Goal: Information Seeking & Learning: Learn about a topic

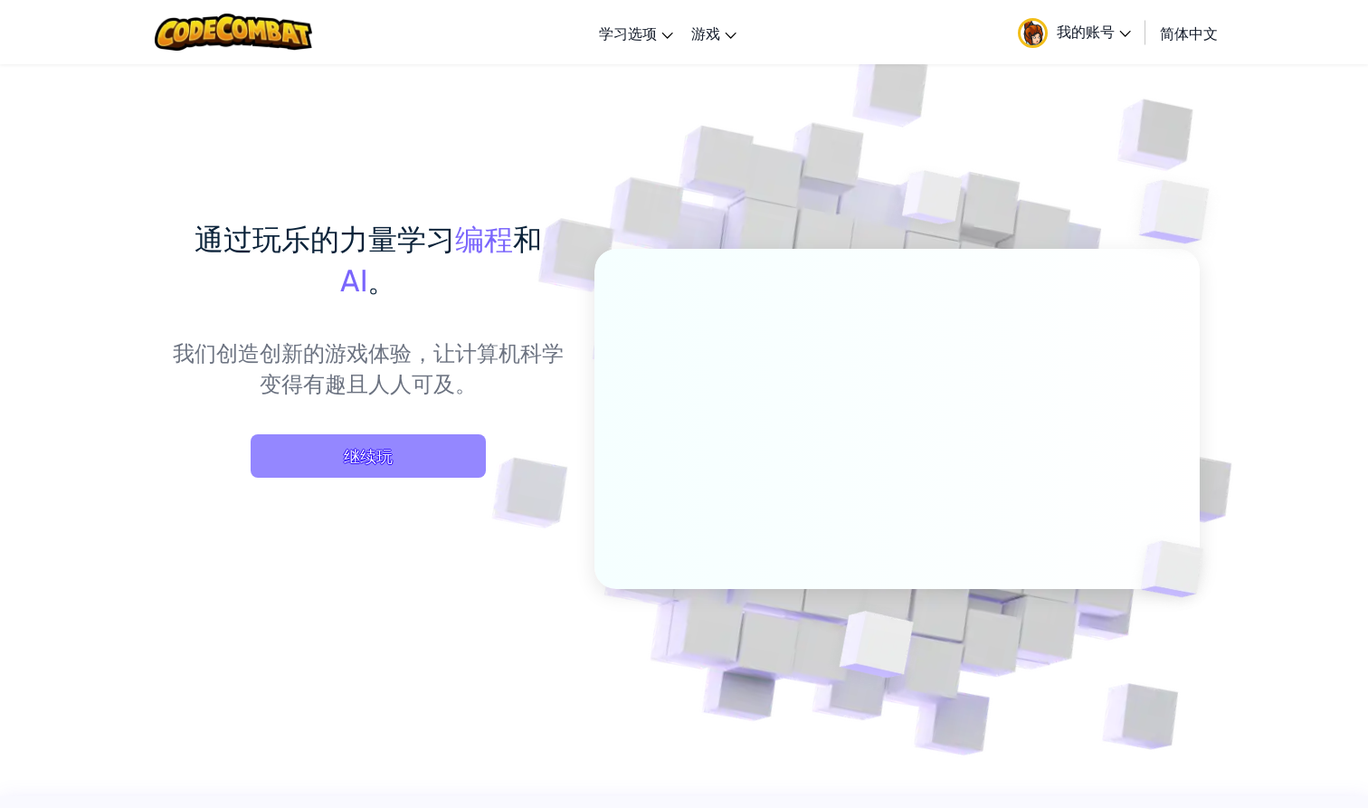
click at [466, 466] on span "继续玩" at bounding box center [368, 455] width 235 height 43
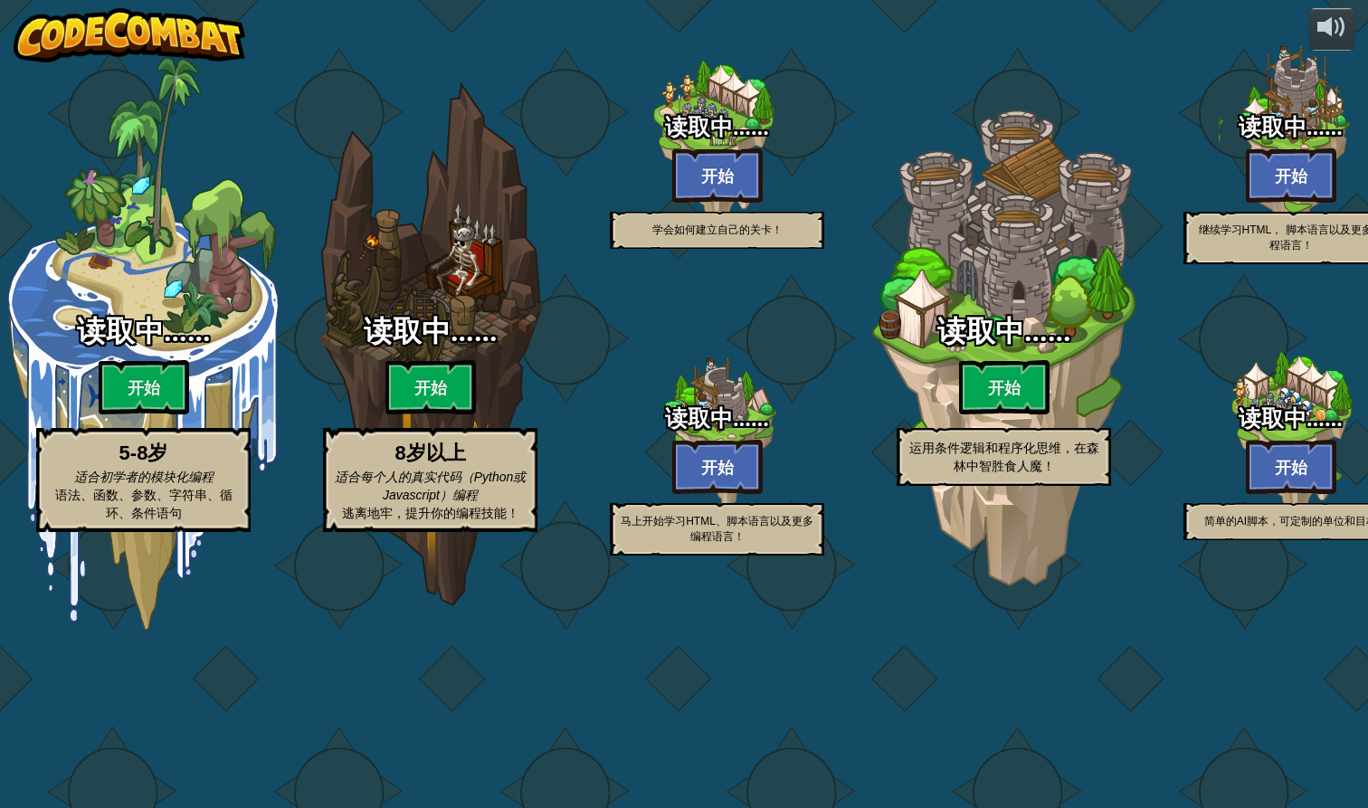
select select "zh-[PERSON_NAME]"
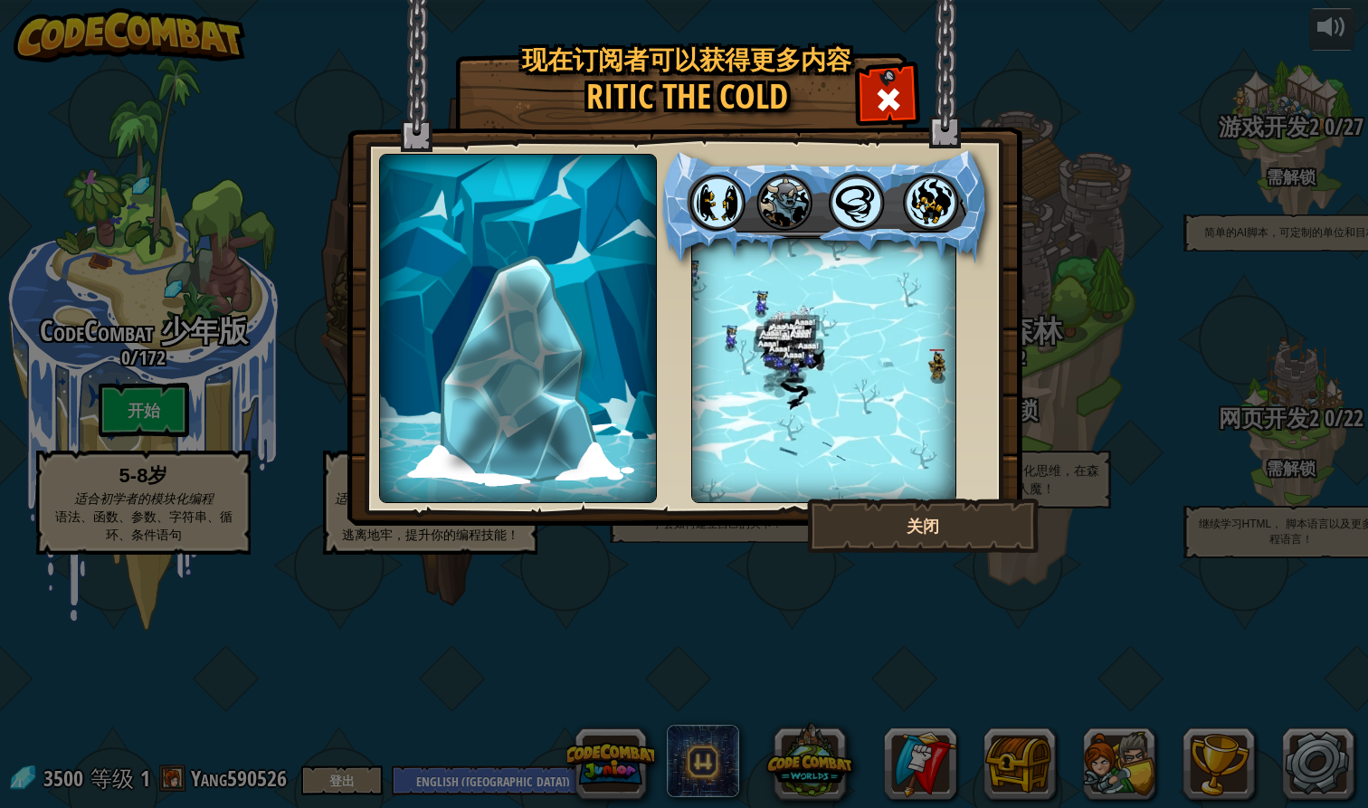
click at [984, 526] on button "关闭" at bounding box center [923, 525] width 232 height 54
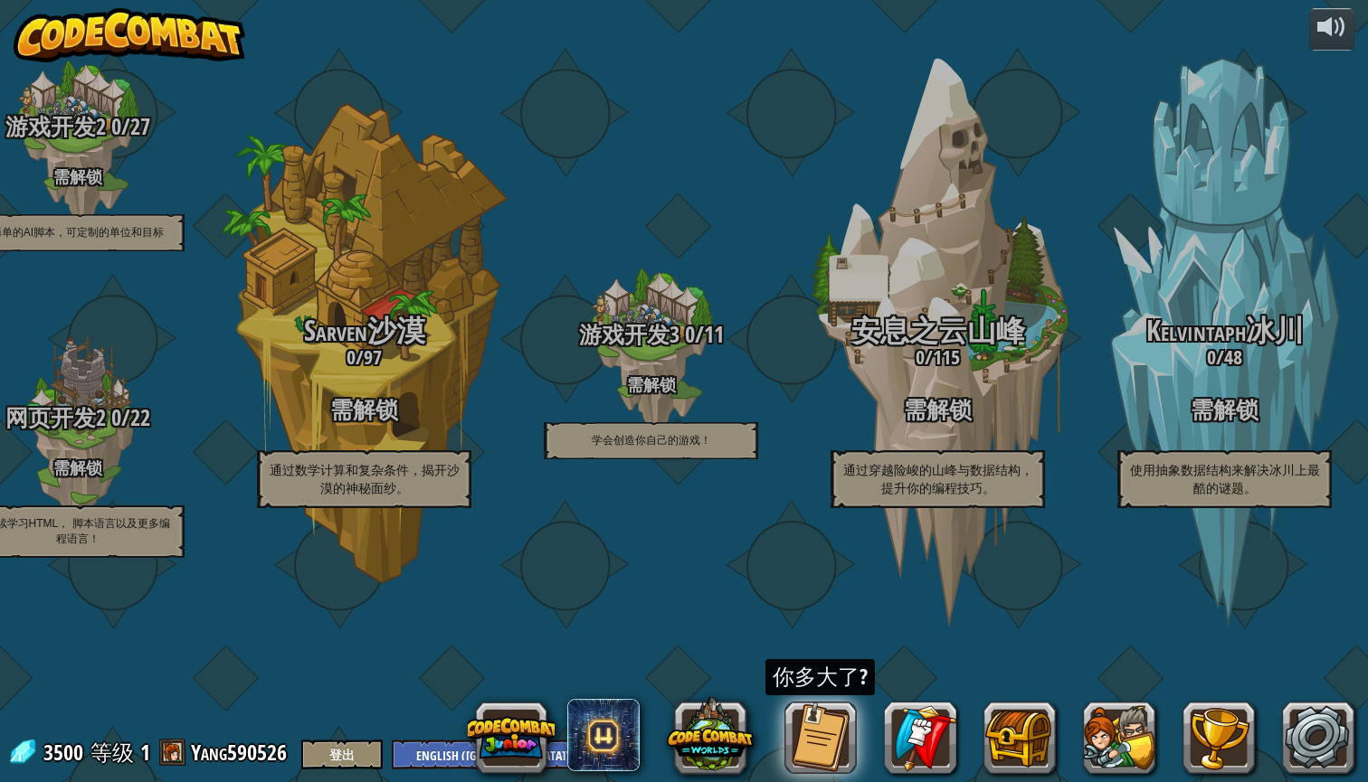
click at [828, 729] on button at bounding box center [820, 738] width 72 height 72
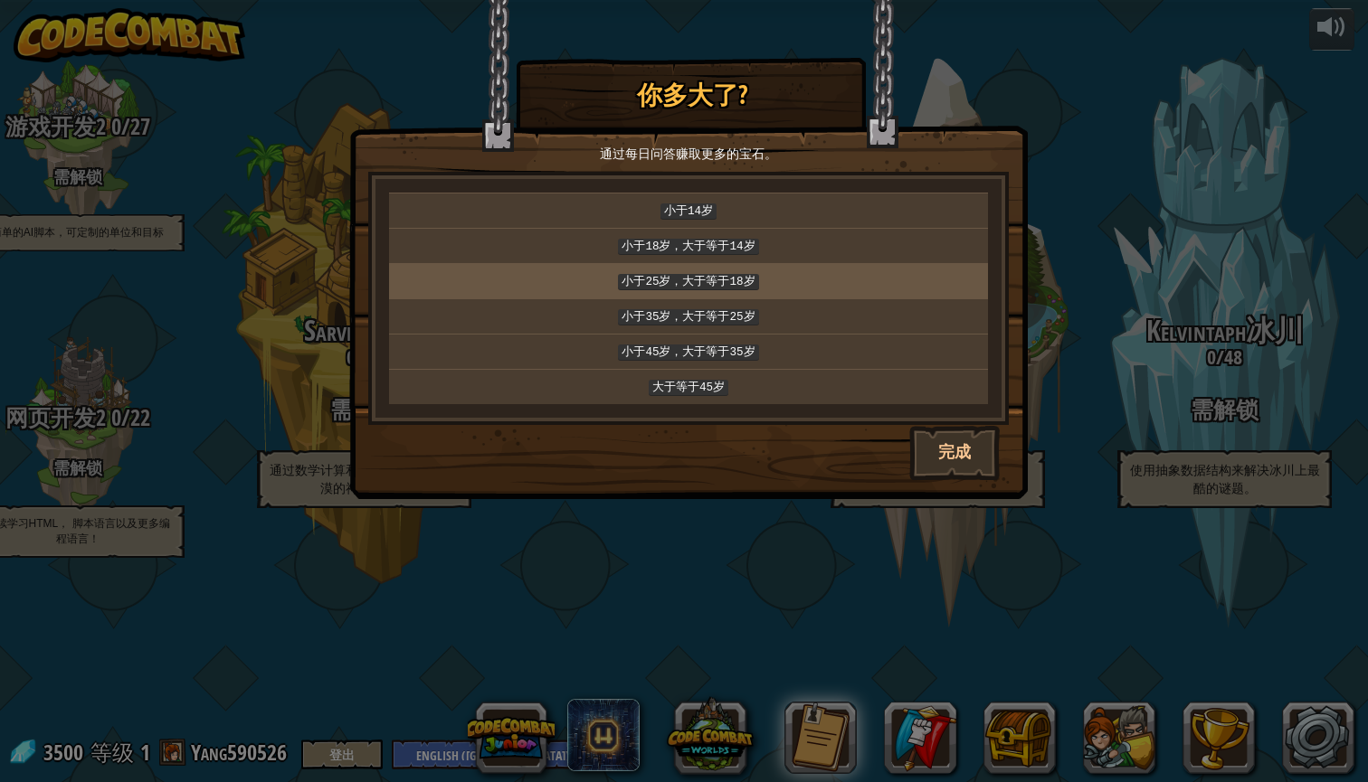
click at [773, 280] on p "小于25岁，大于等于18岁" at bounding box center [688, 281] width 584 height 20
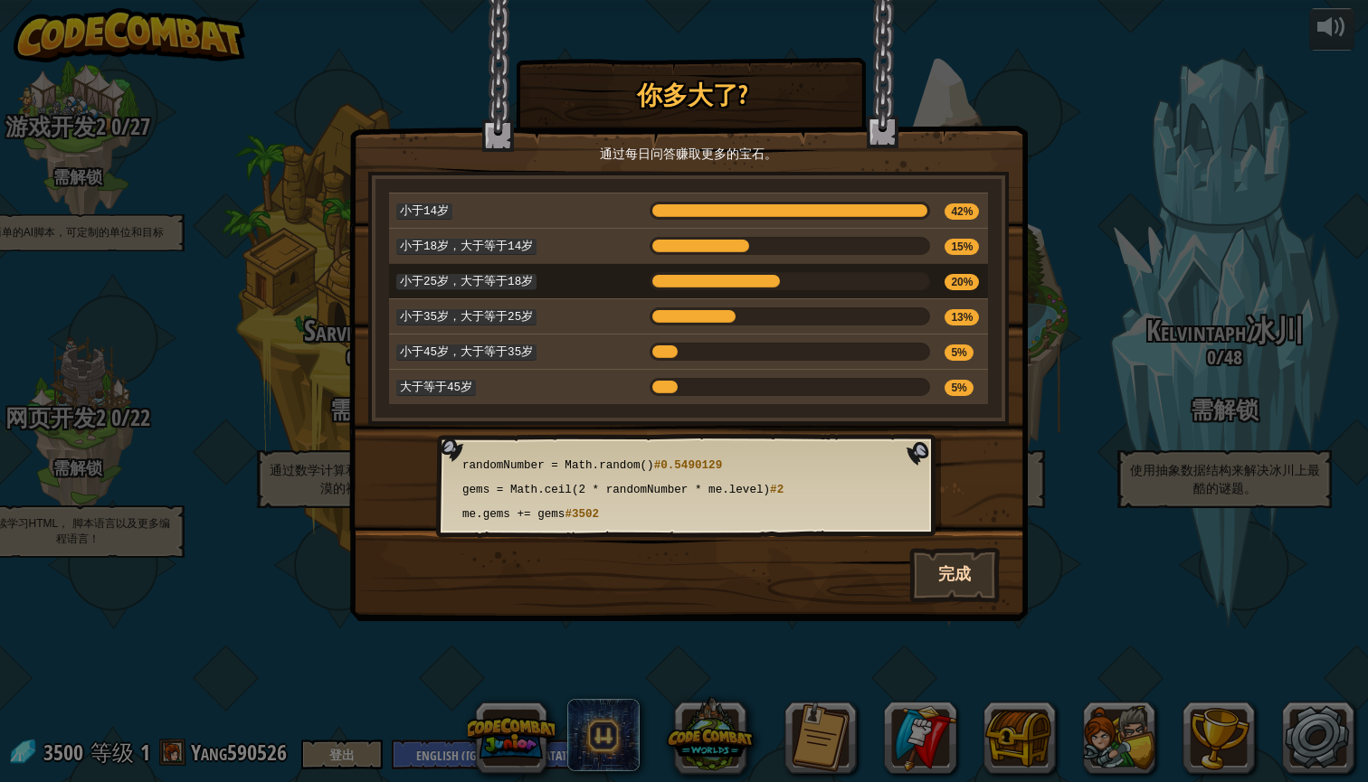
click at [962, 554] on button "完成" at bounding box center [954, 575] width 90 height 54
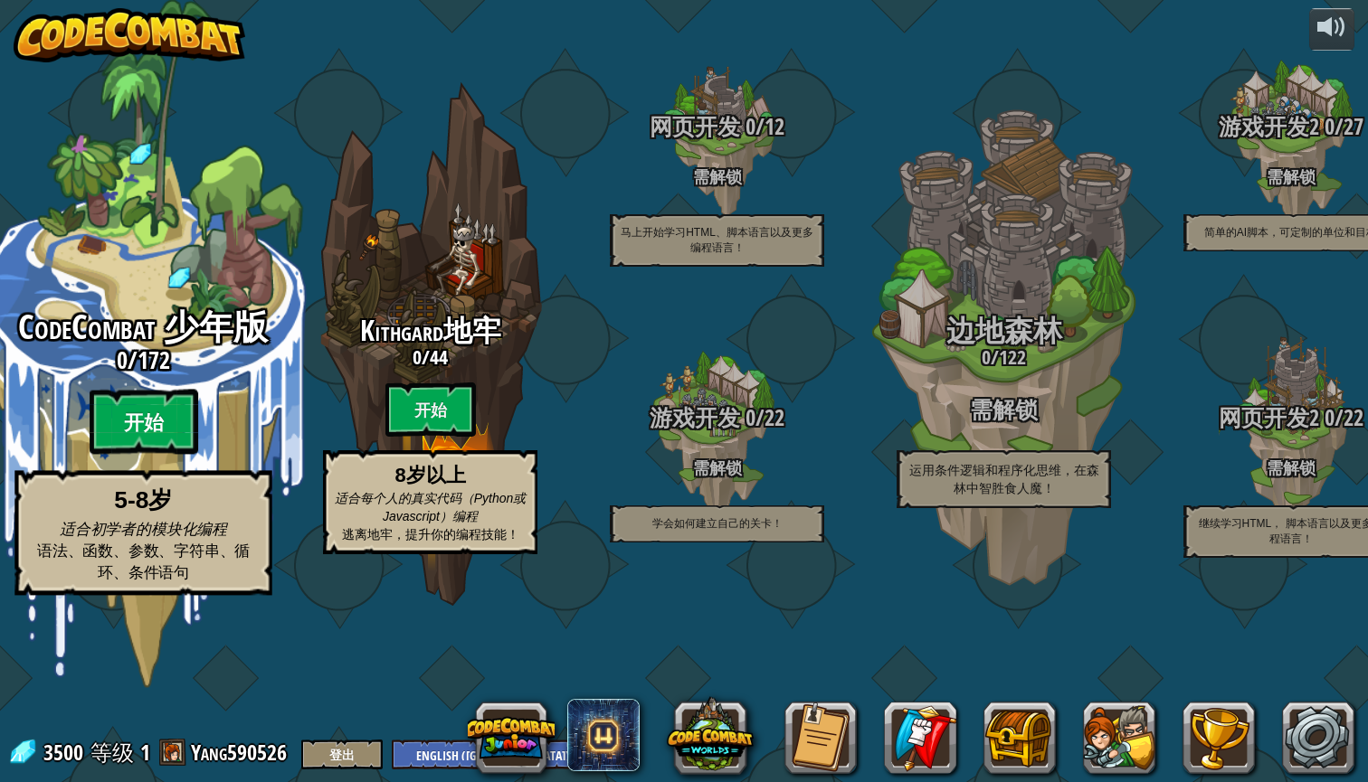
click at [136, 455] on btn "开始" at bounding box center [144, 422] width 109 height 65
select select "zh-[PERSON_NAME]"
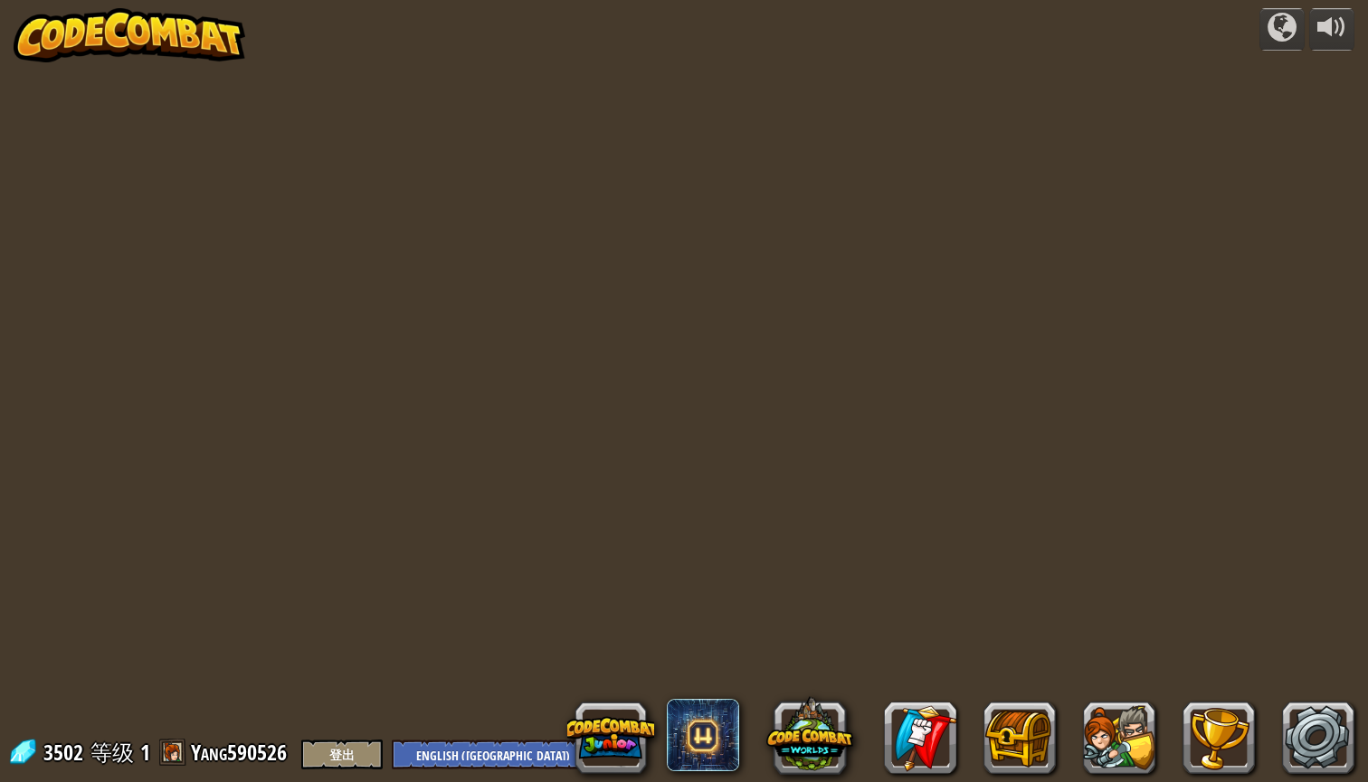
select select "zh-[PERSON_NAME]"
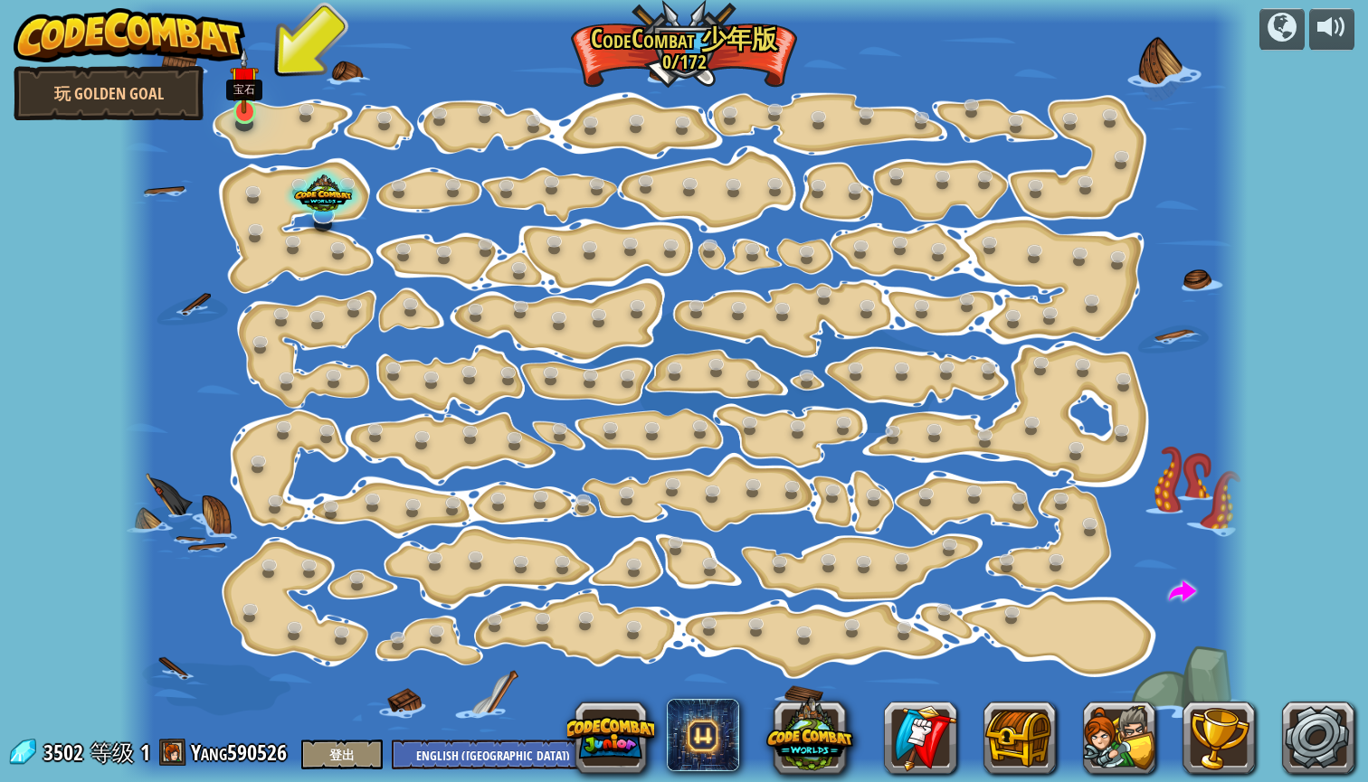
click at [247, 124] on link at bounding box center [245, 111] width 36 height 36
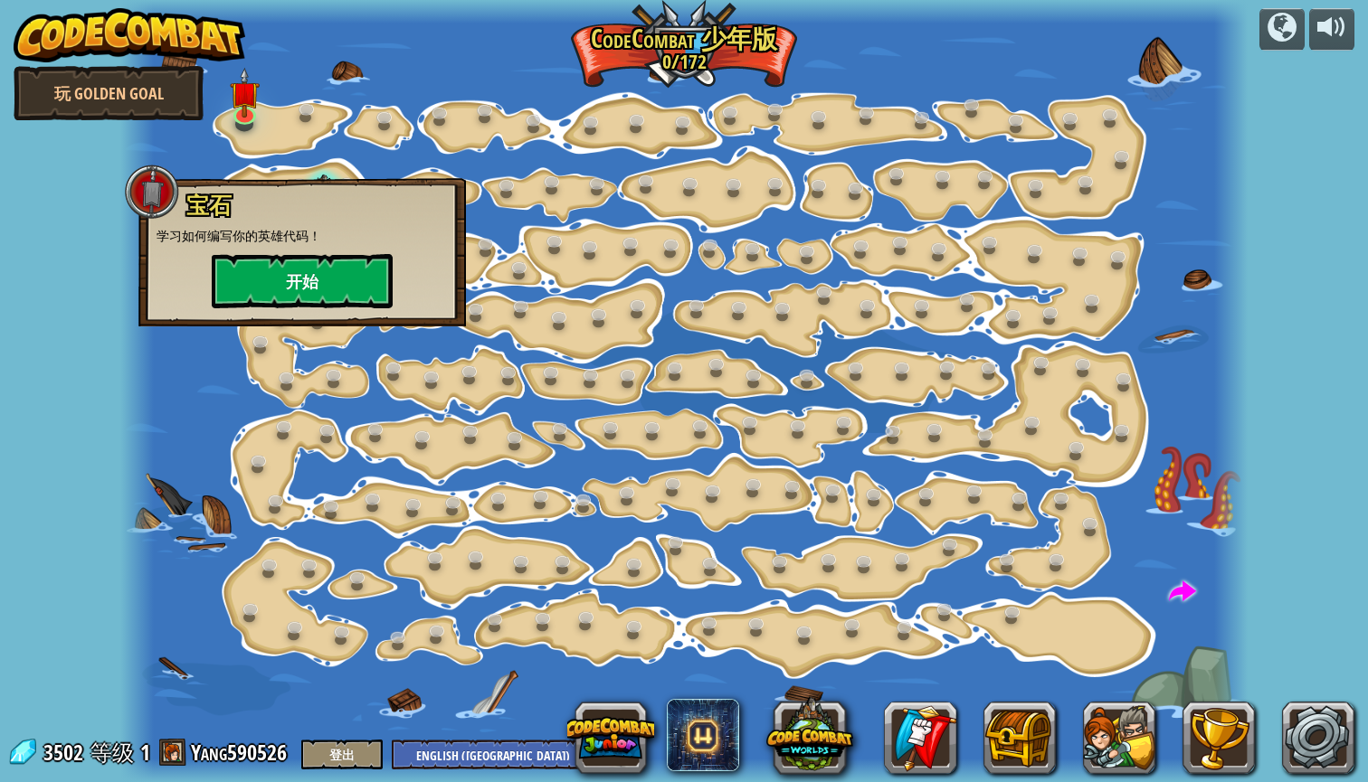
click at [301, 293] on button "开始" at bounding box center [302, 281] width 181 height 54
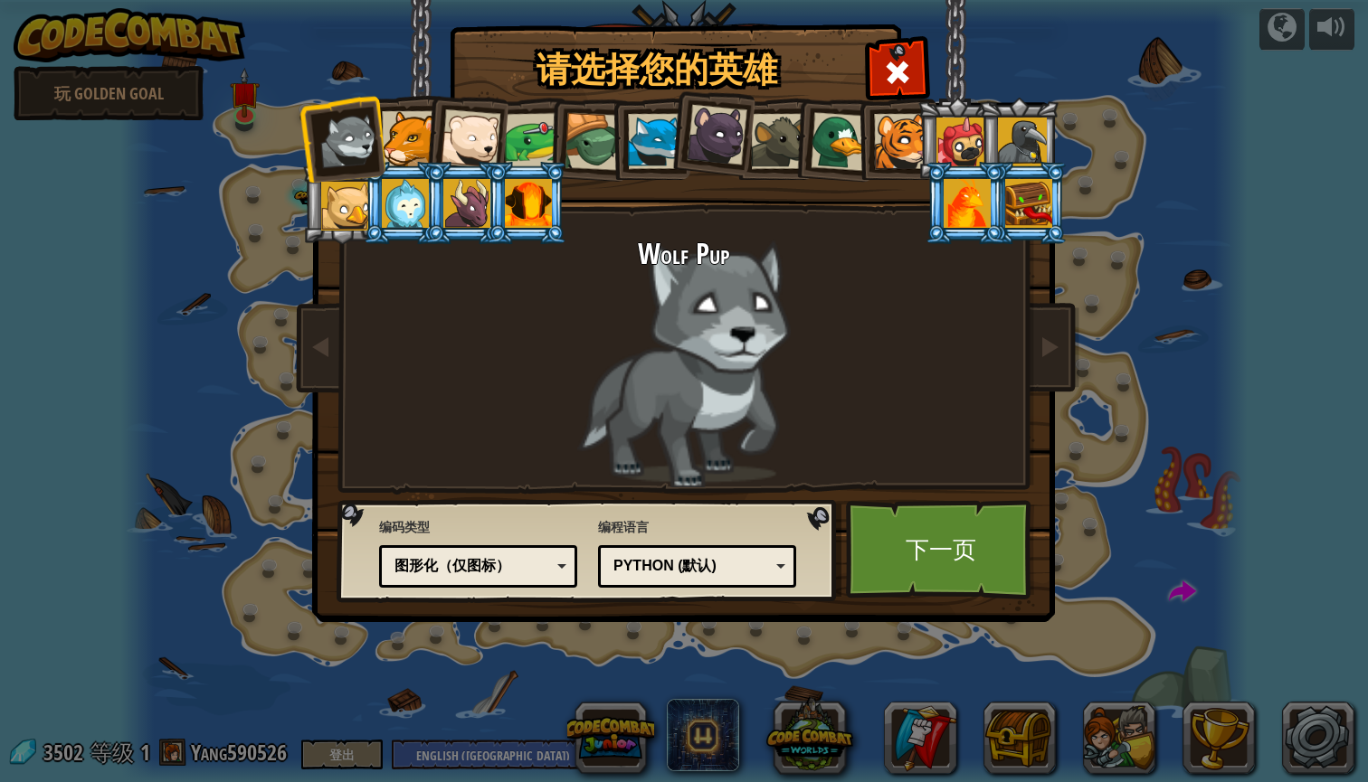
click at [401, 155] on div at bounding box center [409, 138] width 55 height 55
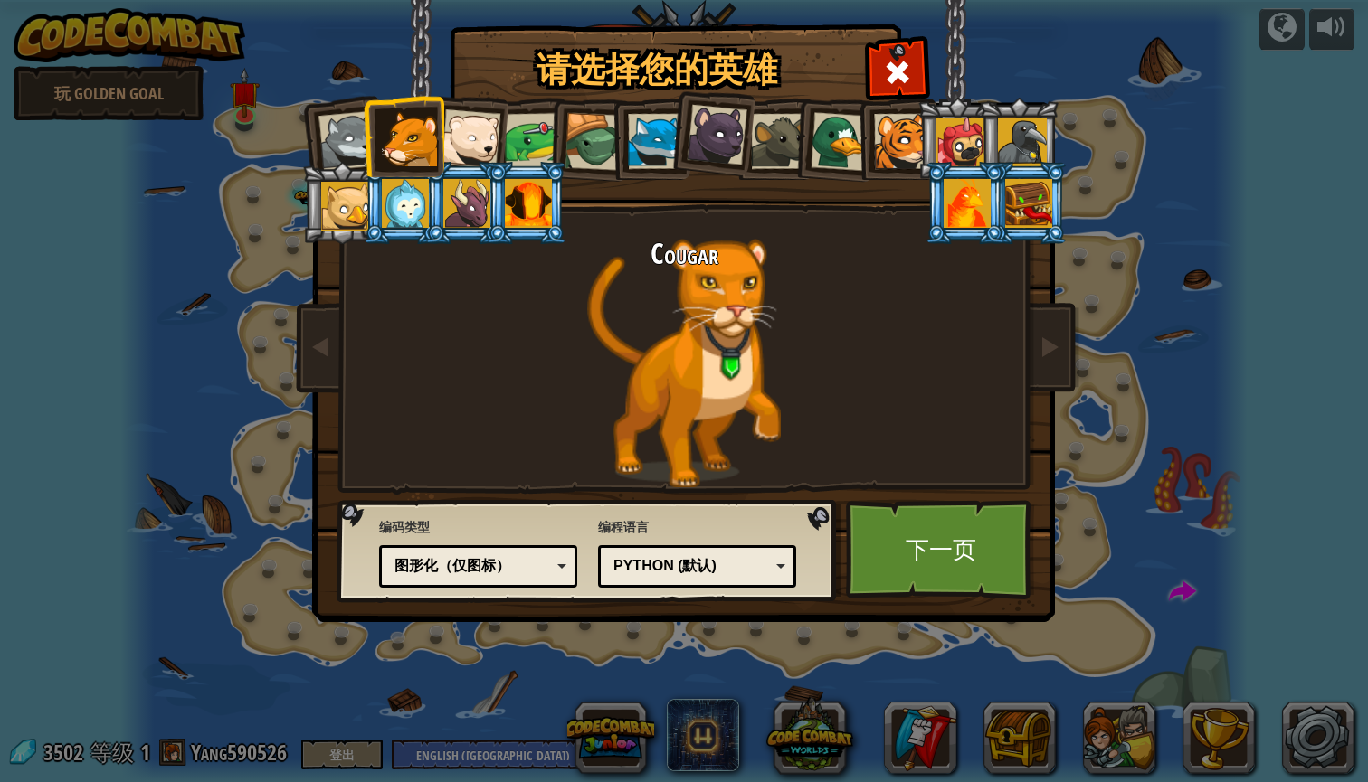
click at [597, 137] on div at bounding box center [593, 142] width 58 height 58
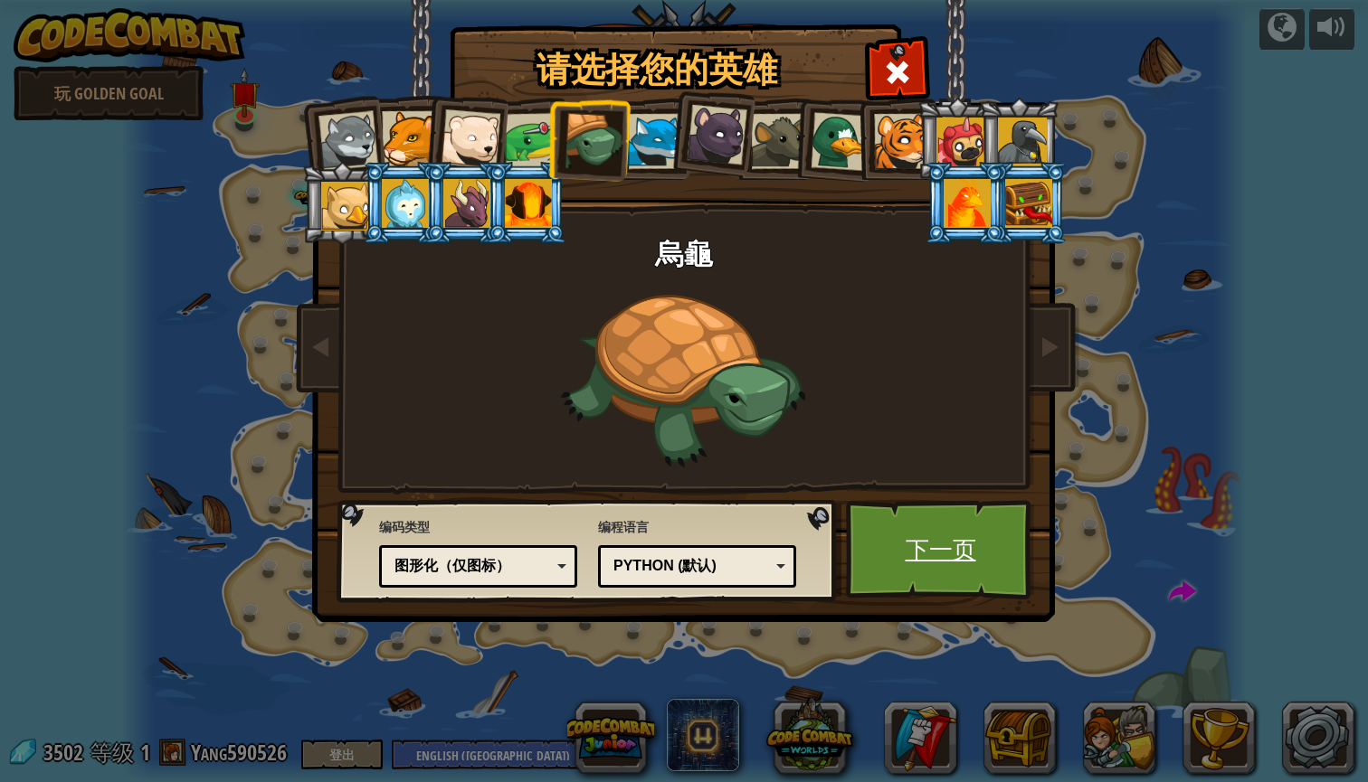
click at [934, 533] on link "下一页" at bounding box center [940, 550] width 189 height 100
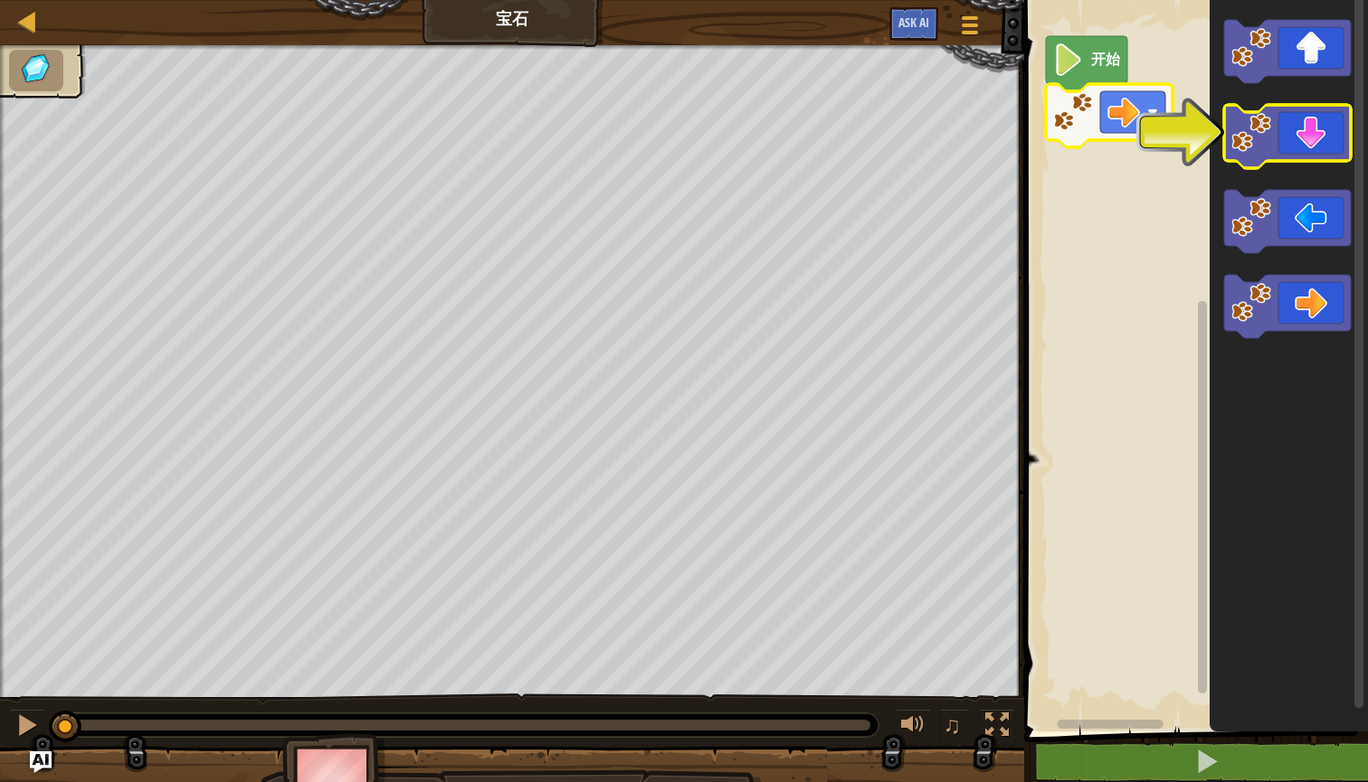
click at [1325, 157] on icon "Blockly工作区" at bounding box center [1287, 136] width 127 height 63
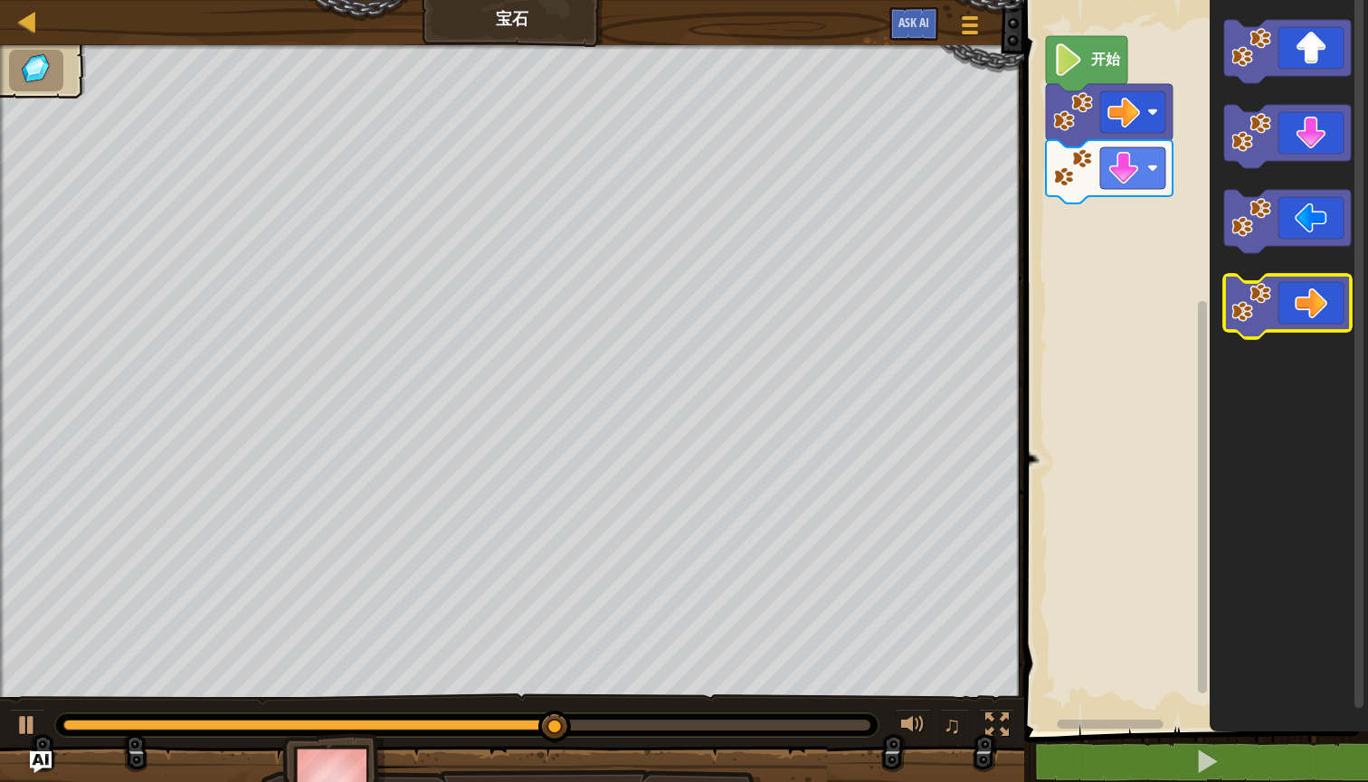
click at [1311, 295] on icon "Blockly工作区" at bounding box center [1287, 306] width 127 height 63
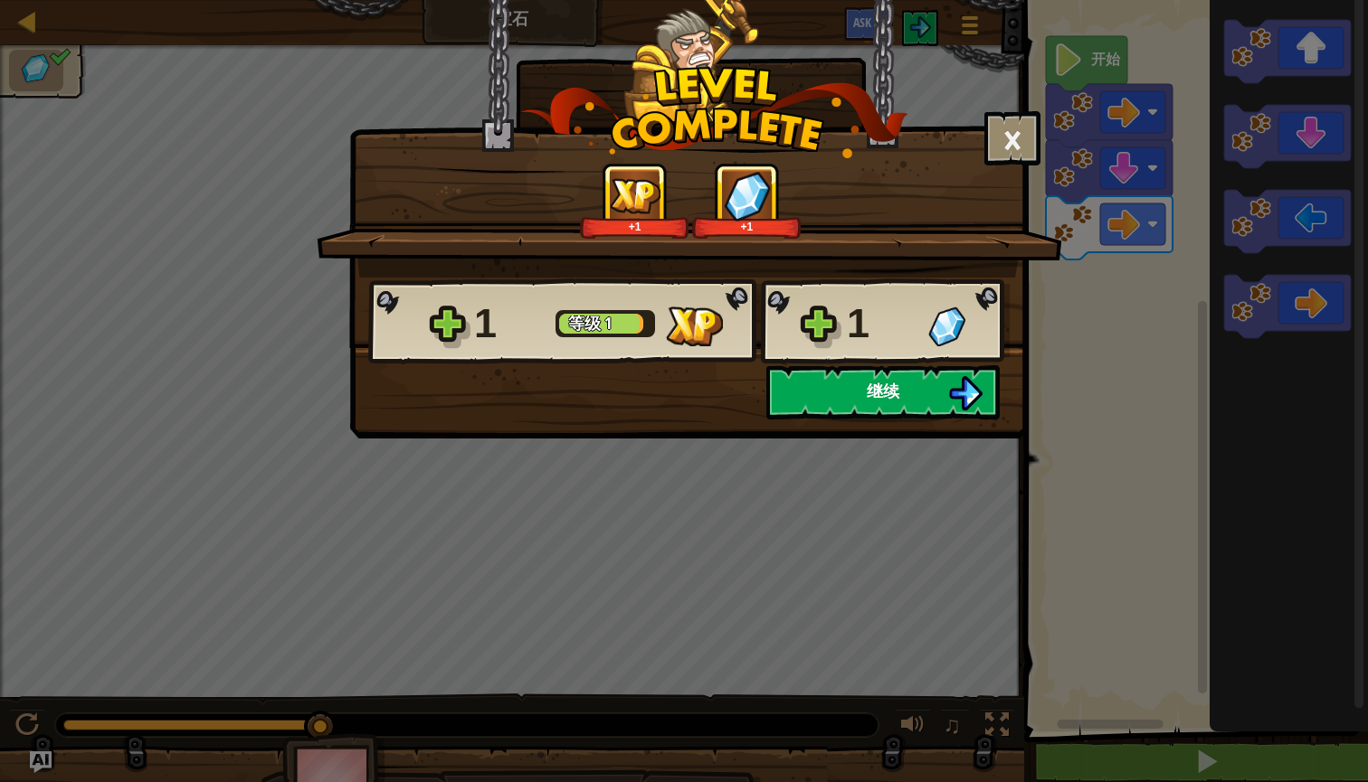
click at [969, 380] on img at bounding box center [965, 393] width 34 height 34
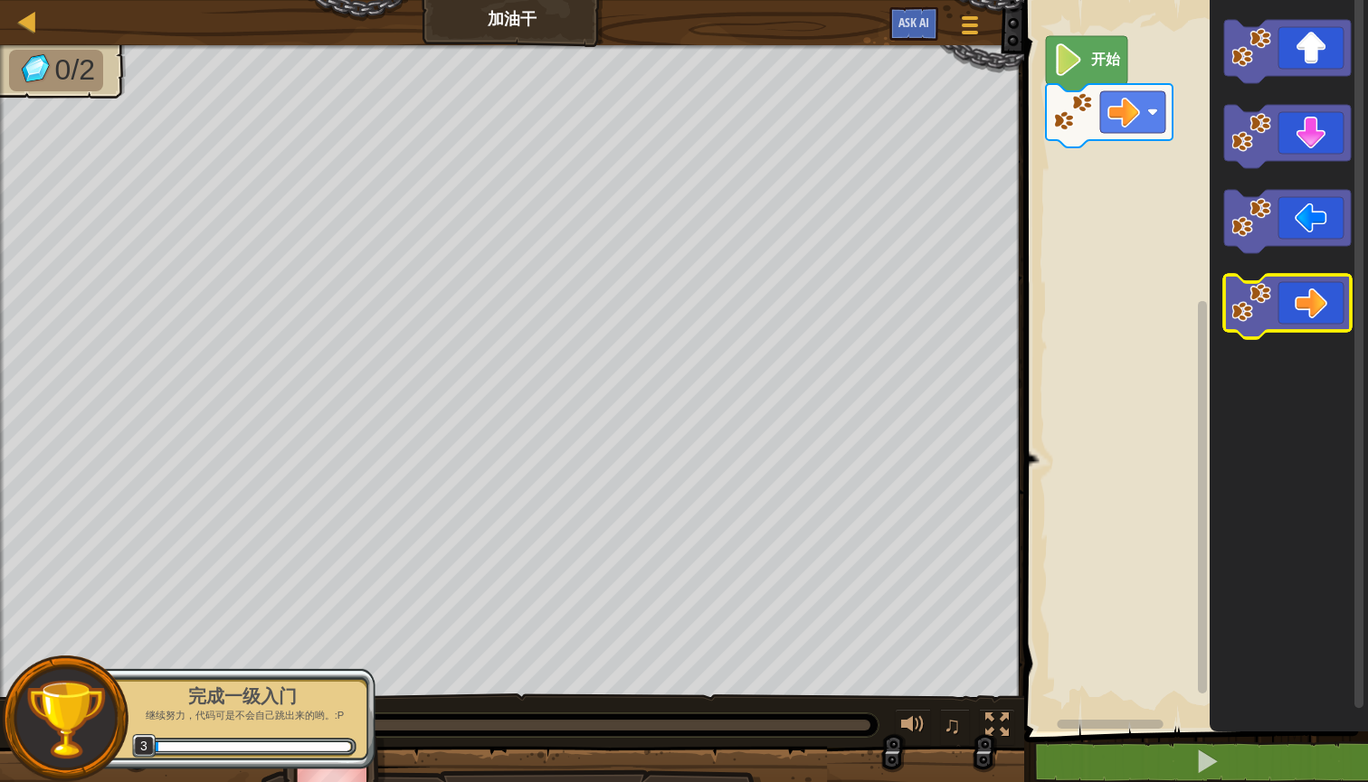
click at [1286, 313] on icon "Blockly工作区" at bounding box center [1287, 306] width 127 height 63
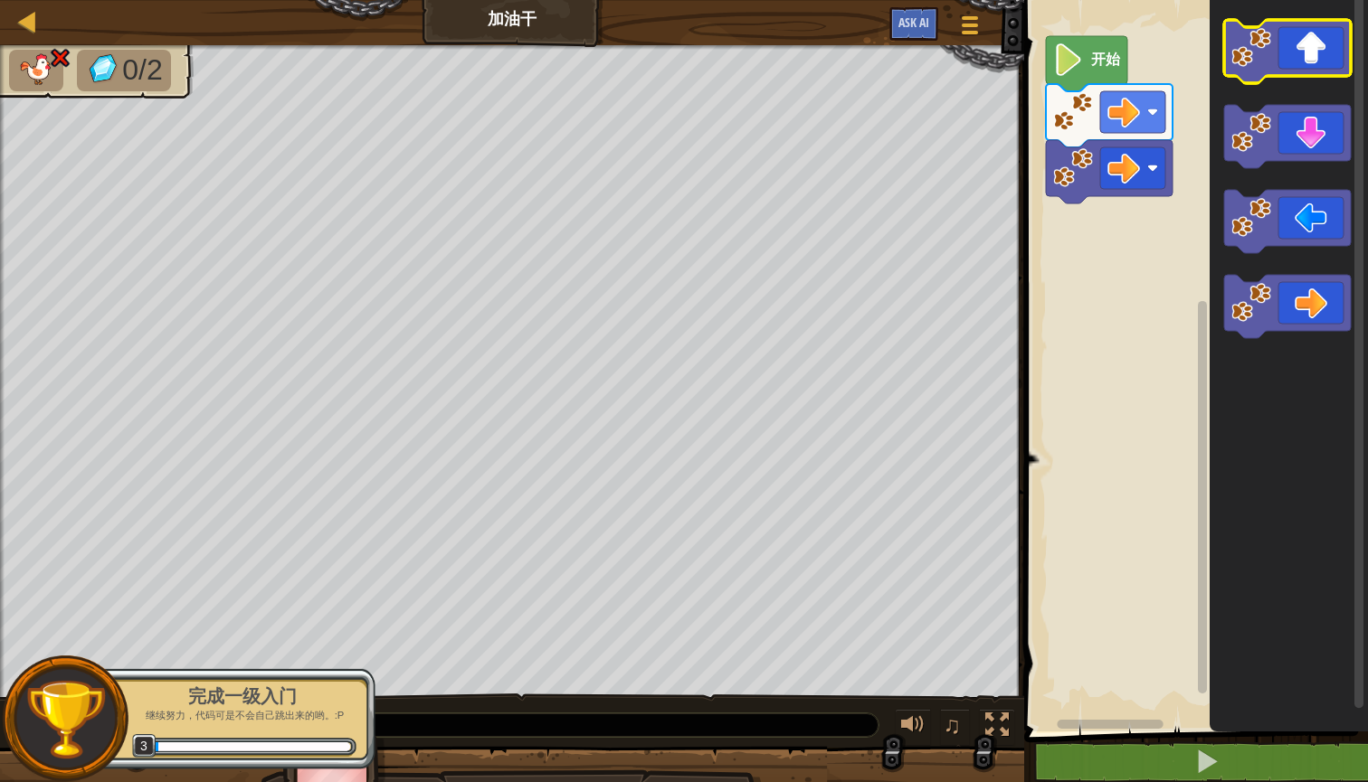
click at [1338, 56] on icon "Blockly工作区" at bounding box center [1287, 51] width 127 height 63
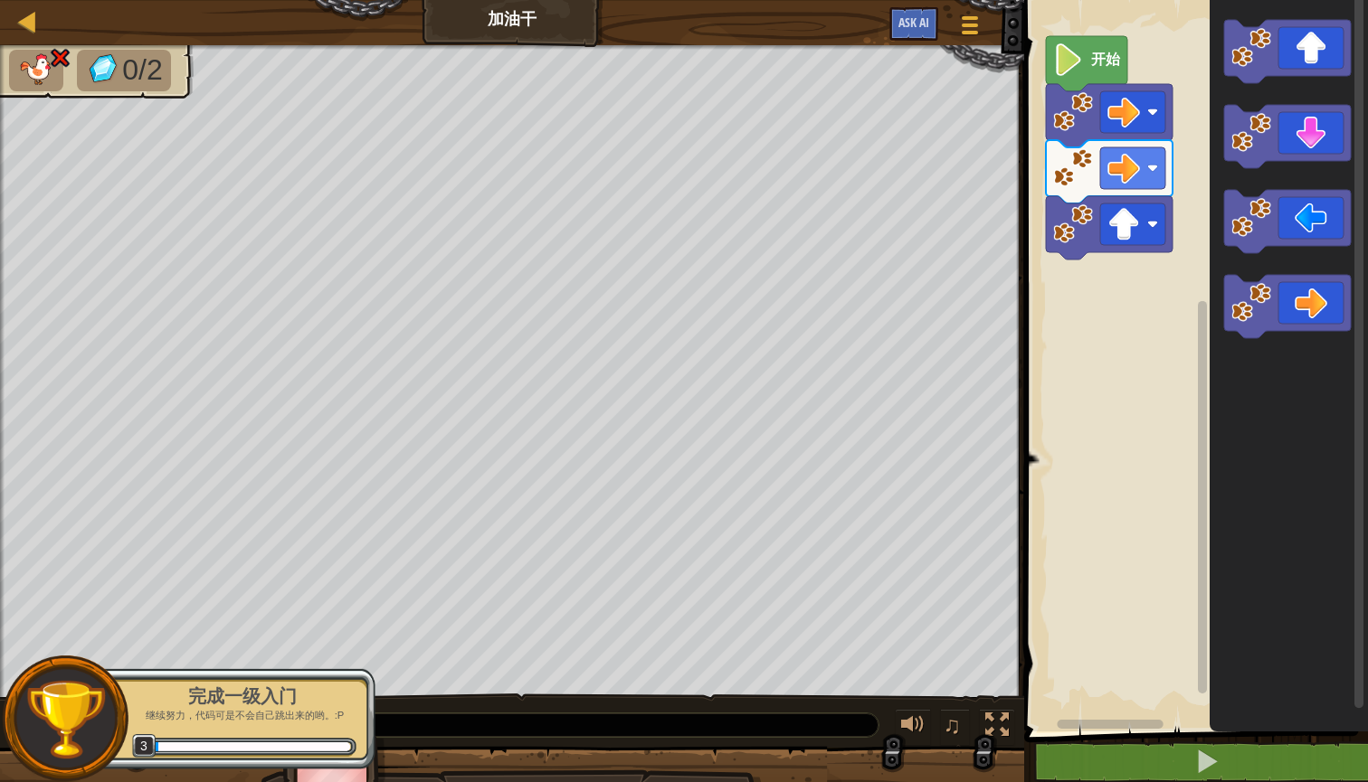
click at [1098, 59] on text "开始" at bounding box center [1105, 60] width 31 height 17
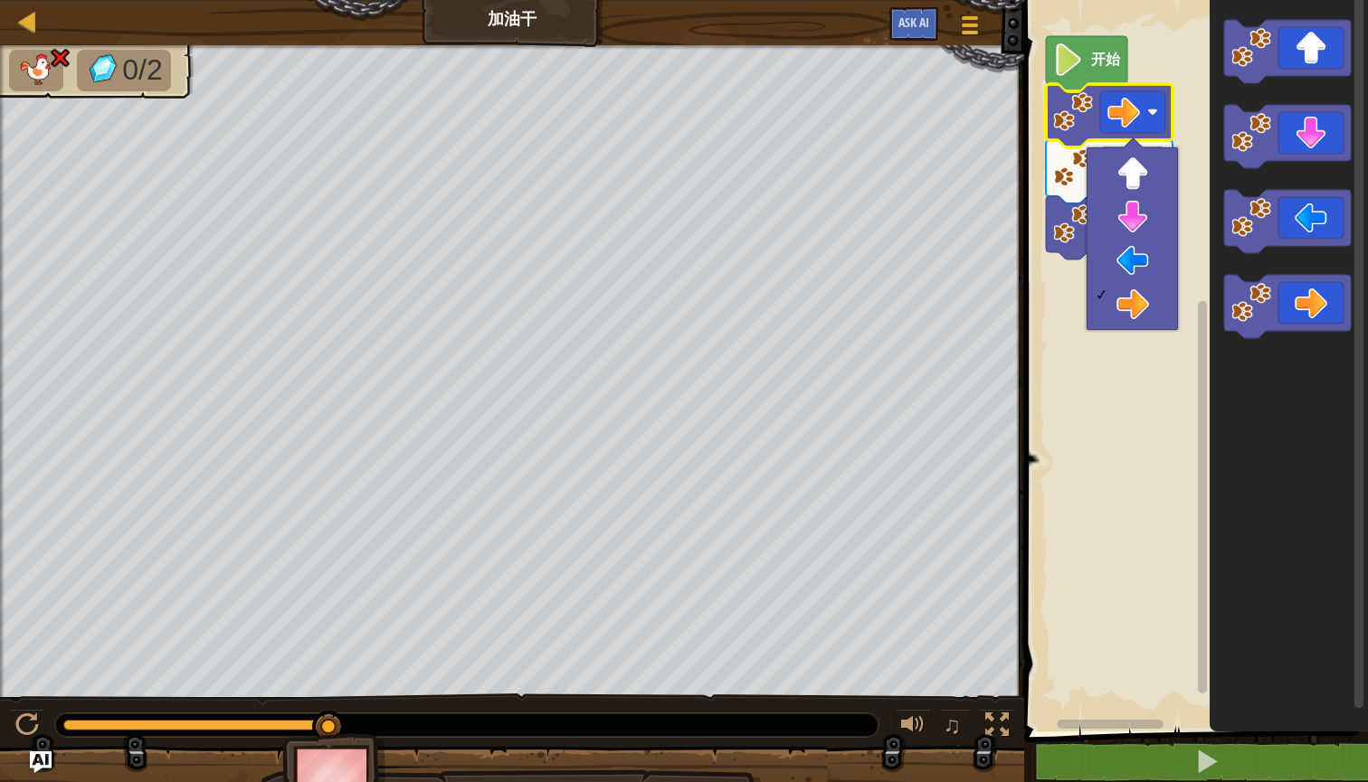
click at [1080, 282] on rect "Blockly工作区" at bounding box center [1193, 361] width 349 height 741
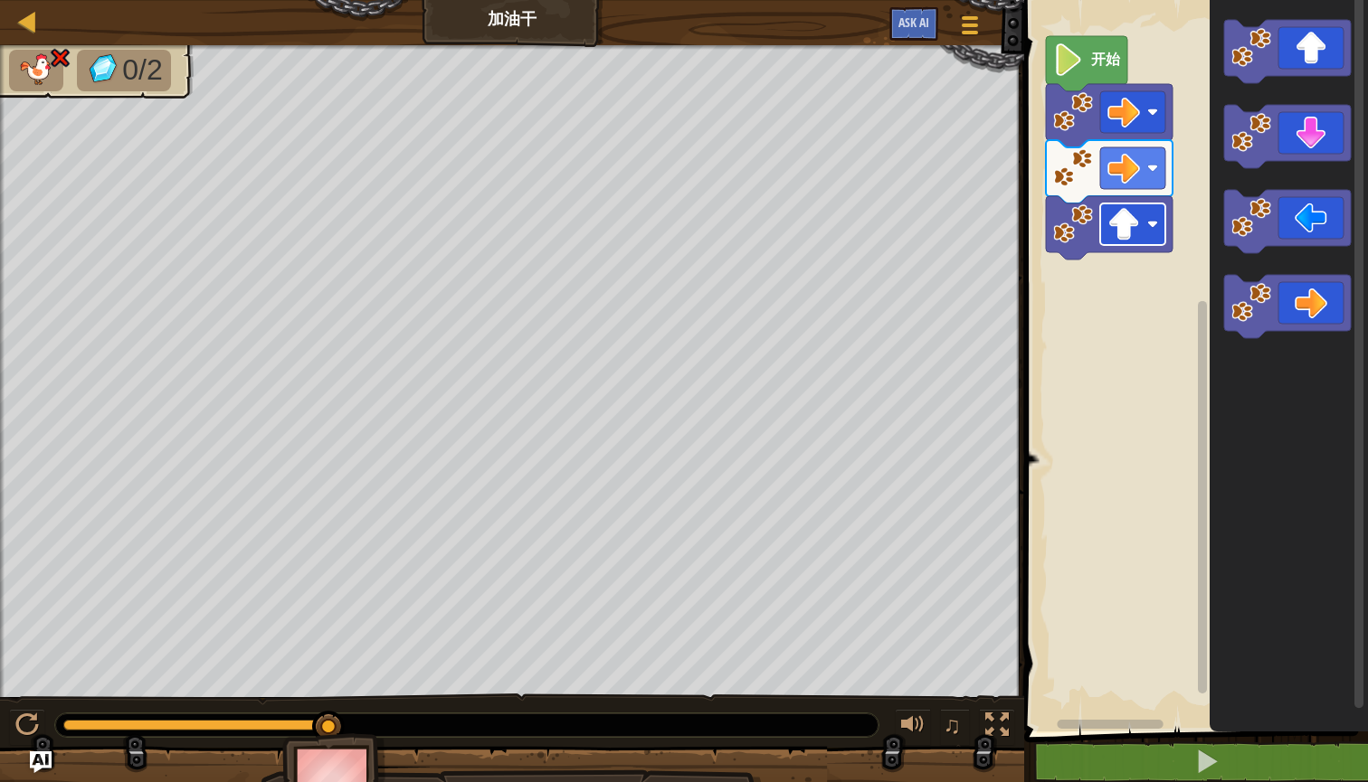
click at [1123, 239] on image "Blockly工作区" at bounding box center [1123, 224] width 33 height 33
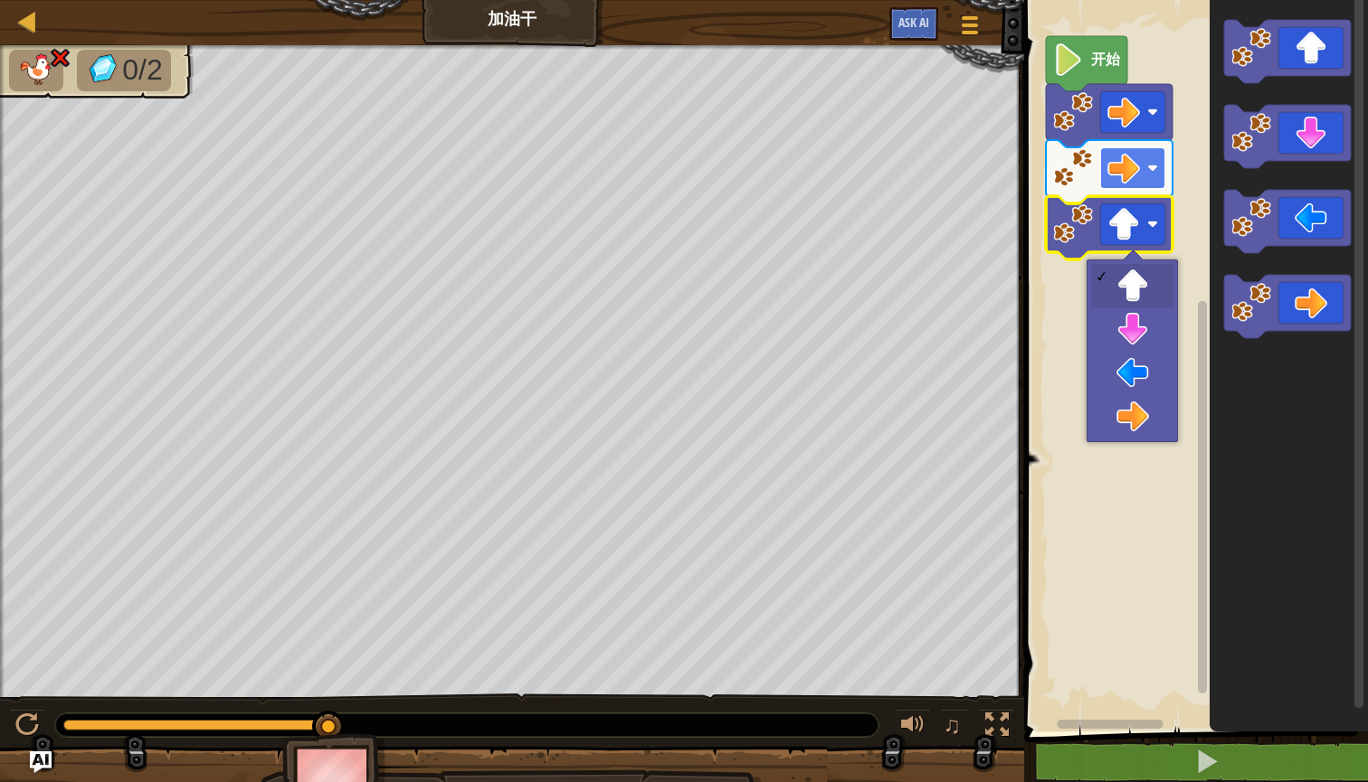
click at [1129, 183] on image "Blockly工作区" at bounding box center [1123, 168] width 33 height 33
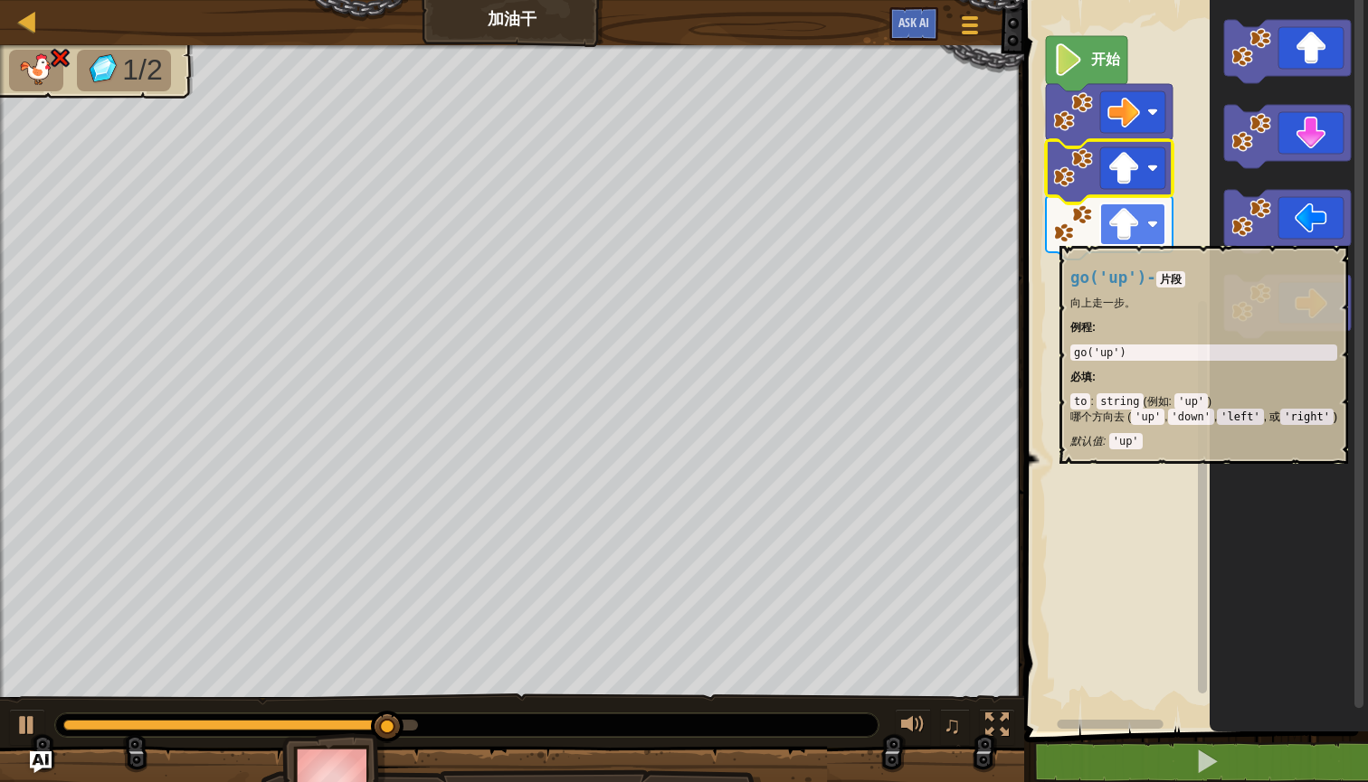
click at [1128, 237] on image "Blockly工作区" at bounding box center [1123, 224] width 33 height 33
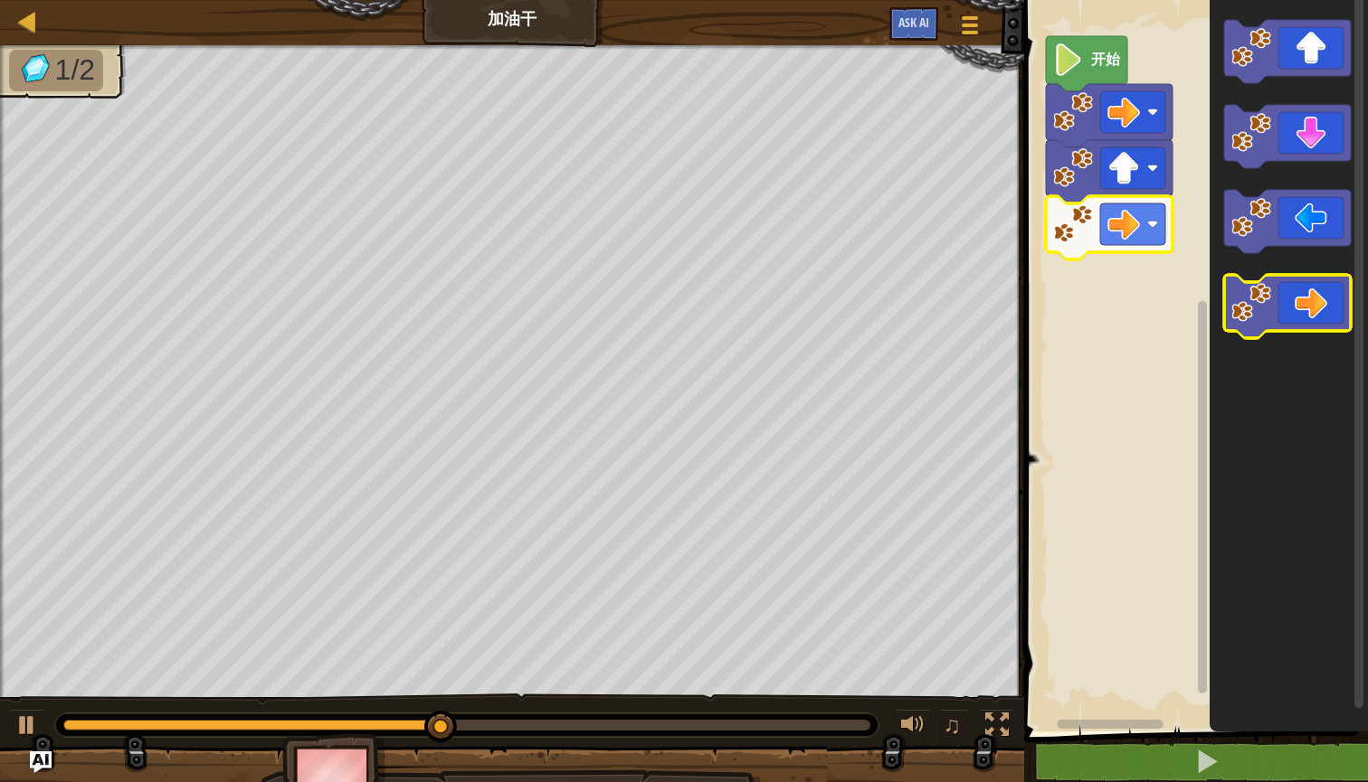
click at [1311, 323] on icon "Blockly工作区" at bounding box center [1287, 306] width 127 height 63
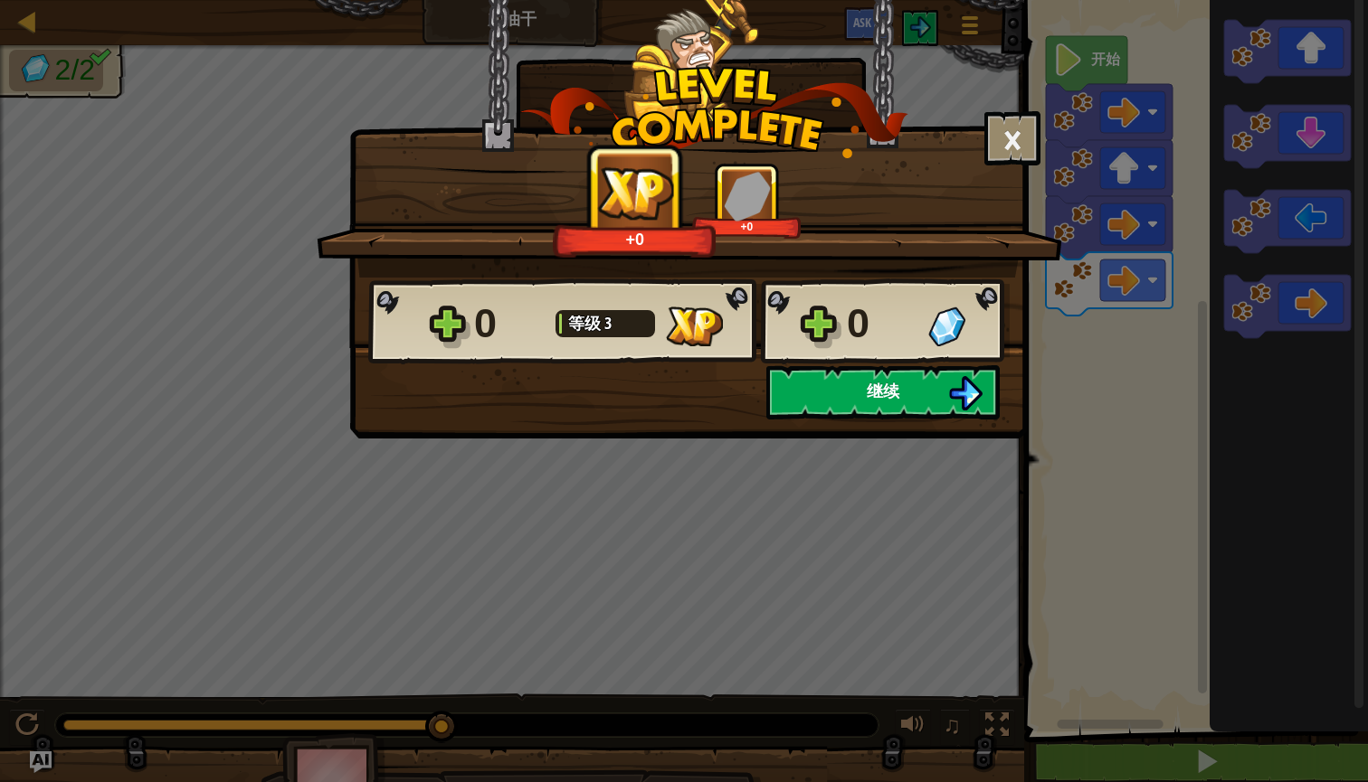
click at [949, 382] on img at bounding box center [965, 393] width 34 height 34
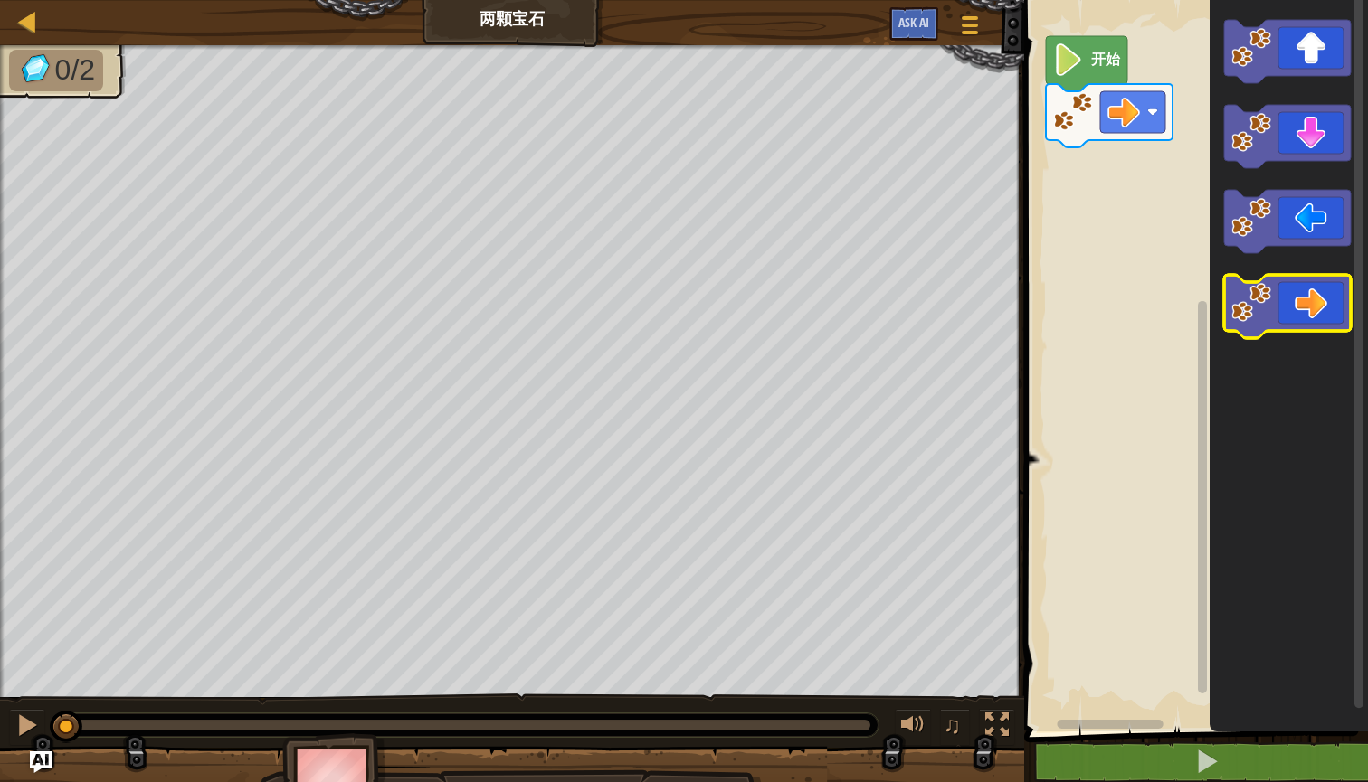
click at [1324, 318] on icon "Blockly工作区" at bounding box center [1287, 306] width 127 height 63
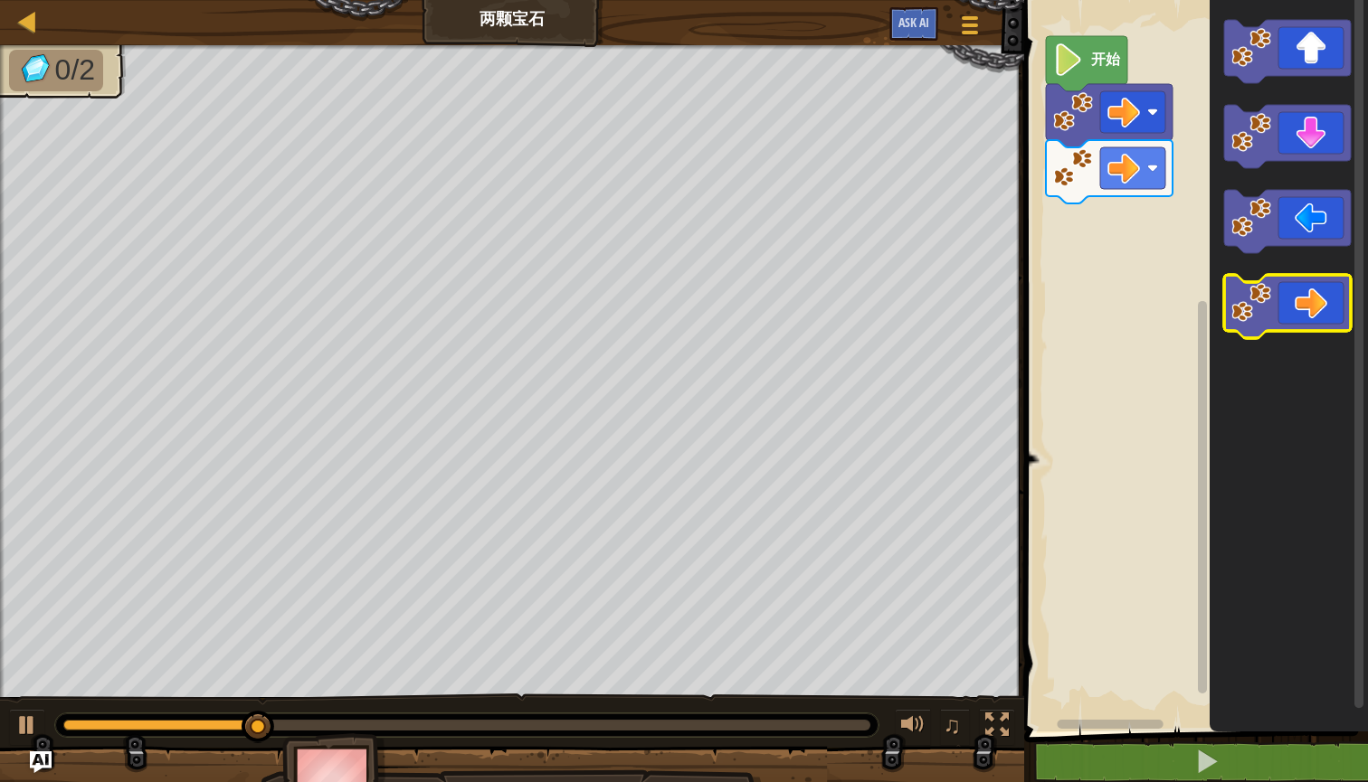
click at [1324, 318] on icon "Blockly工作区" at bounding box center [1287, 306] width 127 height 63
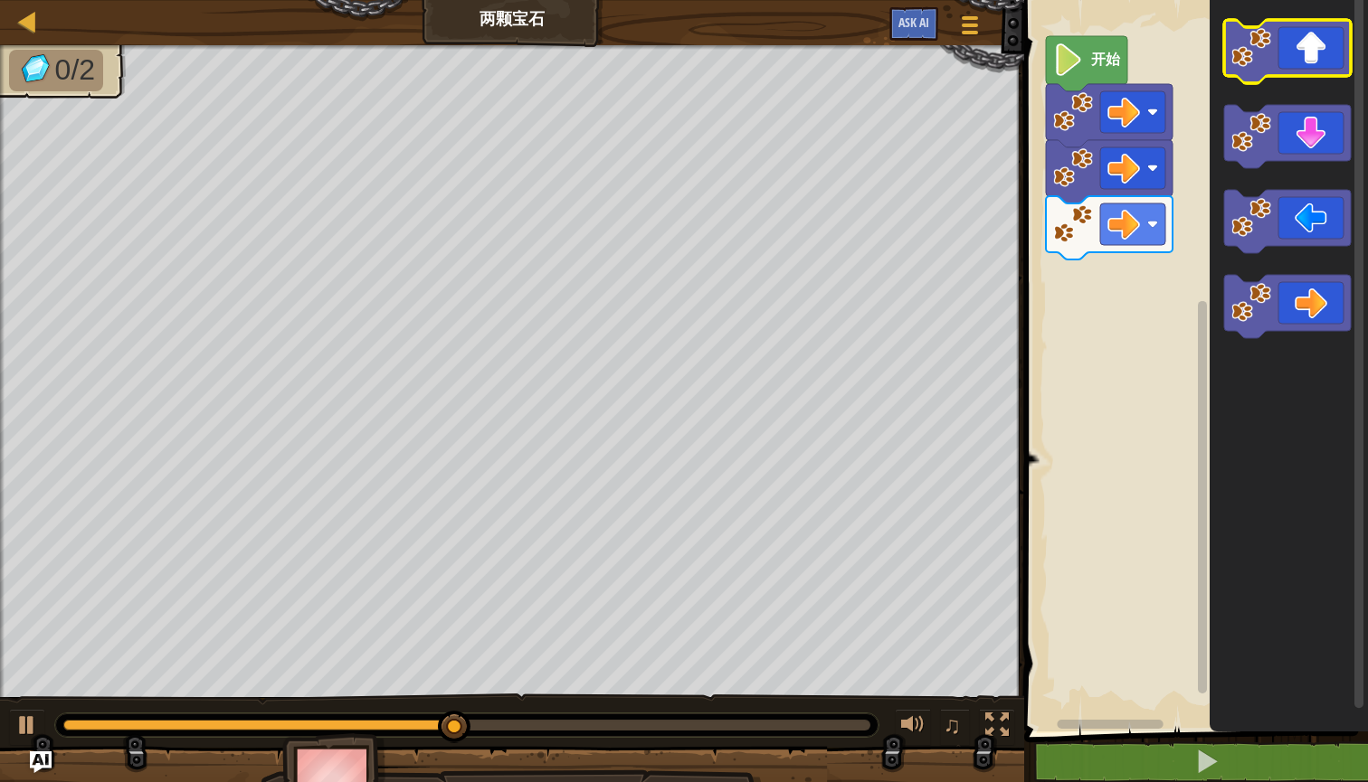
click at [1323, 71] on icon "Blockly工作区" at bounding box center [1287, 51] width 127 height 63
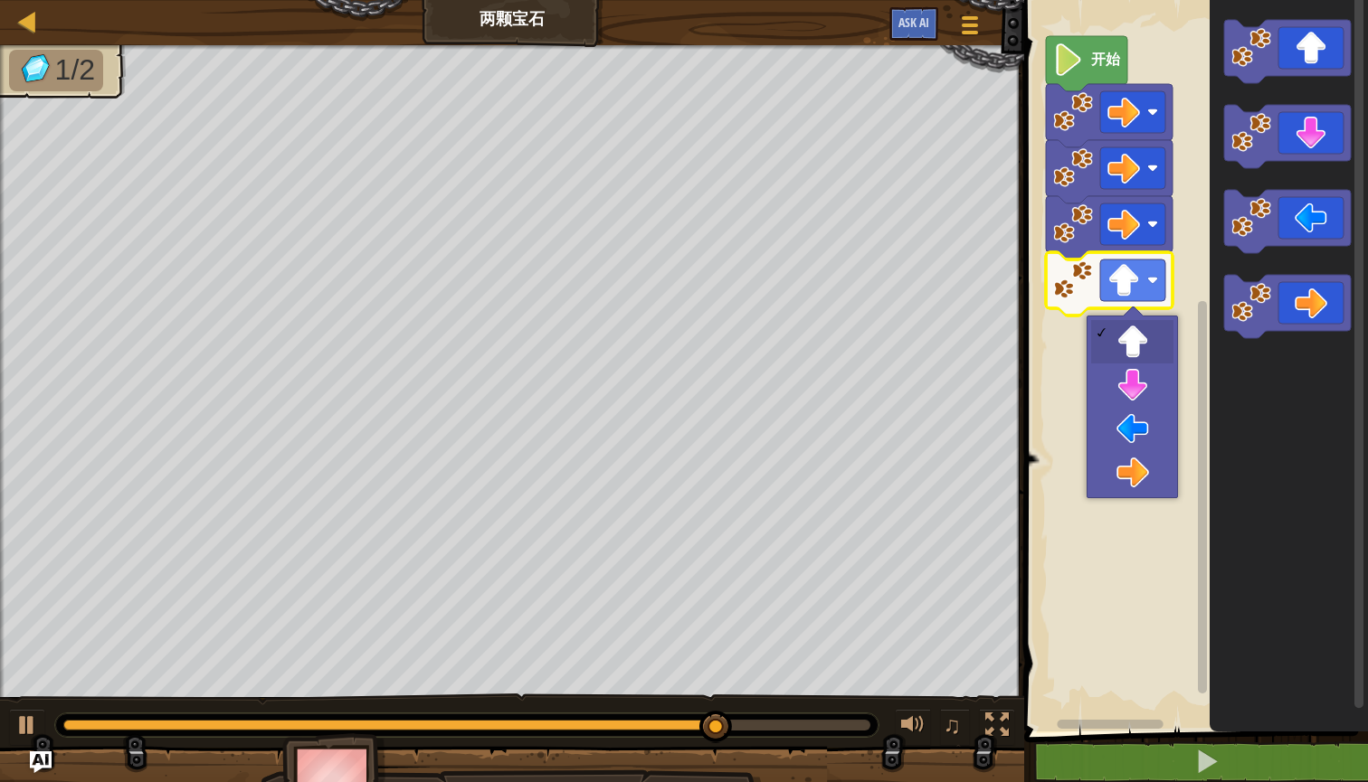
click at [1160, 288] on rect "Blockly工作区" at bounding box center [1132, 281] width 65 height 42
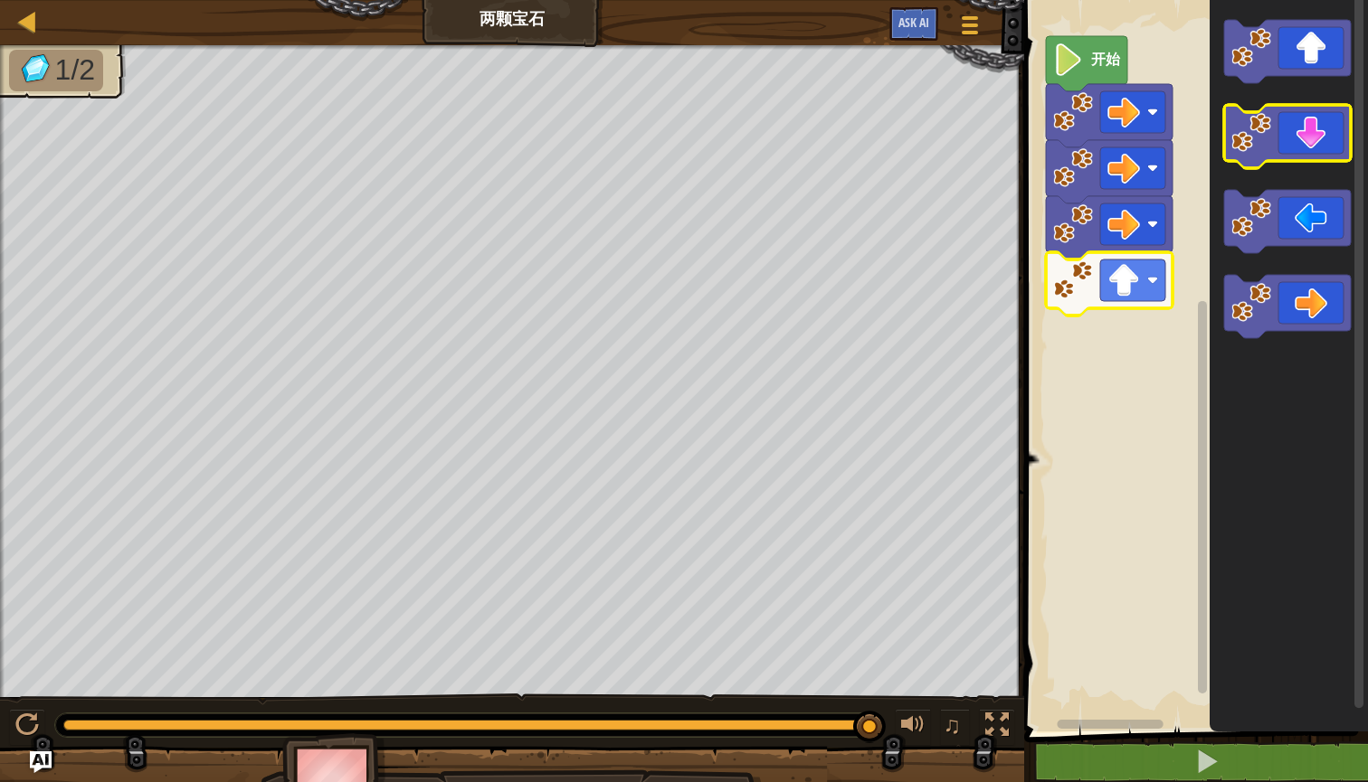
click at [1308, 149] on icon "Blockly工作区" at bounding box center [1287, 136] width 127 height 63
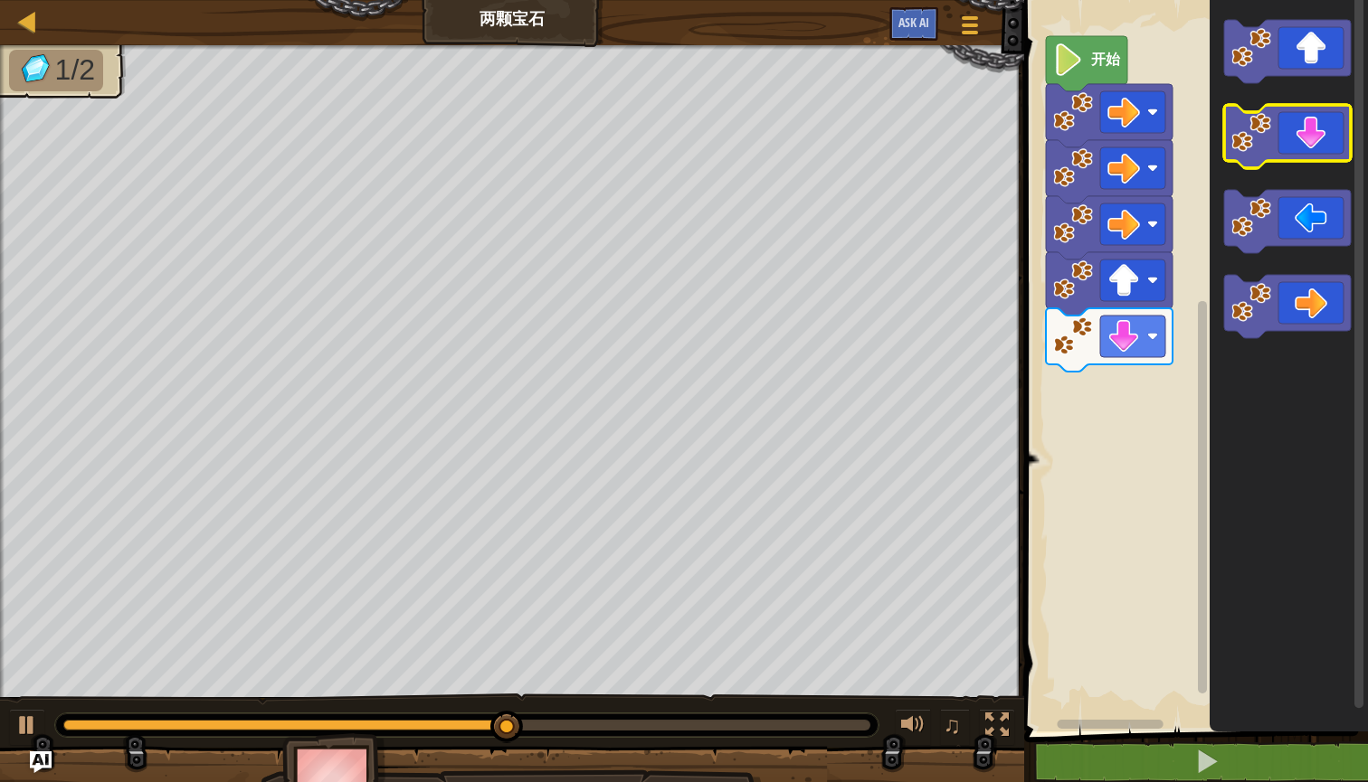
click at [1308, 149] on icon "Blockly工作区" at bounding box center [1287, 136] width 127 height 63
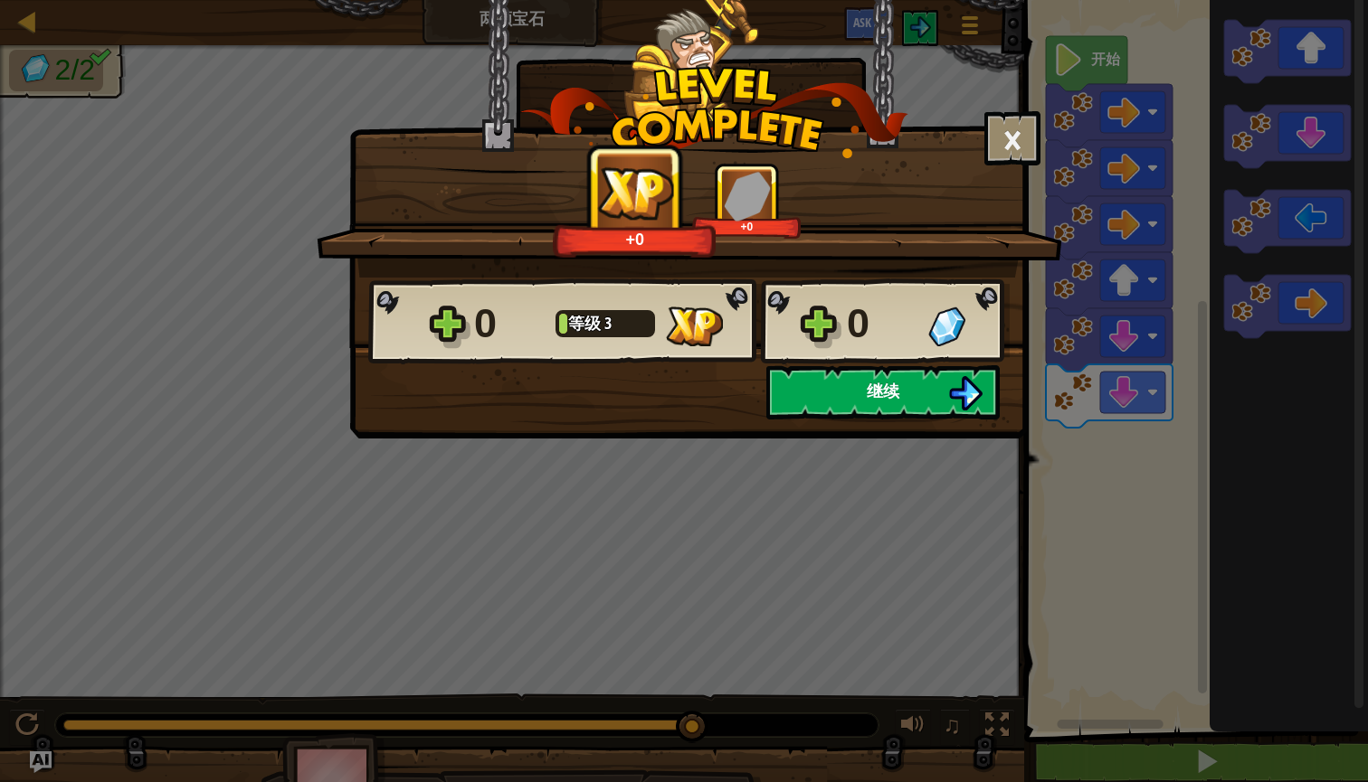
click at [957, 393] on img at bounding box center [965, 393] width 34 height 34
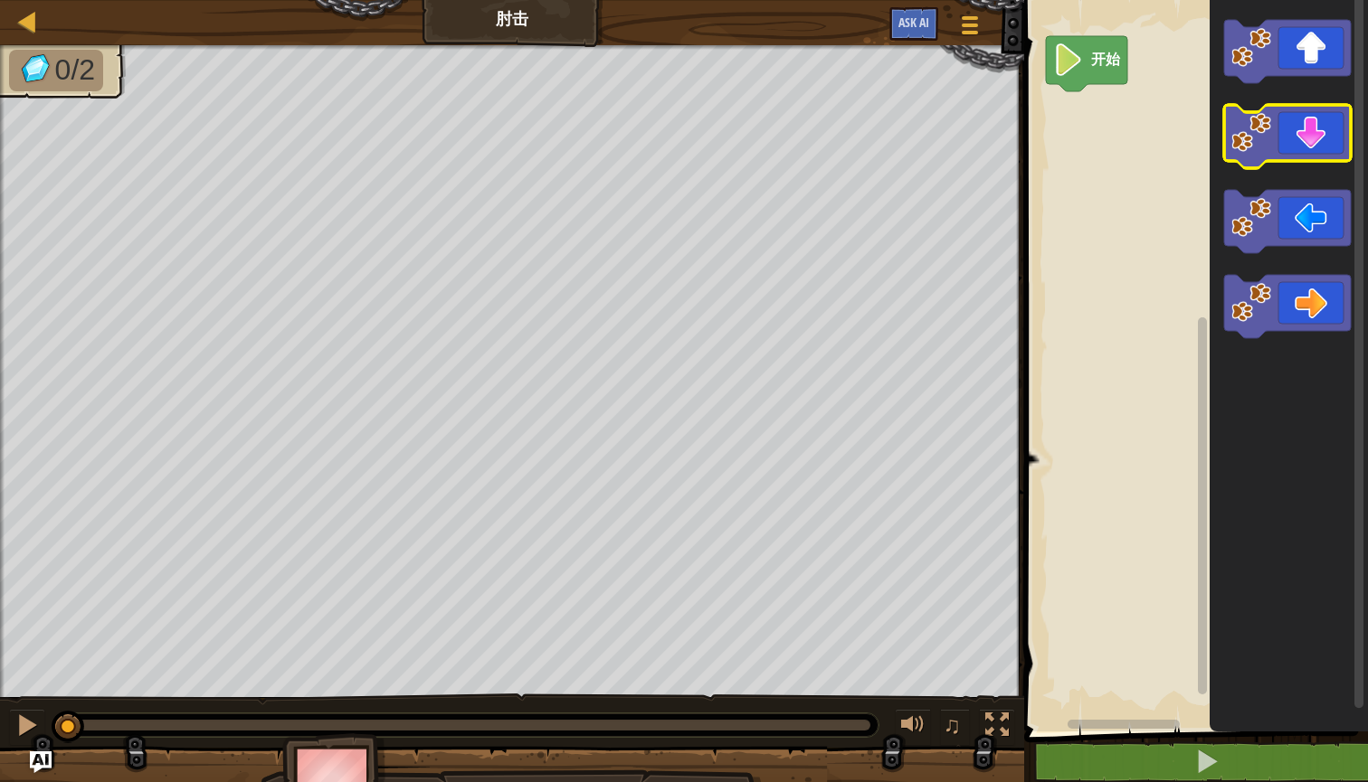
click at [1304, 161] on icon "Blockly工作区" at bounding box center [1287, 136] width 127 height 63
click at [1076, 66] on image "Blockly工作区" at bounding box center [1068, 59] width 31 height 33
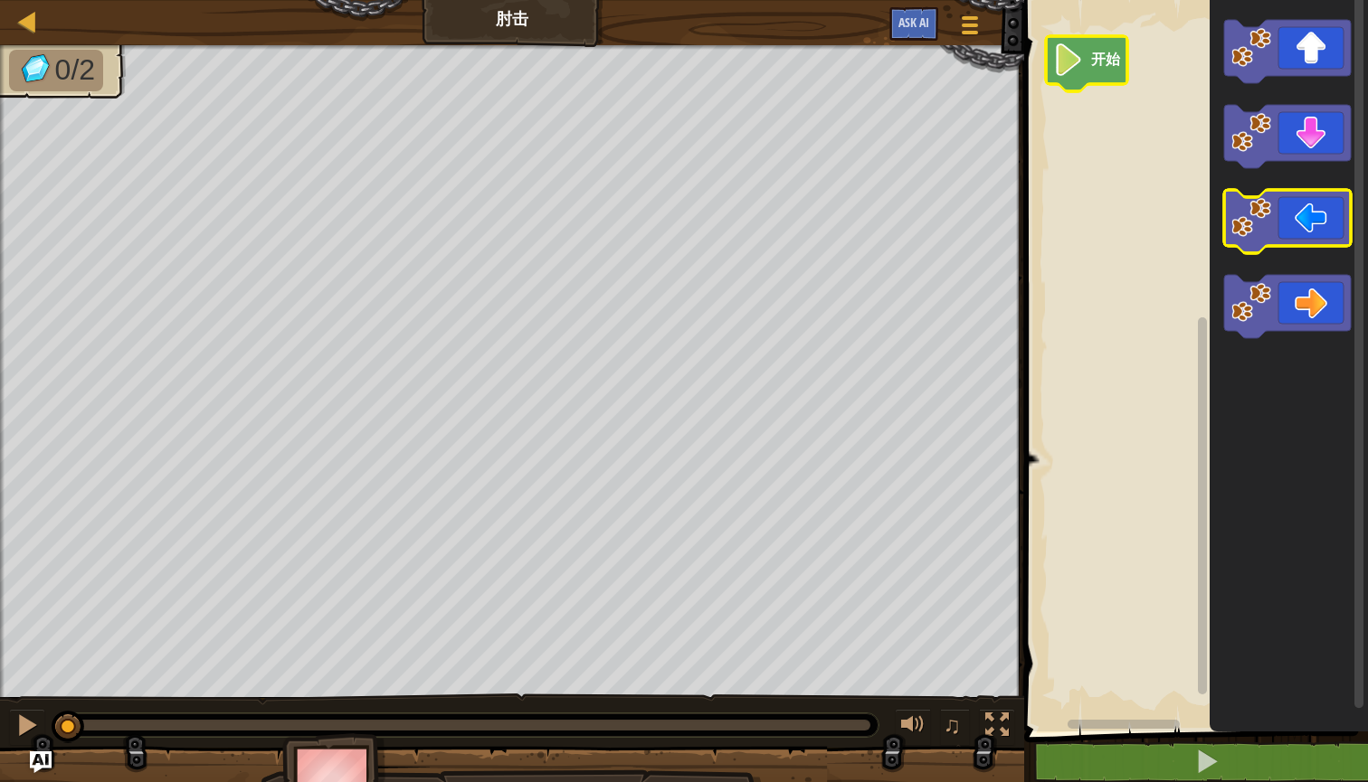
click at [1266, 213] on image "Blockly工作区" at bounding box center [1251, 218] width 40 height 40
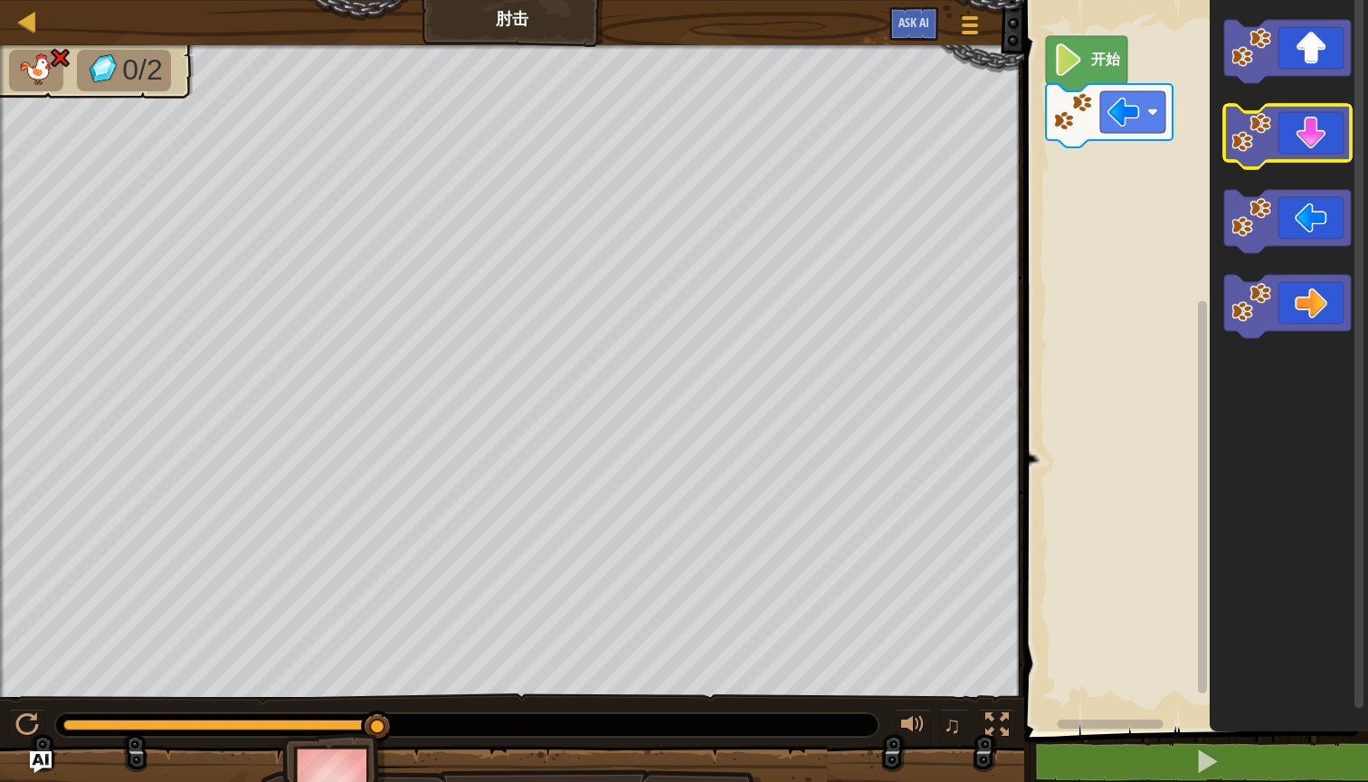
click at [1307, 135] on icon "Blockly工作区" at bounding box center [1287, 136] width 127 height 63
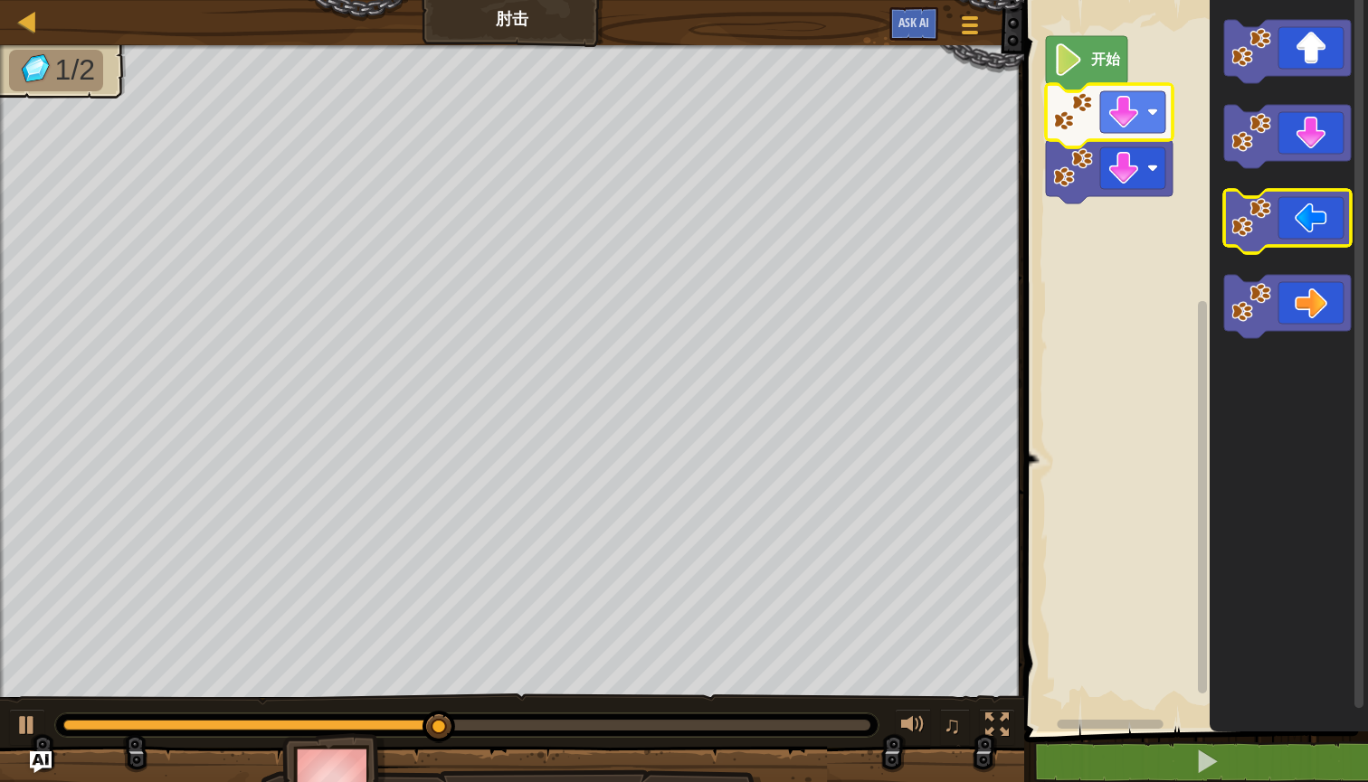
click at [1324, 237] on icon "Blockly工作区" at bounding box center [1287, 221] width 127 height 63
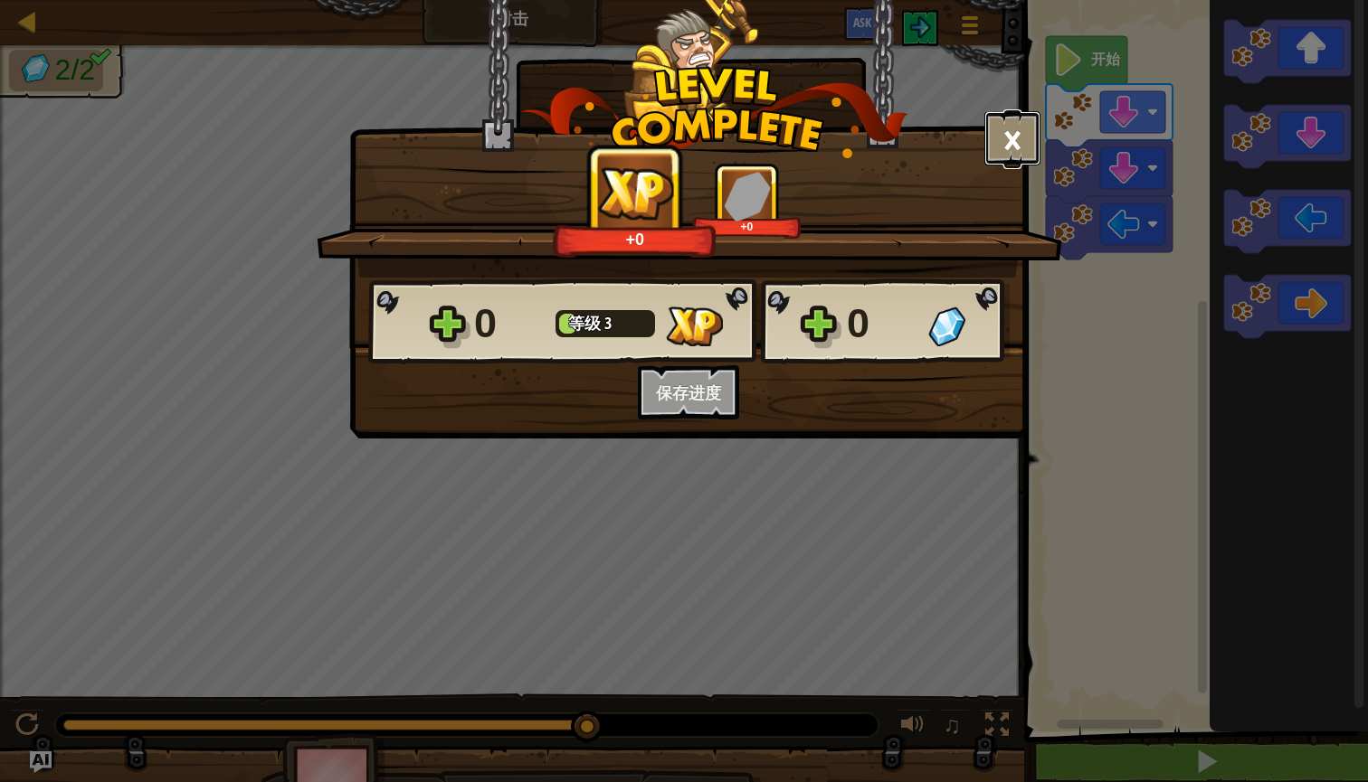
click at [1019, 153] on button "×" at bounding box center [1012, 138] width 56 height 54
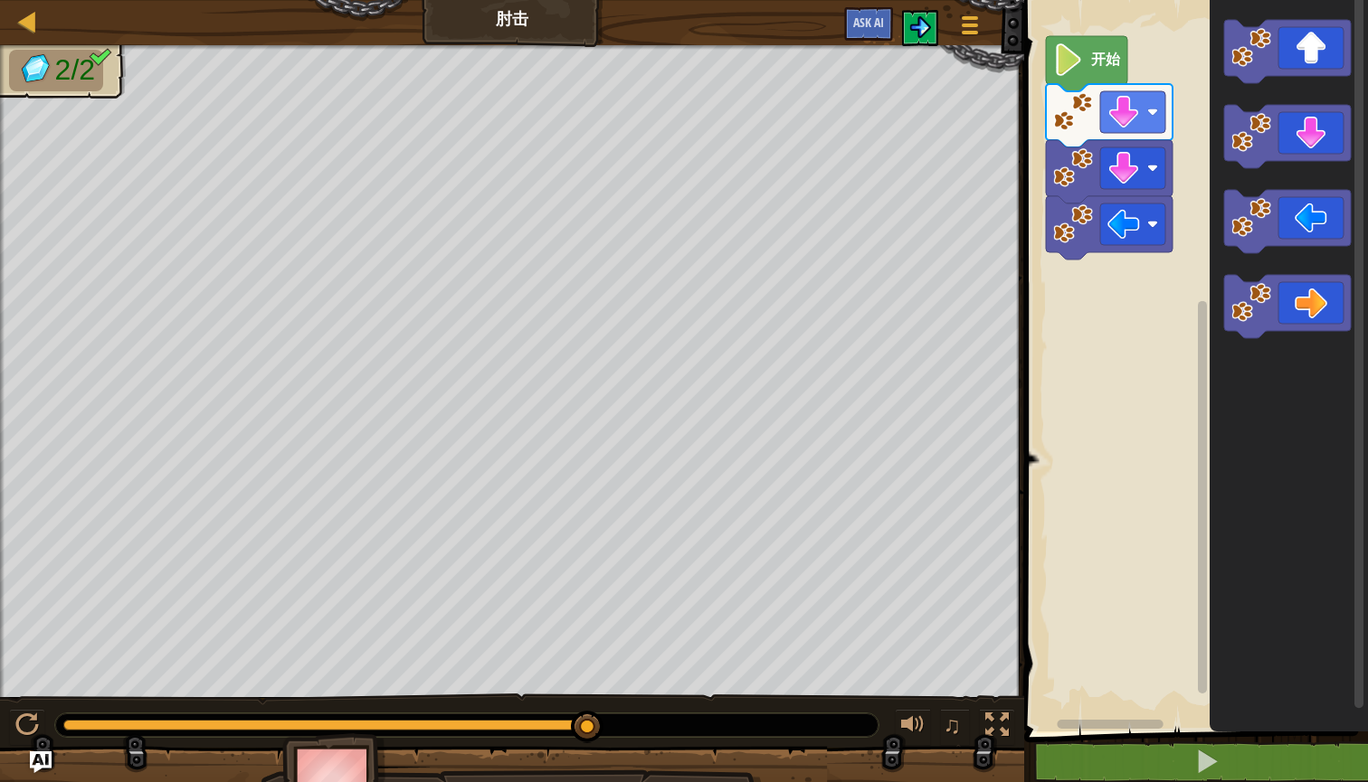
click at [932, 23] on button at bounding box center [920, 28] width 36 height 36
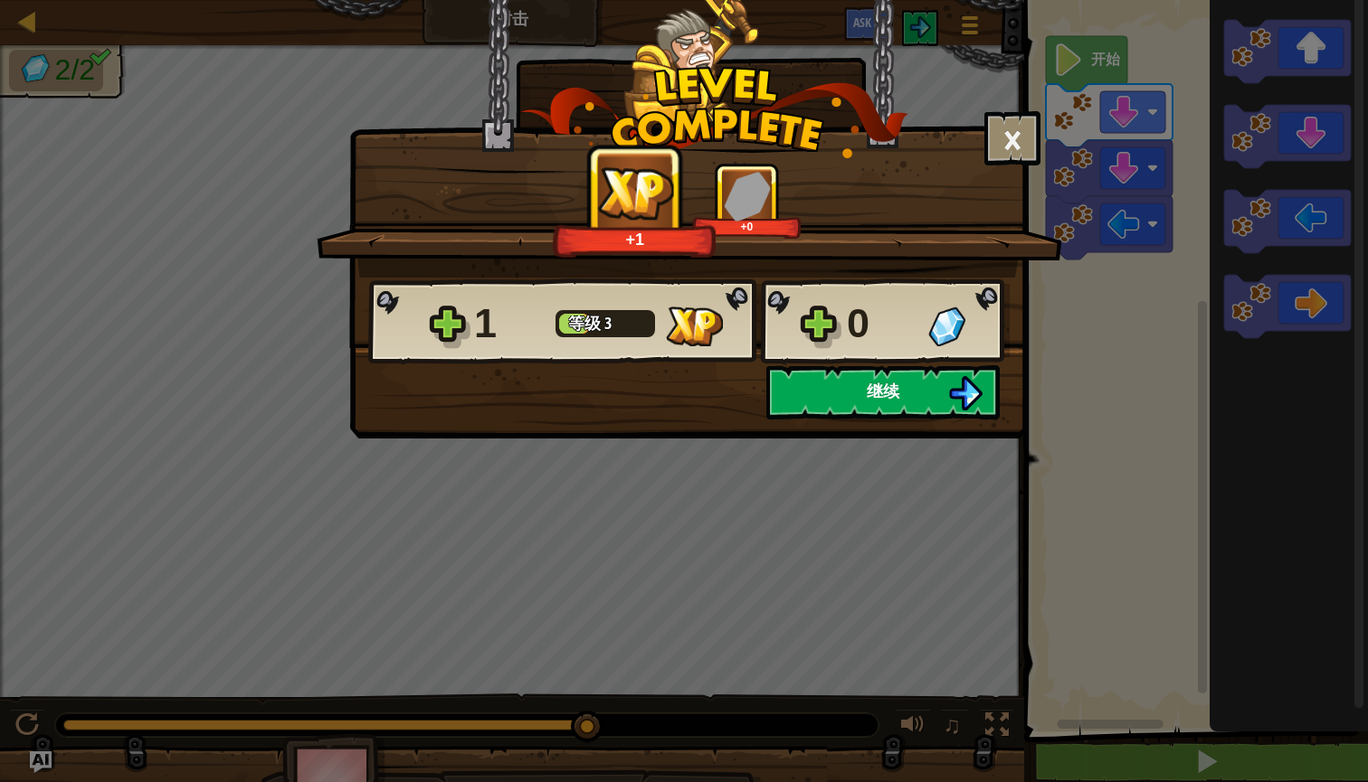
click at [899, 407] on button "继续" at bounding box center [882, 392] width 233 height 54
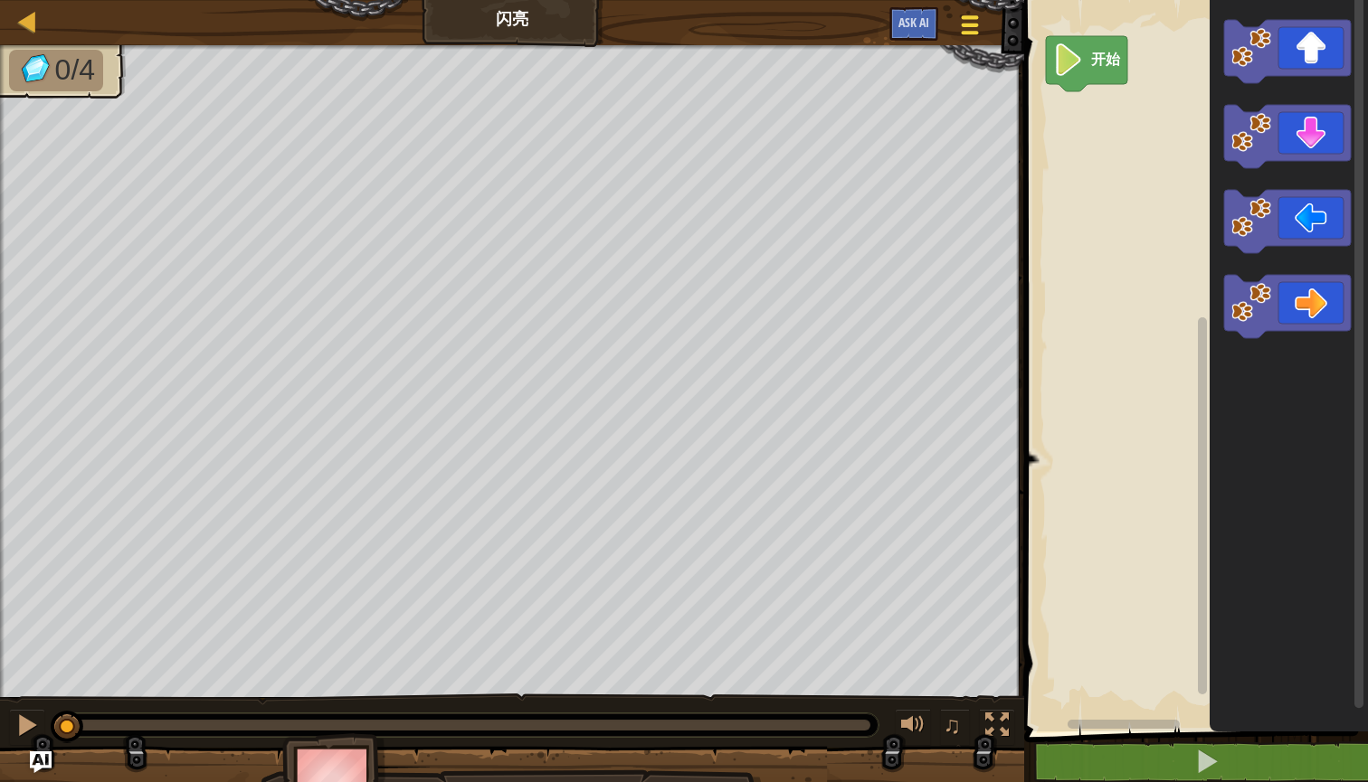
click at [976, 36] on div at bounding box center [969, 25] width 24 height 26
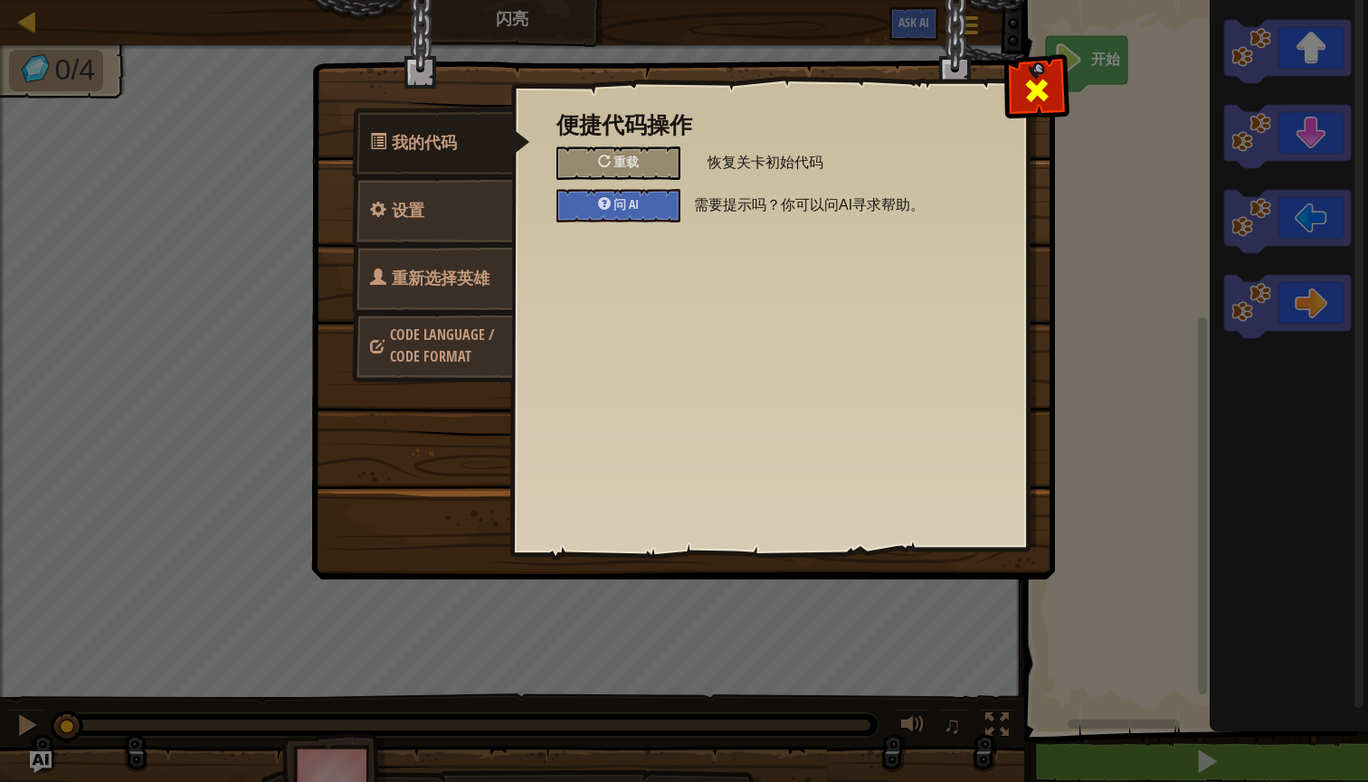
click at [1025, 71] on div at bounding box center [1036, 86] width 57 height 57
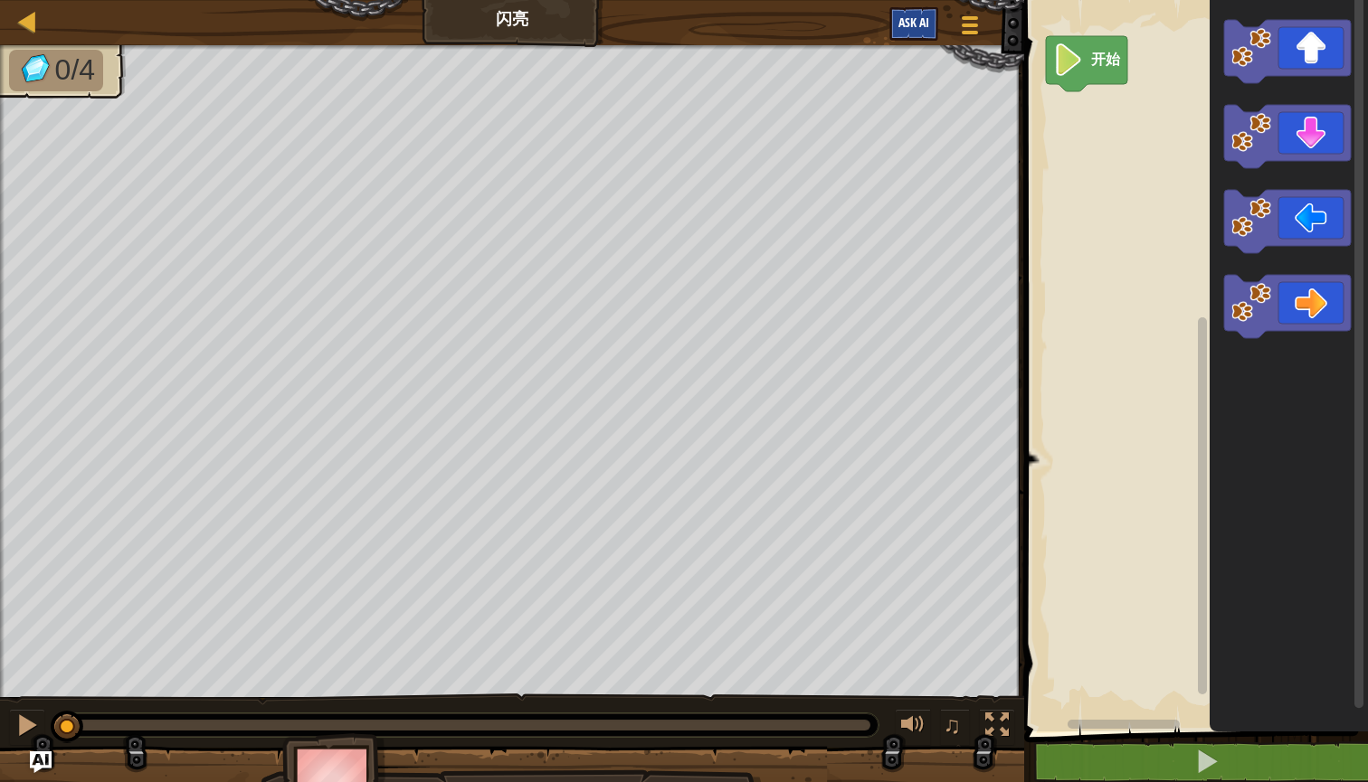
click at [922, 28] on span "Ask AI" at bounding box center [913, 22] width 31 height 17
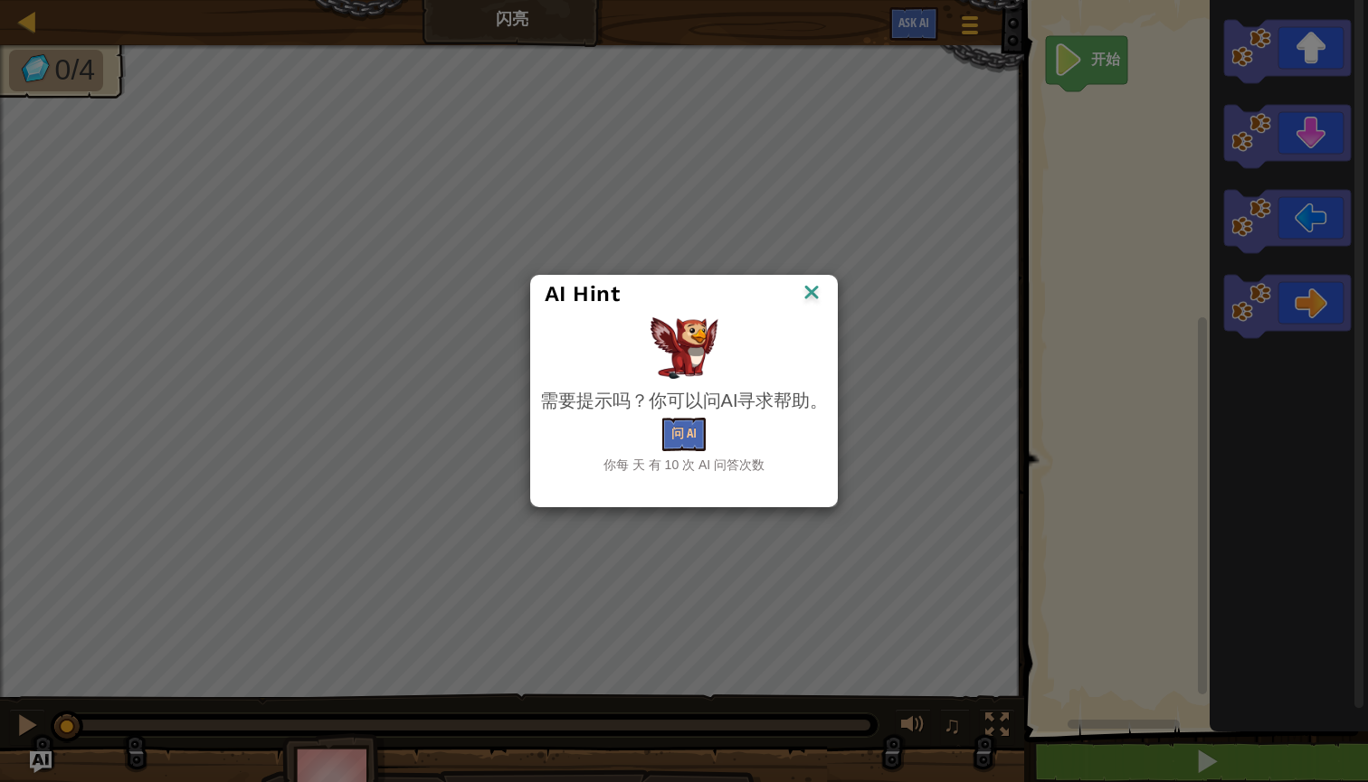
click at [811, 299] on img at bounding box center [812, 293] width 24 height 27
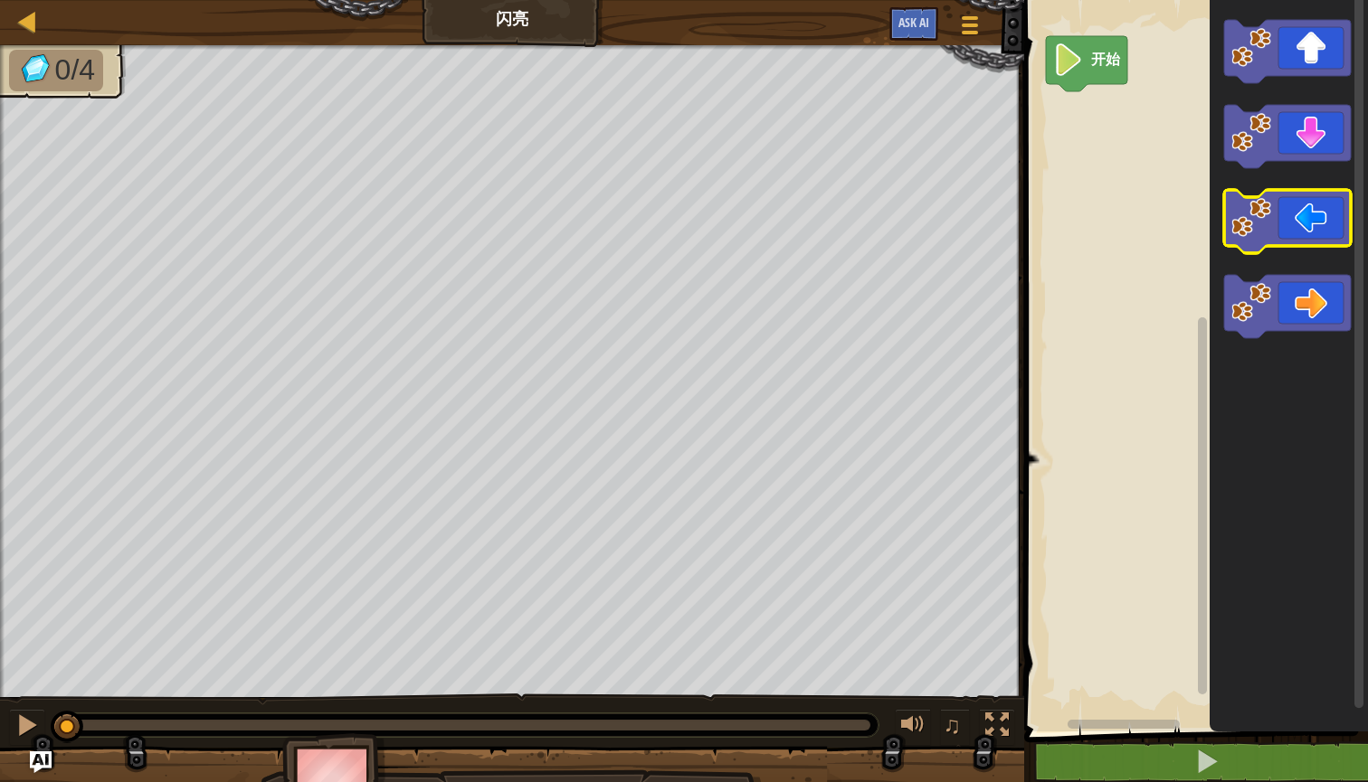
click at [1282, 231] on icon "Blockly工作区" at bounding box center [1287, 221] width 127 height 63
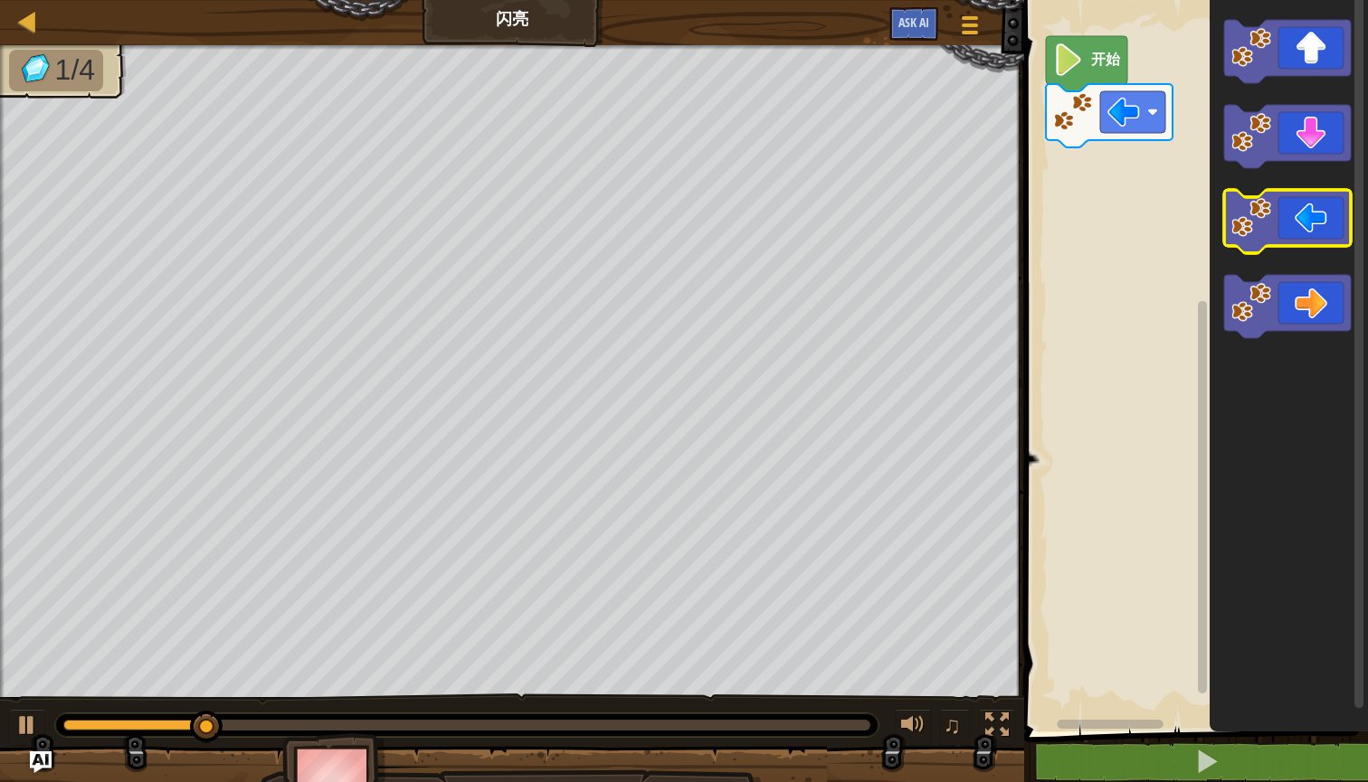
click at [1282, 231] on icon "Blockly工作区" at bounding box center [1287, 221] width 127 height 63
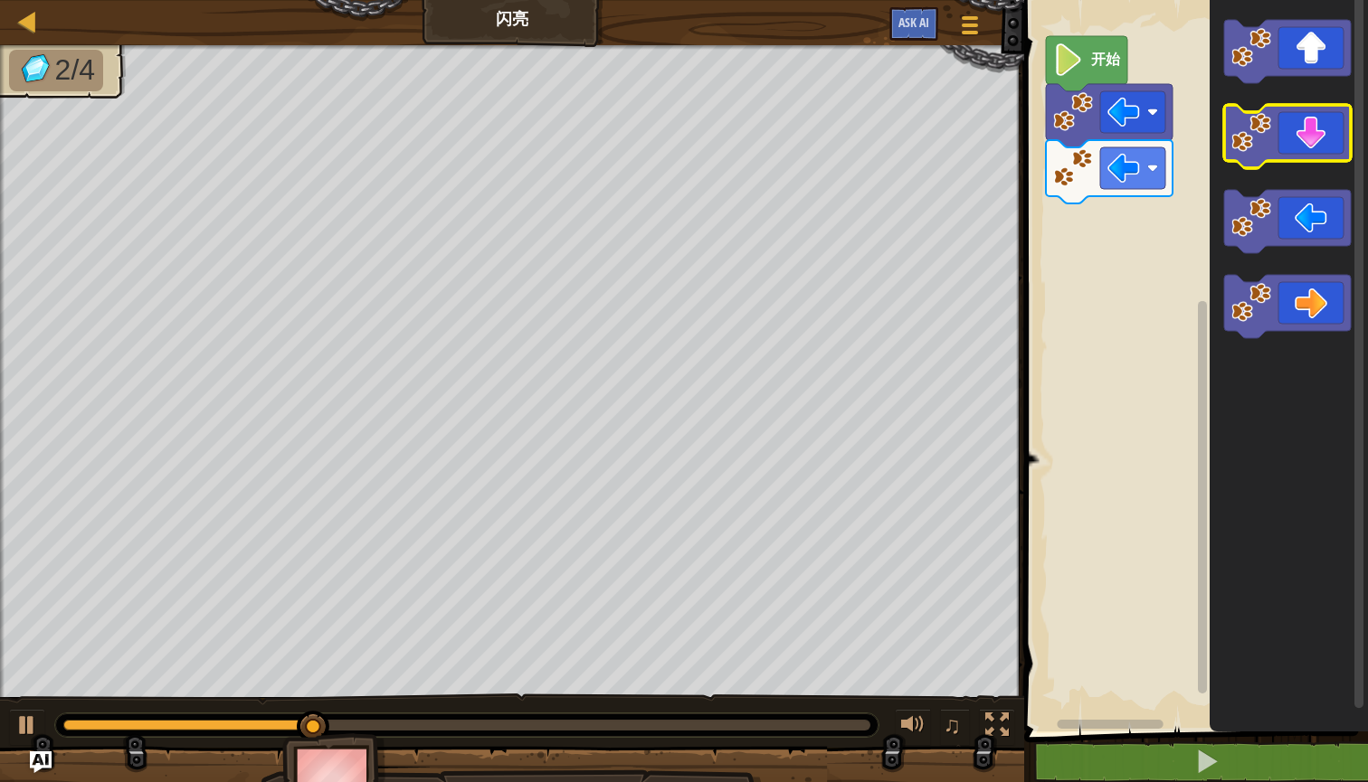
click at [1302, 161] on icon "Blockly工作区" at bounding box center [1287, 136] width 127 height 63
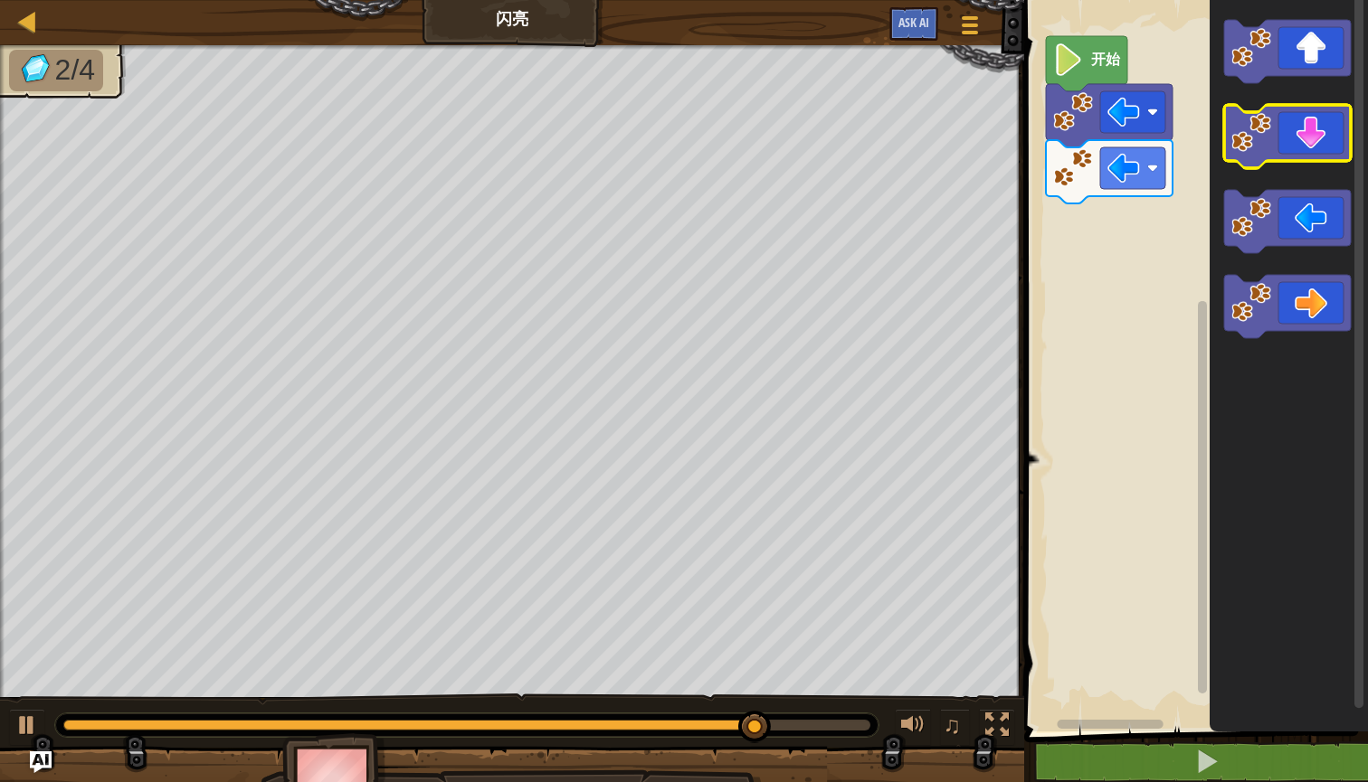
click at [1318, 135] on icon "Blockly工作区" at bounding box center [1287, 136] width 127 height 63
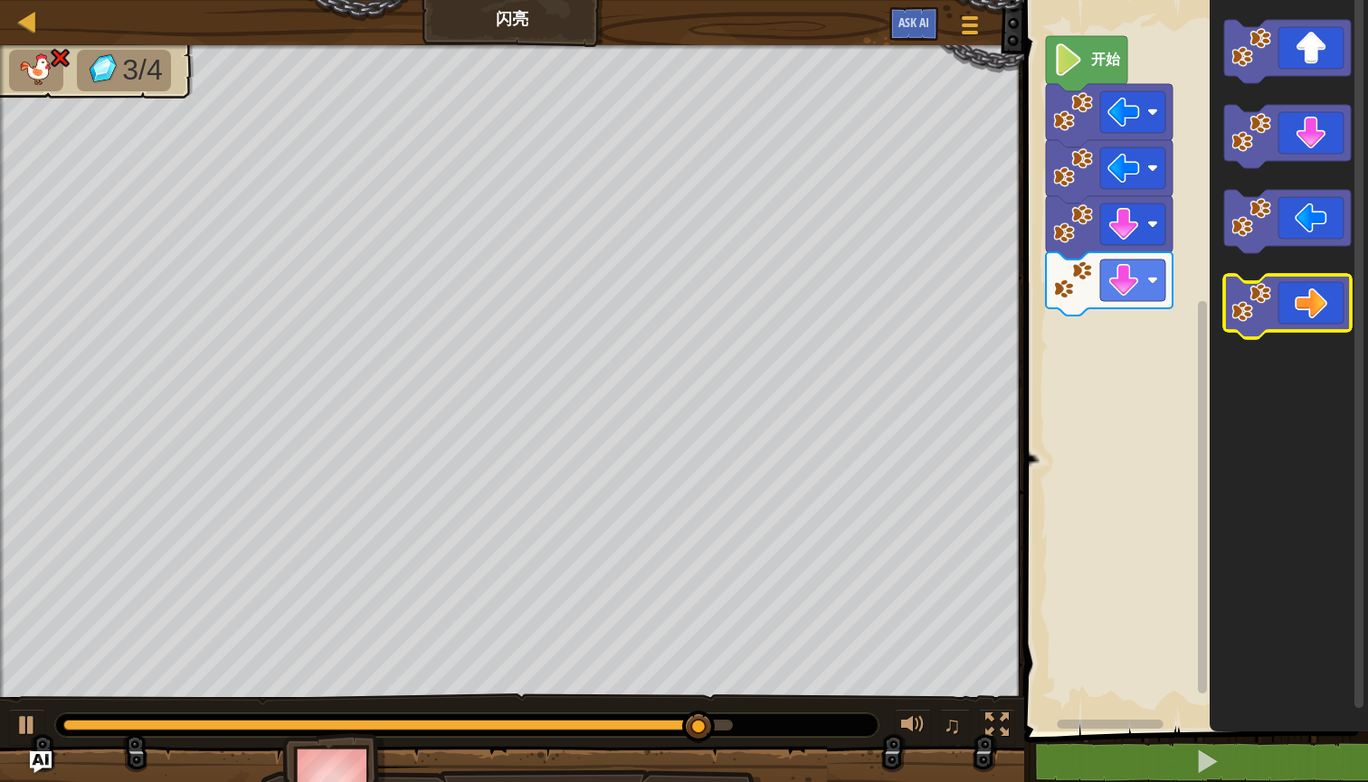
click at [1283, 334] on rect "Blockly工作区" at bounding box center [1287, 306] width 127 height 63
click at [1304, 307] on icon "Blockly工作区" at bounding box center [1287, 306] width 127 height 63
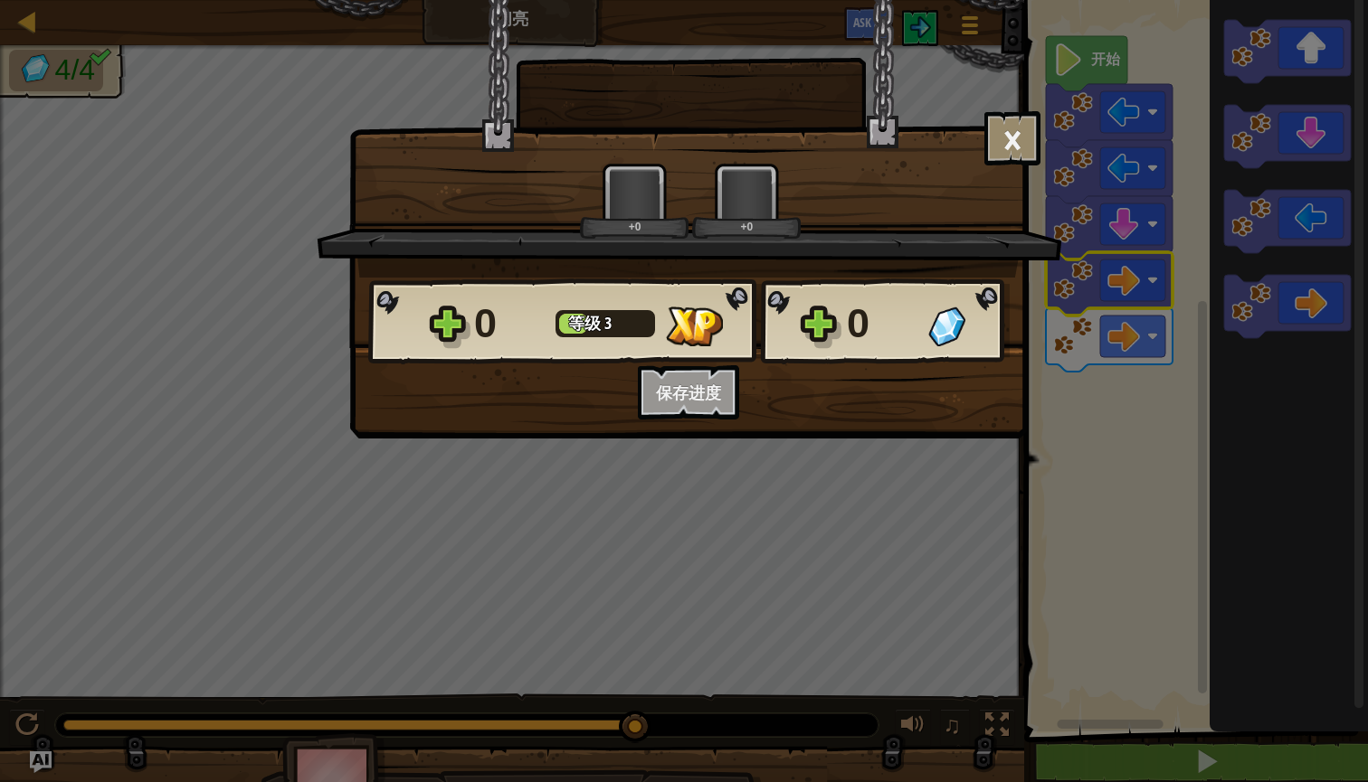
click at [1095, 440] on div "× 这个关卡有多好玩？ 给我们反馈！ +0 +0 Reticulating Splines... 0 等级 3 0 保存进度 继续" at bounding box center [684, 391] width 1368 height 782
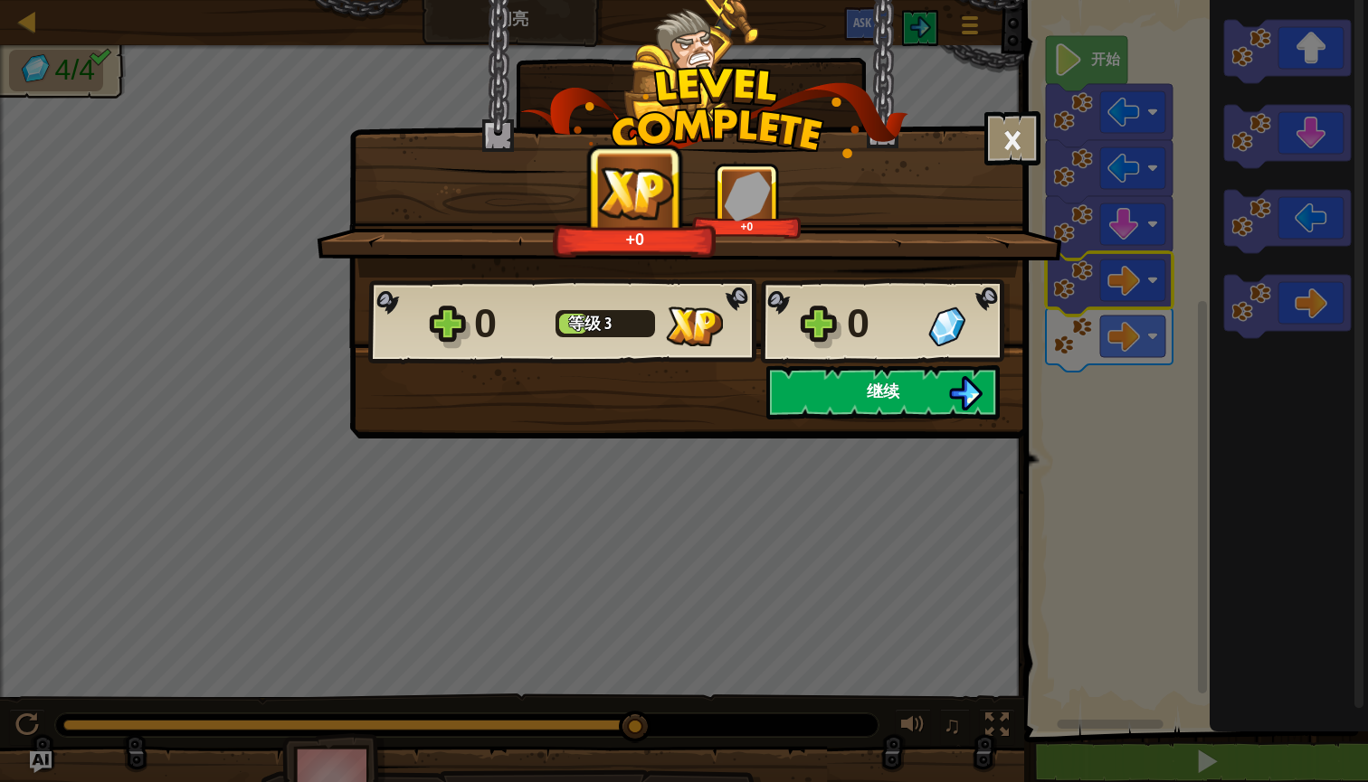
click at [924, 395] on button "继续" at bounding box center [882, 392] width 233 height 54
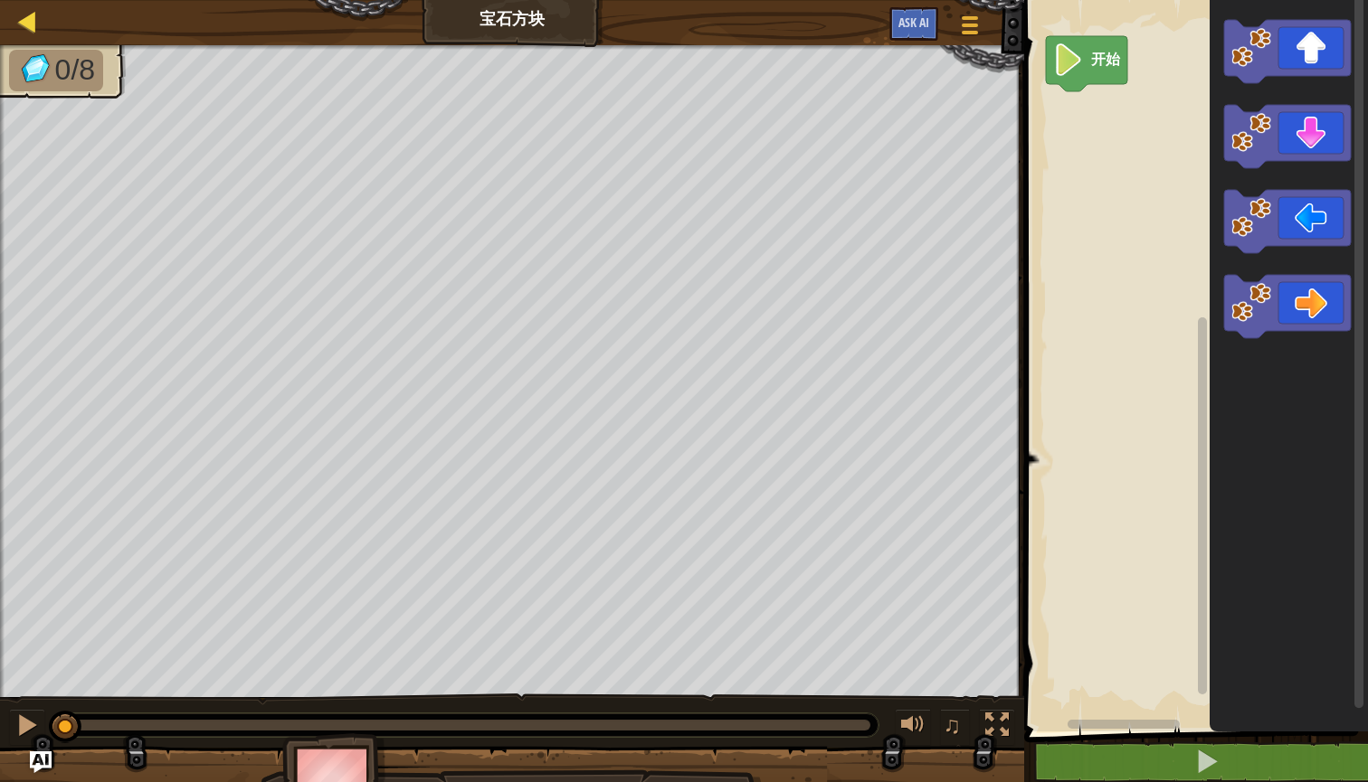
click at [33, 29] on div at bounding box center [27, 21] width 23 height 23
select select "zh-[PERSON_NAME]"
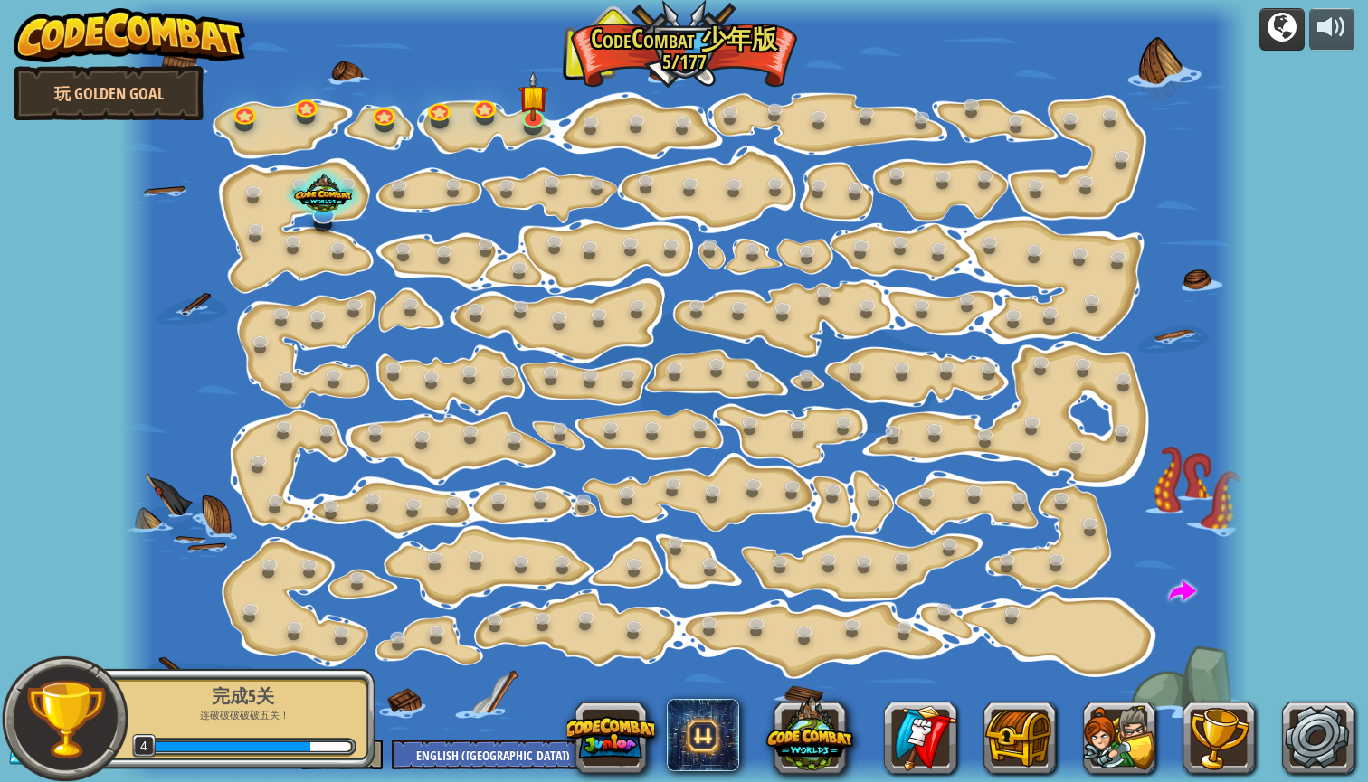
click at [1295, 33] on div at bounding box center [1281, 27] width 29 height 29
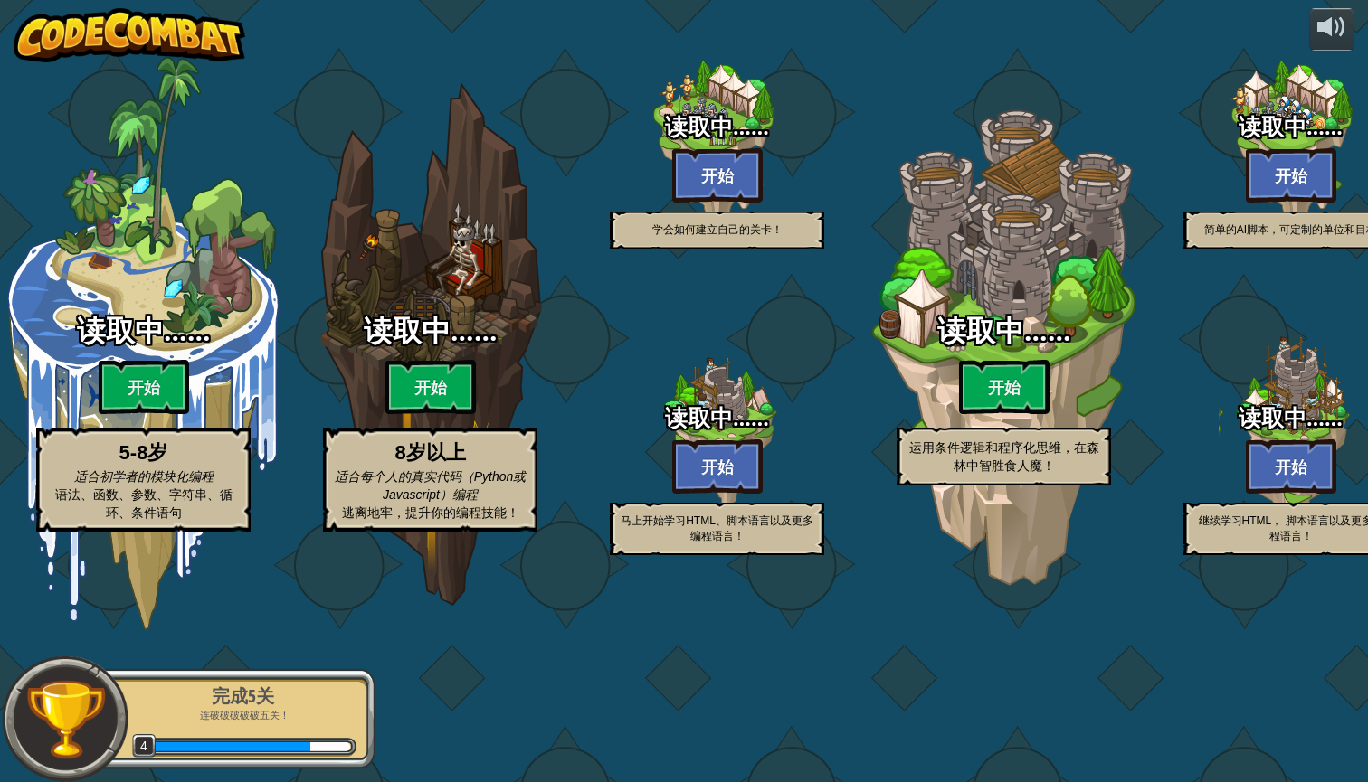
select select "zh-[PERSON_NAME]"
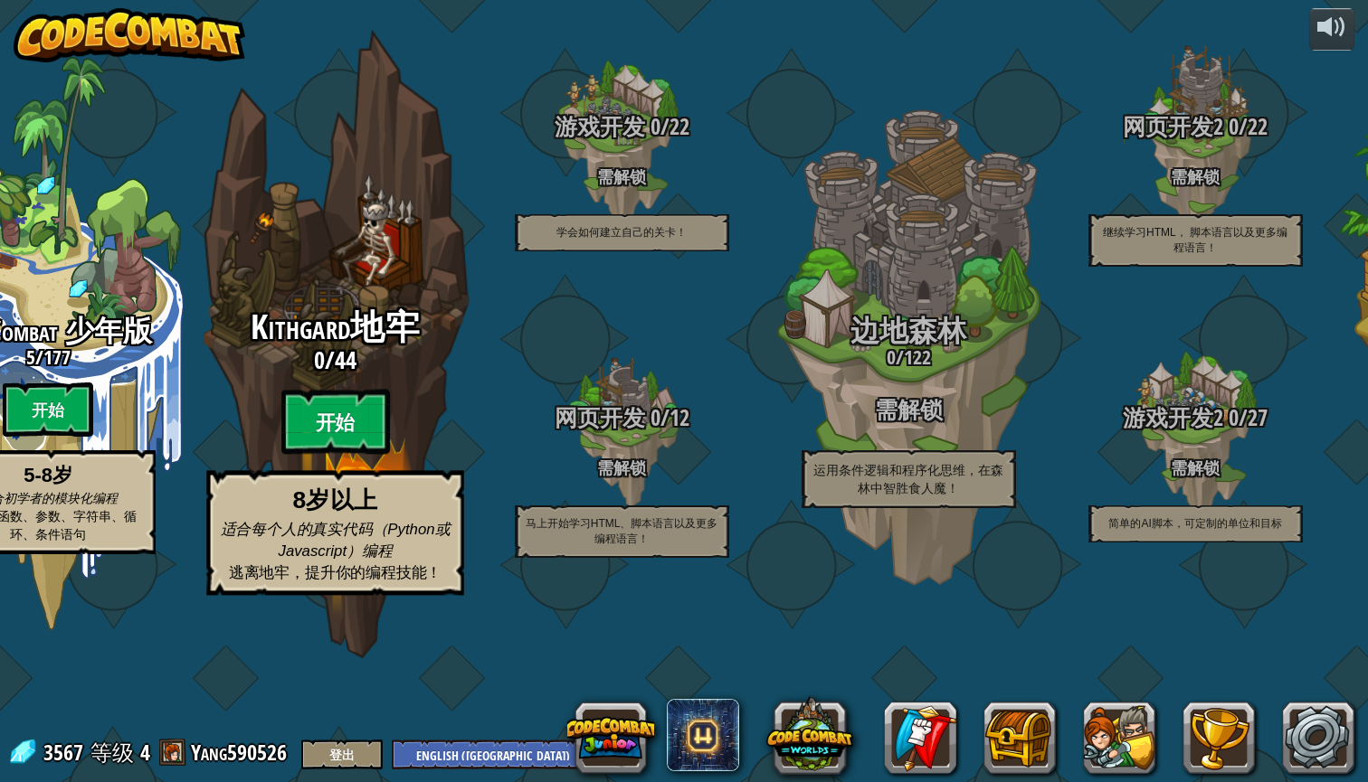
click at [362, 455] on btn "开始" at bounding box center [334, 422] width 109 height 65
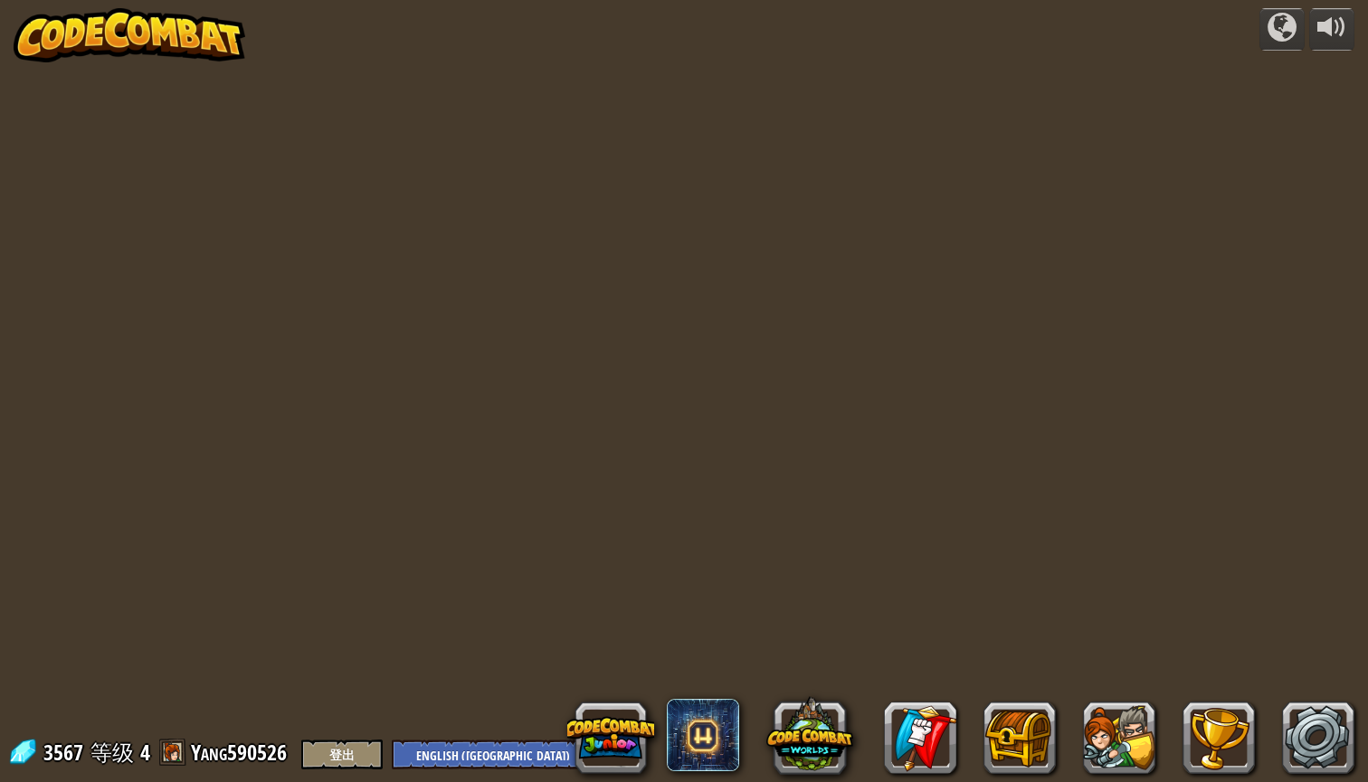
select select "zh-[PERSON_NAME]"
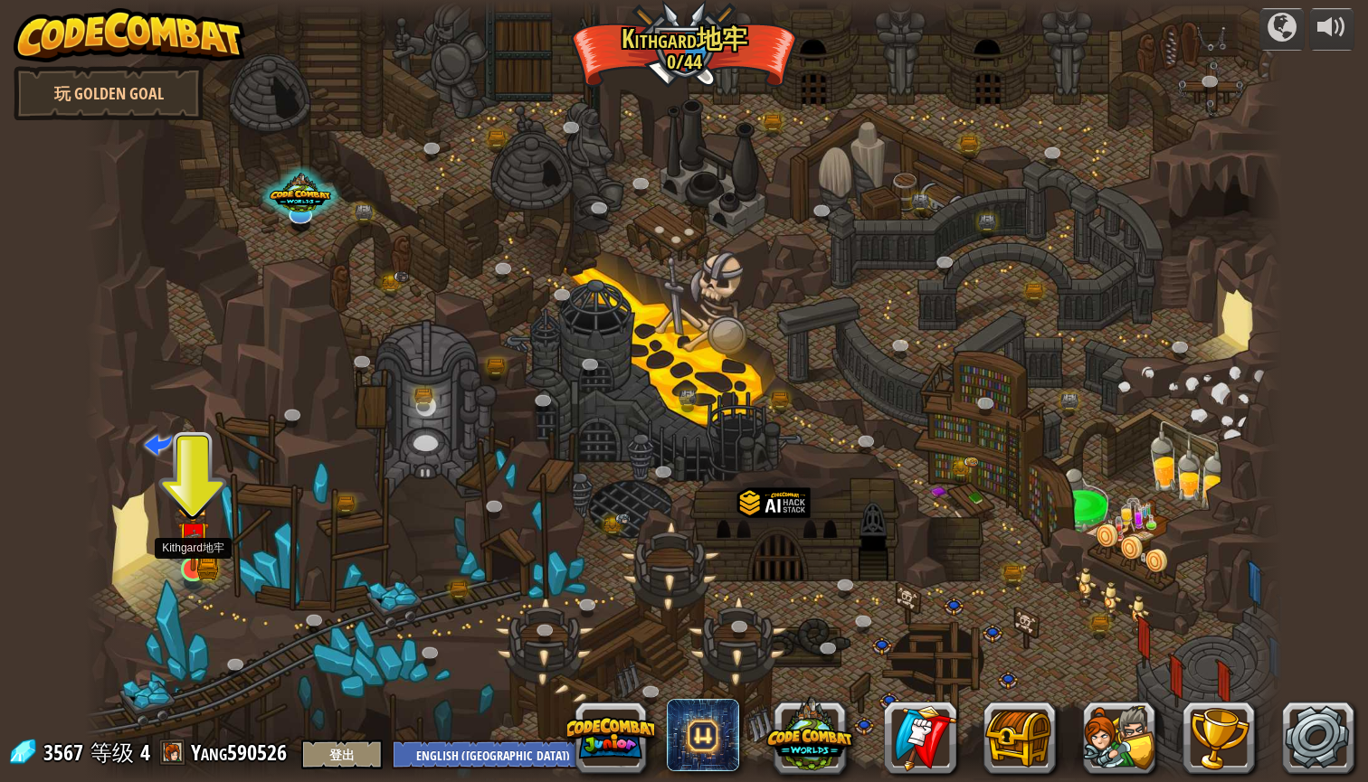
click at [194, 578] on link at bounding box center [193, 569] width 36 height 36
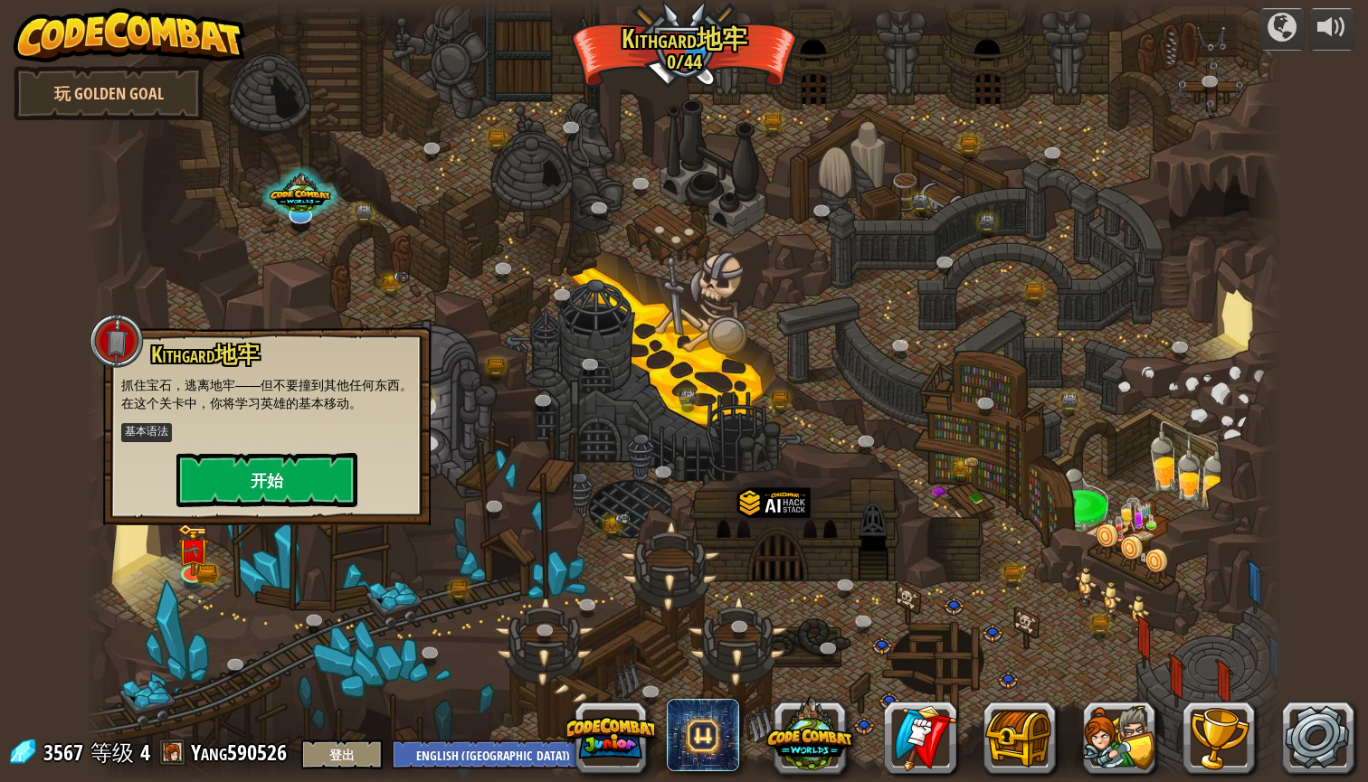
click at [265, 484] on button "开始" at bounding box center [266, 480] width 181 height 54
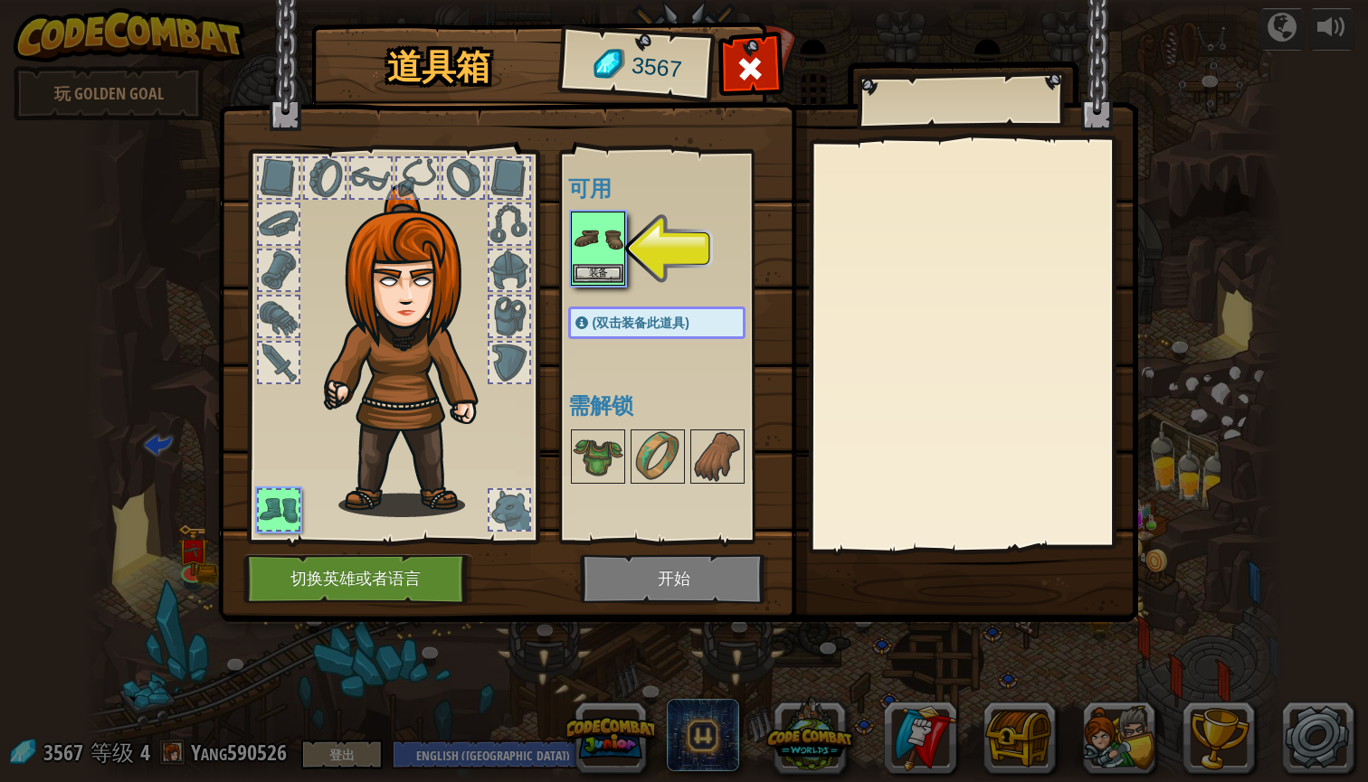
click at [596, 251] on img at bounding box center [598, 238] width 51 height 51
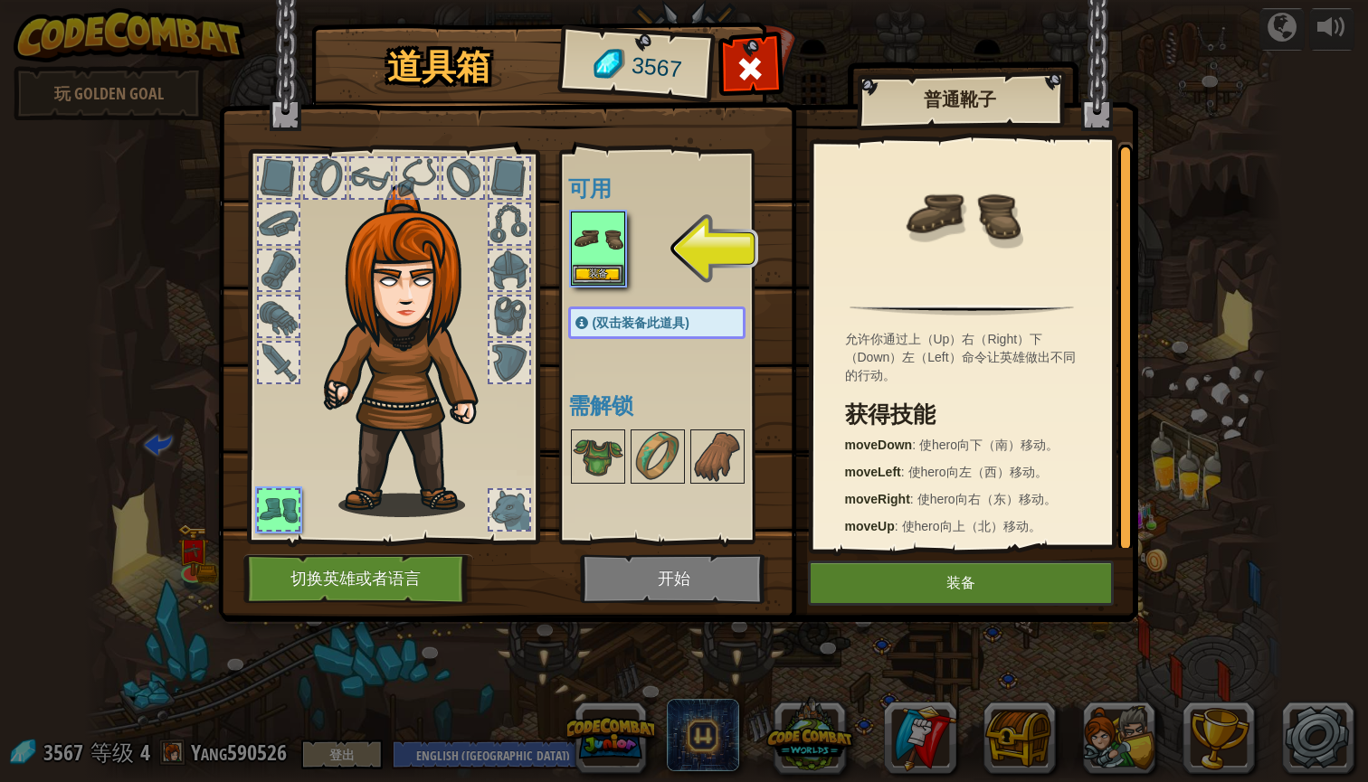
click at [881, 581] on button "装备" at bounding box center [961, 583] width 306 height 45
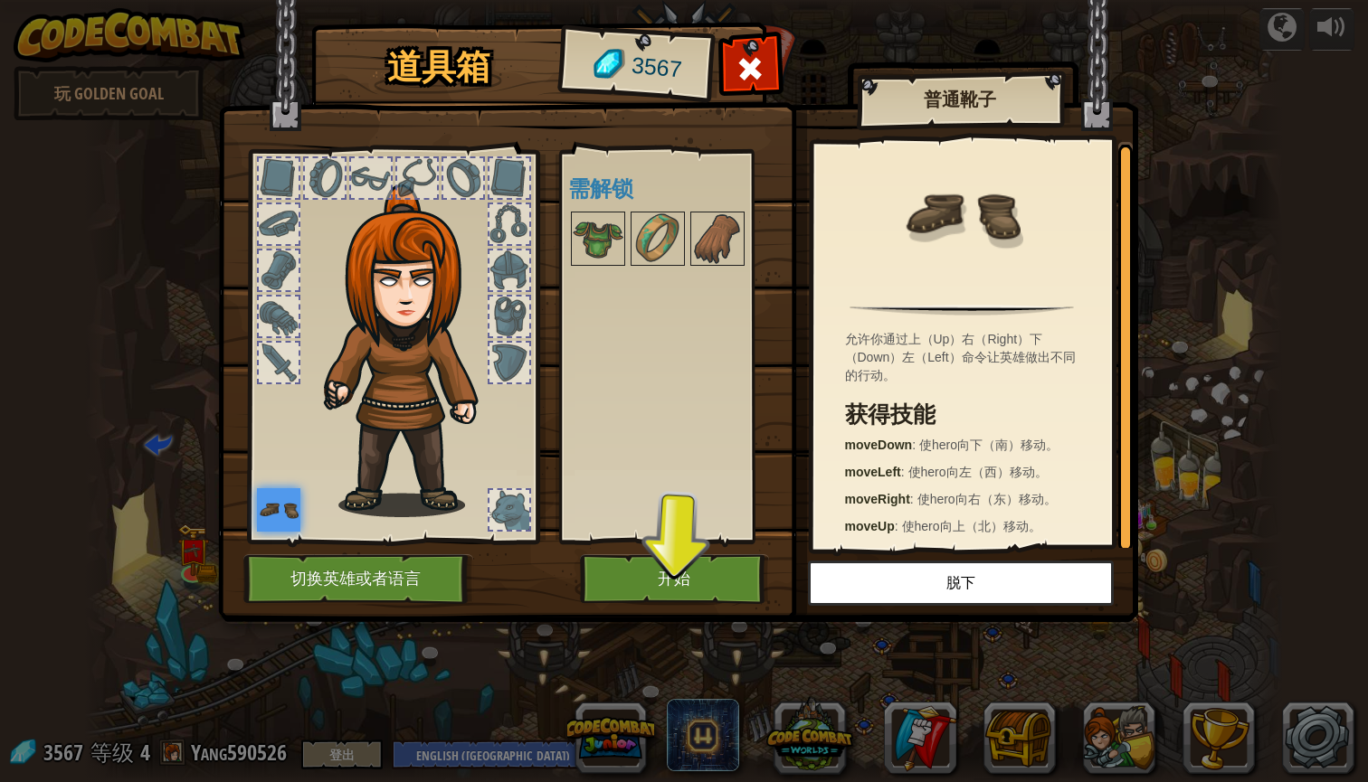
click at [698, 591] on button "开始" at bounding box center [674, 580] width 189 height 50
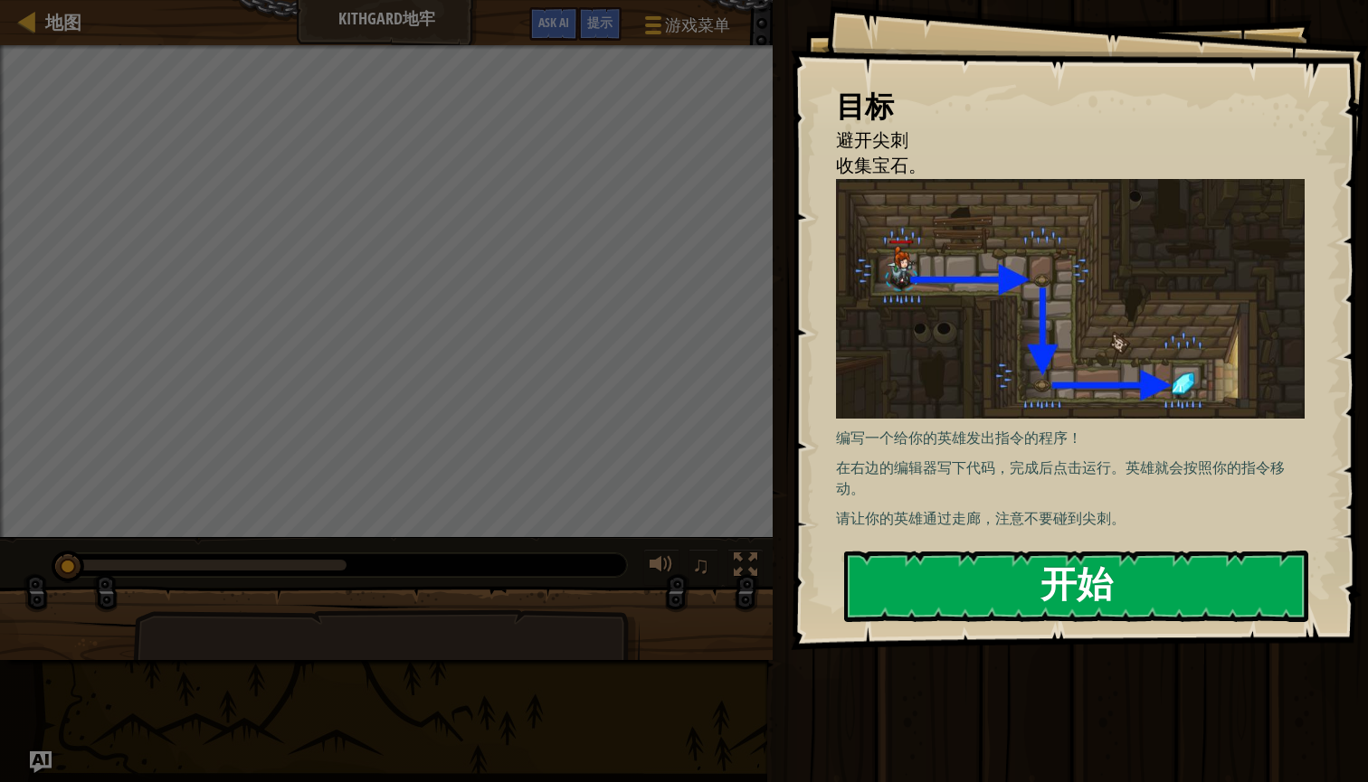
click at [953, 590] on button "开始" at bounding box center [1076, 586] width 464 height 71
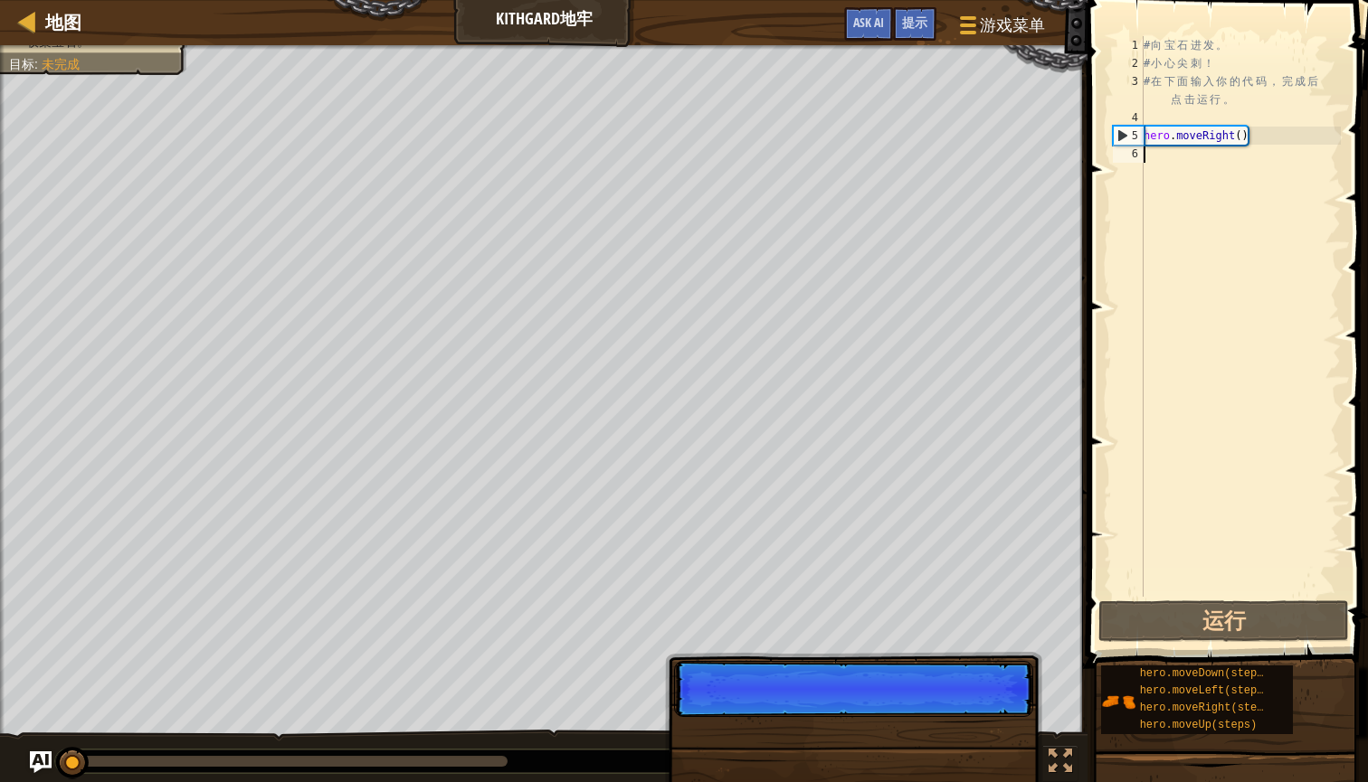
scroll to position [8, 0]
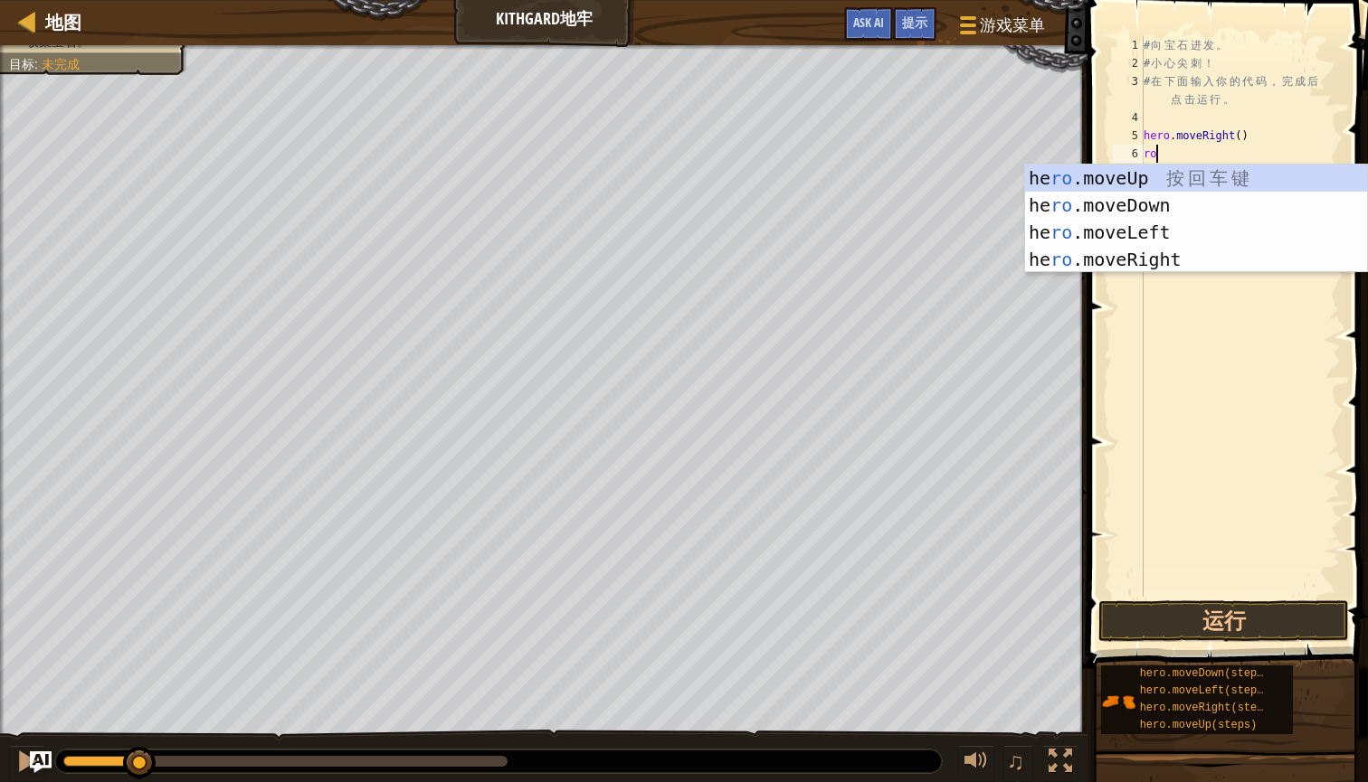
type textarea "r"
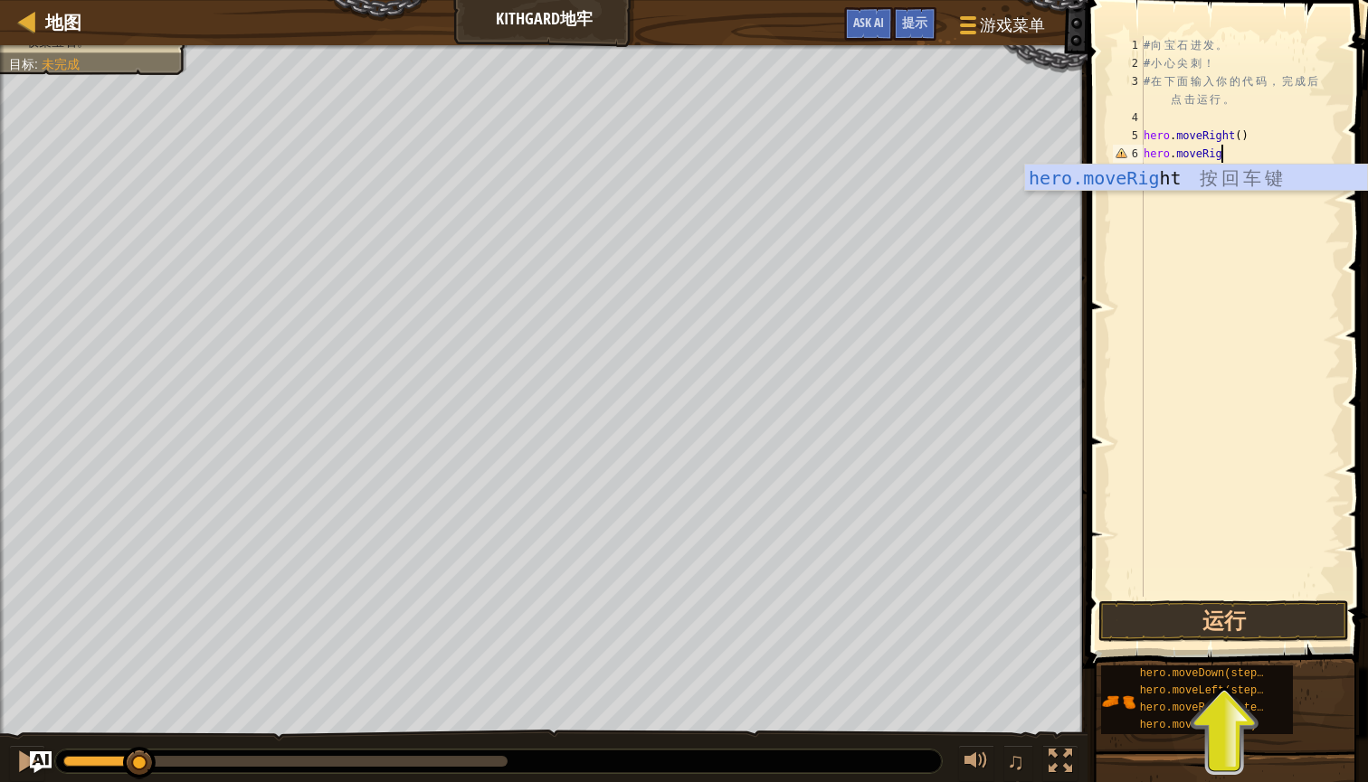
scroll to position [8, 6]
type textarea "hero.moveRight"
type textarea "h"
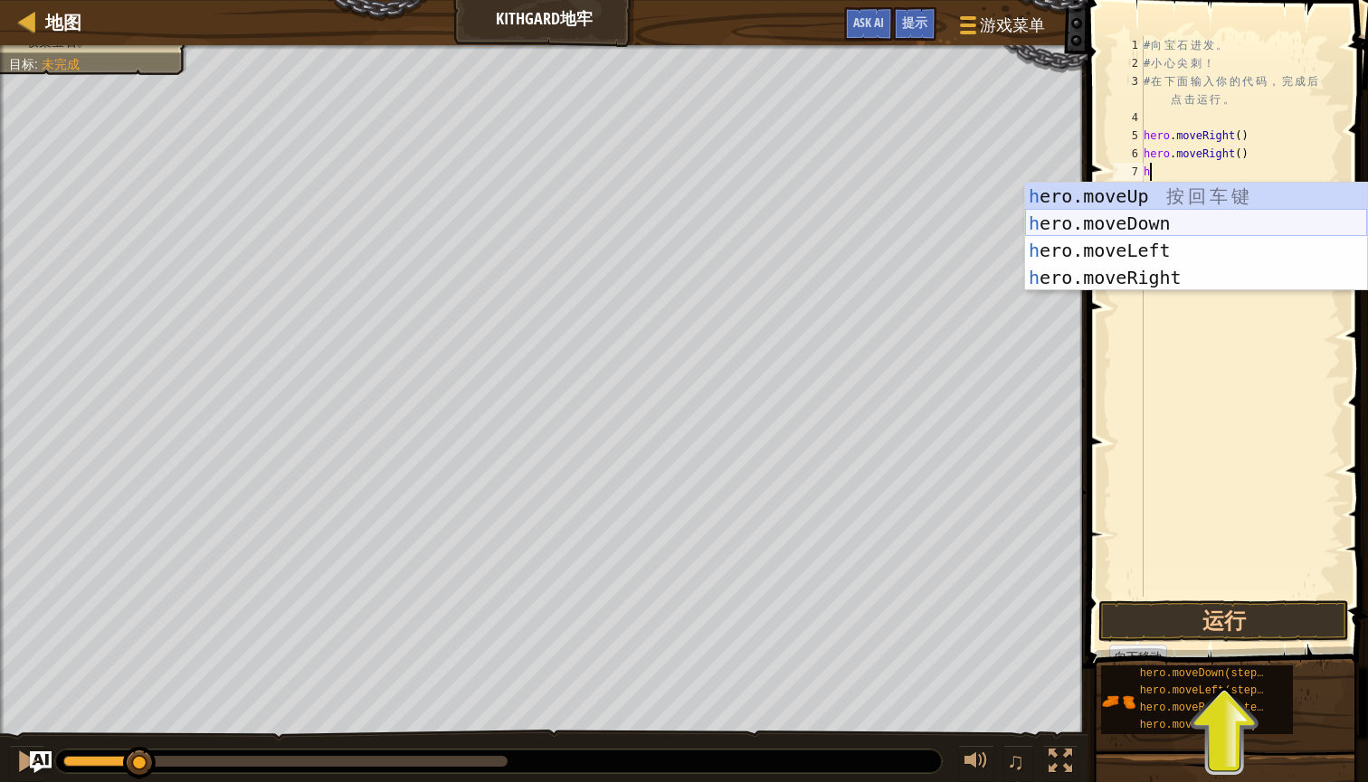
click at [1205, 224] on div "h ero.moveUp 按 回 车 键 h ero.moveDown 按 回 车 键 h ero.moveLeft 按 回 车 键 h ero.moveRi…" at bounding box center [1196, 264] width 342 height 163
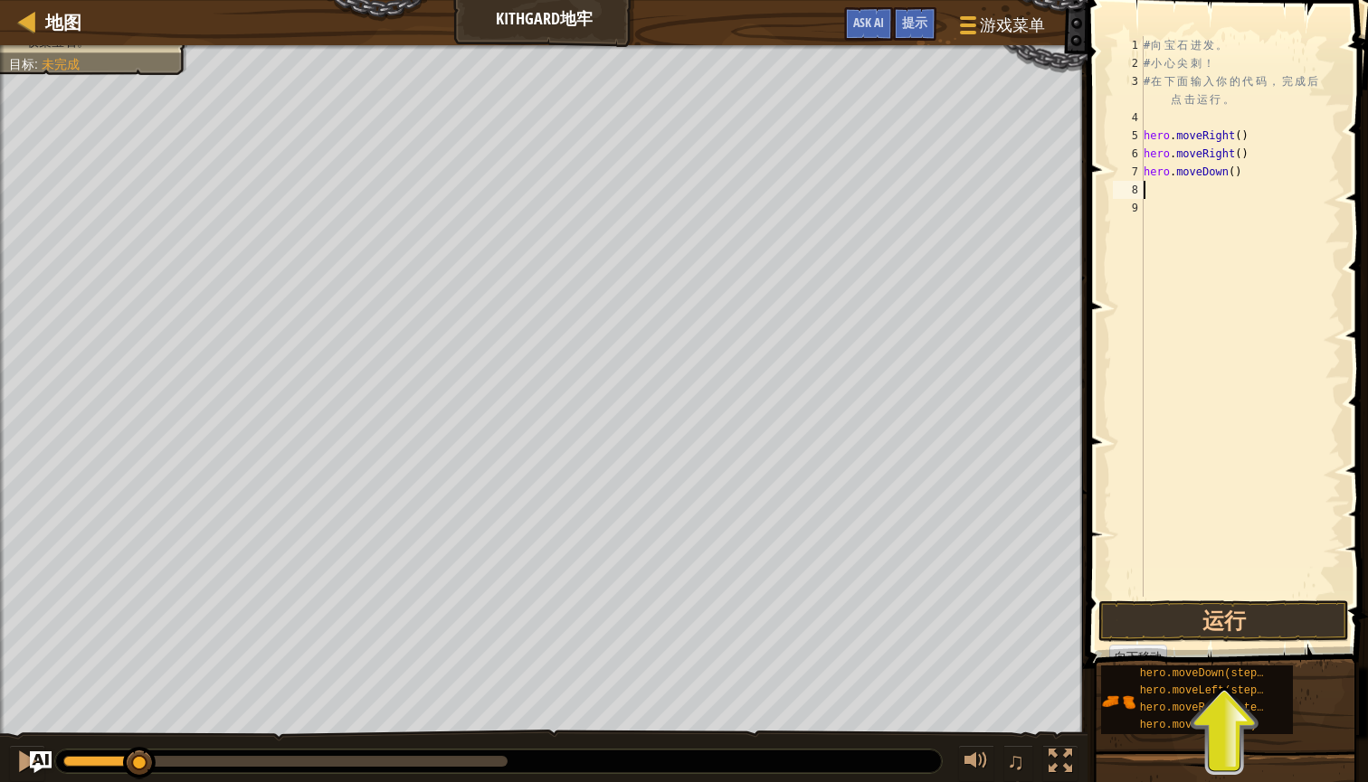
type textarea "h"
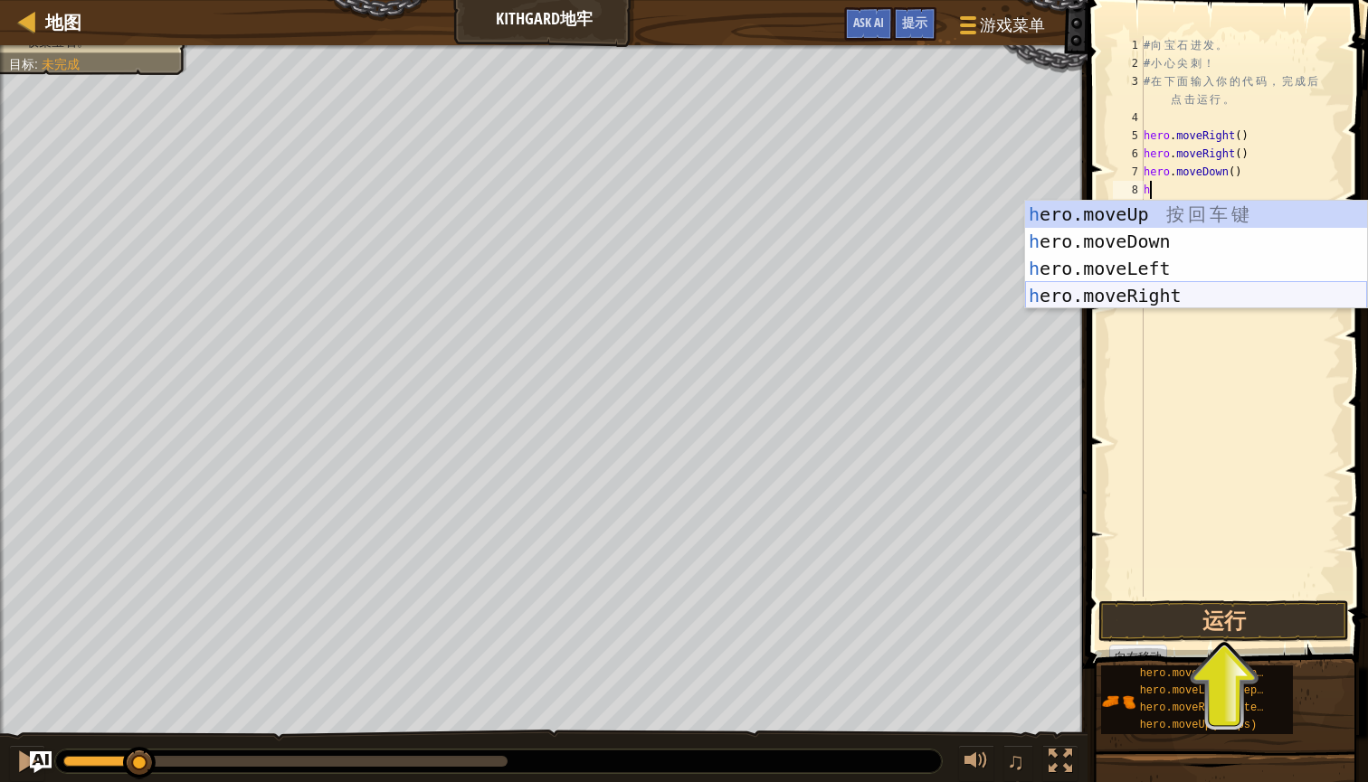
click at [1189, 300] on div "h ero.moveUp 按 回 车 键 h ero.moveDown 按 回 车 键 h ero.moveLeft 按 回 车 键 h ero.moveRi…" at bounding box center [1196, 282] width 342 height 163
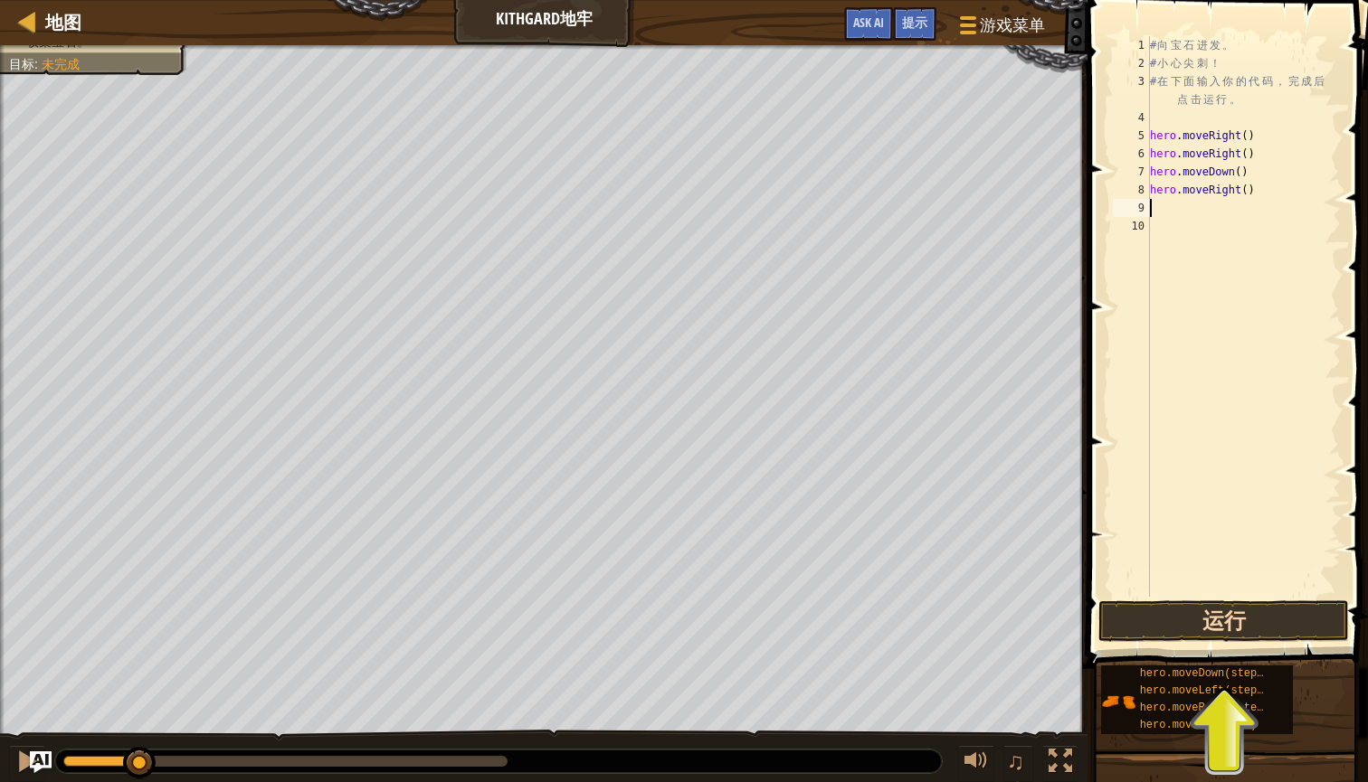
click at [1246, 633] on button "运行" at bounding box center [1223, 622] width 251 height 42
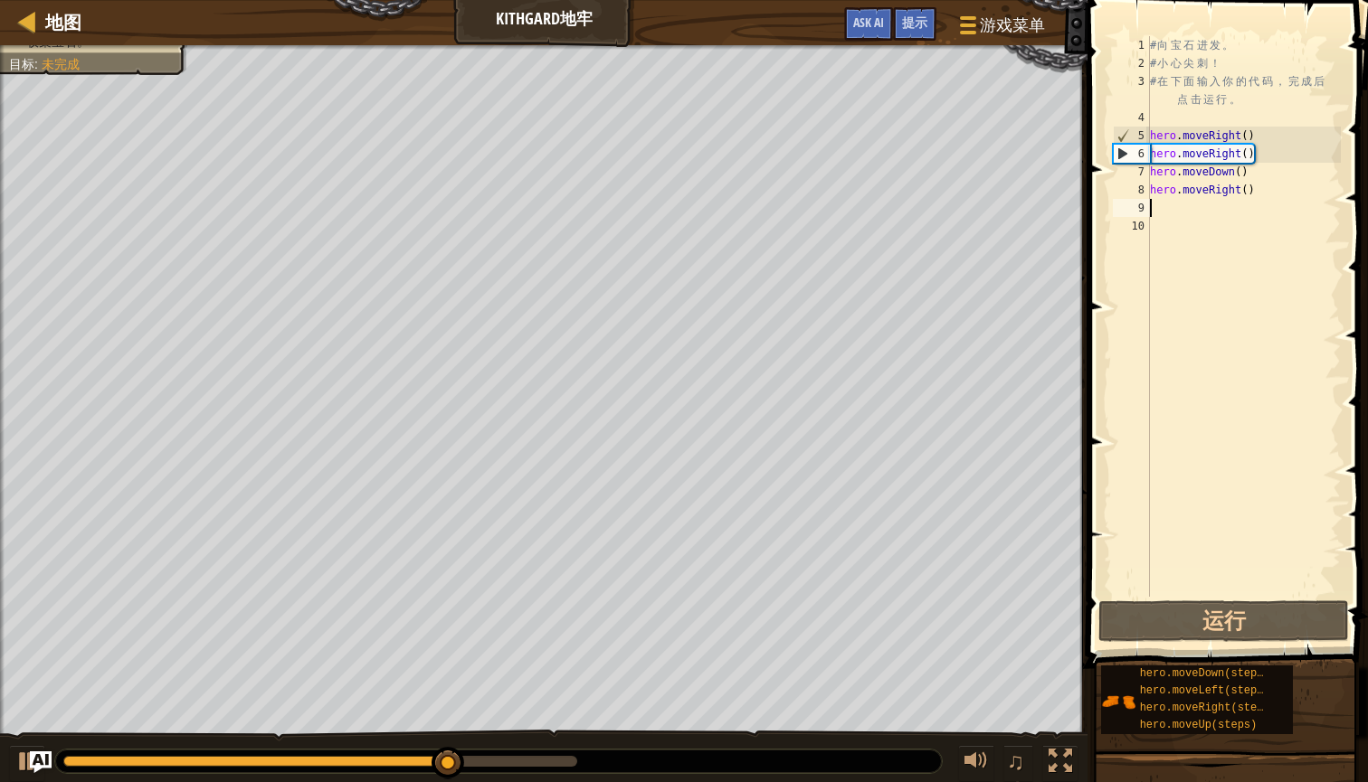
click at [1272, 150] on div "# 向 宝 石 进 发 。 # 小 心 尖 刺 ！ # 在 下 面 输 入 你 的 代 码 ， 完 成 后 点 击 运 行 。 hero . moveRigh…" at bounding box center [1243, 334] width 195 height 597
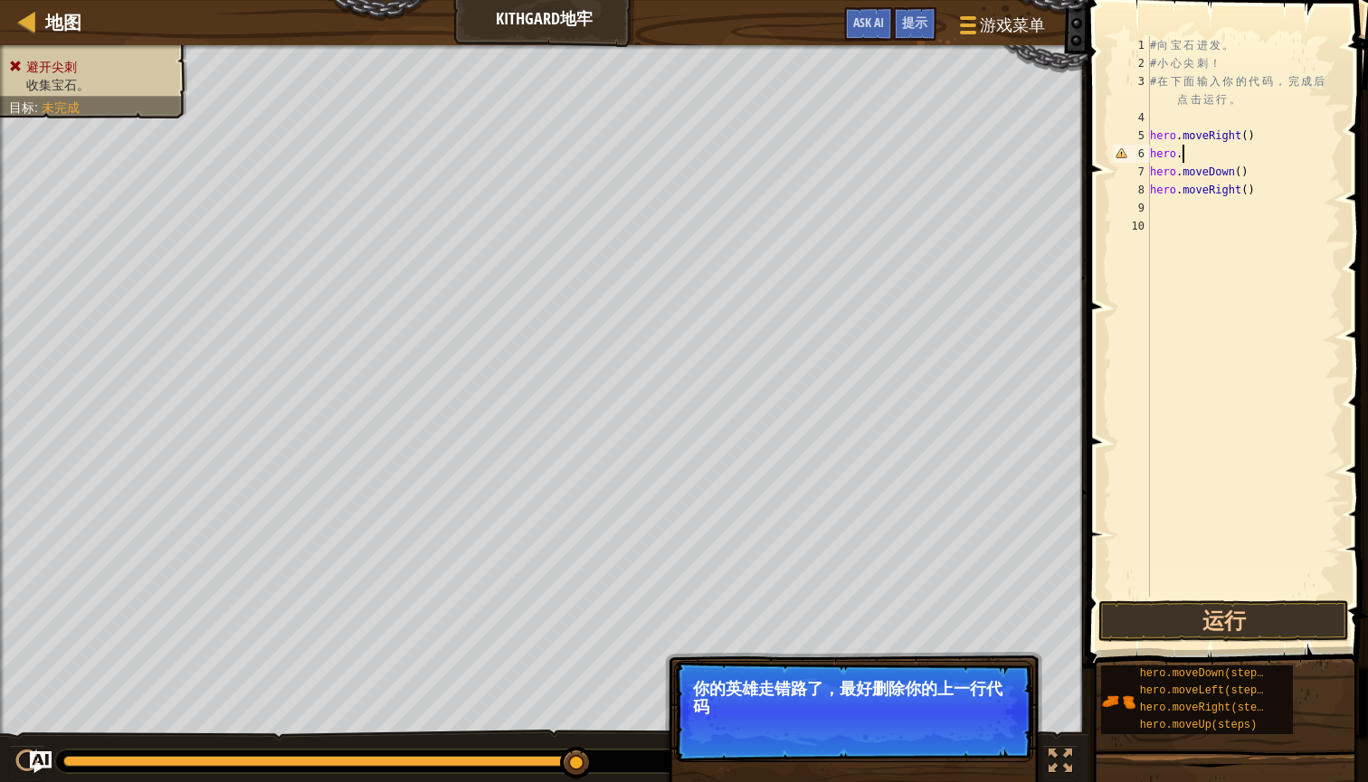
type textarea "h"
type textarea "hero.moveRight()"
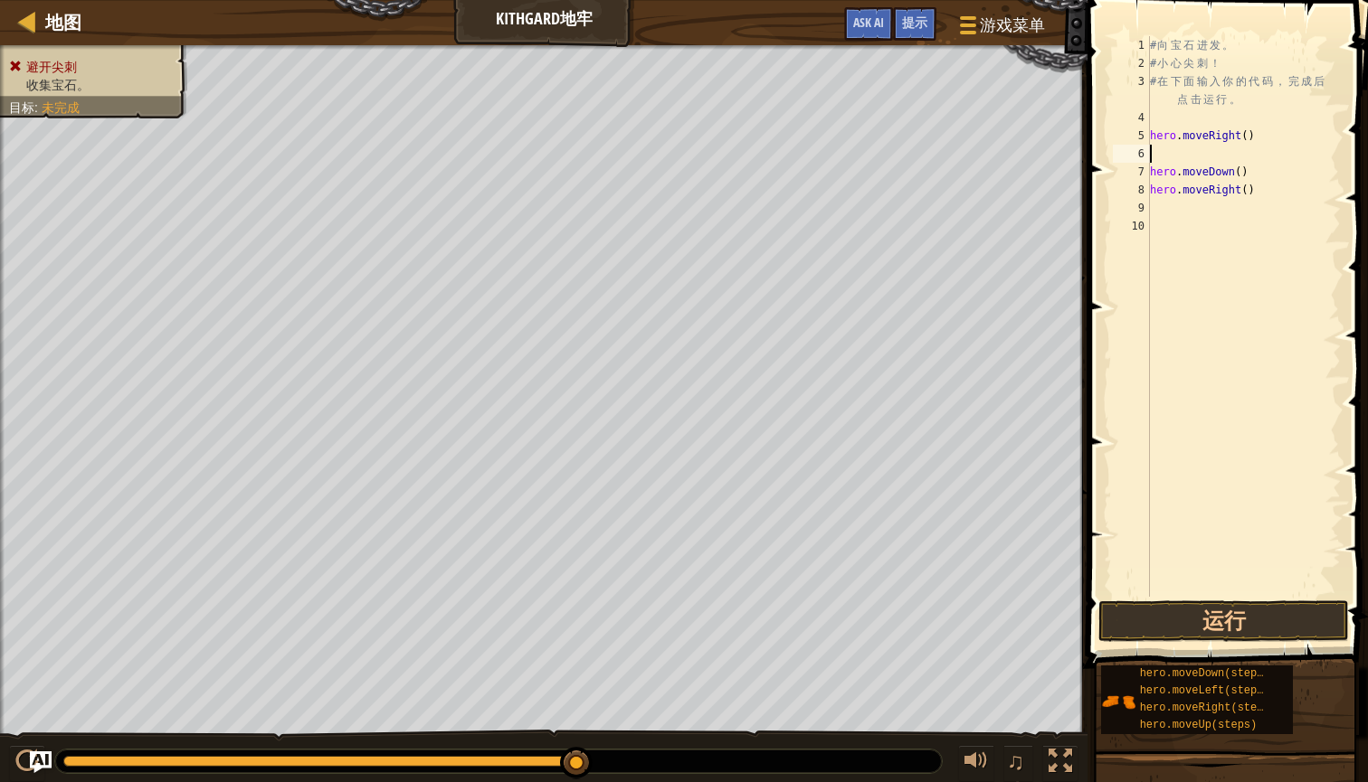
type textarea "hero.moveRight()"
click at [1202, 625] on button "运行" at bounding box center [1223, 622] width 251 height 42
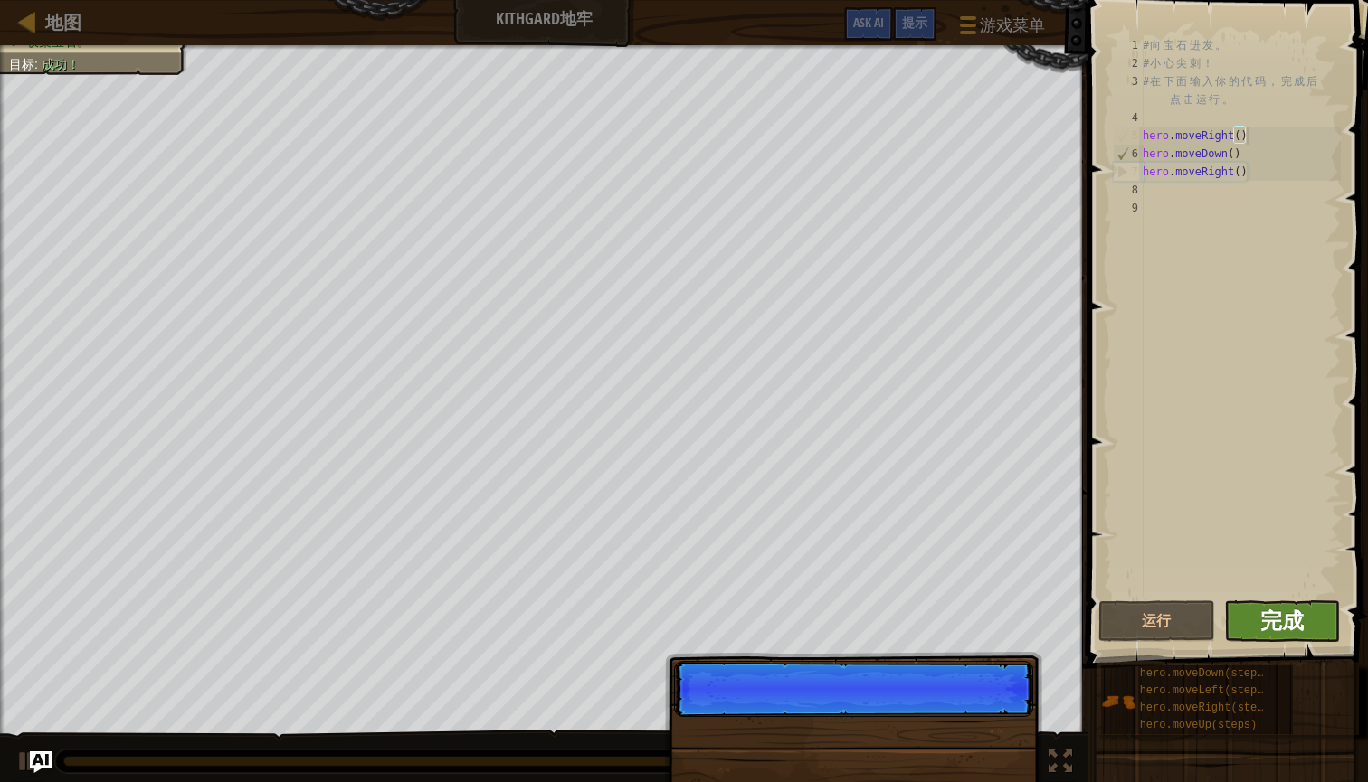
click at [1275, 618] on span "完成" at bounding box center [1281, 620] width 43 height 29
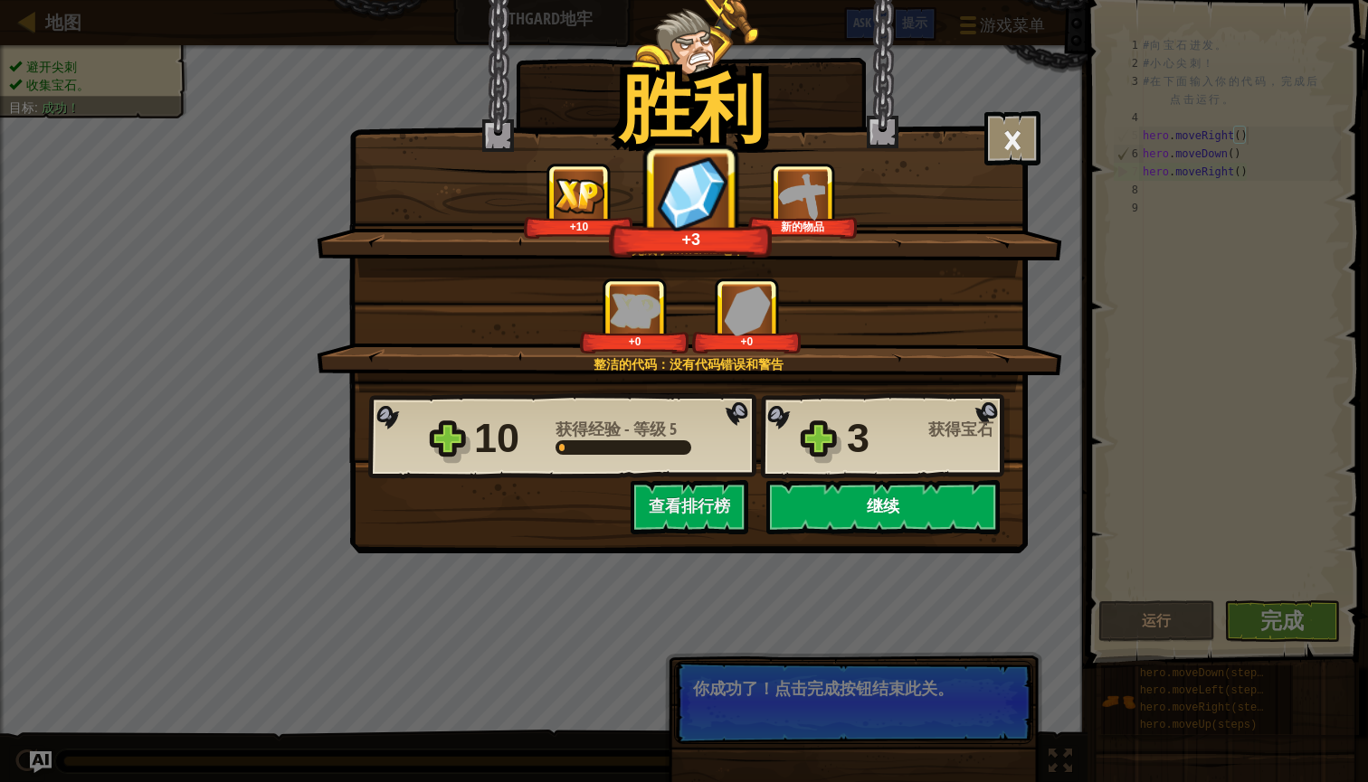
click at [976, 509] on button "继续" at bounding box center [882, 507] width 233 height 54
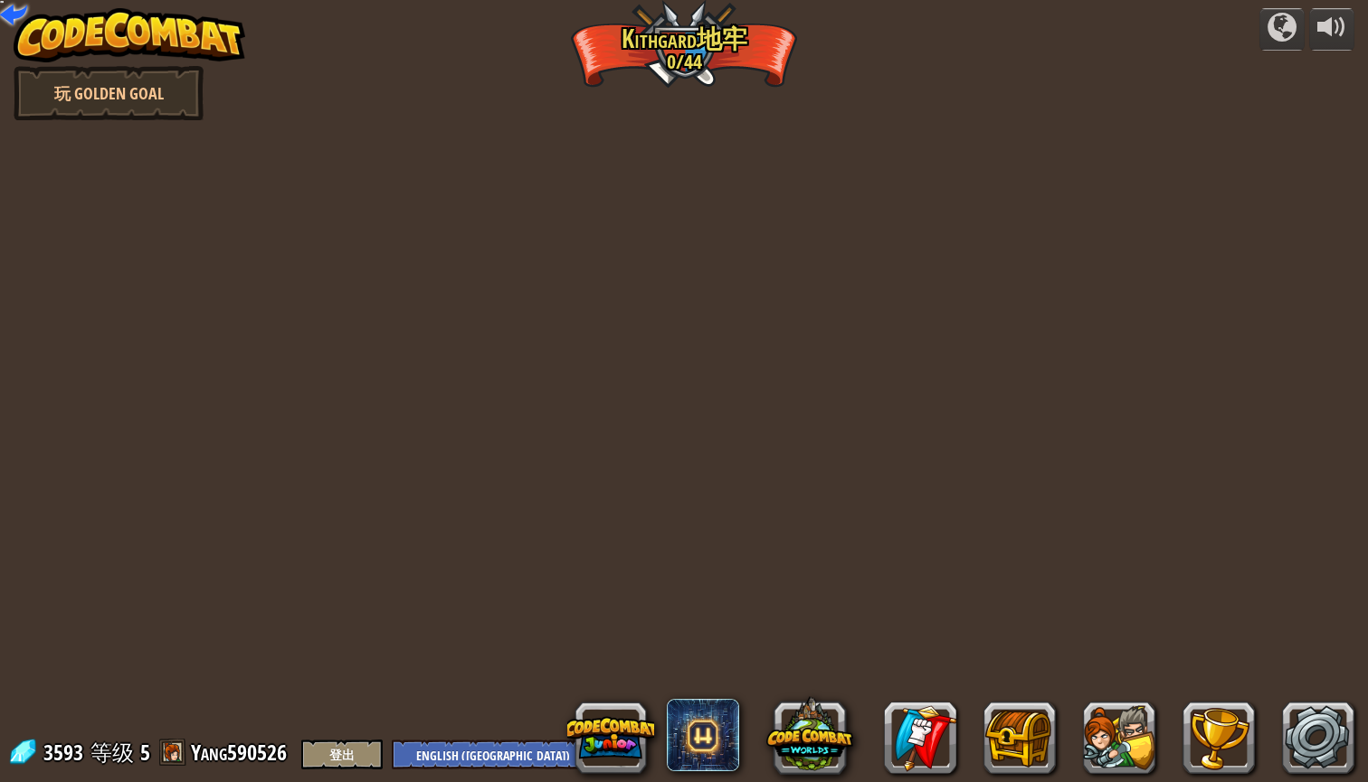
select select "zh-[PERSON_NAME]"
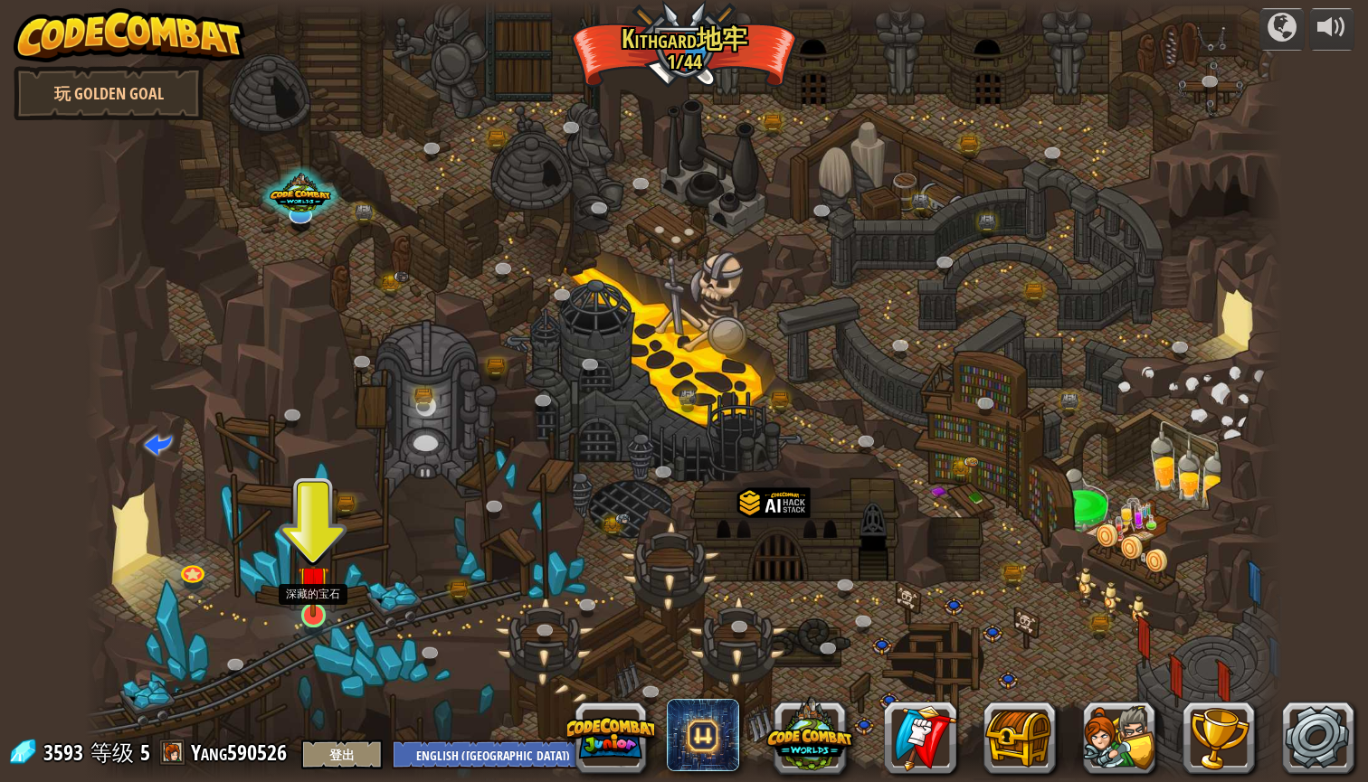
click at [312, 608] on img at bounding box center [314, 581] width 32 height 72
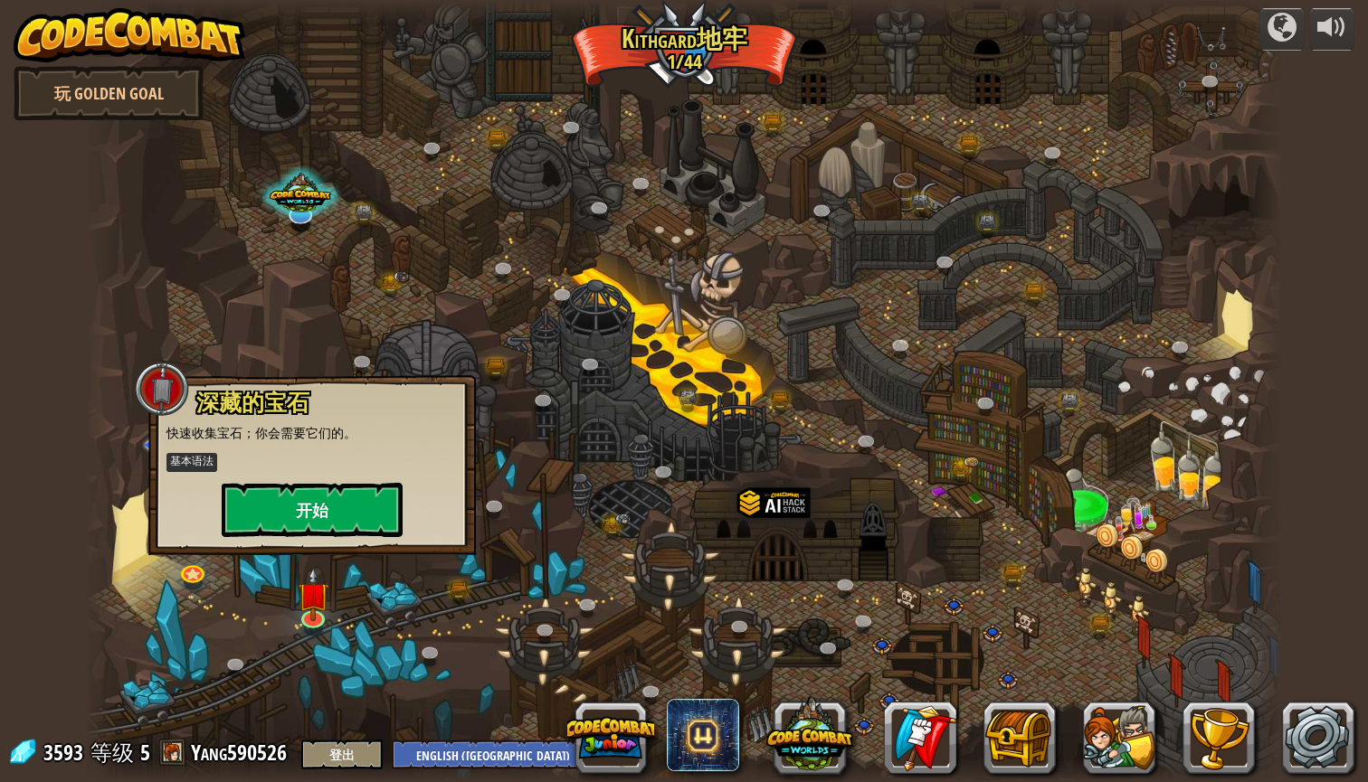
click at [329, 516] on button "开始" at bounding box center [312, 510] width 181 height 54
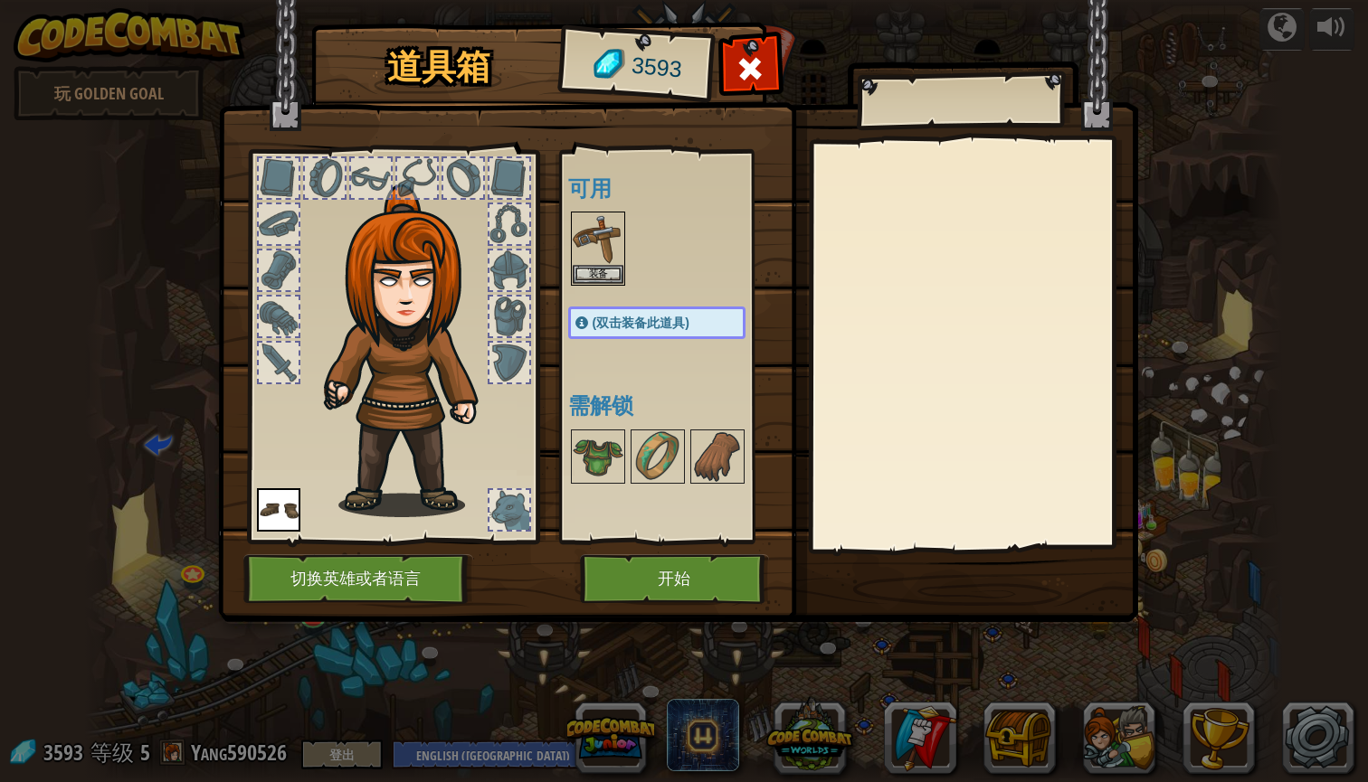
click at [367, 570] on button "切换英雄或者语言" at bounding box center [358, 580] width 230 height 50
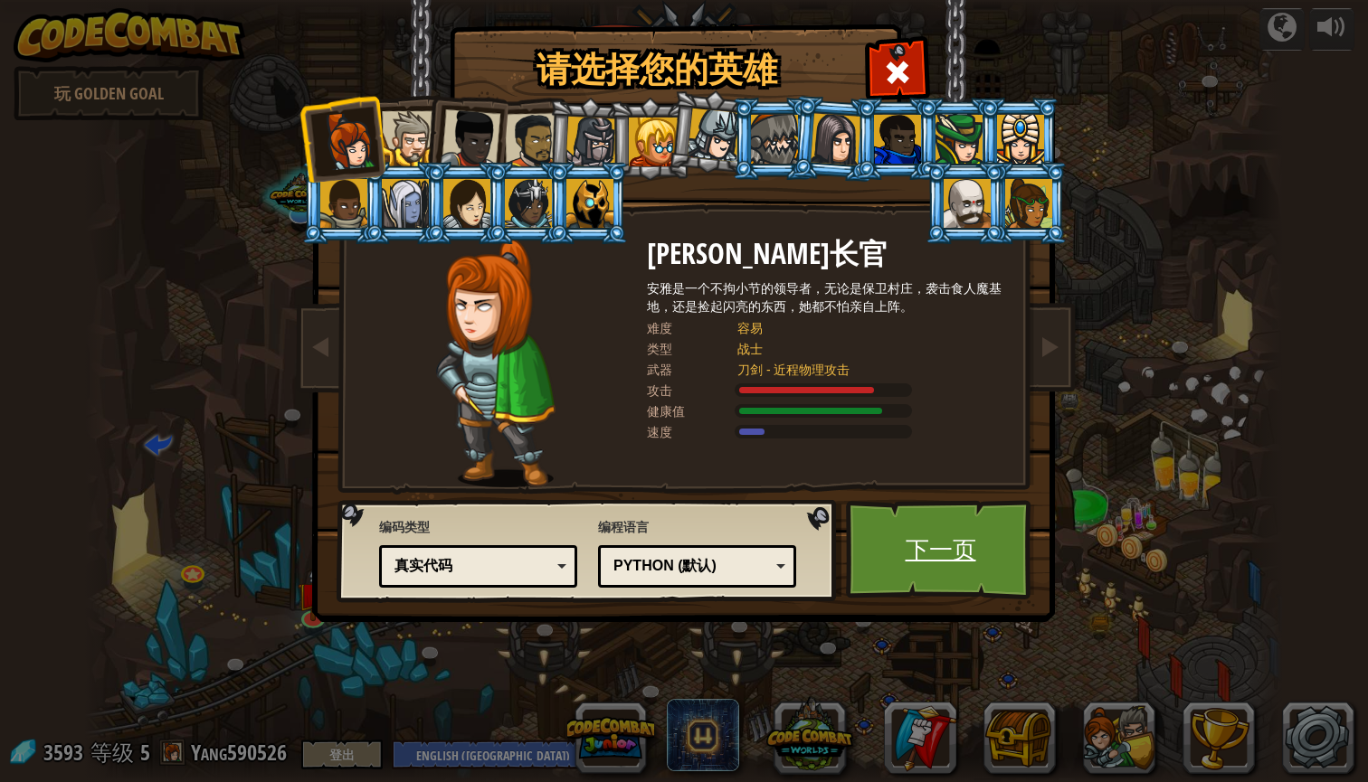
click at [1016, 555] on link "下一页" at bounding box center [940, 550] width 189 height 100
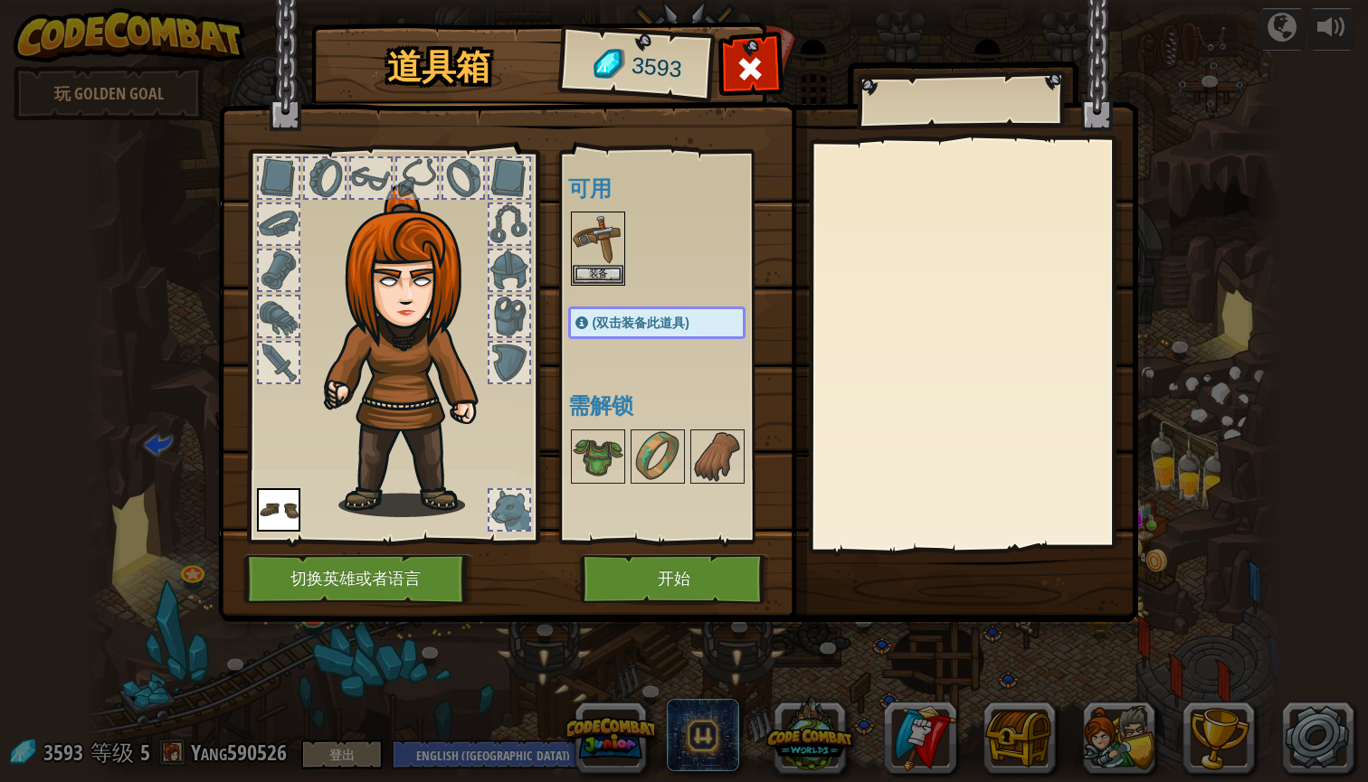
click at [673, 580] on button "开始" at bounding box center [674, 580] width 189 height 50
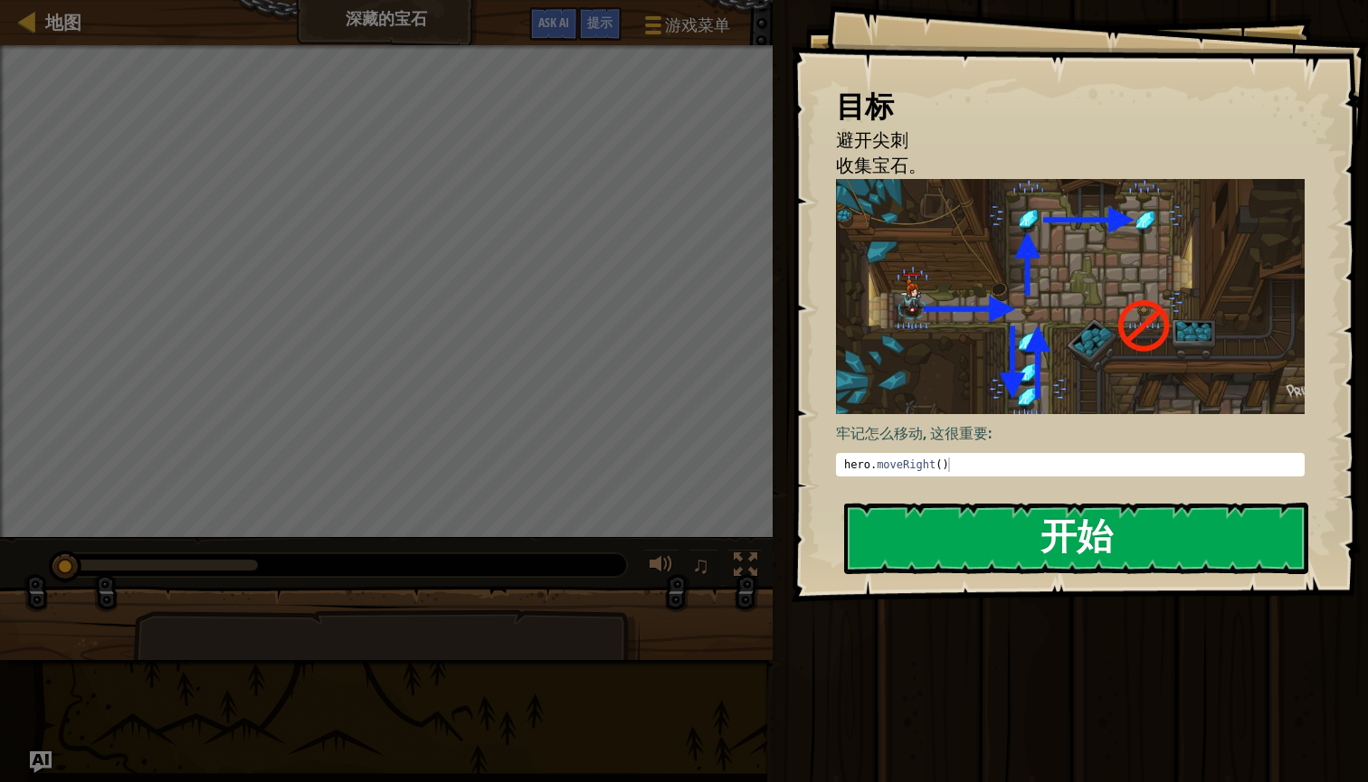
click at [918, 552] on button "开始" at bounding box center [1076, 538] width 464 height 71
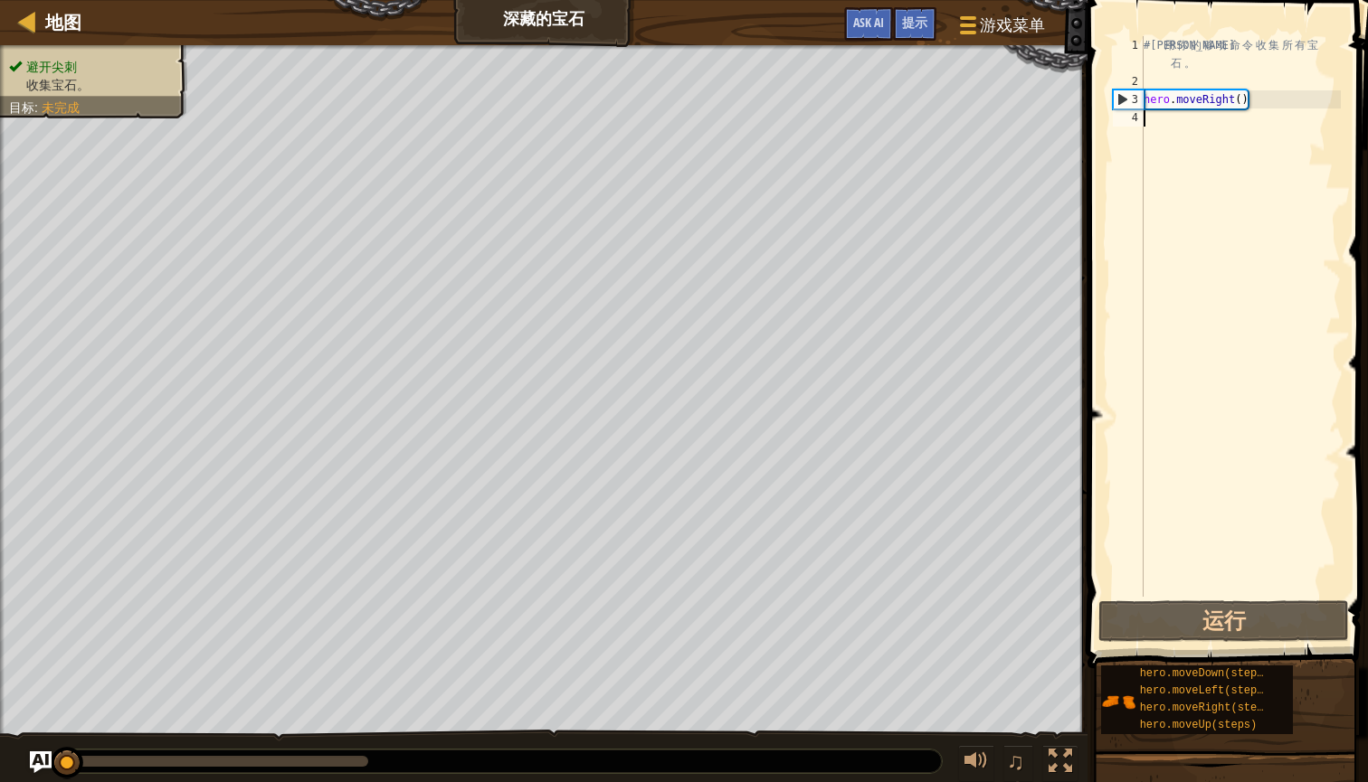
type textarea "h"
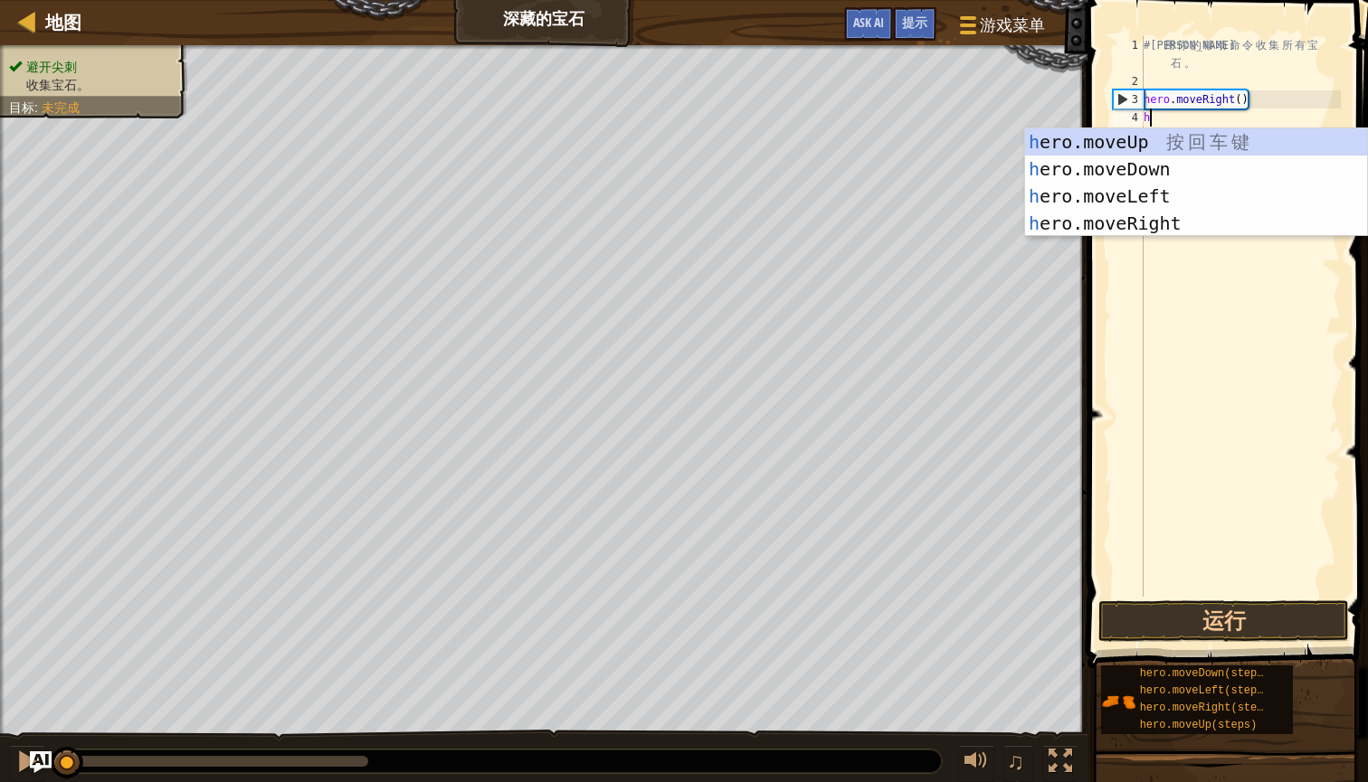
scroll to position [8, 0]
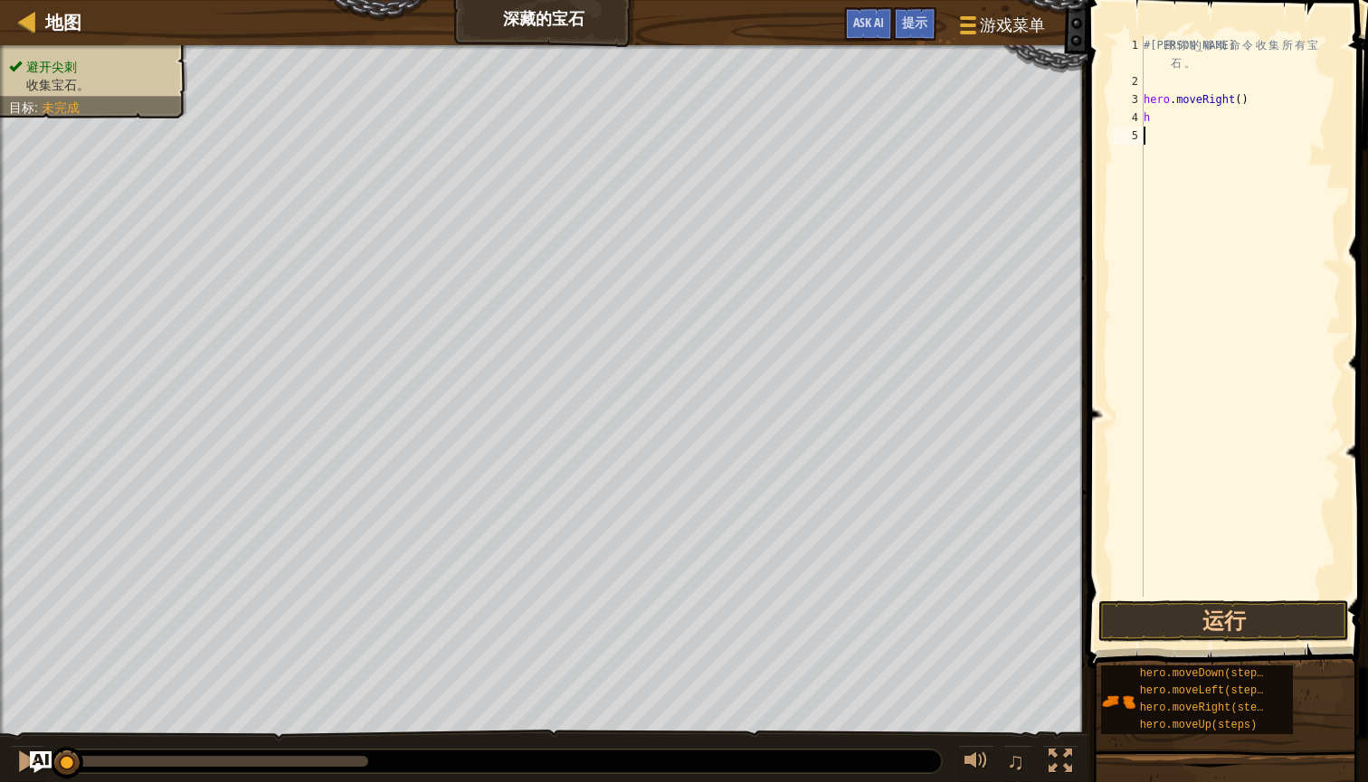
type textarea "h"
click at [1289, 612] on button "运行" at bounding box center [1223, 622] width 251 height 42
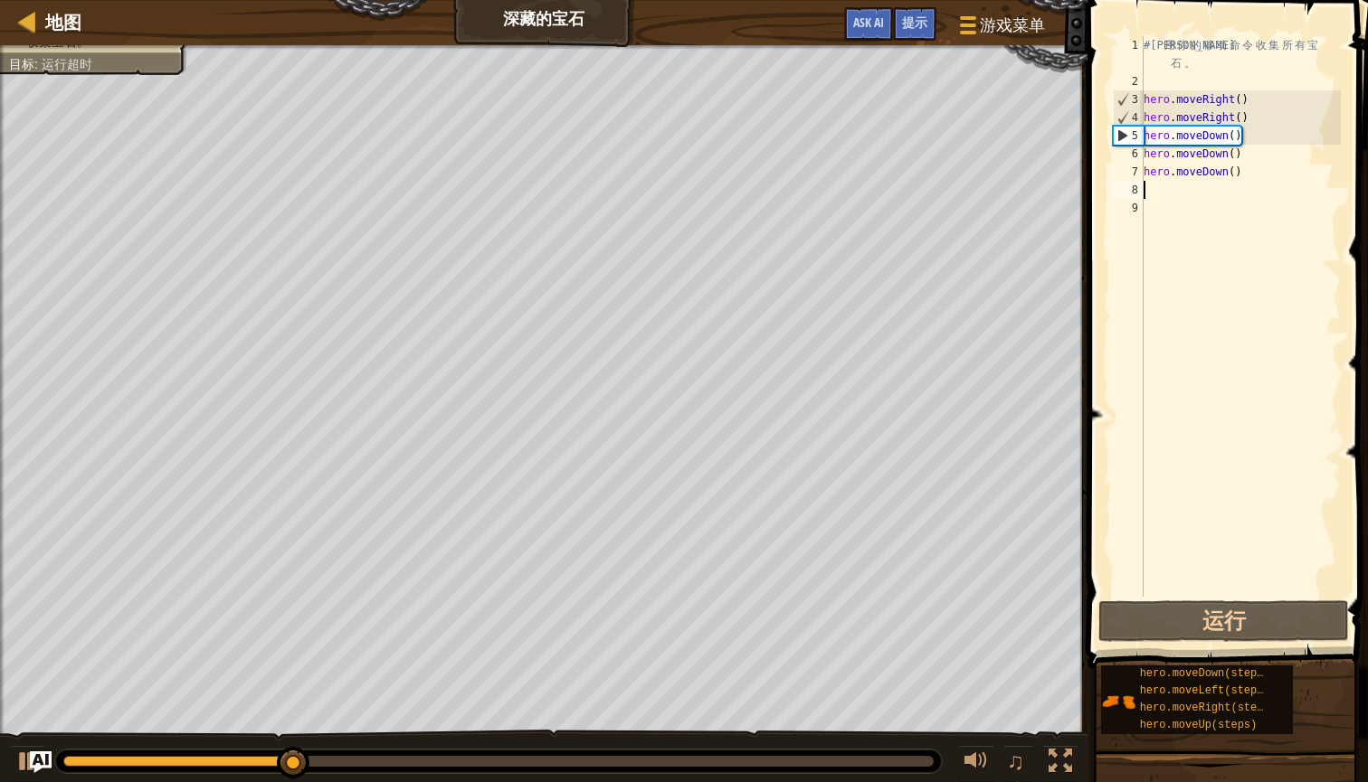
click at [1302, 137] on div "# 利 用 你 的 移 动 命 令 收 集 所 有 宝 石 。 hero . moveRight ( ) hero . moveRight ( ) hero …" at bounding box center [1240, 343] width 201 height 615
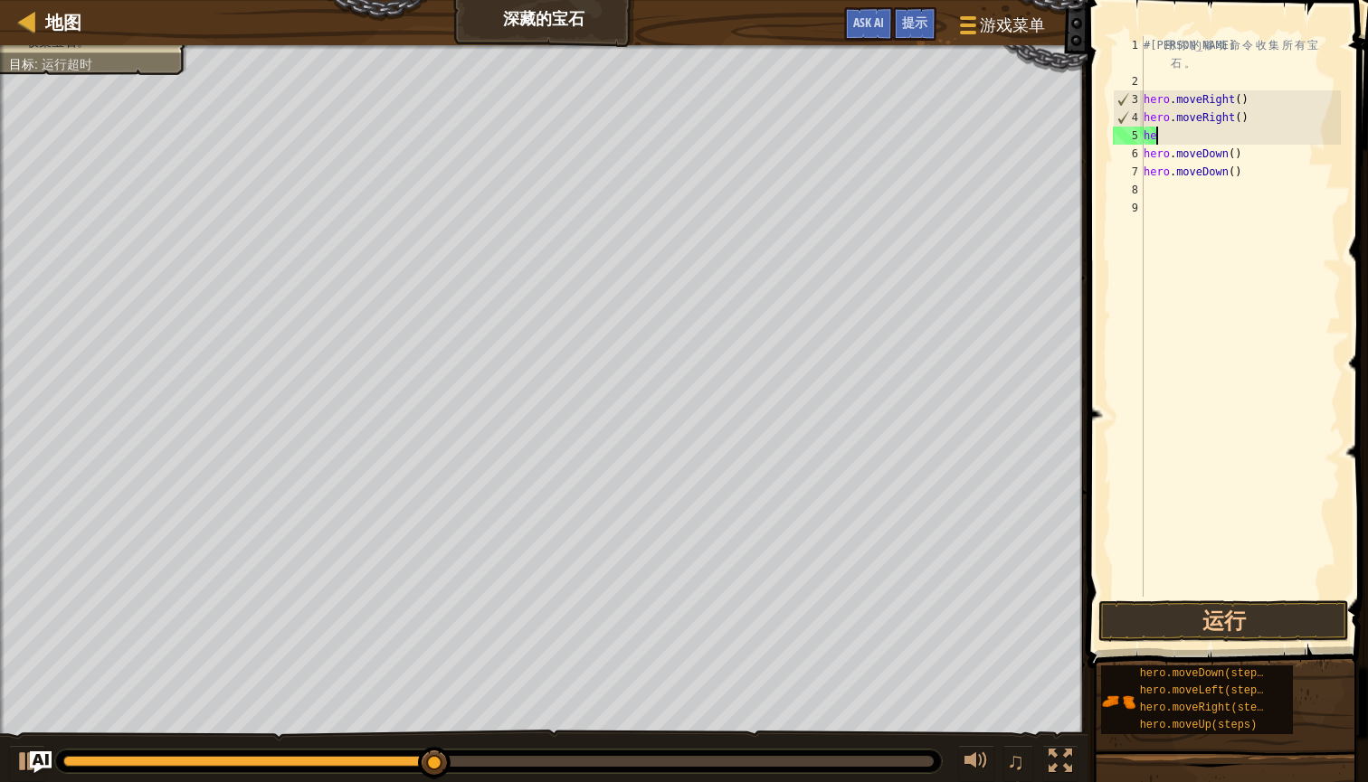
type textarea "h"
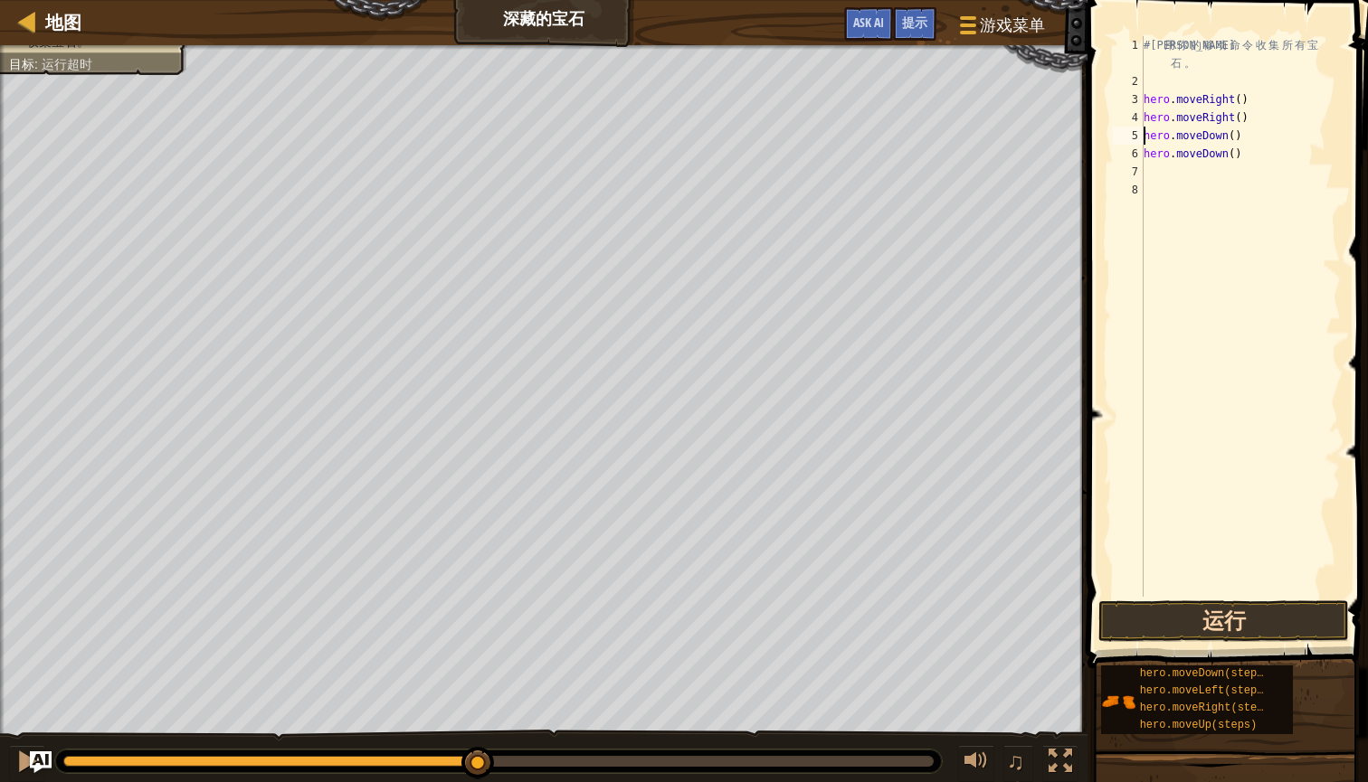
click at [1216, 633] on button "运行" at bounding box center [1223, 622] width 251 height 42
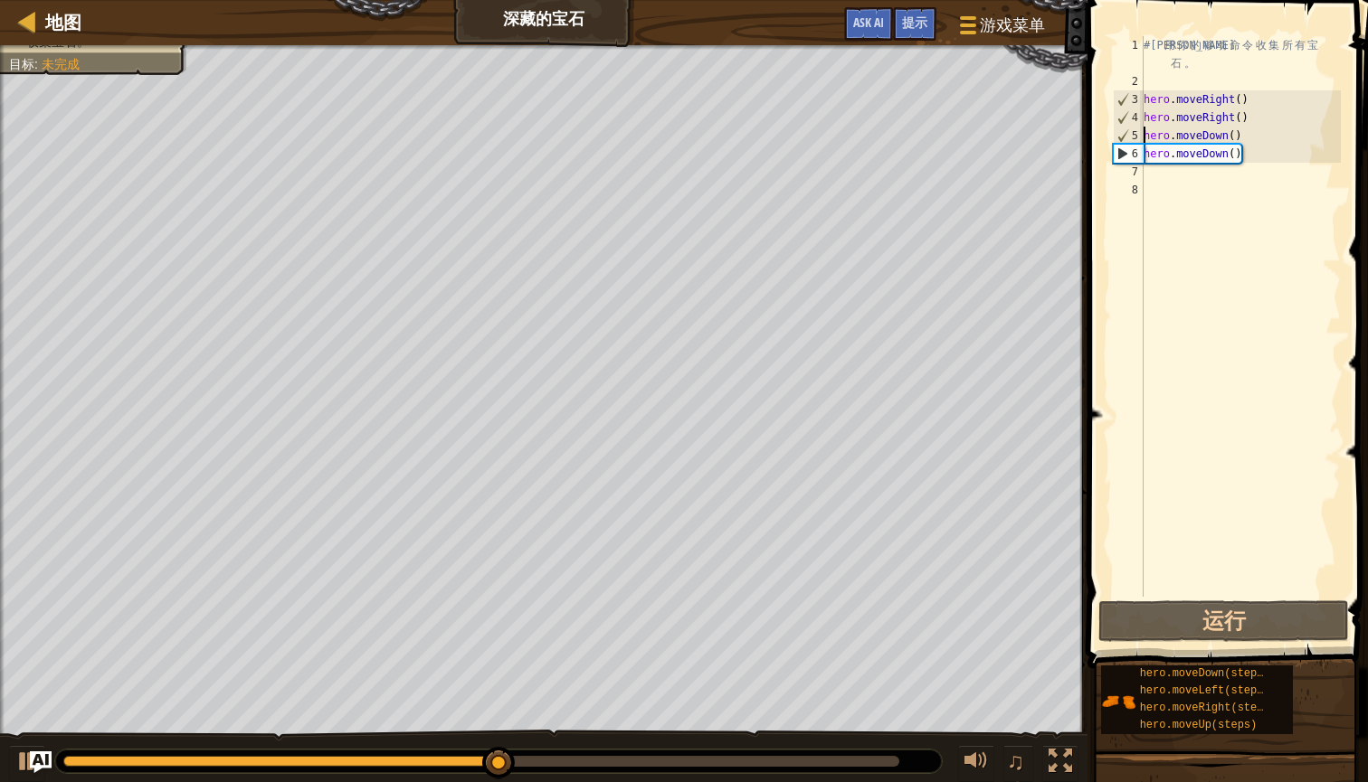
click at [1256, 115] on div "# 利 用 你 的 移 动 命 令 收 集 所 有 宝 石 。 hero . moveRight ( ) hero . moveRight ( ) hero …" at bounding box center [1240, 343] width 201 height 615
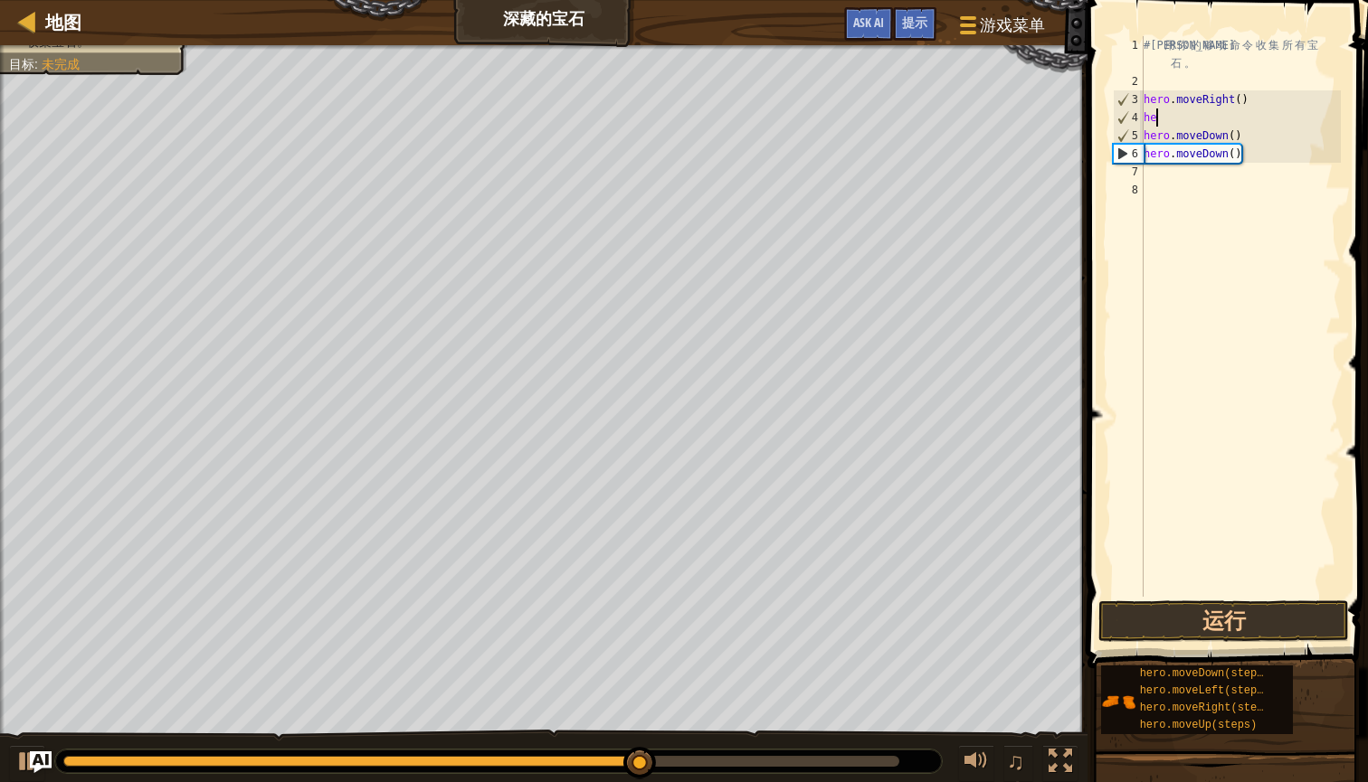
type textarea "h"
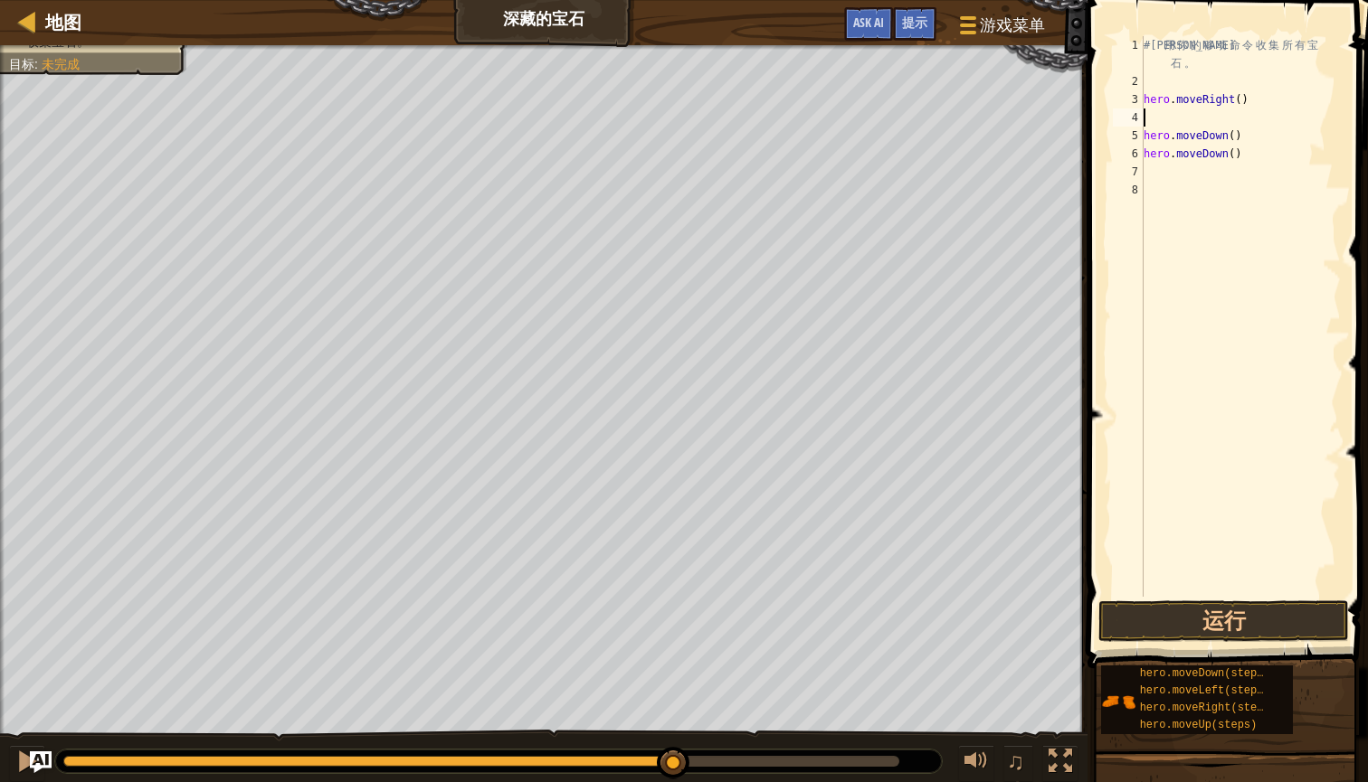
type textarea "hero.moveDown()"
click at [1234, 619] on button "运行" at bounding box center [1223, 622] width 251 height 42
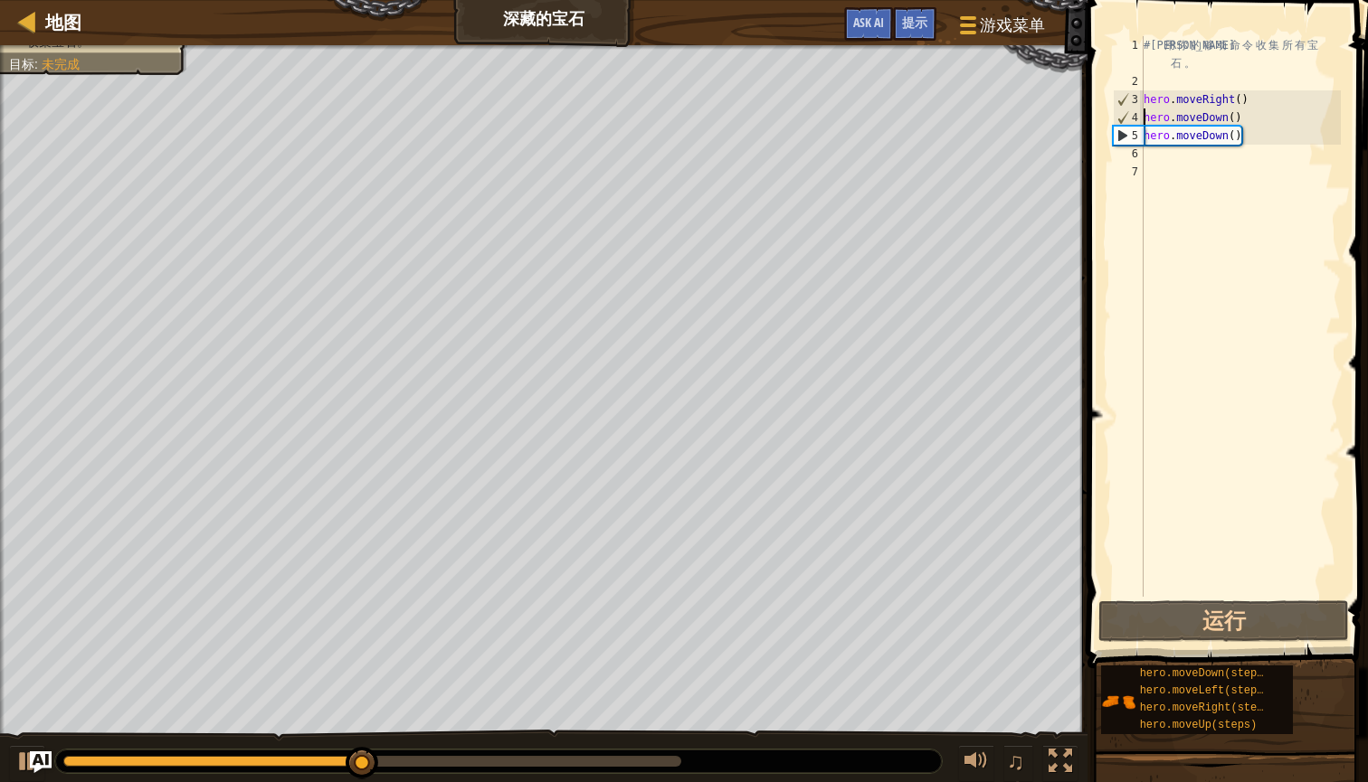
click at [1190, 166] on div "# 利 用 你 的 移 动 命 令 收 集 所 有 宝 石 。 hero . moveRight ( ) hero . moveDown ( ) hero .…" at bounding box center [1240, 343] width 201 height 615
click at [1263, 137] on div "# 利 用 你 的 移 动 命 令 收 集 所 有 宝 石 。 hero . moveRight ( ) hero . moveDown ( ) hero .…" at bounding box center [1240, 343] width 201 height 615
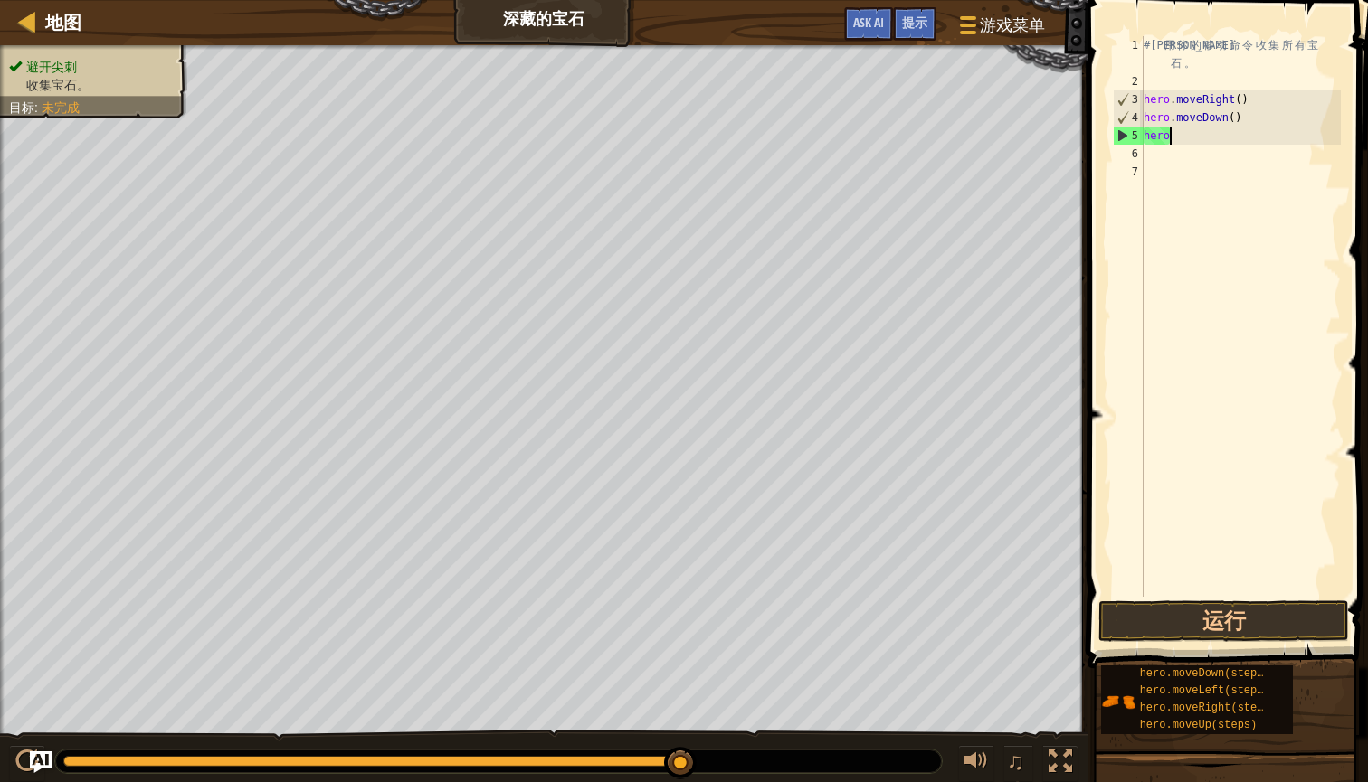
type textarea "h"
click at [1254, 630] on button "运行" at bounding box center [1223, 622] width 251 height 42
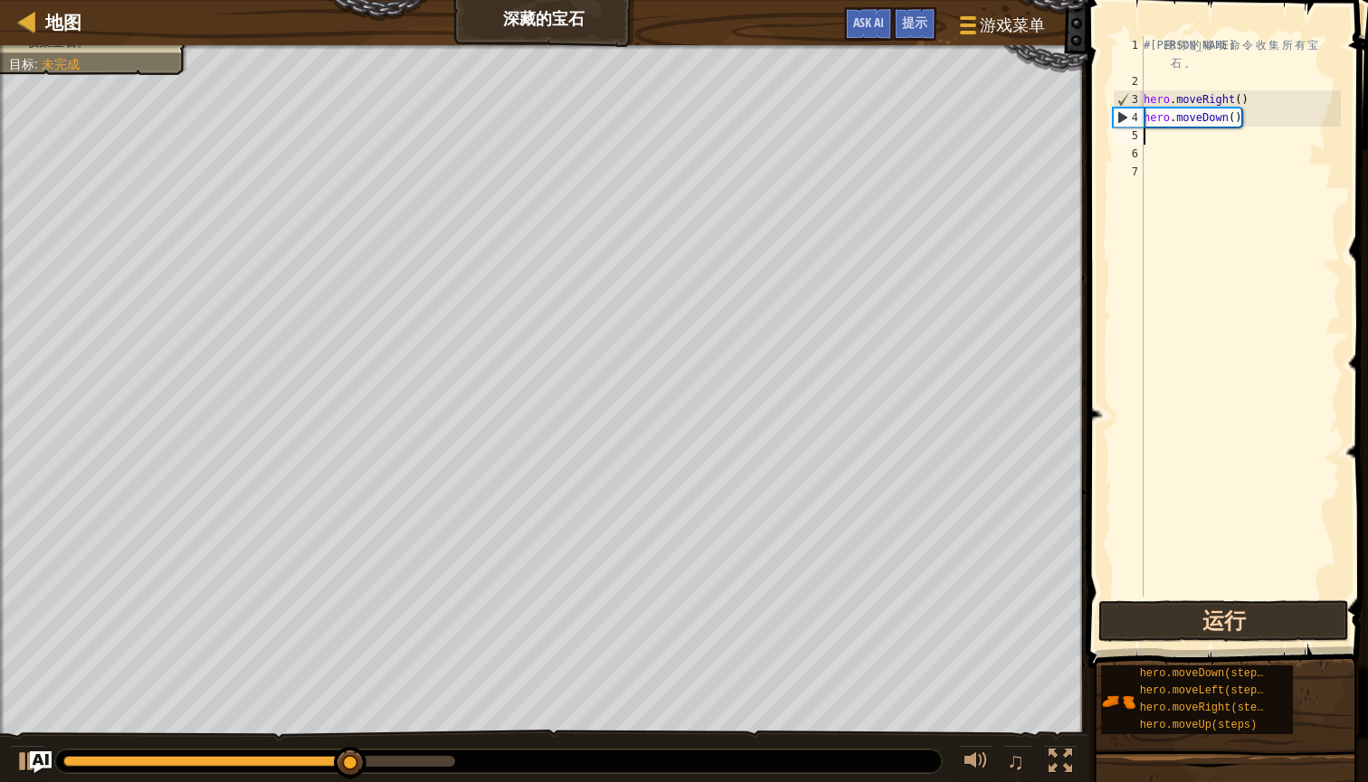
type textarea "h"
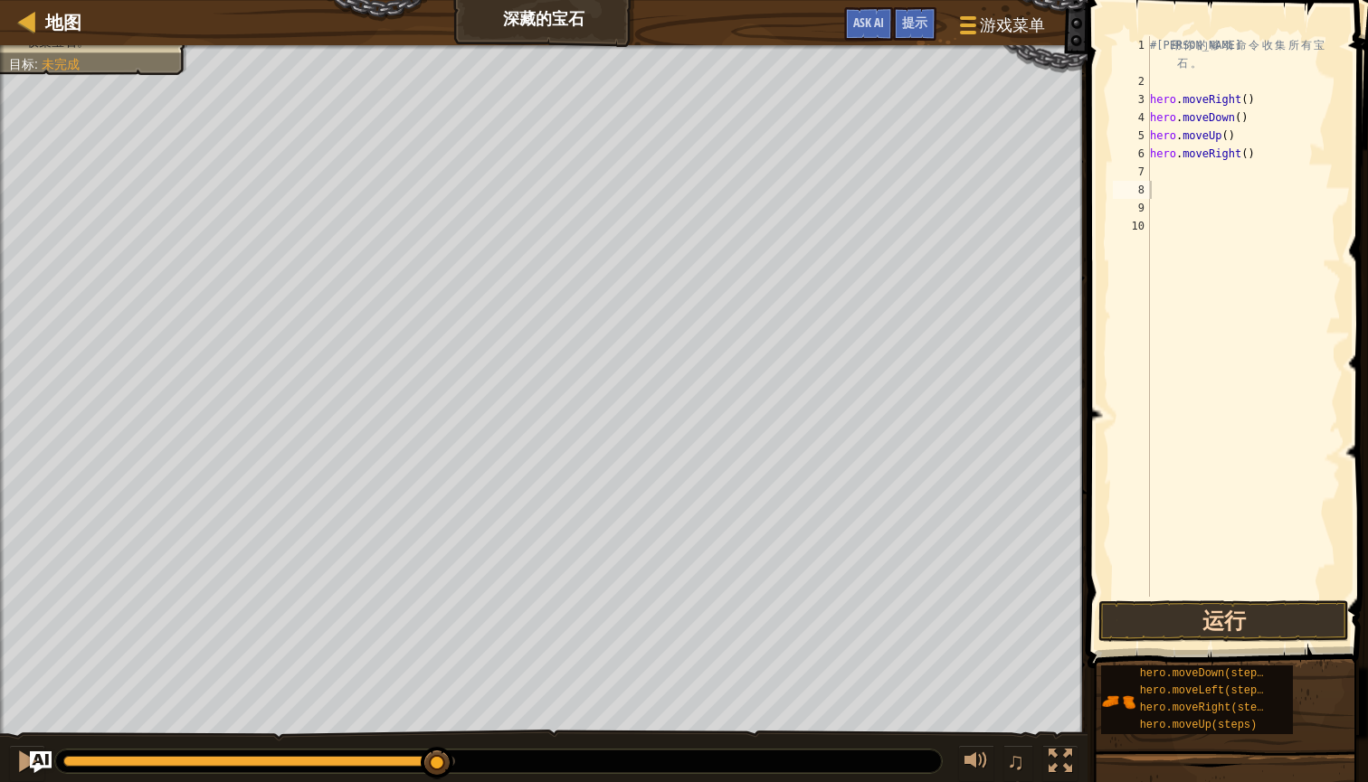
click at [1297, 620] on button "运行" at bounding box center [1223, 622] width 251 height 42
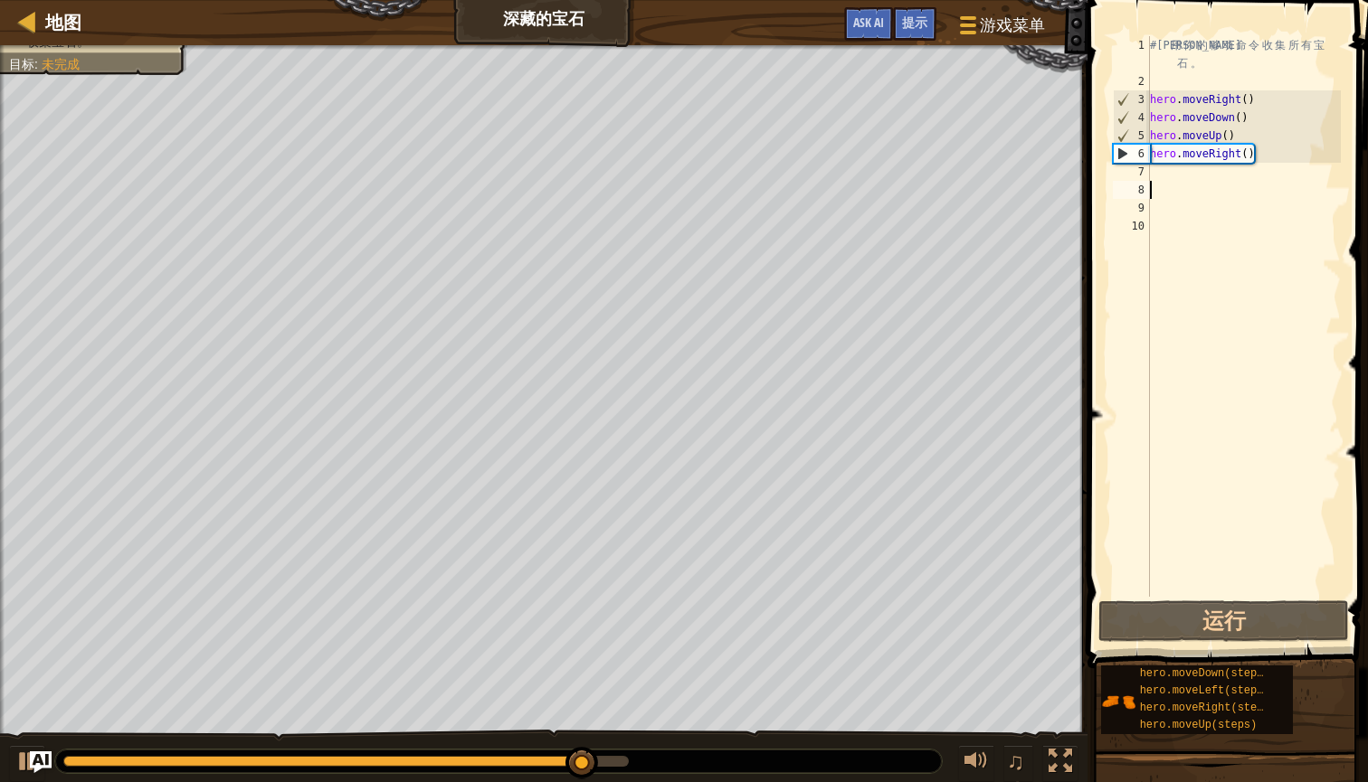
click at [1255, 146] on div "# 利 用 你 的 移 动 命 令 收 集 所 有 宝 石 。 hero . moveRight ( ) hero . moveDown ( ) hero .…" at bounding box center [1243, 343] width 195 height 615
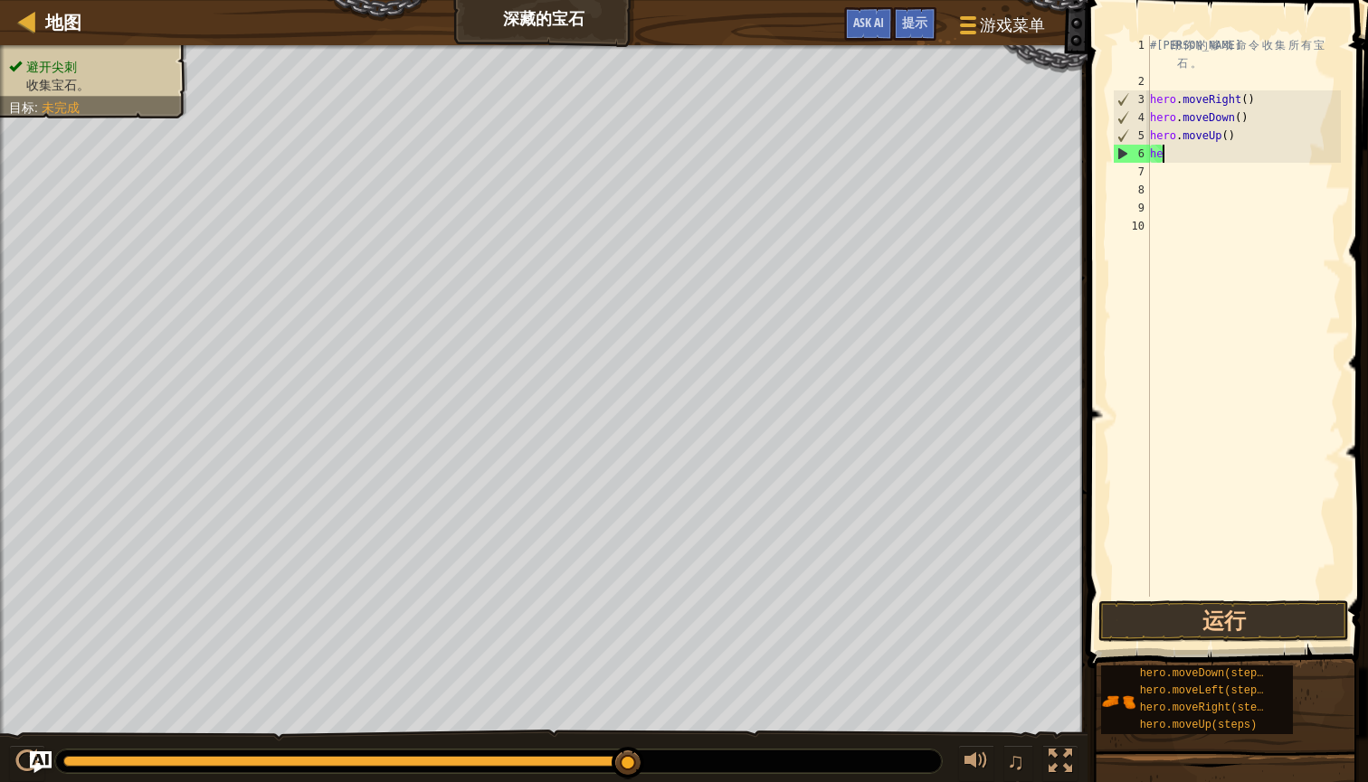
type textarea "h"
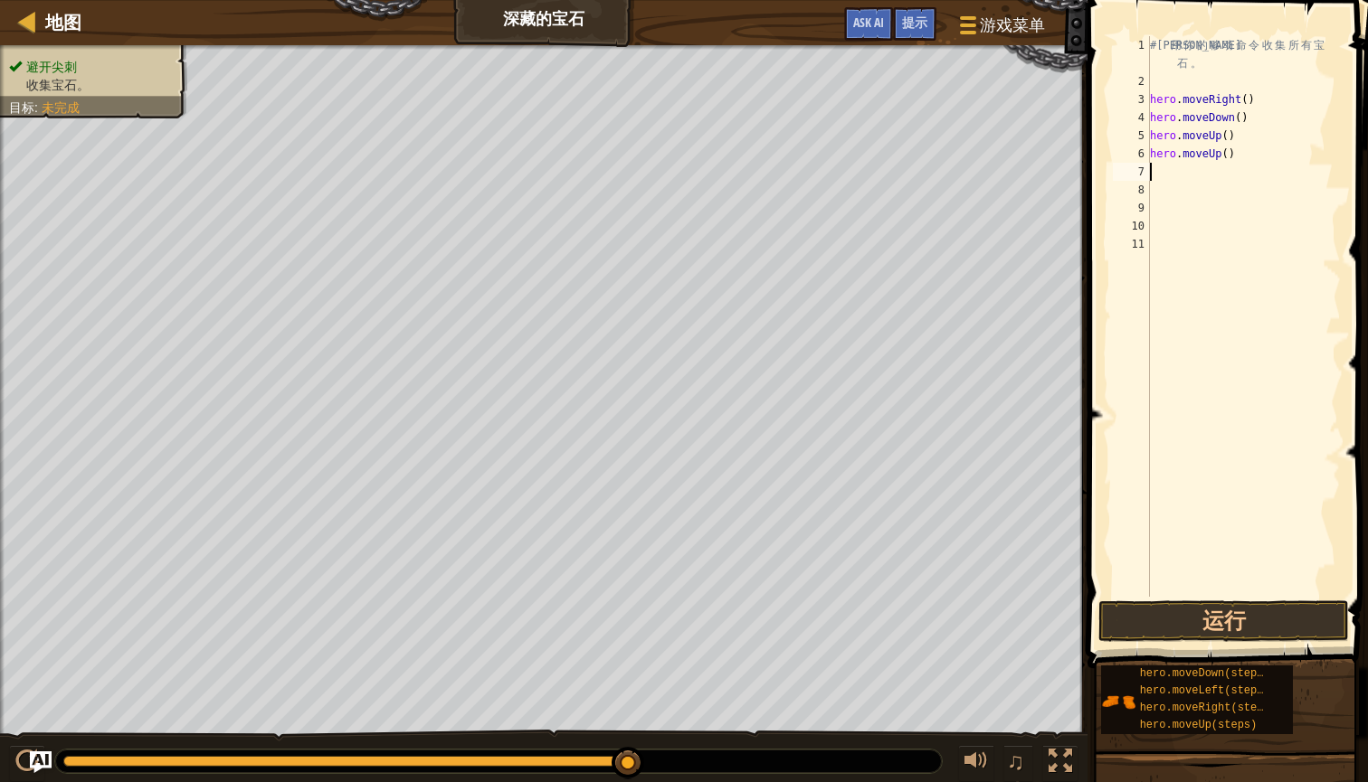
type textarea "h"
click at [1213, 631] on button "运行" at bounding box center [1223, 622] width 251 height 42
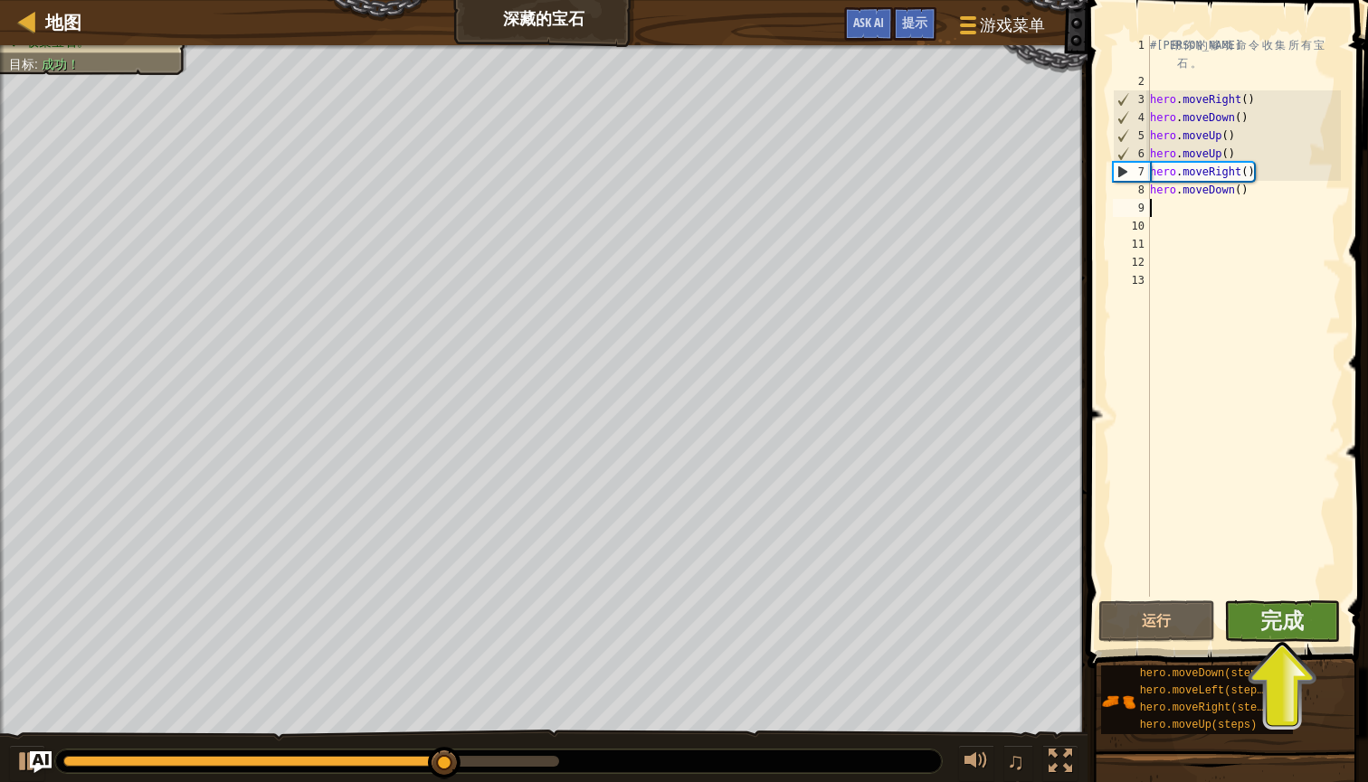
click at [1308, 624] on button "完成" at bounding box center [1282, 622] width 117 height 42
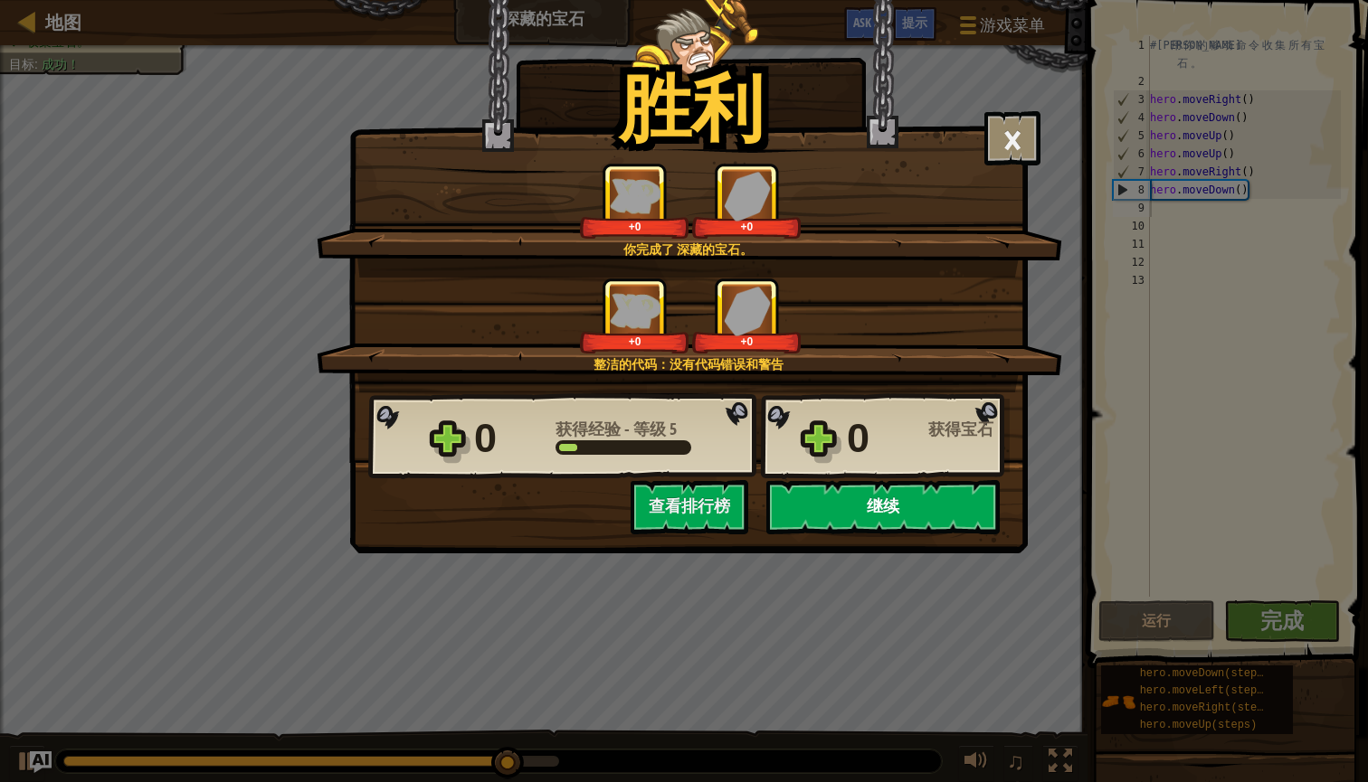
click at [966, 513] on button "继续" at bounding box center [882, 507] width 233 height 54
select select "zh-[PERSON_NAME]"
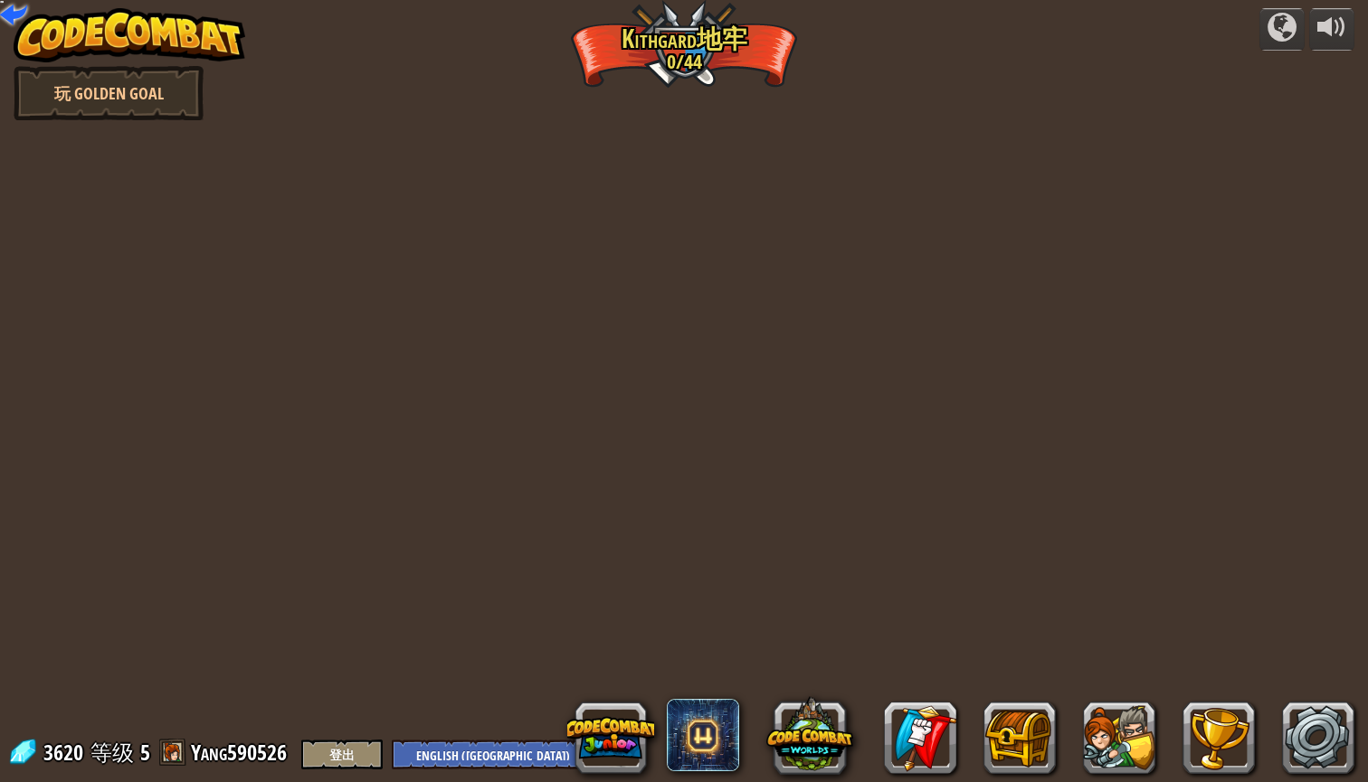
select select "zh-[PERSON_NAME]"
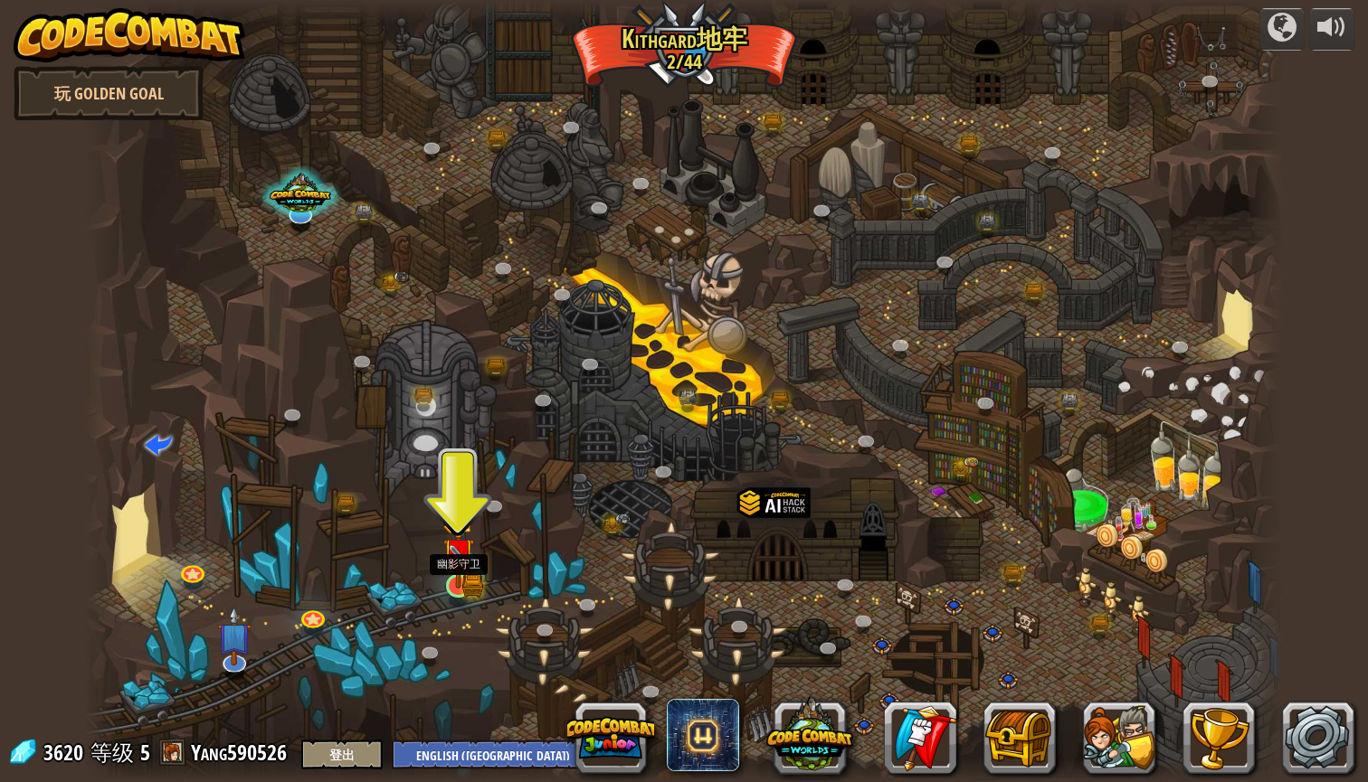
click at [459, 572] on img at bounding box center [458, 553] width 32 height 69
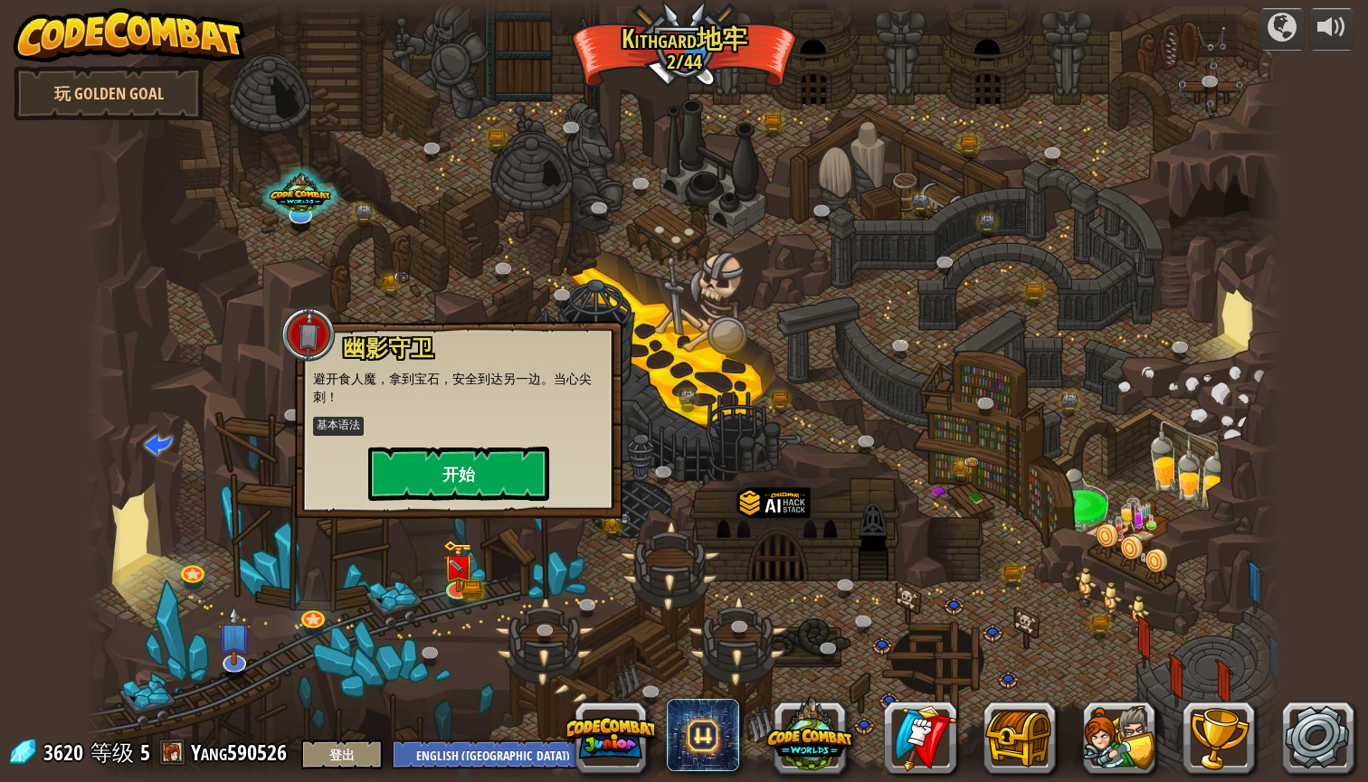
click at [481, 486] on button "开始" at bounding box center [458, 474] width 181 height 54
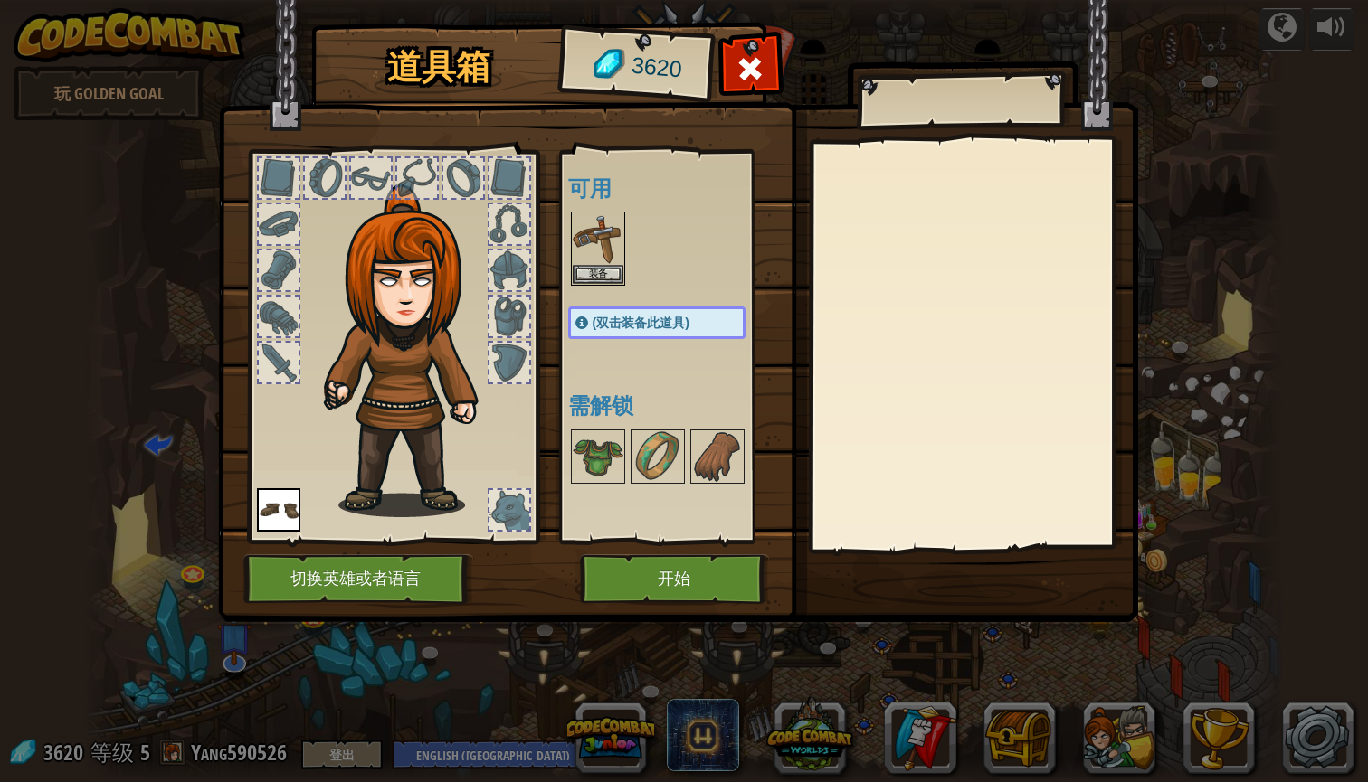
click at [632, 595] on button "开始" at bounding box center [674, 580] width 189 height 50
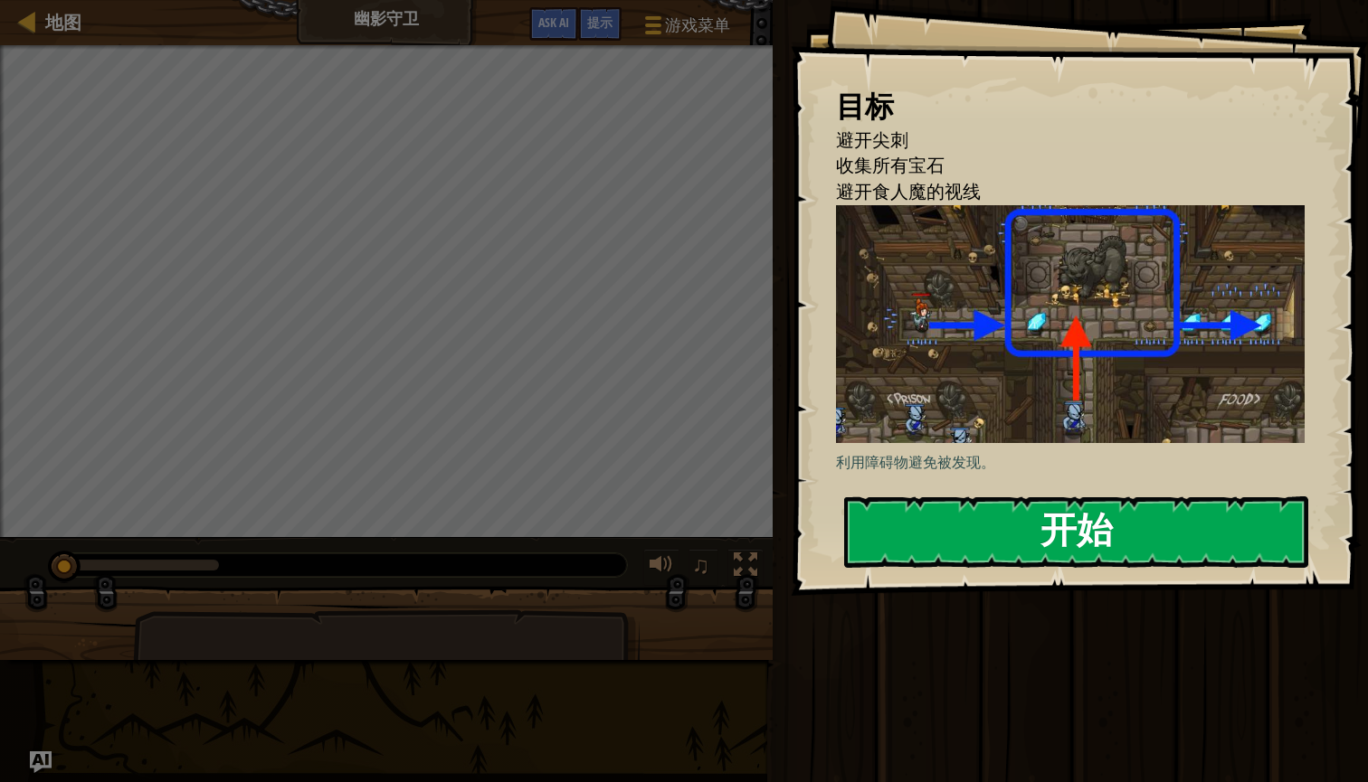
click at [893, 546] on button "开始" at bounding box center [1076, 532] width 464 height 71
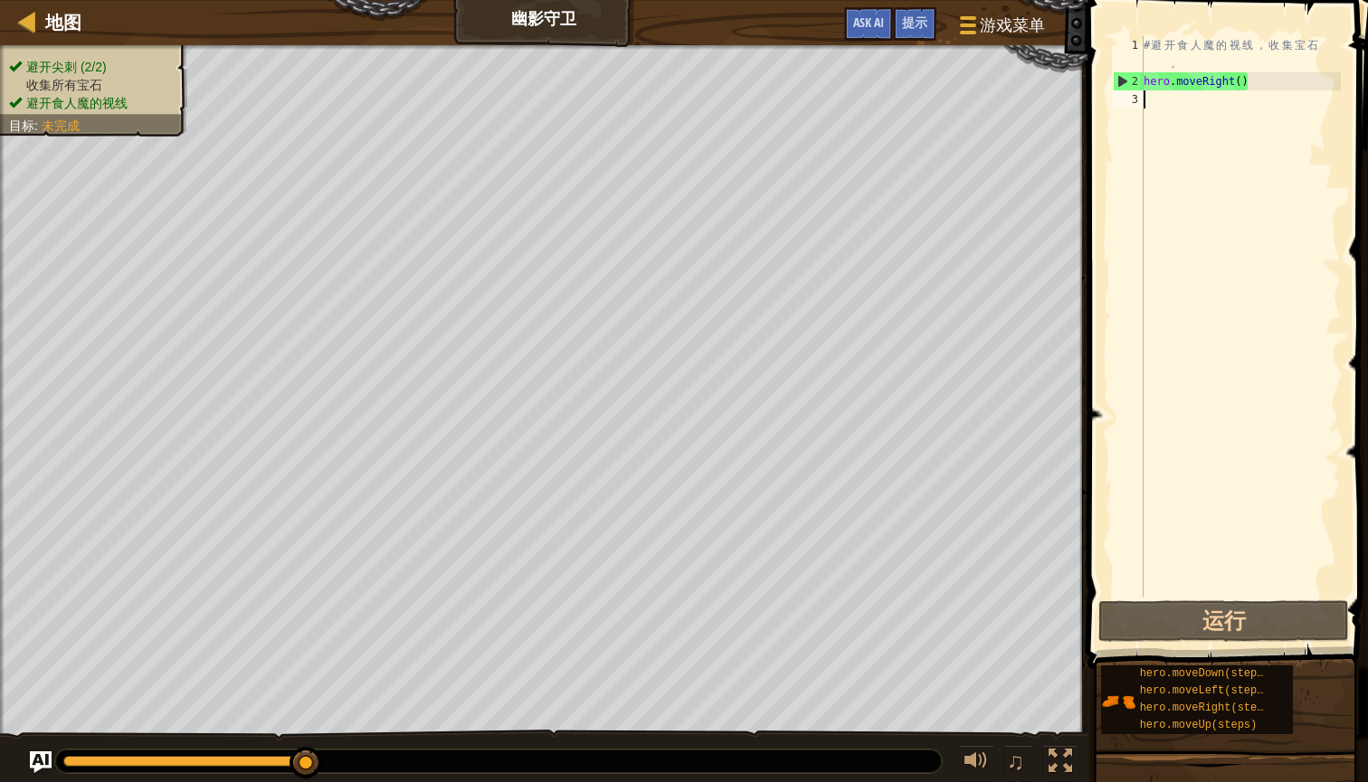
type textarea "h"
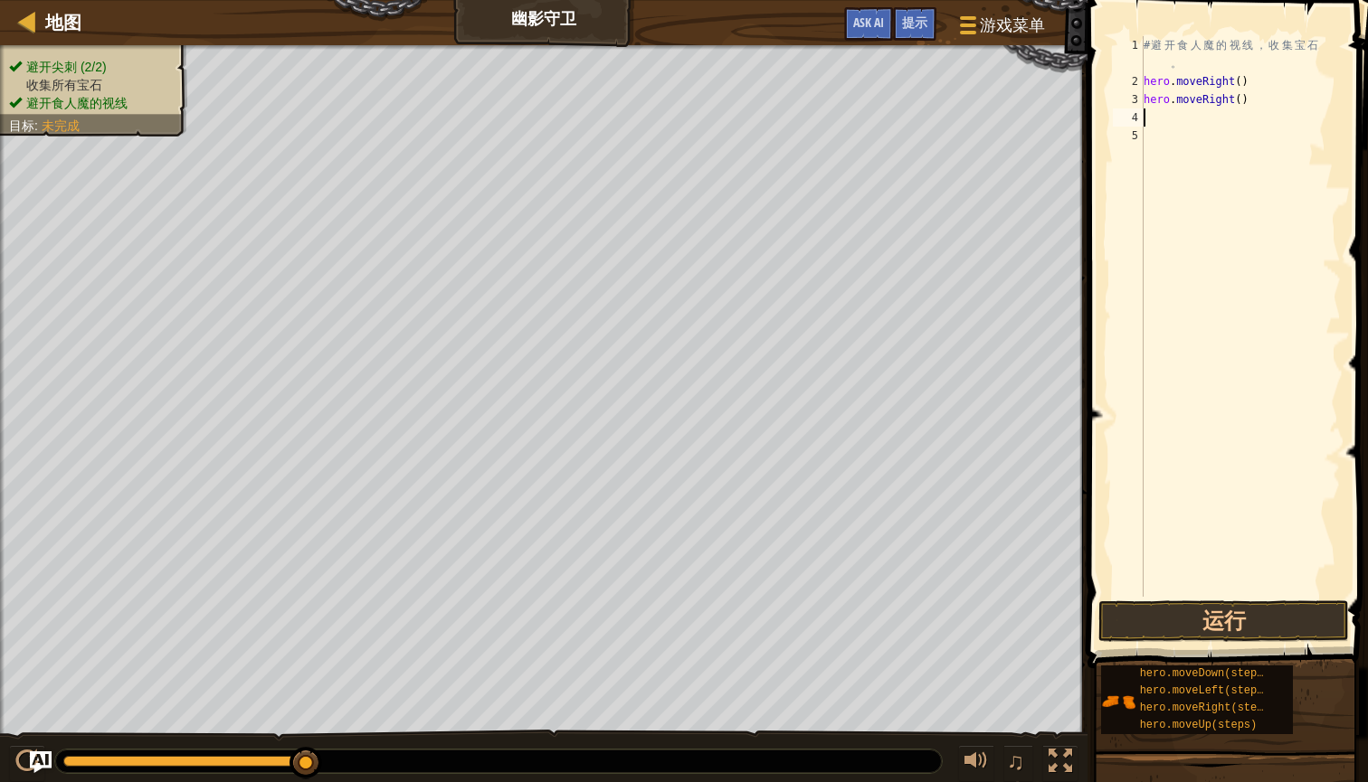
type textarea "h"
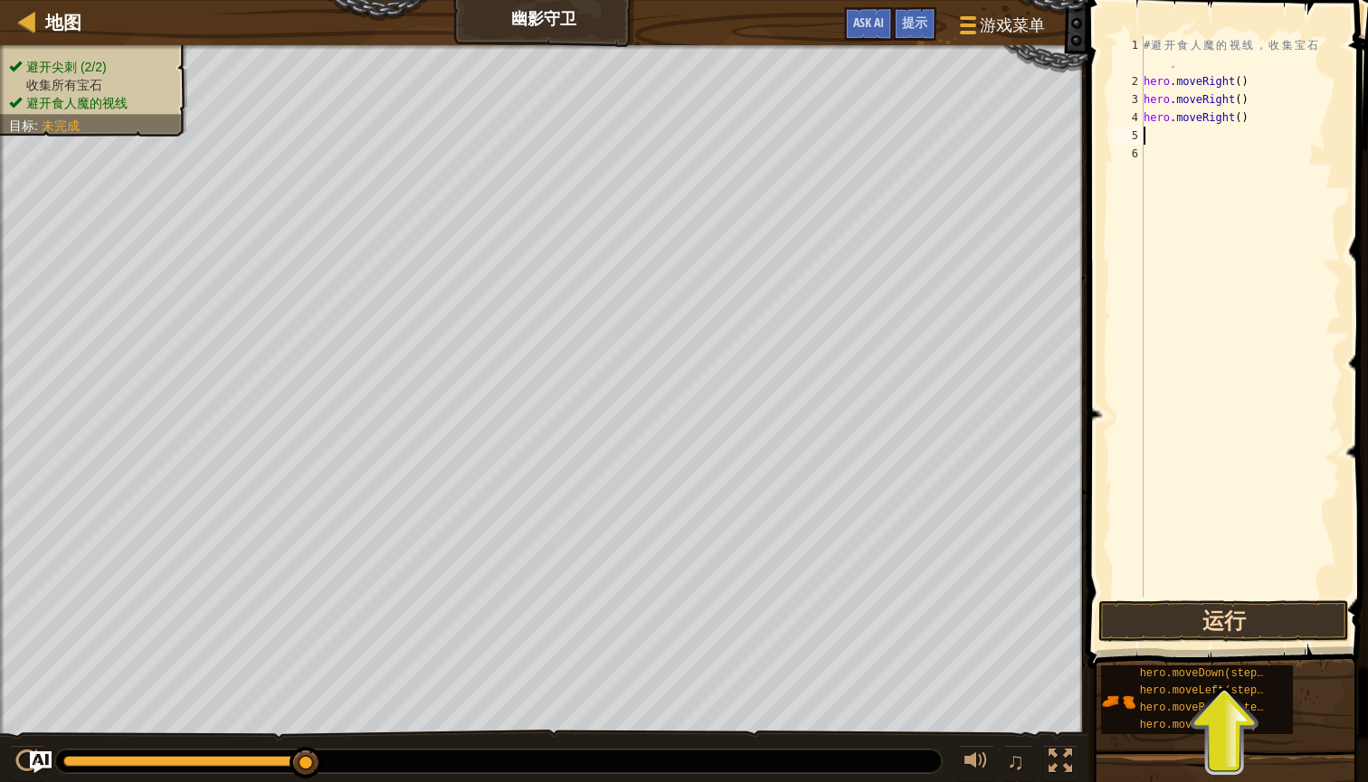
click at [1184, 621] on button "运行" at bounding box center [1223, 622] width 251 height 42
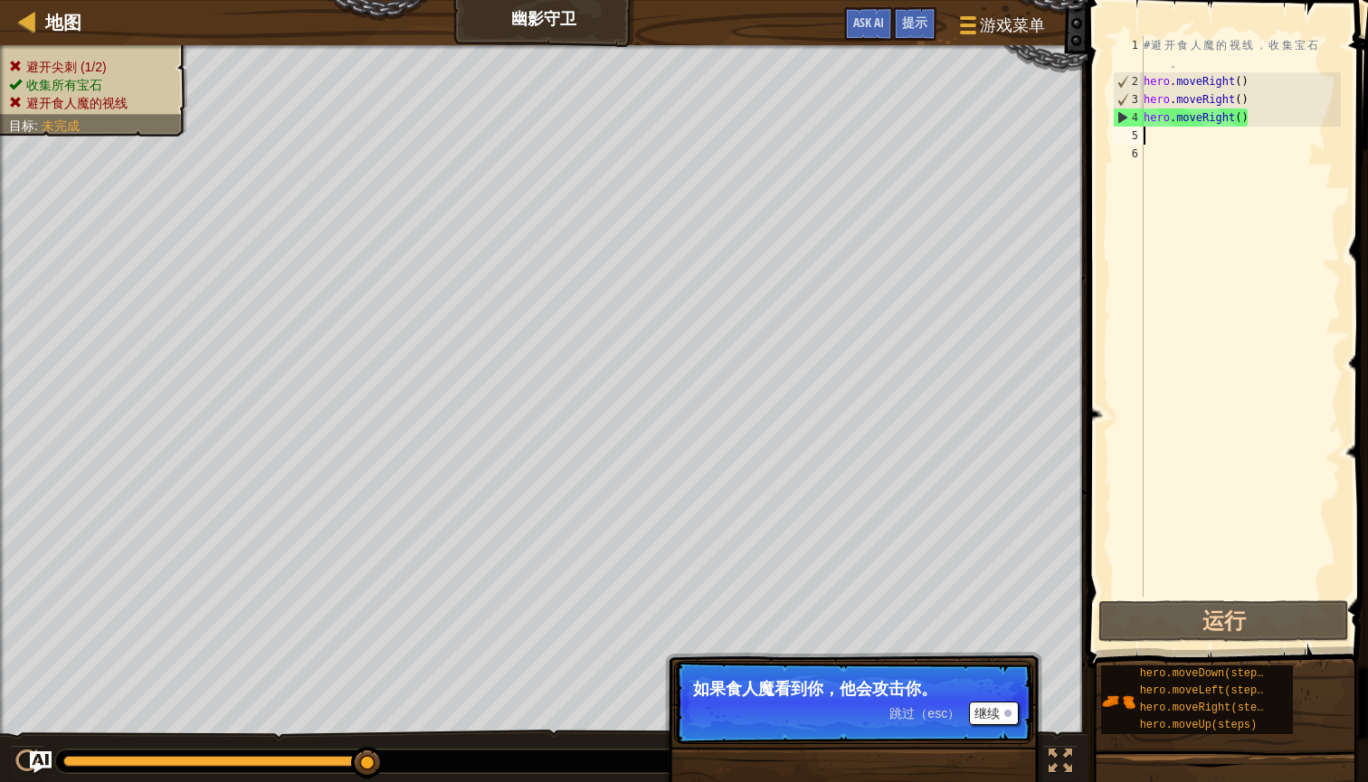
click at [987, 716] on button "继续" at bounding box center [994, 714] width 50 height 24
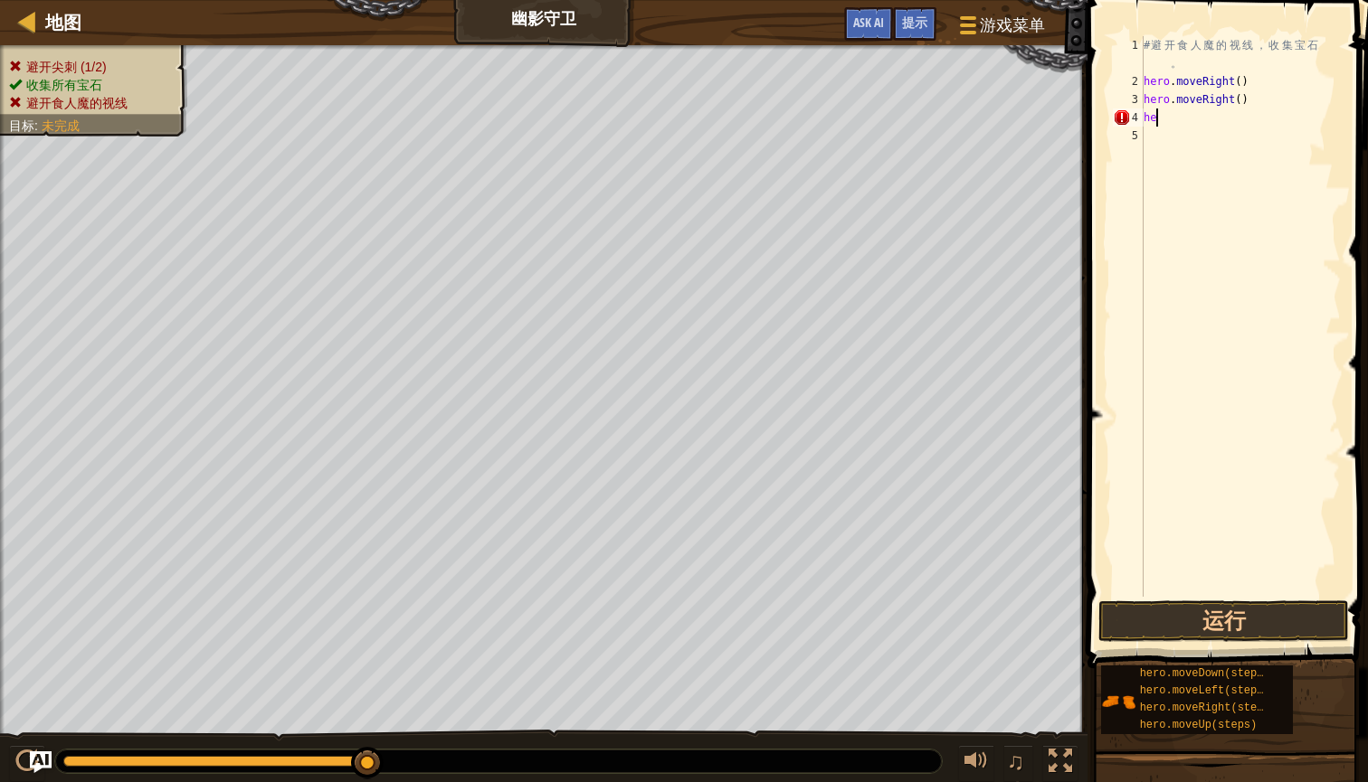
type textarea "h"
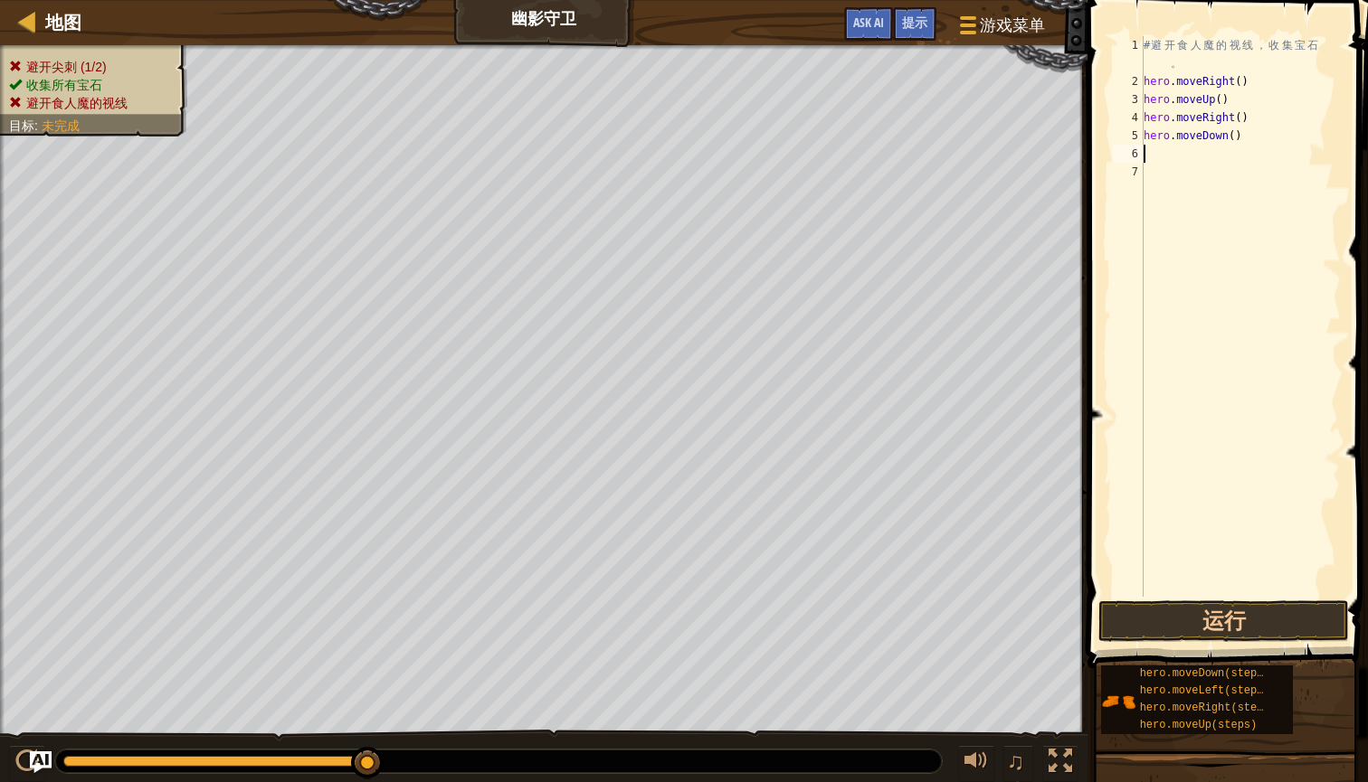
type textarea "h"
click at [1222, 626] on button "运行" at bounding box center [1223, 622] width 251 height 42
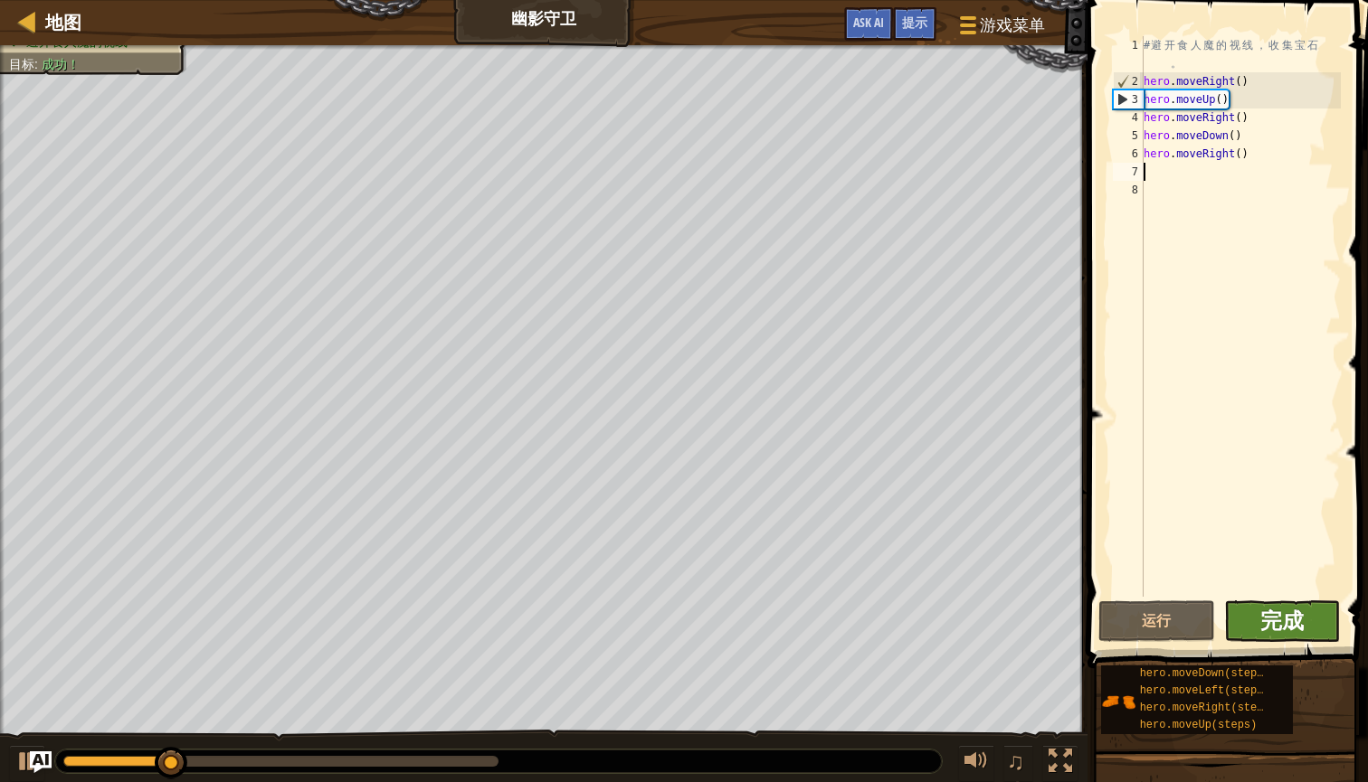
click at [1295, 615] on span "完成" at bounding box center [1281, 620] width 43 height 29
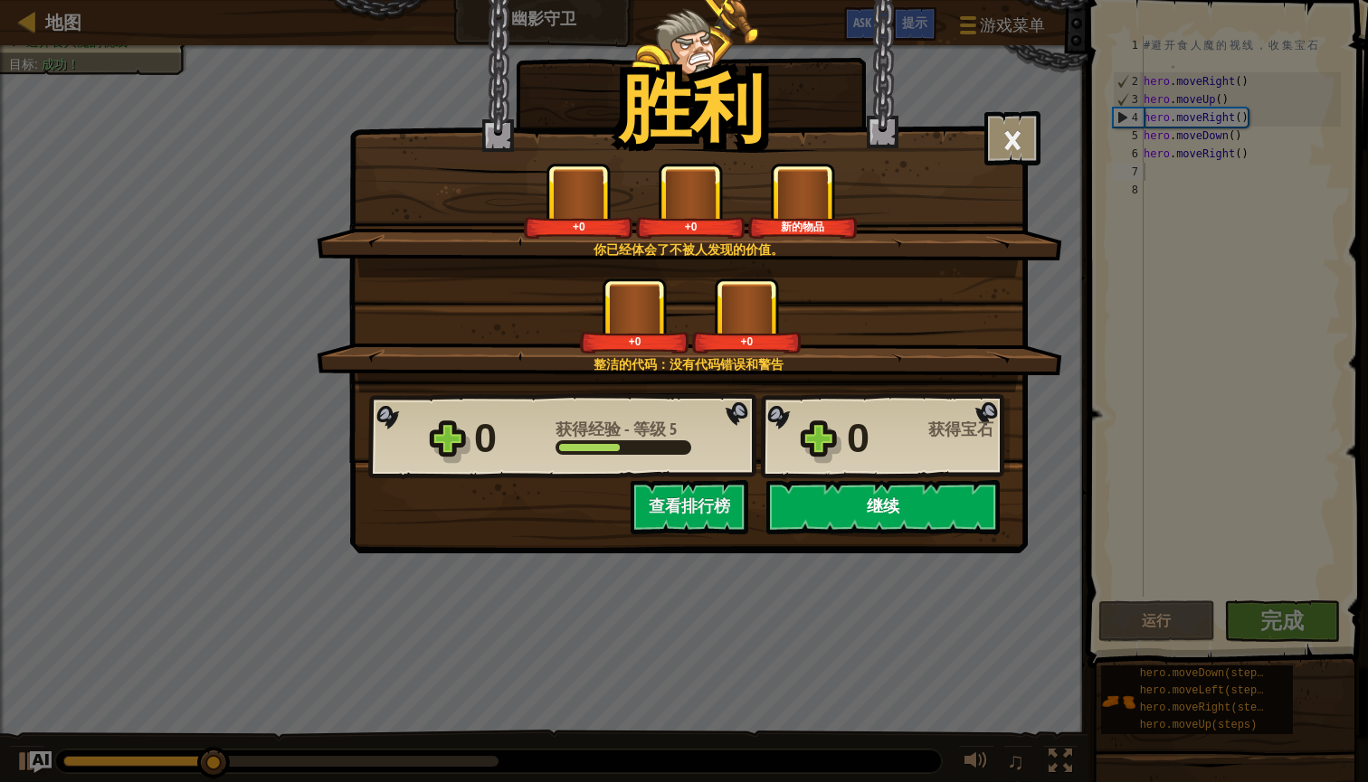
click at [944, 500] on button "继续" at bounding box center [882, 507] width 233 height 54
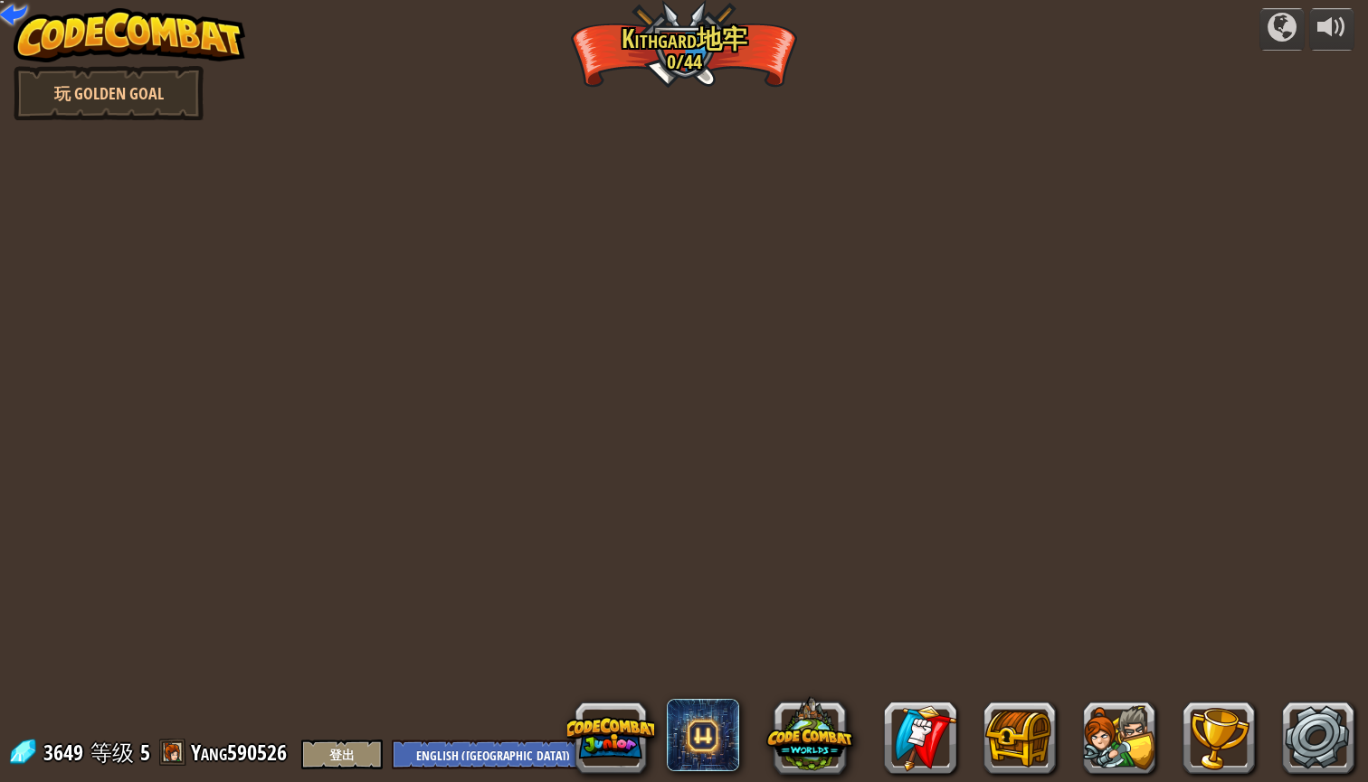
select select "zh-[PERSON_NAME]"
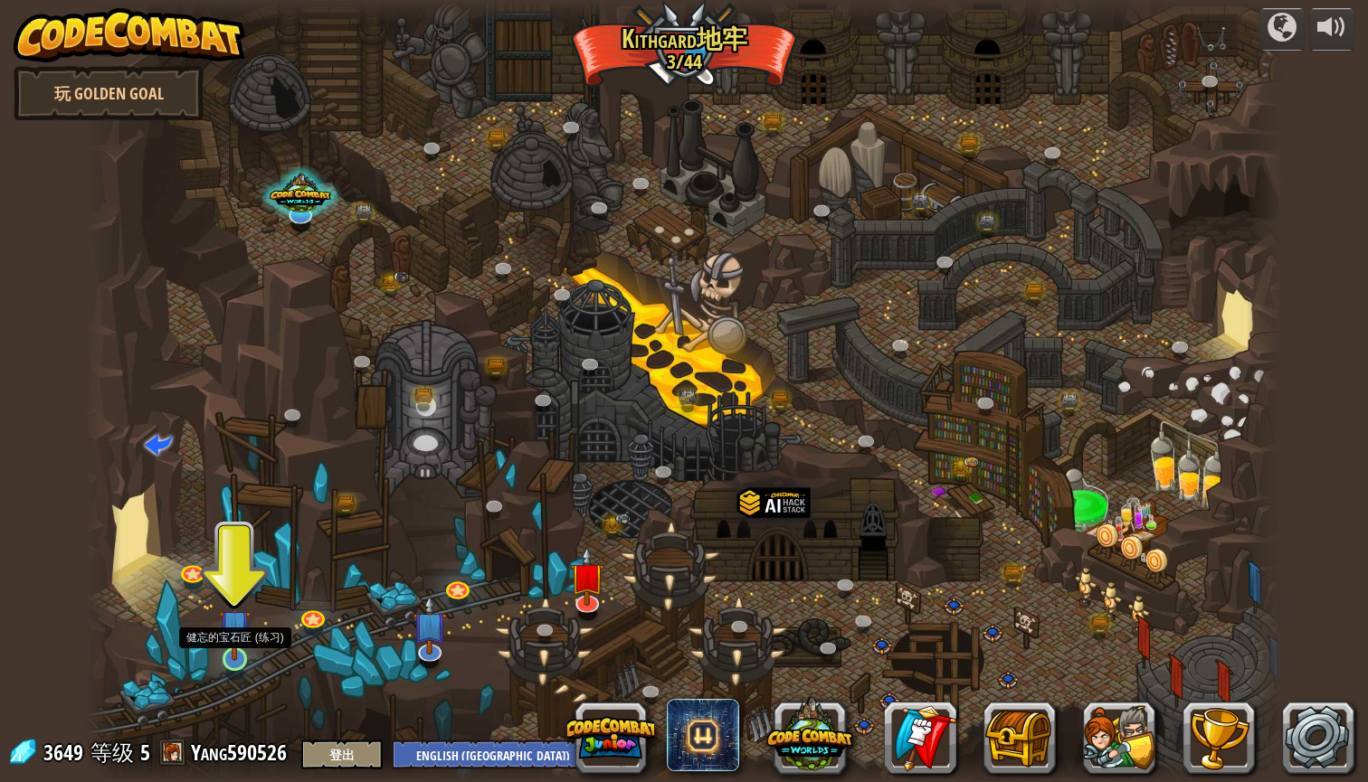
click at [242, 648] on img at bounding box center [235, 626] width 32 height 72
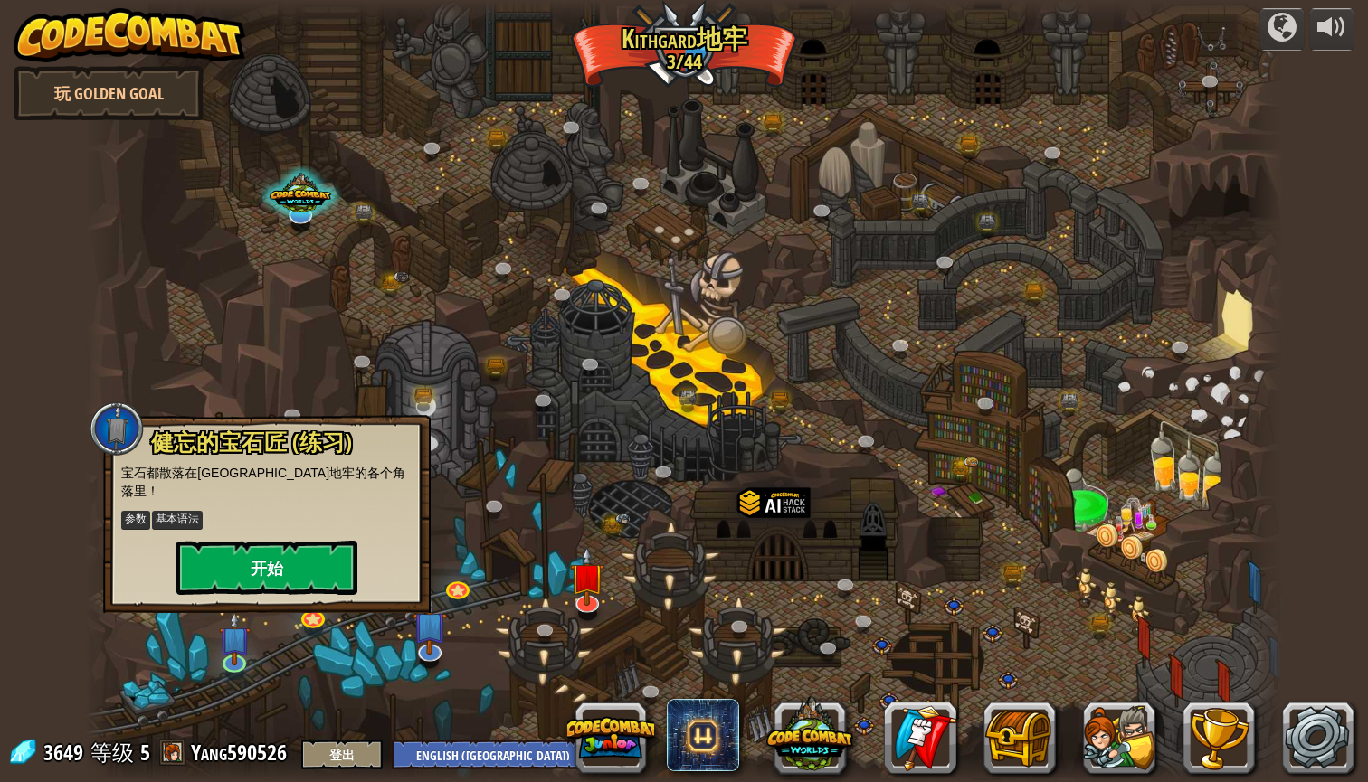
click at [289, 555] on button "开始" at bounding box center [266, 568] width 181 height 54
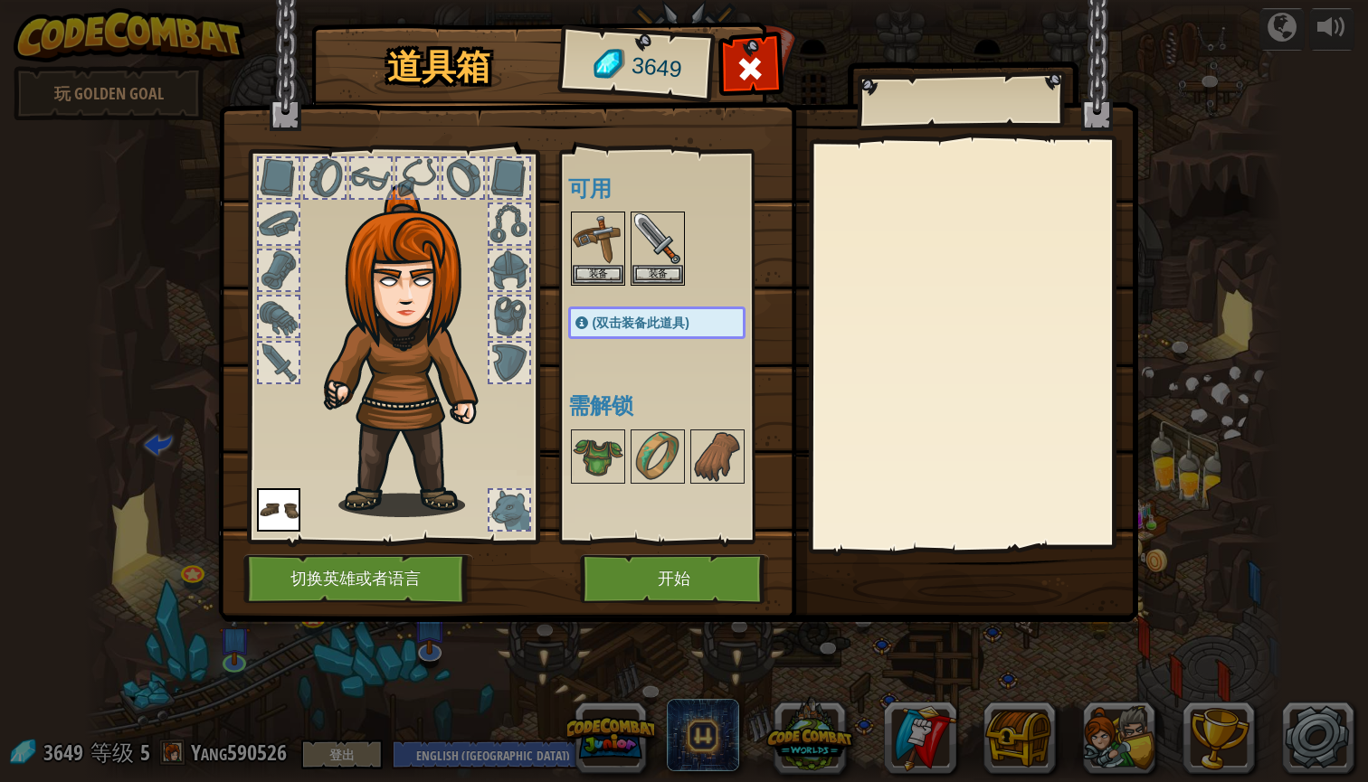
click at [663, 581] on button "开始" at bounding box center [674, 580] width 189 height 50
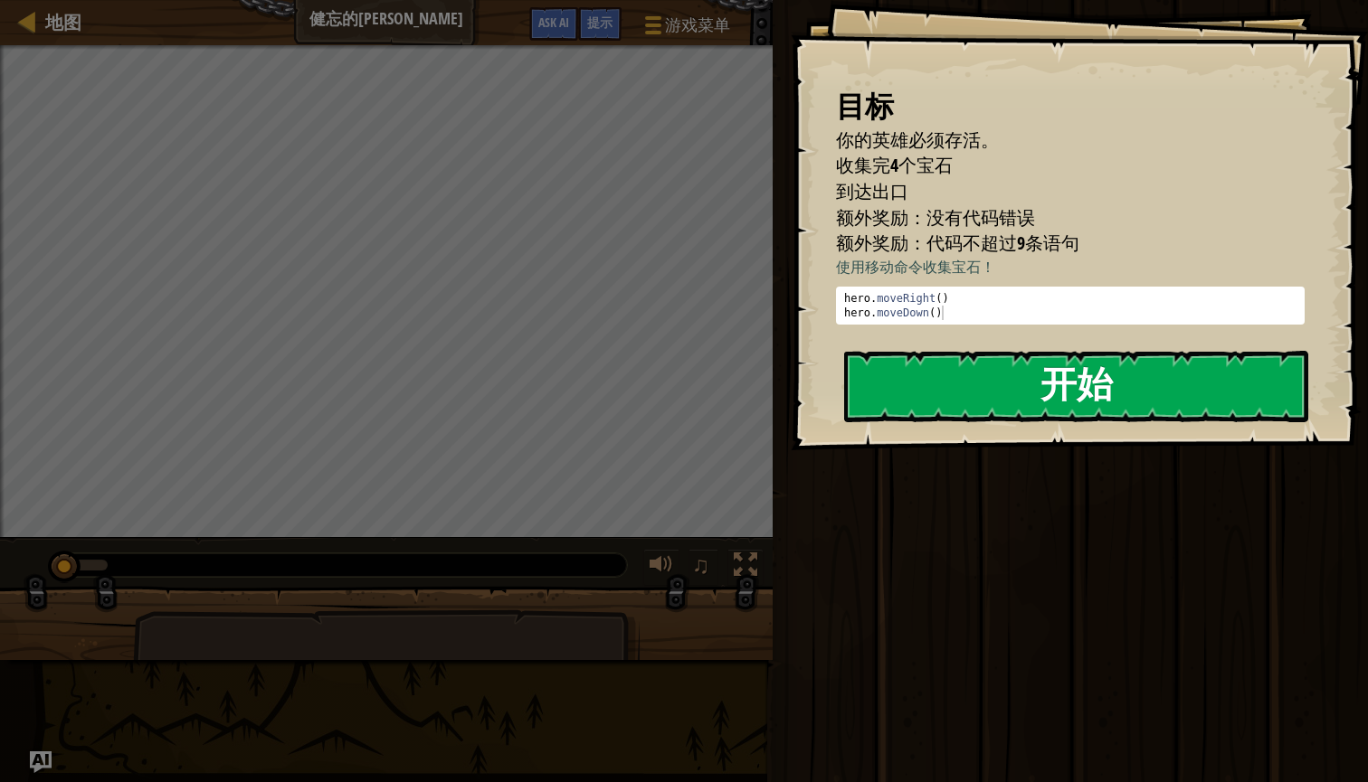
click at [962, 398] on button "开始" at bounding box center [1076, 386] width 464 height 71
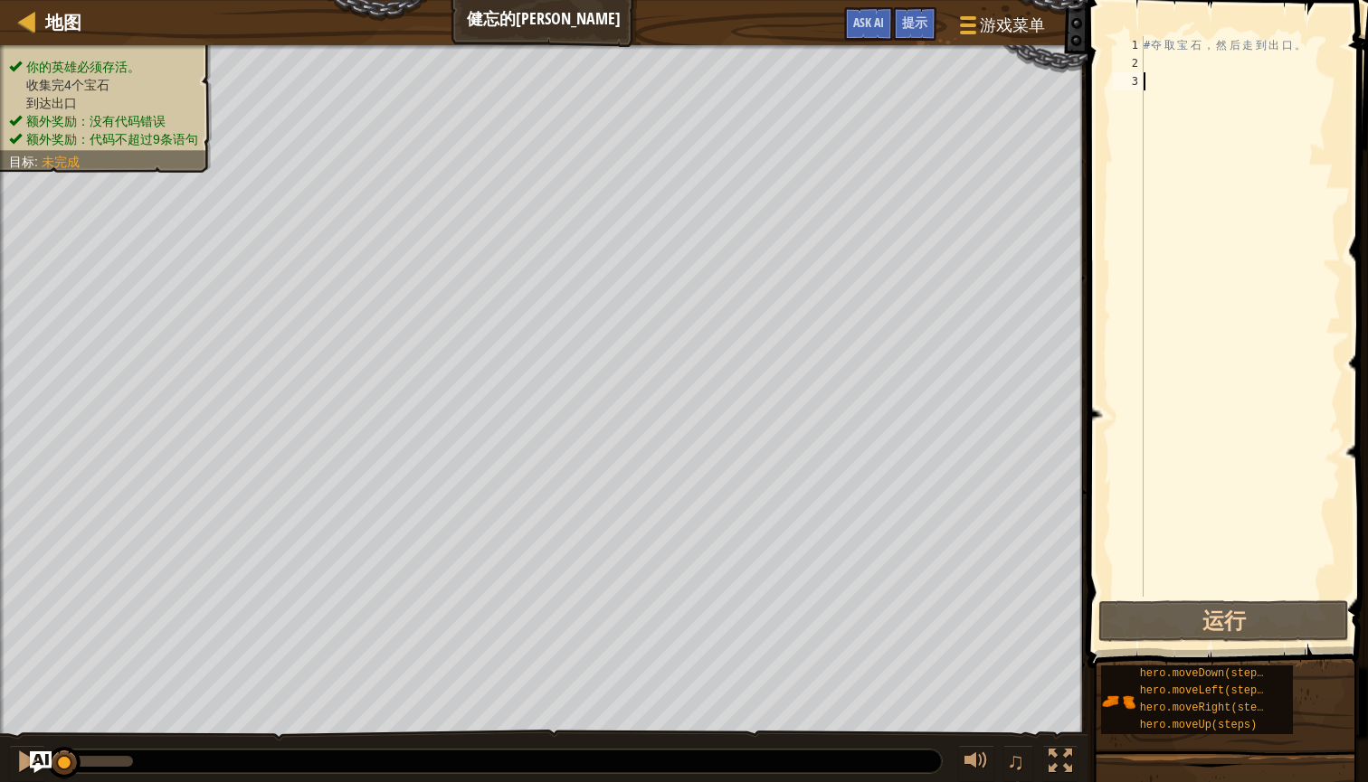
click at [1175, 67] on div "# 夺 取 宝 石 ， 然 后 走 到 出 口 。" at bounding box center [1240, 334] width 201 height 597
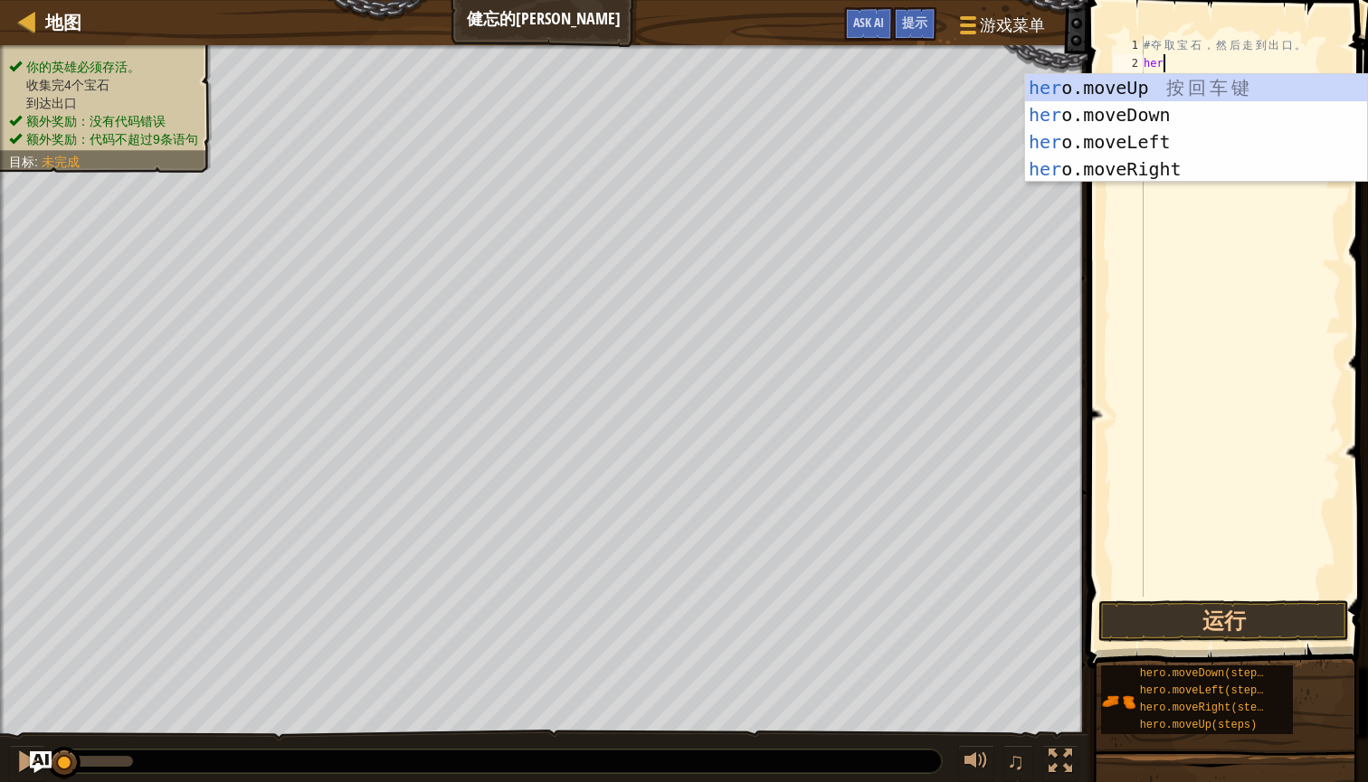
scroll to position [8, 1]
type textarea "hero"
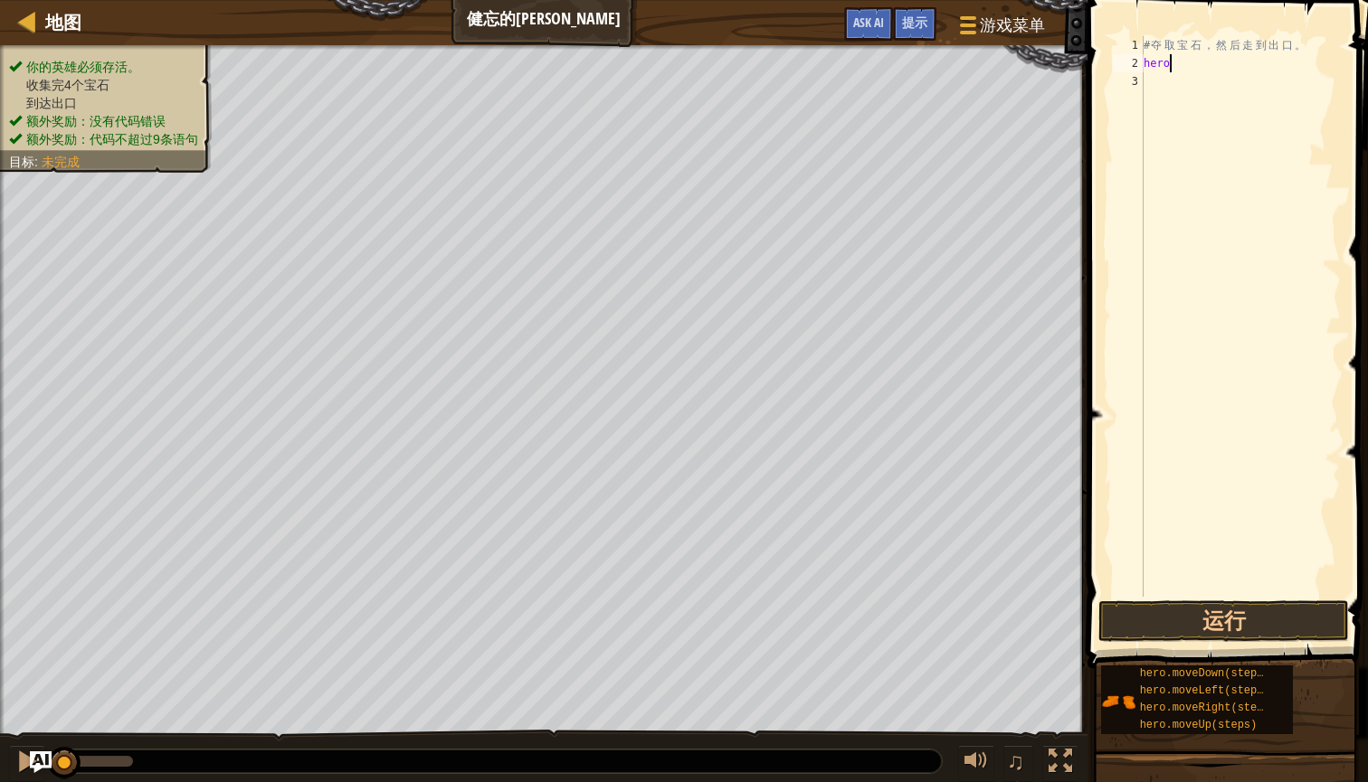
scroll to position [8, 0]
type textarea "hero"
type textarea "h"
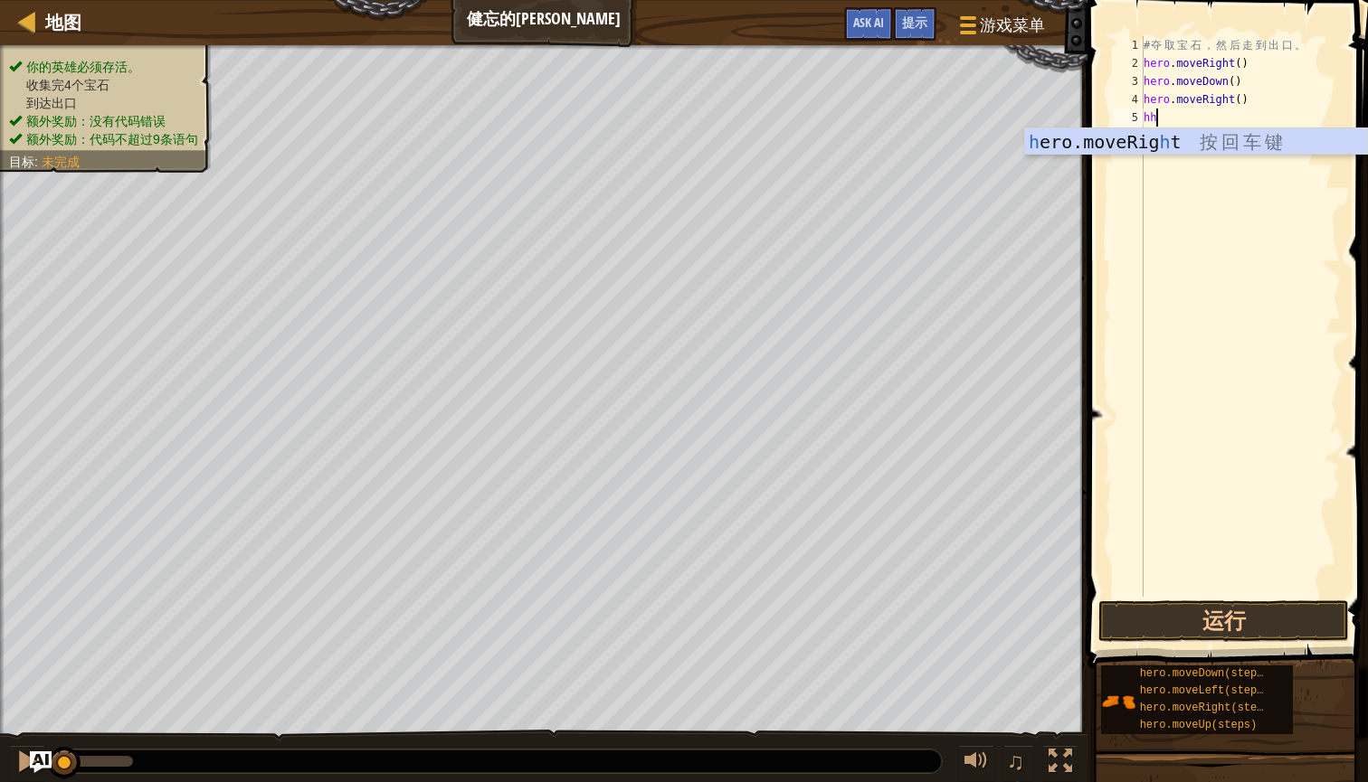
type textarea "h"
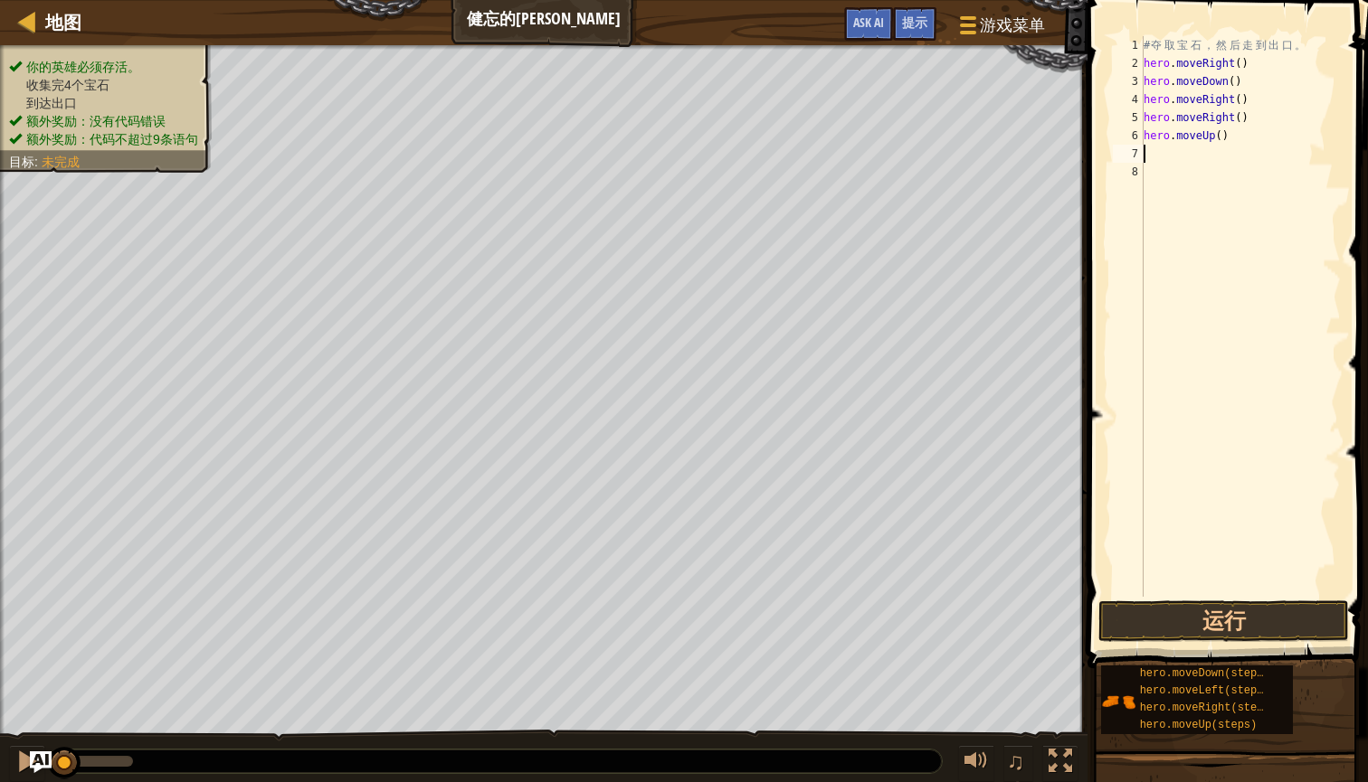
type textarea "h"
click at [1222, 627] on button "运行" at bounding box center [1223, 622] width 251 height 42
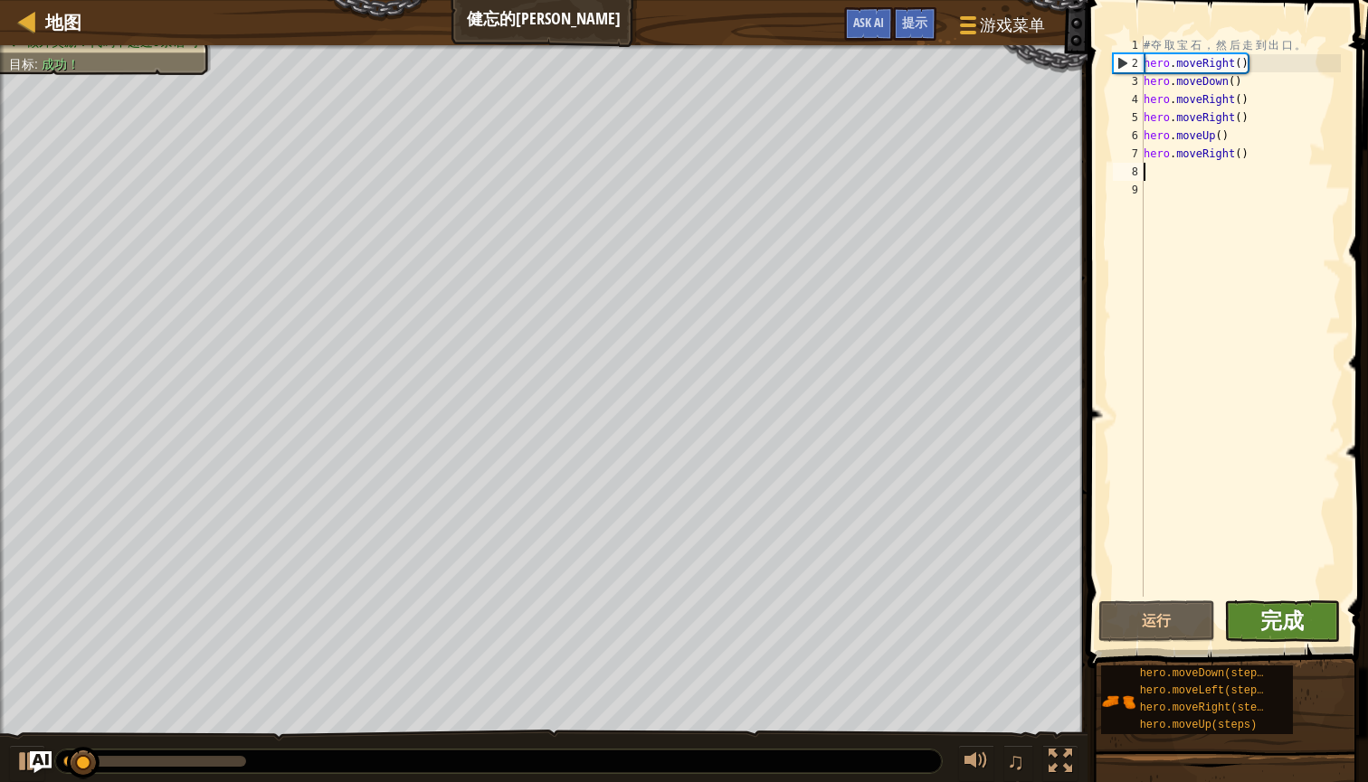
click at [1277, 614] on span "完成" at bounding box center [1281, 620] width 43 height 29
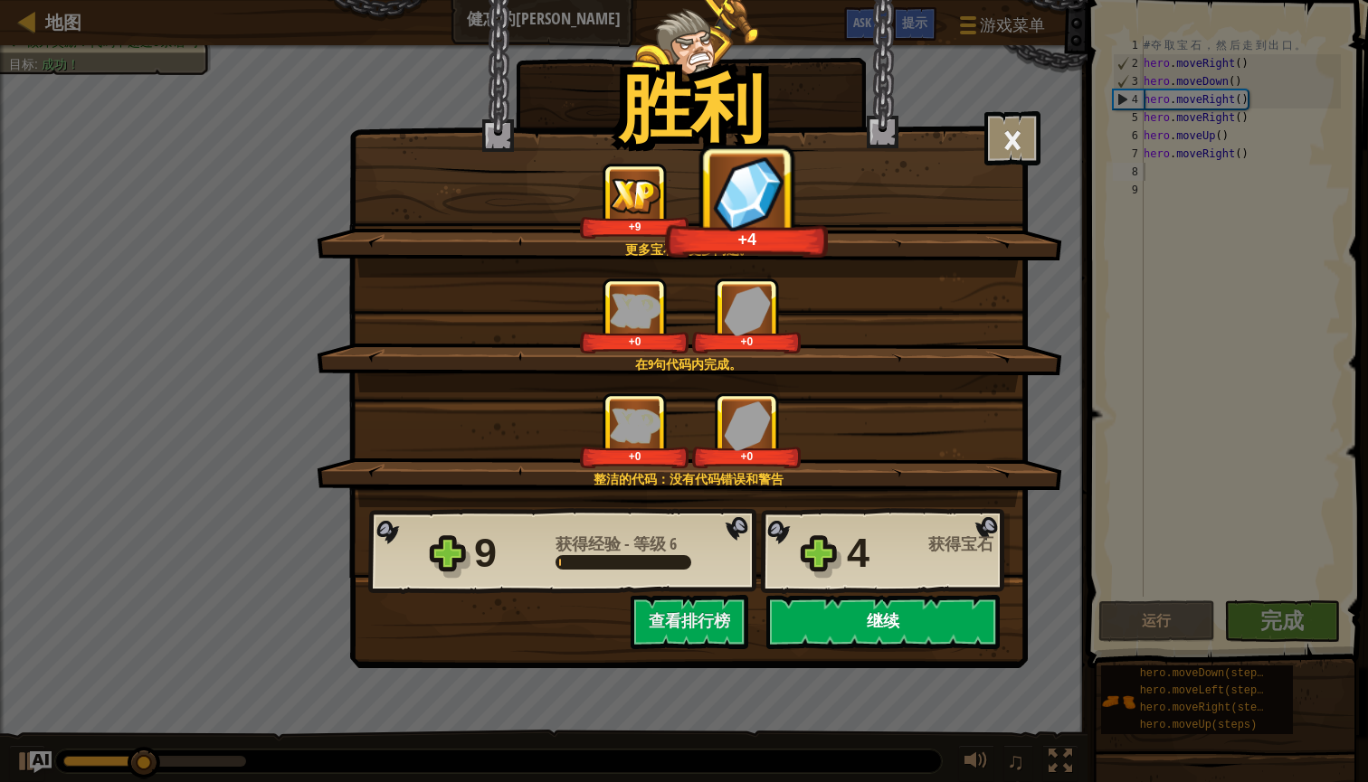
click at [886, 629] on button "继续" at bounding box center [882, 622] width 233 height 54
select select "zh-[PERSON_NAME]"
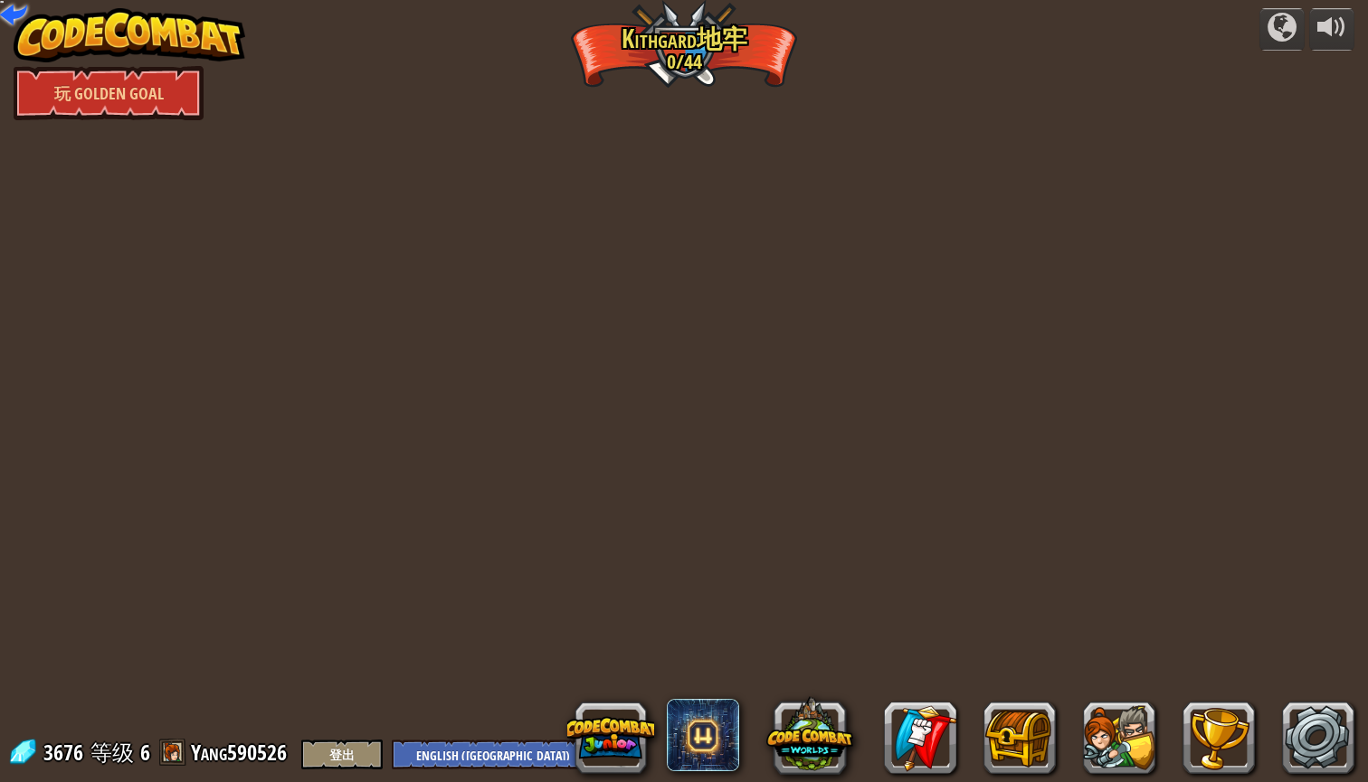
select select "zh-[PERSON_NAME]"
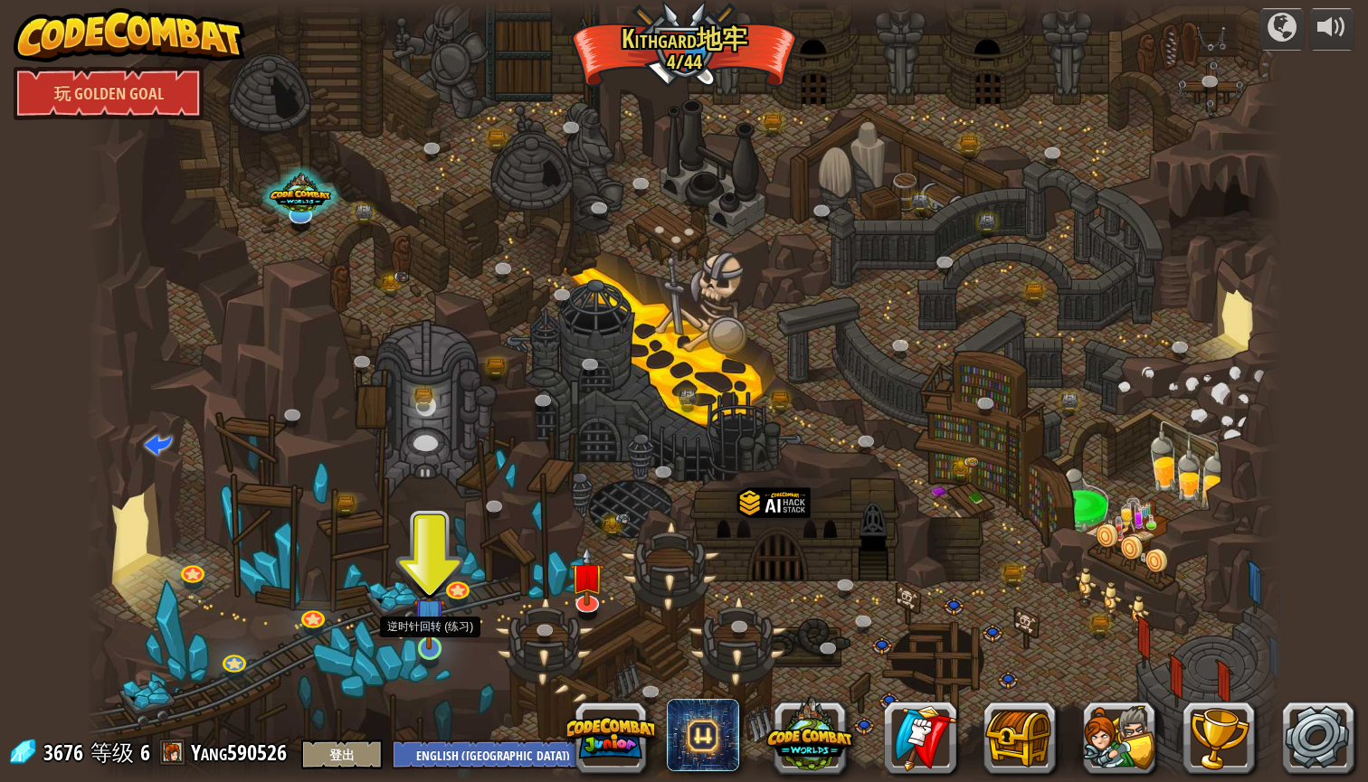
click at [414, 643] on img at bounding box center [429, 614] width 32 height 72
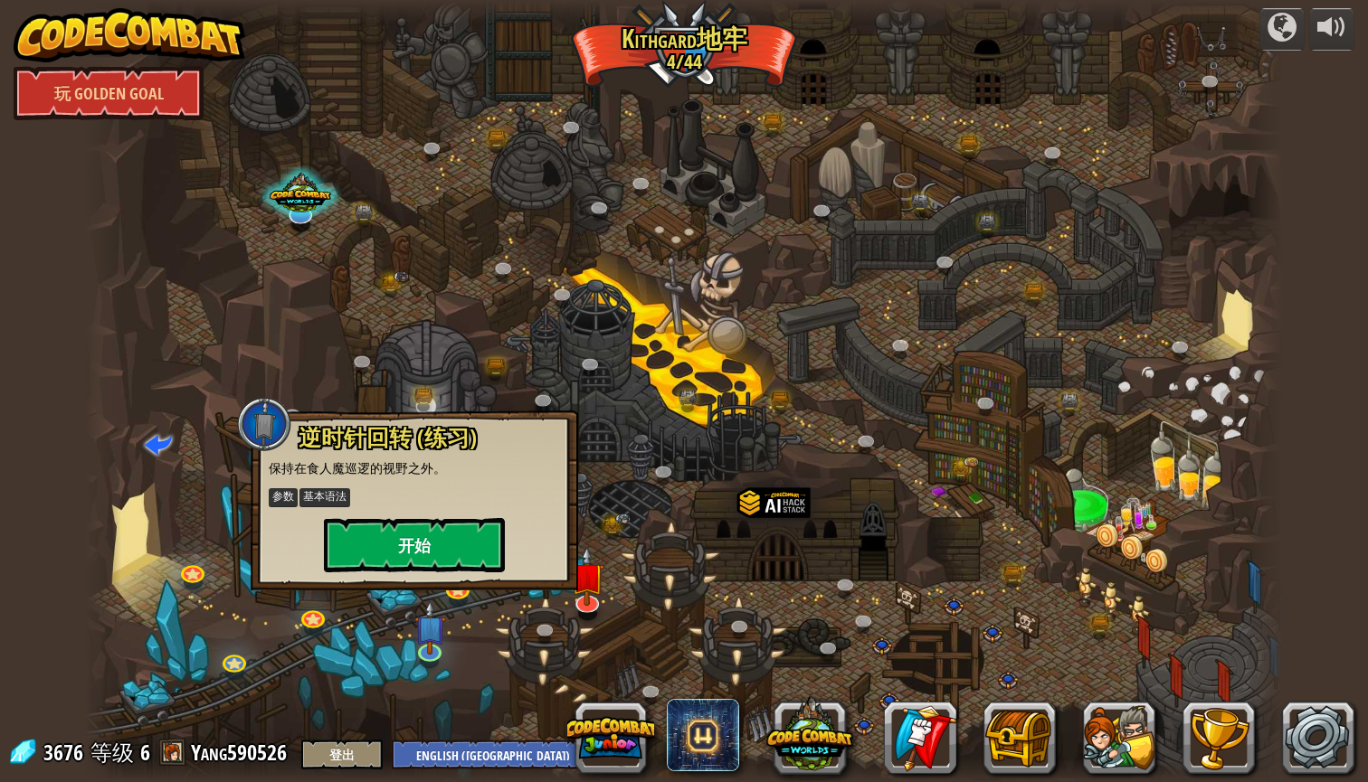
click at [464, 538] on button "开始" at bounding box center [414, 545] width 181 height 54
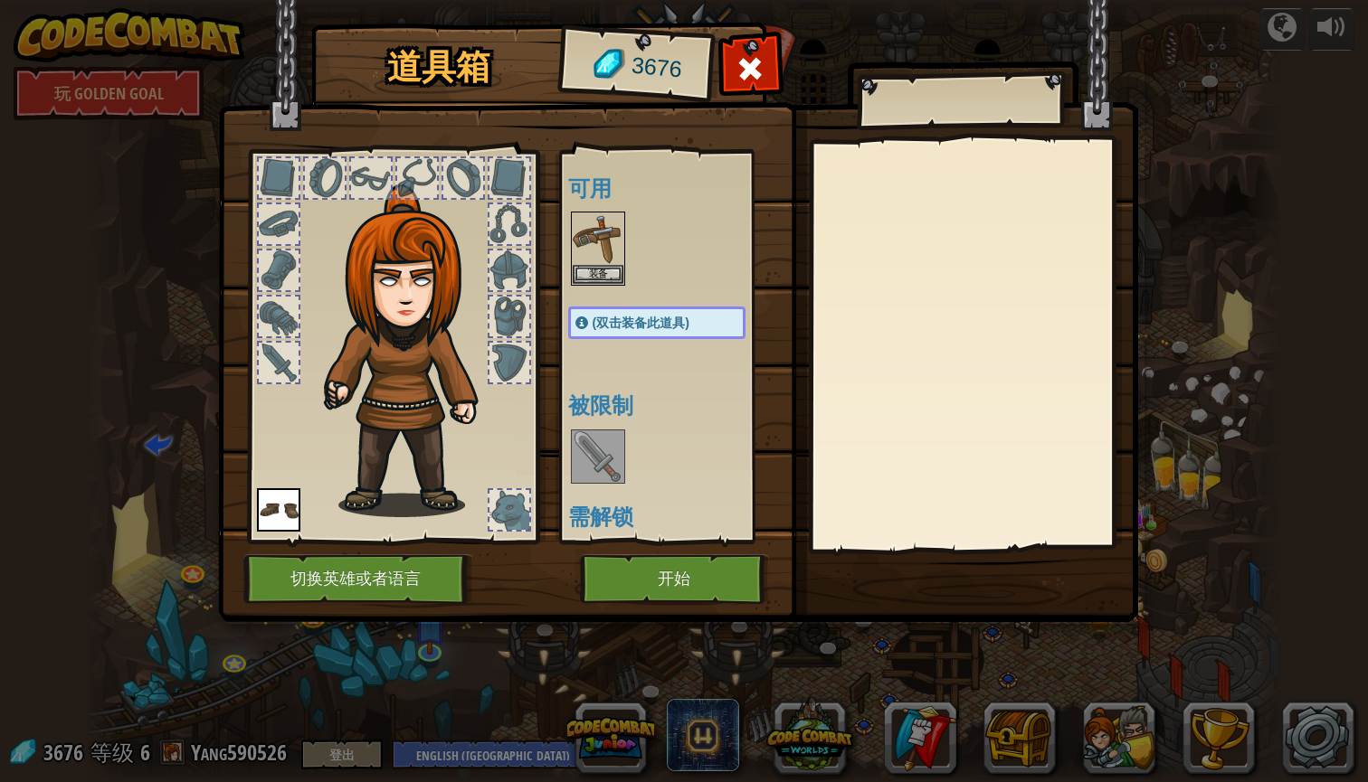
click at [657, 580] on button "开始" at bounding box center [674, 580] width 189 height 50
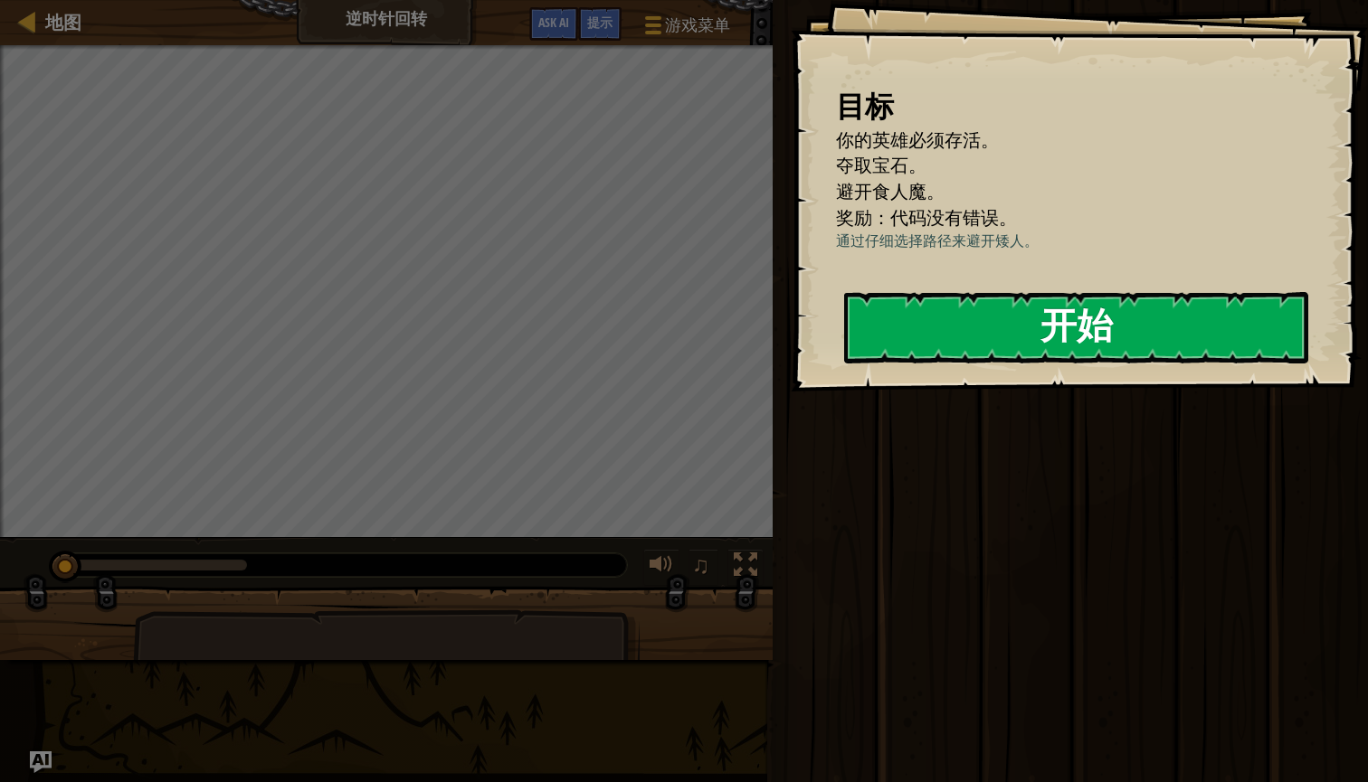
click at [971, 358] on button "开始" at bounding box center [1076, 327] width 464 height 71
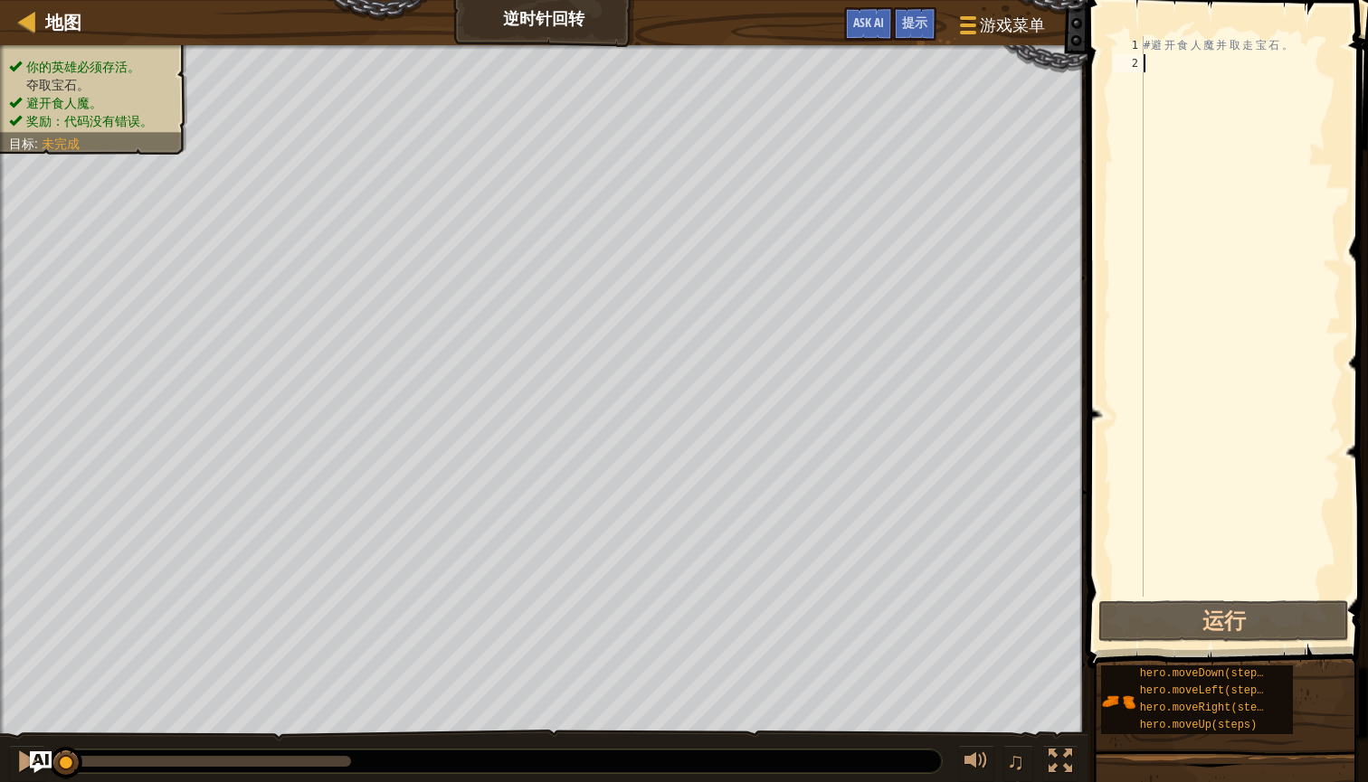
type textarea "h"
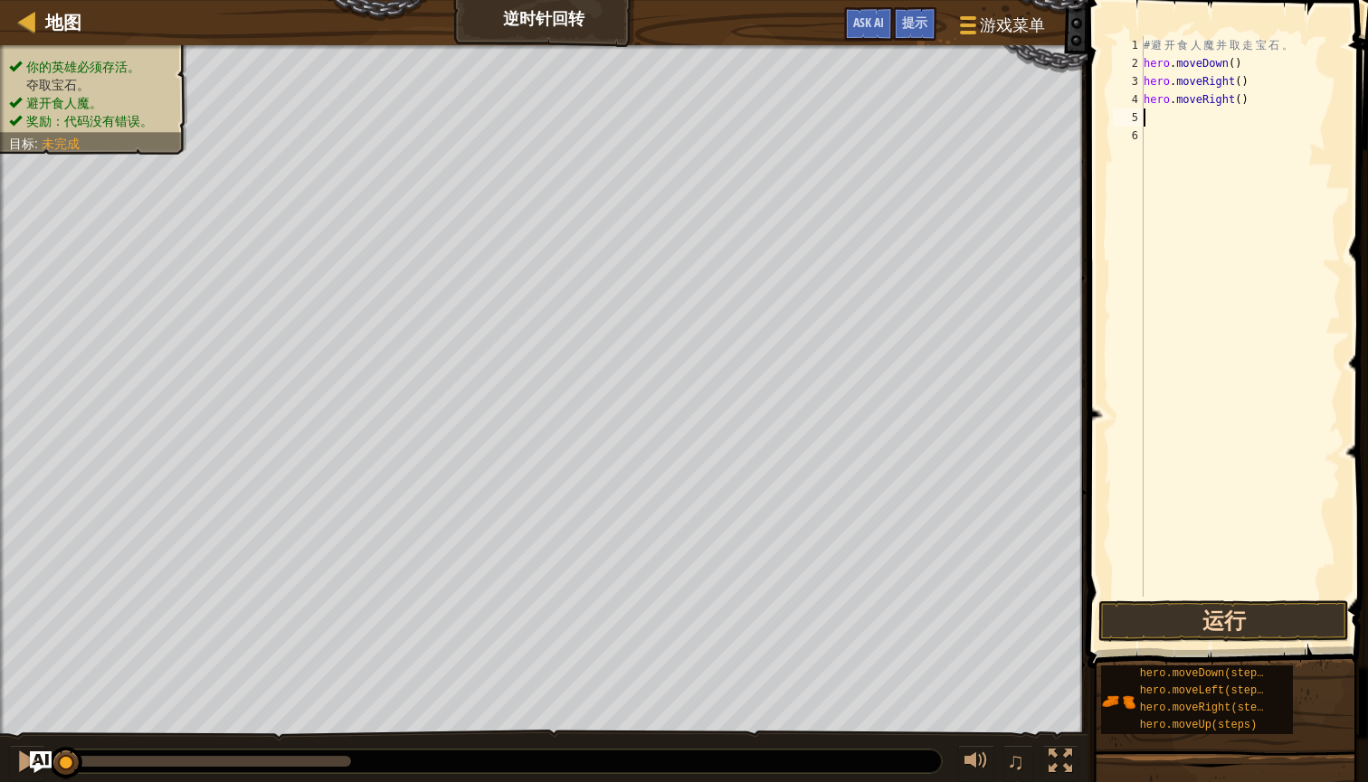
click at [1309, 632] on button "运行" at bounding box center [1223, 622] width 251 height 42
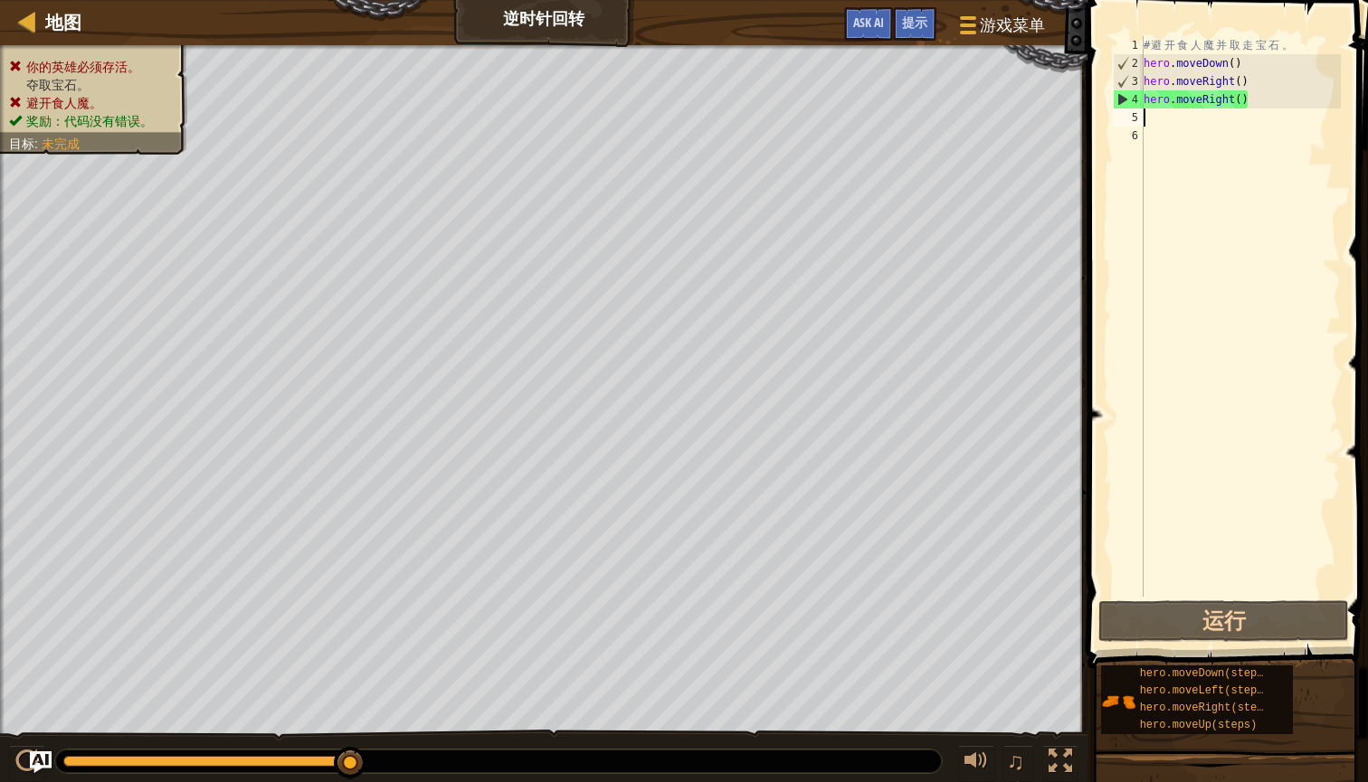
click at [1256, 100] on div "# 避 开 食 人 魔 并 取 走 宝 石 。 hero . moveDown ( ) hero . moveRight ( ) hero . moveRig…" at bounding box center [1240, 334] width 201 height 597
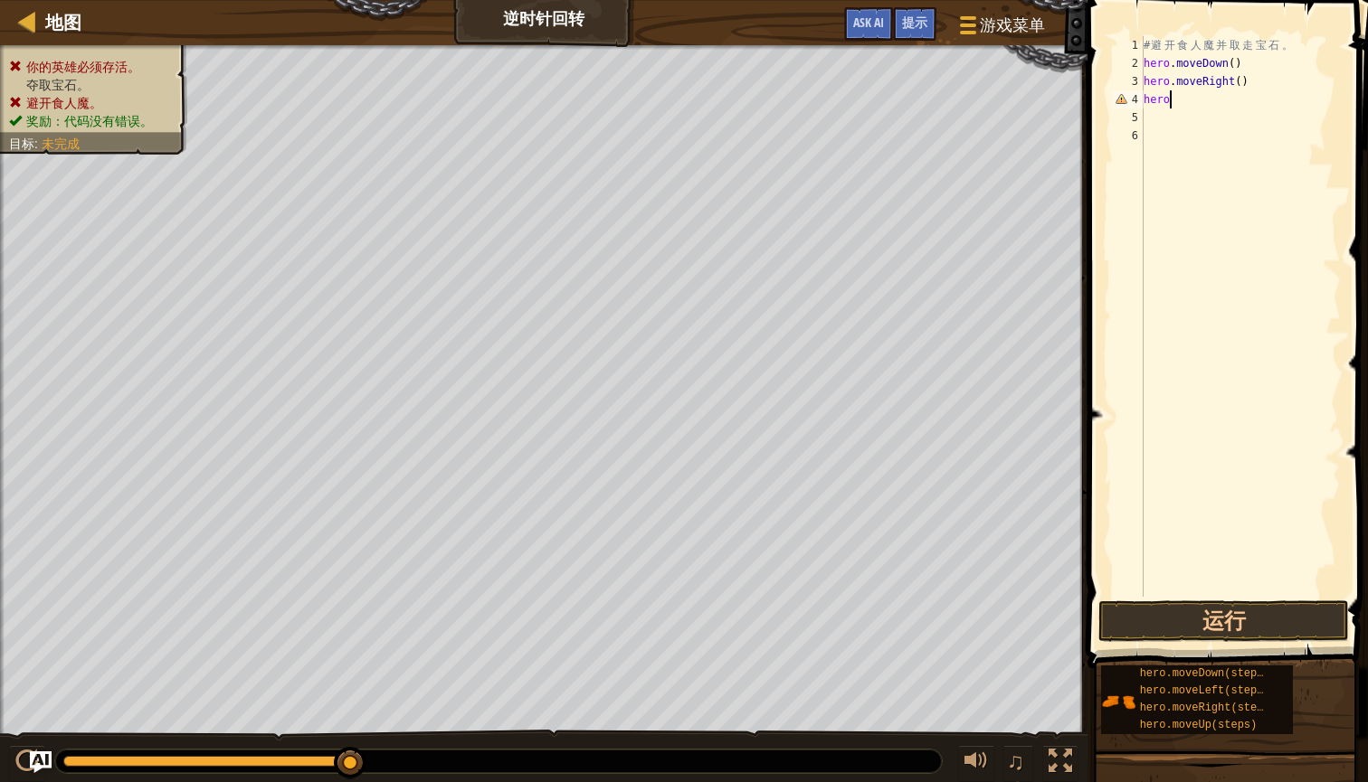
type textarea "h"
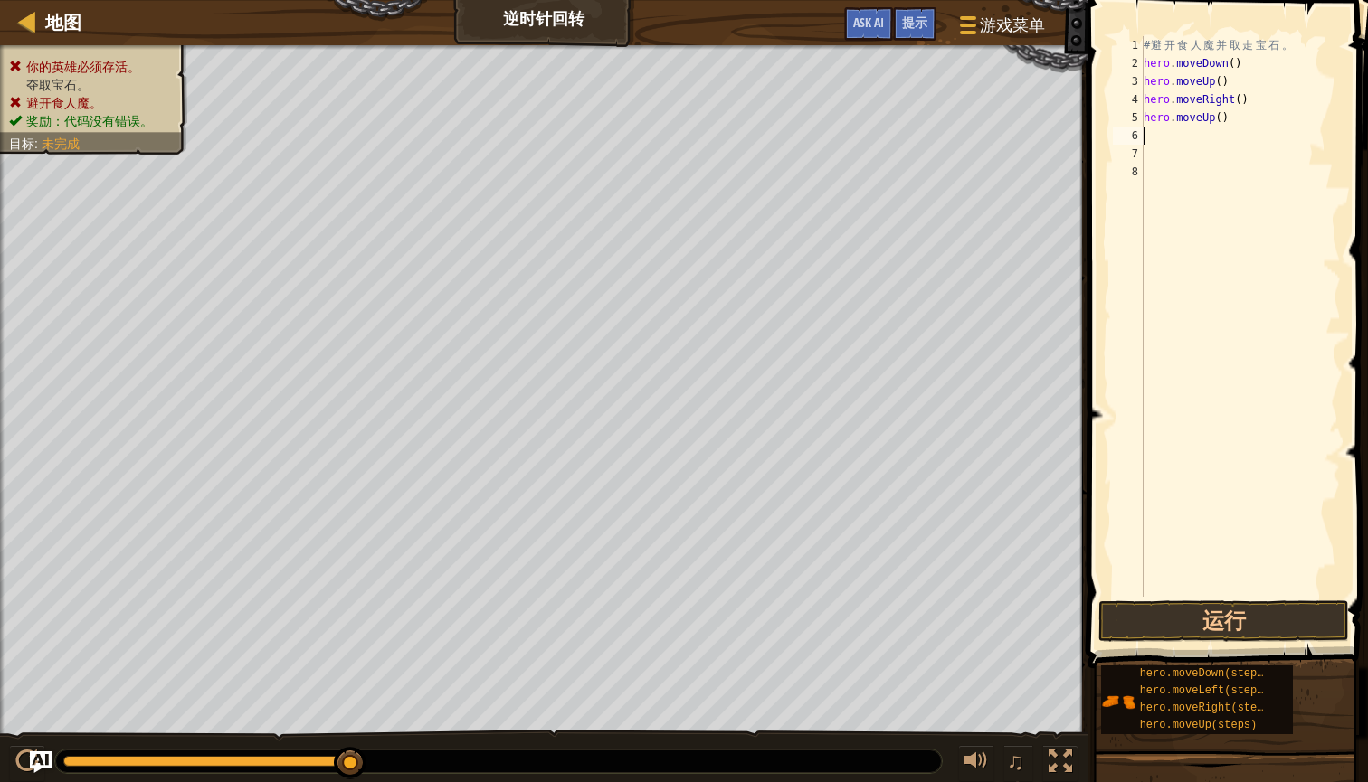
type textarea "h"
click at [1248, 617] on button "运行" at bounding box center [1223, 622] width 251 height 42
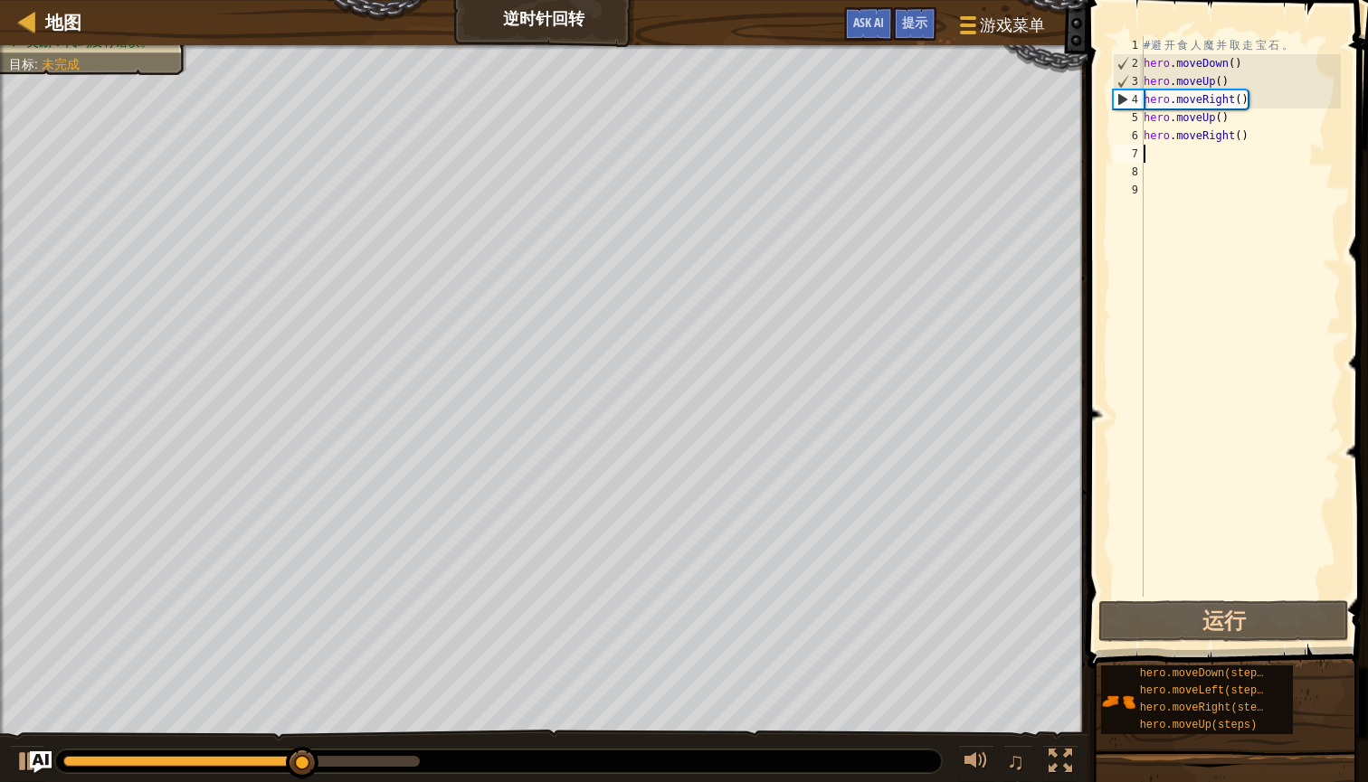
click at [1249, 78] on div "# 避 开 食 人 魔 并 取 走 宝 石 。 hero . moveDown ( ) hero . moveUp ( ) hero . moveRight …" at bounding box center [1240, 334] width 201 height 597
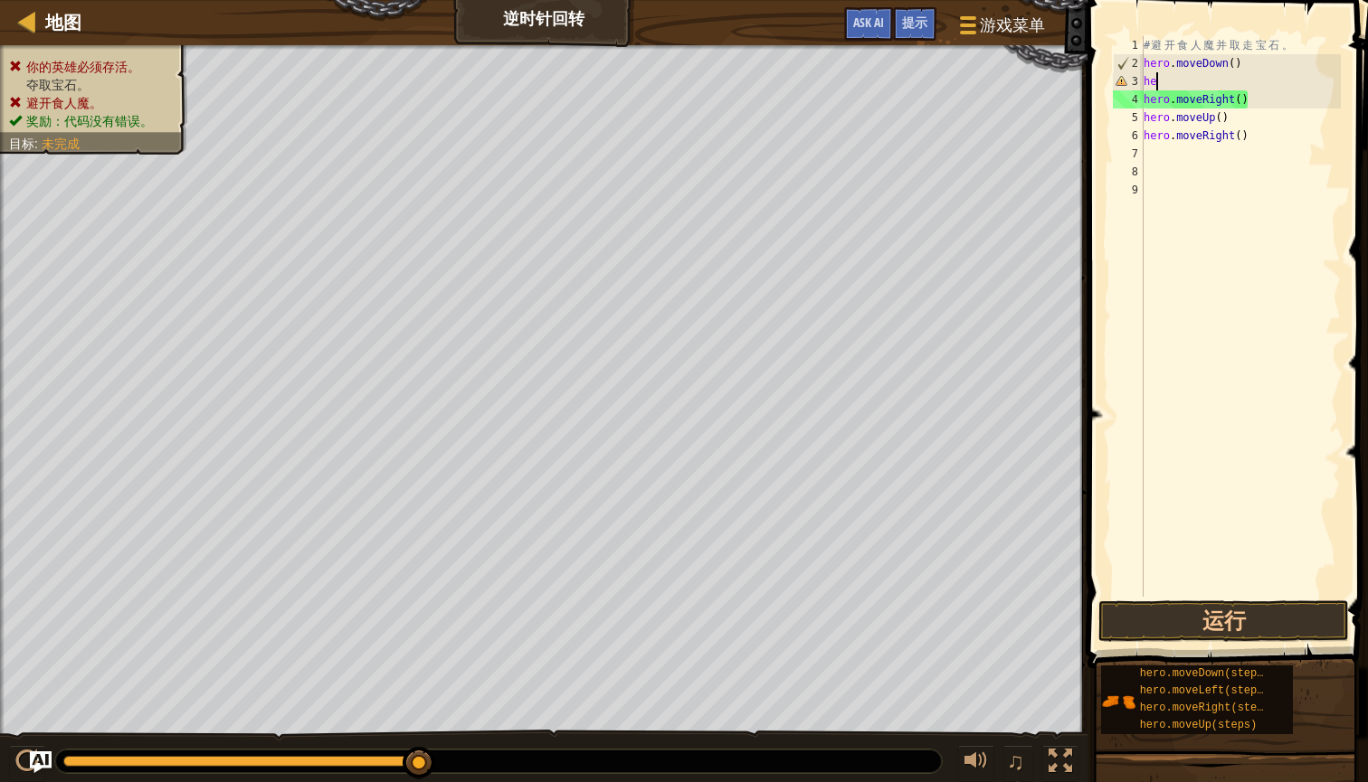
type textarea "h"
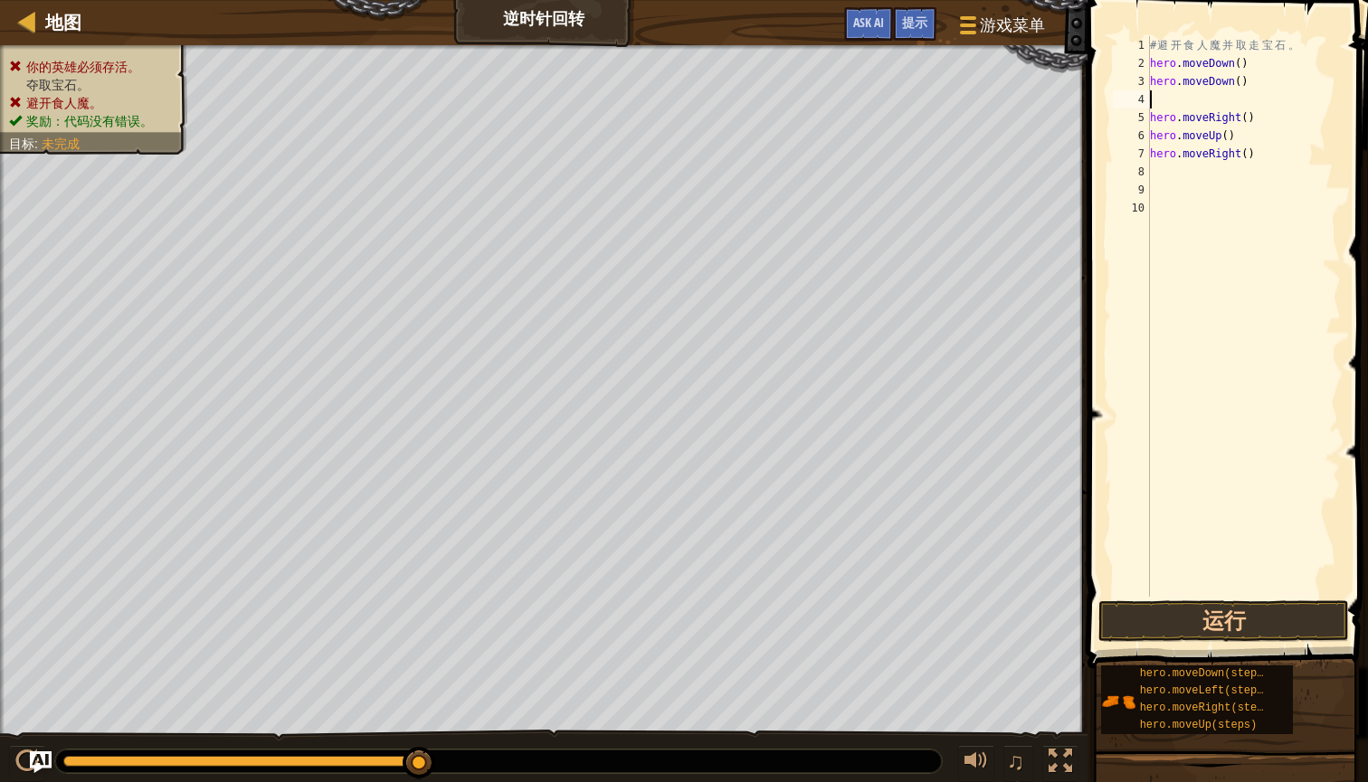
type textarea "hero.moveDown()"
click at [1220, 621] on button "运行" at bounding box center [1223, 622] width 251 height 42
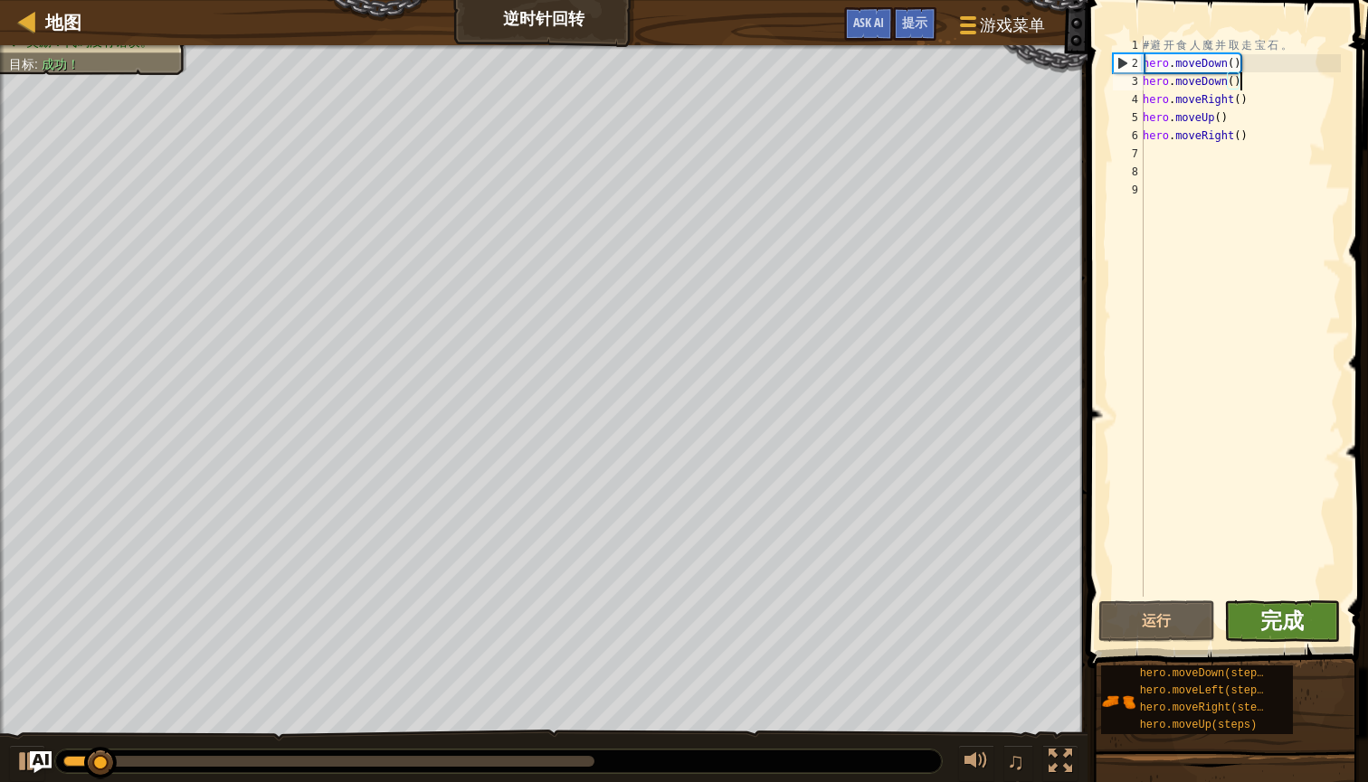
click at [1288, 630] on span "完成" at bounding box center [1281, 620] width 43 height 29
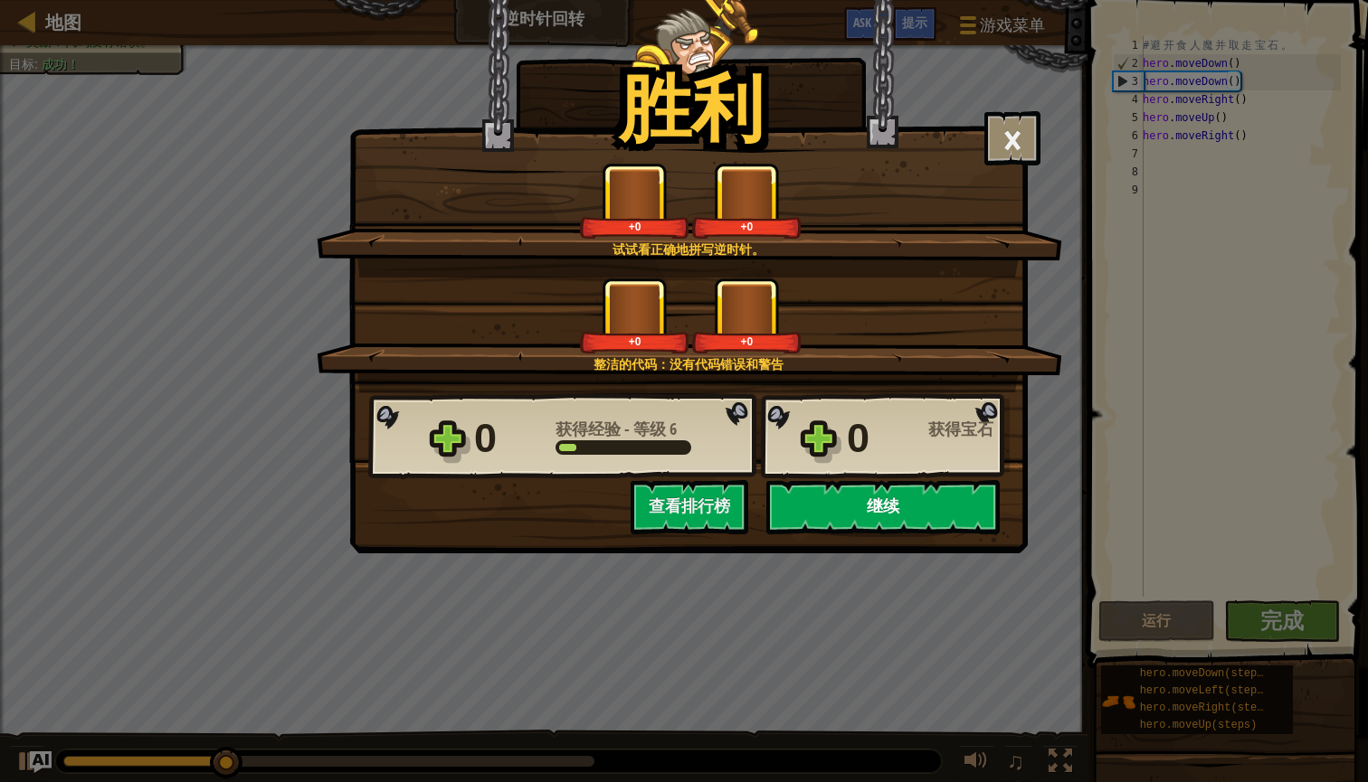
click at [886, 516] on button "继续" at bounding box center [882, 507] width 233 height 54
select select "zh-[PERSON_NAME]"
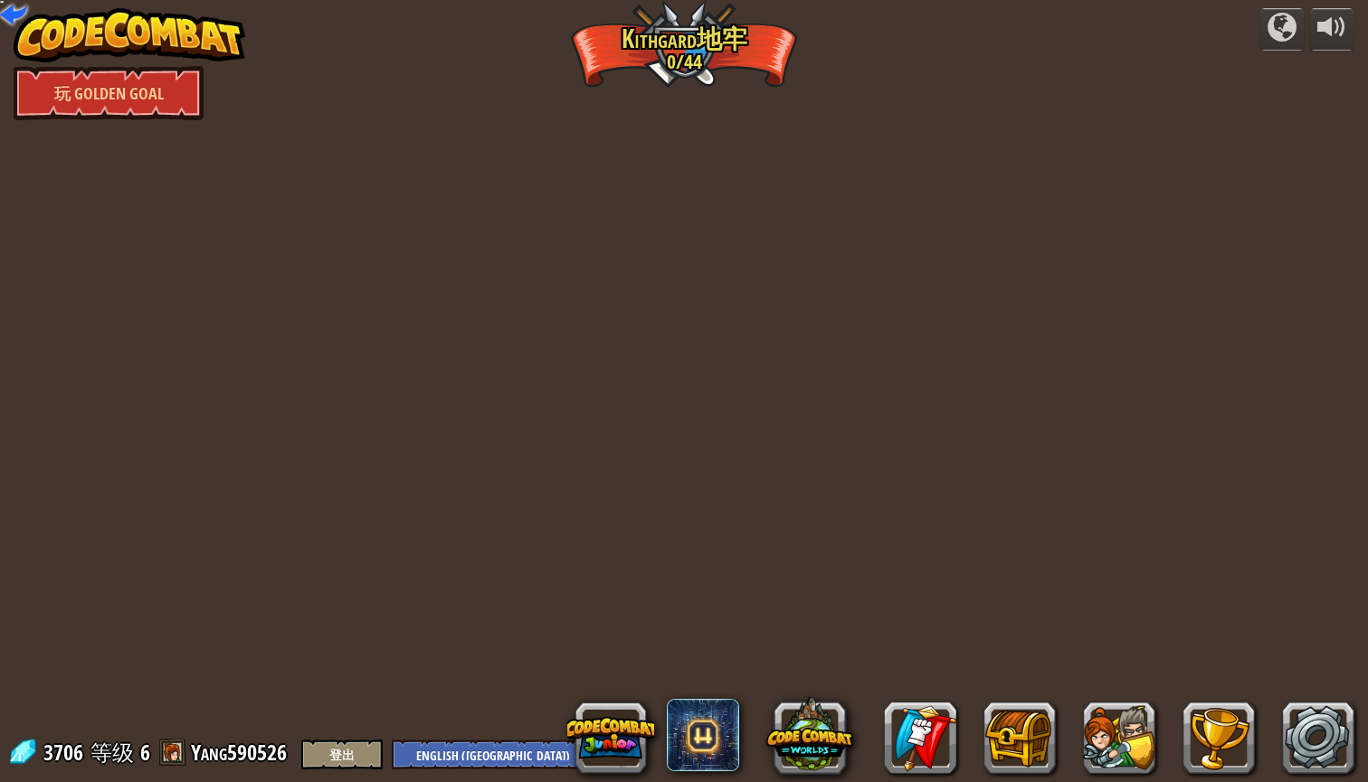
select select "zh-[PERSON_NAME]"
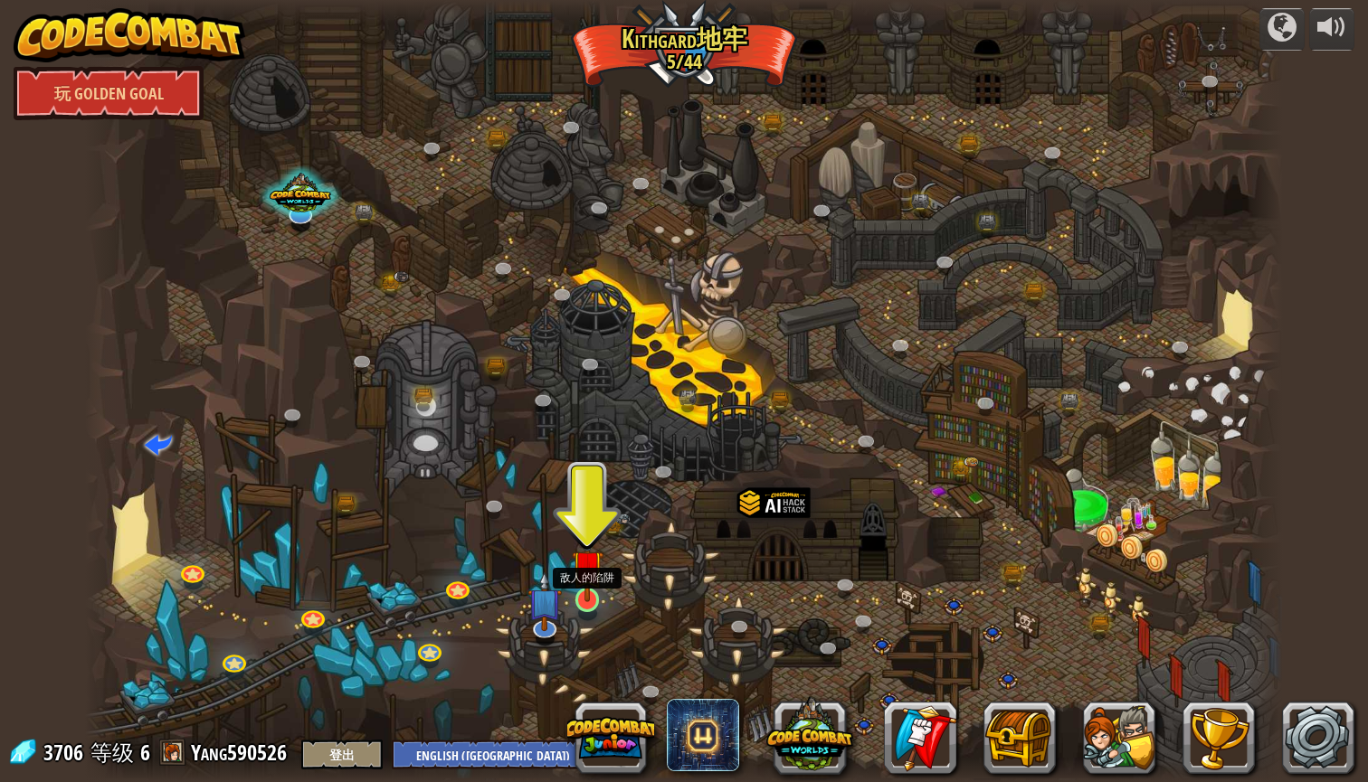
click at [595, 585] on img at bounding box center [588, 566] width 32 height 72
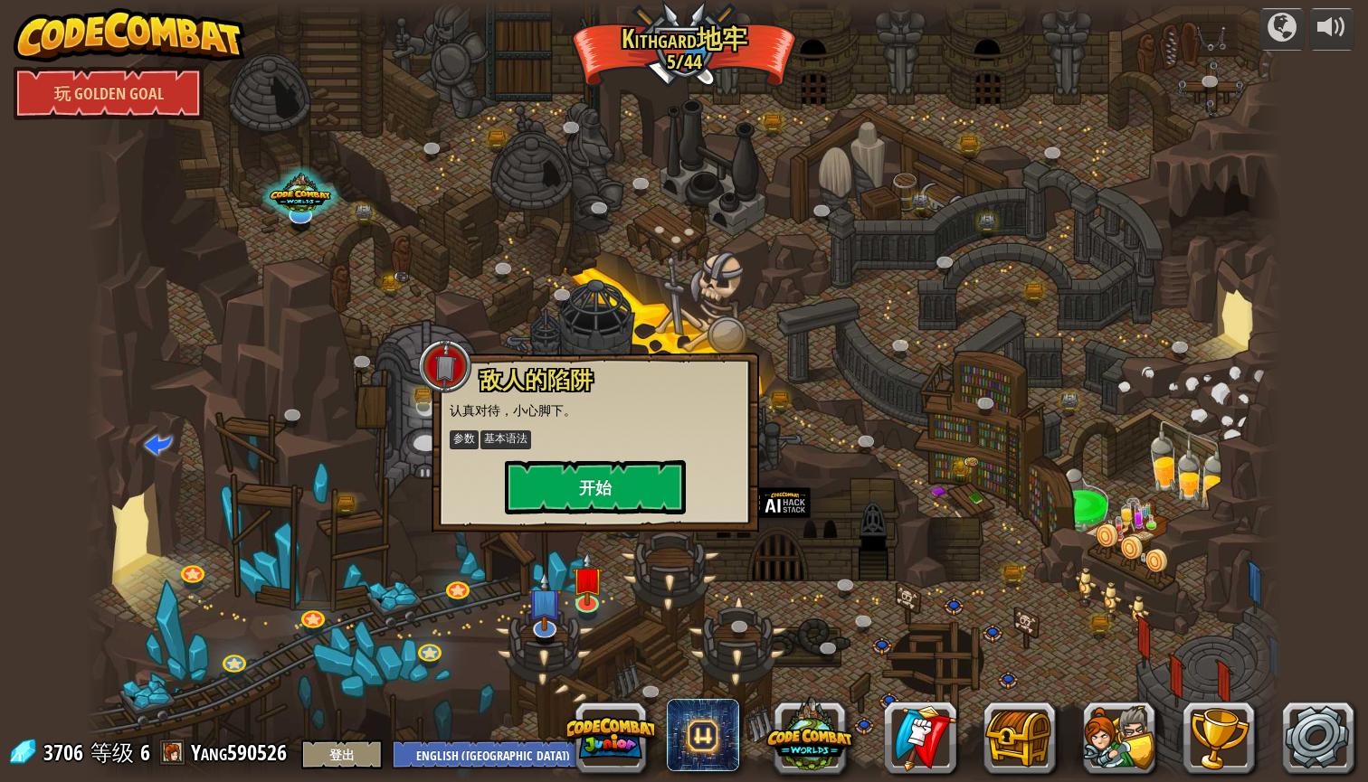
click at [603, 502] on button "开始" at bounding box center [595, 487] width 181 height 54
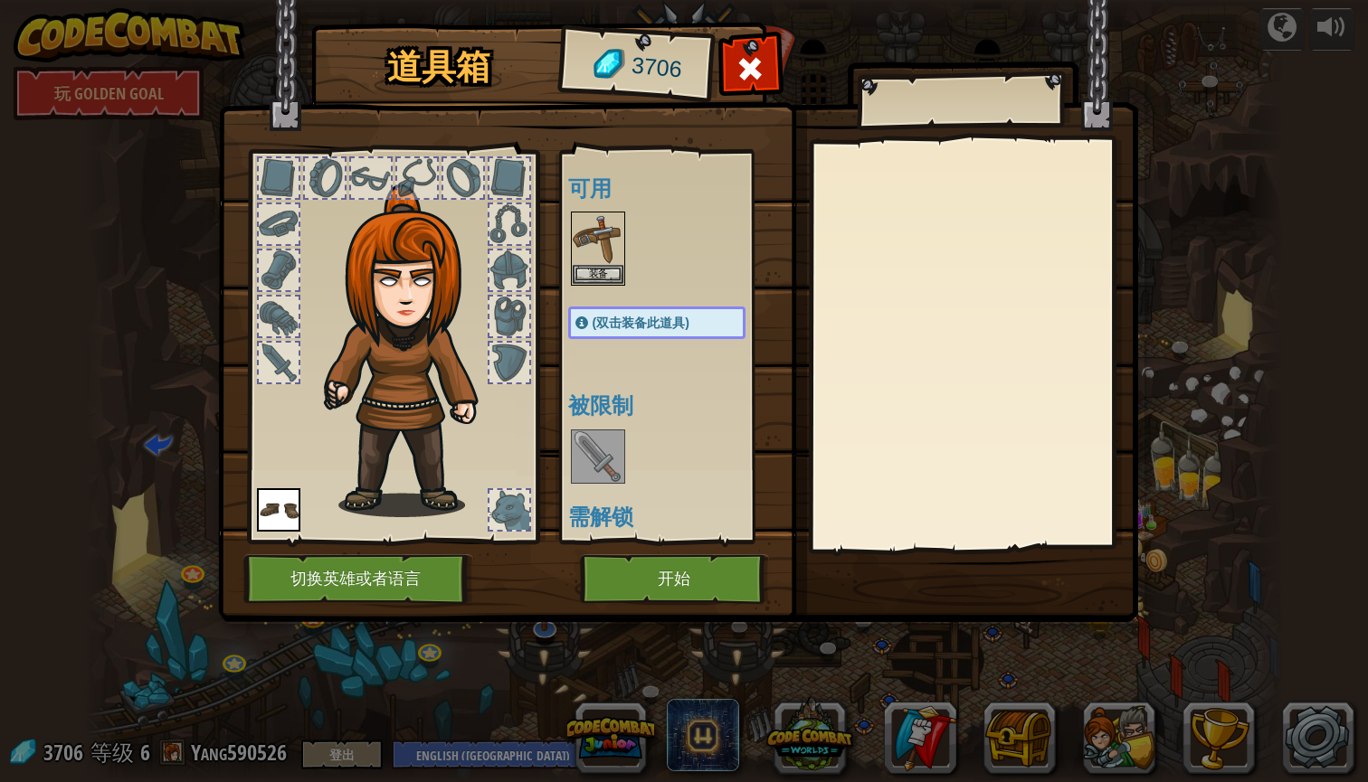
click at [609, 566] on button "开始" at bounding box center [674, 580] width 189 height 50
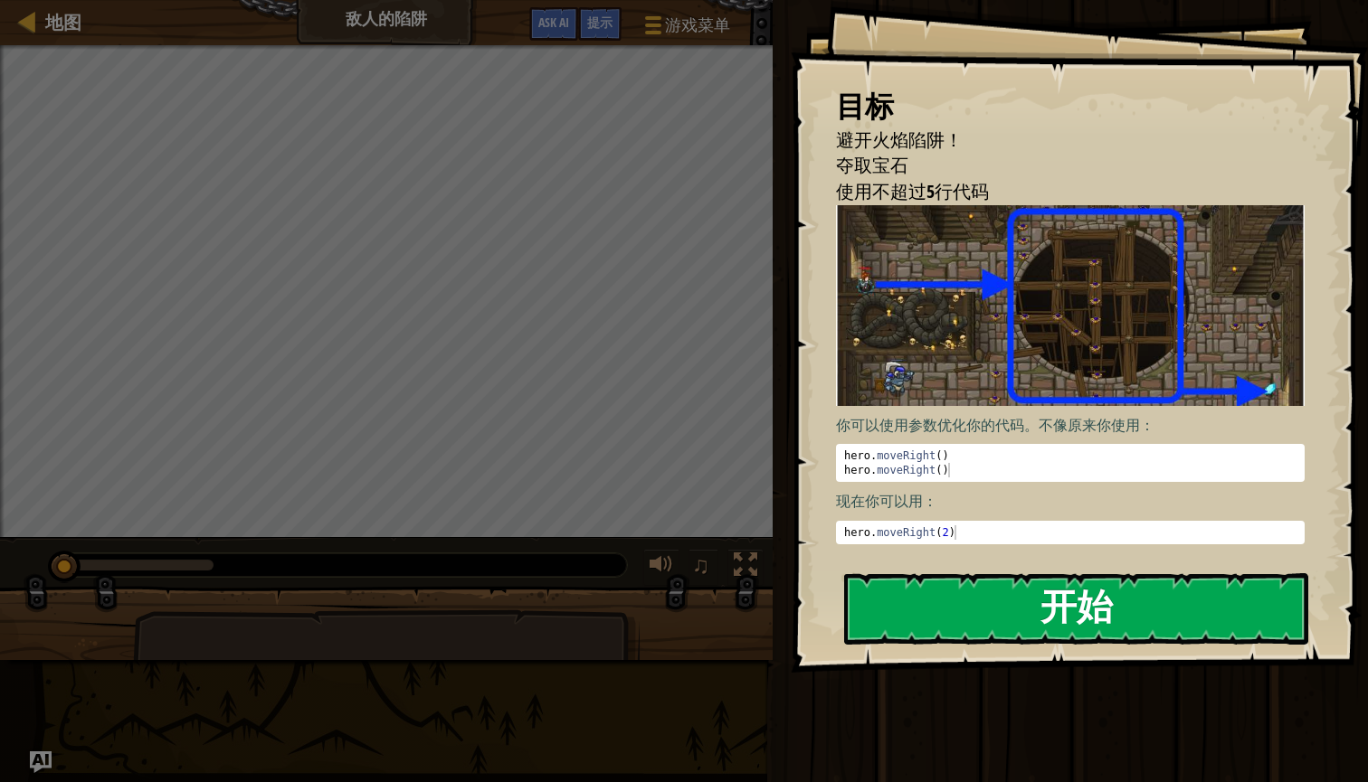
click at [899, 609] on button "开始" at bounding box center [1076, 609] width 464 height 71
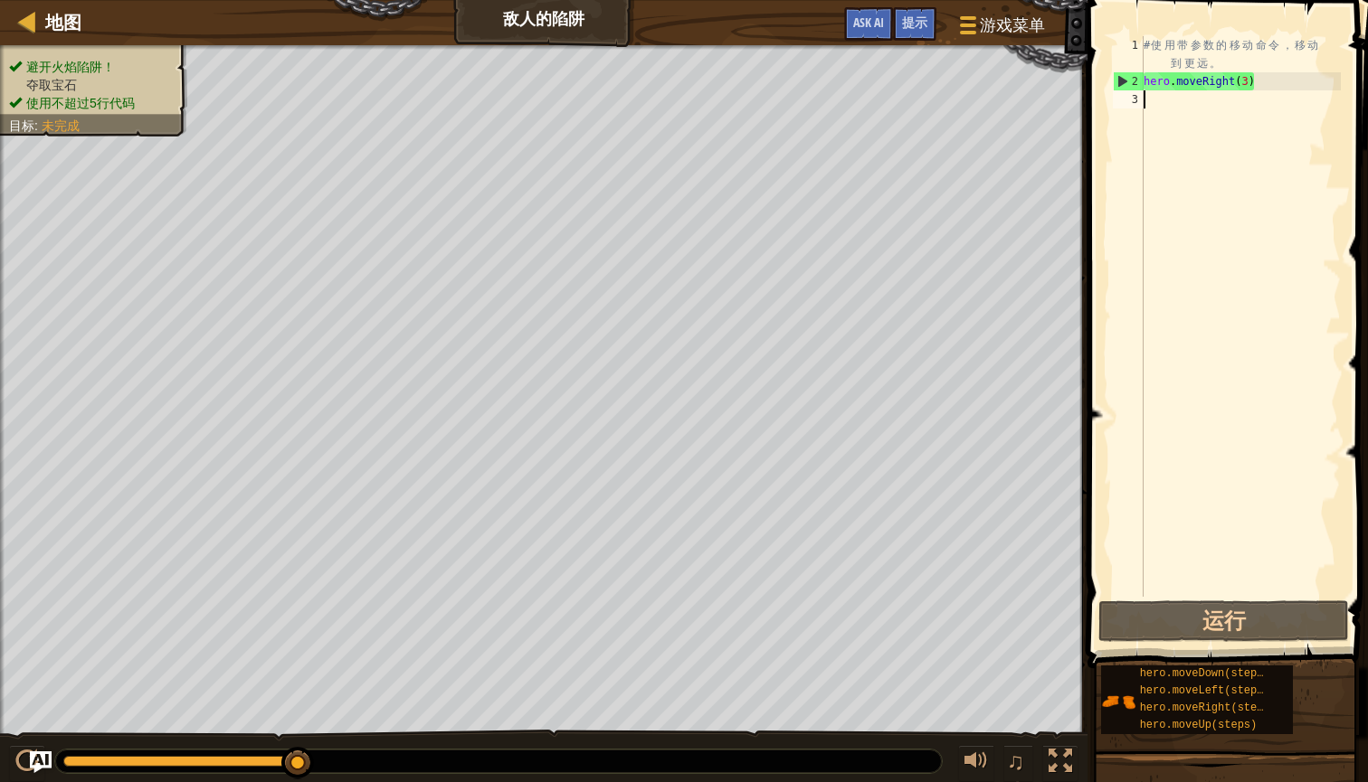
type textarea "h"
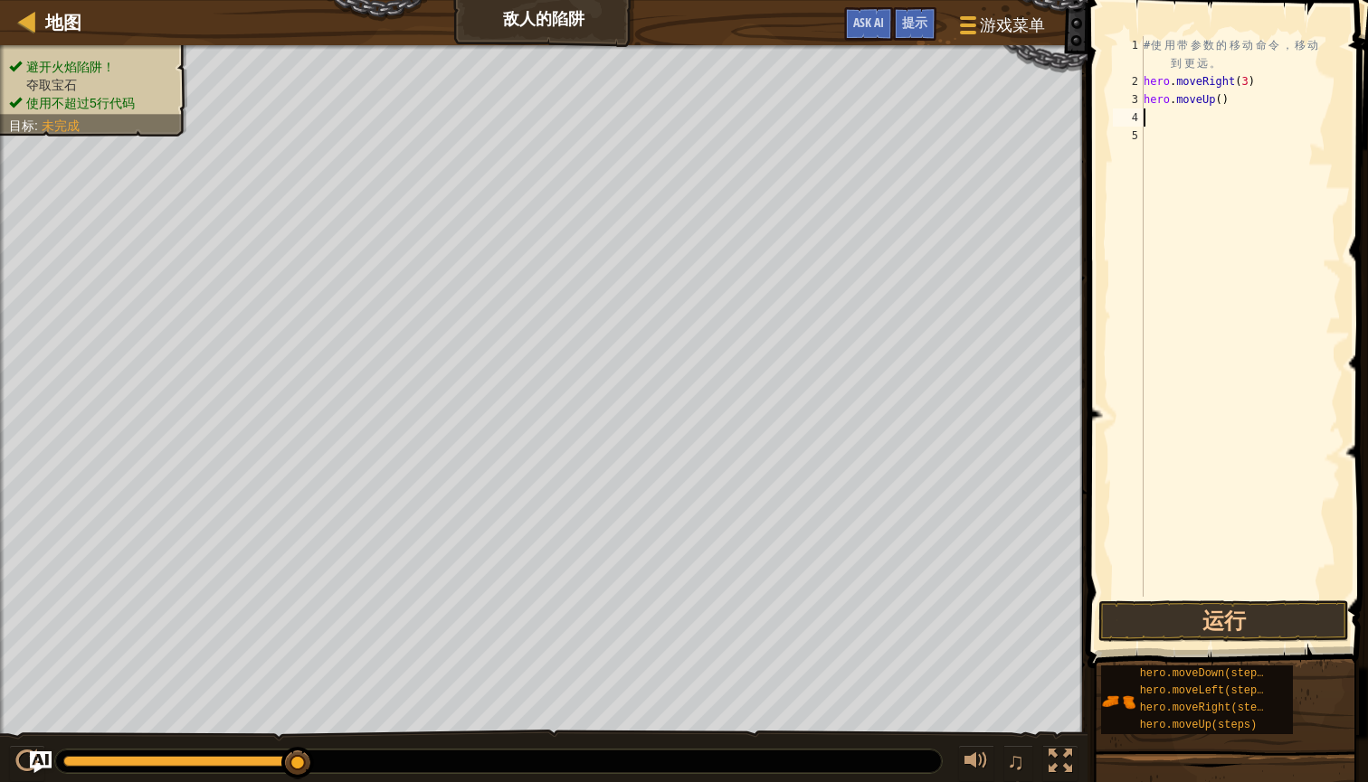
type textarea "h"
type textarea "hero.moveDown(3)"
type textarea "h"
type textarea "hero.moveRight()"
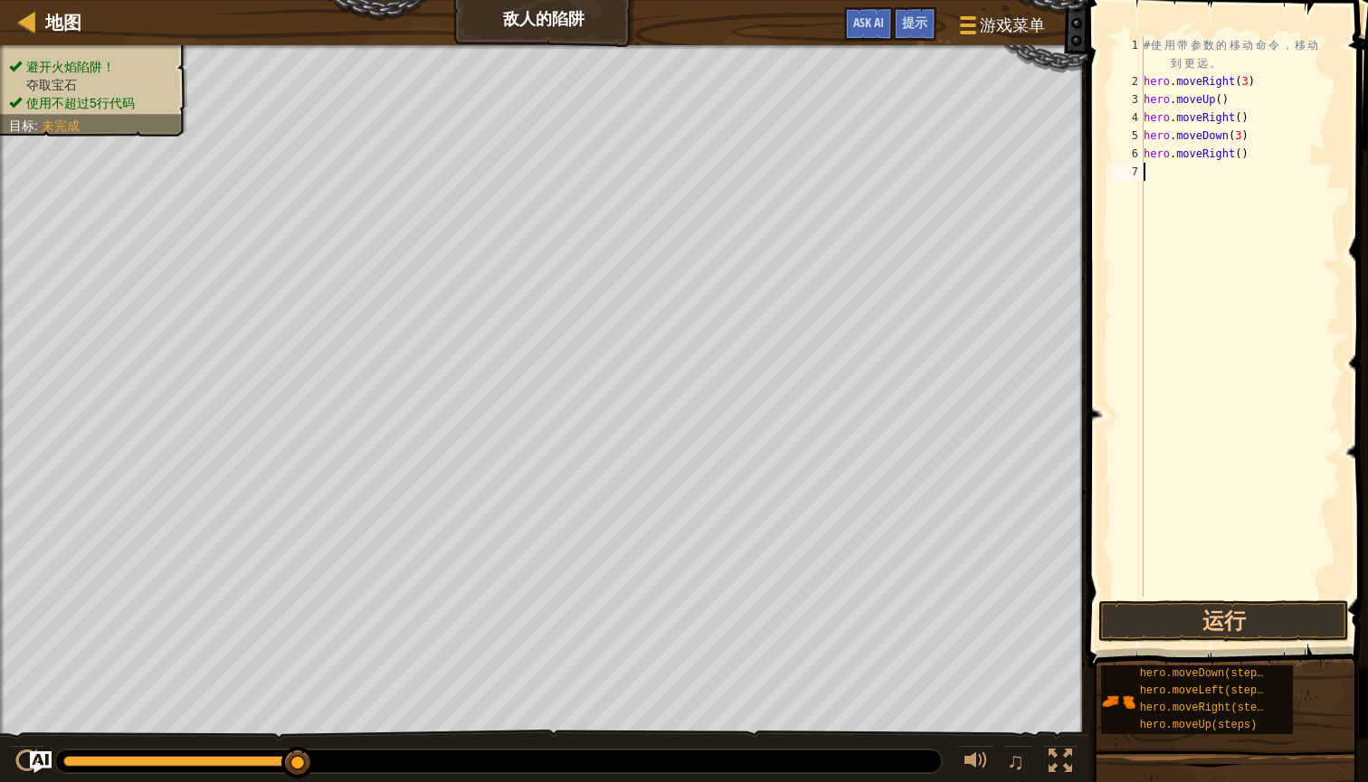
type textarea "hero.moveRight()"
click at [1243, 155] on div "# 使 用 带 参 数 的 移 动 命 令 ， 移 动 到 更 远 。 hero . moveRight ( 3 ) hero . moveUp ( ) he…" at bounding box center [1240, 343] width 201 height 615
type textarea "hero.moveRight(2)"
click at [1217, 608] on button "运行" at bounding box center [1223, 622] width 251 height 42
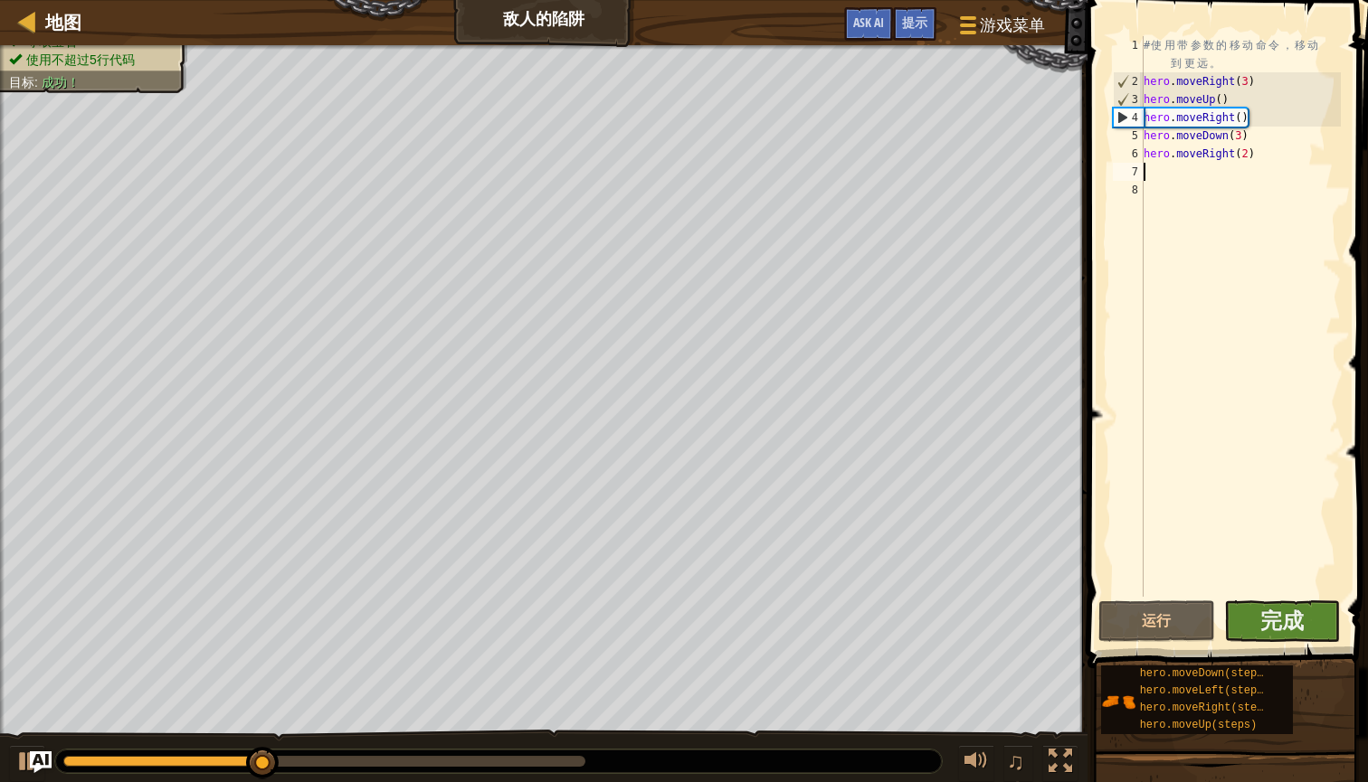
click at [1305, 626] on button "完成" at bounding box center [1282, 622] width 117 height 42
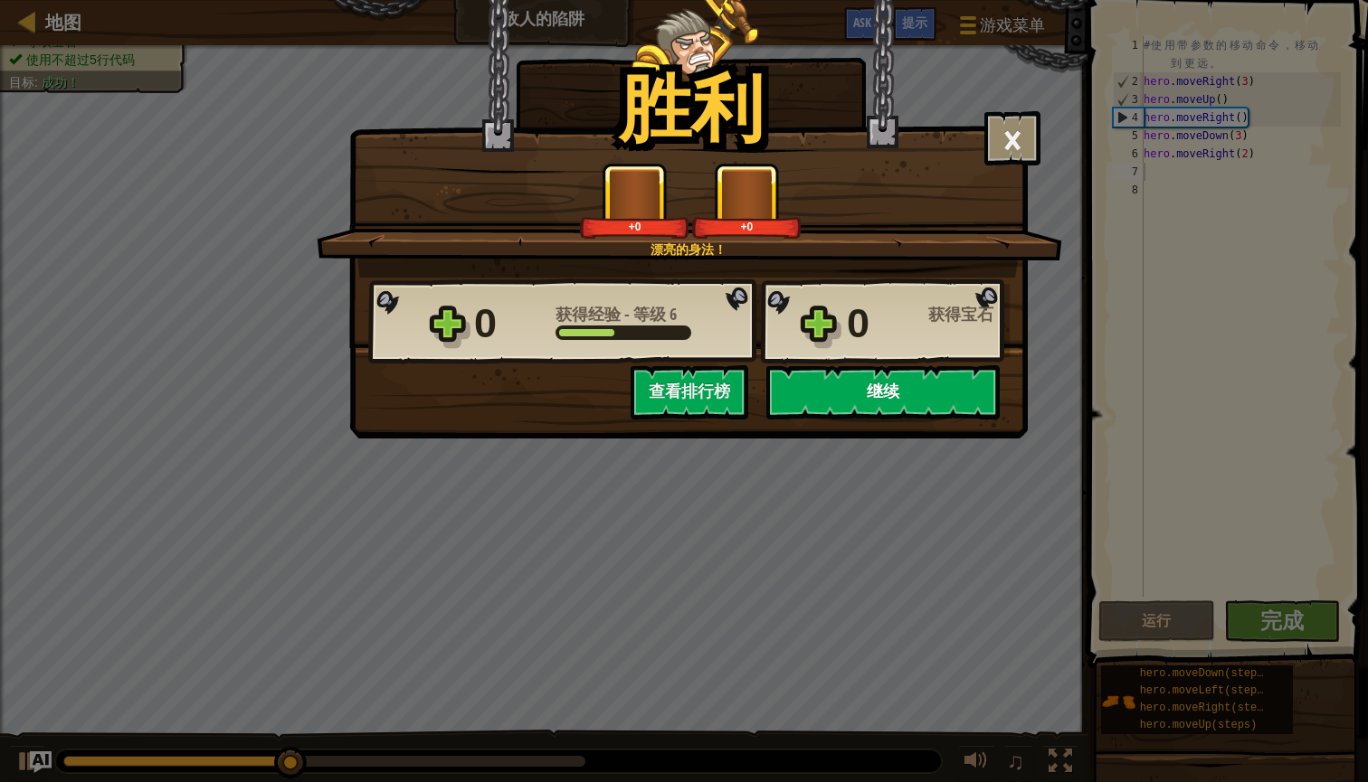
click at [944, 408] on button "继续" at bounding box center [882, 392] width 233 height 54
select select "zh-[PERSON_NAME]"
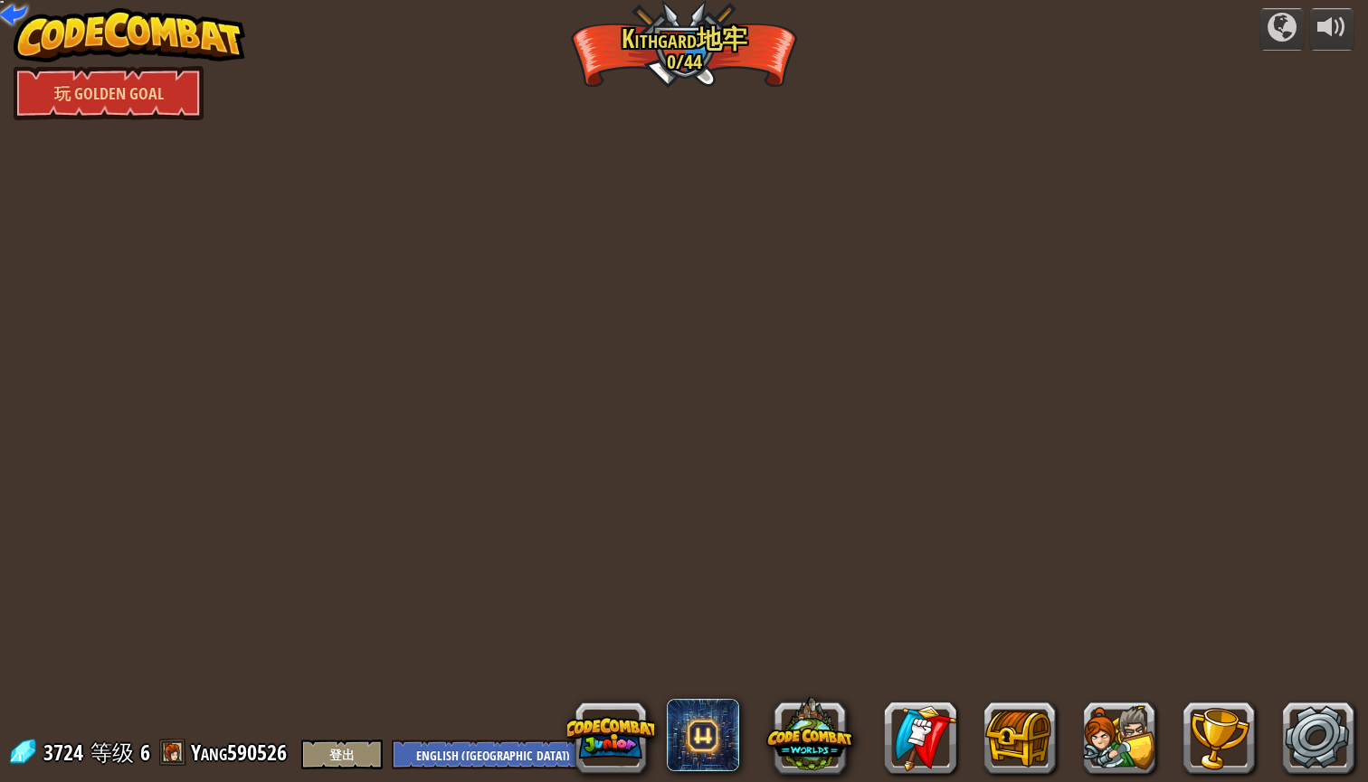
select select "zh-[PERSON_NAME]"
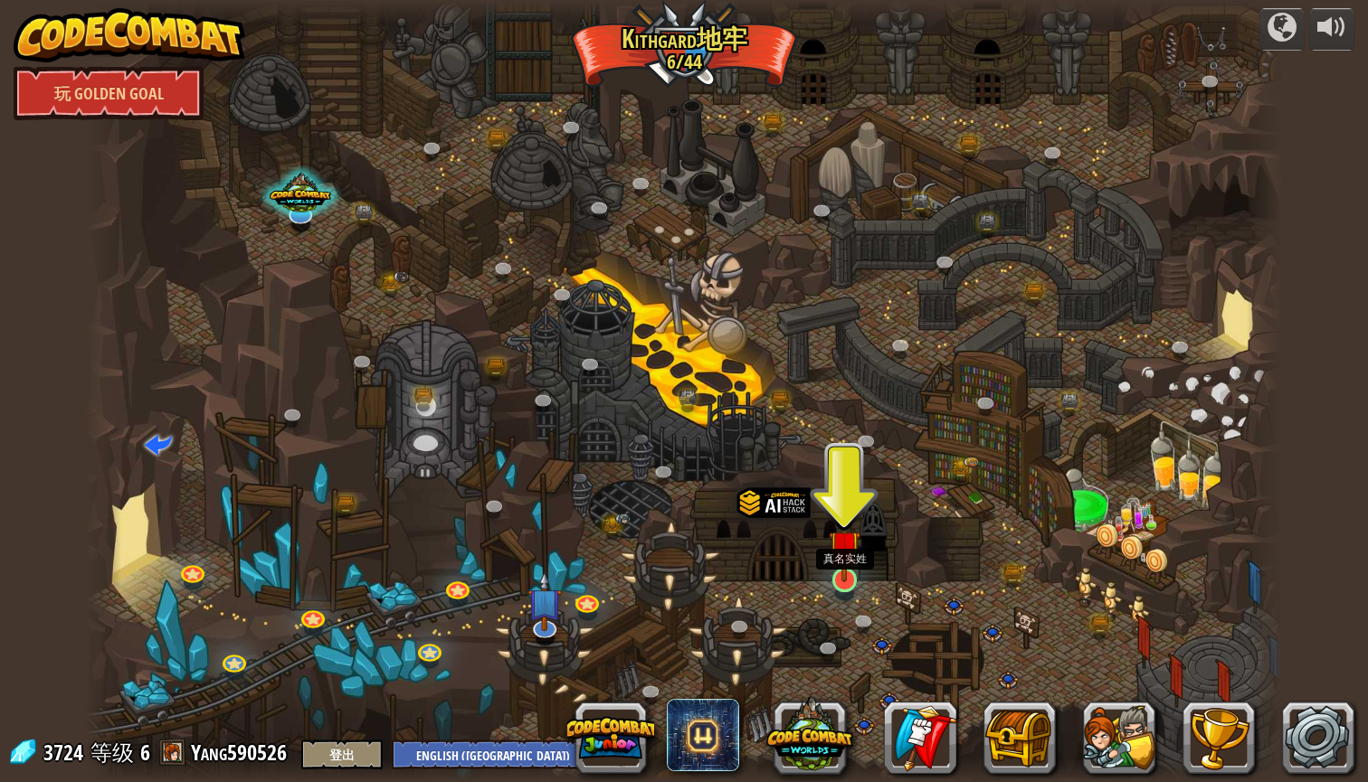
click at [848, 567] on img at bounding box center [845, 546] width 32 height 72
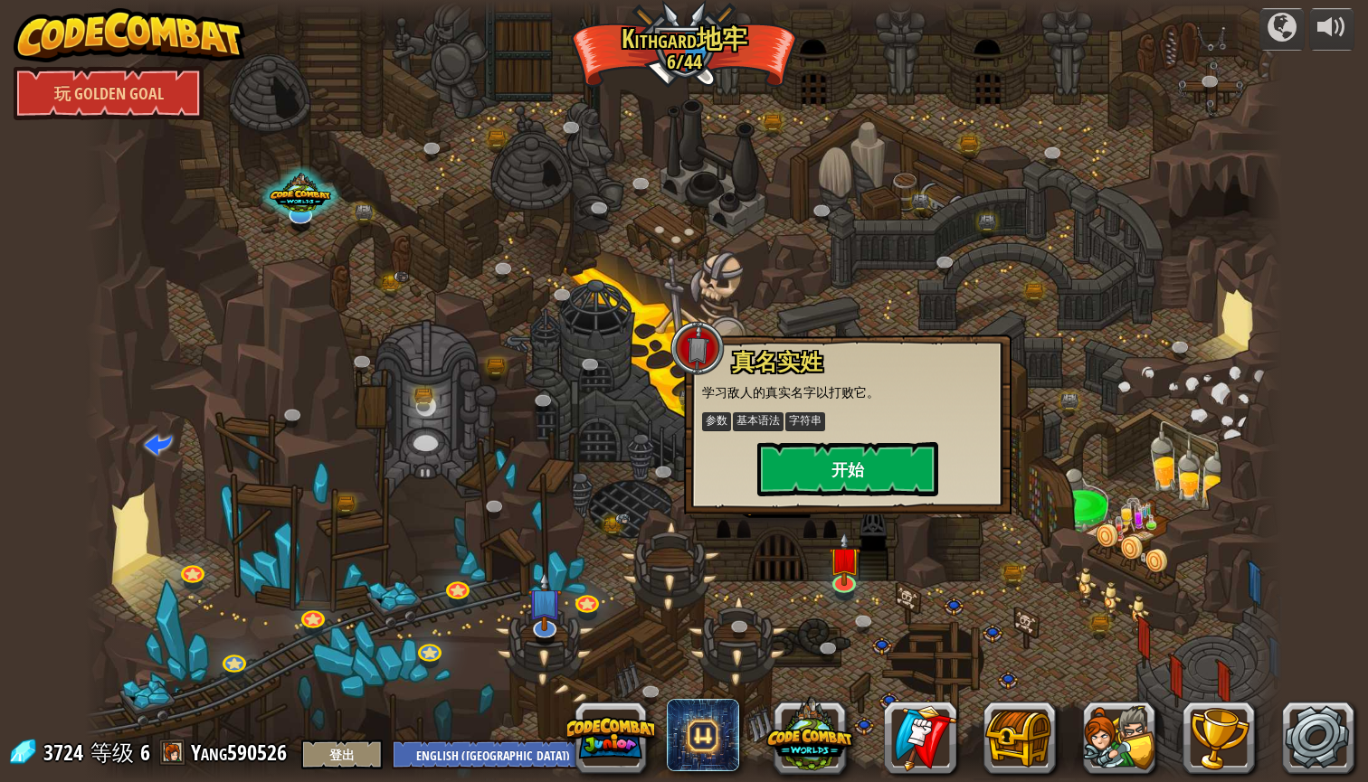
click at [856, 479] on button "开始" at bounding box center [847, 469] width 181 height 54
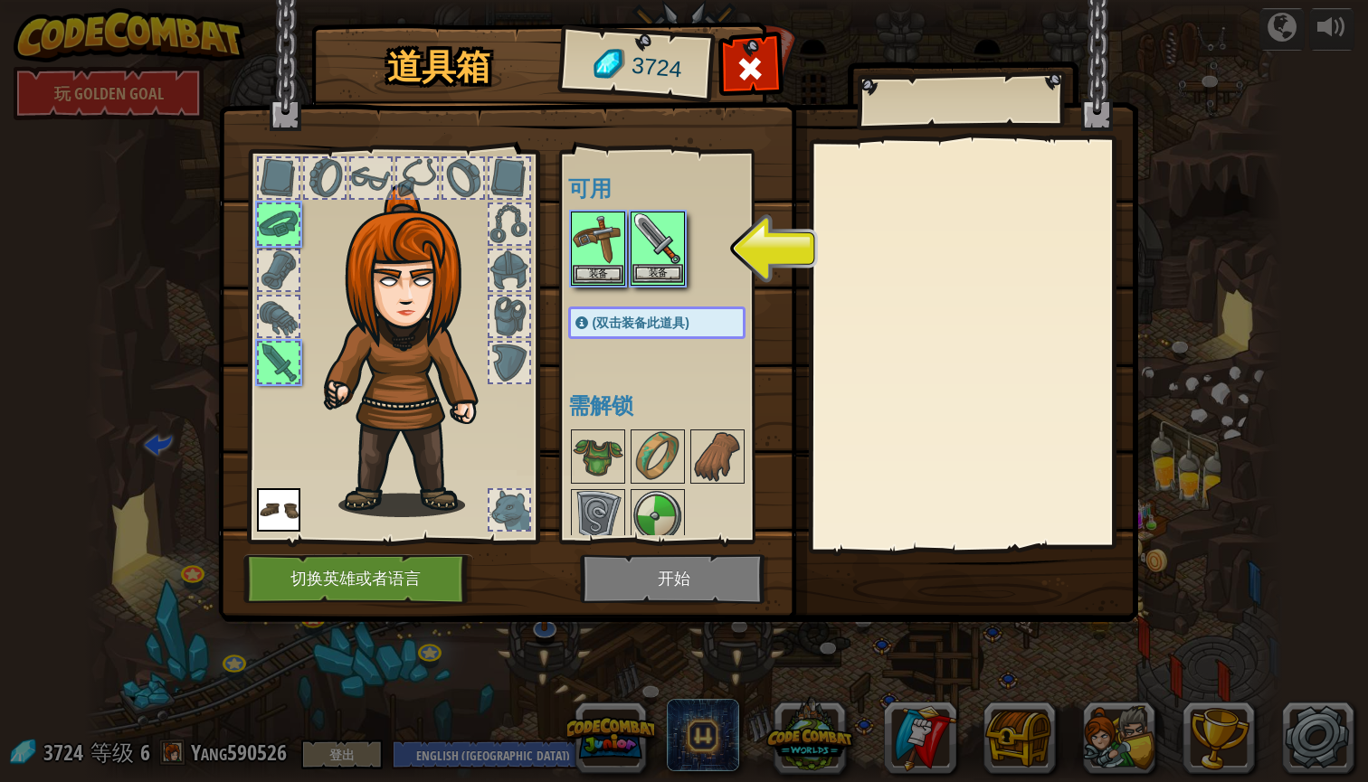
click at [645, 272] on button "装备" at bounding box center [657, 273] width 51 height 19
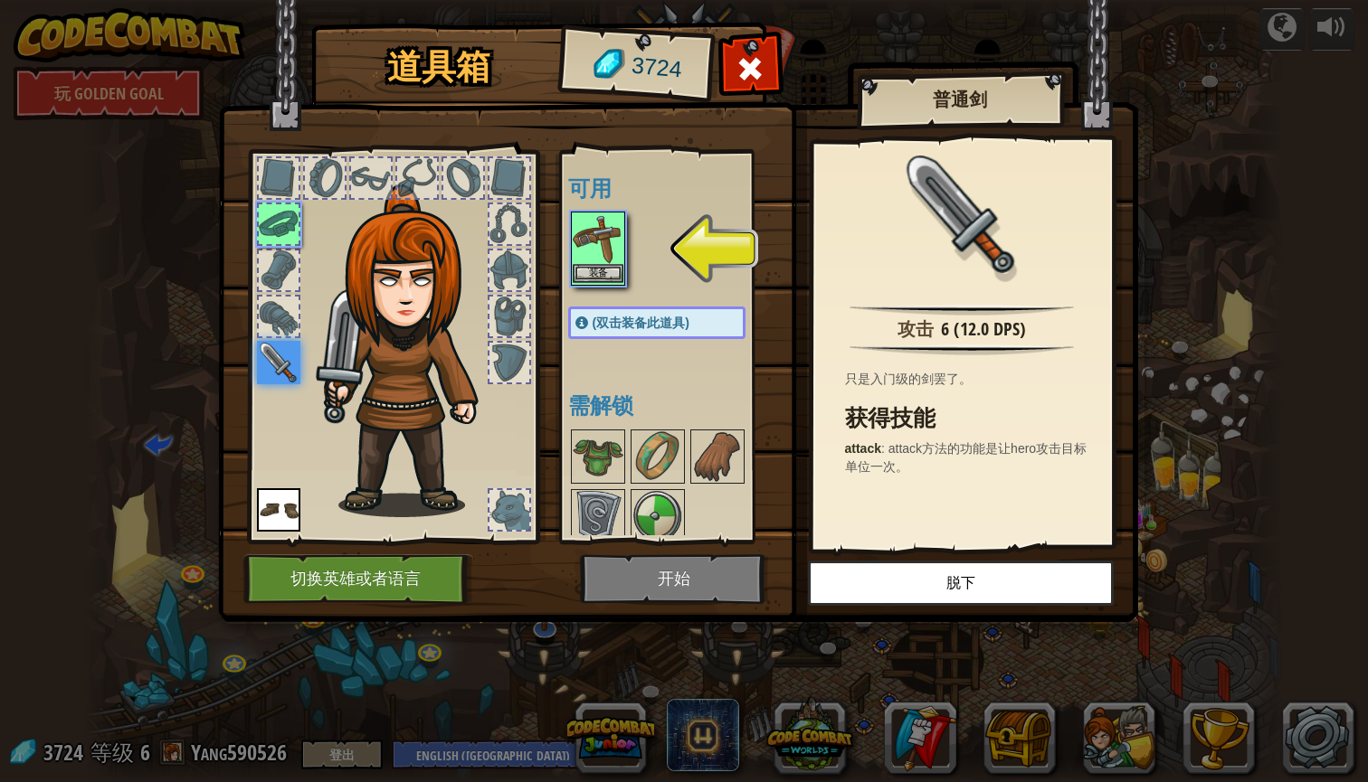
click at [609, 267] on button "装备" at bounding box center [598, 273] width 51 height 19
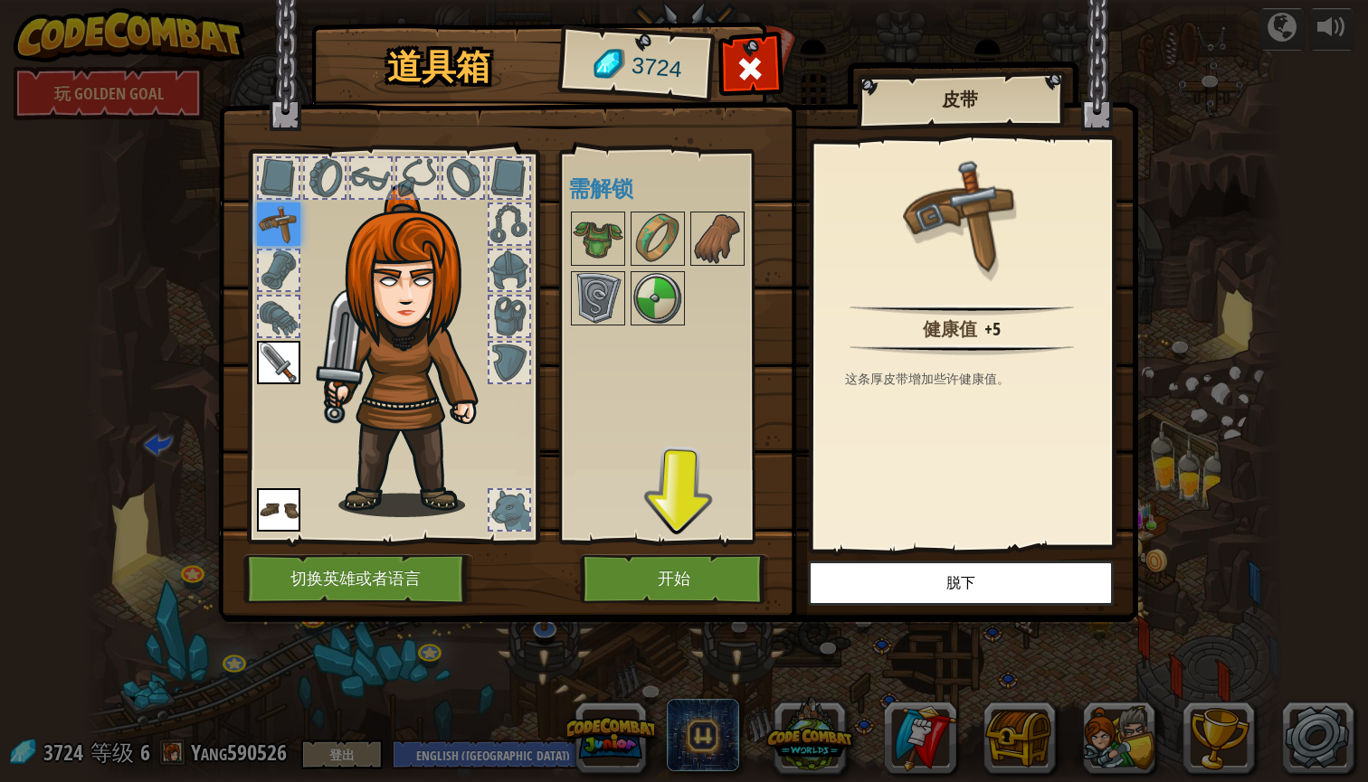
click at [655, 578] on button "开始" at bounding box center [674, 580] width 189 height 50
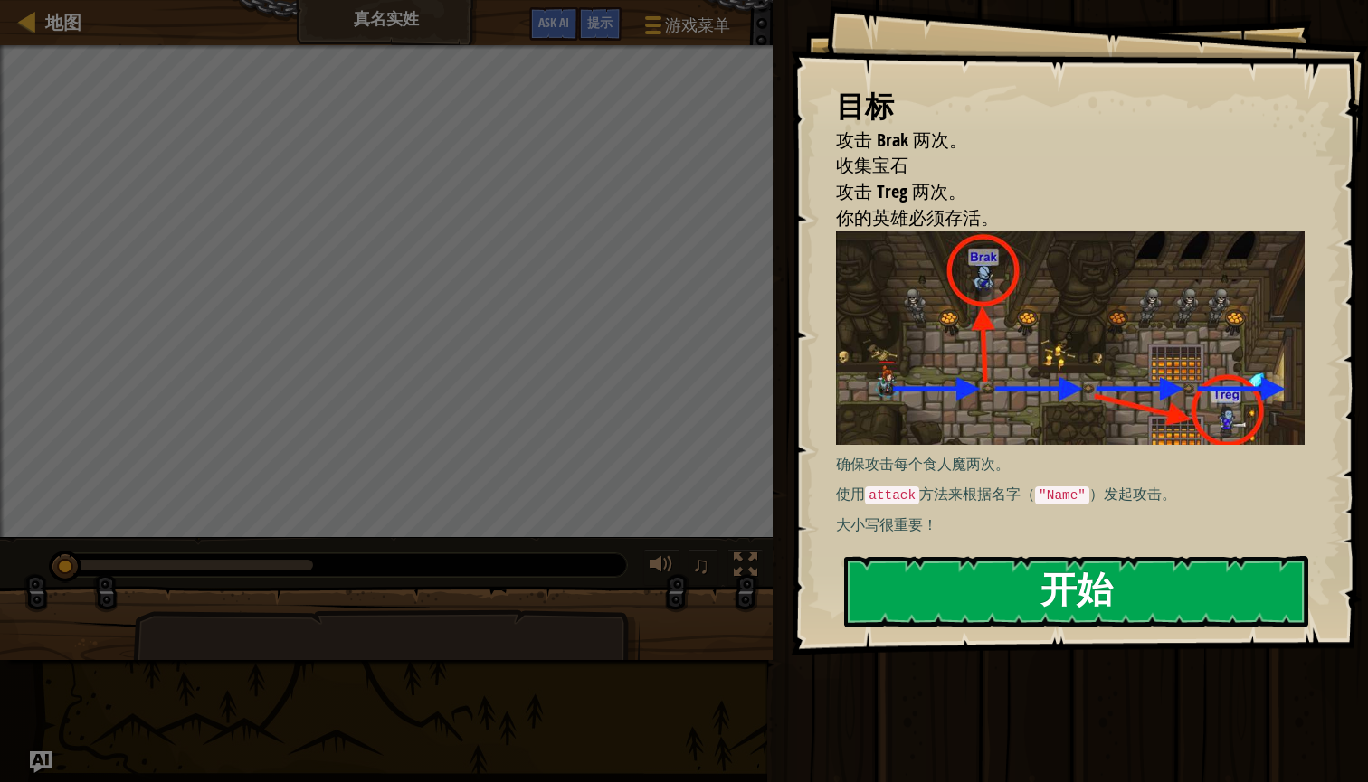
click at [896, 575] on button "开始" at bounding box center [1076, 591] width 464 height 71
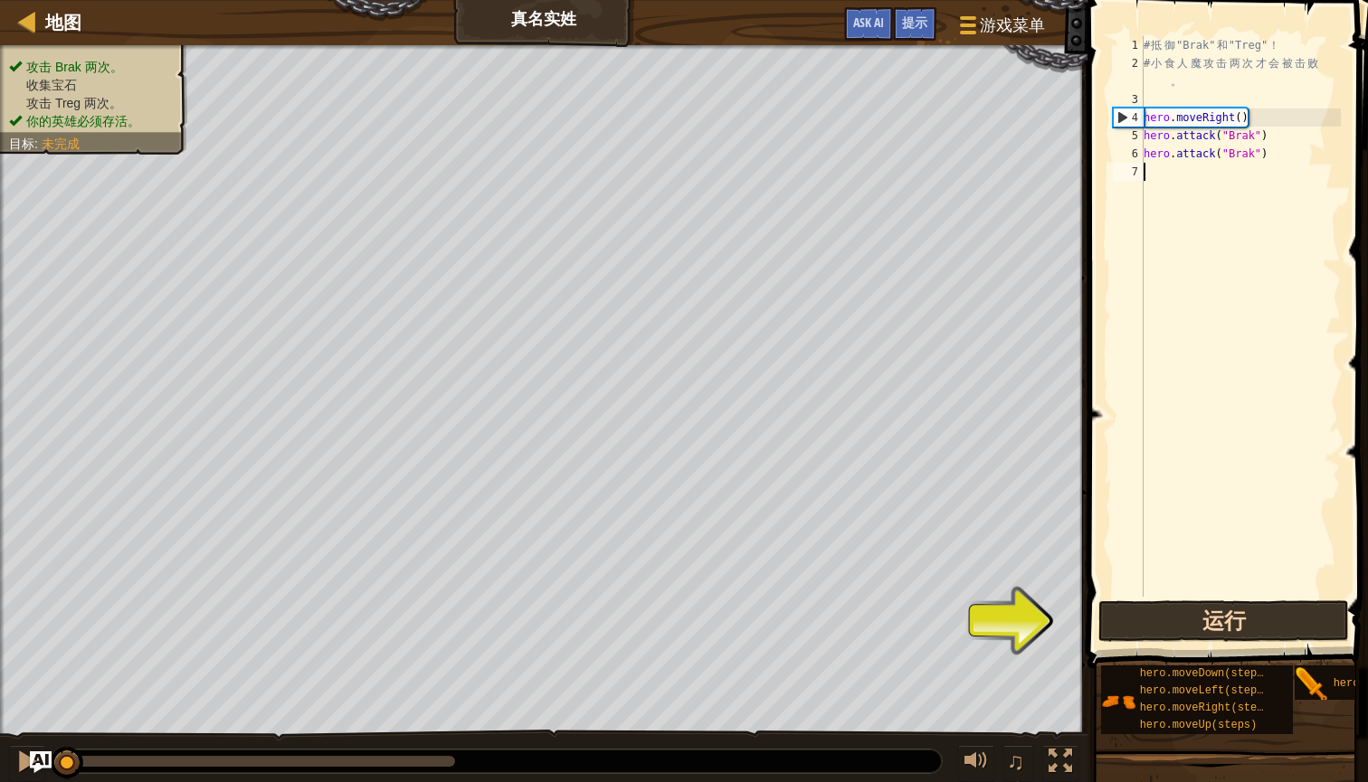
click at [1168, 617] on button "运行" at bounding box center [1223, 622] width 251 height 42
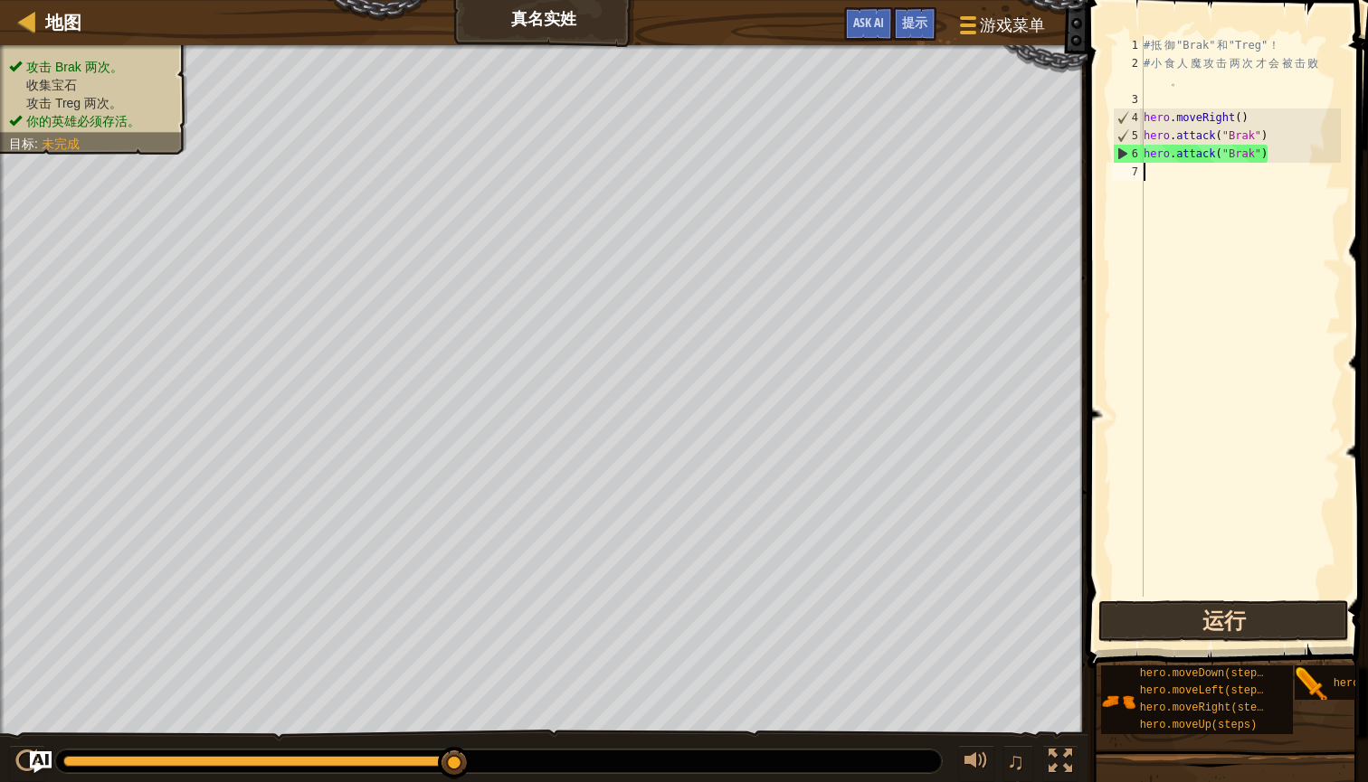
type textarea "h"
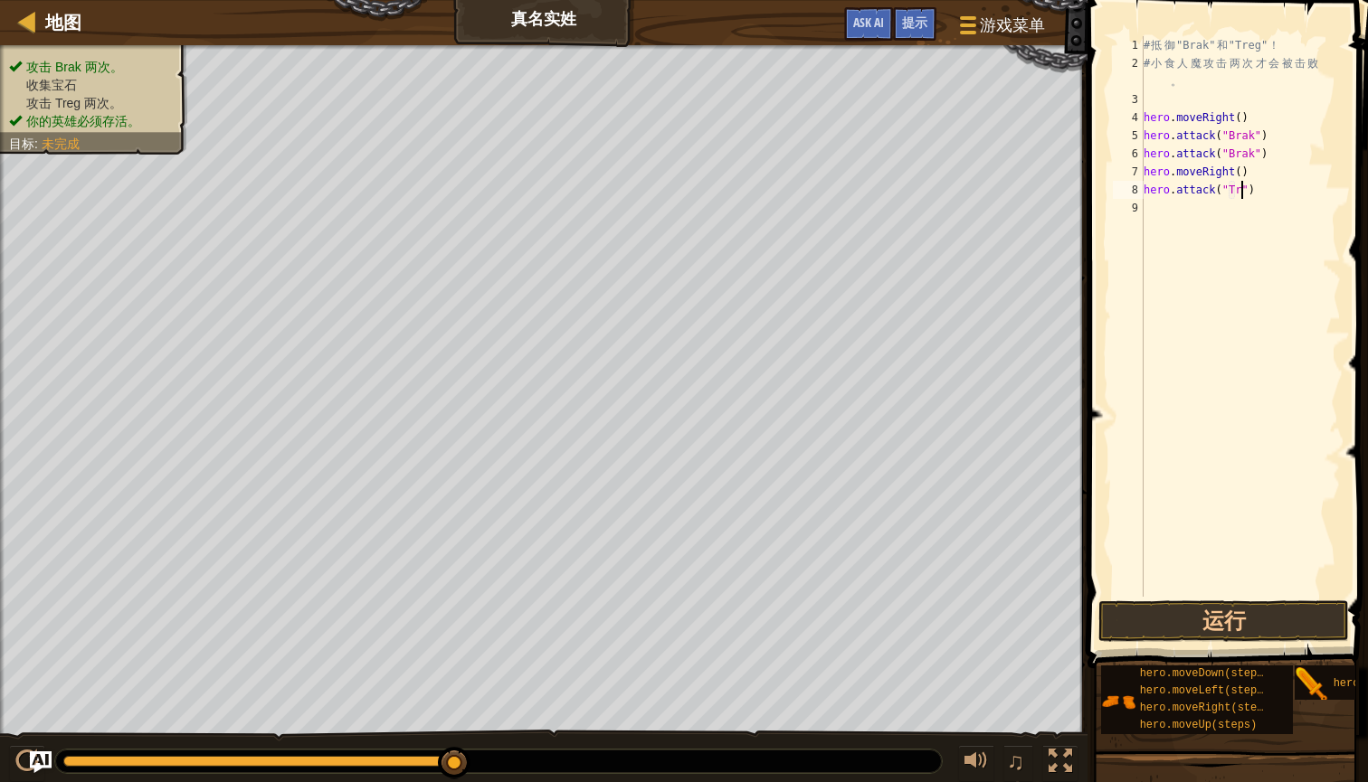
scroll to position [8, 9]
type textarea "hero.attack("Treg")"
click at [1249, 610] on button "运行" at bounding box center [1223, 622] width 251 height 42
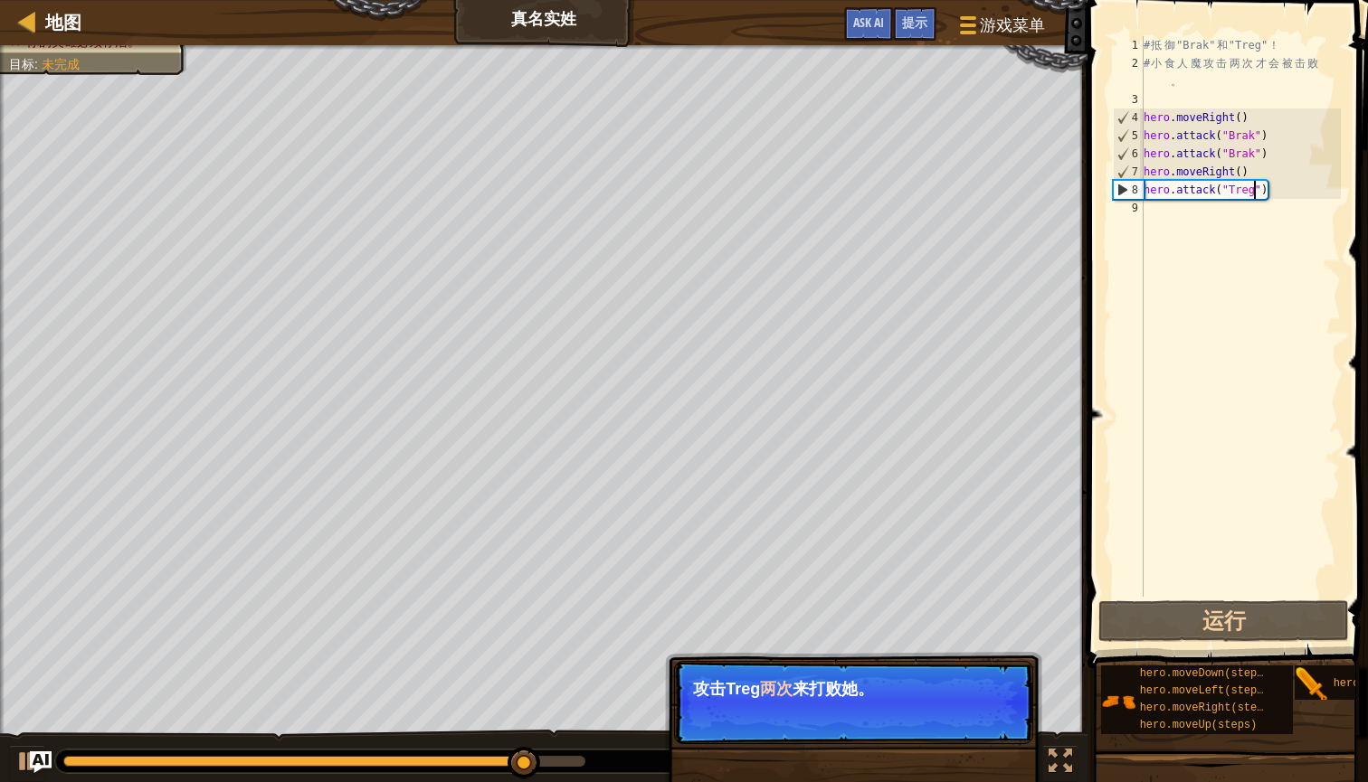
click at [1285, 213] on div "# 抵 御 "Brak" 和 "Treg" ！ # 小 食 人 魔 攻 击 两 次 才 会 被 击 败 。 hero . moveRight ( ) hero…" at bounding box center [1240, 334] width 201 height 597
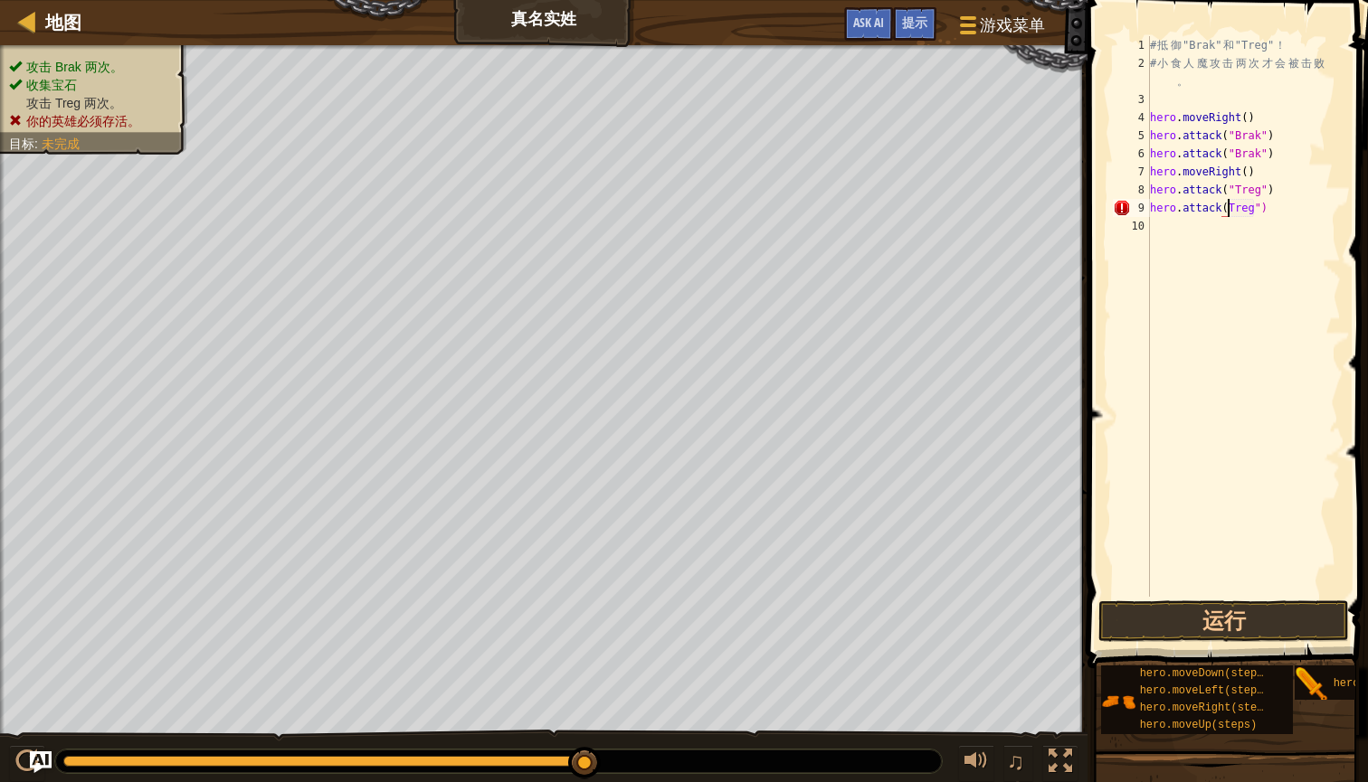
scroll to position [8, 7]
type textarea "hero.attack("Treg")"
click at [1294, 630] on button "运行" at bounding box center [1223, 622] width 251 height 42
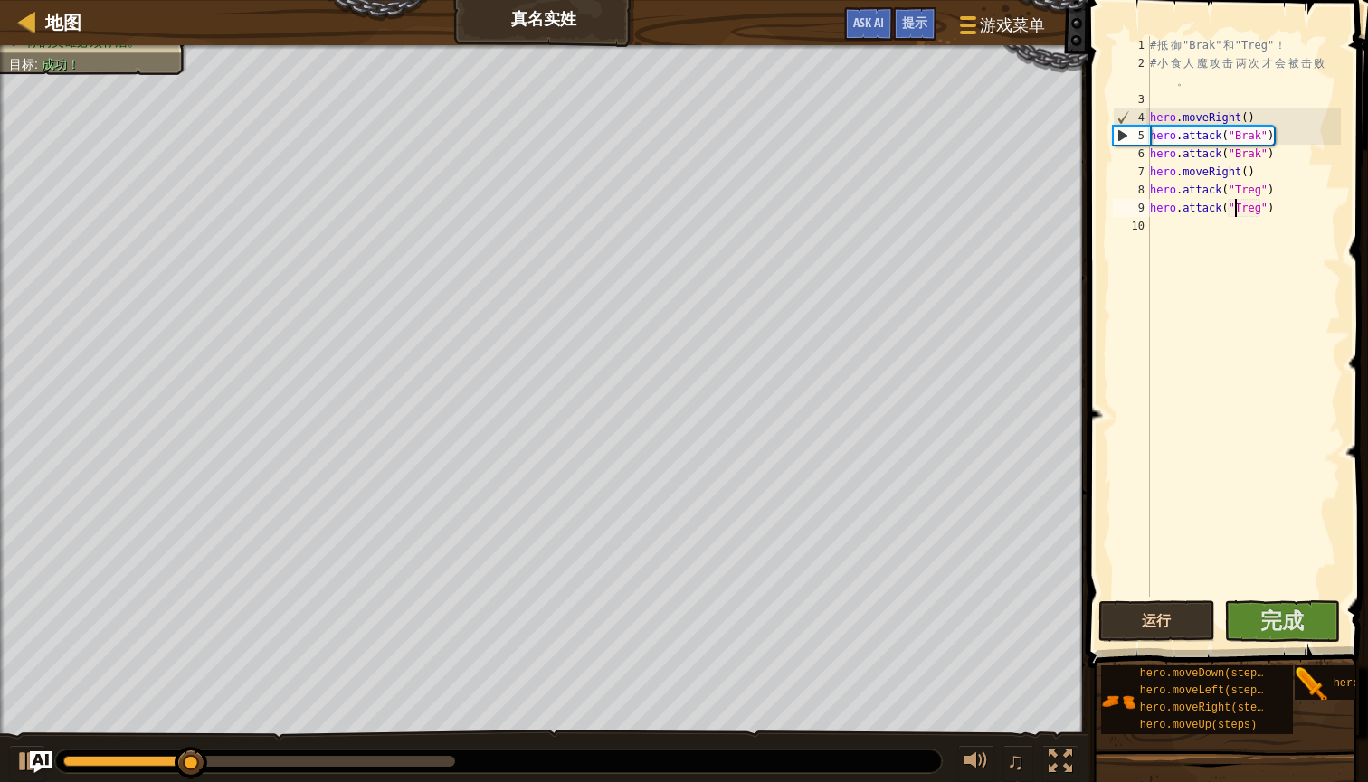
click at [1294, 630] on span "完成" at bounding box center [1281, 620] width 43 height 29
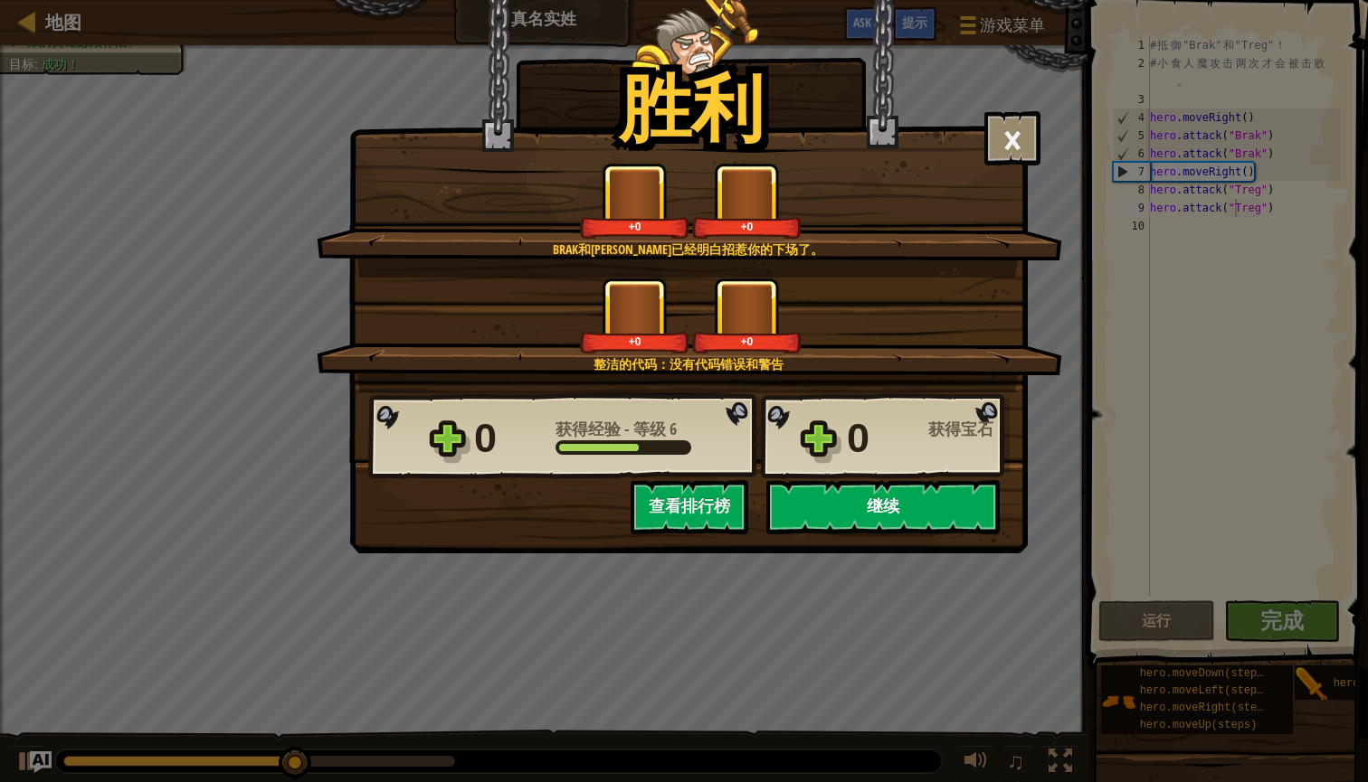
click at [905, 515] on button "继续" at bounding box center [882, 507] width 233 height 54
select select "zh-[PERSON_NAME]"
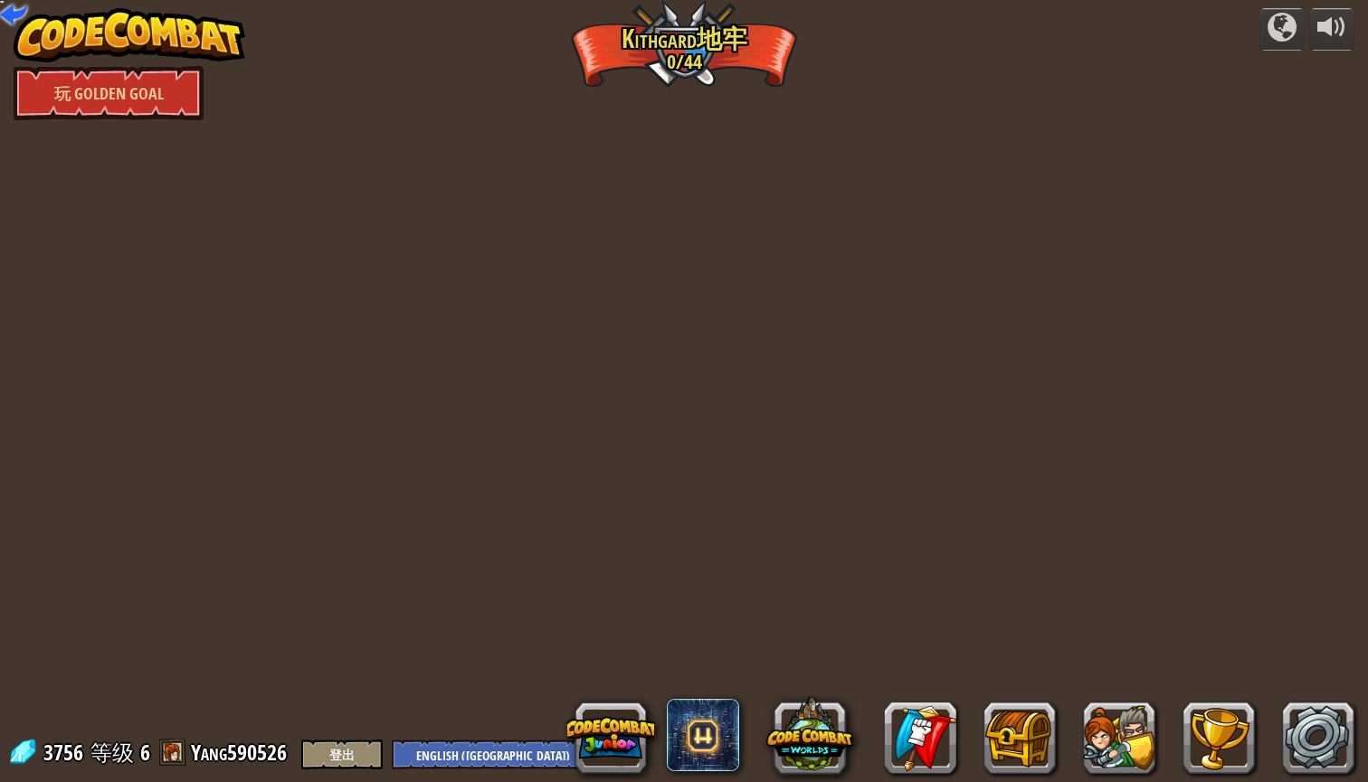
select select "zh-[PERSON_NAME]"
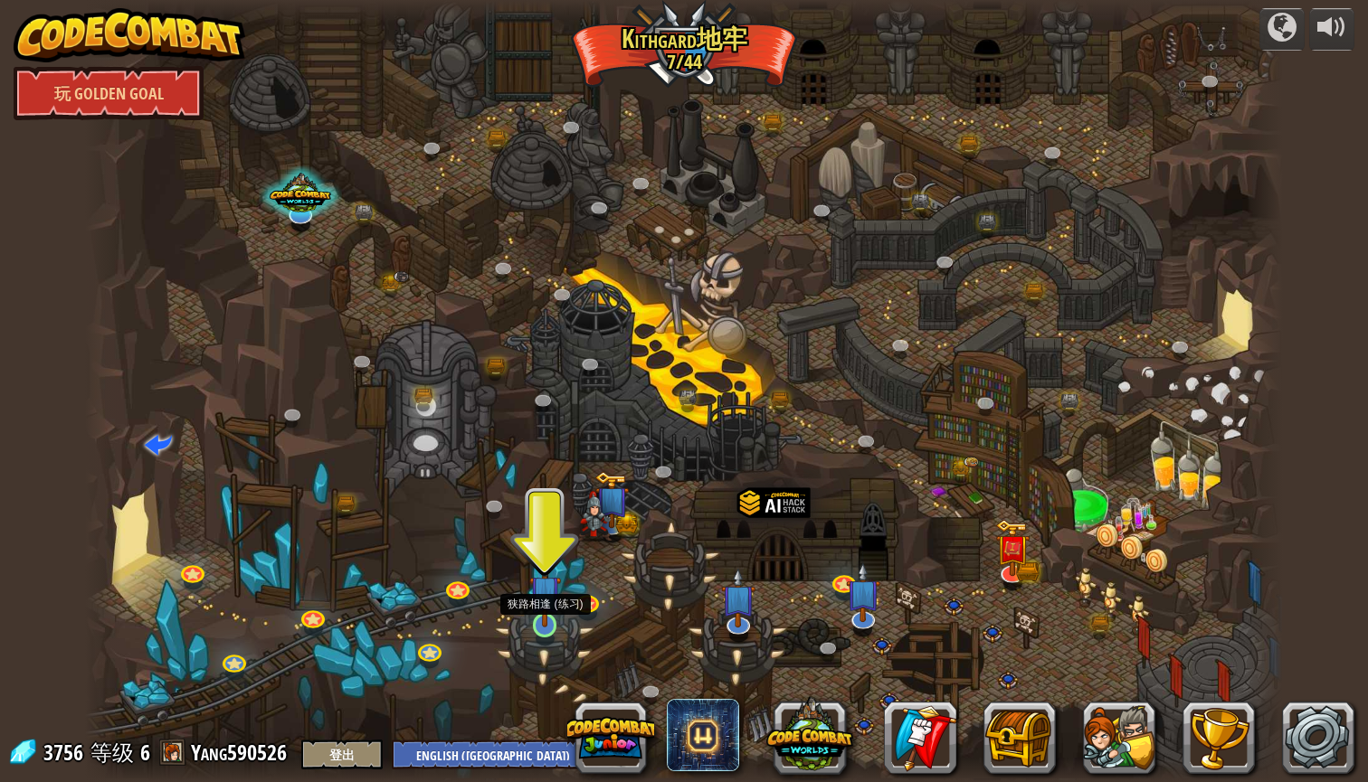
click at [555, 613] on img at bounding box center [545, 591] width 32 height 72
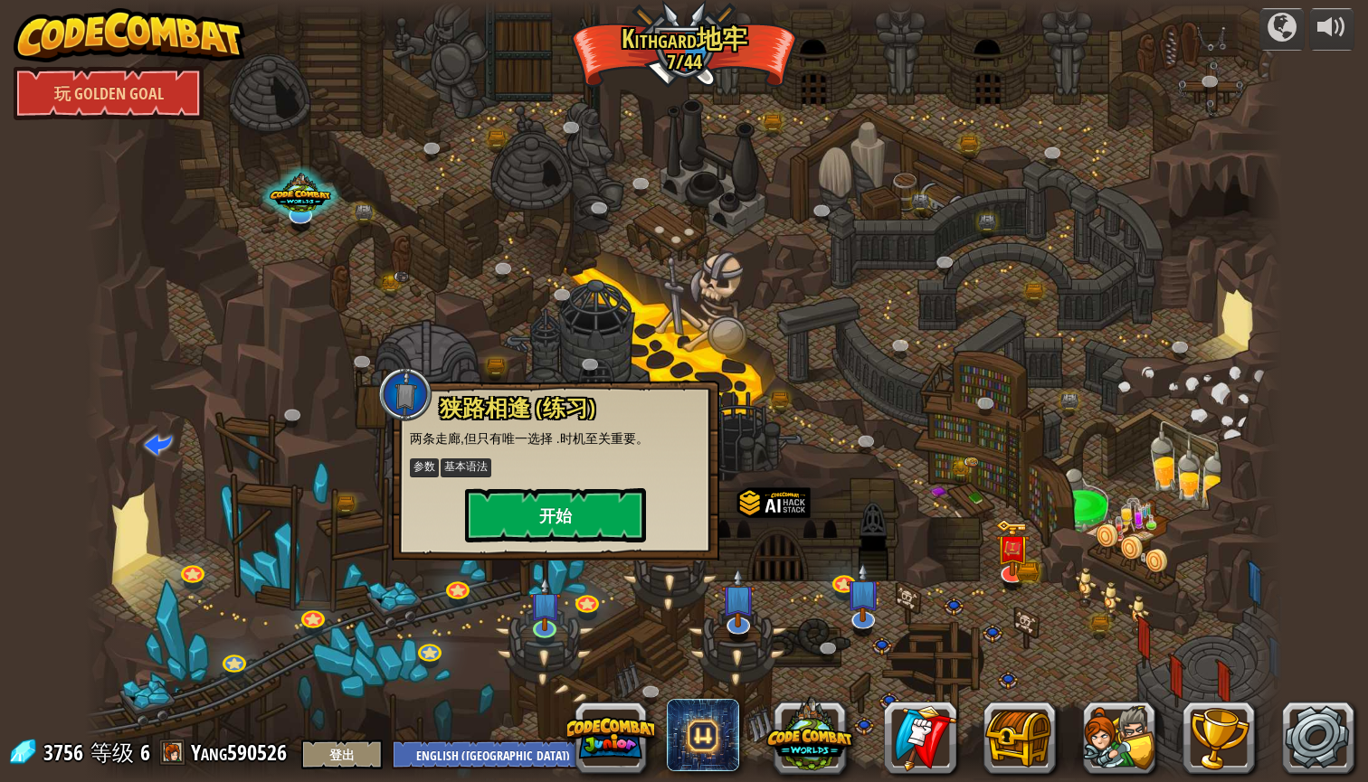
click at [585, 512] on button "开始" at bounding box center [555, 515] width 181 height 54
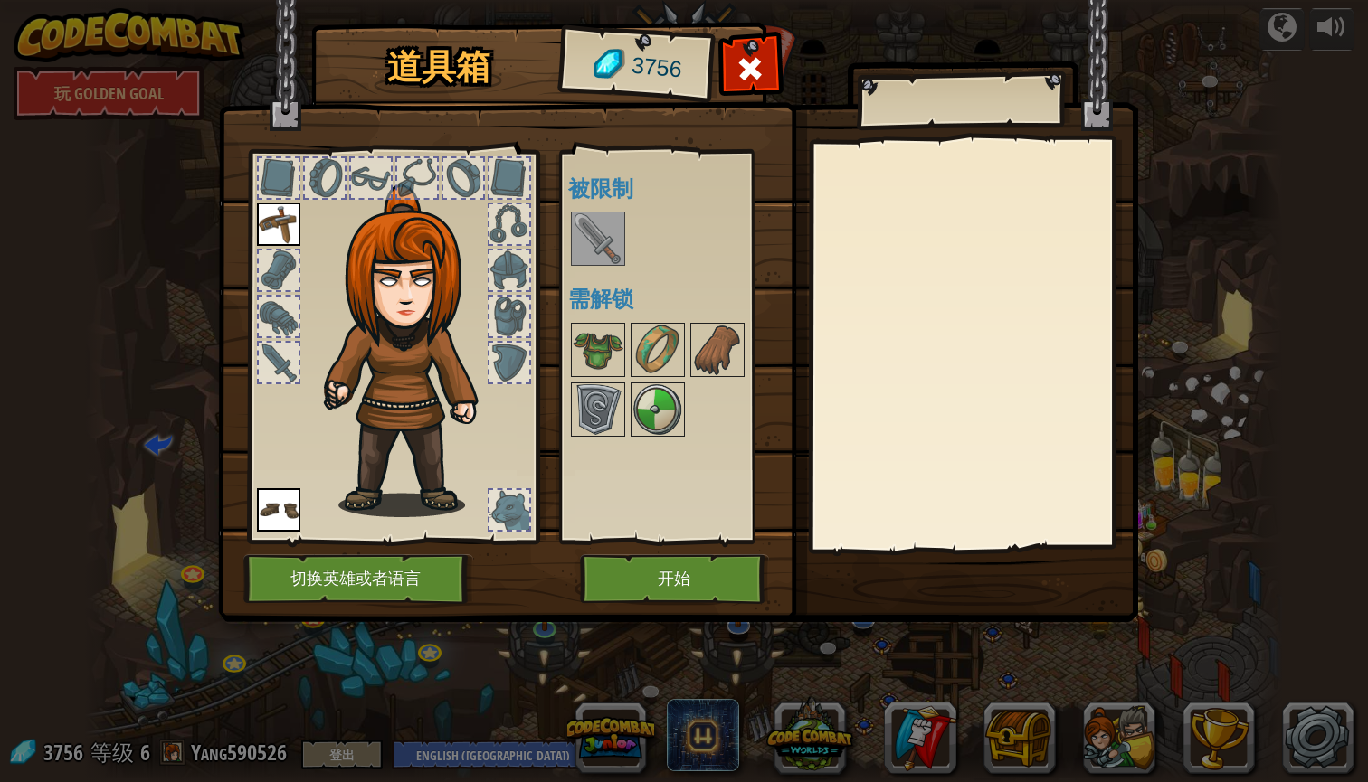
click at [642, 602] on button "开始" at bounding box center [674, 580] width 189 height 50
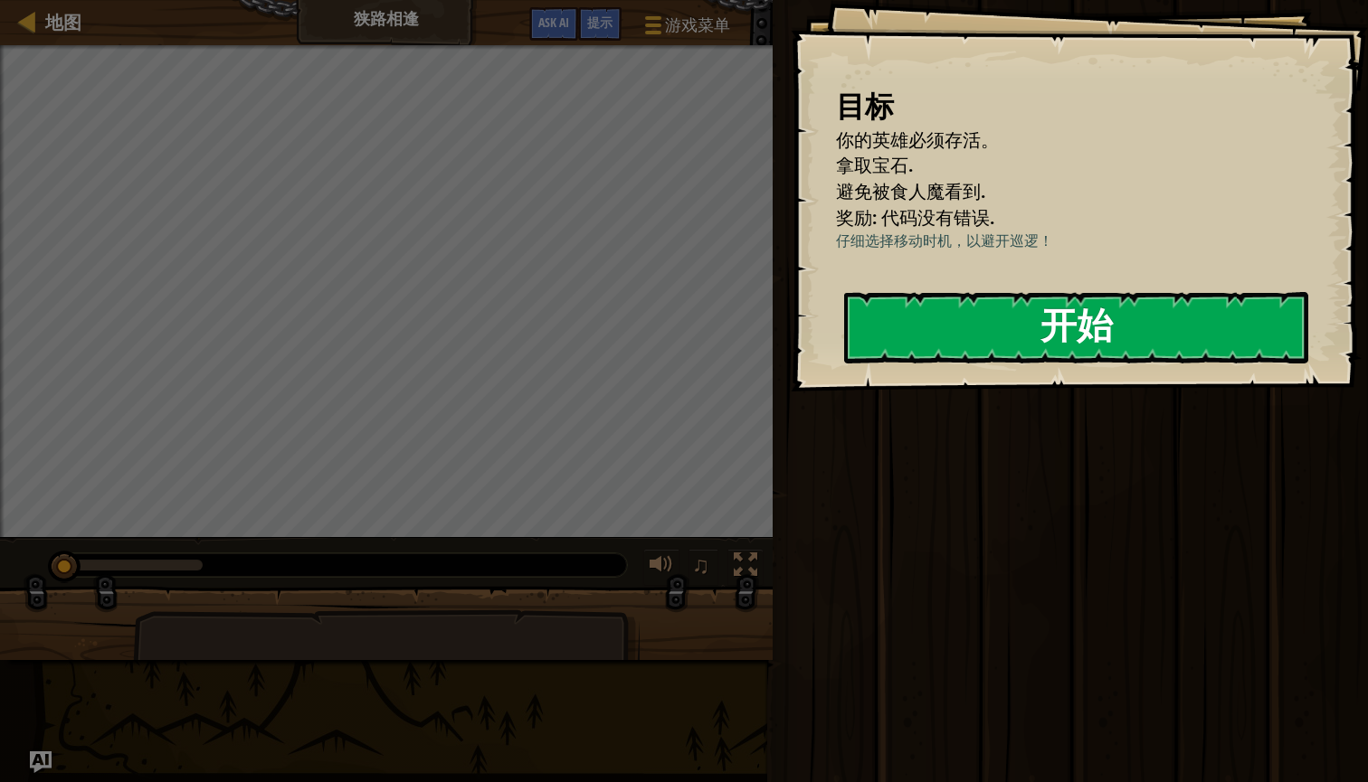
click at [996, 328] on button "开始" at bounding box center [1076, 327] width 464 height 71
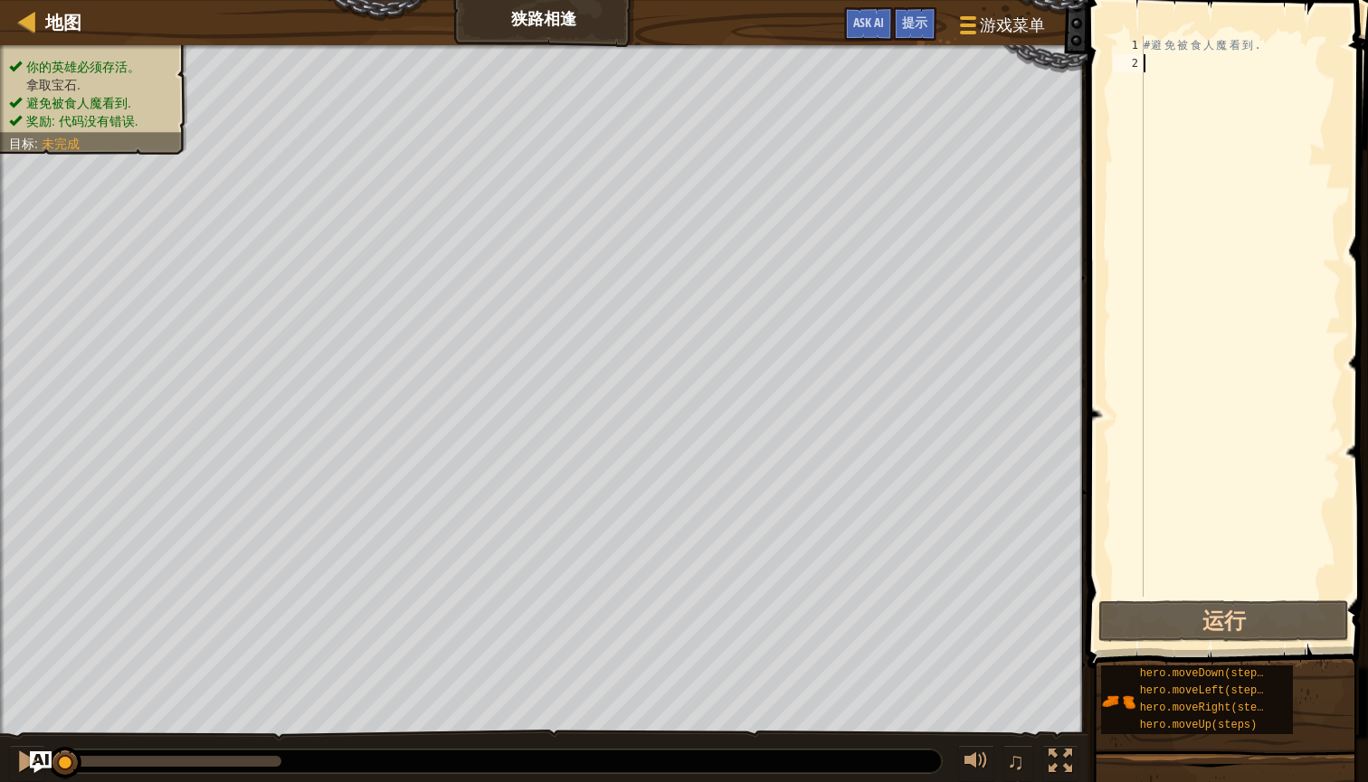
type textarea "h"
click at [1244, 64] on div "# 避 免 被 食 人 魔 看 到 . hero . moveRight ( )" at bounding box center [1240, 334] width 201 height 597
click at [1220, 615] on button "运行" at bounding box center [1223, 622] width 251 height 42
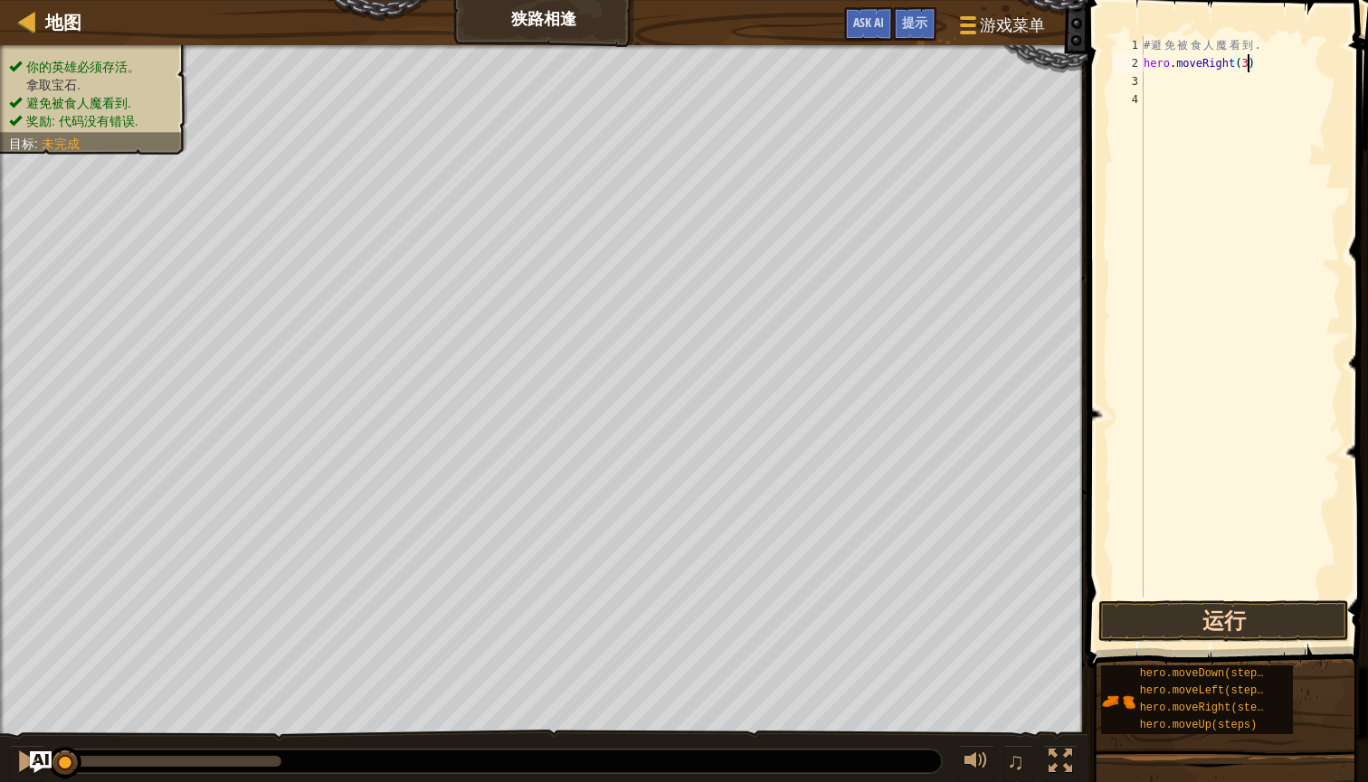
click at [1220, 615] on button "运行" at bounding box center [1223, 622] width 251 height 42
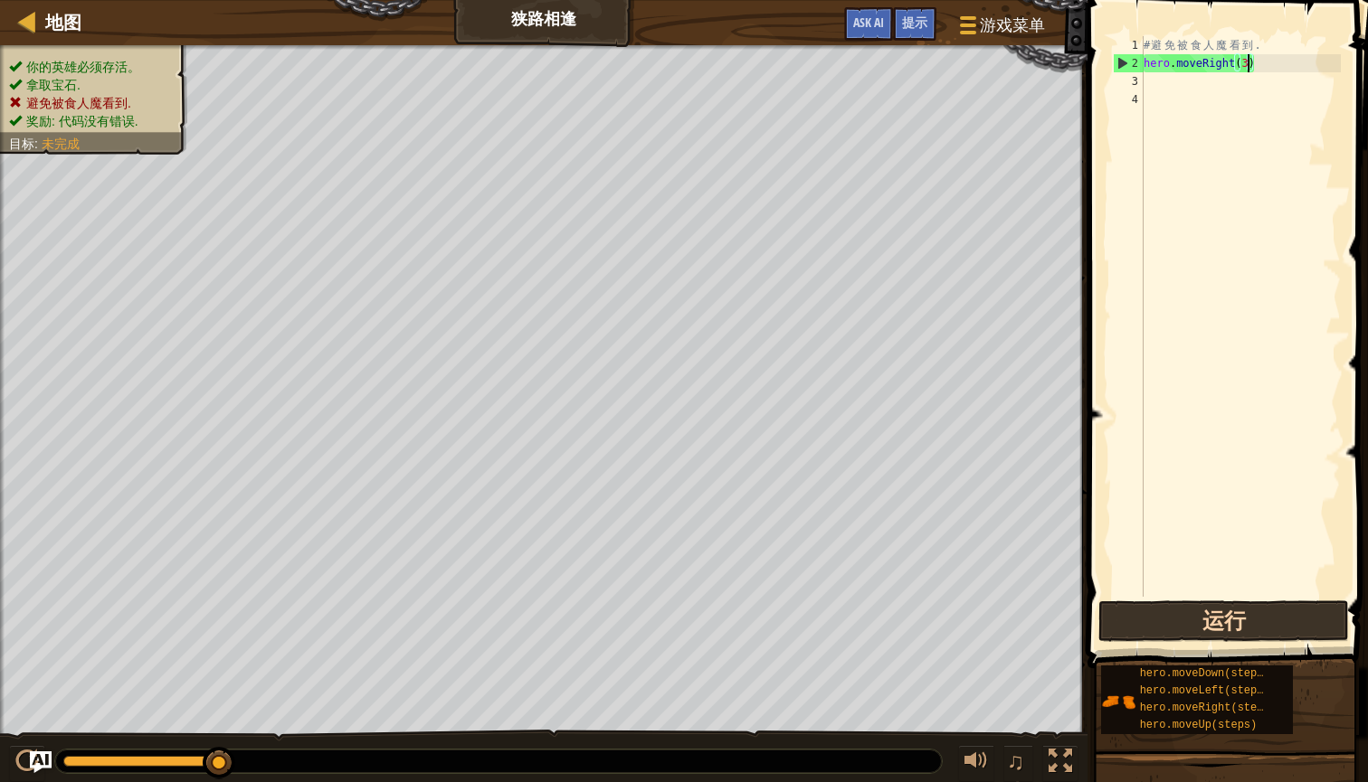
type textarea "hero.moveRight()"
click at [1221, 623] on button "运行" at bounding box center [1223, 622] width 251 height 42
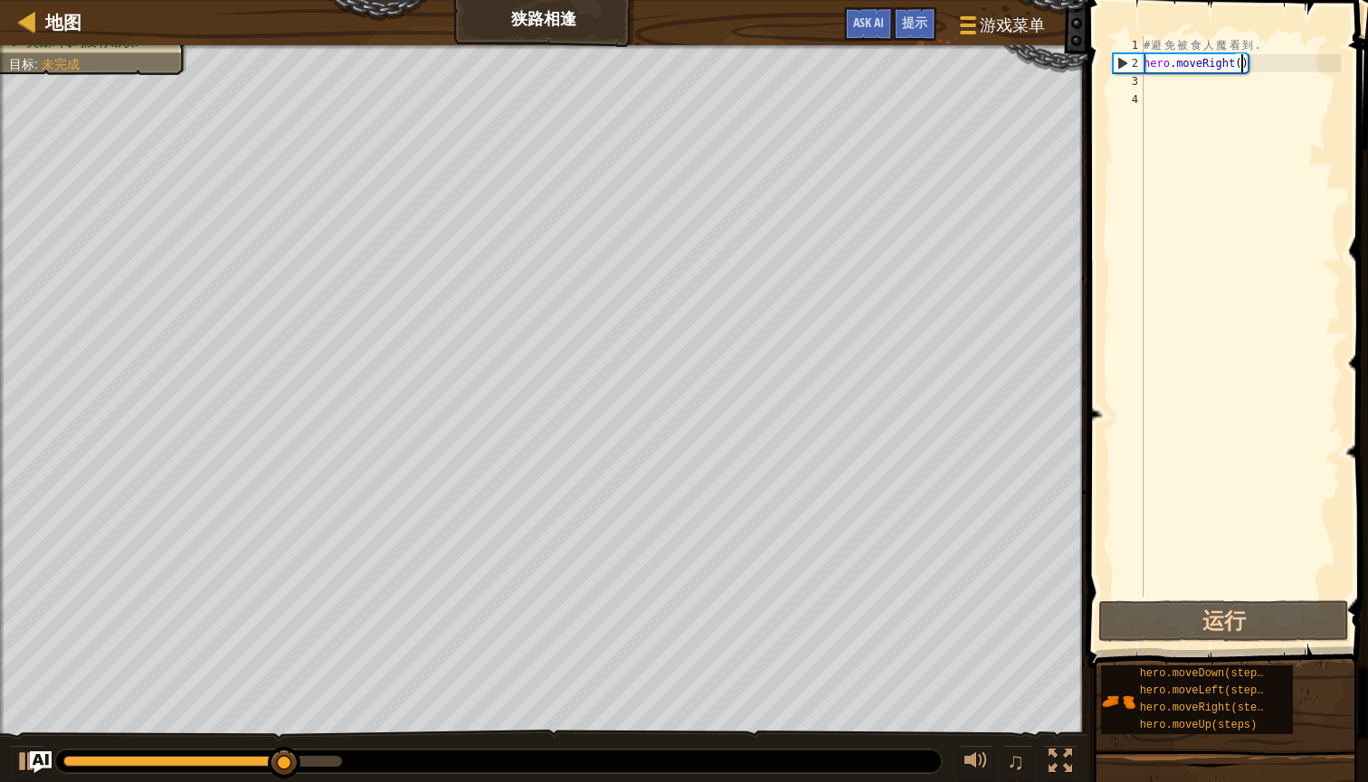
click at [1260, 92] on div "# 避 免 被 食 人 魔 看 到 . hero . moveRight ( )" at bounding box center [1240, 334] width 201 height 597
click at [1259, 87] on div "# 避 免 被 食 人 魔 看 到 . hero . moveRight ( )" at bounding box center [1240, 334] width 201 height 597
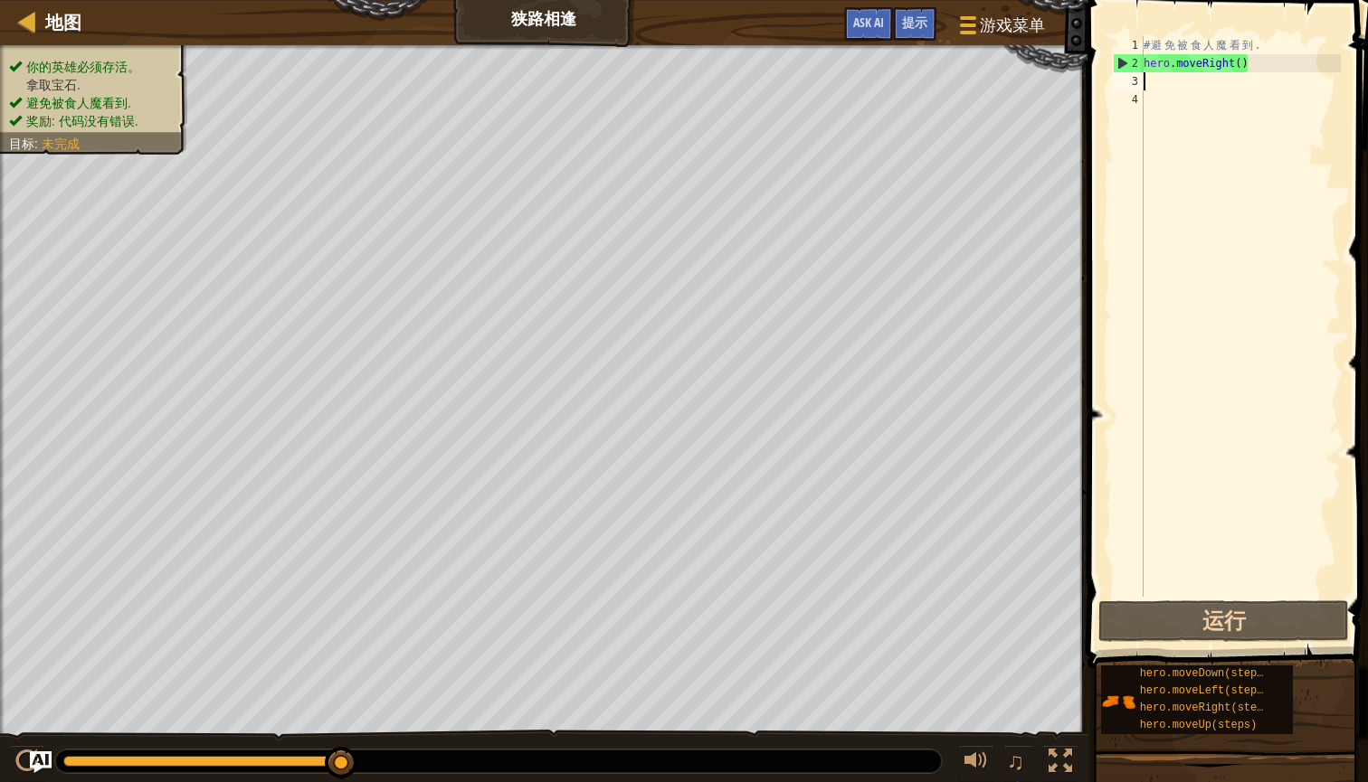
type textarea "h"
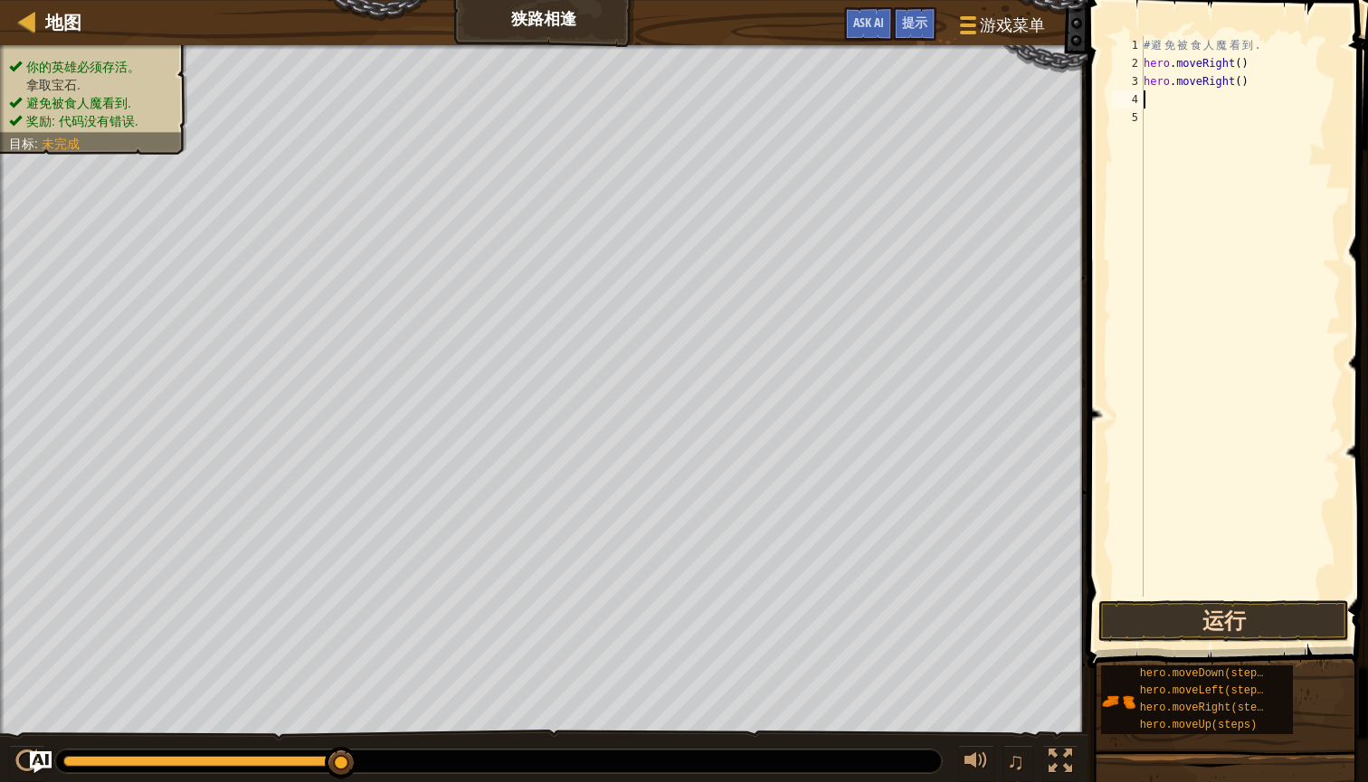
click at [1203, 637] on button "运行" at bounding box center [1223, 622] width 251 height 42
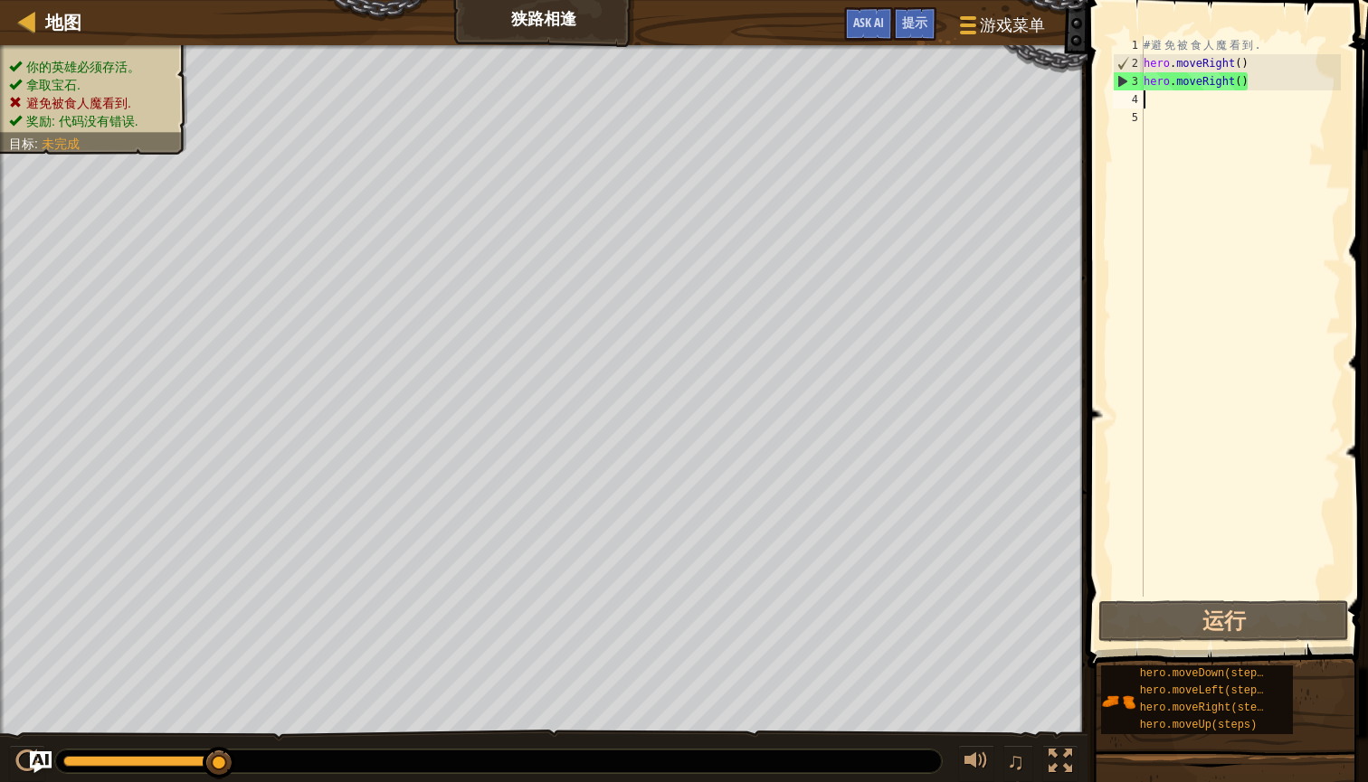
click at [1255, 70] on div "# 避 免 被 食 人 魔 看 到 . hero . moveRight ( ) hero . moveRight ( )" at bounding box center [1240, 334] width 201 height 597
type textarea "hero.moveRight()"
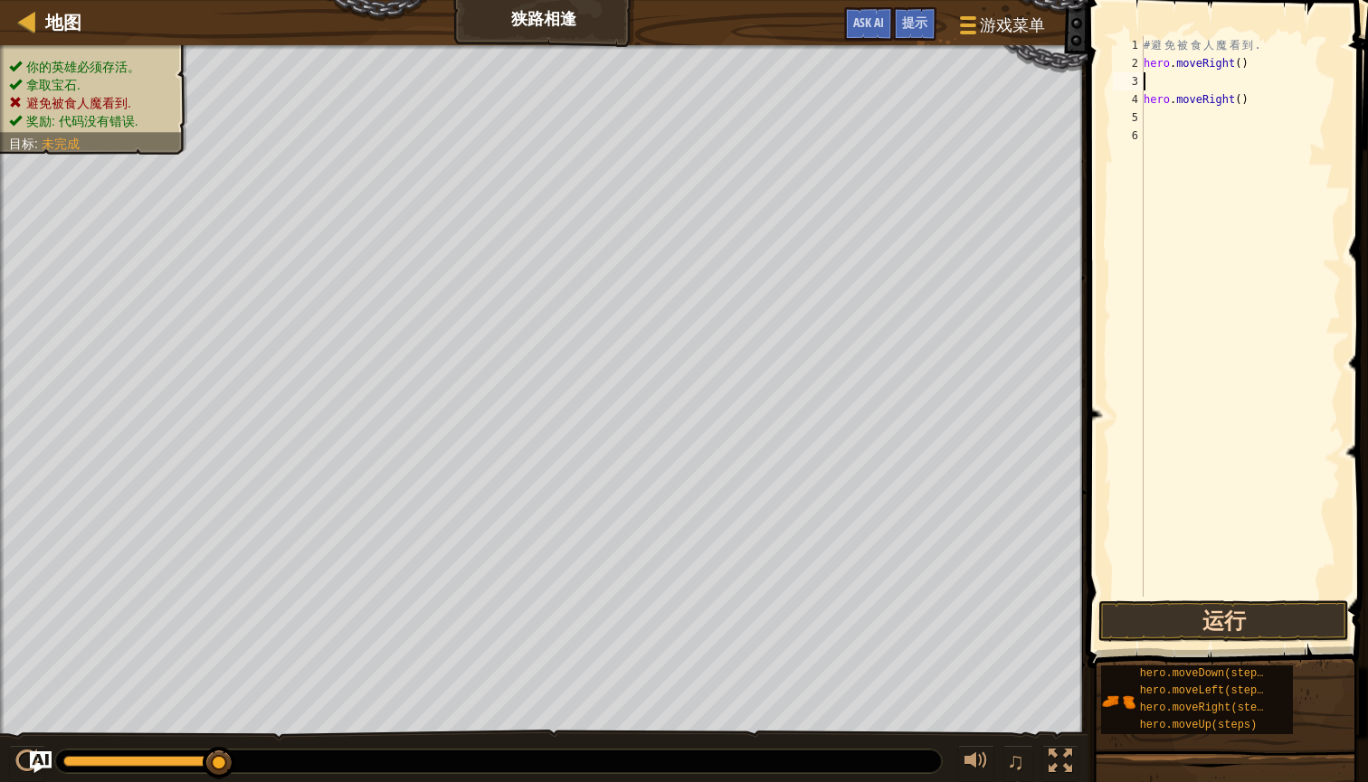
click at [1183, 623] on button "运行" at bounding box center [1223, 622] width 251 height 42
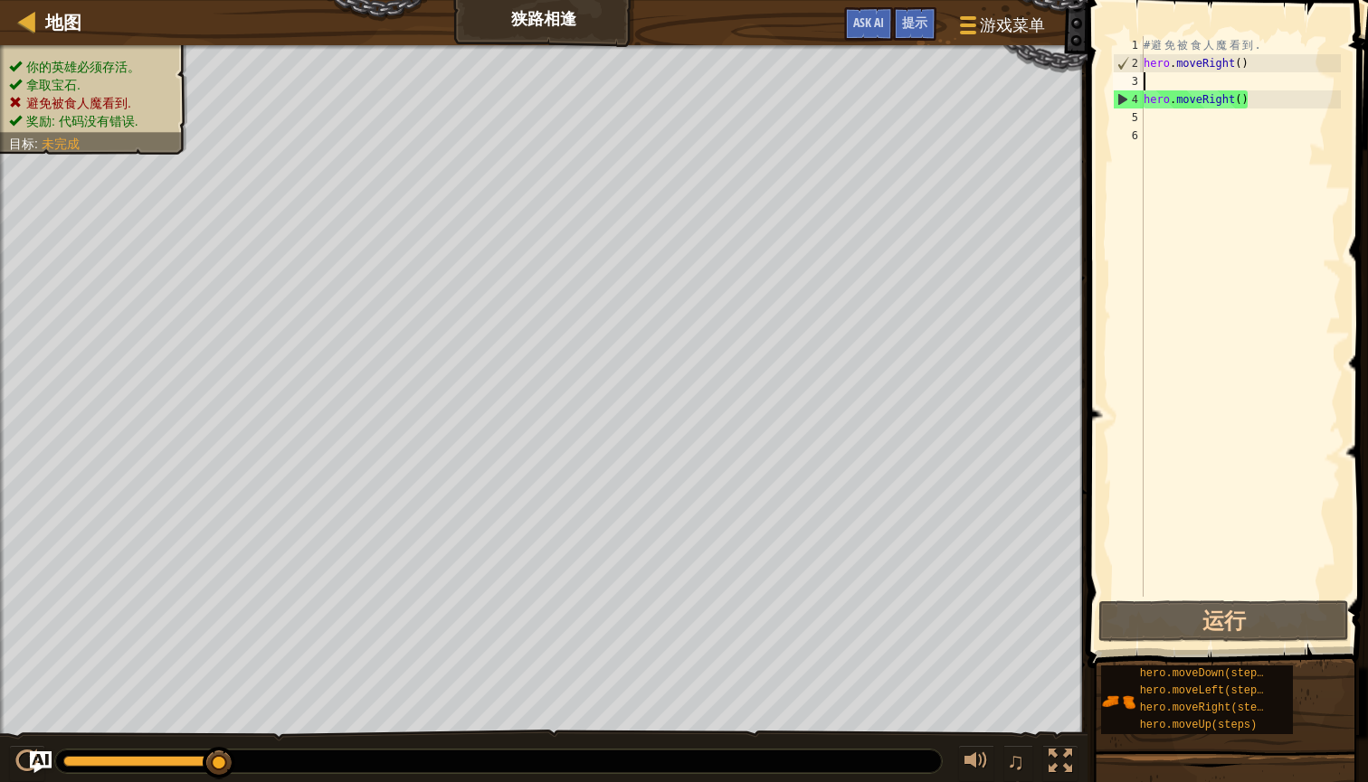
type textarea "h"
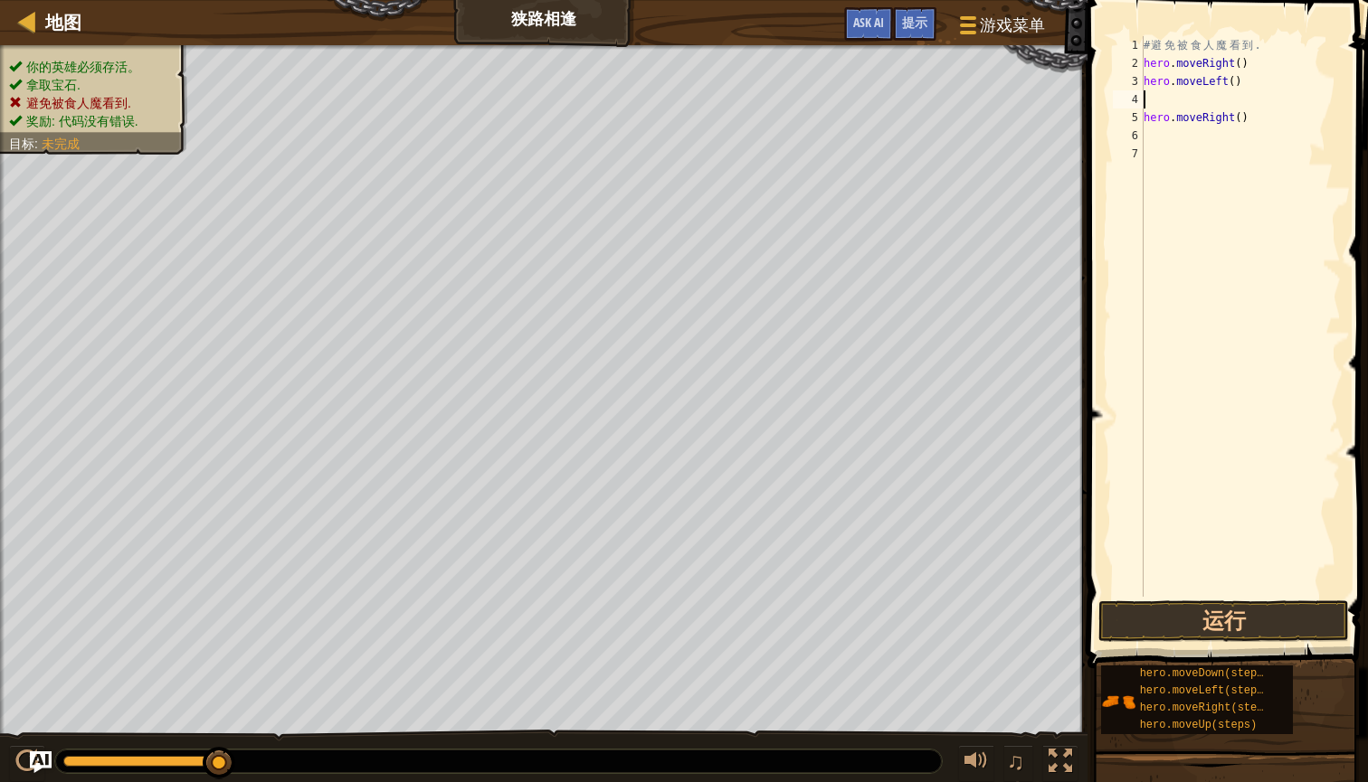
type textarea "h"
click at [1246, 101] on div "# 避 免 被 食 人 魔 看 到 . hero . moveRight ( ) hero . moveLeft ( ) hero . moveRight (…" at bounding box center [1240, 334] width 201 height 597
type textarea "hero.moveRight(2)"
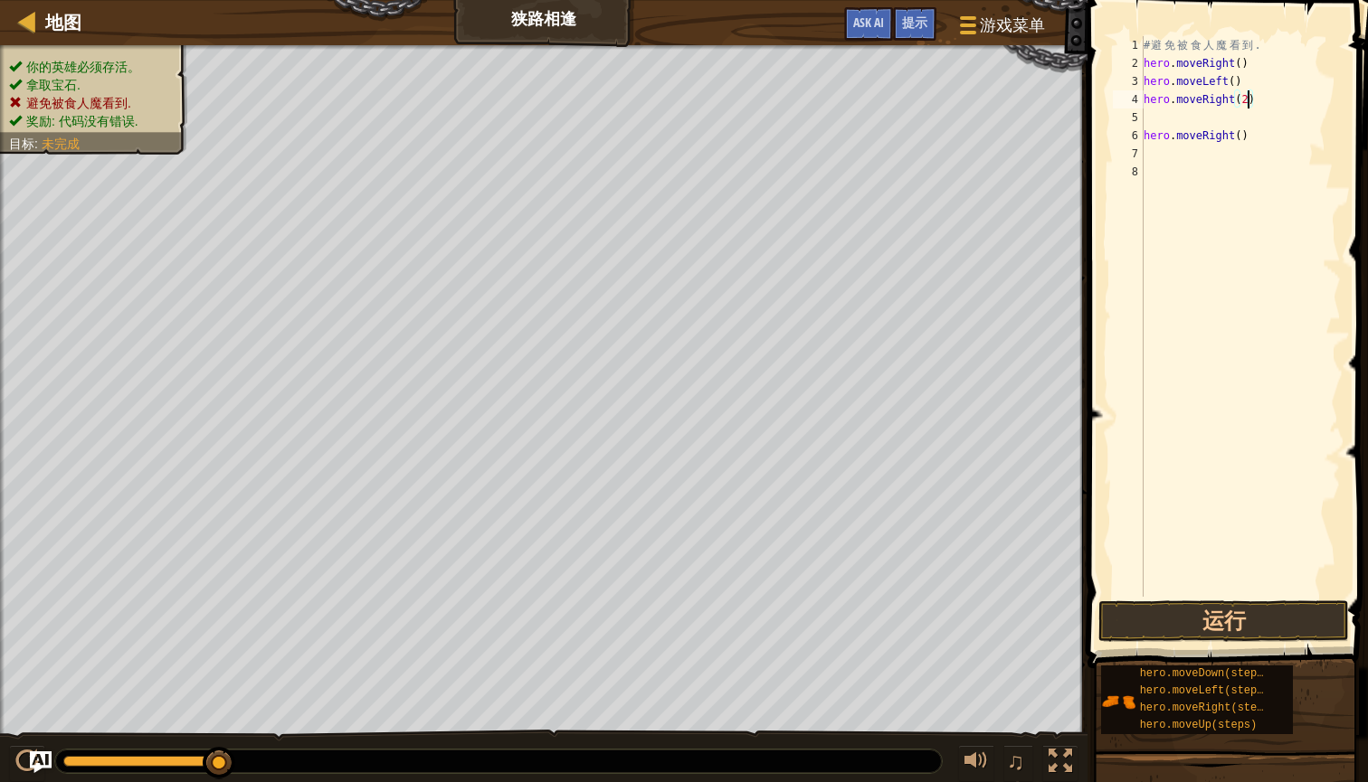
click at [1253, 126] on div "# 避 免 被 食 人 魔 看 到 . hero . moveRight ( ) hero . moveLeft ( ) hero . moveRight (…" at bounding box center [1240, 334] width 201 height 597
type textarea "hero.moveRight()"
type textarea "h"
type textarea "hero.moveRight(2)"
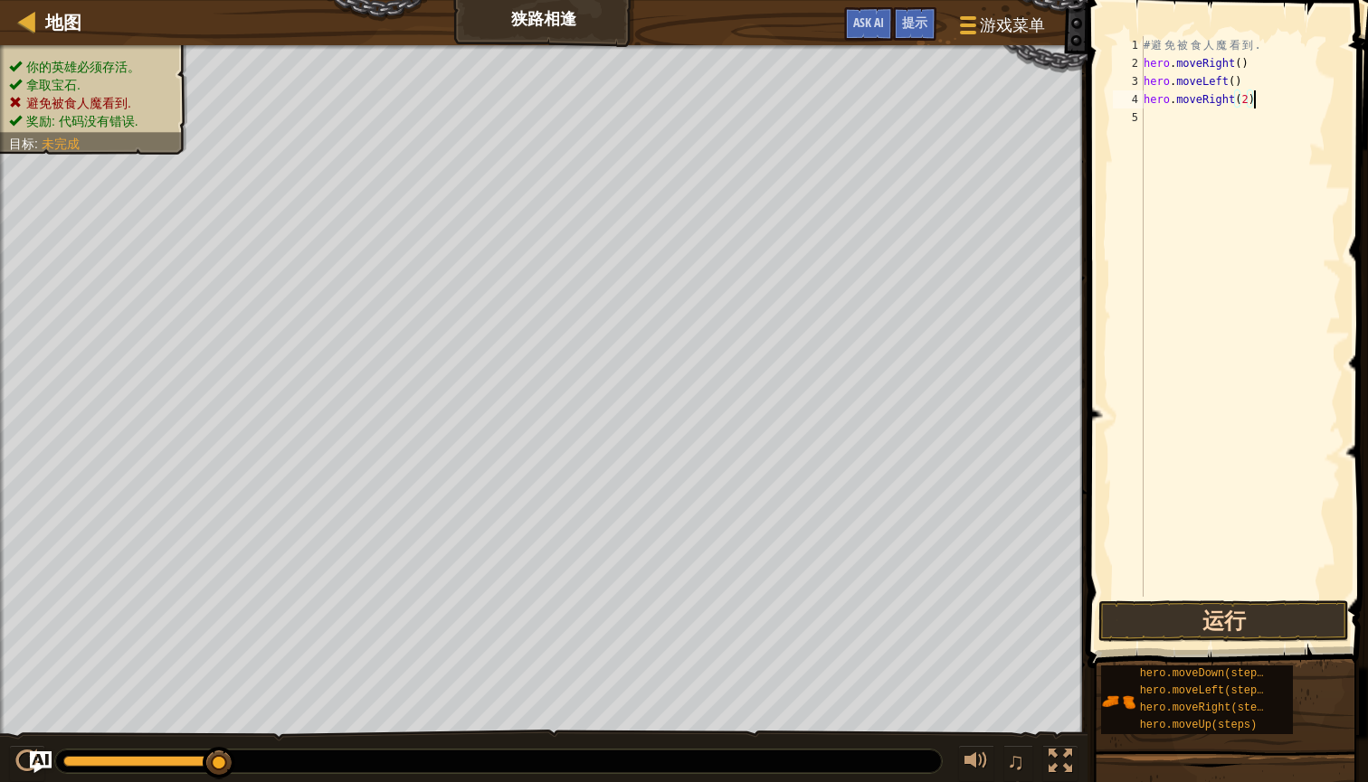
click at [1259, 611] on button "运行" at bounding box center [1223, 622] width 251 height 42
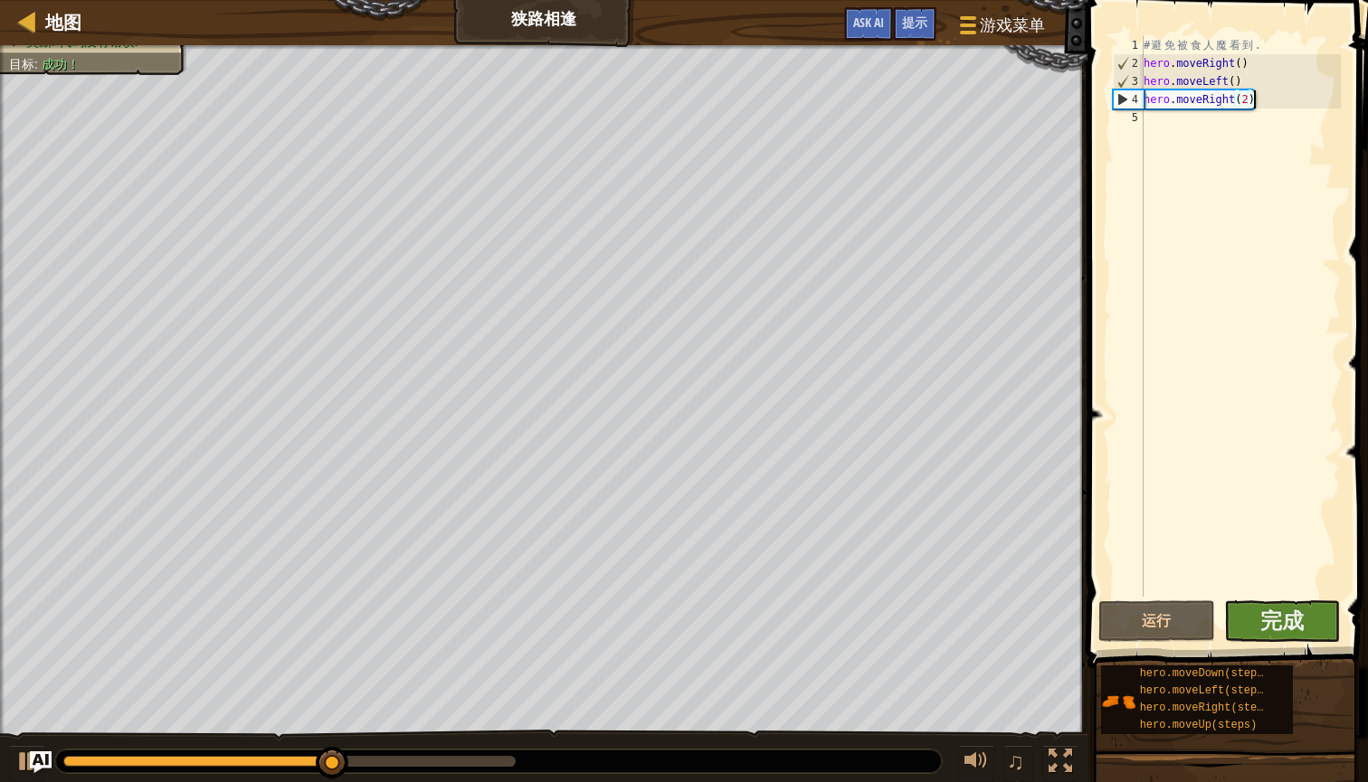
click at [1263, 601] on button "完成" at bounding box center [1282, 622] width 117 height 42
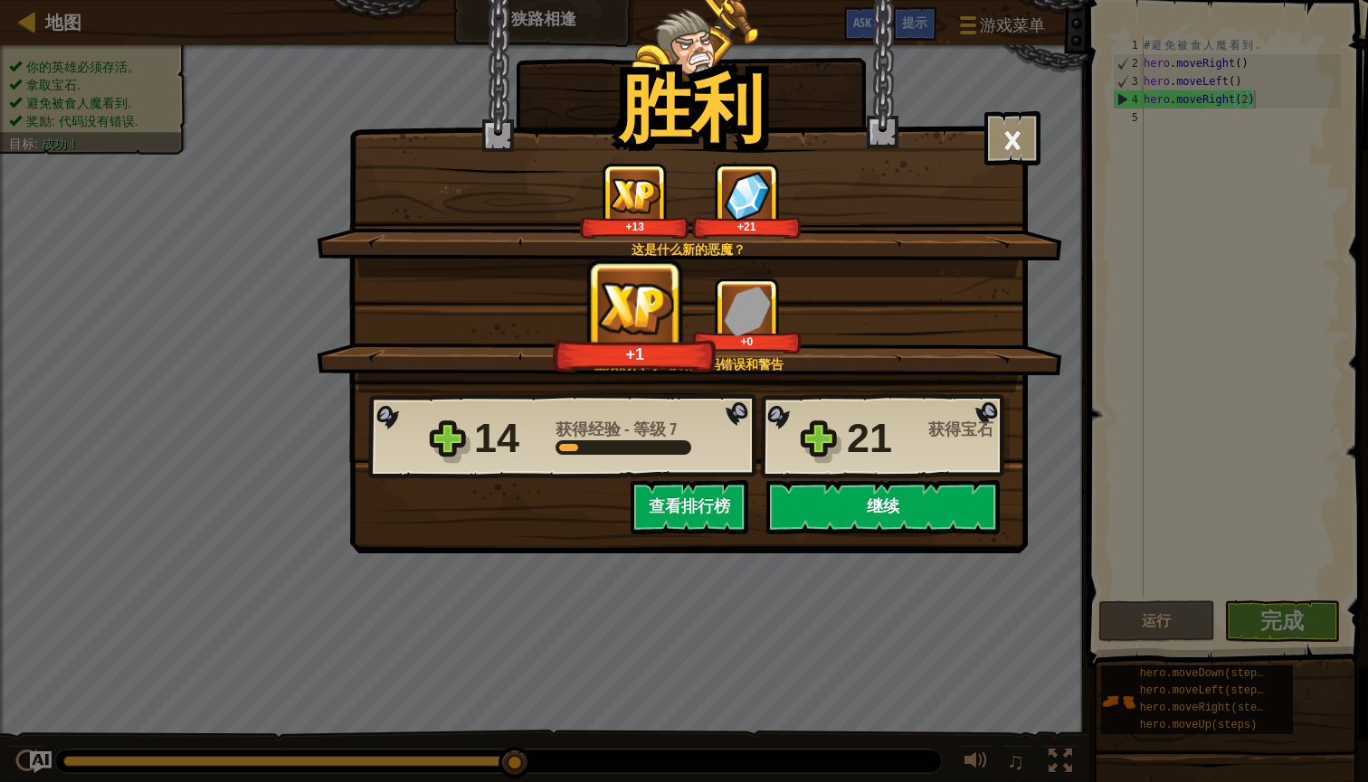
click at [955, 515] on button "继续" at bounding box center [882, 507] width 233 height 54
select select "zh-[PERSON_NAME]"
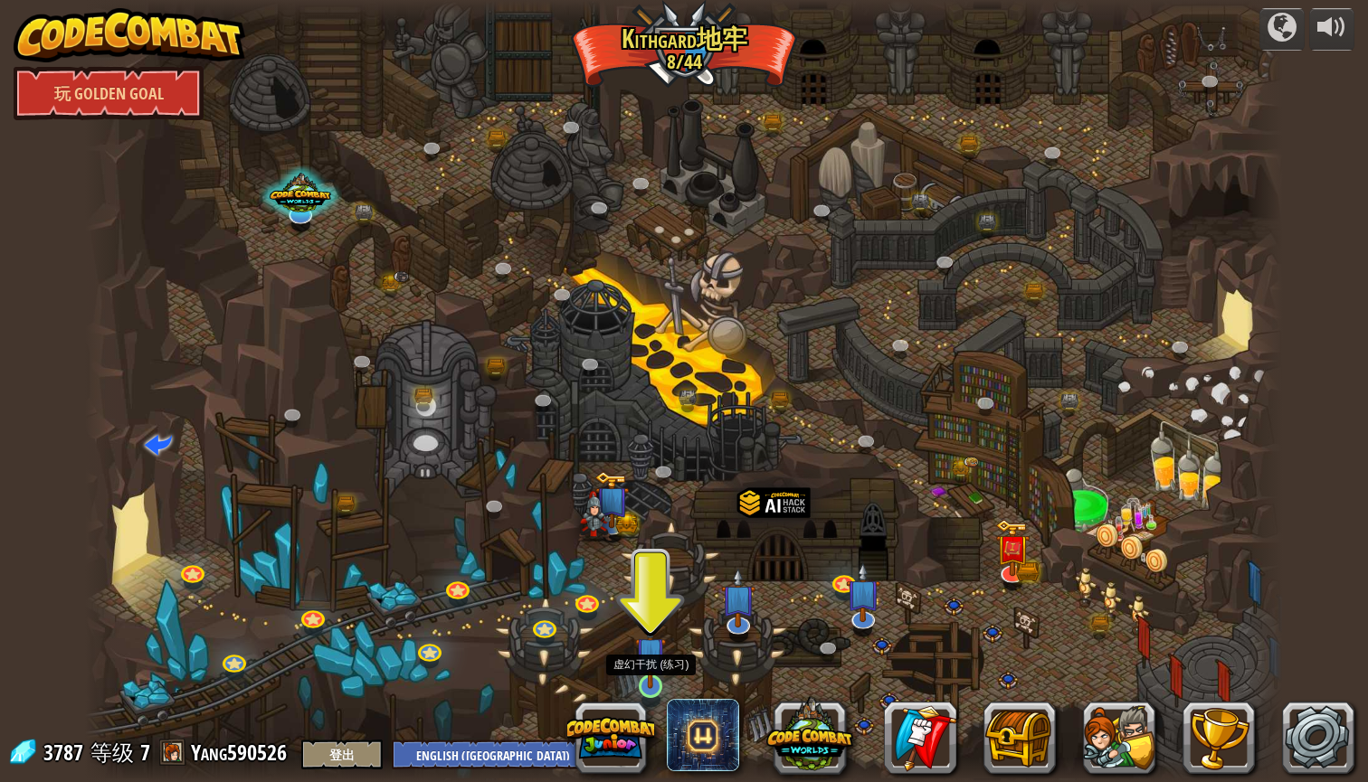
click at [647, 670] on img at bounding box center [651, 653] width 32 height 72
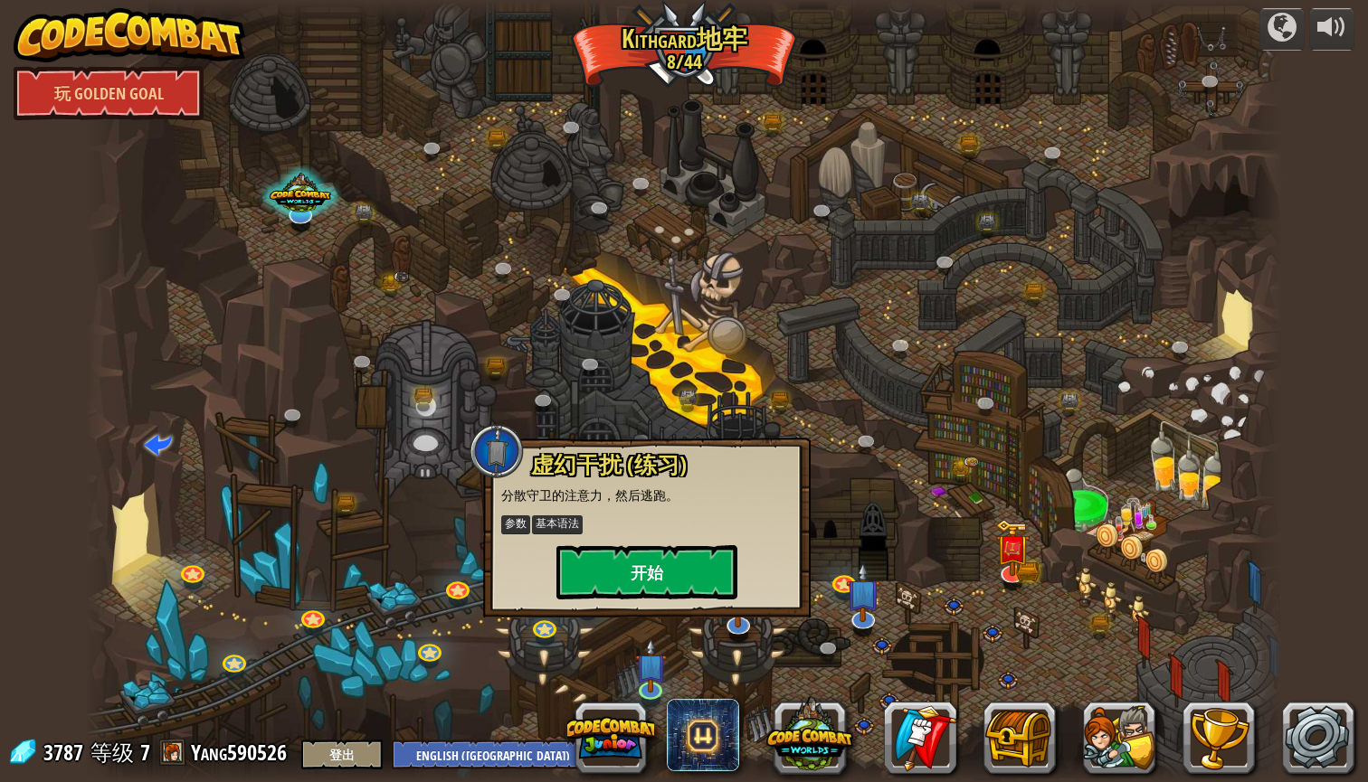
click at [668, 572] on button "开始" at bounding box center [646, 572] width 181 height 54
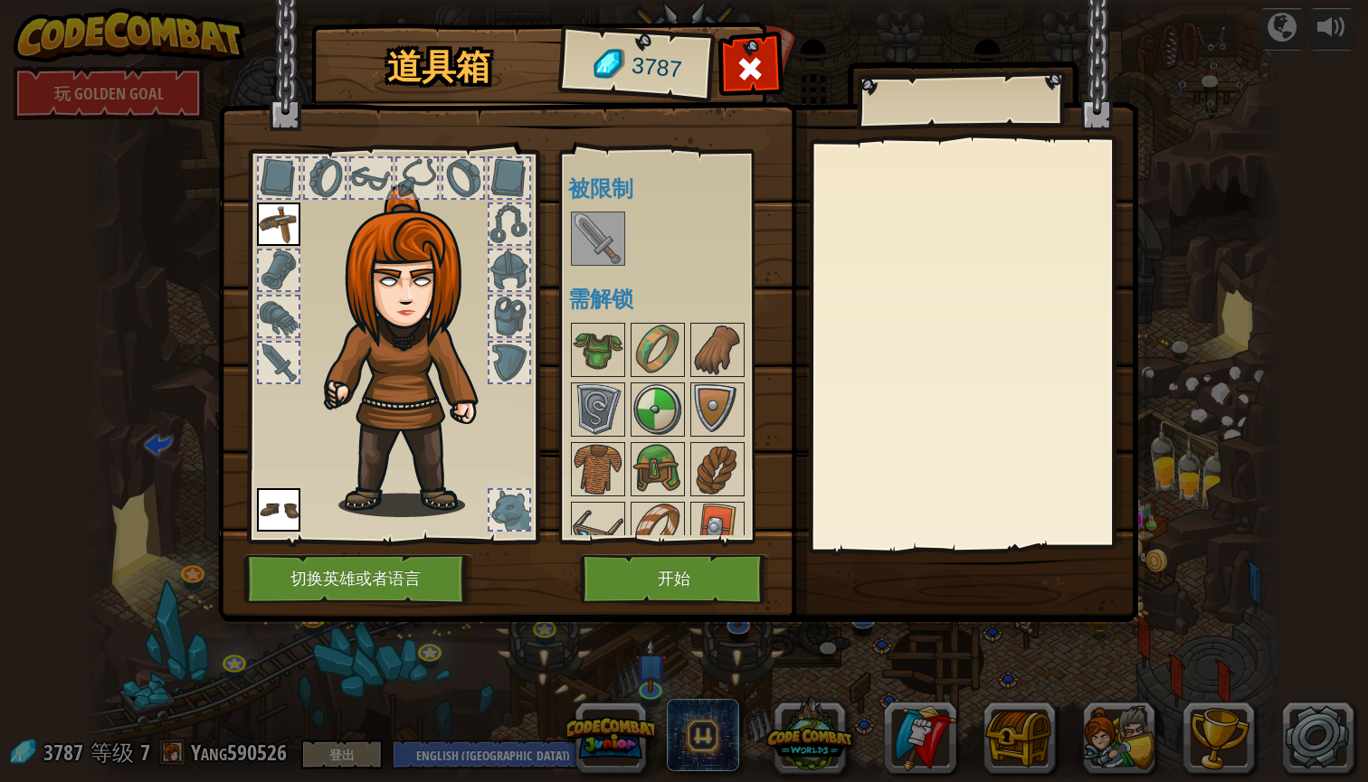
click at [668, 572] on button "开始" at bounding box center [674, 580] width 189 height 50
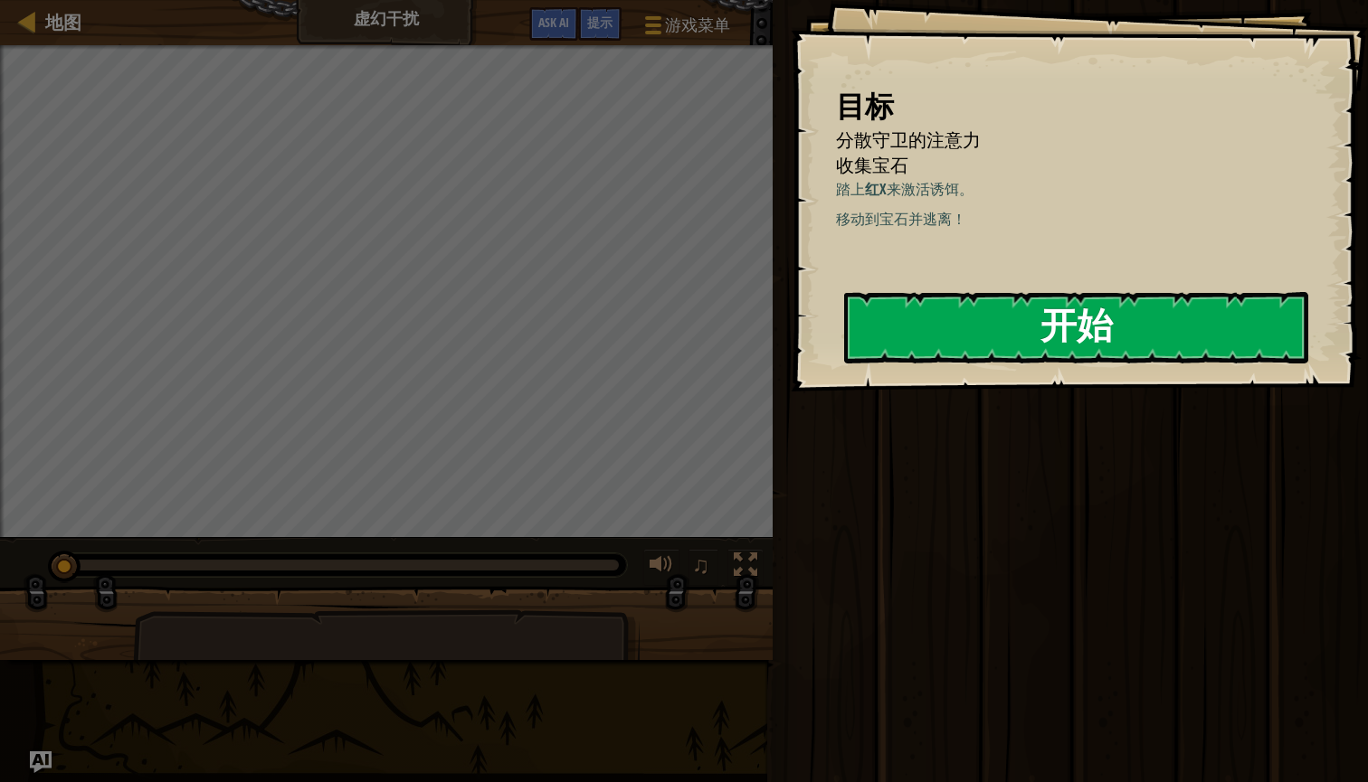
click at [1016, 315] on button "开始" at bounding box center [1076, 327] width 464 height 71
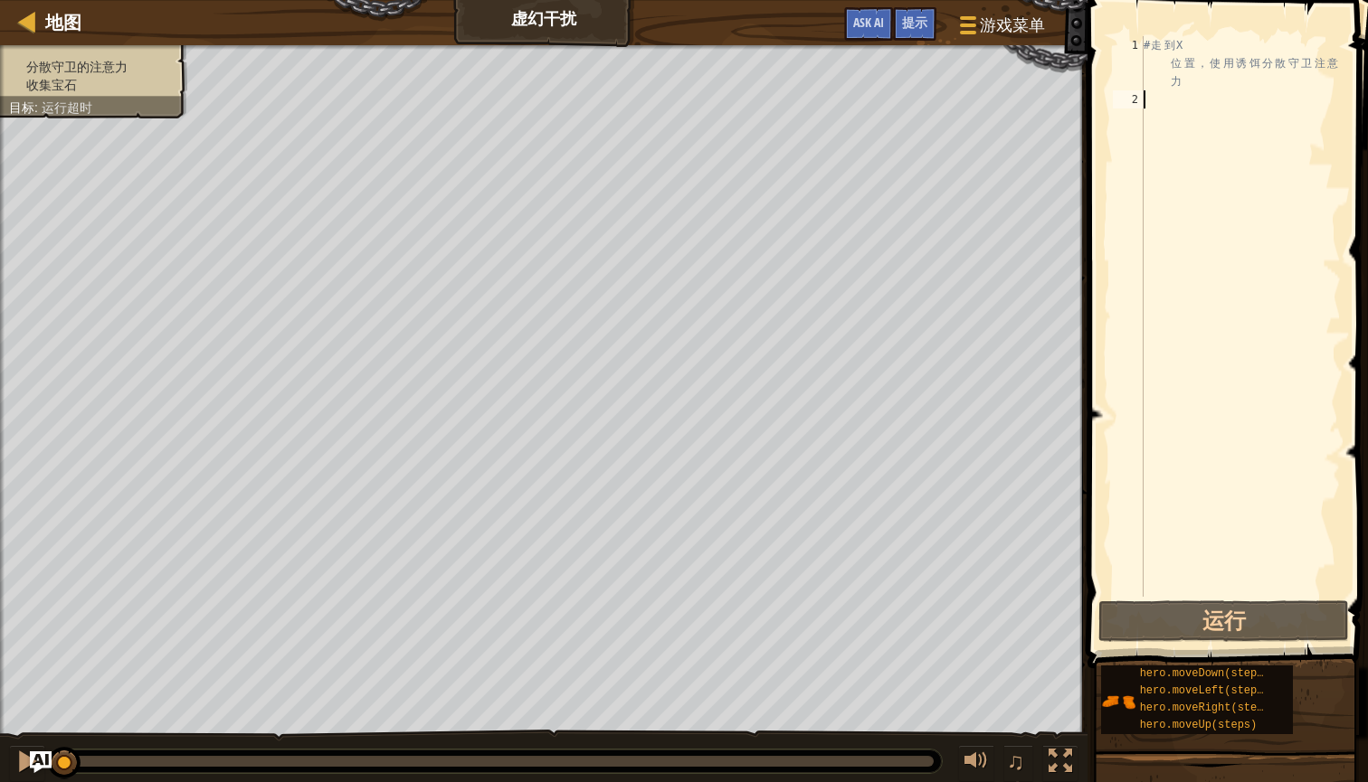
type textarea "h"
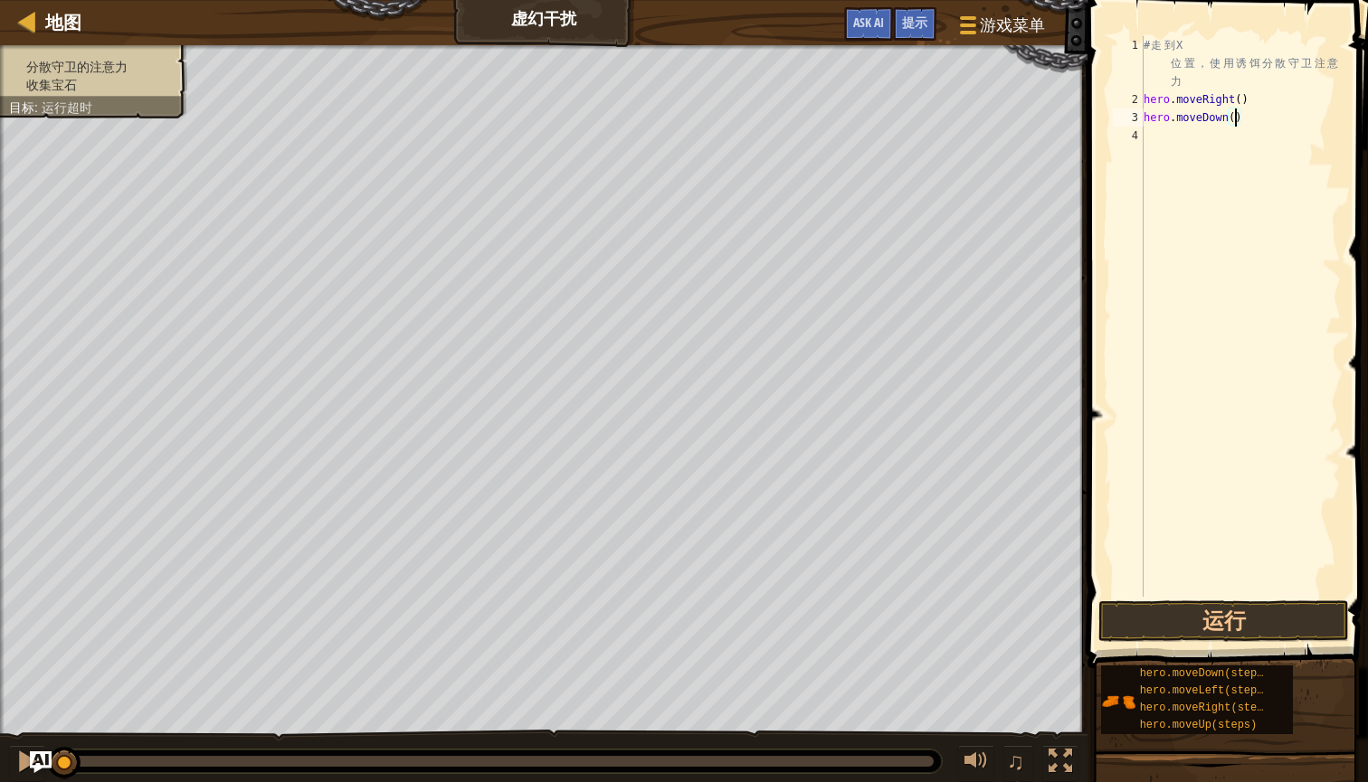
type textarea "hero.moveDown(2)"
type textarea "h"
type textarea "hero.moveUp(2)"
type textarea "h"
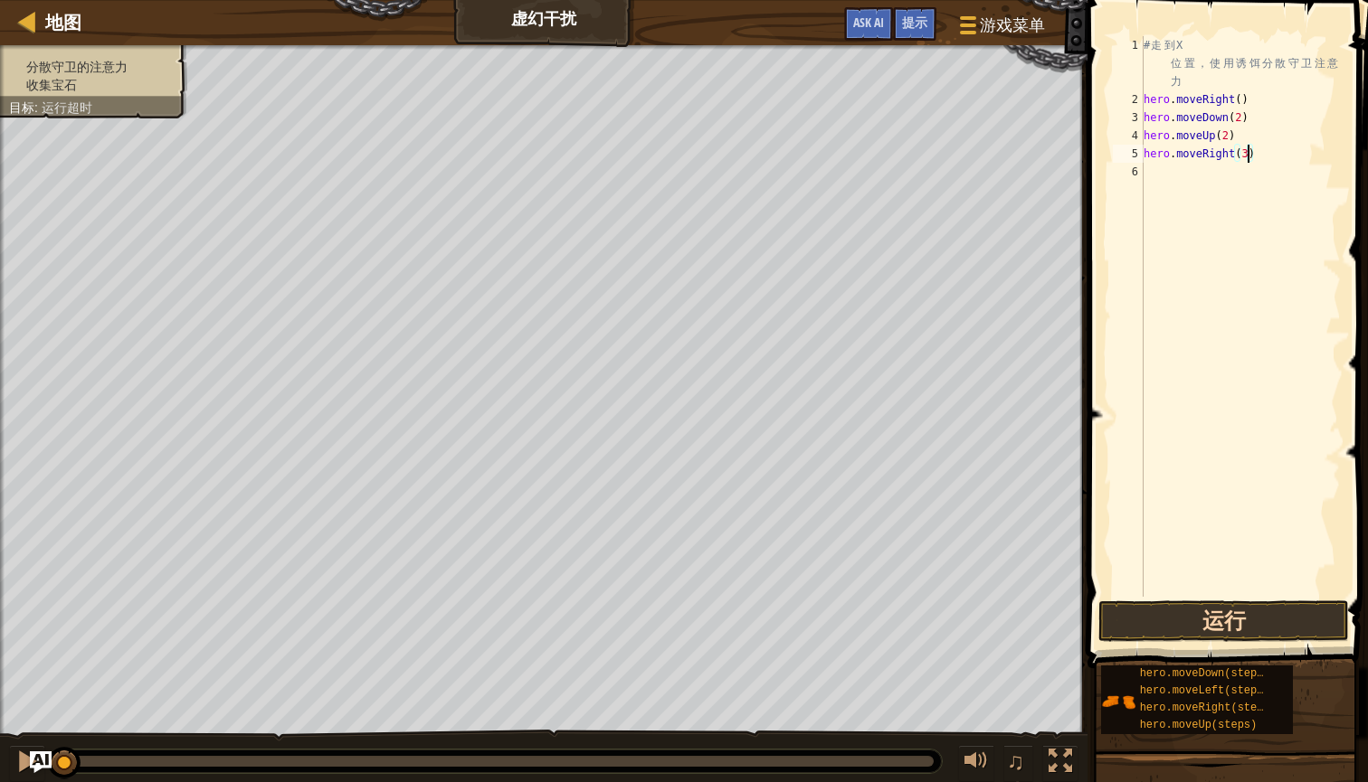
type textarea "hero.moveRight(3)"
click at [1180, 610] on button "运行" at bounding box center [1223, 622] width 251 height 42
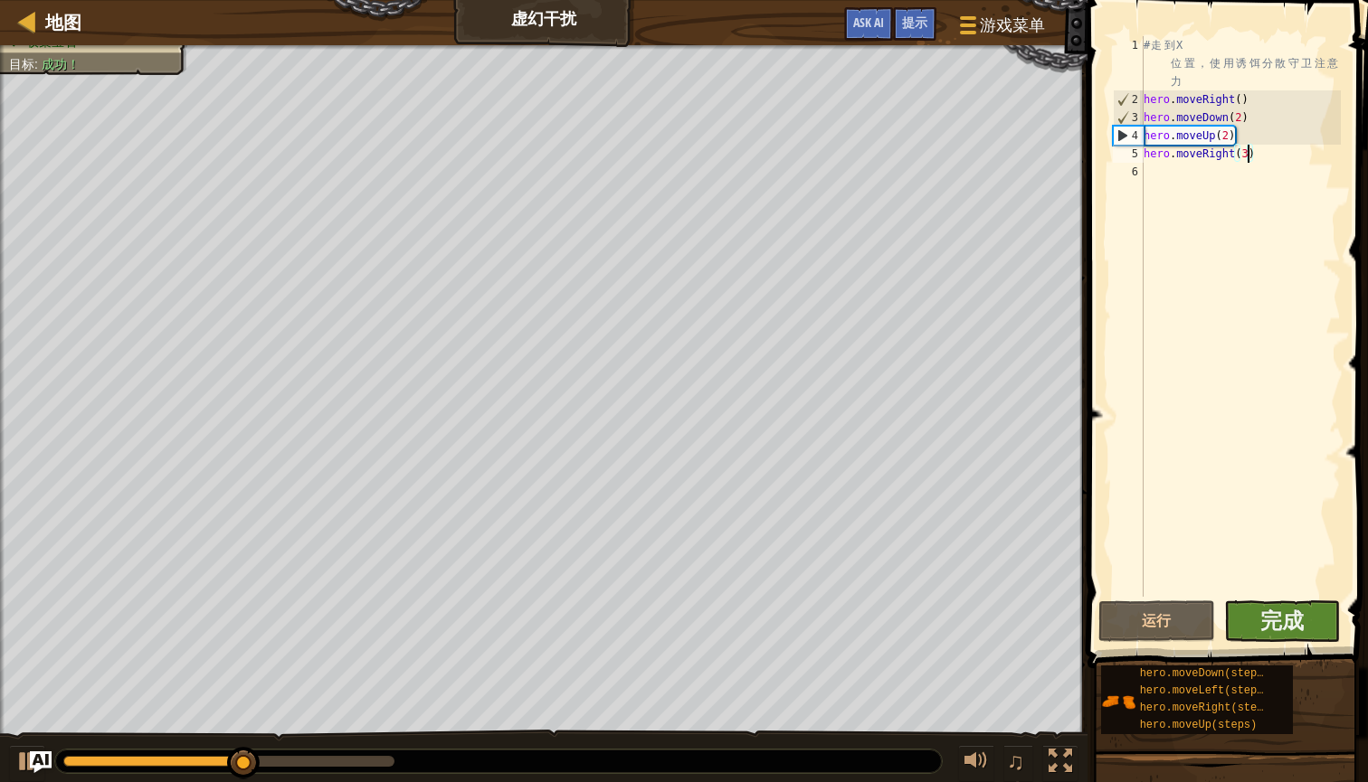
click at [1318, 631] on button "完成" at bounding box center [1282, 622] width 117 height 42
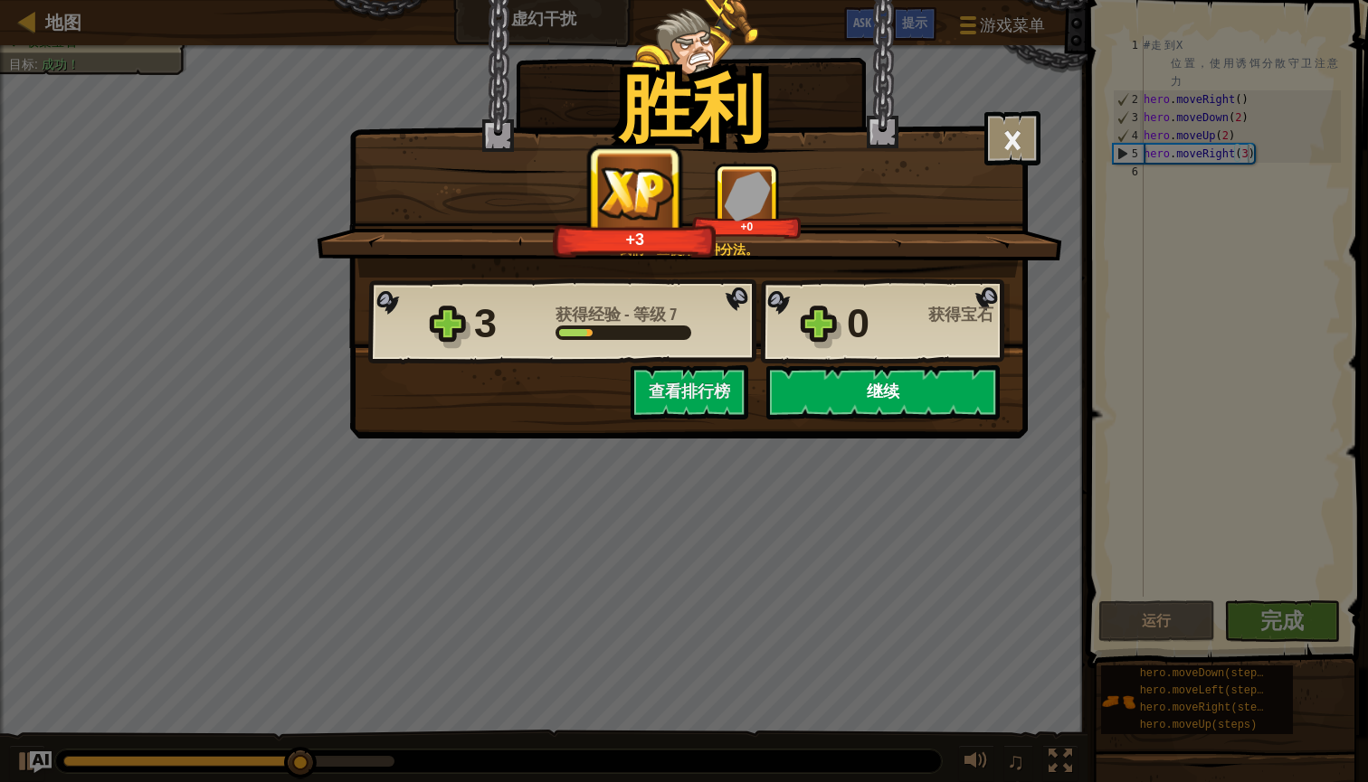
click at [839, 416] on button "继续" at bounding box center [882, 392] width 233 height 54
select select "zh-[PERSON_NAME]"
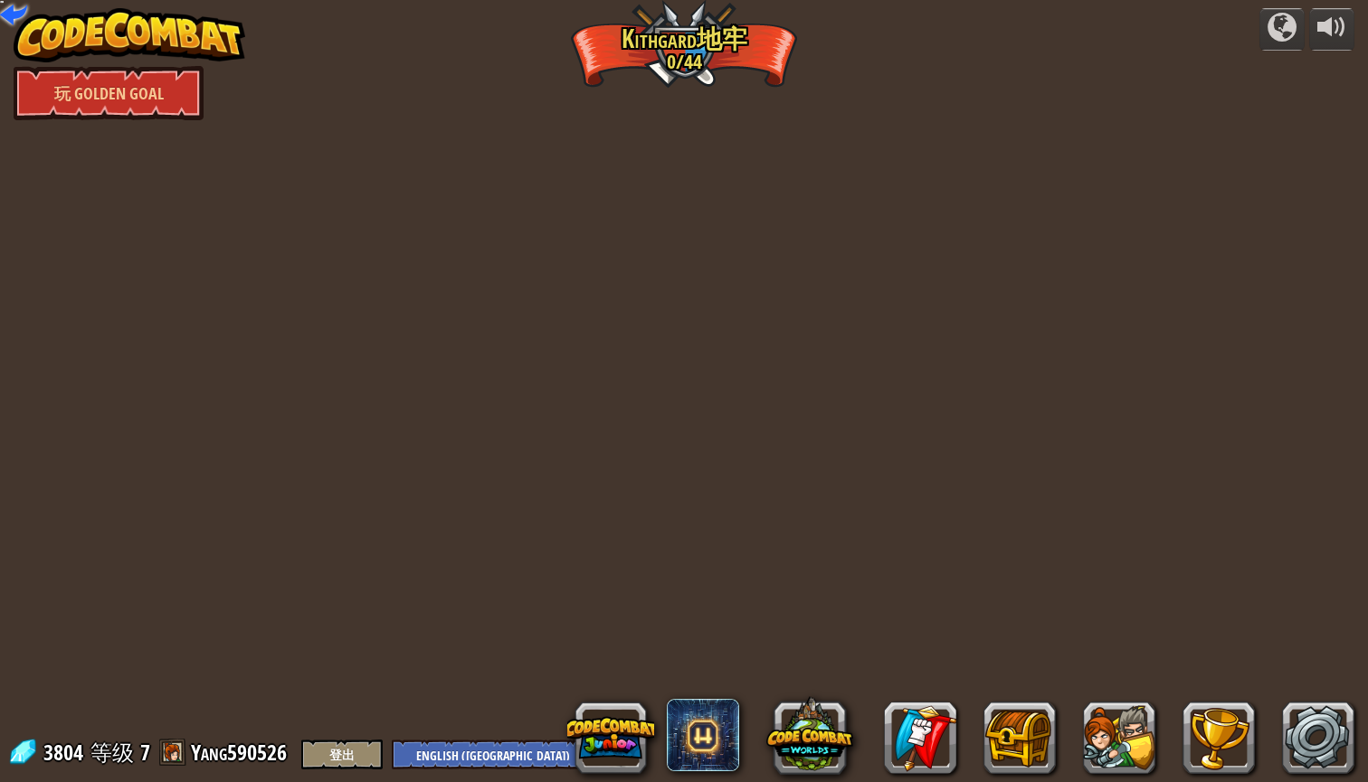
select select "zh-[PERSON_NAME]"
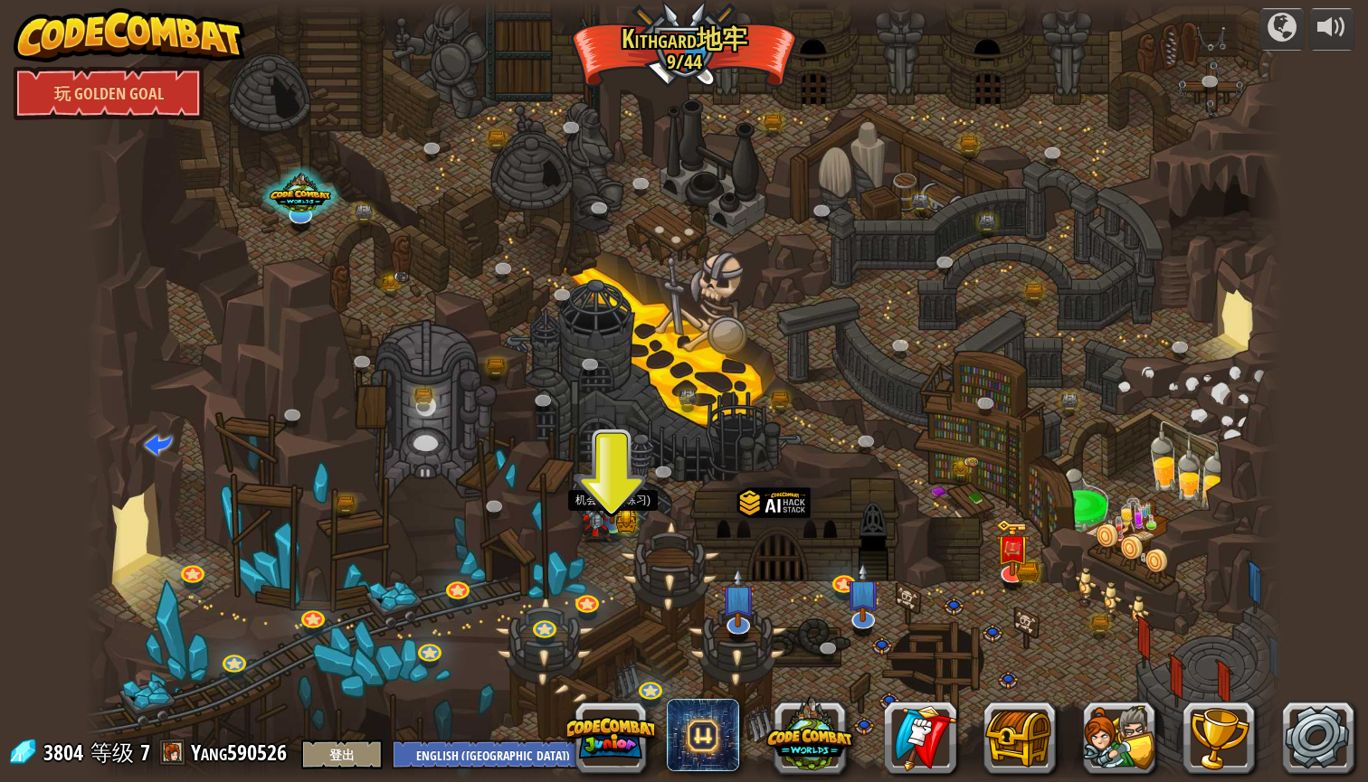
click at [623, 512] on img at bounding box center [612, 489] width 32 height 69
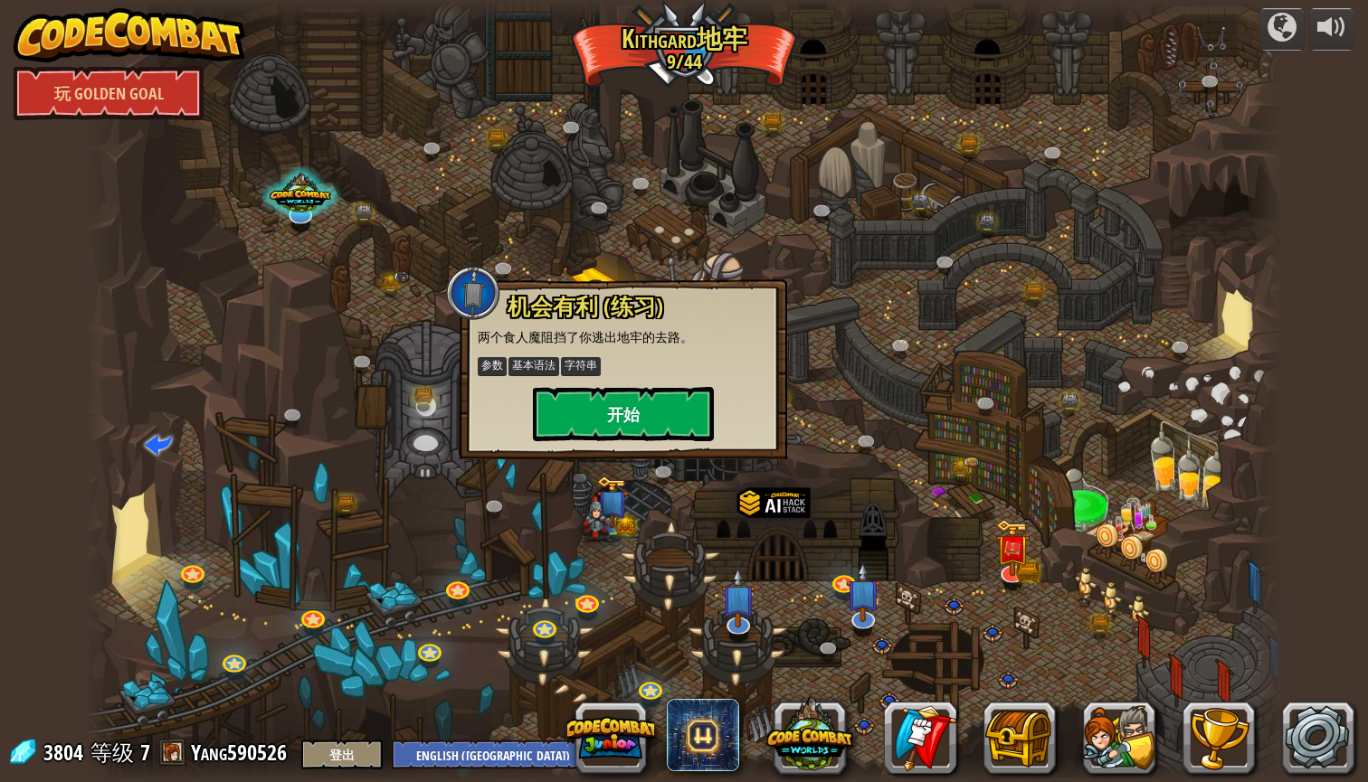
click at [649, 393] on button "开始" at bounding box center [623, 414] width 181 height 54
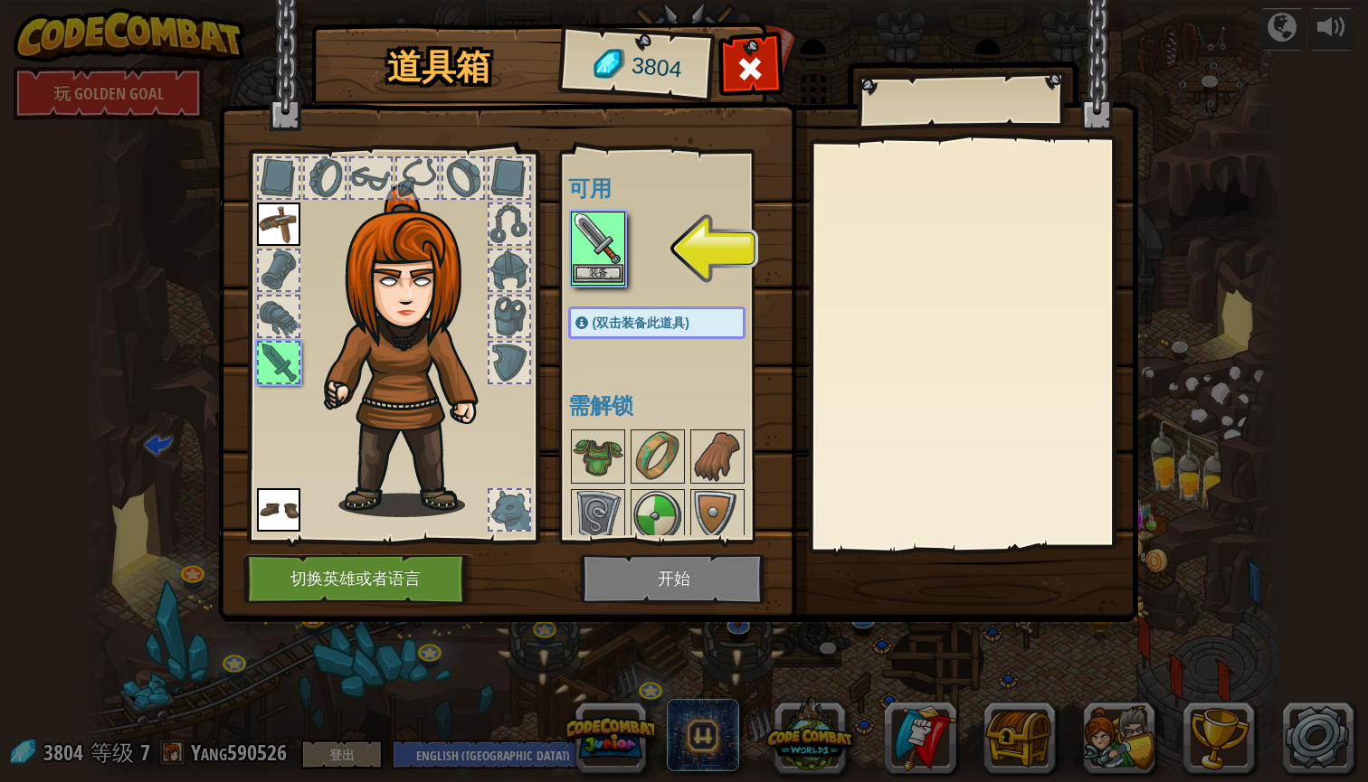
click at [592, 275] on button "装备" at bounding box center [598, 273] width 51 height 19
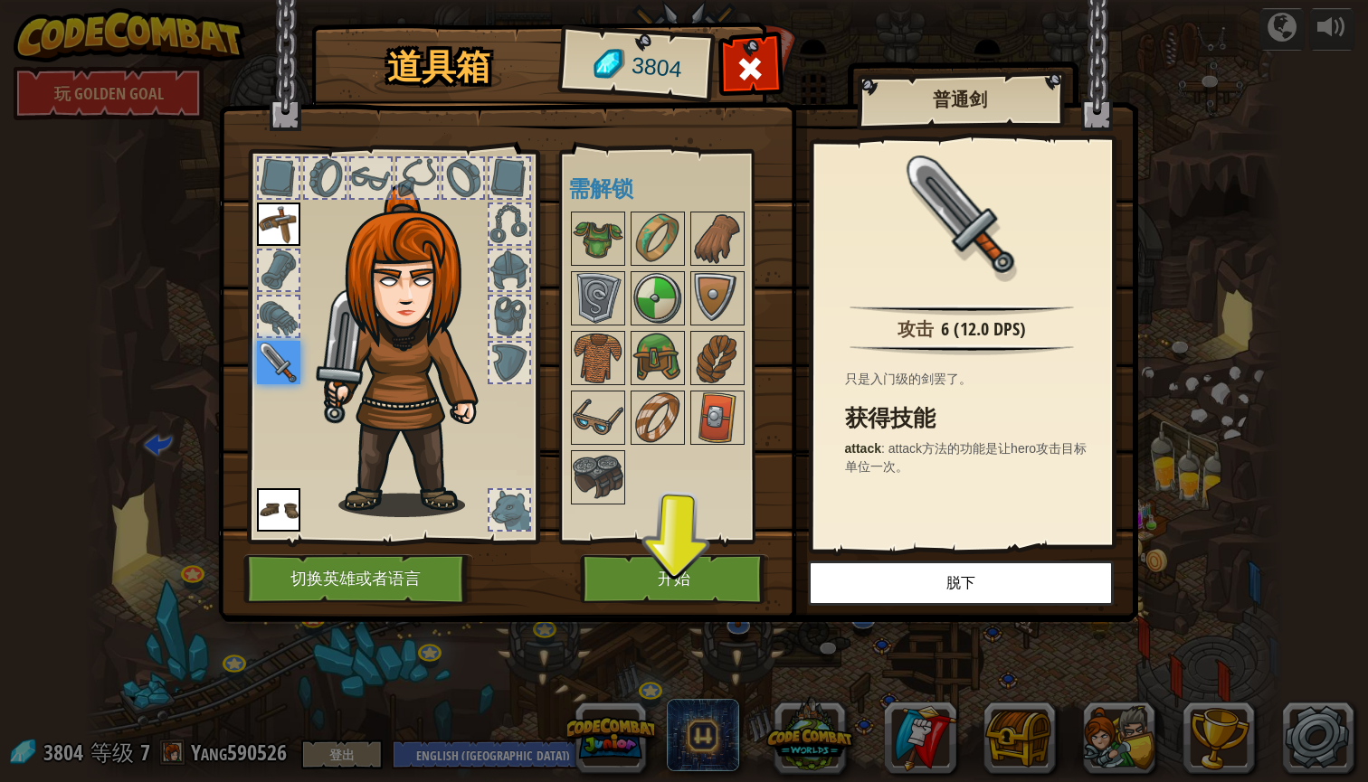
click at [626, 559] on button "开始" at bounding box center [674, 580] width 189 height 50
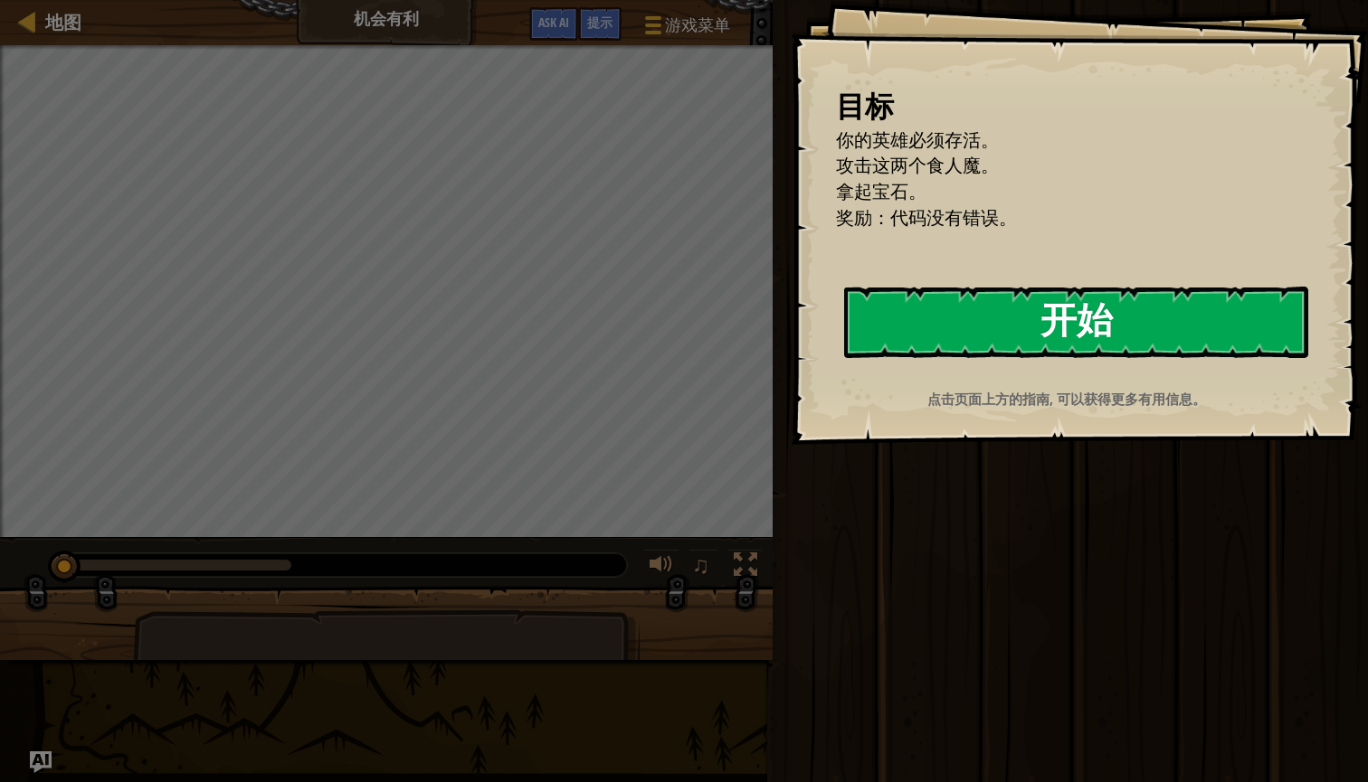
click at [952, 329] on button "开始" at bounding box center [1076, 322] width 464 height 71
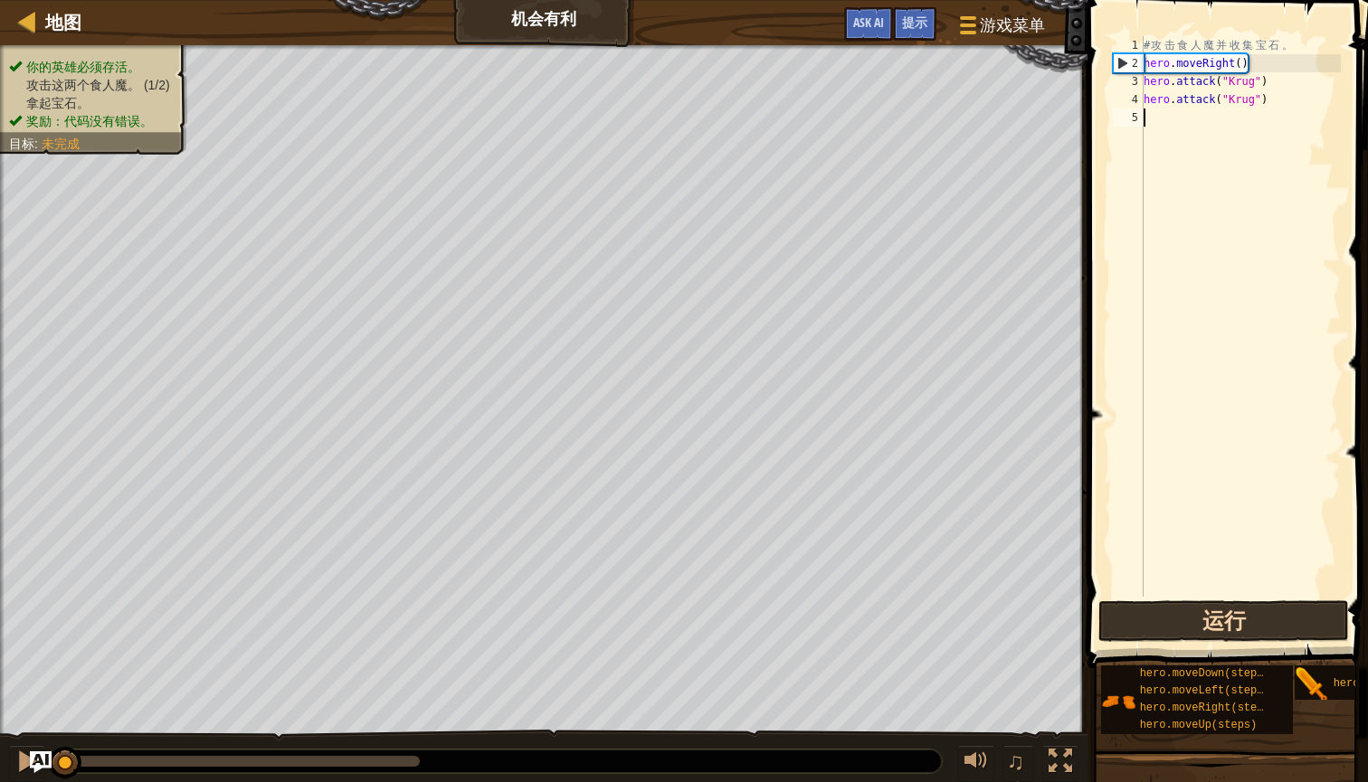
click at [1211, 616] on button "运行" at bounding box center [1223, 622] width 251 height 42
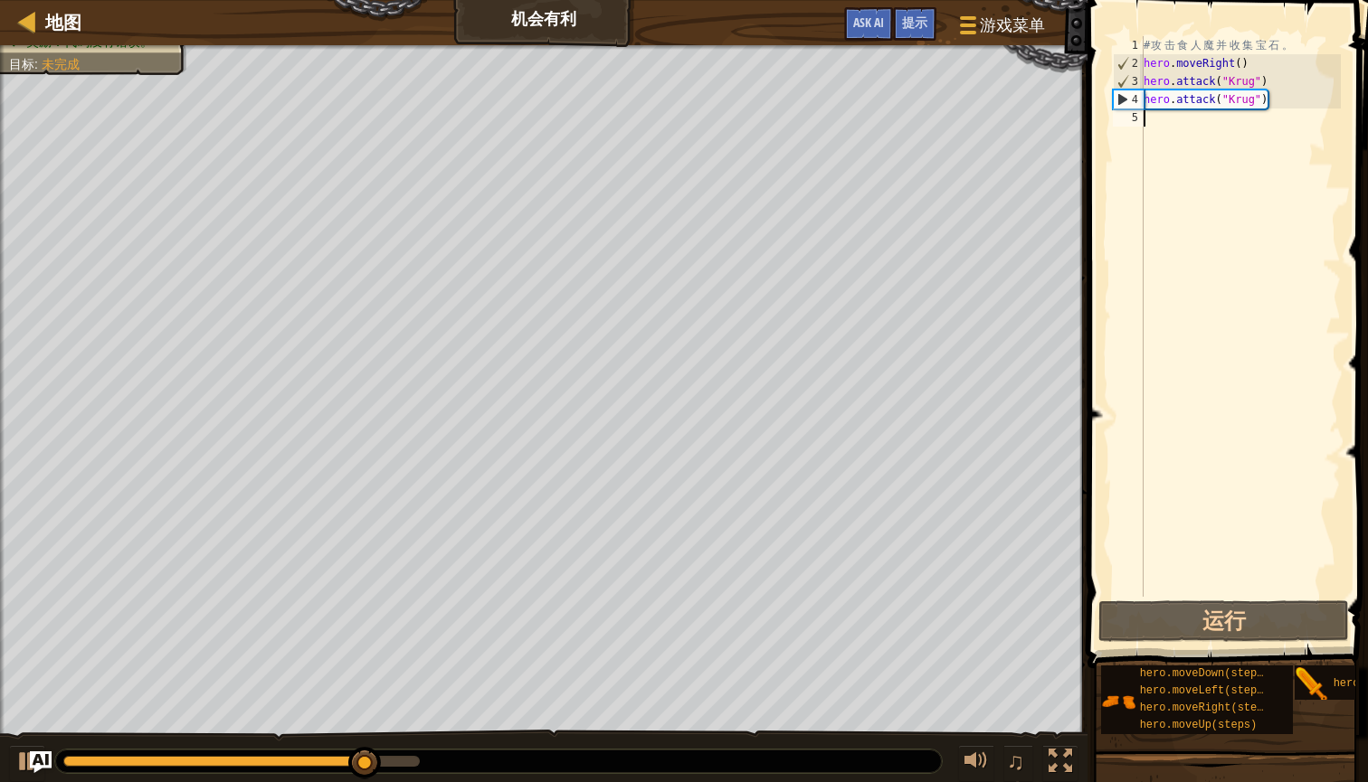
type textarea "h"
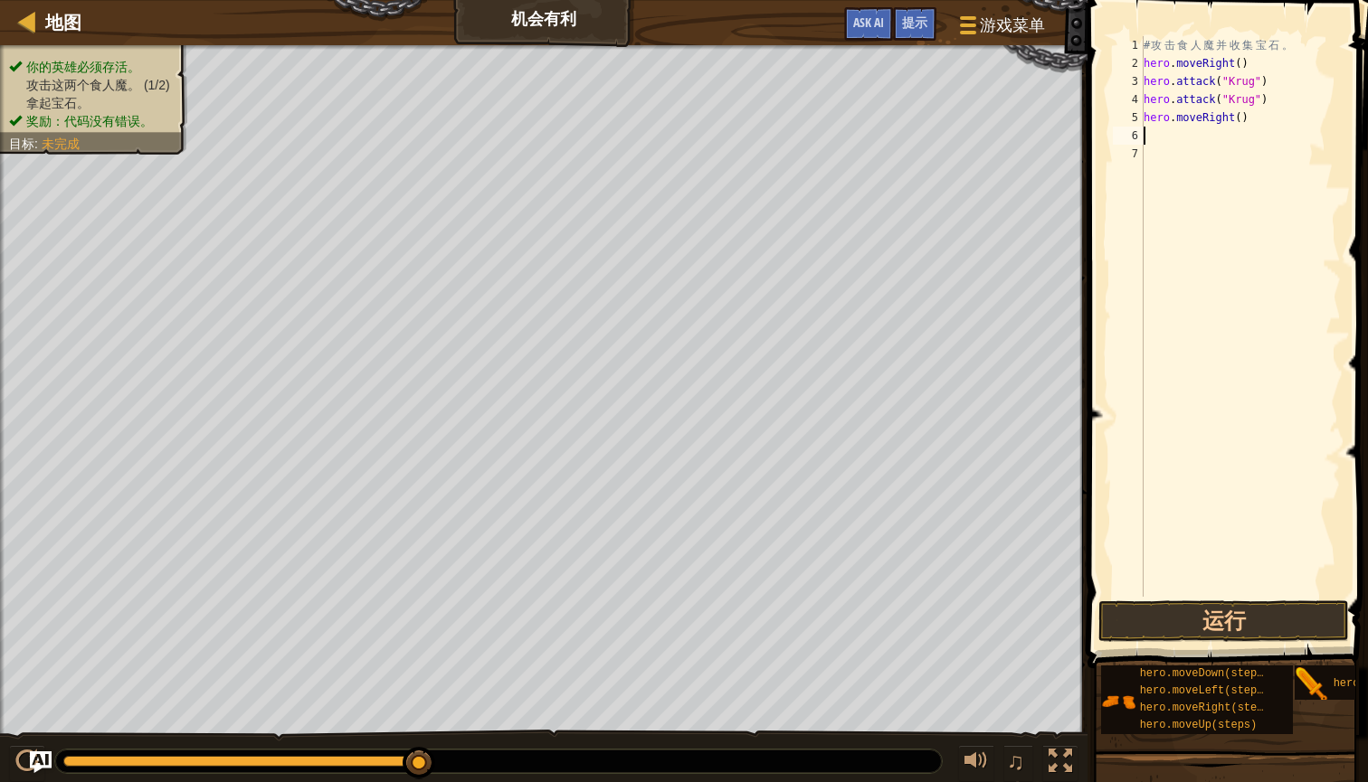
type textarea "h"
type textarea "hero.attack("Grump")"
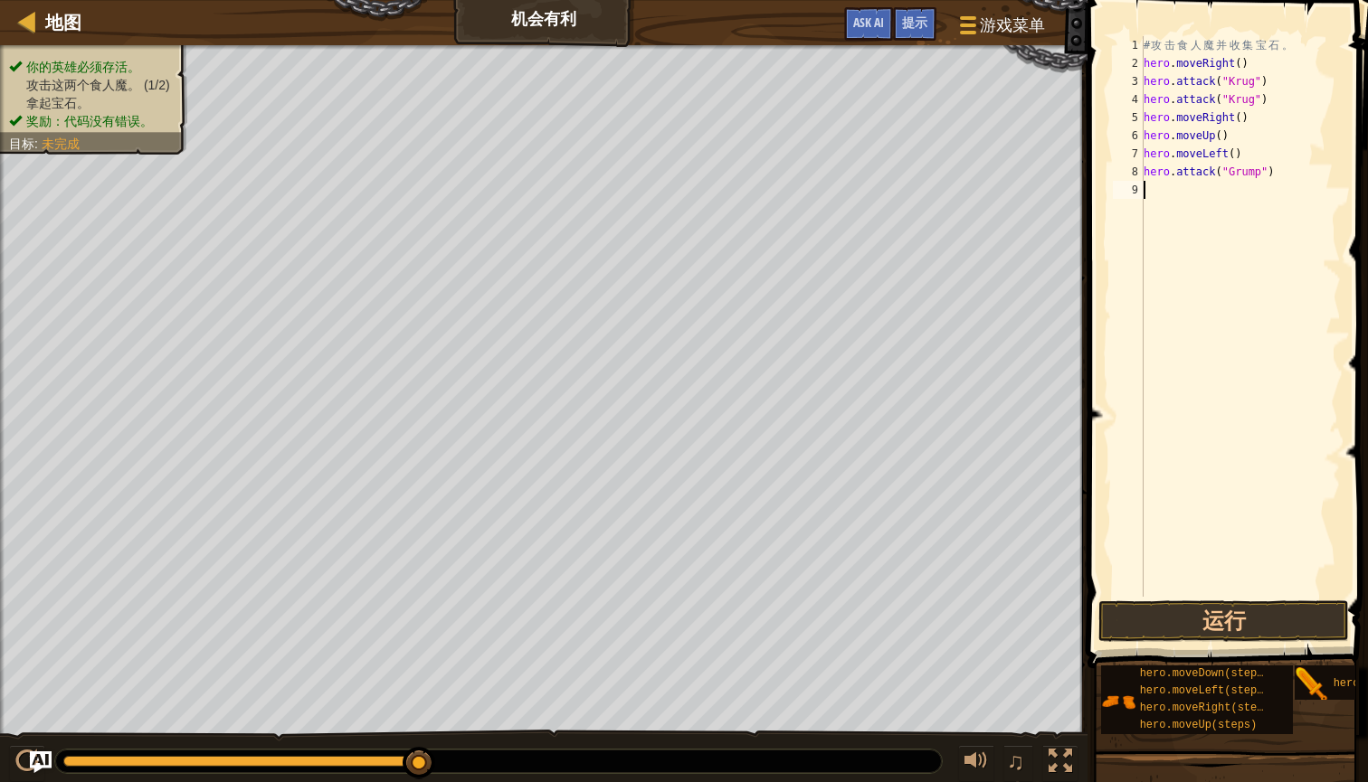
drag, startPoint x: 1299, startPoint y: 190, endPoint x: 1222, endPoint y: 181, distance: 77.4
click at [1222, 181] on div "# 攻 击 食 人 魔 并 收 集 宝 石 。 hero . moveRight ( ) hero . attack ( "Krug" ) hero . at…" at bounding box center [1240, 334] width 201 height 597
click at [1283, 174] on div "# 攻 击 食 人 魔 并 收 集 宝 石 。 hero . moveRight ( ) hero . attack ( "Krug" ) hero . at…" at bounding box center [1240, 334] width 201 height 597
type textarea "hero.attack("Grump")"
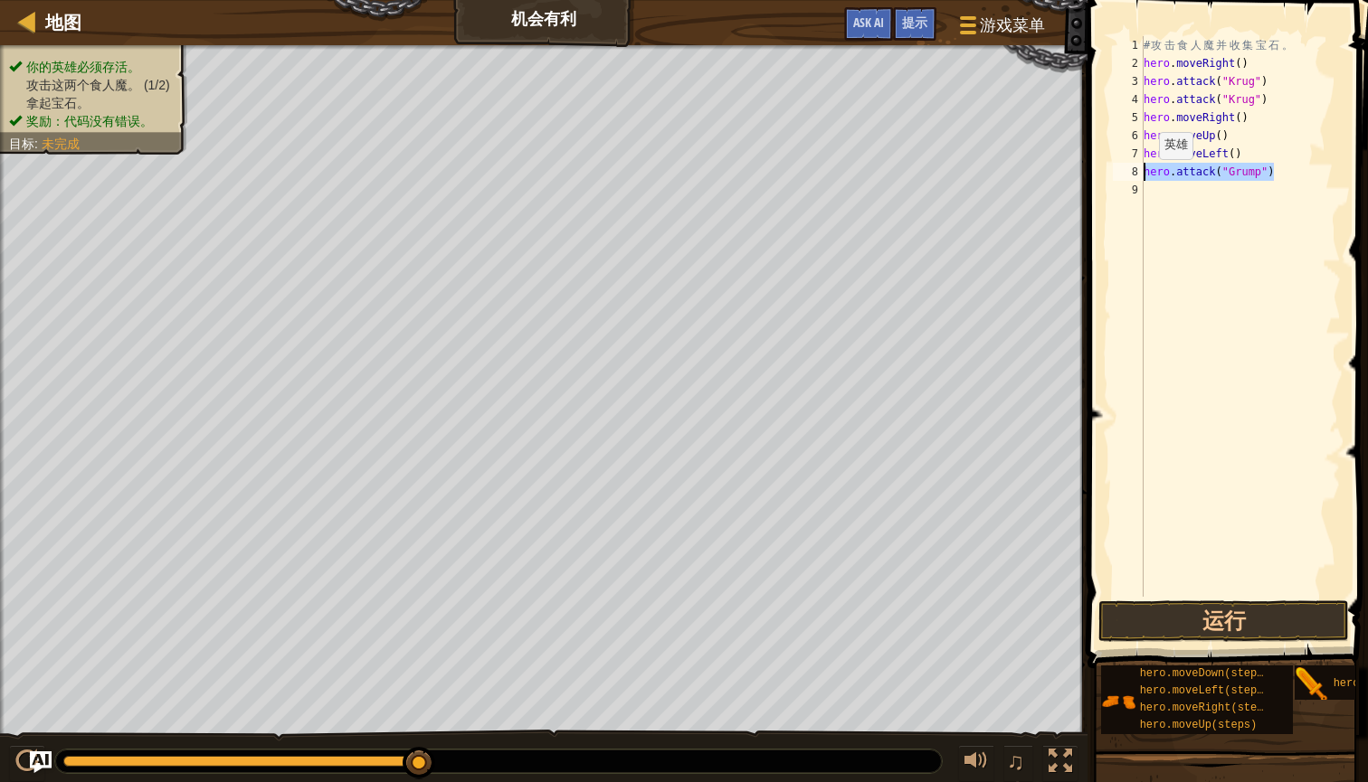
drag, startPoint x: 1283, startPoint y: 174, endPoint x: 1145, endPoint y: 178, distance: 137.6
click at [1145, 177] on div "# 攻 击 食 人 魔 并 收 集 宝 石 。 hero . moveRight ( ) hero . attack ( "Krug" ) hero . at…" at bounding box center [1240, 334] width 201 height 597
click at [1170, 196] on div "# 攻 击 食 人 魔 并 收 集 宝 石 。 hero . moveRight ( ) hero . attack ( "Krug" ) hero . at…" at bounding box center [1240, 334] width 201 height 597
paste textarea "hero.attack("Grump")"
type textarea "hero.attack("Grump")"
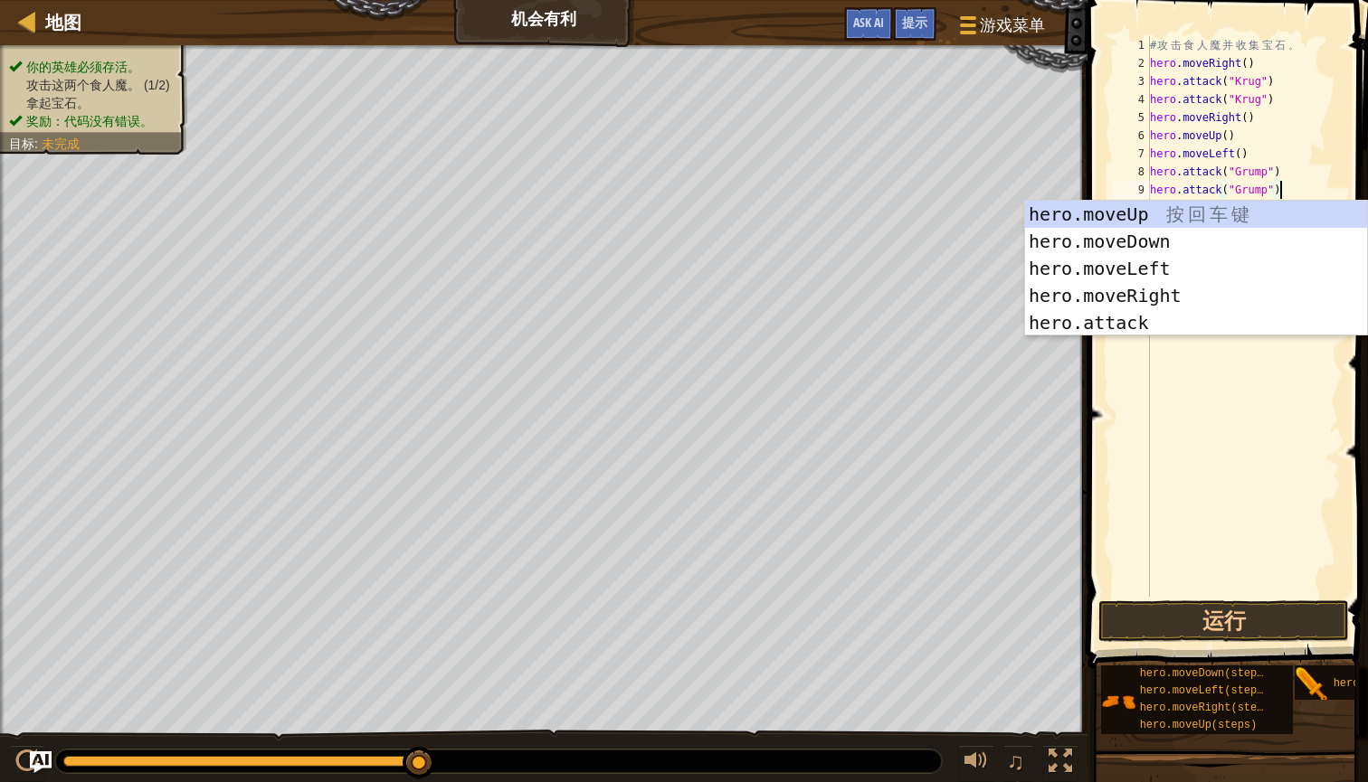
click at [1252, 431] on div "# 攻 击 食 人 魔 并 收 集 宝 石 。 hero . moveRight ( ) hero . attack ( "Krug" ) hero . at…" at bounding box center [1243, 334] width 195 height 597
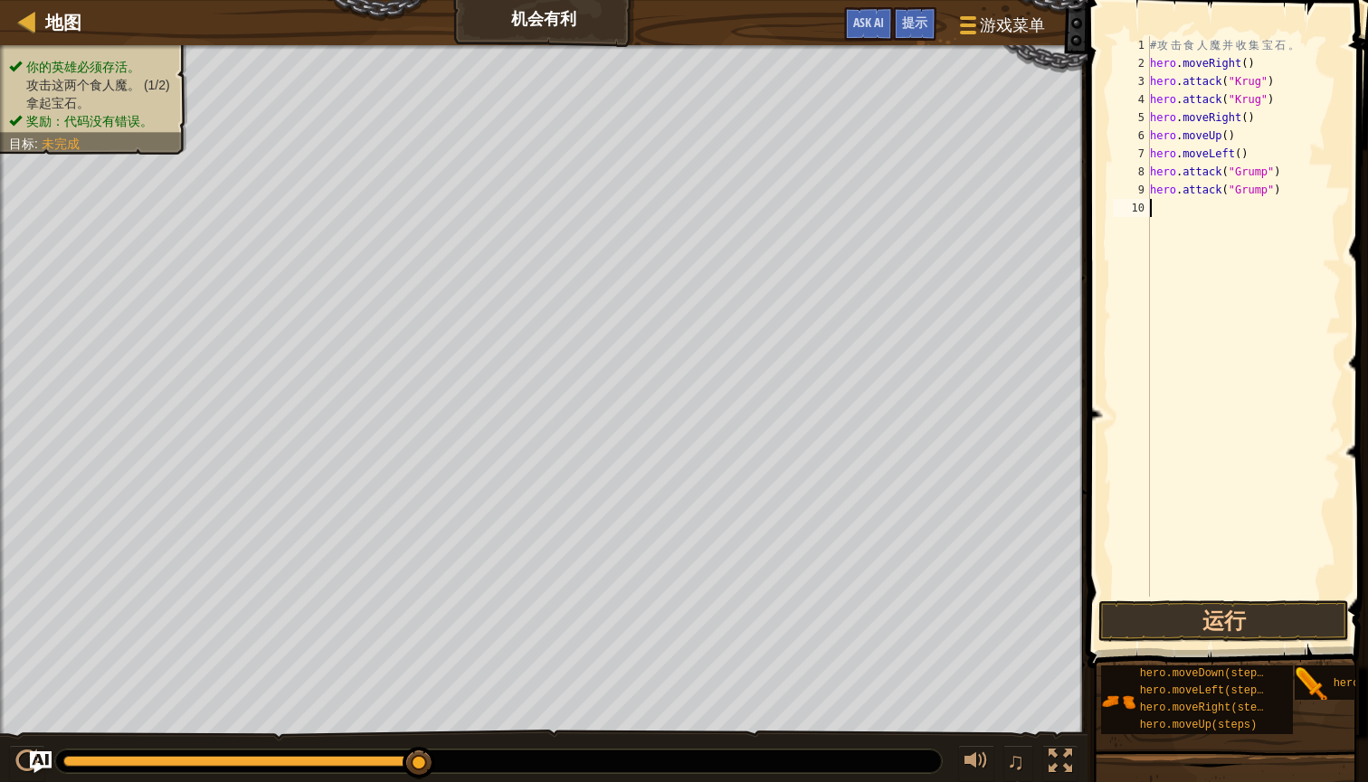
type textarea "h"
click at [1292, 615] on button "运行" at bounding box center [1223, 622] width 251 height 42
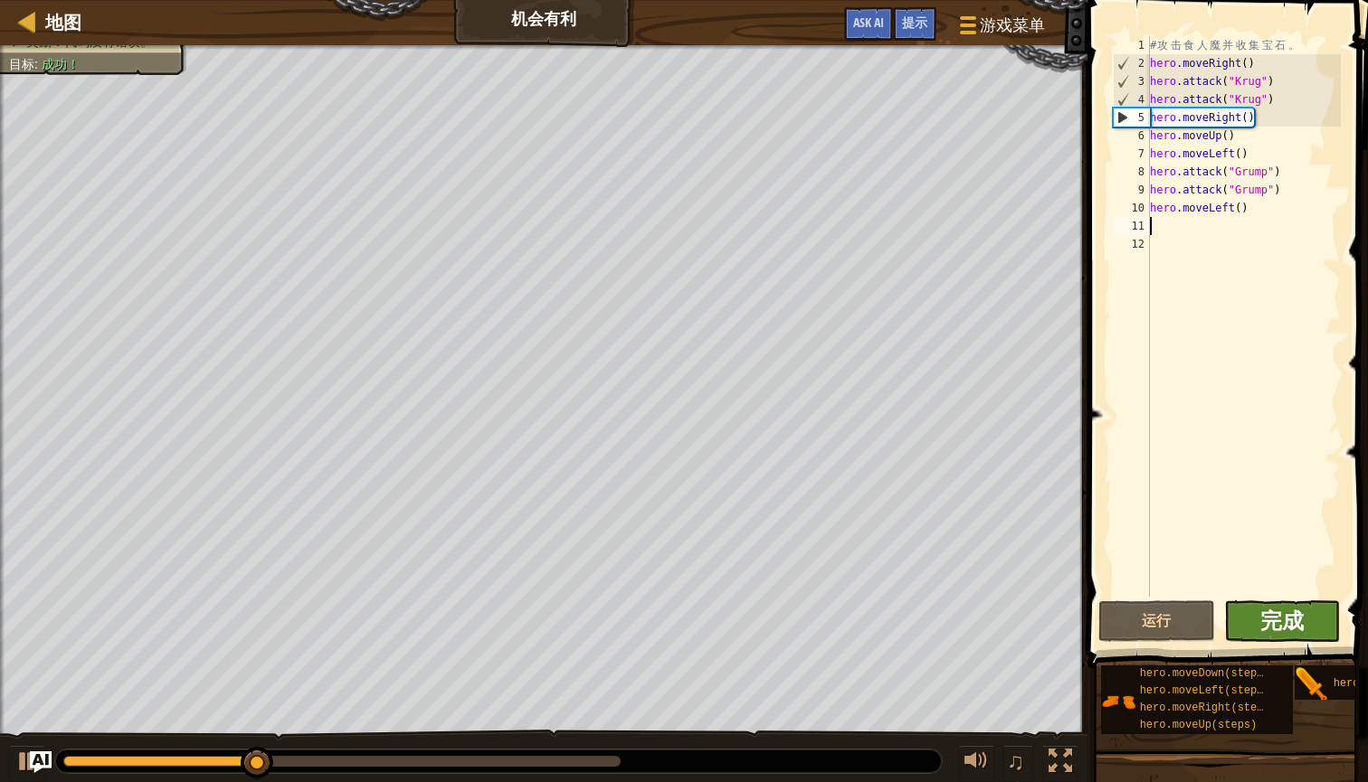
click at [1302, 618] on span "完成" at bounding box center [1281, 620] width 43 height 29
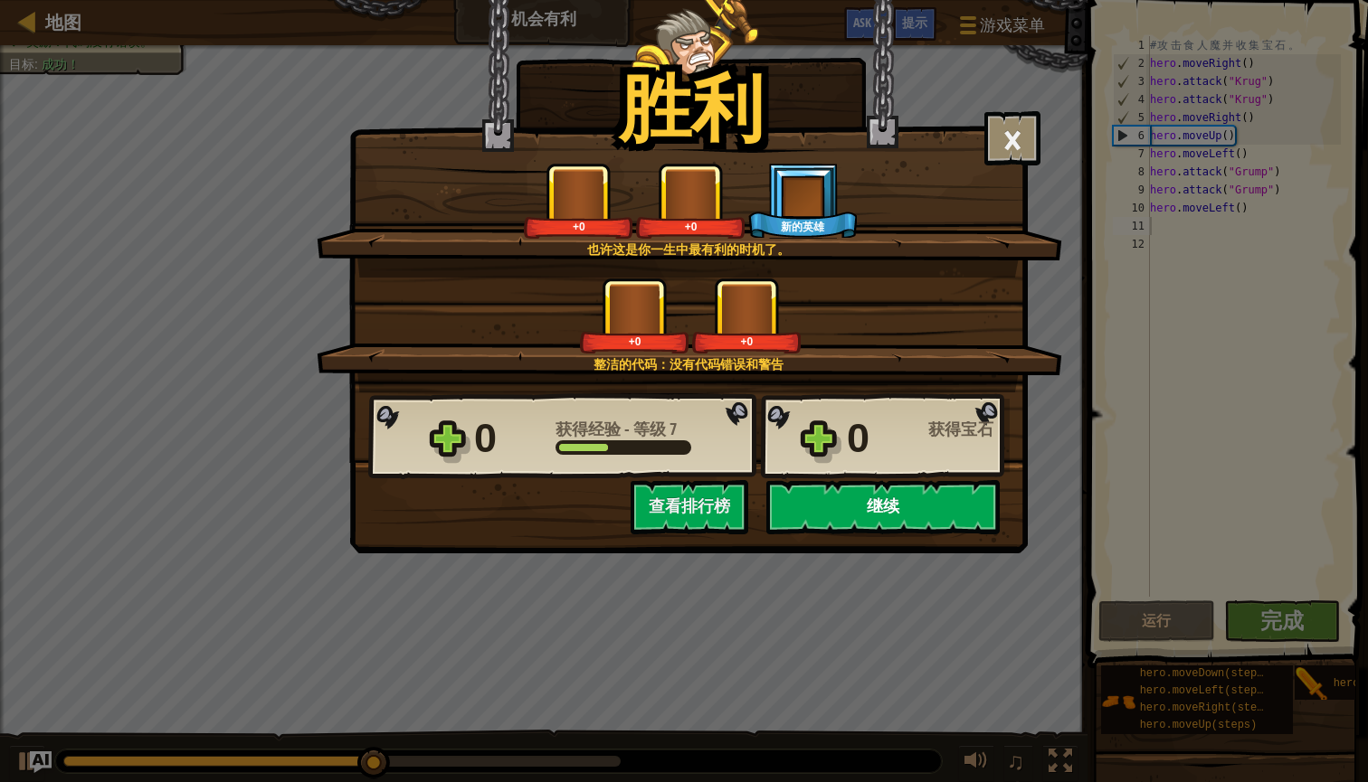
click at [877, 507] on button "继续" at bounding box center [882, 507] width 233 height 54
select select "zh-[PERSON_NAME]"
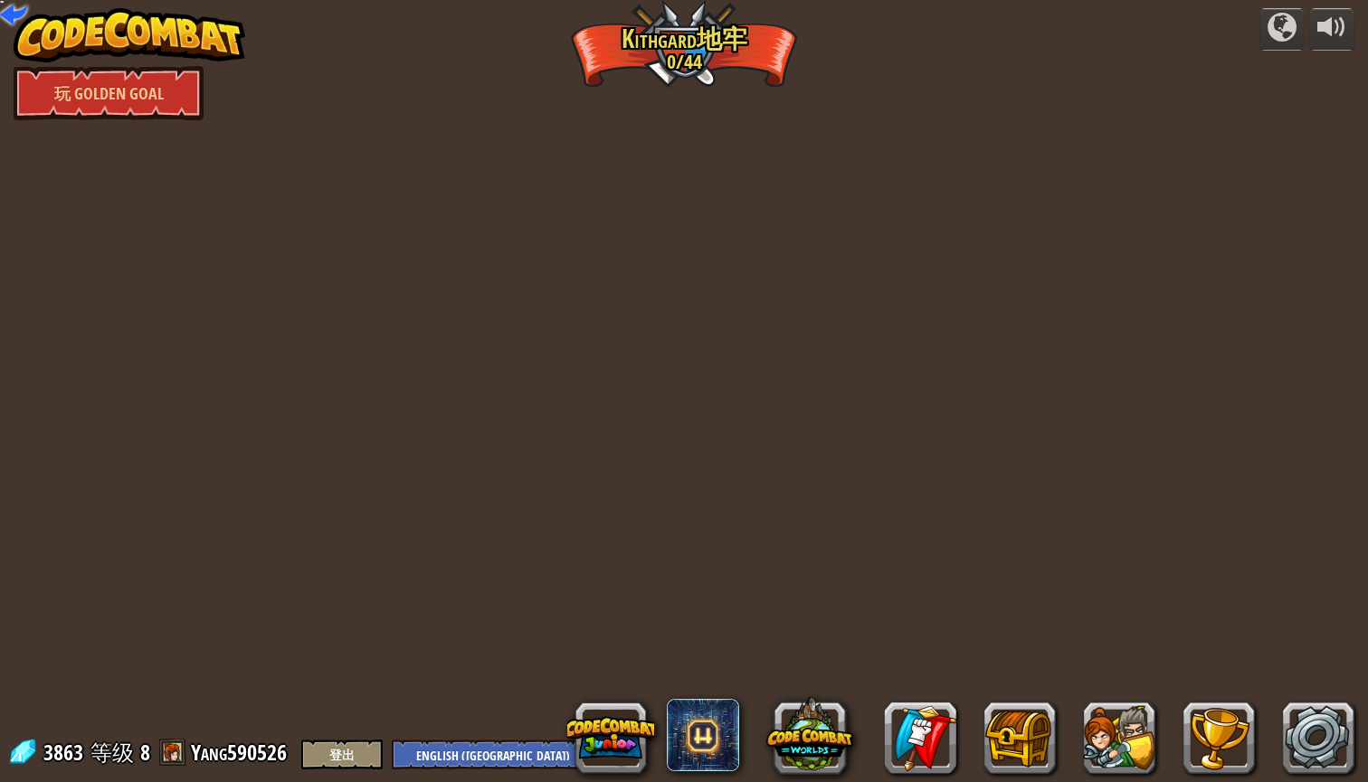
select select "zh-[PERSON_NAME]"
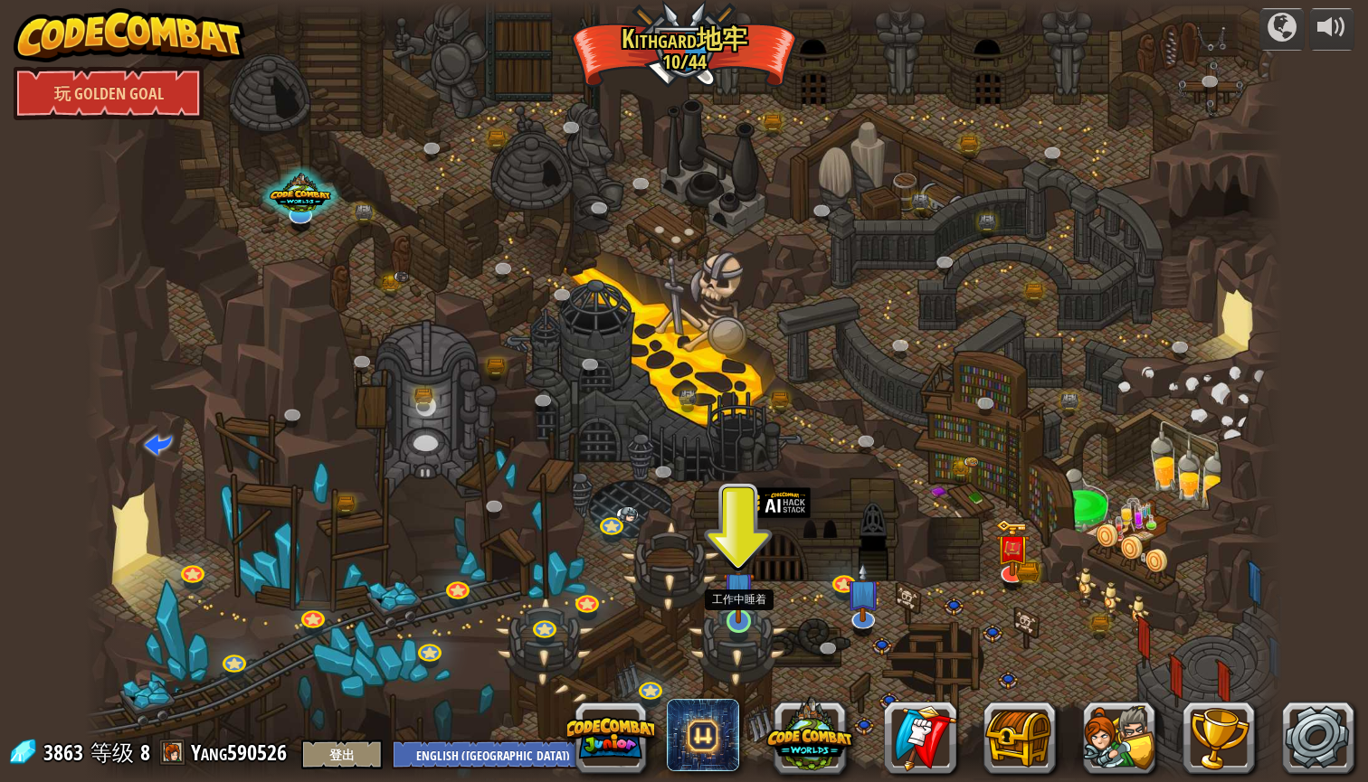
click at [745, 602] on img at bounding box center [739, 588] width 32 height 72
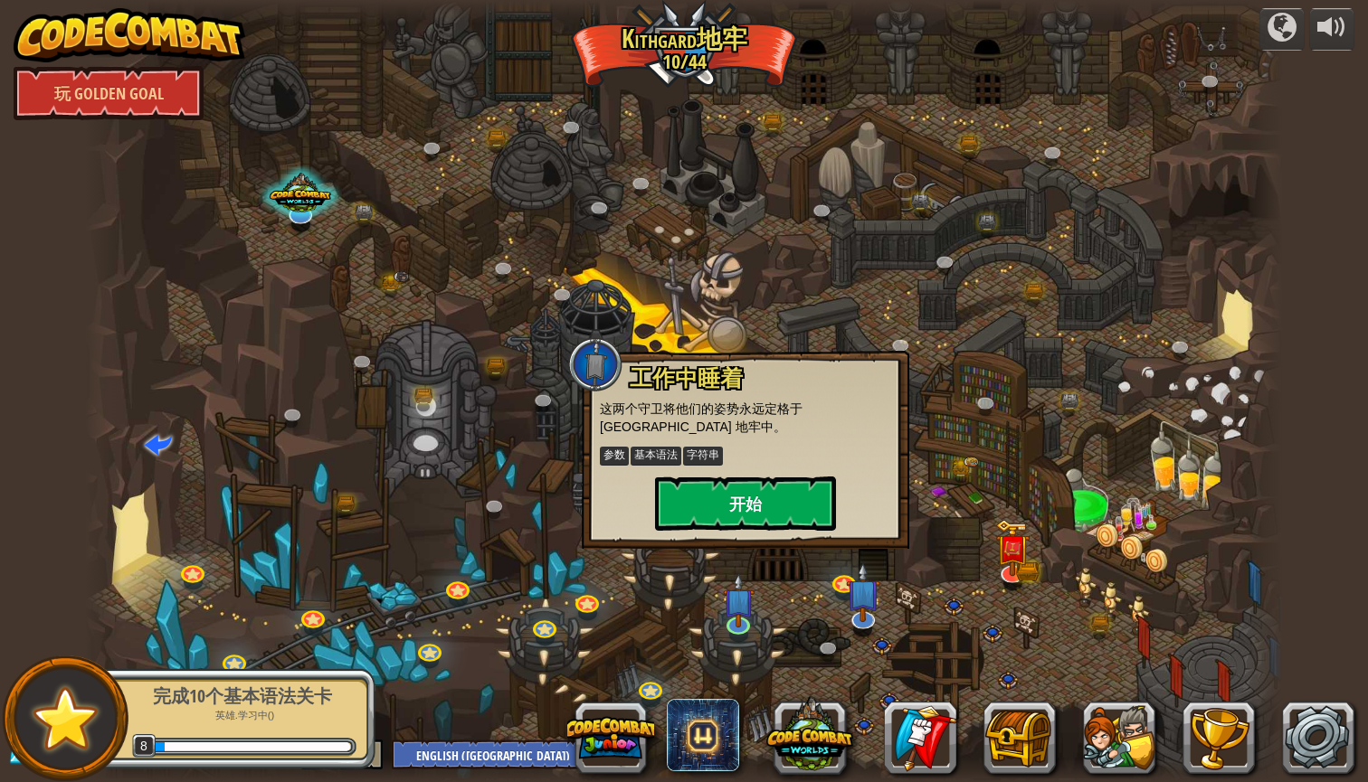
click at [775, 503] on button "开始" at bounding box center [745, 504] width 181 height 54
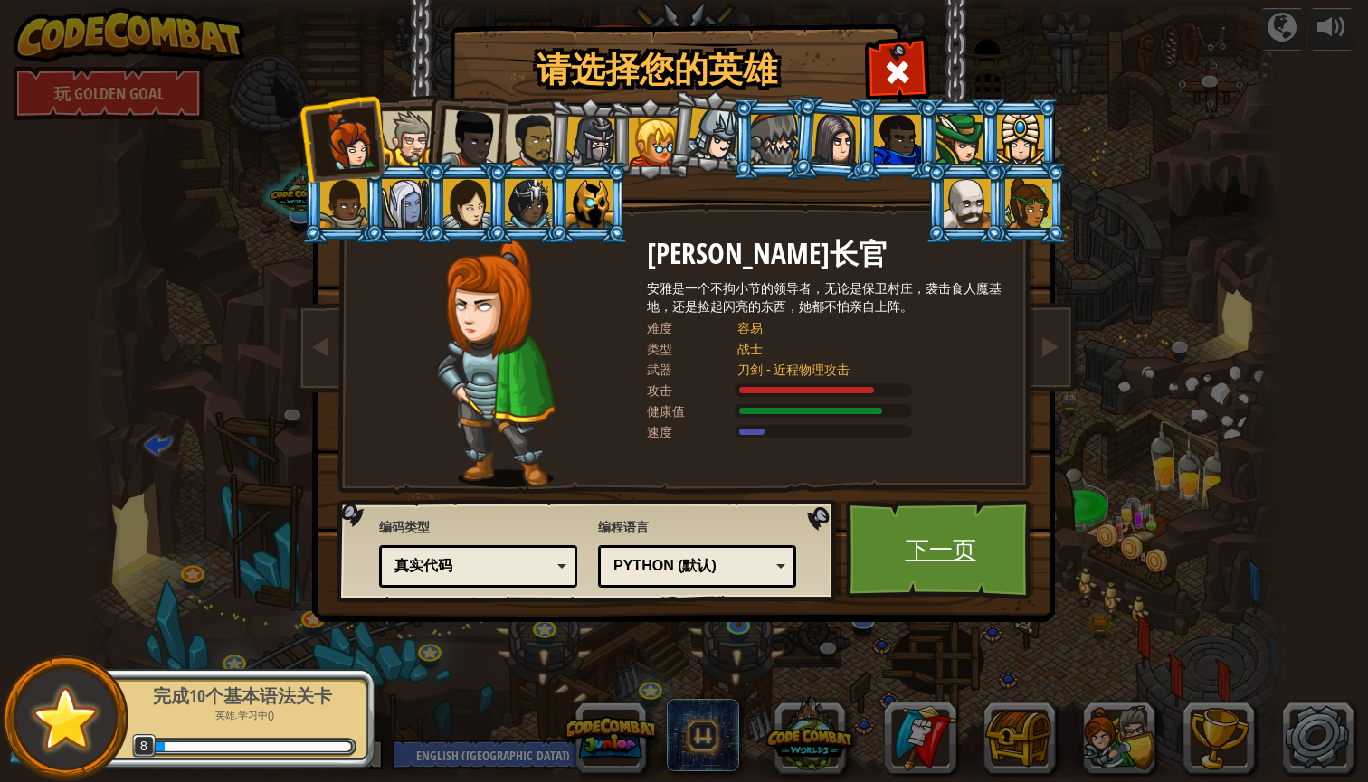
click at [914, 562] on link "下一页" at bounding box center [940, 550] width 189 height 100
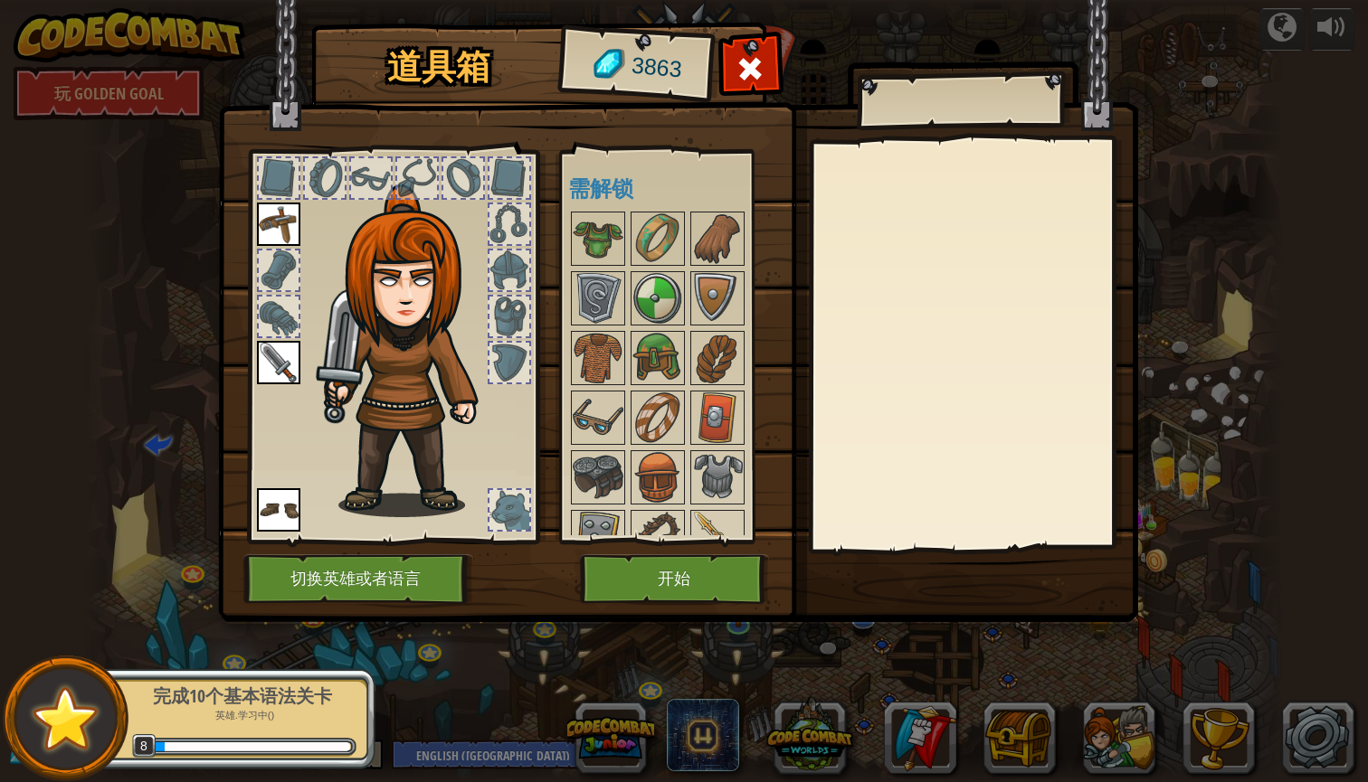
click at [712, 575] on button "开始" at bounding box center [674, 580] width 189 height 50
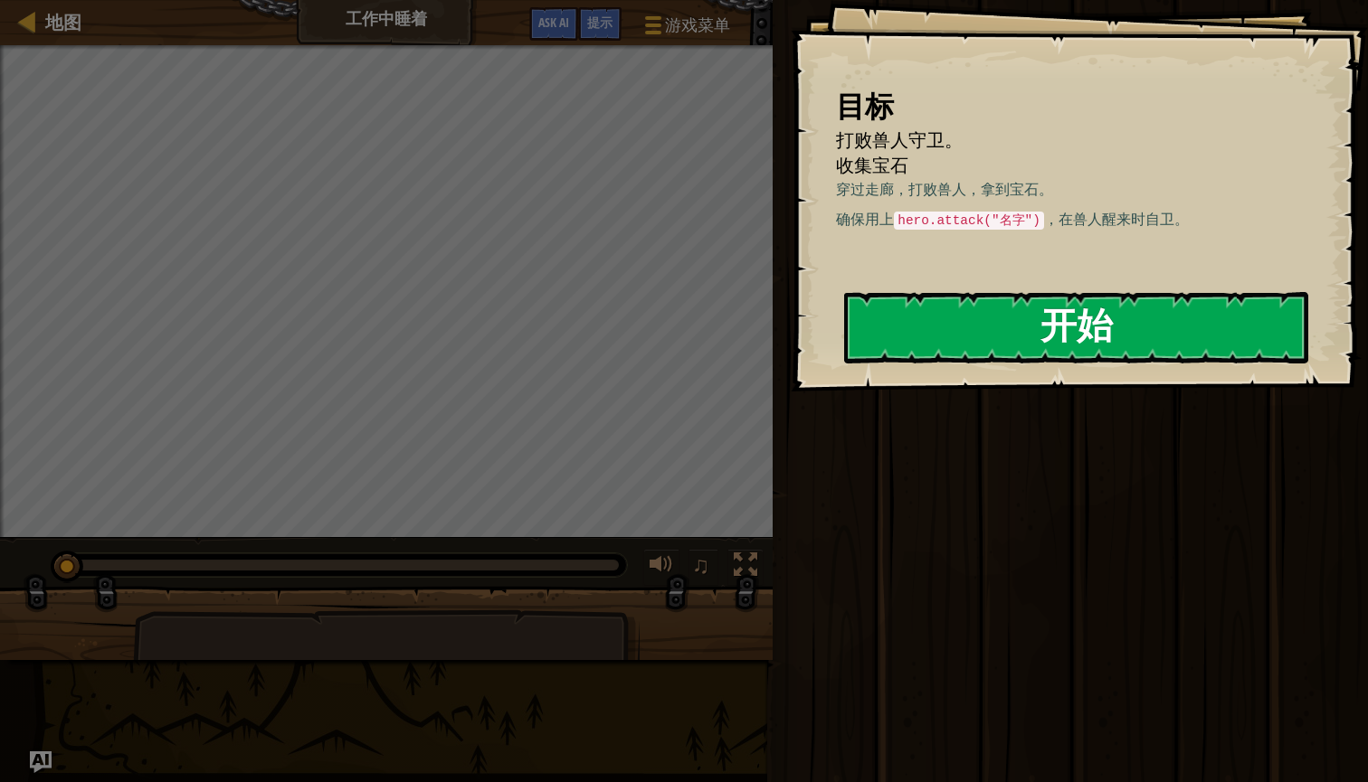
click at [973, 333] on button "开始" at bounding box center [1076, 327] width 464 height 71
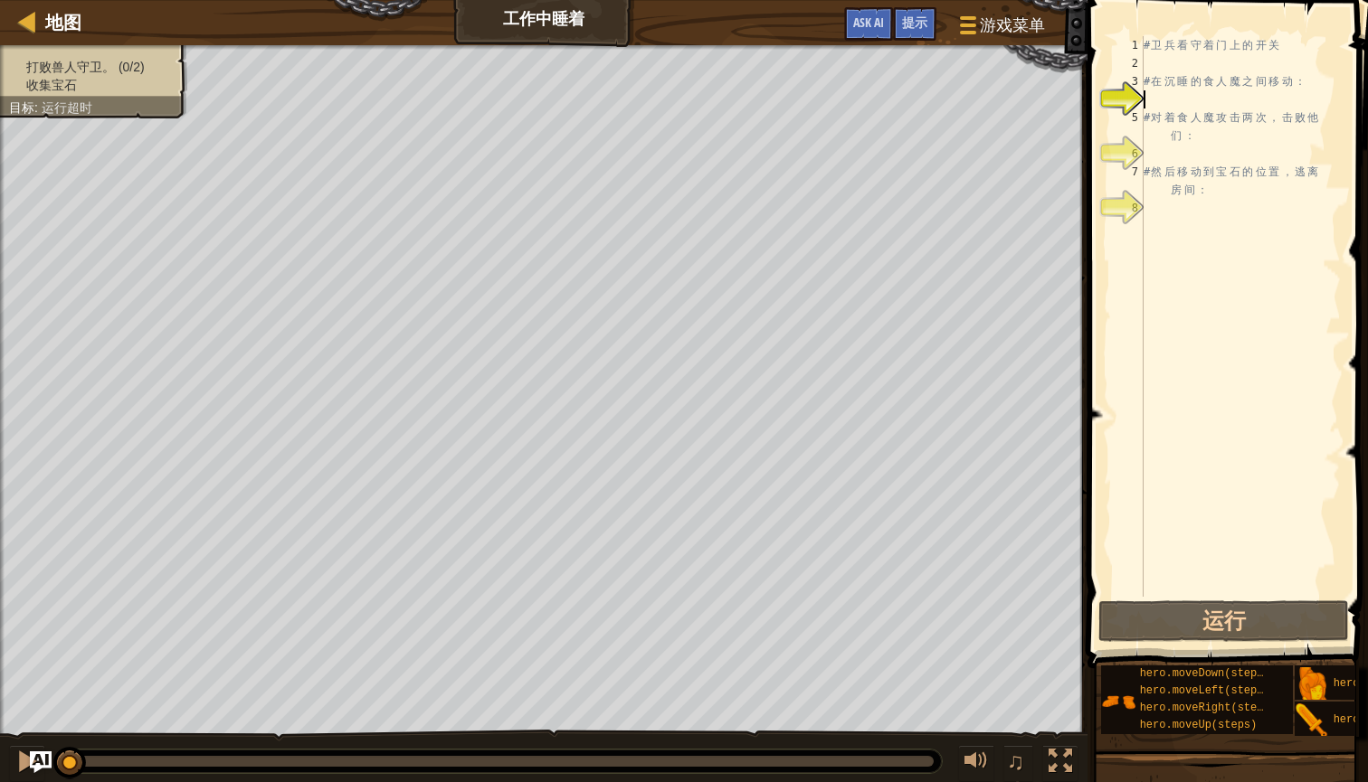
type textarea "h"
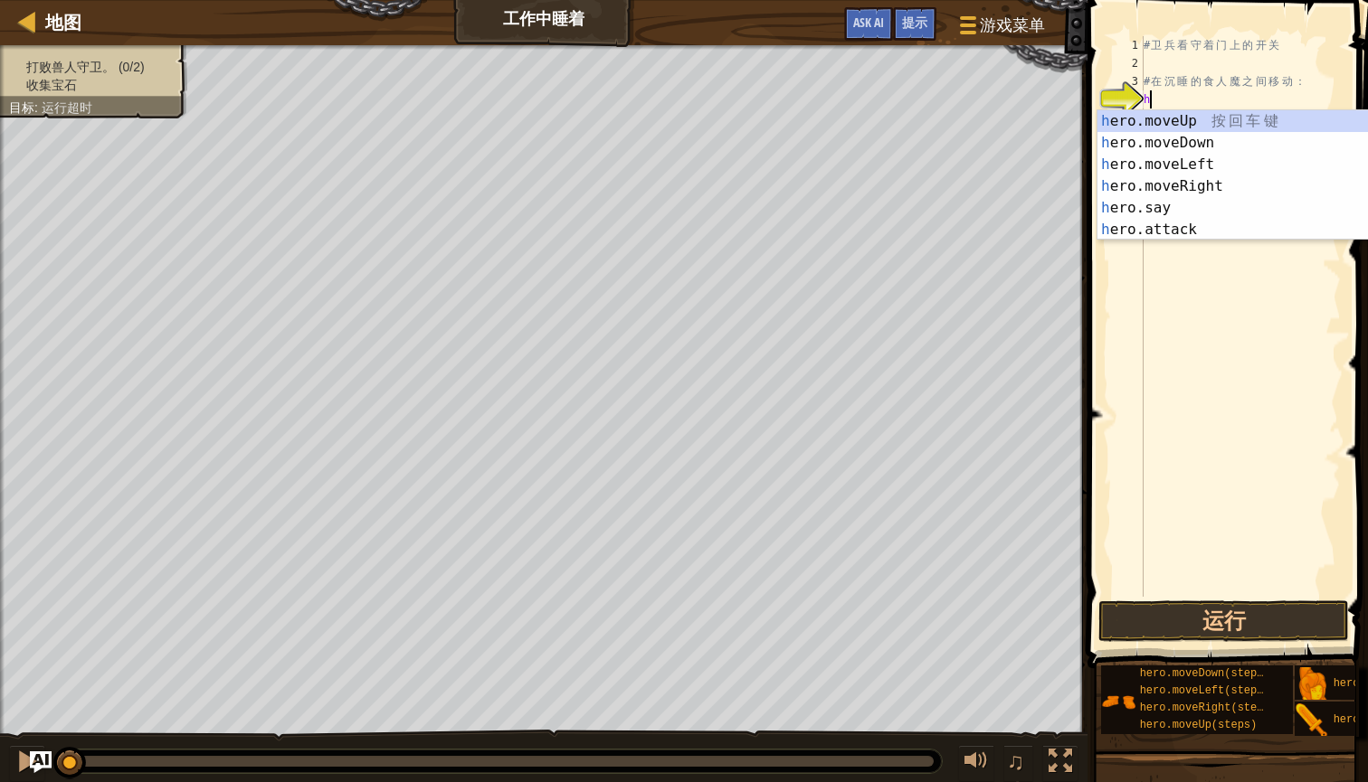
scroll to position [8, 0]
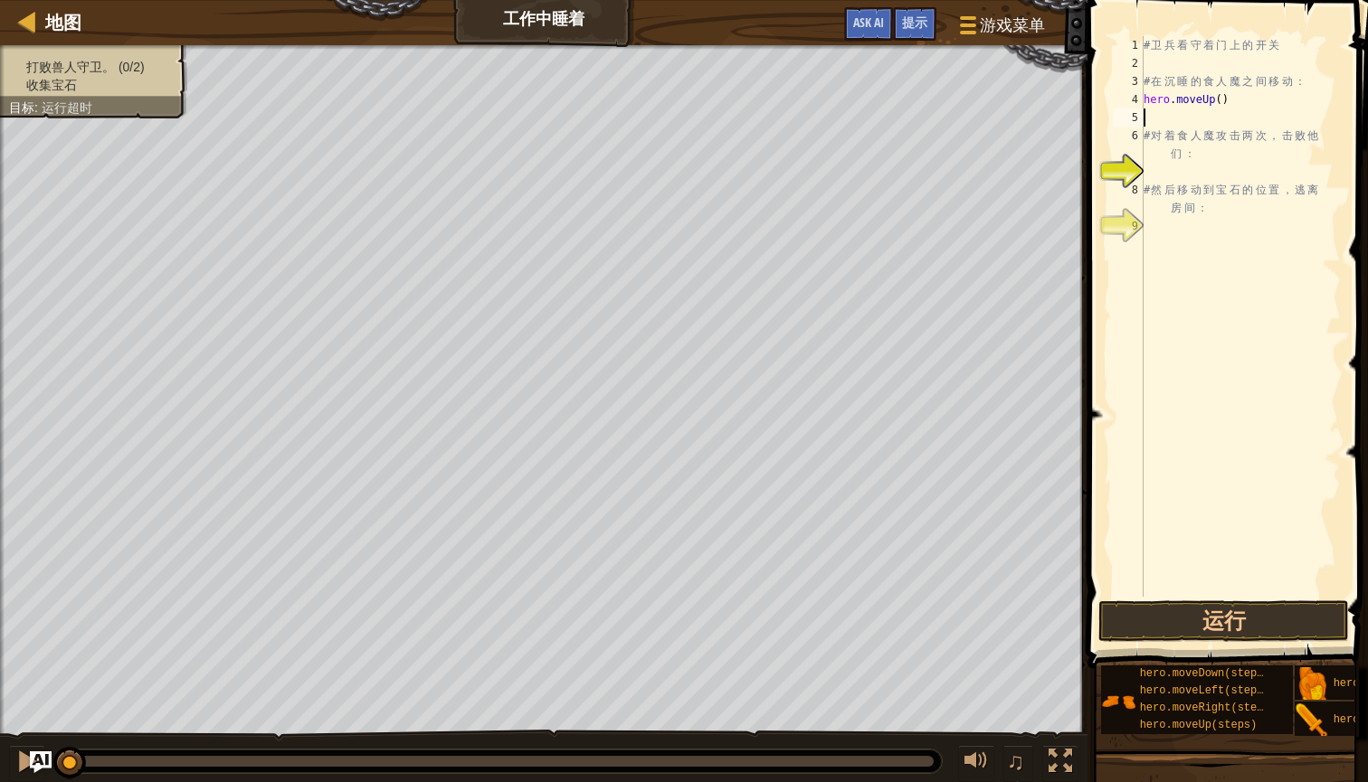
type textarea "h"
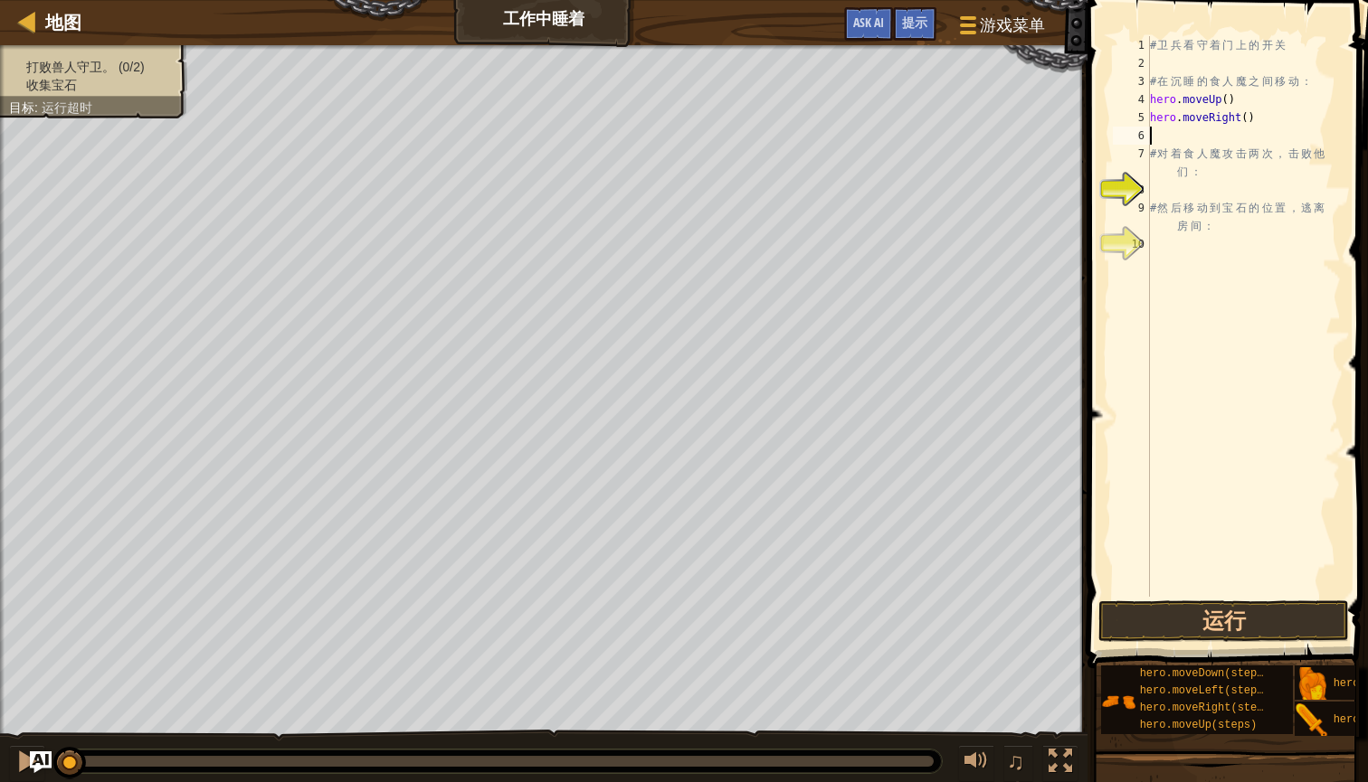
click at [1251, 119] on div "# 卫 兵 看 守 着 门 上 的 开 关 # 在 沉 睡 的 食 人 魔 之 间 移 动 ： hero . moveUp ( ) hero . moveRi…" at bounding box center [1243, 334] width 195 height 597
type textarea "hero.moveRight()"
click at [1251, 119] on div "# 卫 兵 看 守 着 门 上 的 开 关 # 在 沉 睡 的 食 人 魔 之 间 移 动 ： hero . moveUp ( ) hero . moveRi…" at bounding box center [1243, 334] width 195 height 597
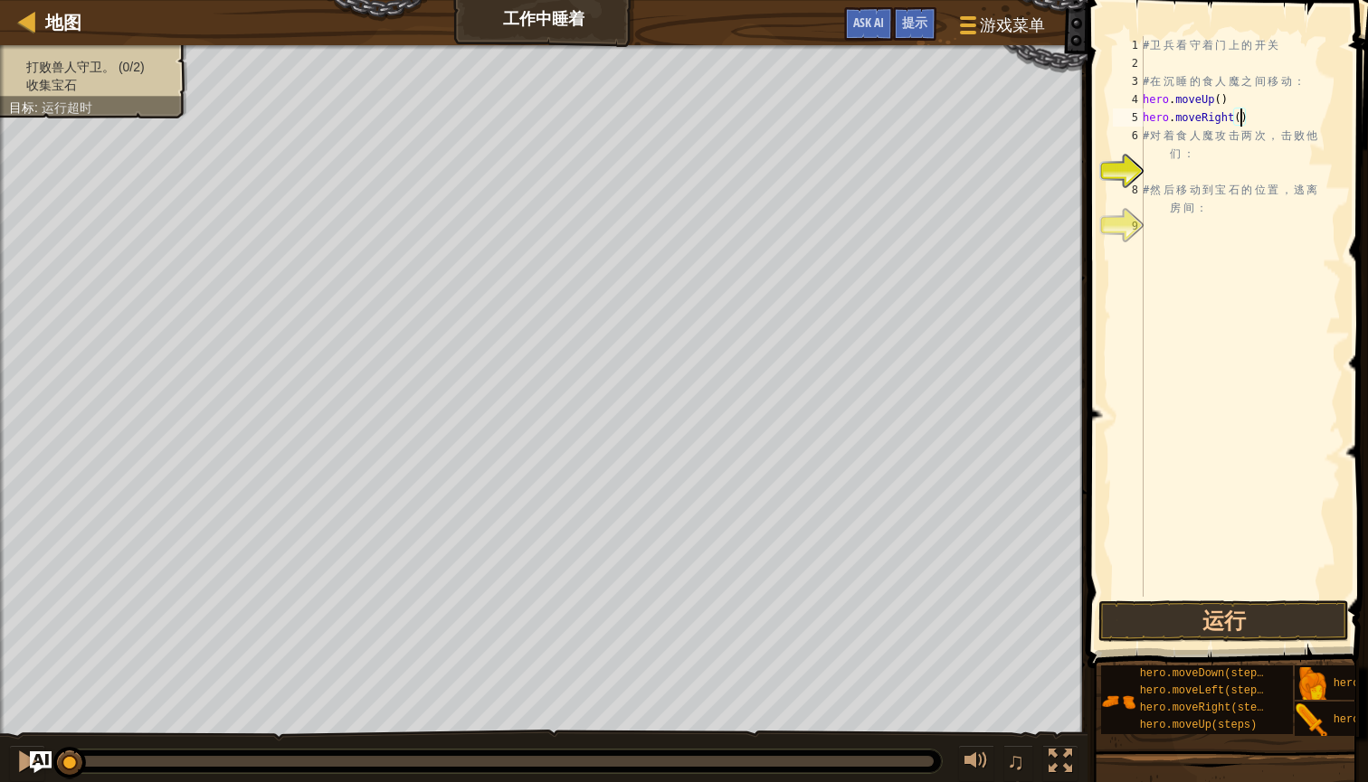
scroll to position [8, 8]
type textarea "# 对着食人魔攻击两次，击败他们："
type textarea "hero.attack("Bas")"
click at [1305, 167] on div "# 卫 兵 看 守 着 门 上 的 开 关 # 在 沉 睡 的 食 人 魔 之 间 移 动 ： hero . moveUp ( ) hero . moveRi…" at bounding box center [1243, 334] width 195 height 597
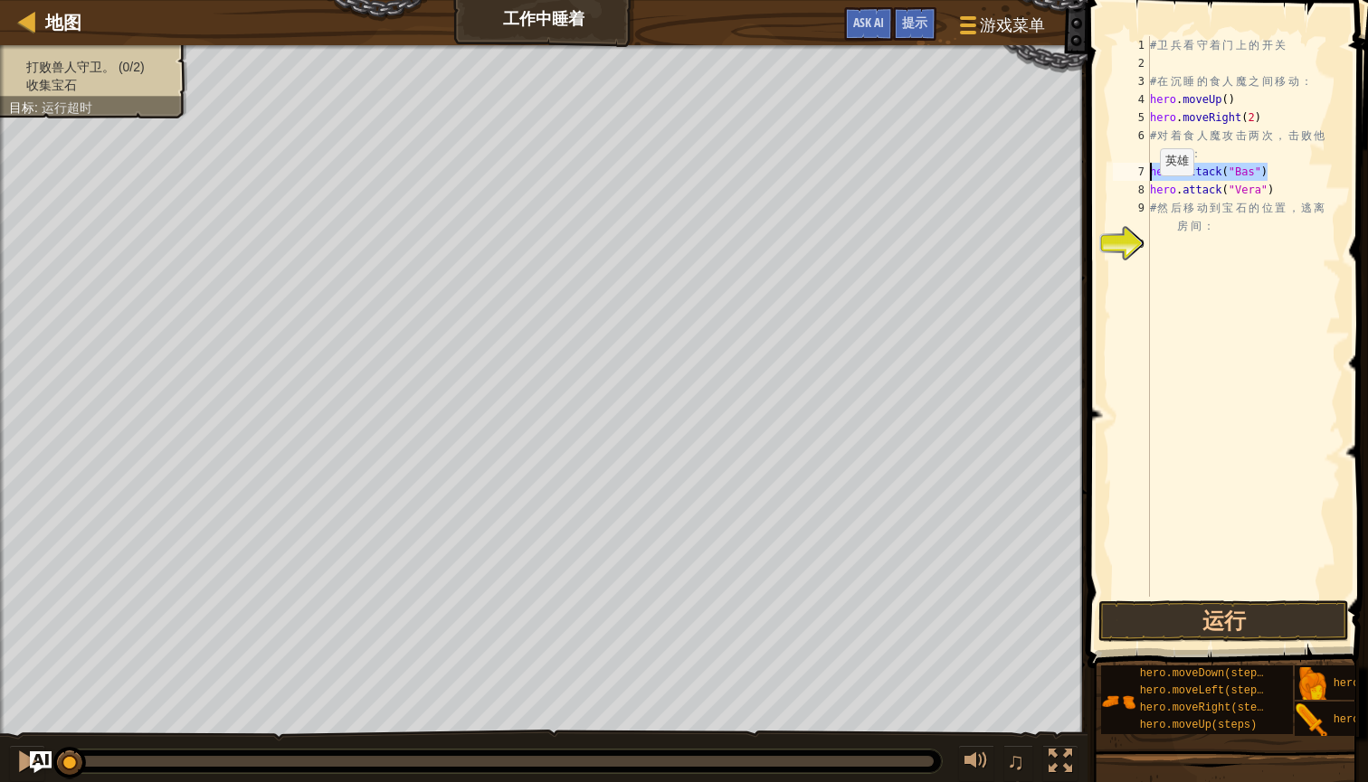
drag, startPoint x: 1305, startPoint y: 167, endPoint x: 1145, endPoint y: 181, distance: 160.7
click at [1145, 180] on div "hero.attack("Bas") 1 2 3 4 5 6 7 8 9 10 # 卫 兵 看 守 着 门 上 的 开 关 # 在 沉 睡 的 食 人 魔 之…" at bounding box center [1225, 316] width 232 height 561
click at [1145, 181] on div "8" at bounding box center [1131, 190] width 37 height 18
click at [1285, 179] on div "# 卫 兵 看 守 着 门 上 的 开 关 # 在 沉 睡 的 食 人 魔 之 间 移 动 ： hero . moveUp ( ) hero . moveRi…" at bounding box center [1243, 334] width 195 height 597
type textarea "hero.attack("Bas")"
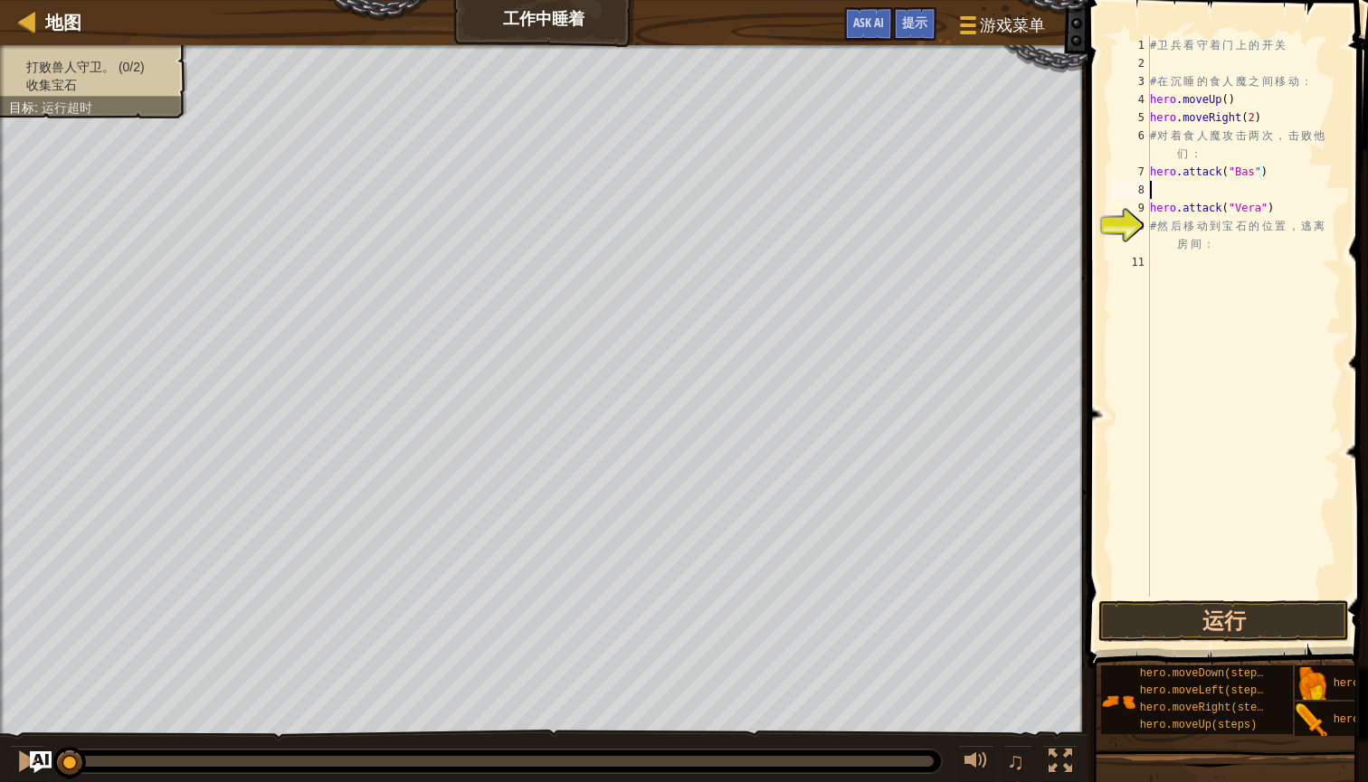
scroll to position [8, 0]
paste textarea "hero.attack("Bas")"
click at [1300, 202] on div "# 卫 兵 看 守 着 门 上 的 开 关 # 在 沉 睡 的 食 人 魔 之 间 移 动 ： hero . moveUp ( ) hero . moveRi…" at bounding box center [1243, 334] width 195 height 597
type textarea "hero.attack("Vera")"
drag, startPoint x: 1300, startPoint y: 202, endPoint x: 1152, endPoint y: 210, distance: 147.7
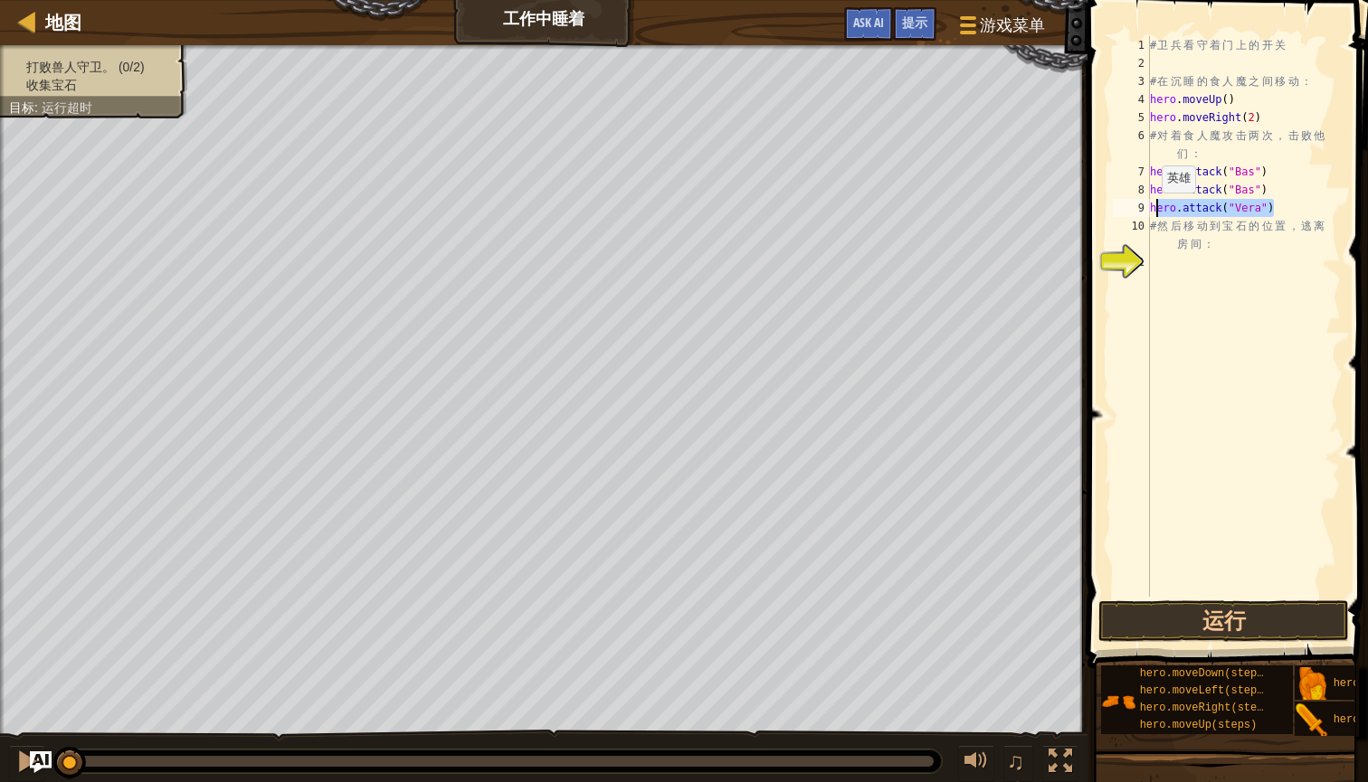
click at [1152, 210] on div "# 卫 兵 看 守 着 门 上 的 开 关 # 在 沉 睡 的 食 人 魔 之 间 移 动 ： hero . moveUp ( ) hero . moveRi…" at bounding box center [1243, 334] width 195 height 597
click at [1152, 210] on div "# 卫 兵 看 守 着 门 上 的 开 关 # 在 沉 睡 的 食 人 魔 之 间 移 动 ： hero . moveUp ( ) hero . moveRi…" at bounding box center [1243, 316] width 194 height 561
drag, startPoint x: 1152, startPoint y: 210, endPoint x: 1265, endPoint y: 208, distance: 112.2
click at [1266, 208] on div "# 卫 兵 看 守 着 门 上 的 开 关 # 在 沉 睡 的 食 人 魔 之 间 移 动 ： hero . moveUp ( ) hero . moveRi…" at bounding box center [1243, 334] width 195 height 597
click at [1287, 215] on div "# 卫 兵 看 守 着 门 上 的 开 关 # 在 沉 睡 的 食 人 魔 之 间 移 动 ： hero . moveUp ( ) hero . moveRi…" at bounding box center [1243, 334] width 195 height 597
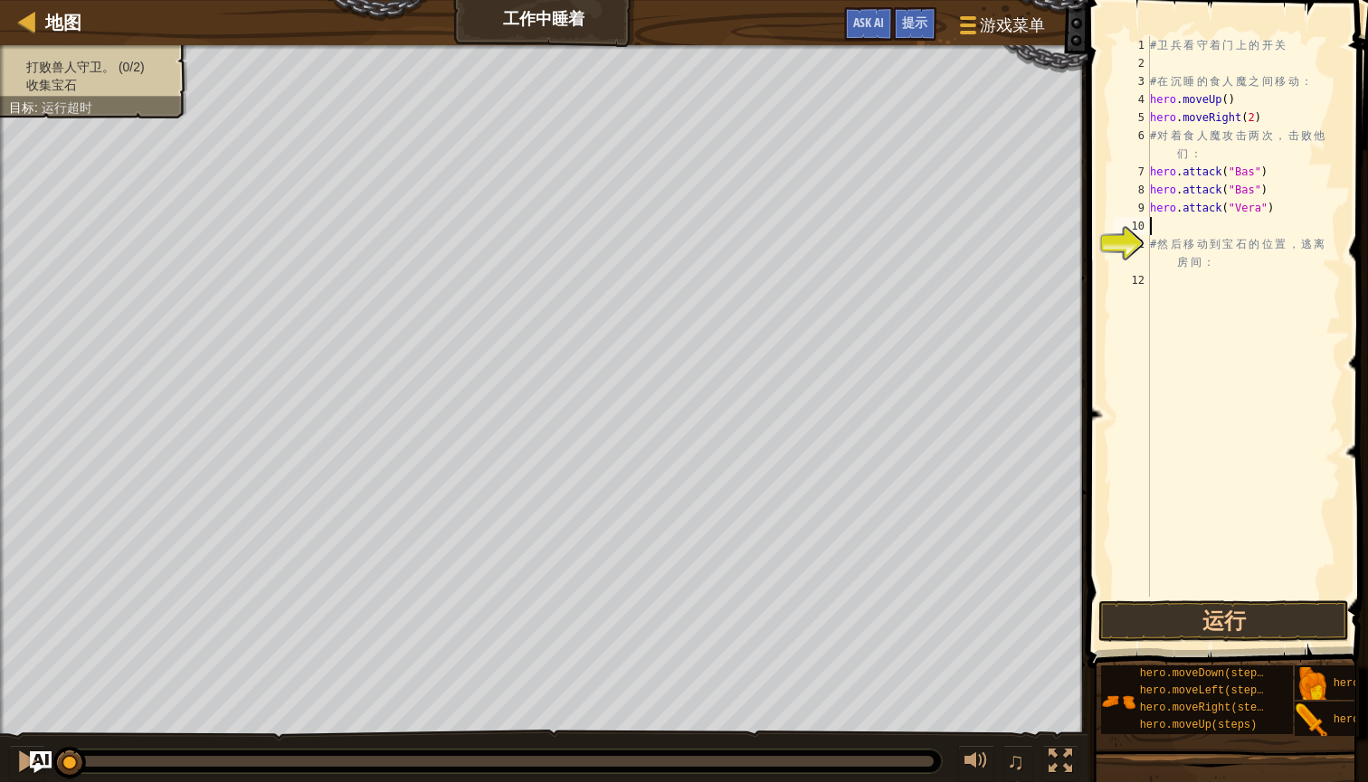
paste textarea "hero.attack("Vera""
type textarea "hero.attack("Vera")"
click at [1247, 285] on div "# 卫 兵 看 守 着 门 上 的 开 关 # 在 沉 睡 的 食 人 魔 之 间 移 动 ： hero . moveUp ( ) hero . moveRi…" at bounding box center [1243, 334] width 195 height 597
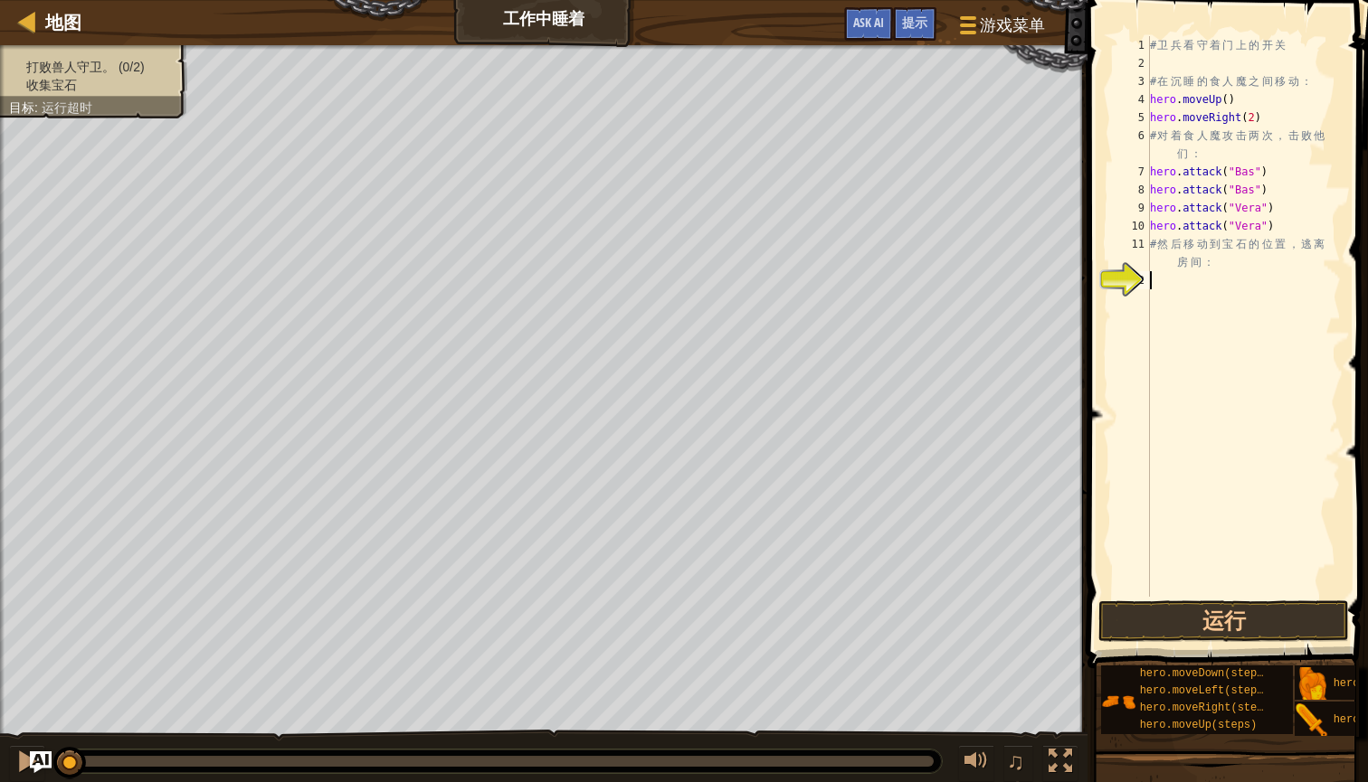
type textarea "h"
click at [1218, 612] on button "运行" at bounding box center [1223, 622] width 251 height 42
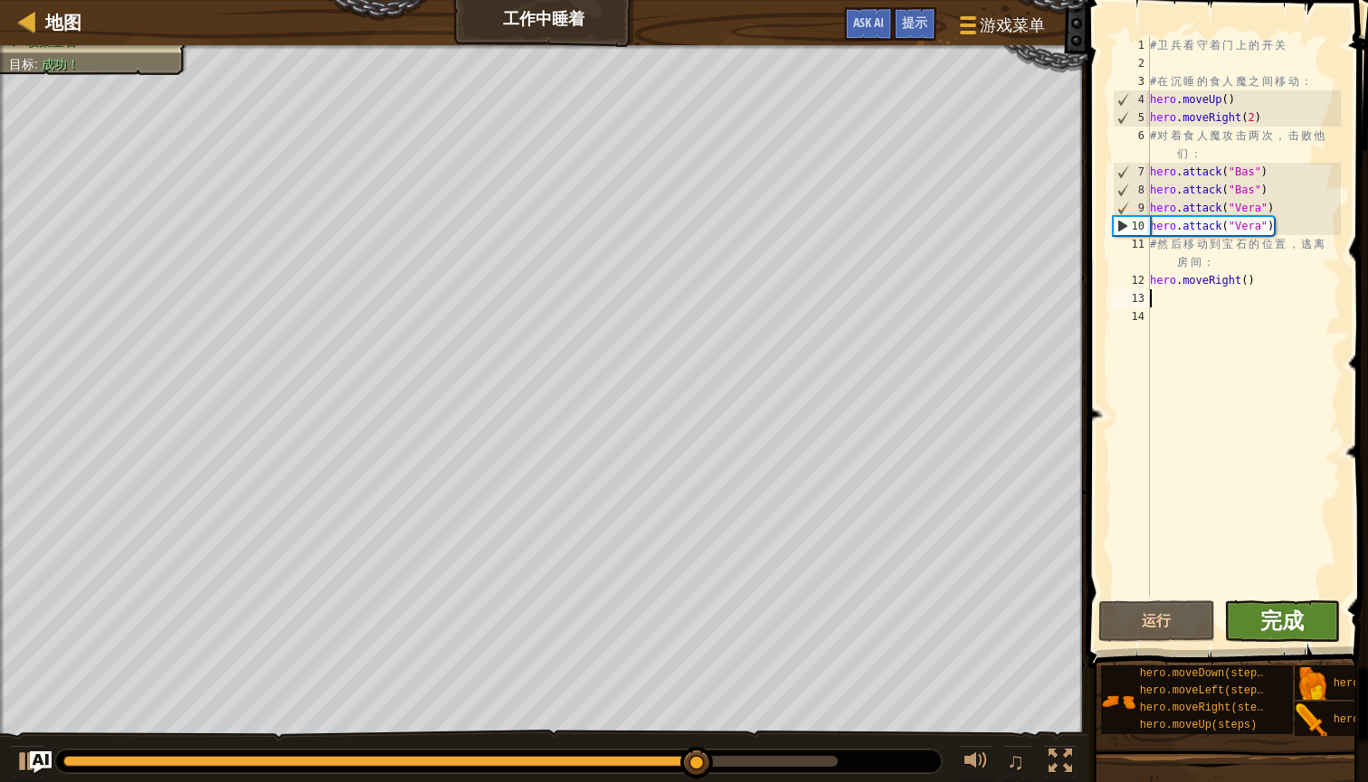
click at [1277, 631] on span "完成" at bounding box center [1281, 620] width 43 height 29
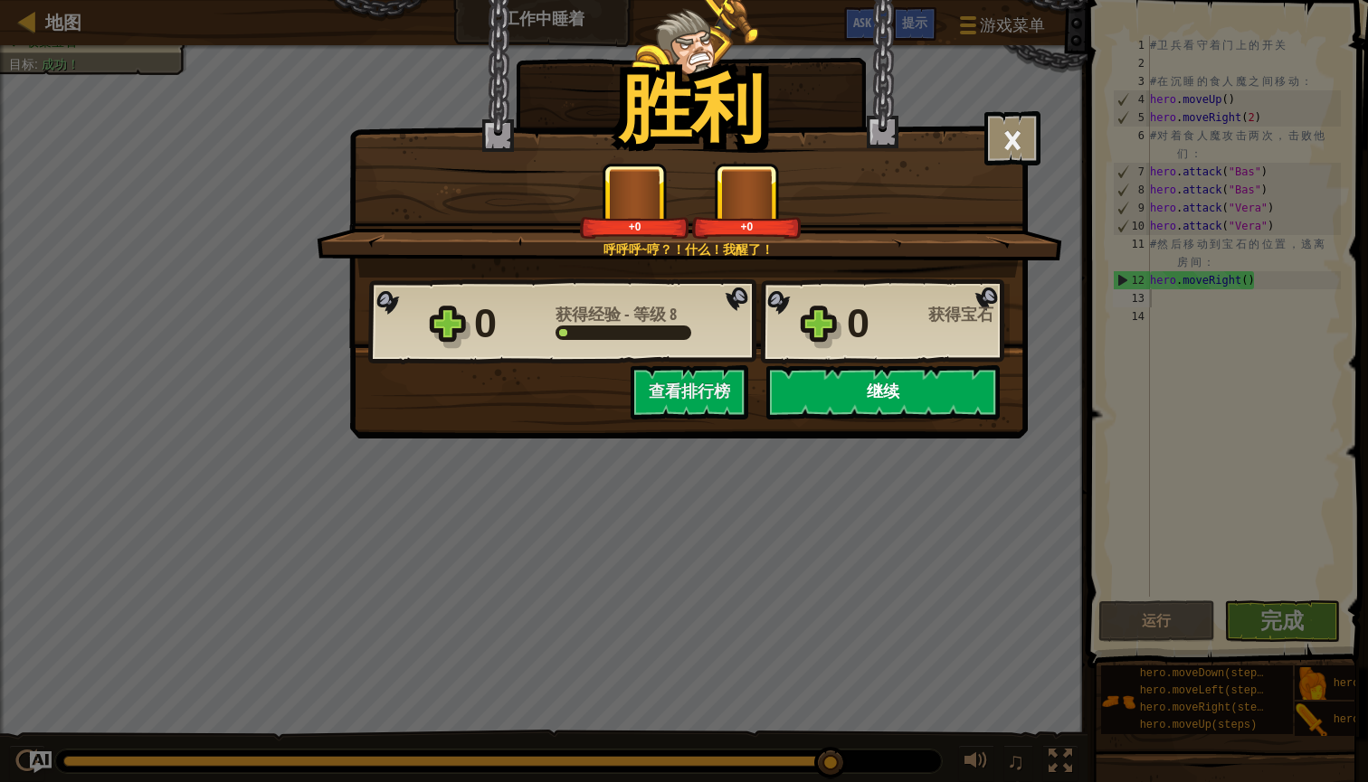
click at [875, 403] on button "继续" at bounding box center [882, 392] width 233 height 54
select select "zh-[PERSON_NAME]"
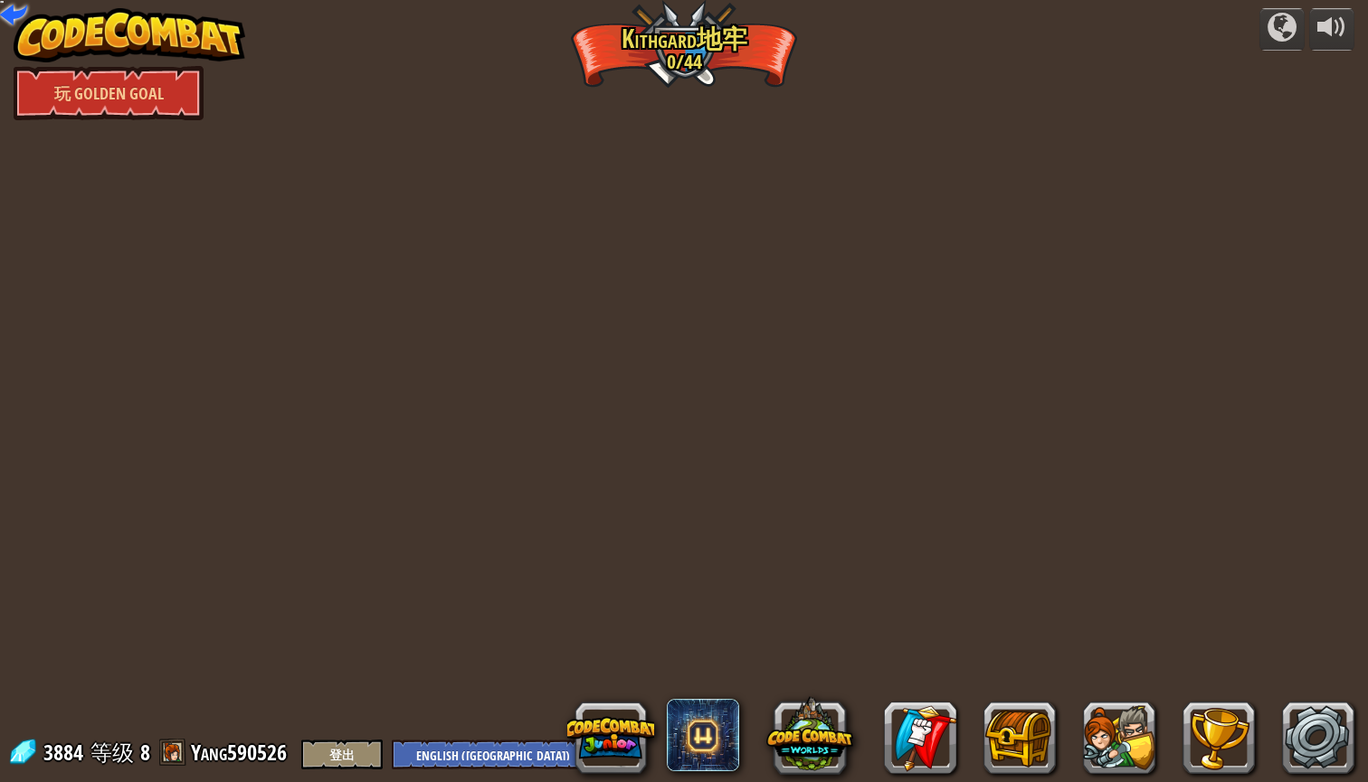
select select "zh-[PERSON_NAME]"
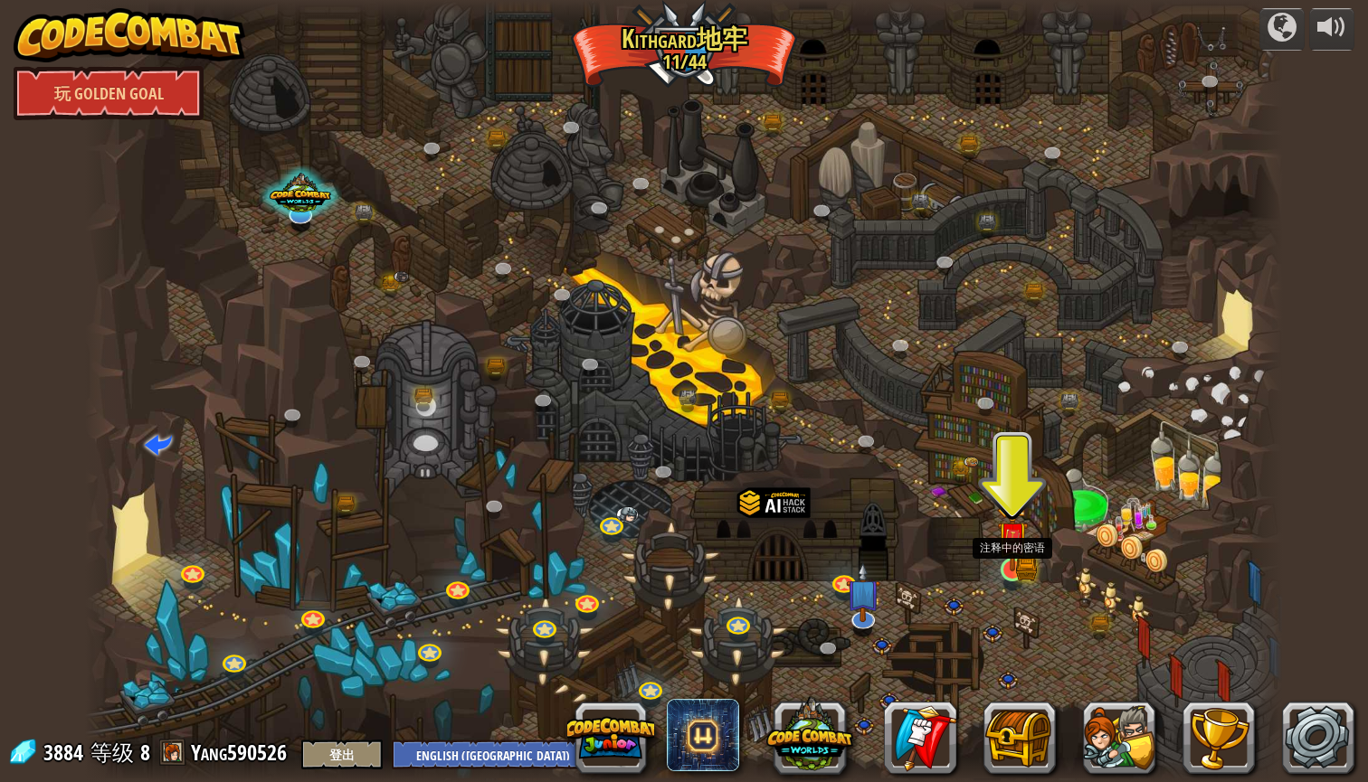
click at [1008, 562] on img at bounding box center [1013, 537] width 32 height 69
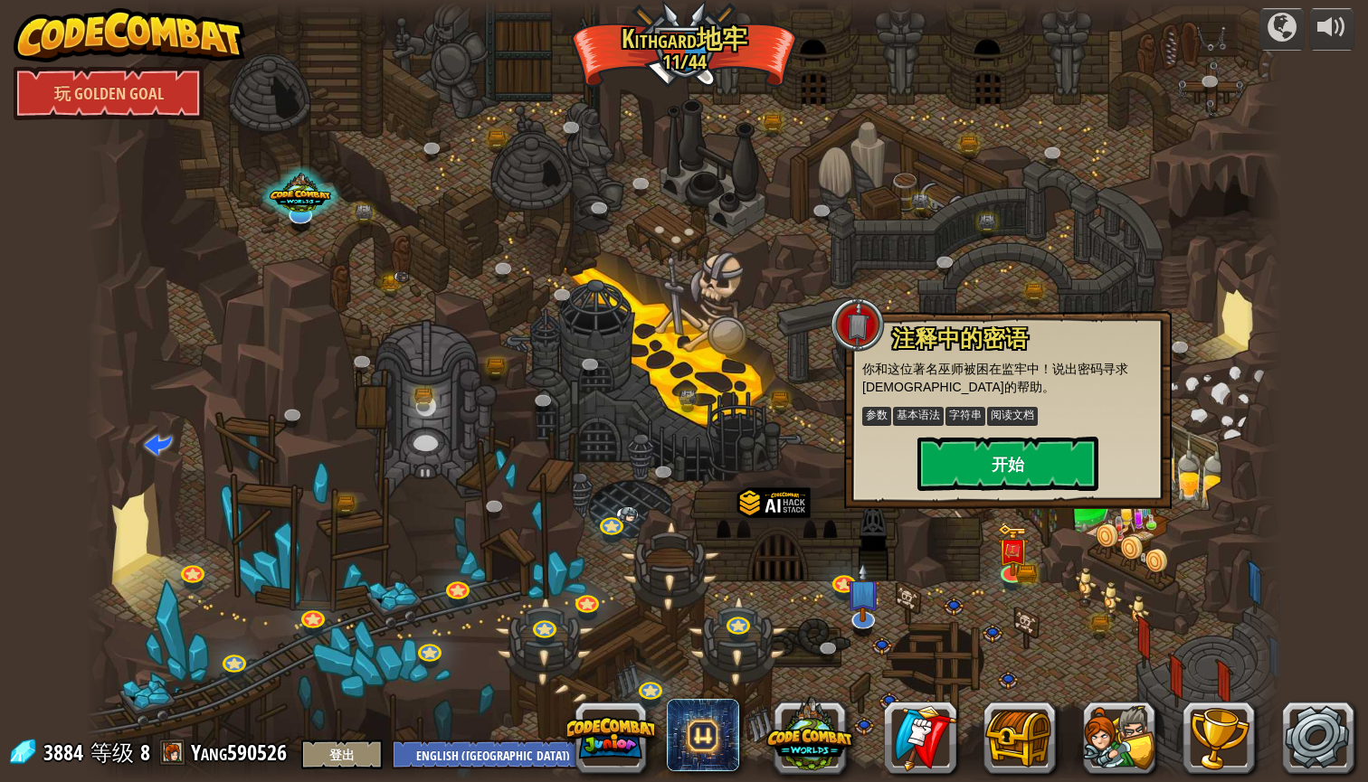
click at [1019, 450] on button "开始" at bounding box center [1007, 464] width 181 height 54
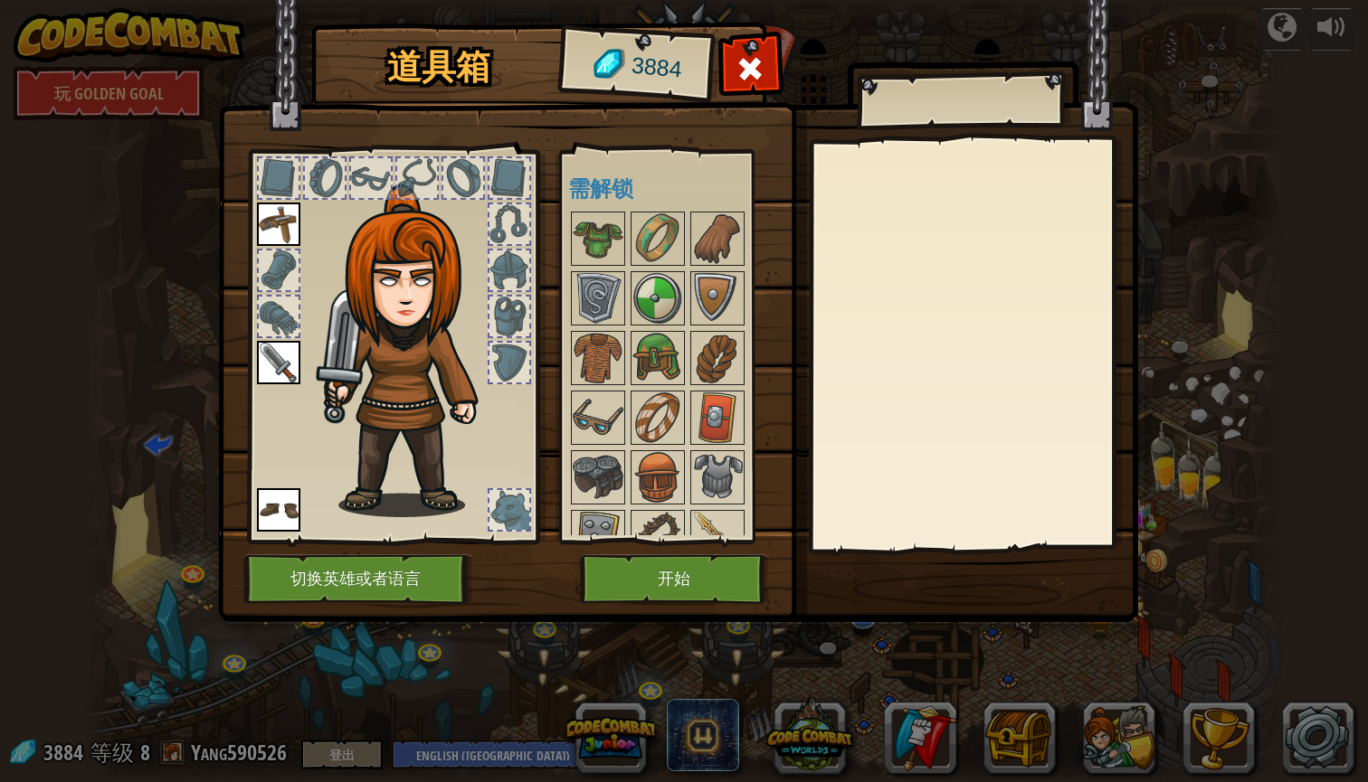
click at [697, 592] on button "开始" at bounding box center [674, 580] width 189 height 50
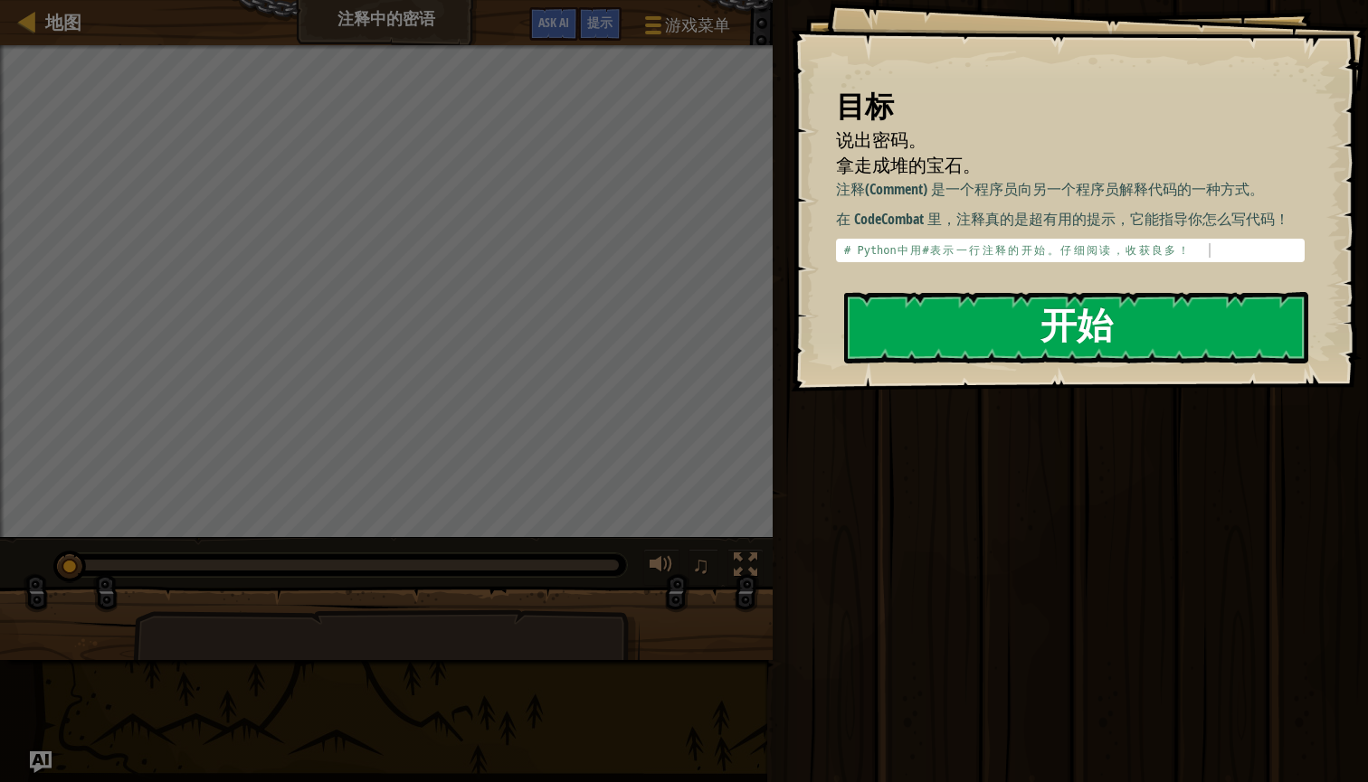
click at [1009, 345] on button "开始" at bounding box center [1076, 327] width 464 height 71
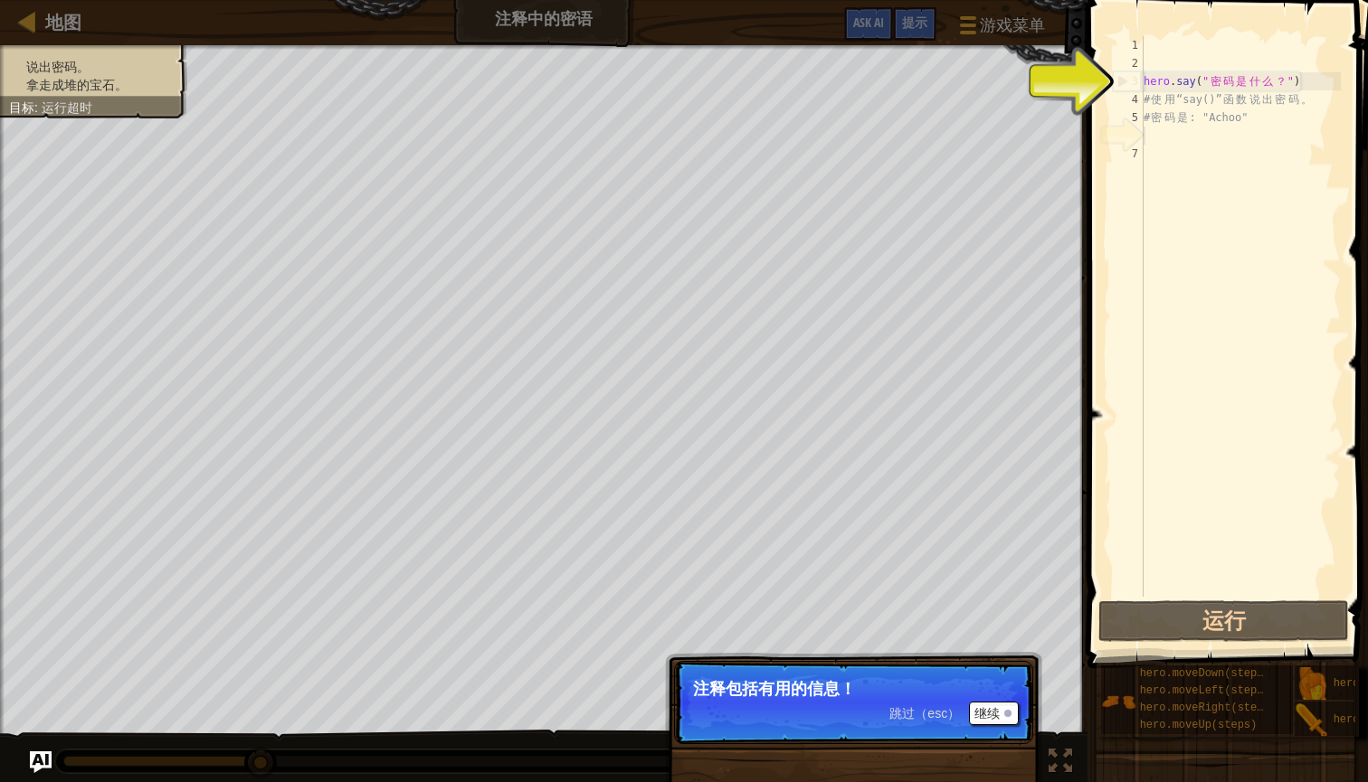
click at [988, 715] on button "继续" at bounding box center [994, 714] width 50 height 24
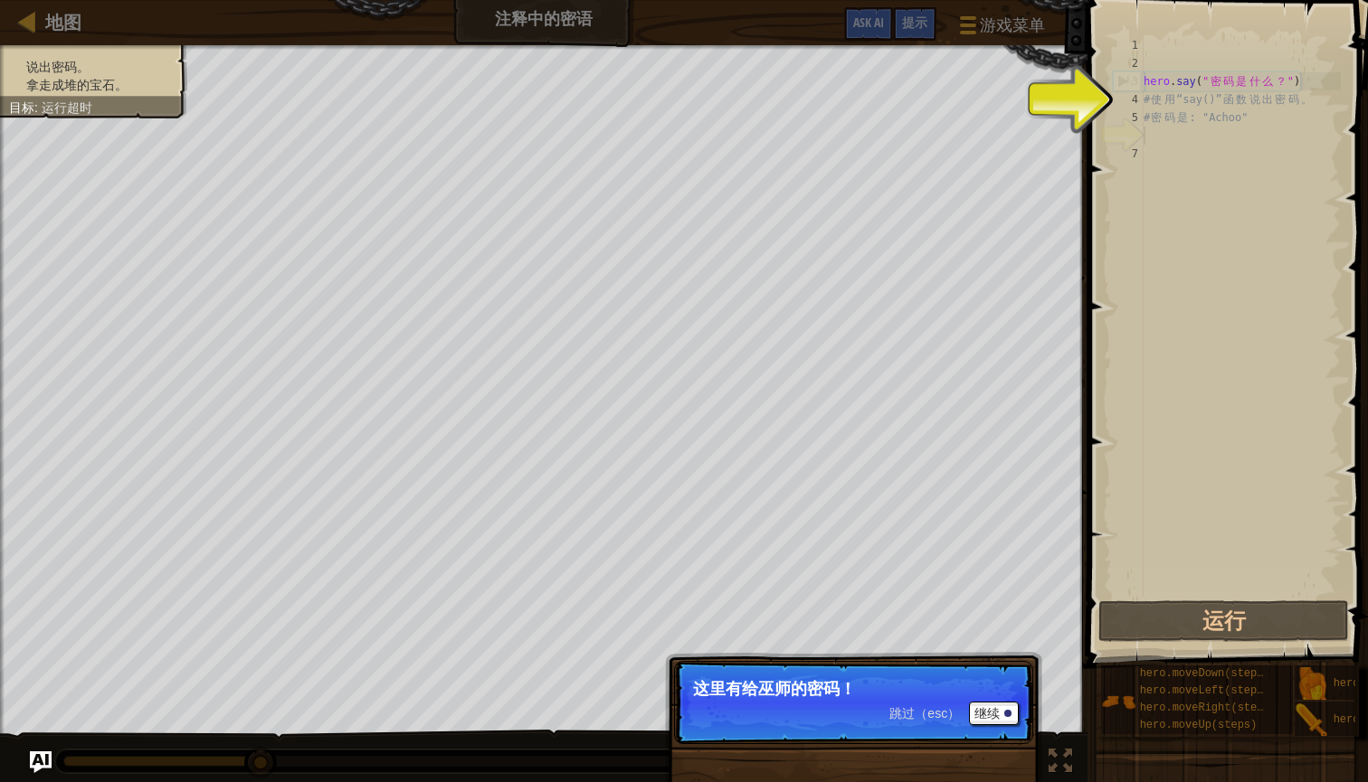
click at [988, 715] on button "继续" at bounding box center [994, 714] width 50 height 24
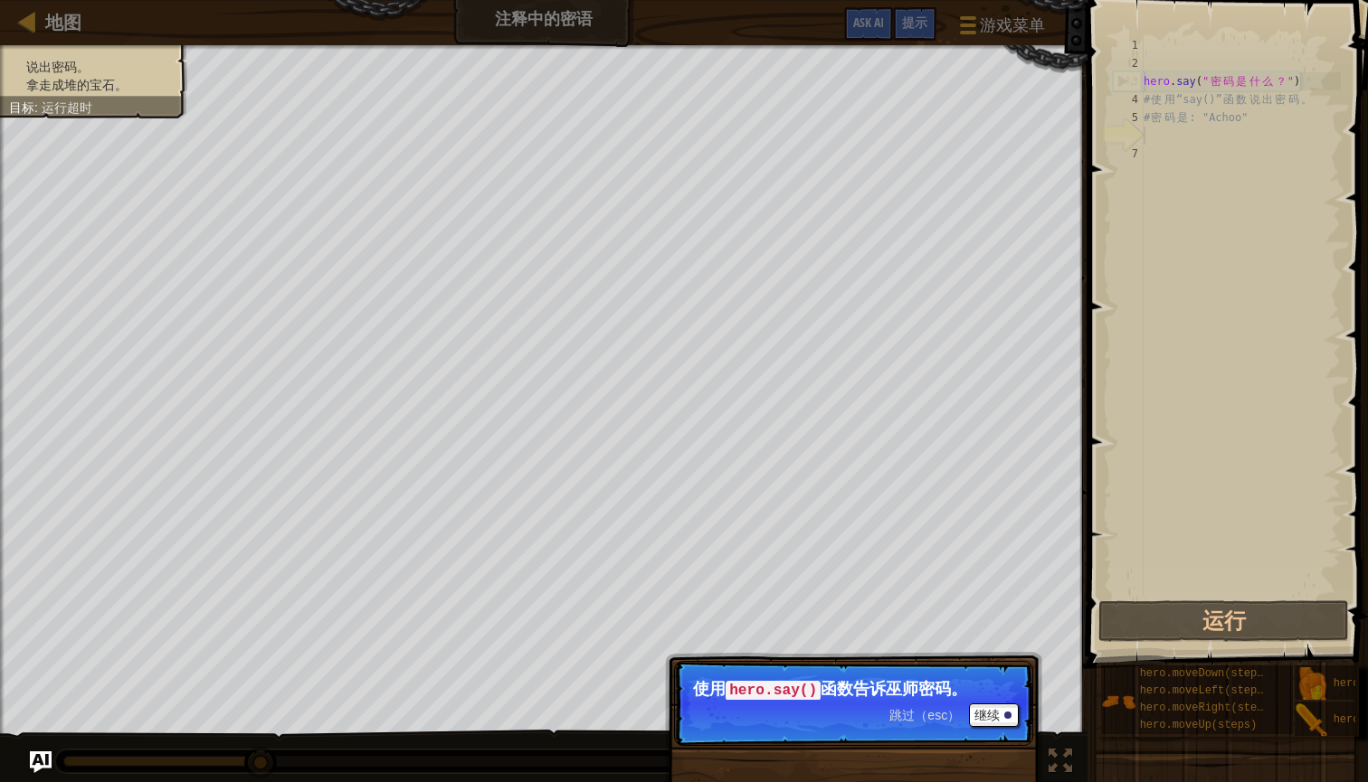
click at [988, 715] on button "继续" at bounding box center [994, 716] width 50 height 24
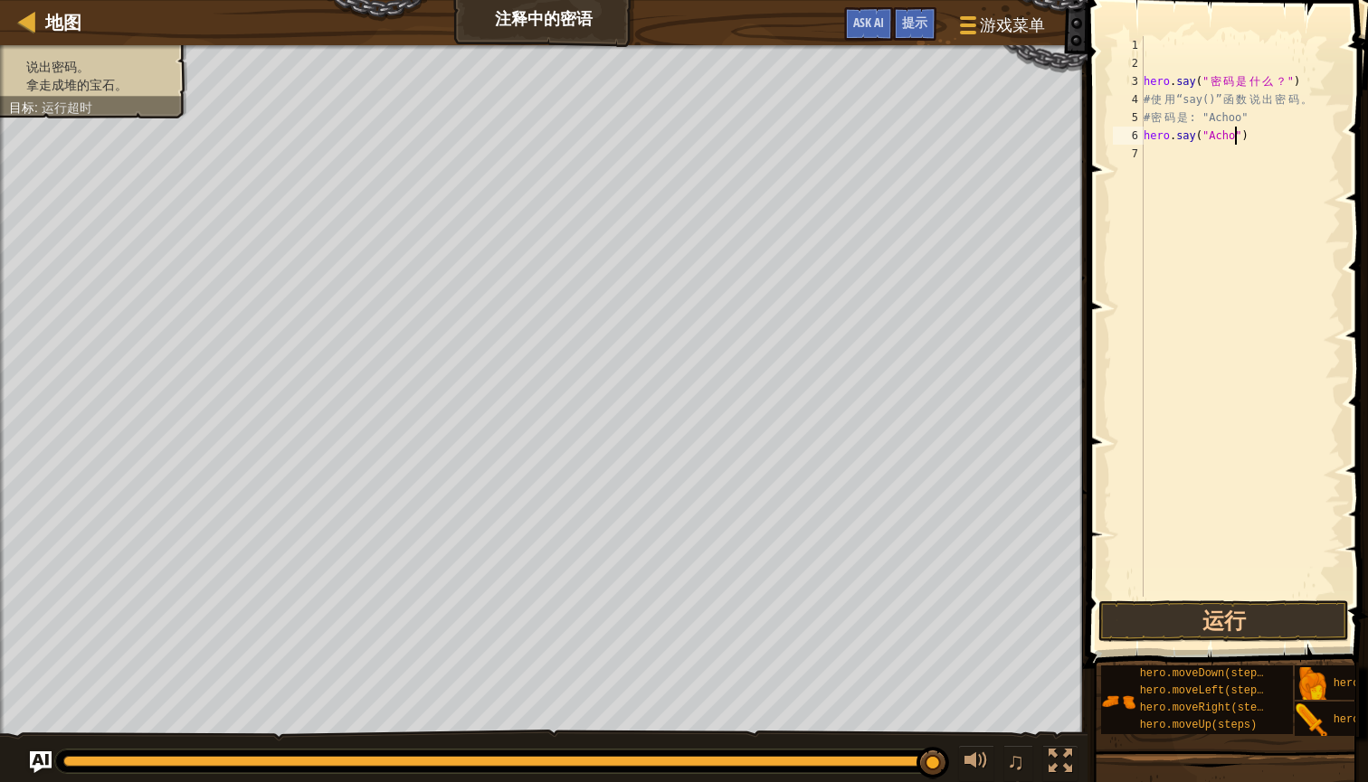
scroll to position [8, 8]
type textarea "hero.say("Achoo")"
click at [1244, 610] on button "运行" at bounding box center [1223, 622] width 251 height 42
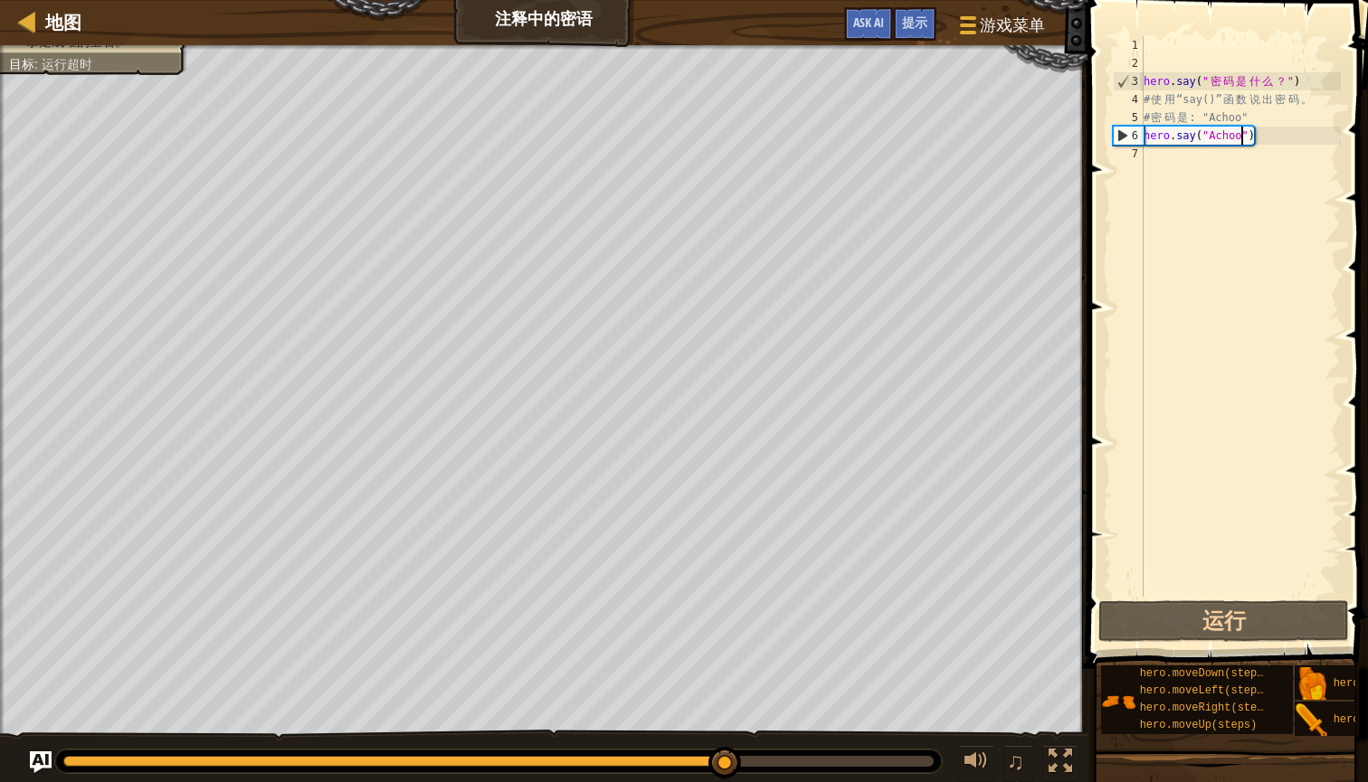
click at [1171, 174] on div "hero . say ( " 密 码 是 什 么 ？ " ) # 使 用 “say()” 函 数 说 出 密 码 。 # 密 码 是 : "Achoo" he…" at bounding box center [1240, 334] width 201 height 597
type textarea "h"
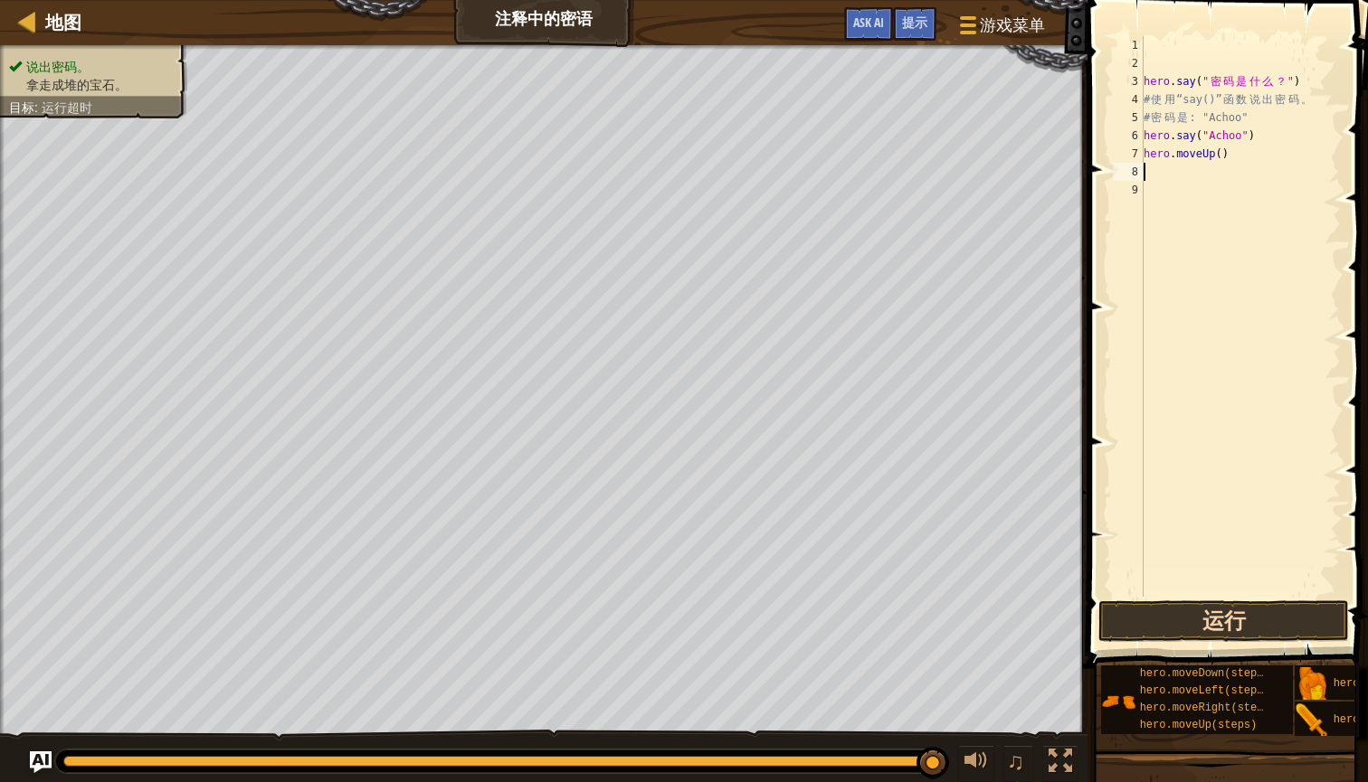
click at [1214, 603] on button "运行" at bounding box center [1223, 622] width 251 height 42
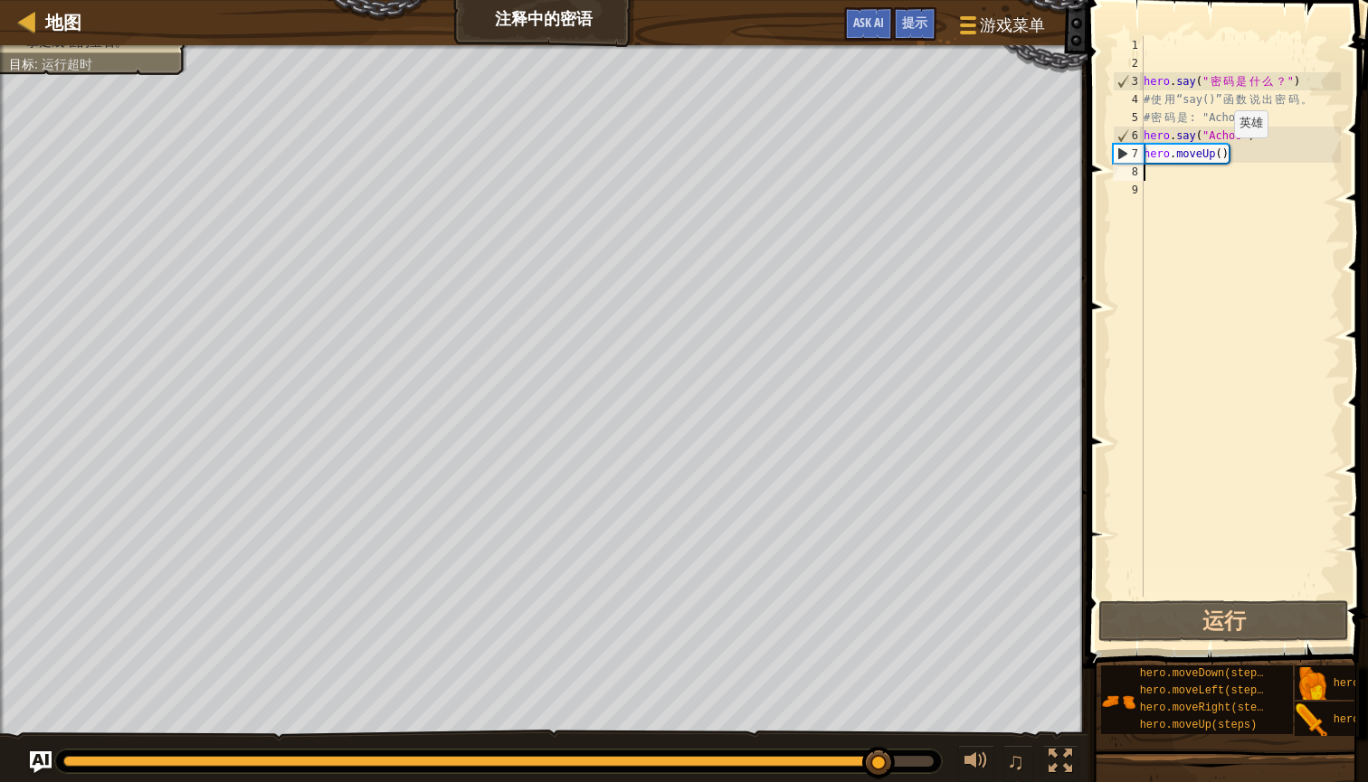
click at [1219, 156] on div "hero . say ( " 密 码 是 什 么 ？ " ) # 使 用 “say()” 函 数 说 出 密 码 。 # 密 码 是 : "Achoo" he…" at bounding box center [1240, 334] width 201 height 597
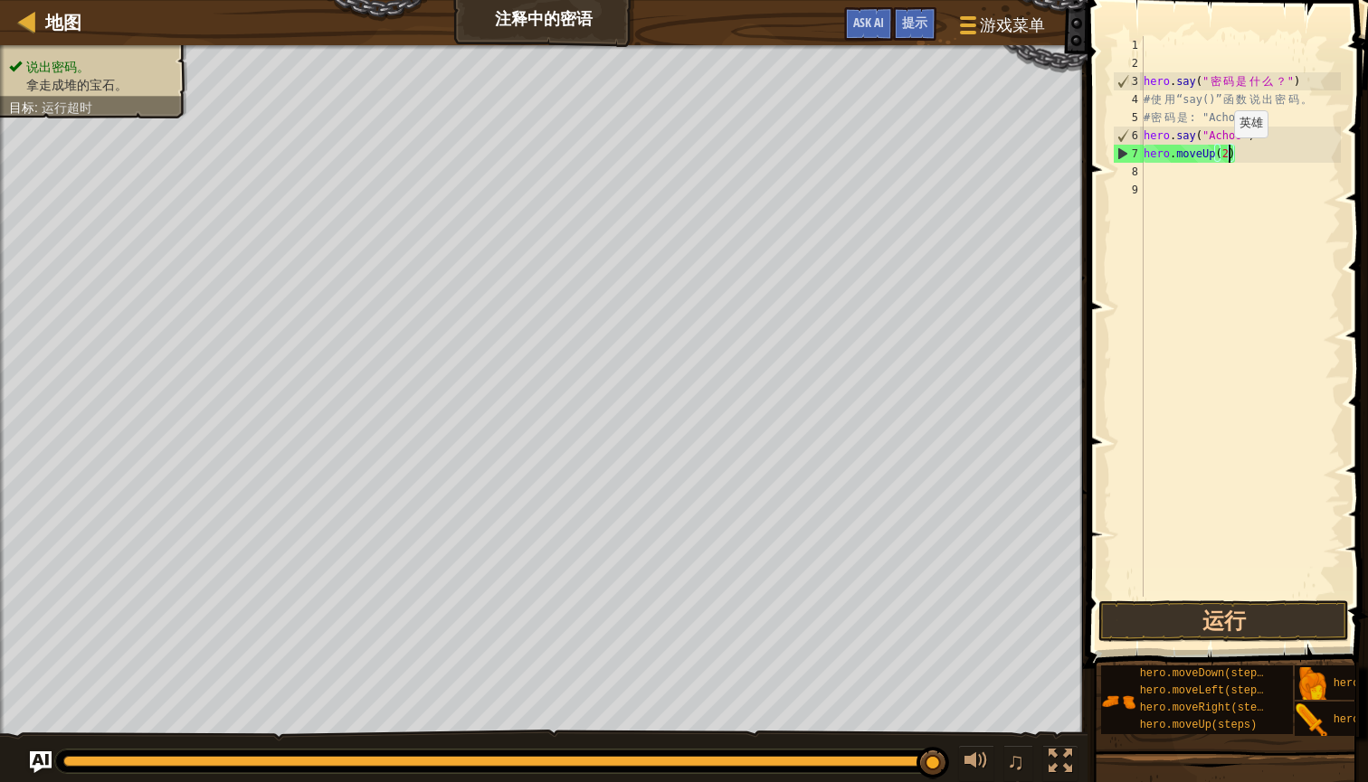
scroll to position [8, 6]
type textarea "hero.moveUp(2)"
click at [1264, 615] on button "运行" at bounding box center [1223, 622] width 251 height 42
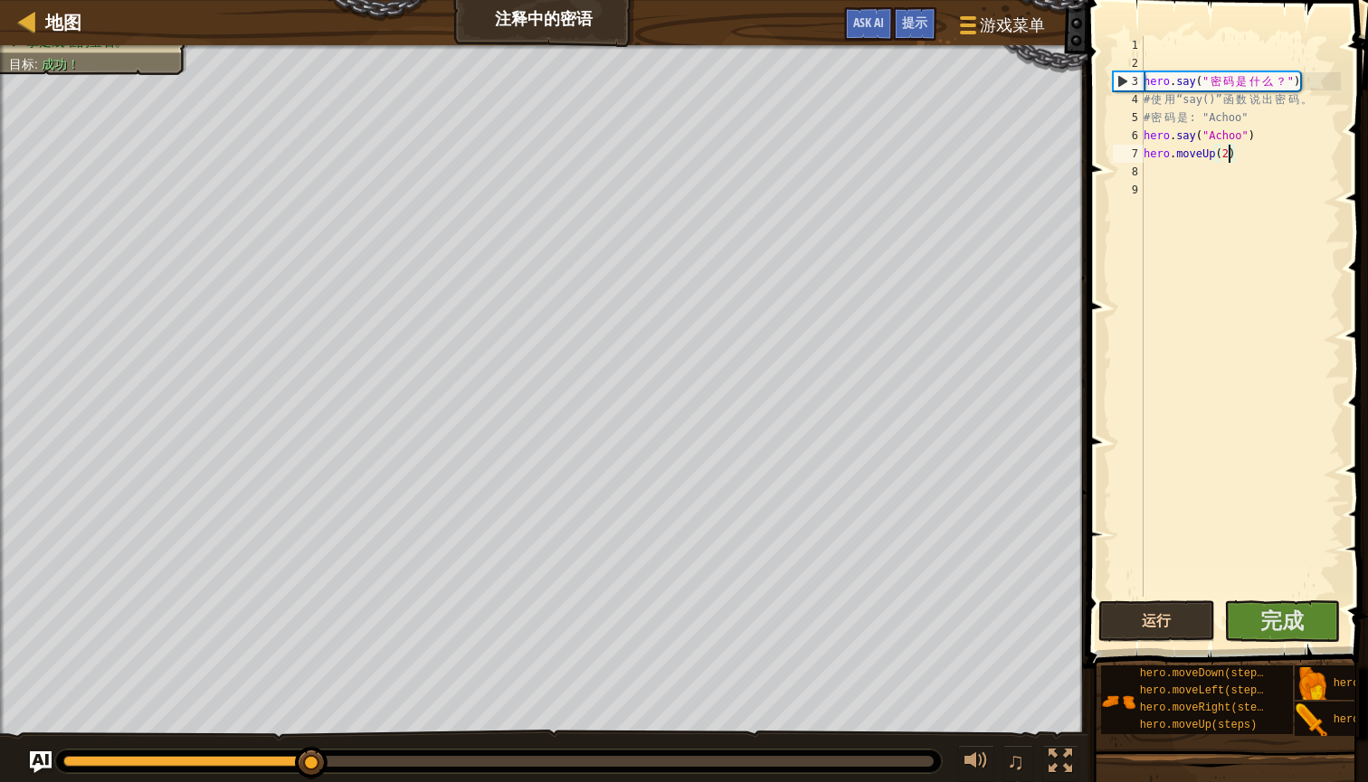
click at [1264, 615] on span "完成" at bounding box center [1281, 620] width 43 height 29
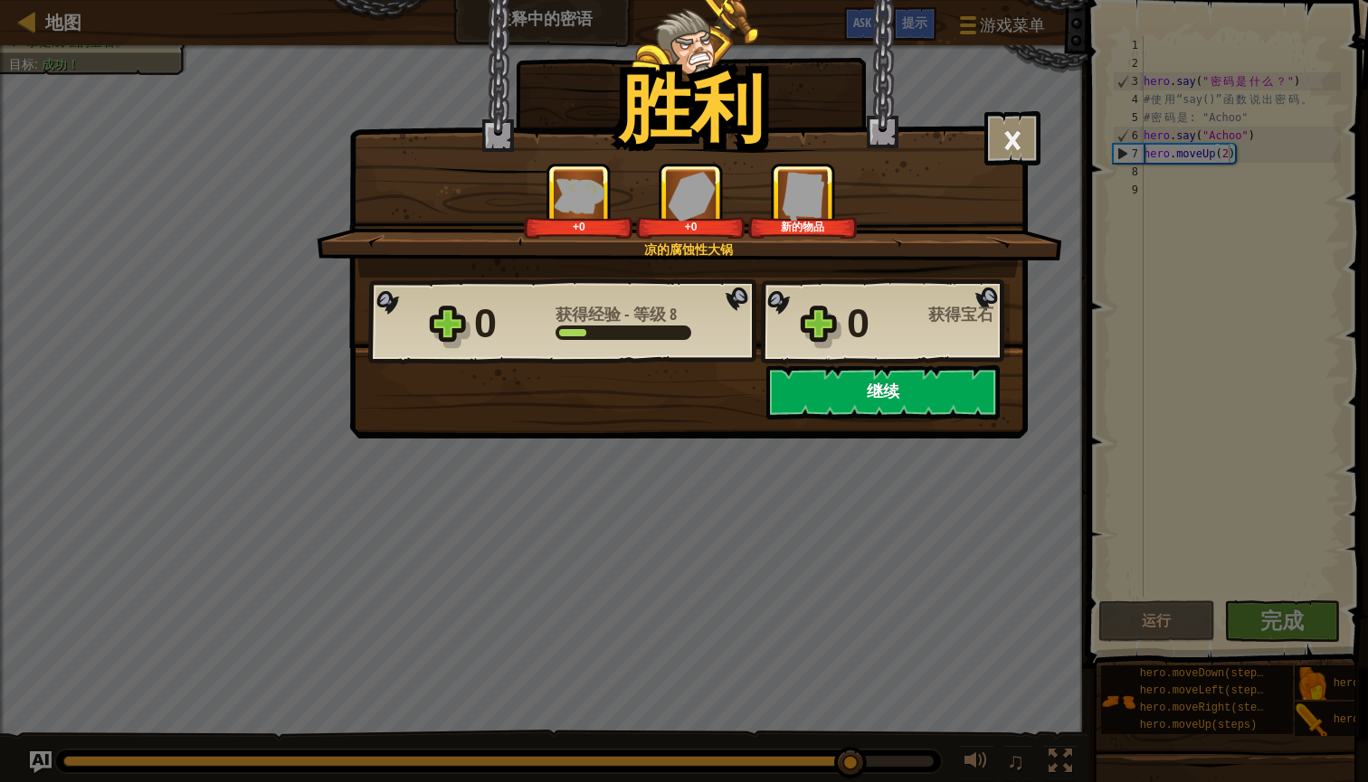
click at [942, 412] on button "继续" at bounding box center [882, 392] width 233 height 54
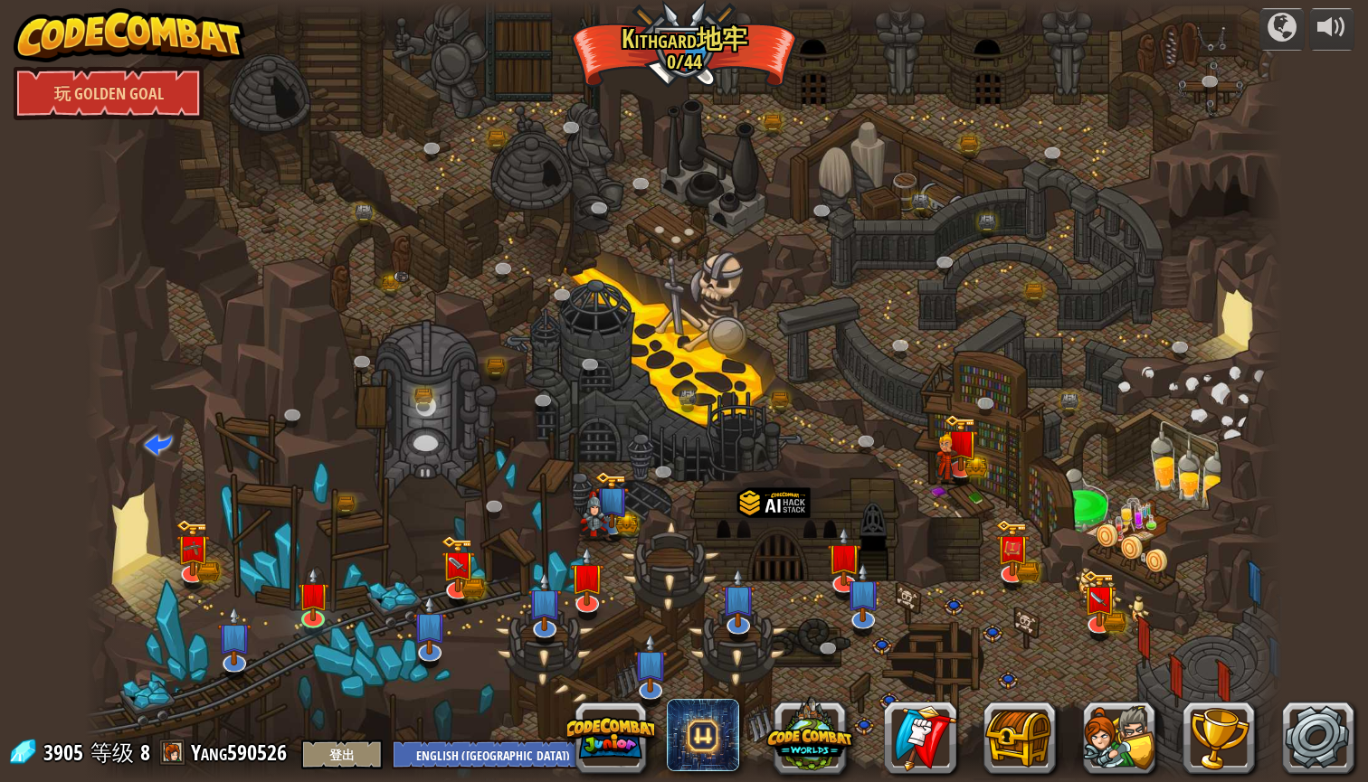
select select "zh-[PERSON_NAME]"
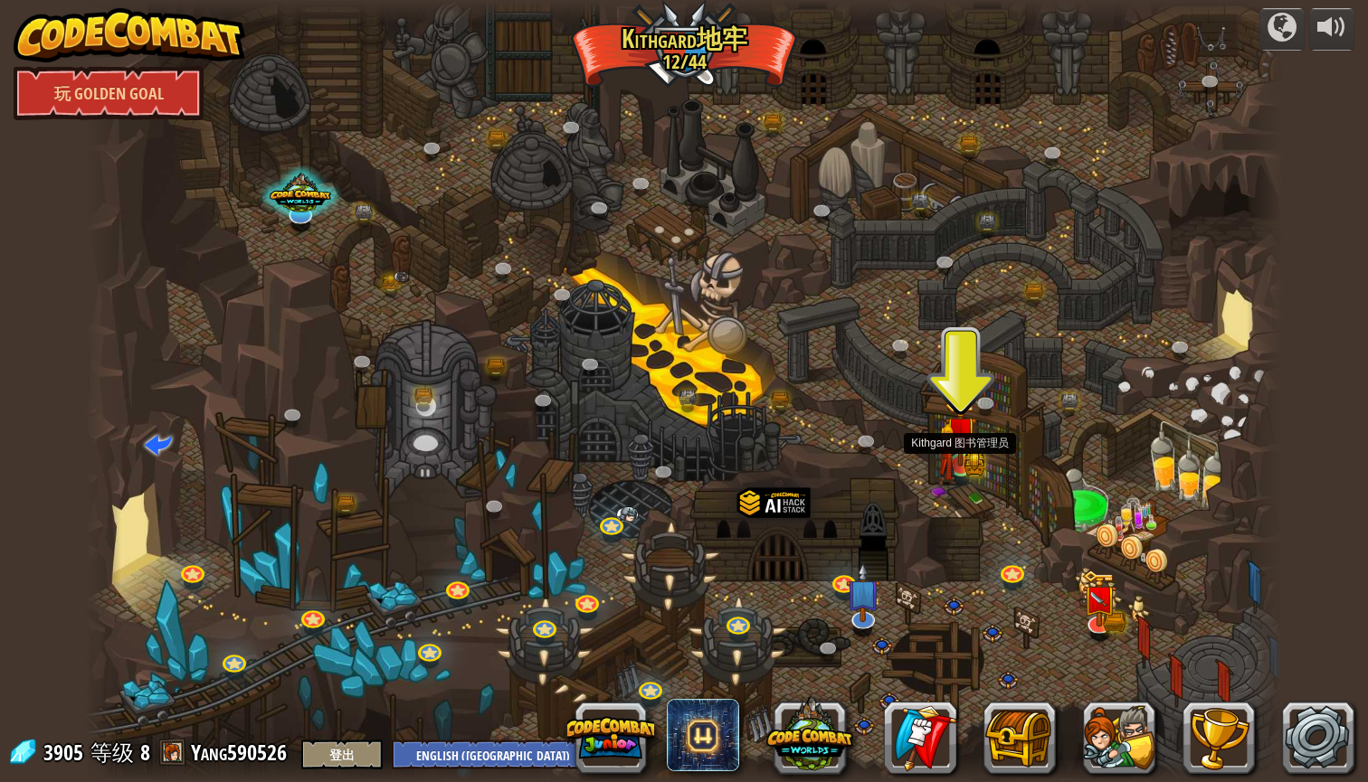
click at [965, 469] on link at bounding box center [961, 465] width 36 height 36
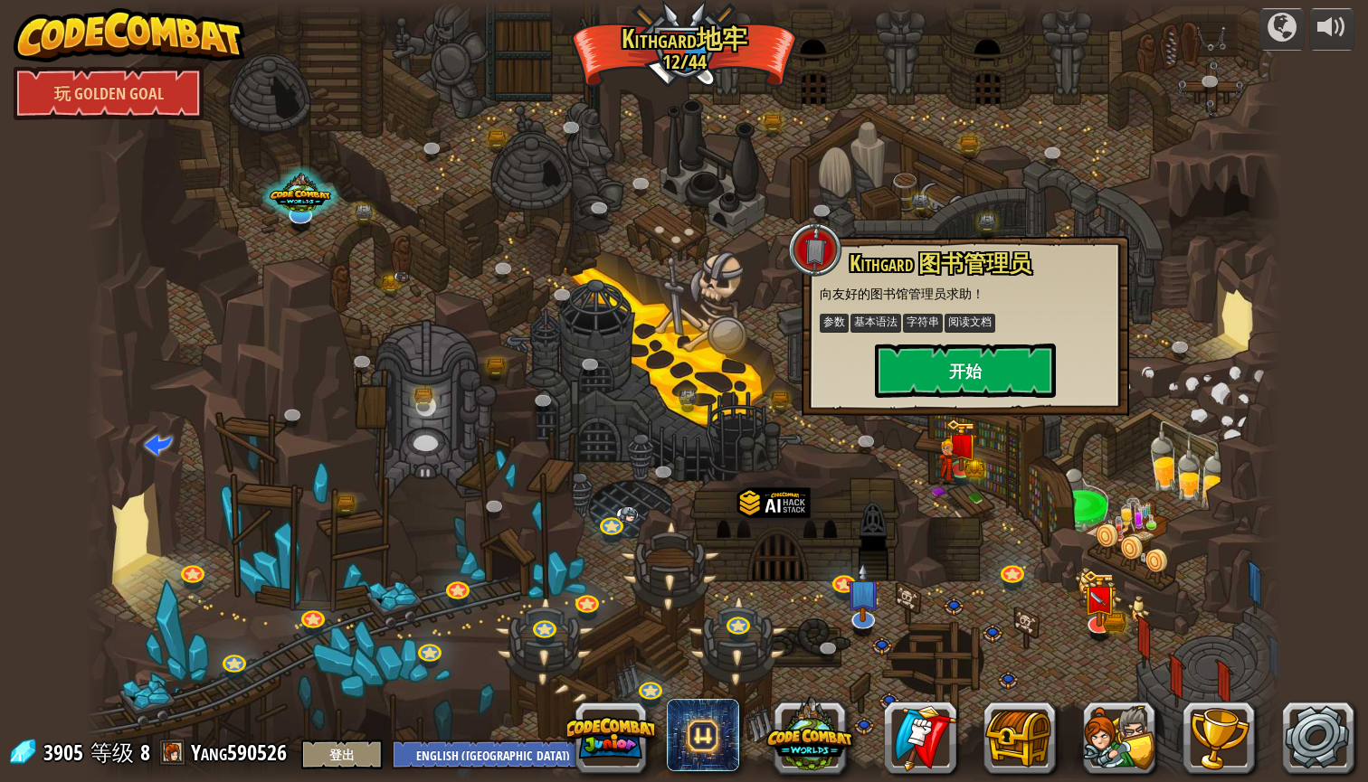
click at [978, 382] on button "开始" at bounding box center [965, 371] width 181 height 54
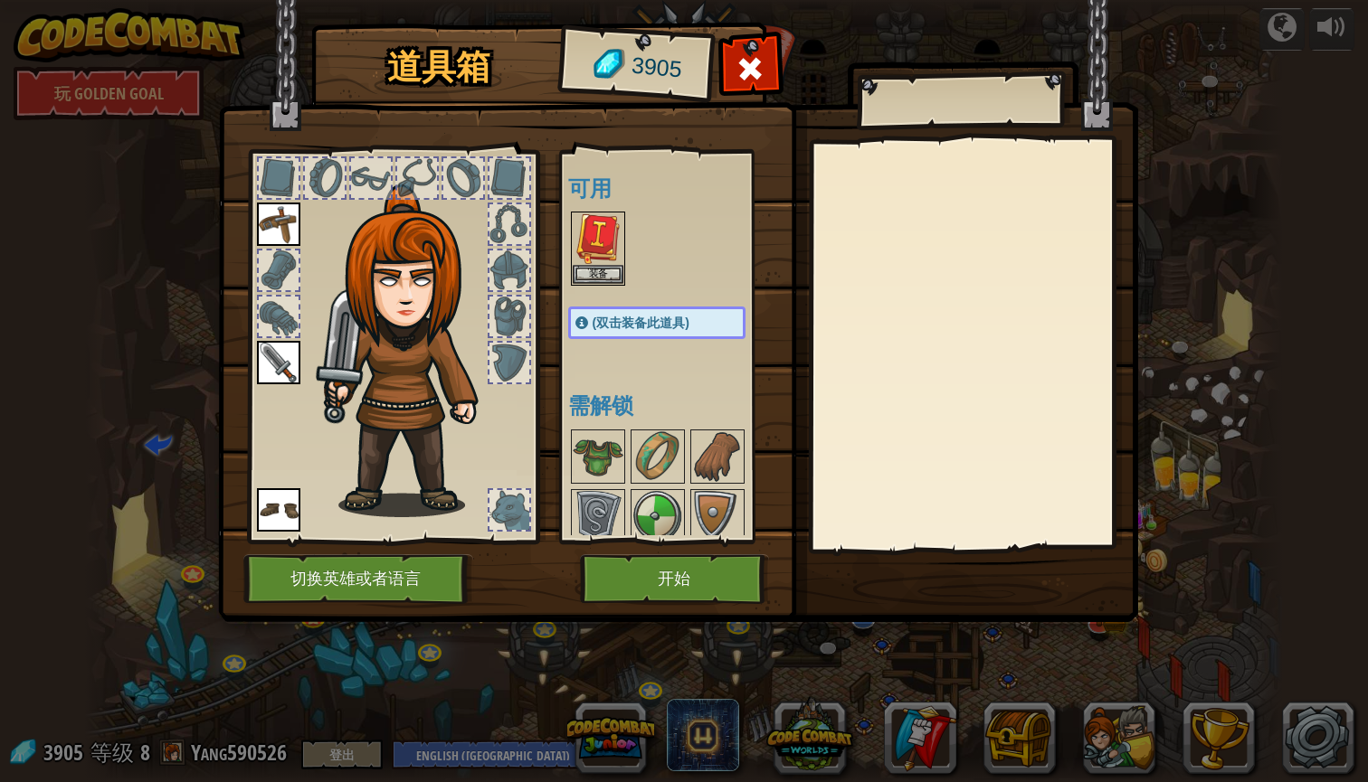
click at [708, 576] on button "开始" at bounding box center [674, 580] width 189 height 50
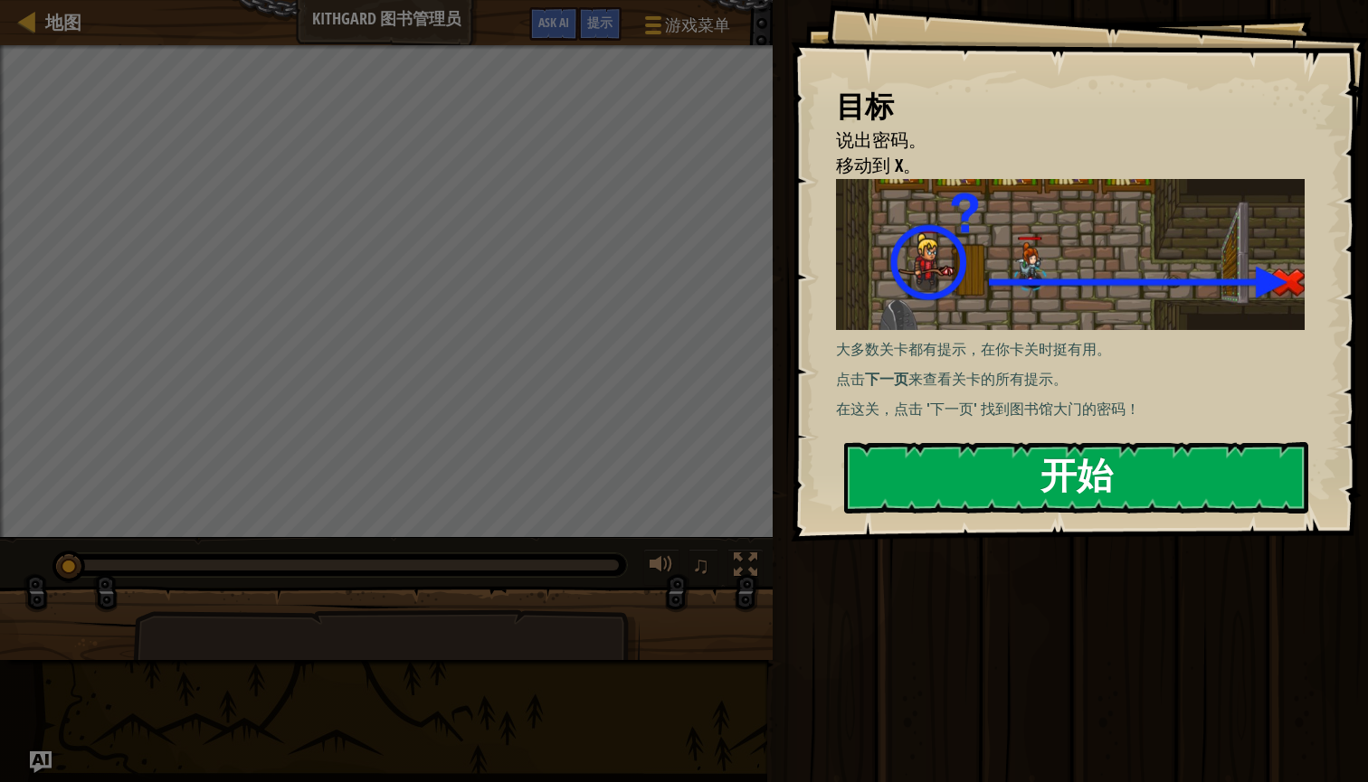
click at [956, 481] on button "开始" at bounding box center [1076, 477] width 464 height 71
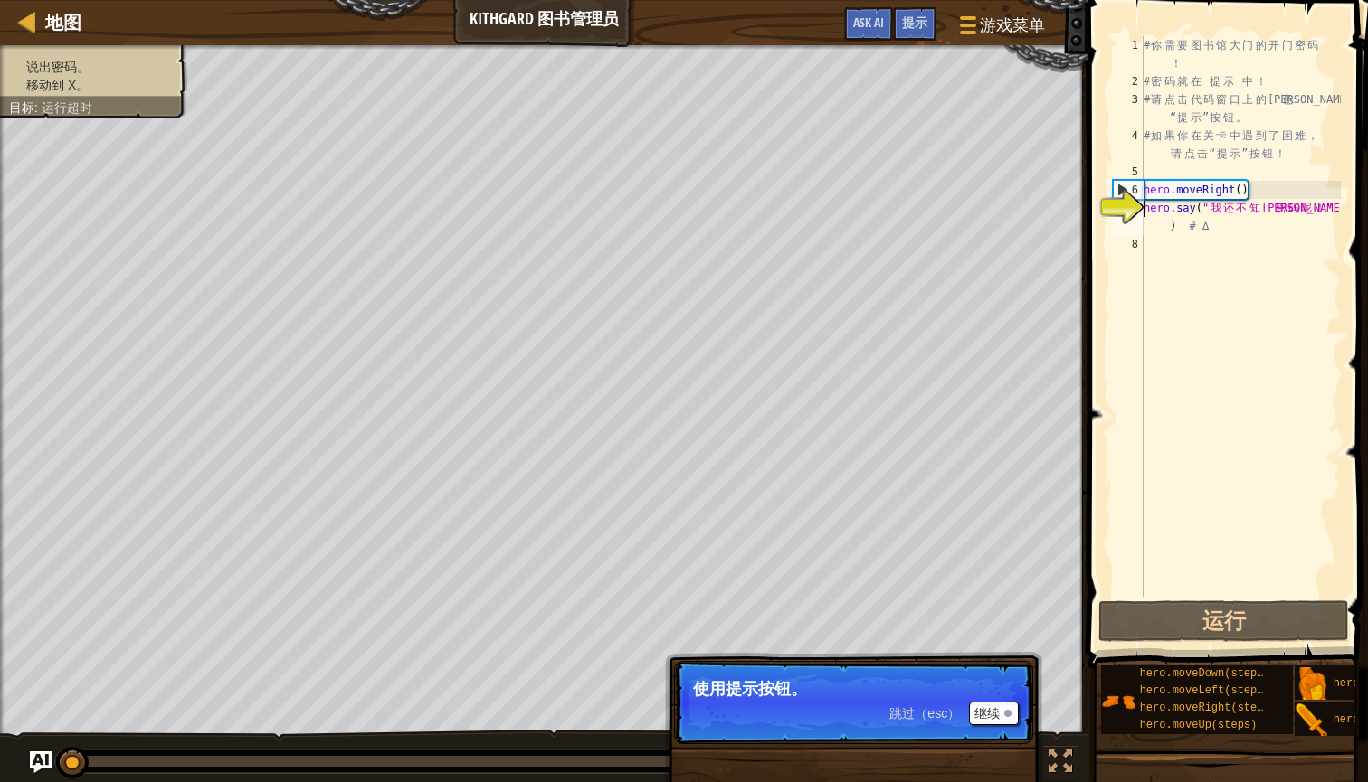
click at [991, 714] on button "继续" at bounding box center [994, 714] width 50 height 24
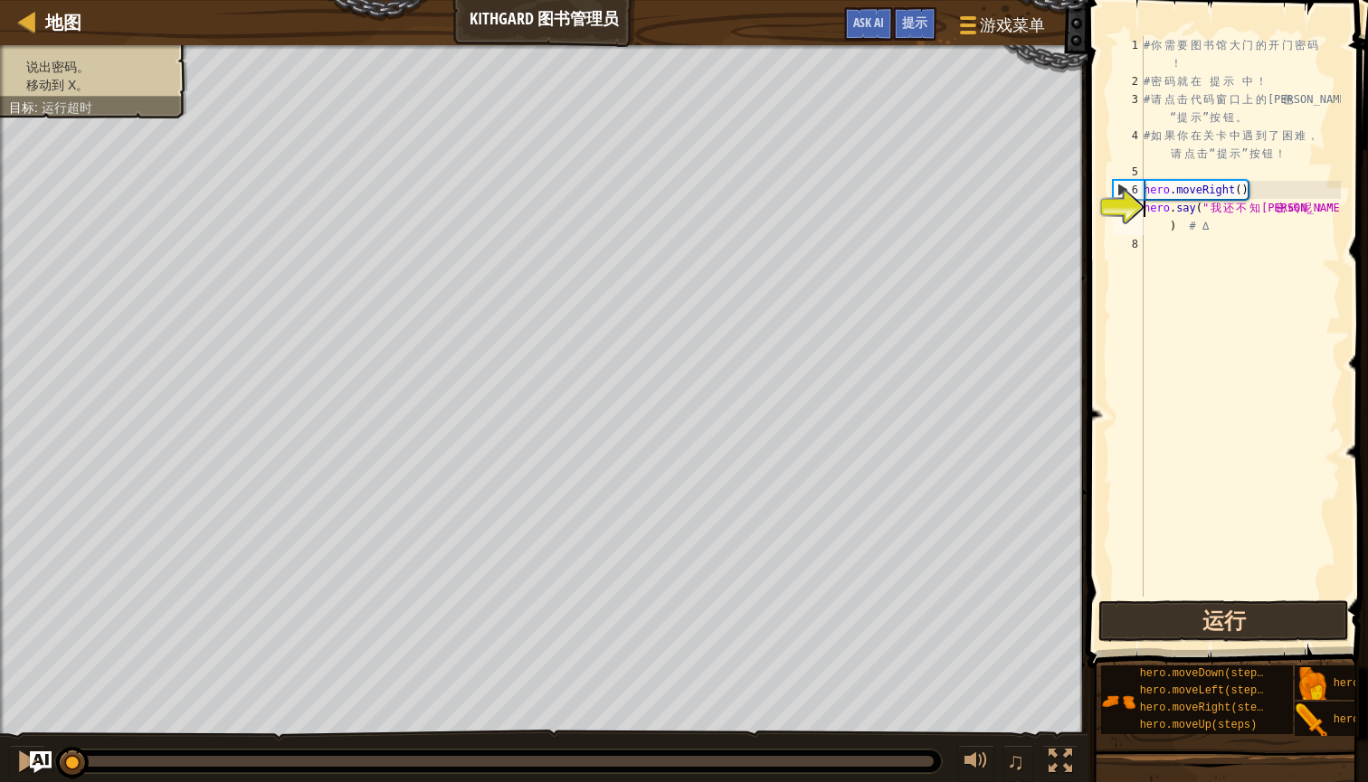
click at [1203, 615] on button "运行" at bounding box center [1223, 622] width 251 height 42
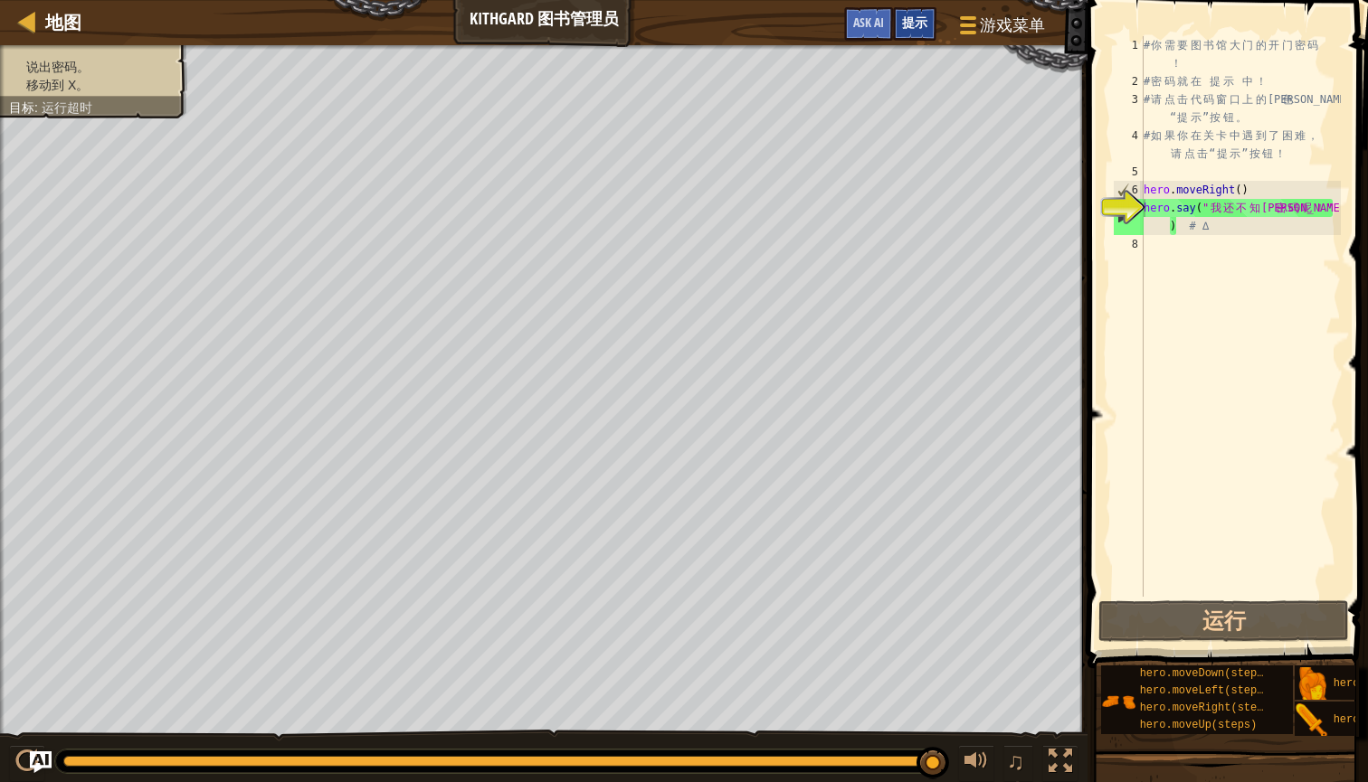
click at [913, 34] on div "提示" at bounding box center [914, 23] width 43 height 33
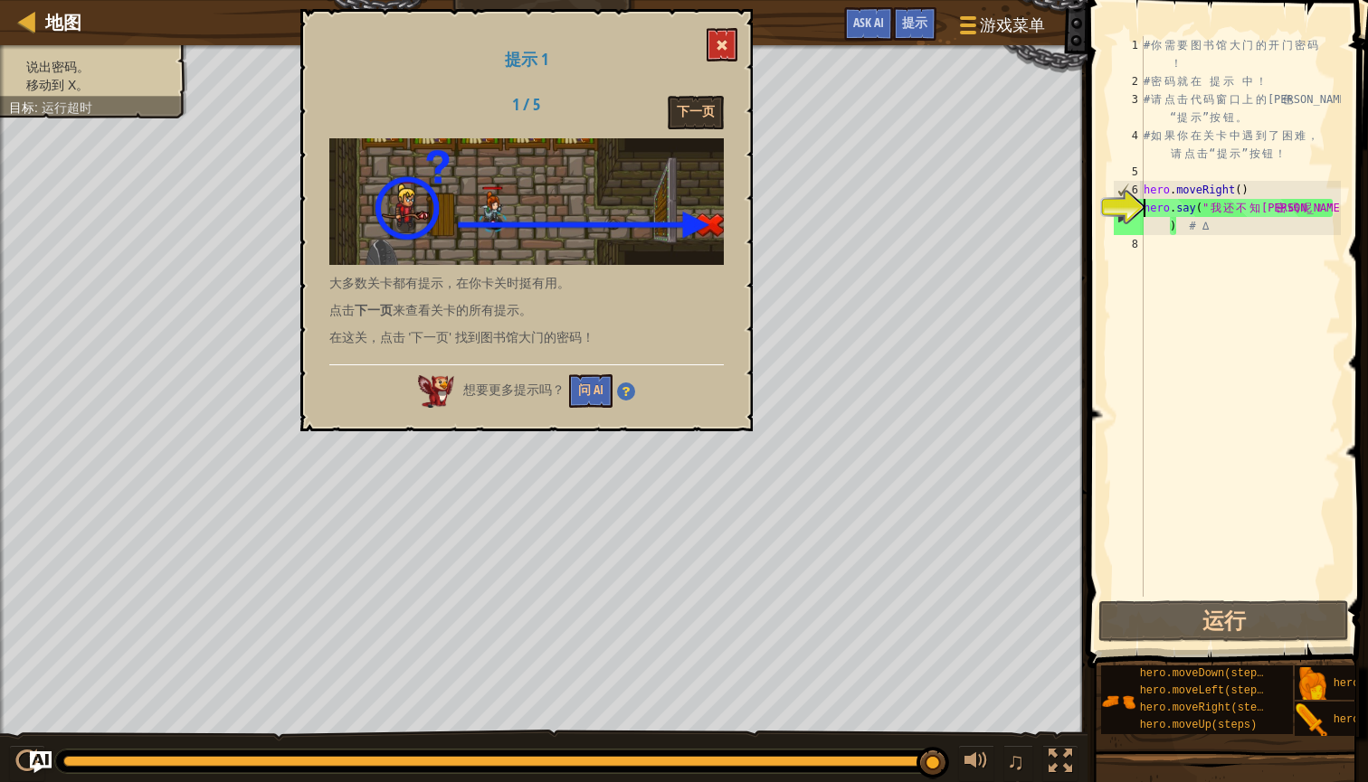
click at [722, 50] on span at bounding box center [722, 45] width 13 height 13
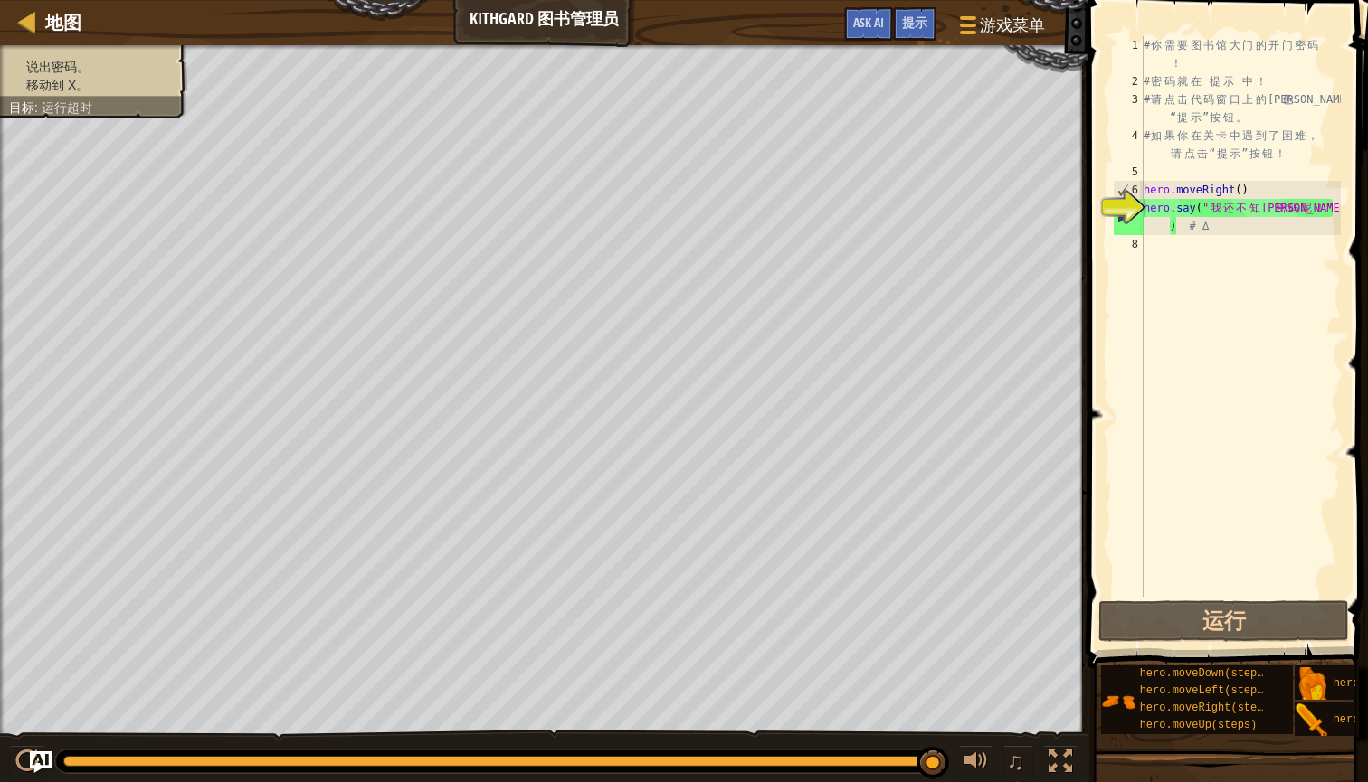
click at [1227, 261] on div "# 你 需 要 图 书 馆 大 门 的 开 门 密 码 ！ # 密 码 就 在 提 示 中 ！ # 请 点 击 代 码 窗 口 上 的 蓝 色 “ 提 示 ”…" at bounding box center [1240, 343] width 201 height 615
click at [933, 23] on div "提示" at bounding box center [914, 23] width 43 height 33
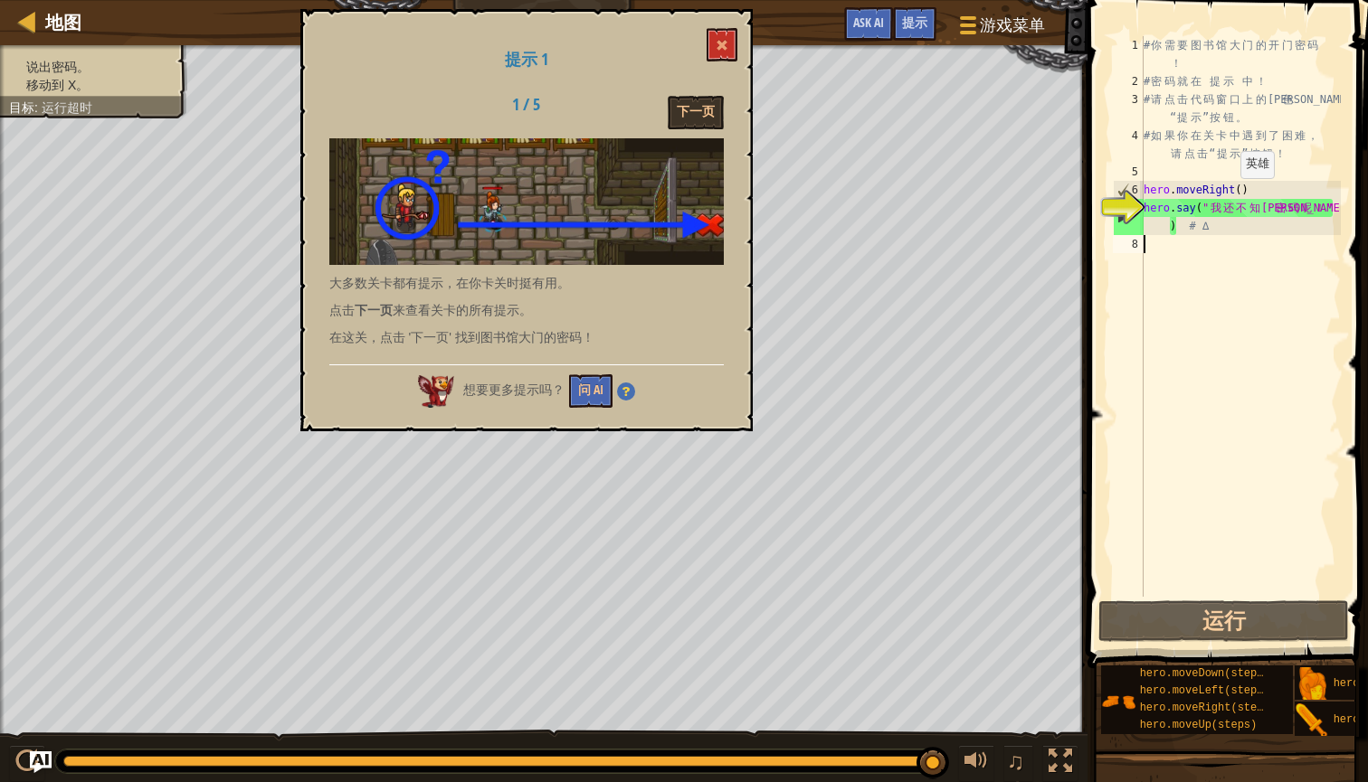
click at [1226, 196] on div "# 你 需 要 图 书 馆 大 门 的 开 门 密 码 ！ # 密 码 就 在 提 示 中 ！ # 请 点 击 代 码 窗 口 上 的 蓝 色 “ 提 示 ”…" at bounding box center [1240, 343] width 201 height 615
click at [691, 106] on button "下一页" at bounding box center [696, 112] width 56 height 33
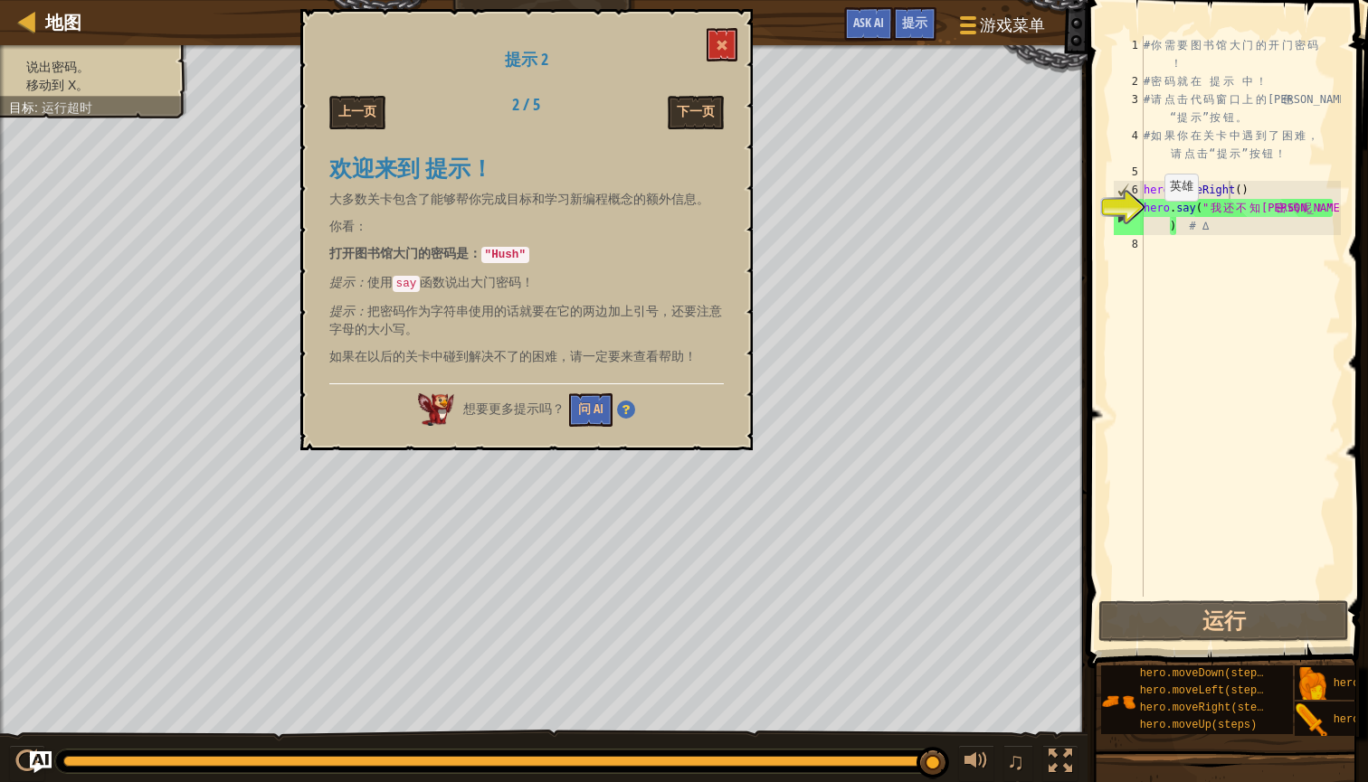
click at [691, 106] on button "下一页" at bounding box center [696, 112] width 56 height 33
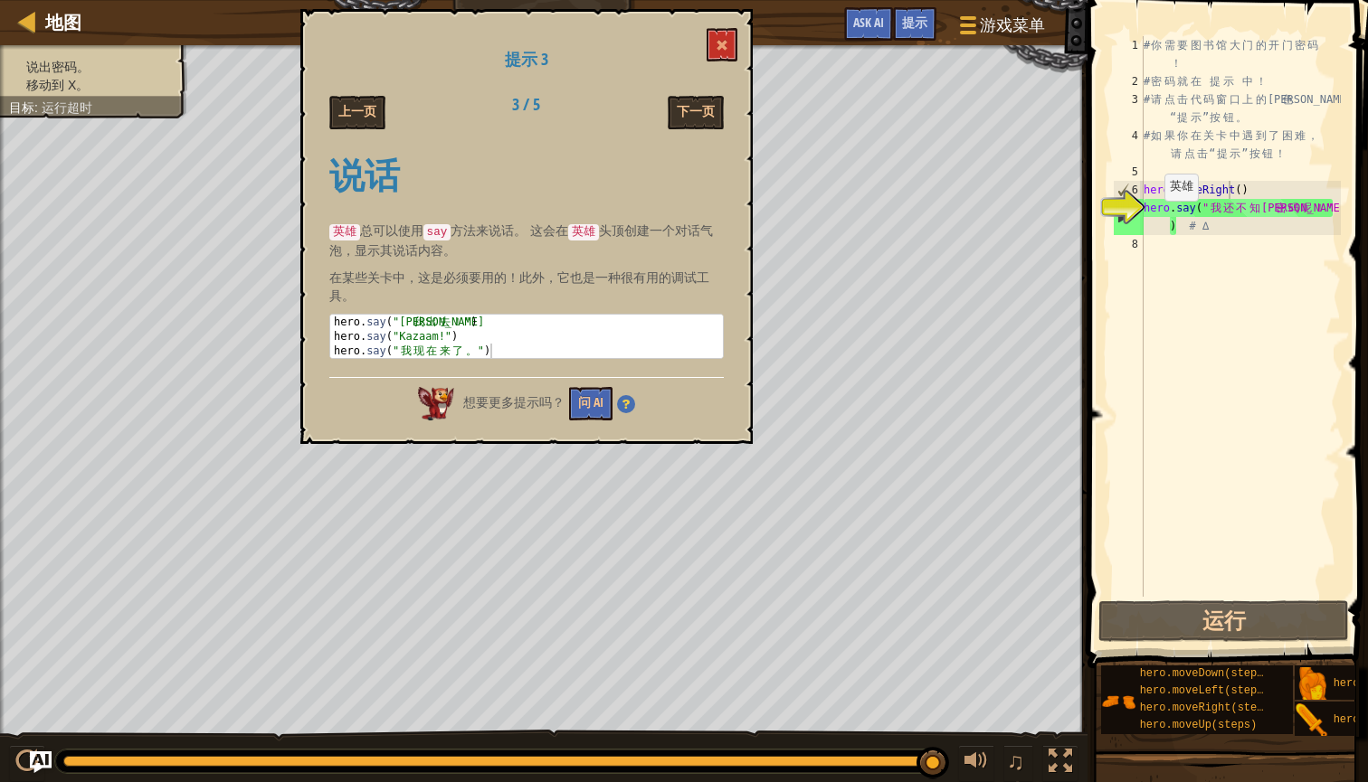
click at [691, 106] on button "下一页" at bounding box center [696, 112] width 56 height 33
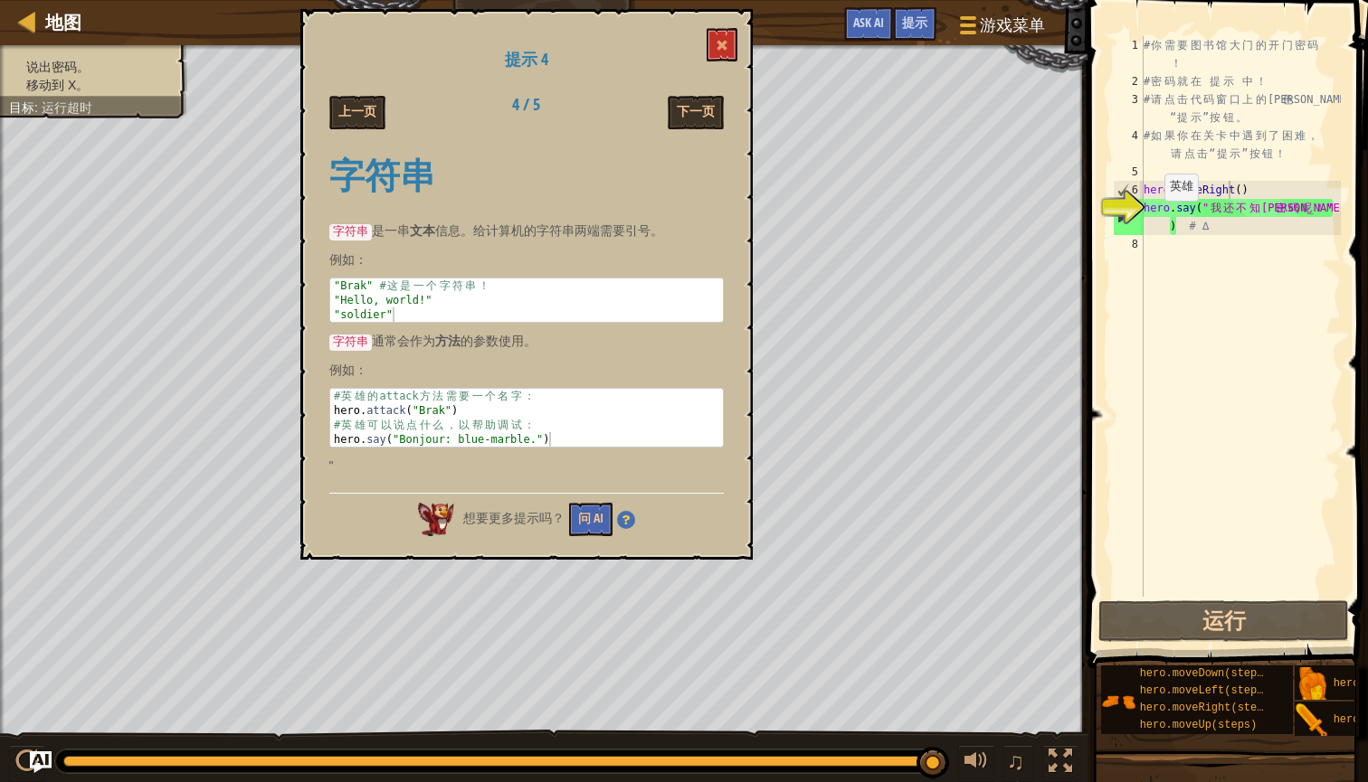
click at [691, 106] on button "下一页" at bounding box center [696, 112] width 56 height 33
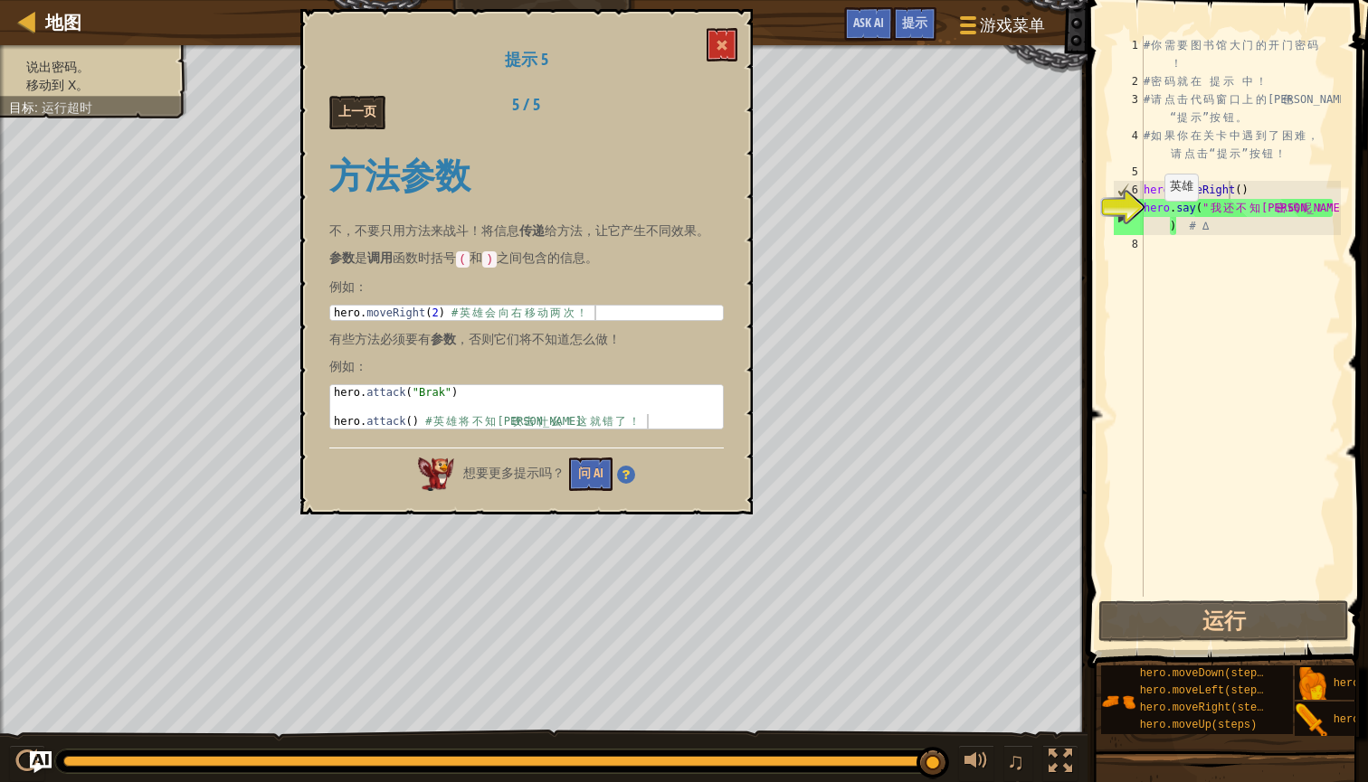
click at [364, 109] on button "上一页" at bounding box center [357, 112] width 56 height 33
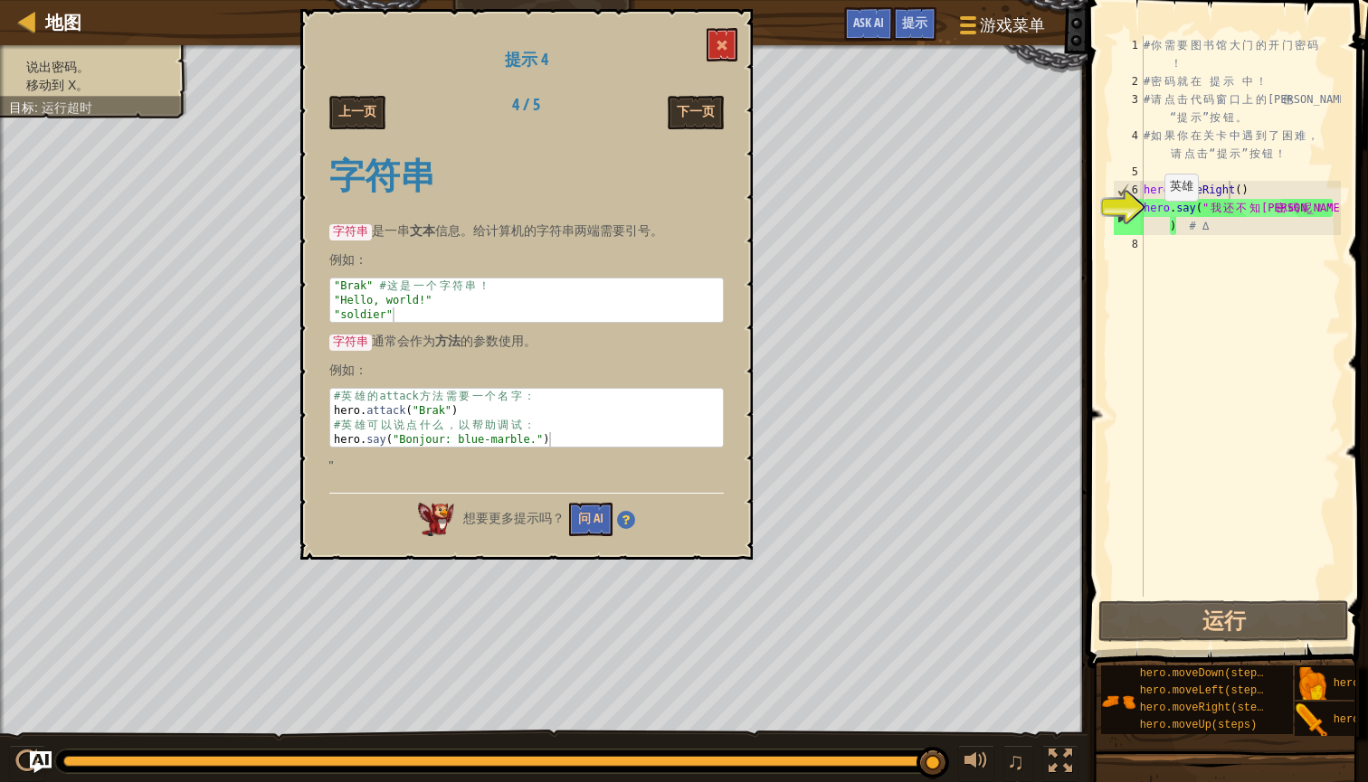
click at [364, 109] on button "上一页" at bounding box center [357, 112] width 56 height 33
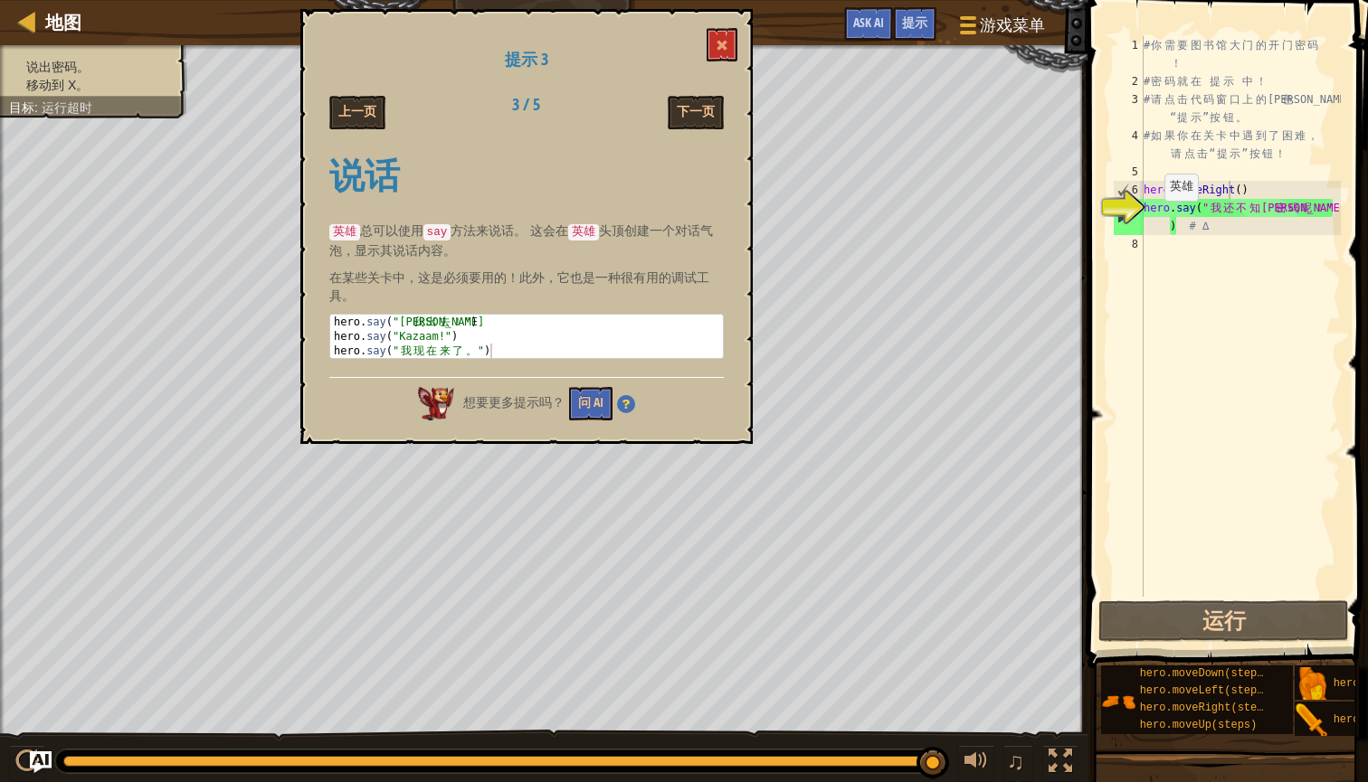
click at [364, 109] on button "上一页" at bounding box center [357, 112] width 56 height 33
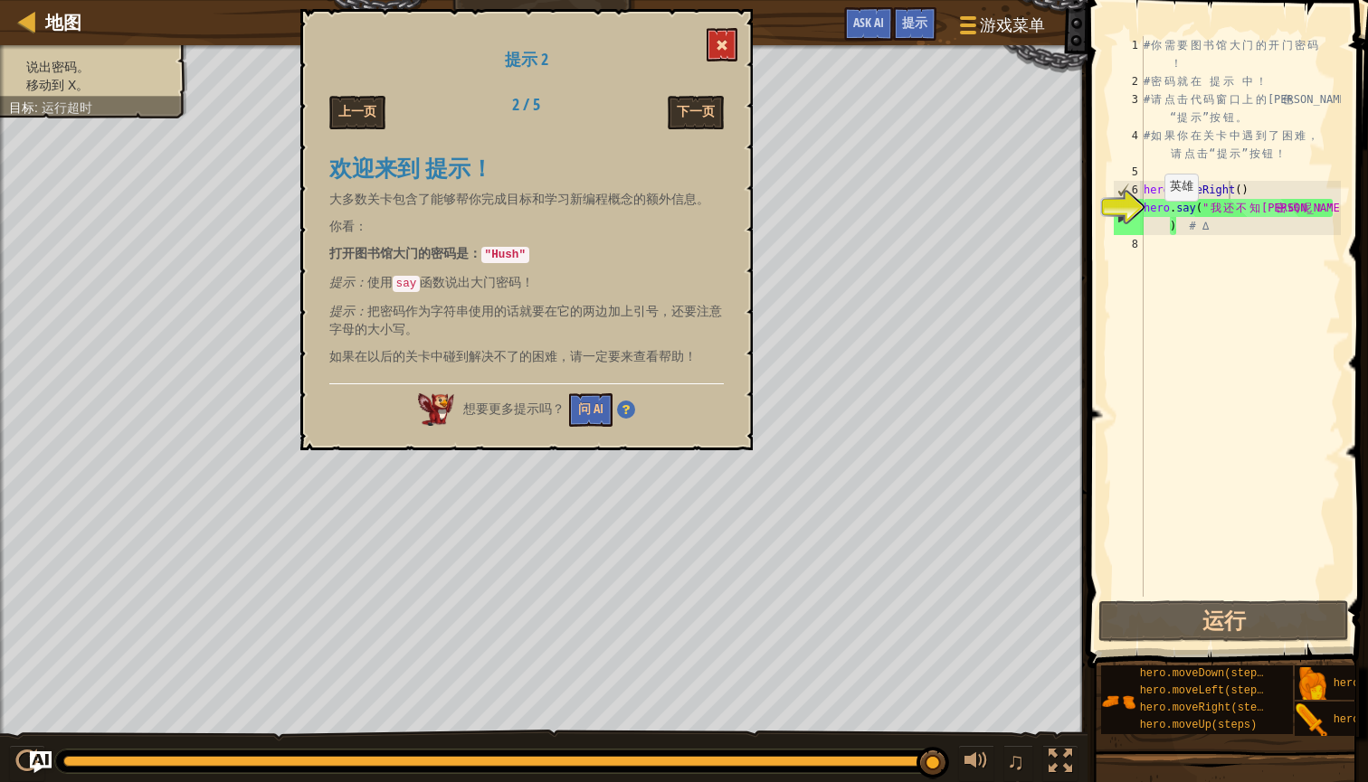
click at [716, 53] on button at bounding box center [721, 44] width 31 height 33
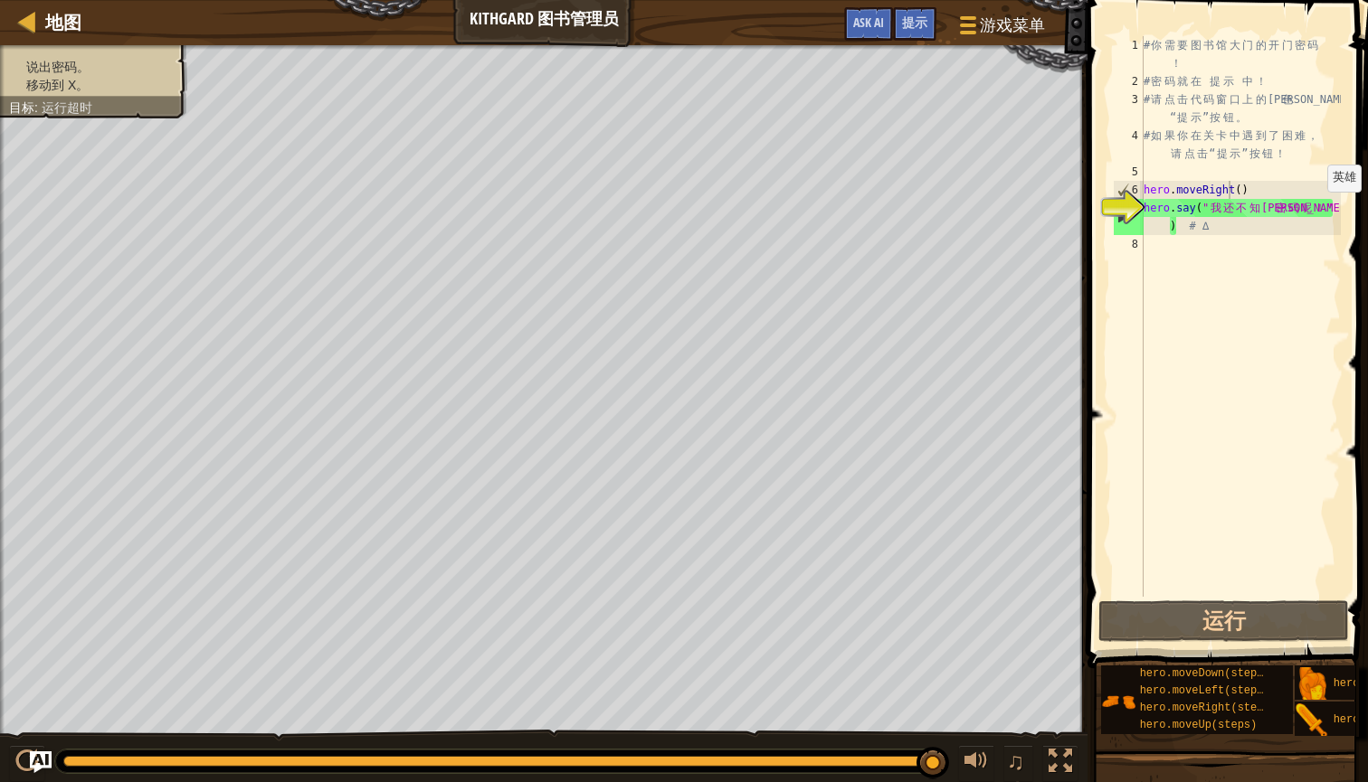
click at [1313, 210] on div "# 你 需 要 图 书 馆 大 门 的 开 门 密 码 ！ # 密 码 就 在 提 示 中 ！ # 请 点 击 代 码 窗 口 上 的 蓝 色 “ 提 示 ”…" at bounding box center [1240, 343] width 201 height 615
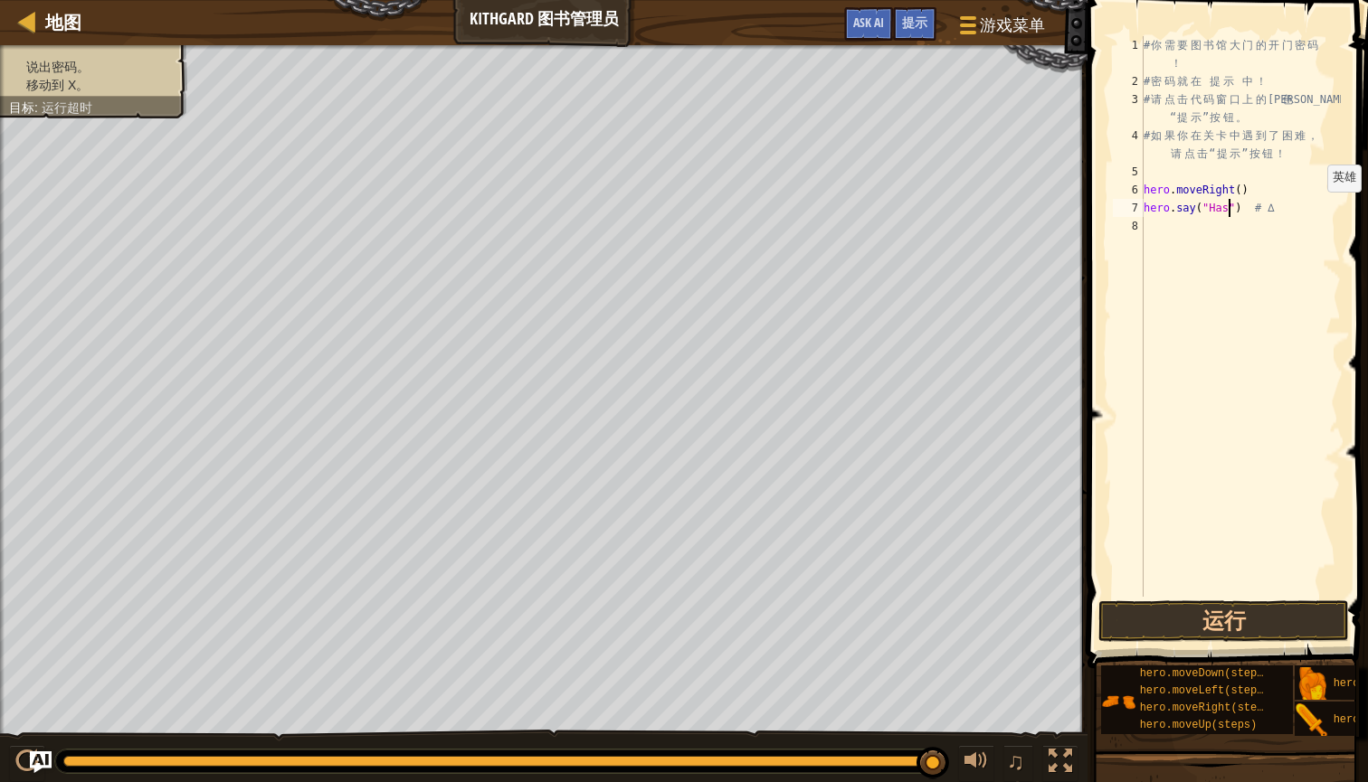
scroll to position [8, 8]
click at [1245, 624] on button "运行" at bounding box center [1223, 622] width 251 height 42
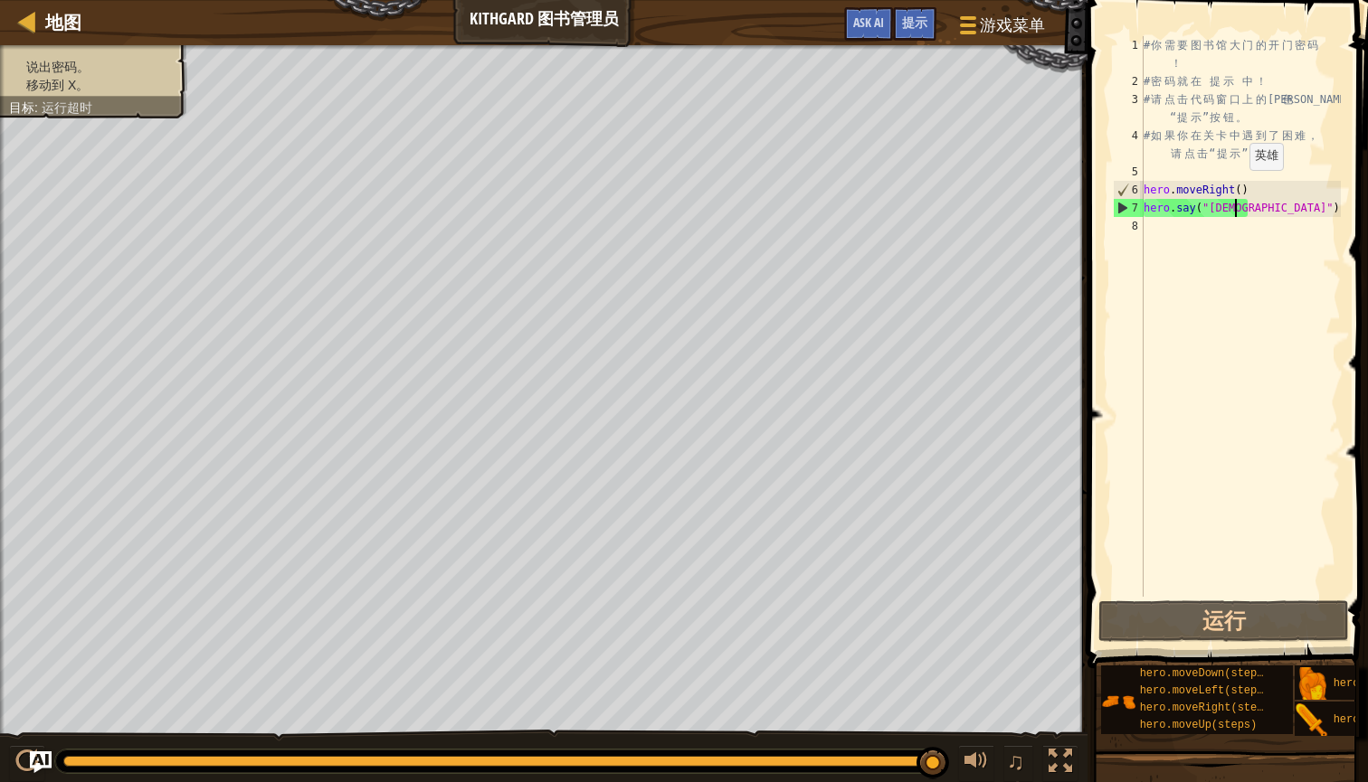
click at [1235, 188] on div "# 你 需 要 图 书 馆 大 门 的 开 门 密 码 ！ # 密 码 就 在 提 示 中 ！ # 请 点 击 代 码 窗 口 上 的 蓝 色 “ 提 示 ”…" at bounding box center [1240, 343] width 201 height 615
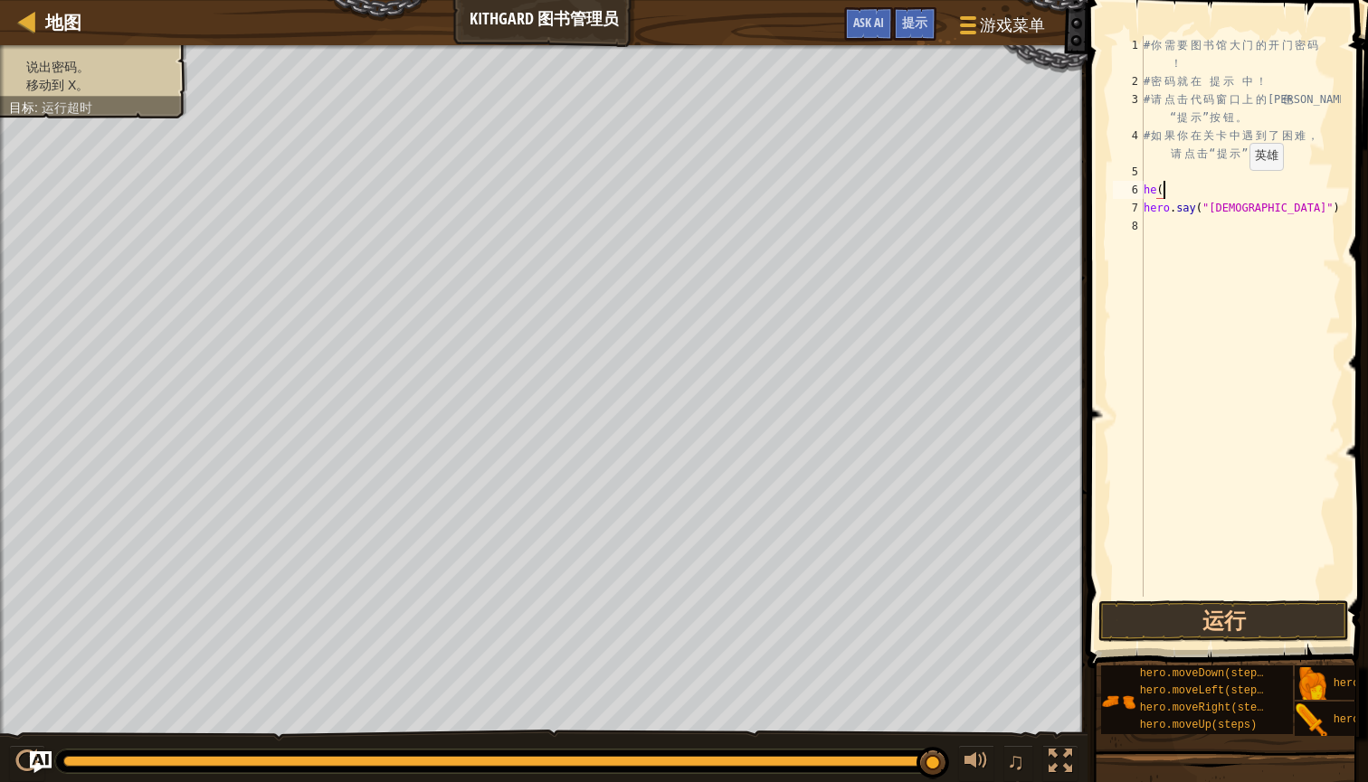
scroll to position [8, 0]
type textarea "h"
click at [1219, 620] on button "运行" at bounding box center [1223, 622] width 251 height 42
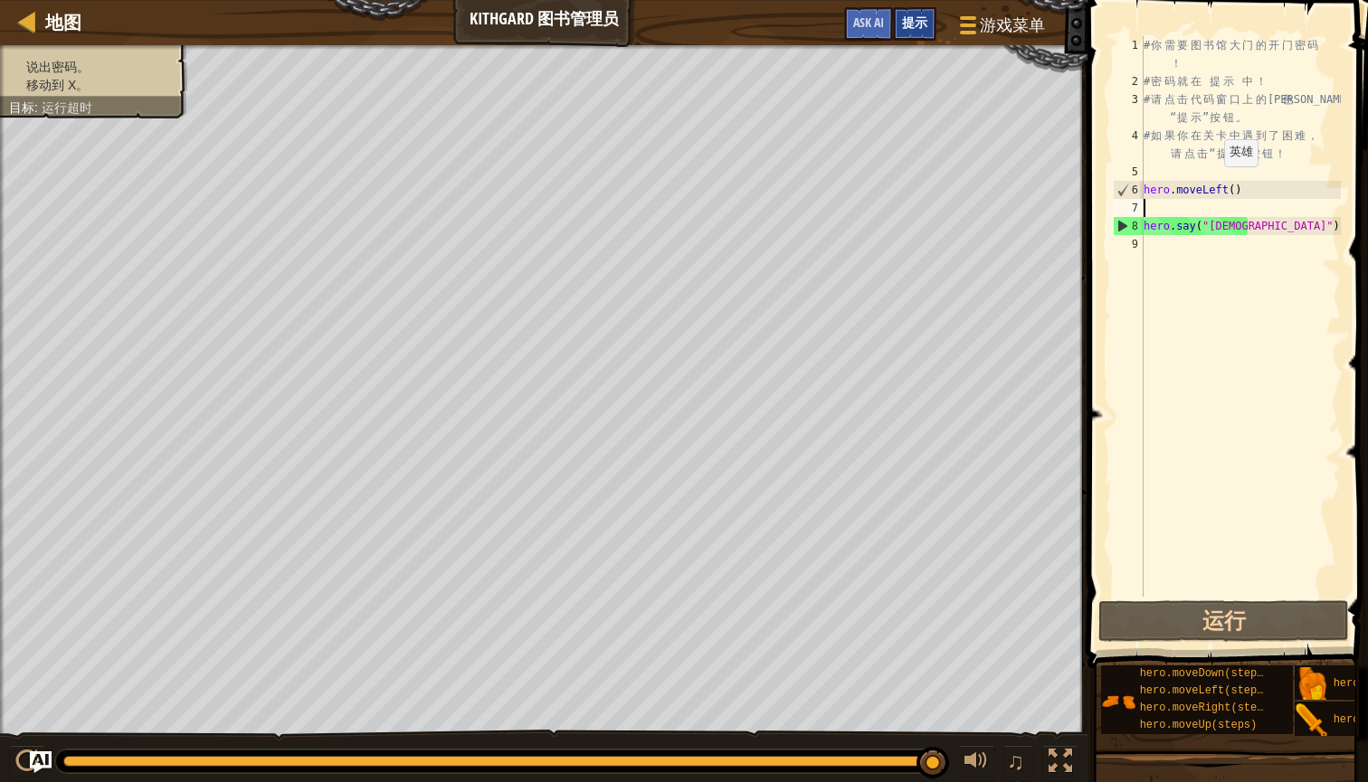
click at [914, 24] on span "提示" at bounding box center [914, 22] width 25 height 17
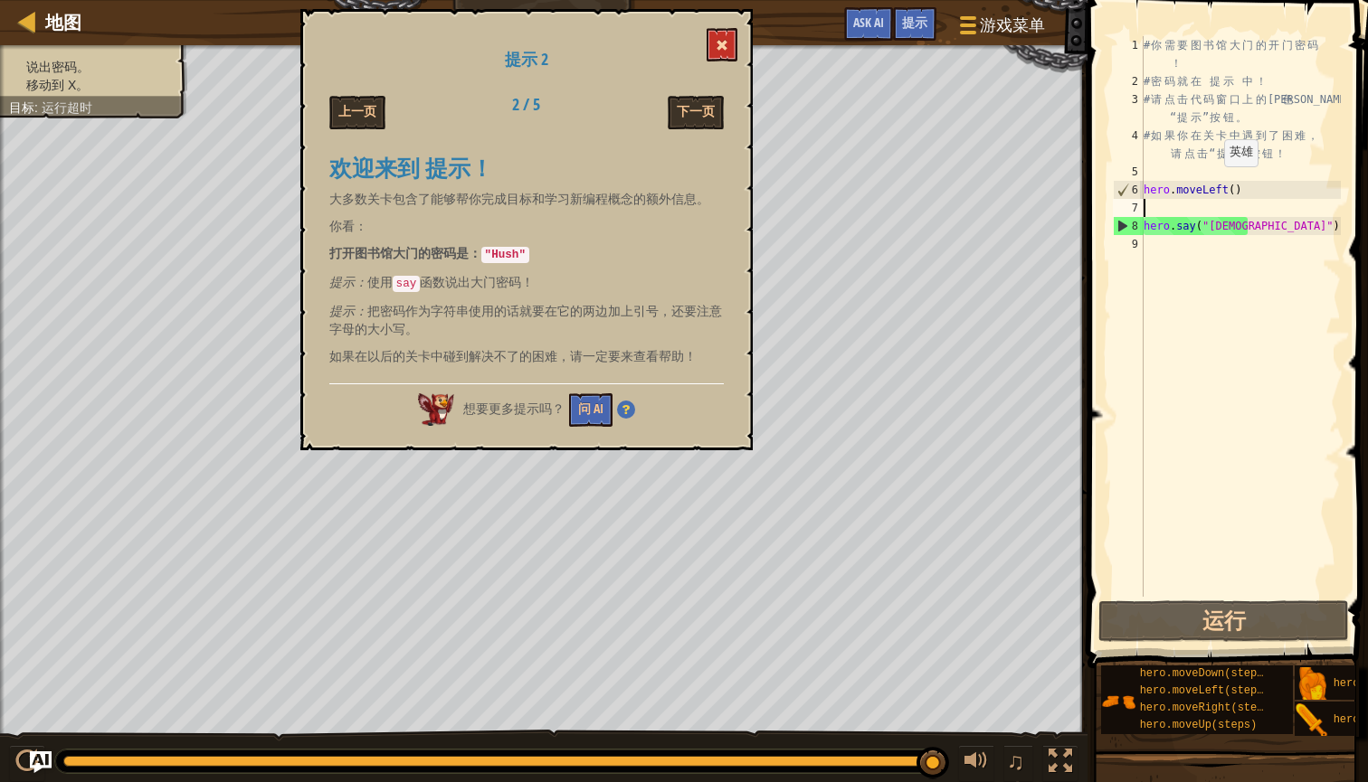
click at [729, 40] on button at bounding box center [721, 44] width 31 height 33
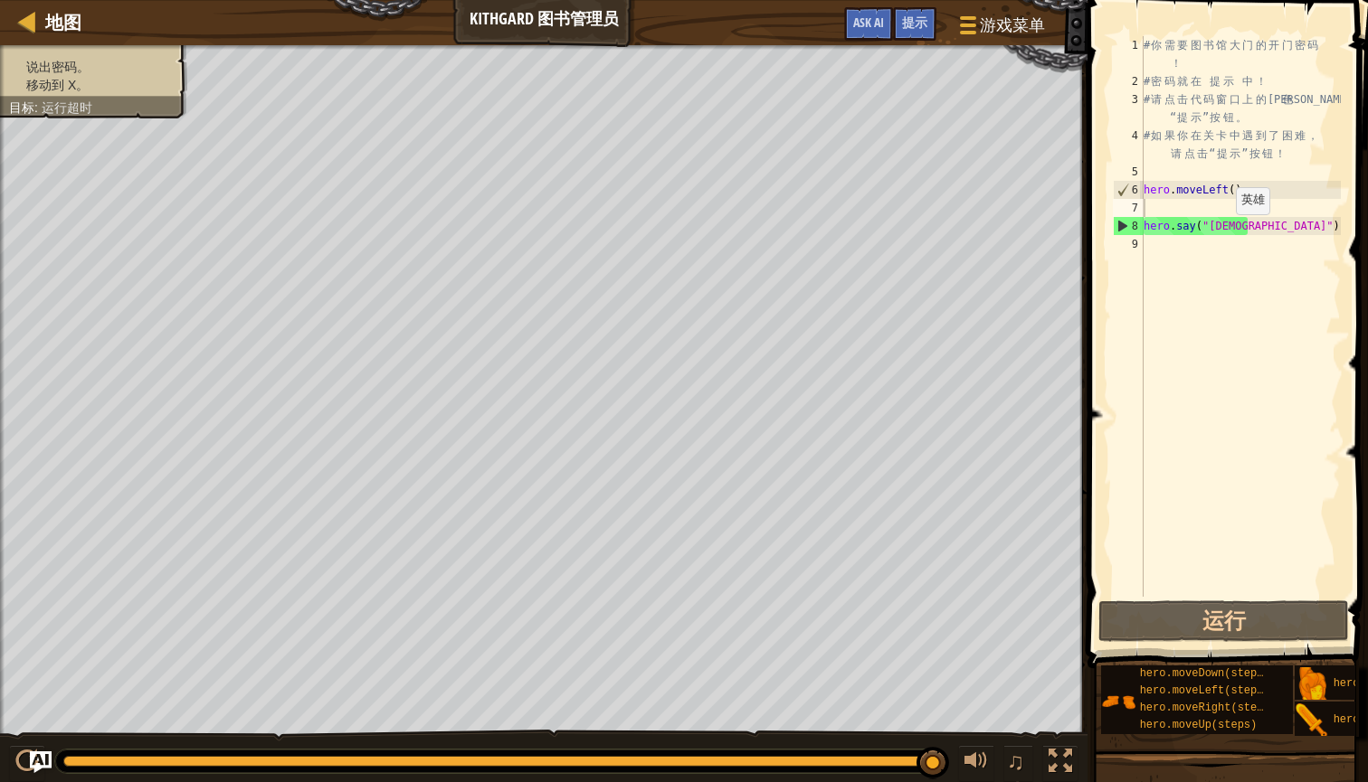
click at [1221, 232] on div "# 你 需 要 图 书 馆 大 门 的 开 门 密 码 ！ # 密 码 就 在 提 示 中 ！ # 请 点 击 代 码 窗 口 上 的 蓝 色 “ 提 示 ”…" at bounding box center [1240, 343] width 201 height 615
type textarea "hero.say("Hush") # ∆"
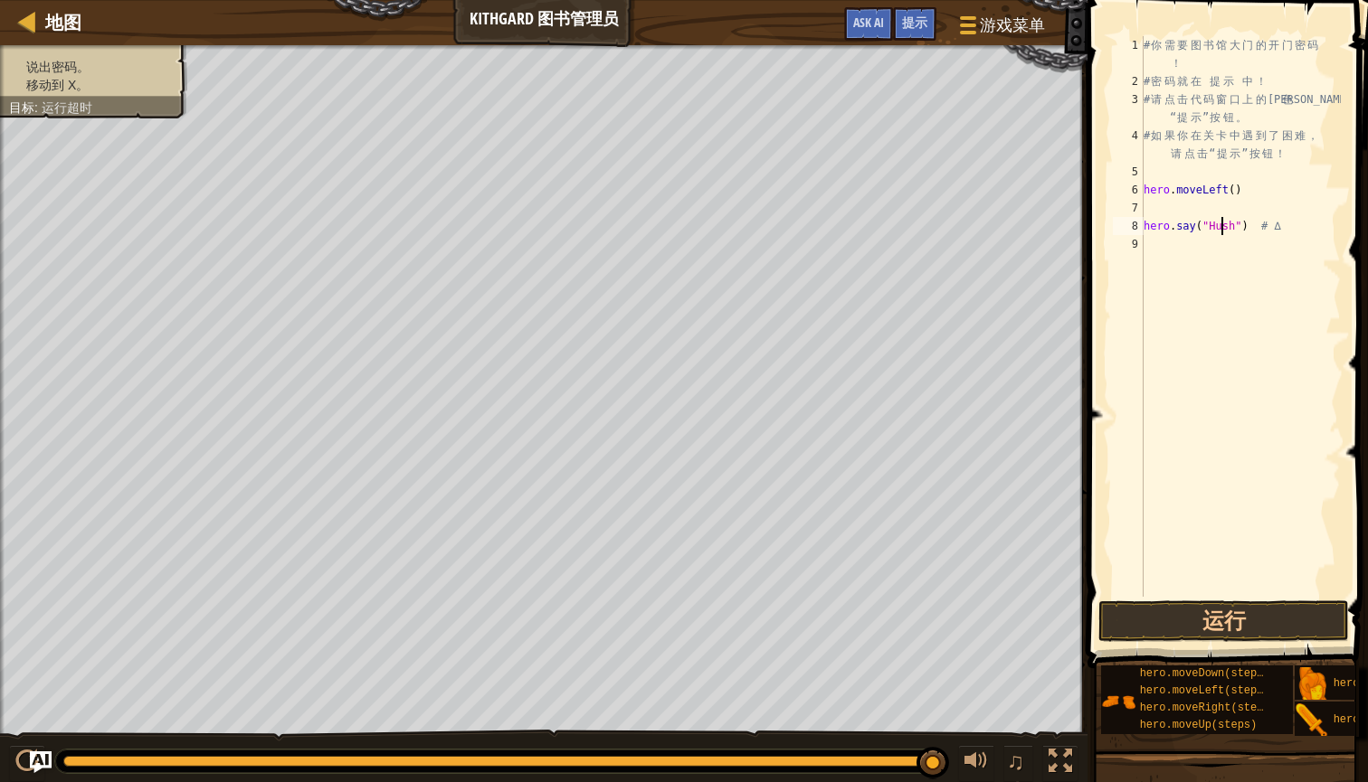
click at [1191, 212] on div "# 你 需 要 图 书 馆 大 门 的 开 门 密 码 ！ # 密 码 就 在 提 示 中 ！ # 请 点 击 代 码 窗 口 上 的 蓝 色 “ 提 示 ”…" at bounding box center [1240, 343] width 201 height 615
type textarea "h"
type textarea "hero.say("Hush") # ∆"
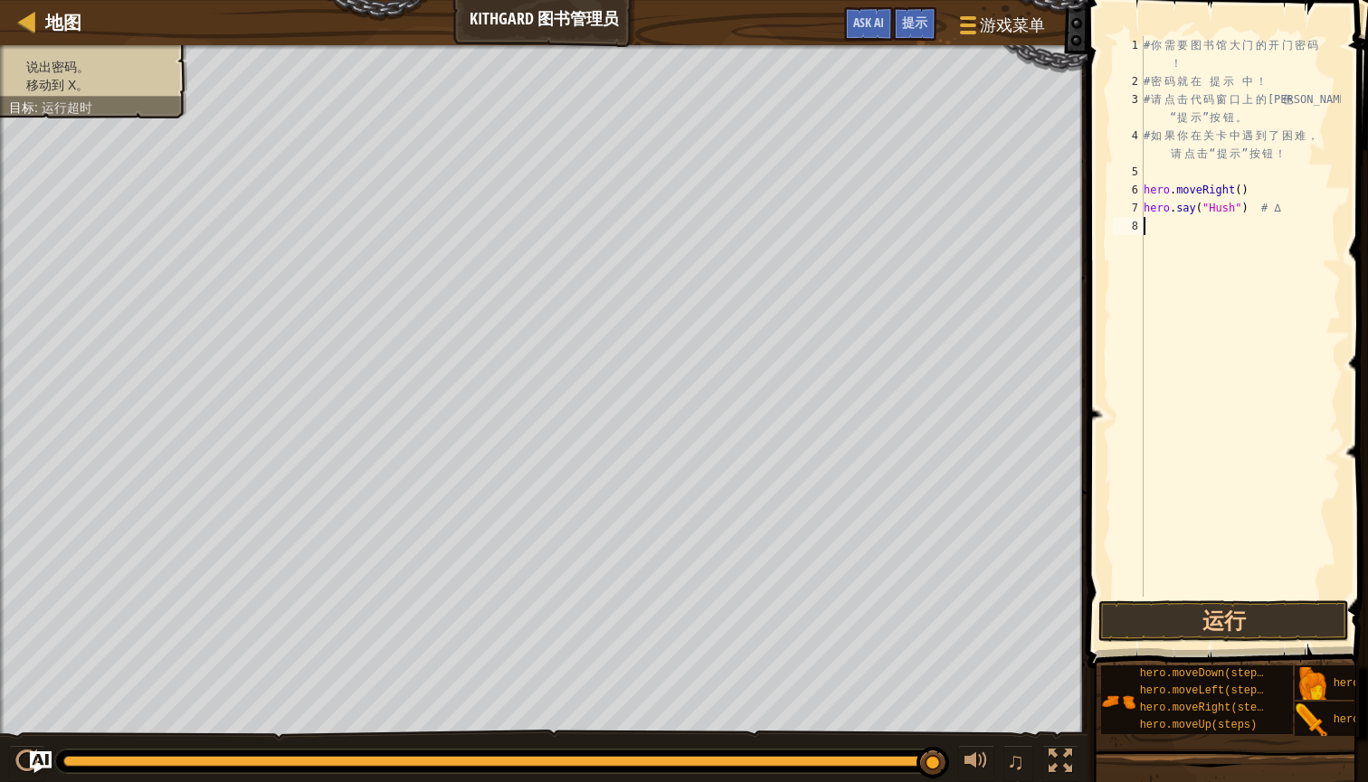
type textarea "h"
click at [1186, 614] on button "运行" at bounding box center [1223, 622] width 251 height 42
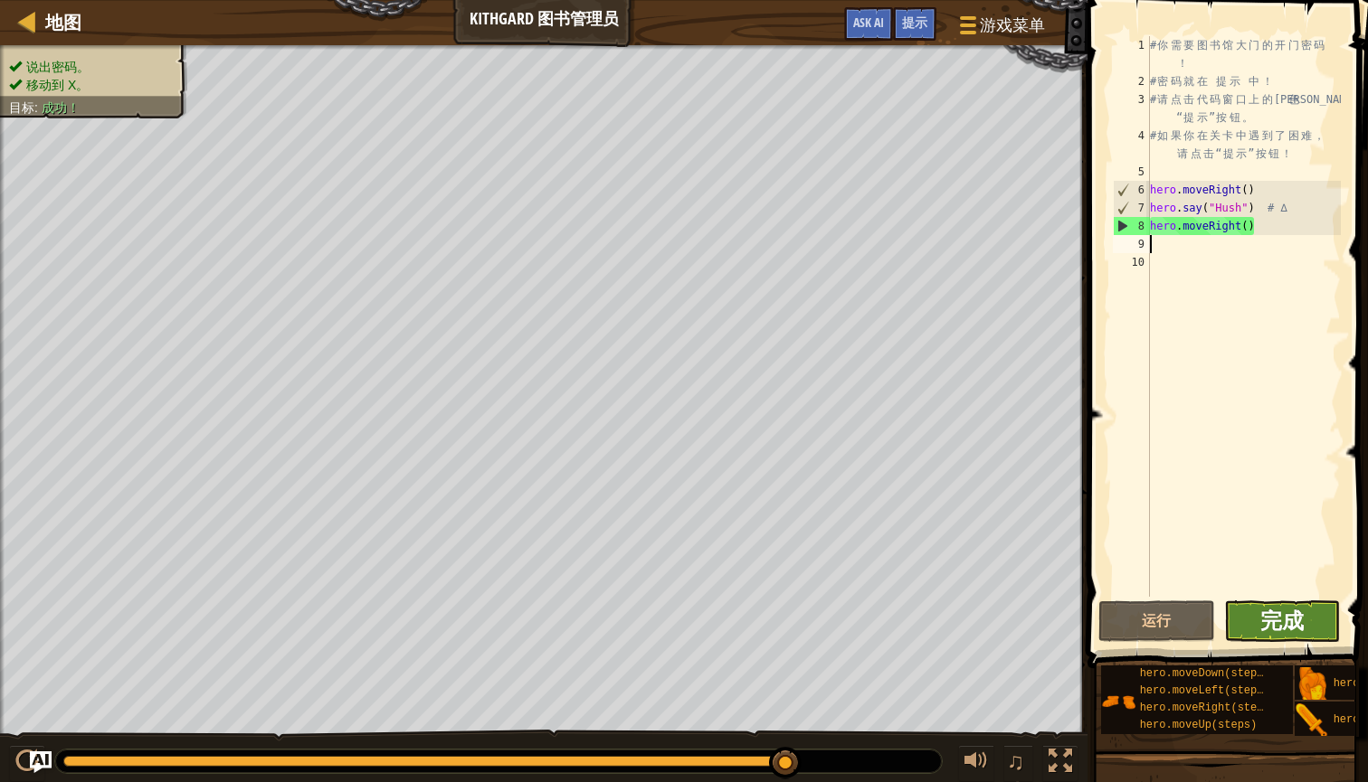
click at [1268, 608] on span "完成" at bounding box center [1281, 620] width 43 height 29
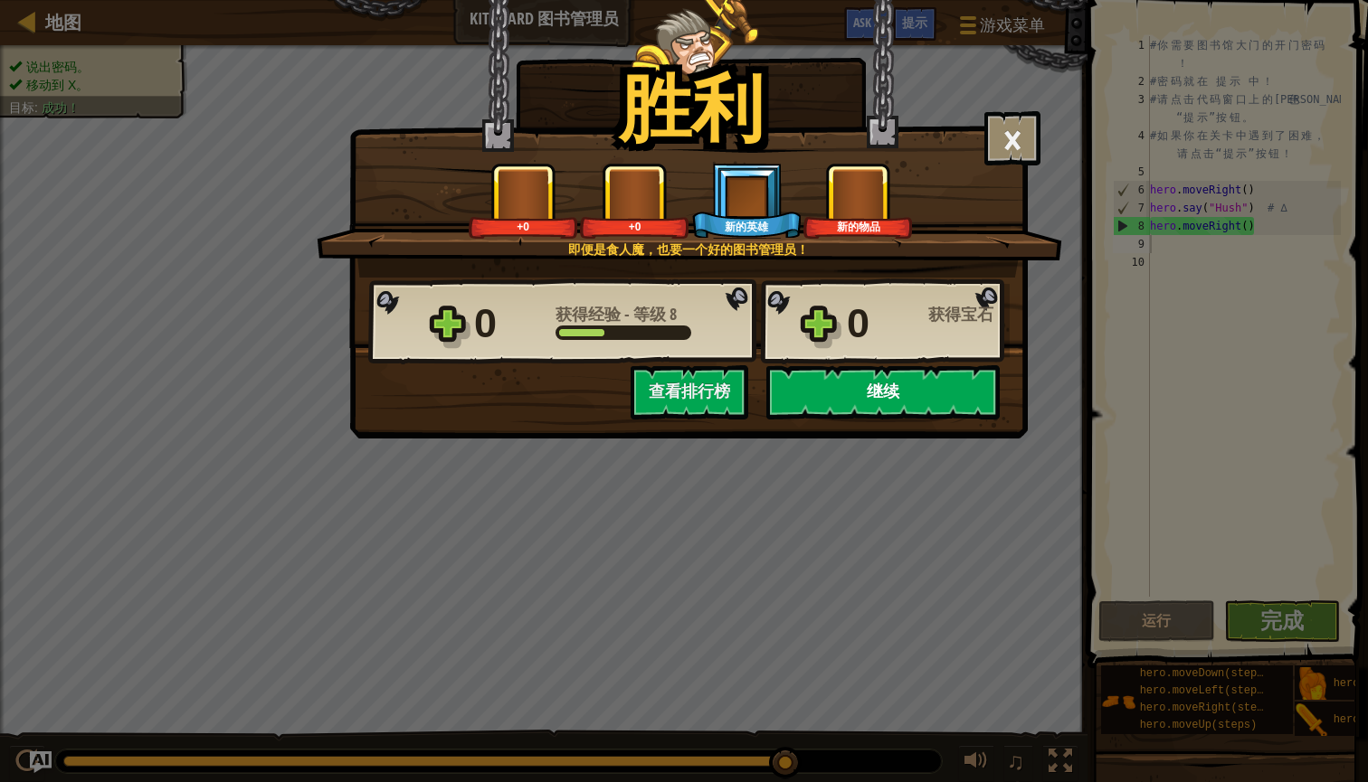
click at [900, 403] on button "继续" at bounding box center [882, 392] width 233 height 54
select select "zh-[PERSON_NAME]"
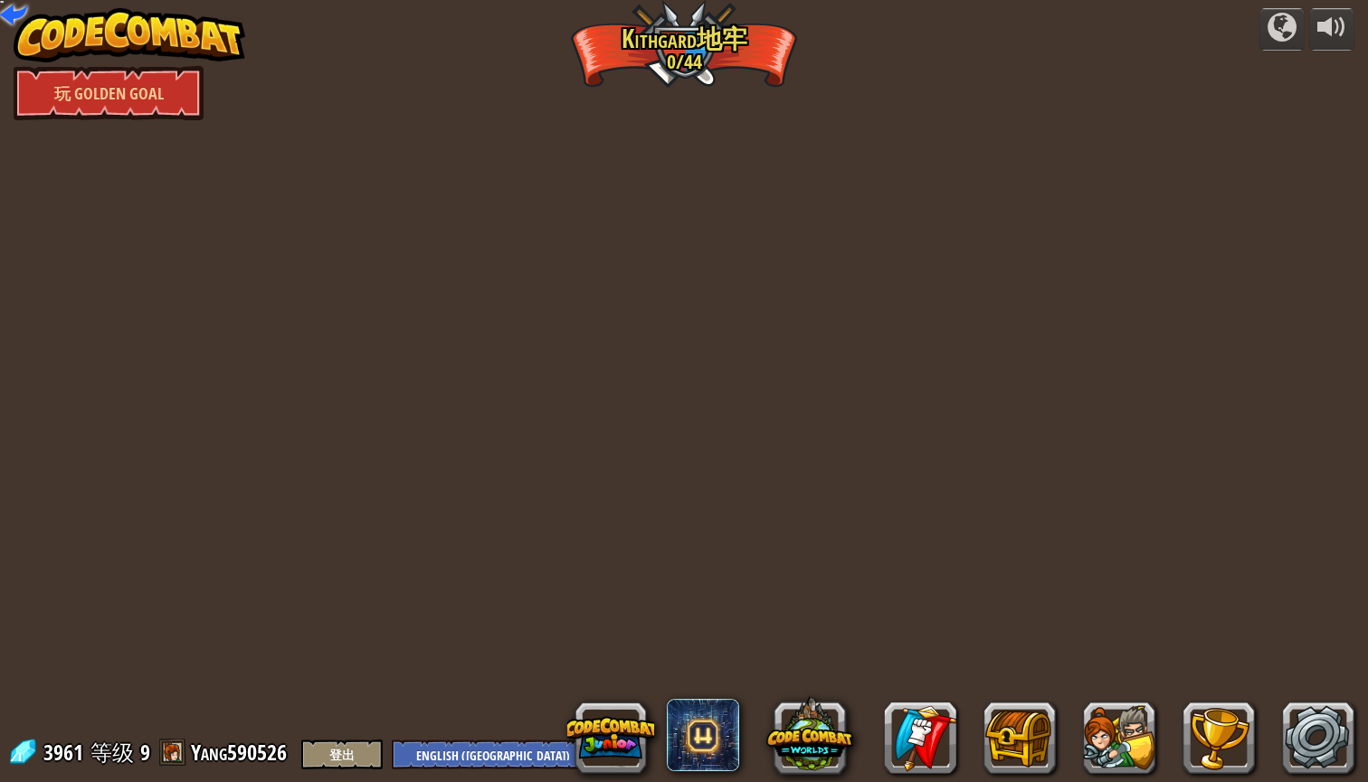
select select "zh-[PERSON_NAME]"
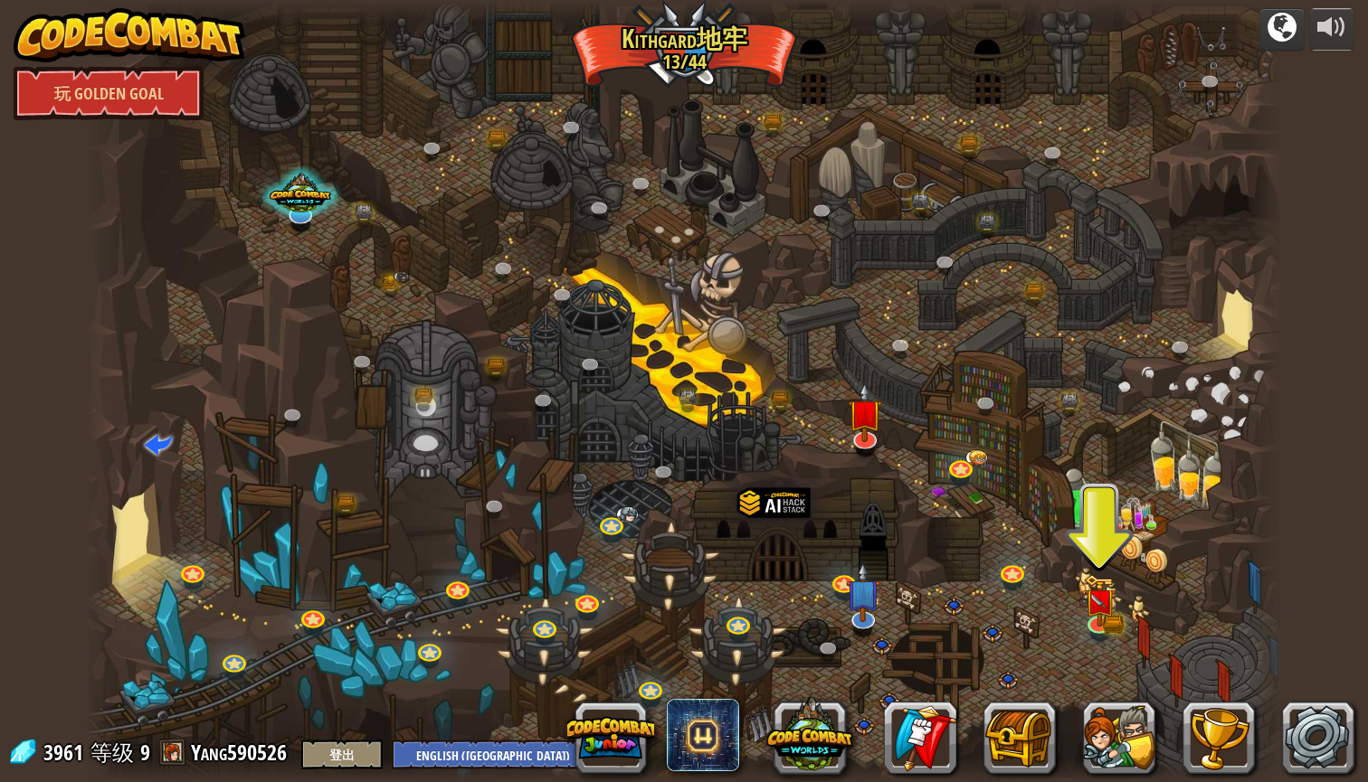
click at [1279, 27] on div at bounding box center [1281, 27] width 29 height 29
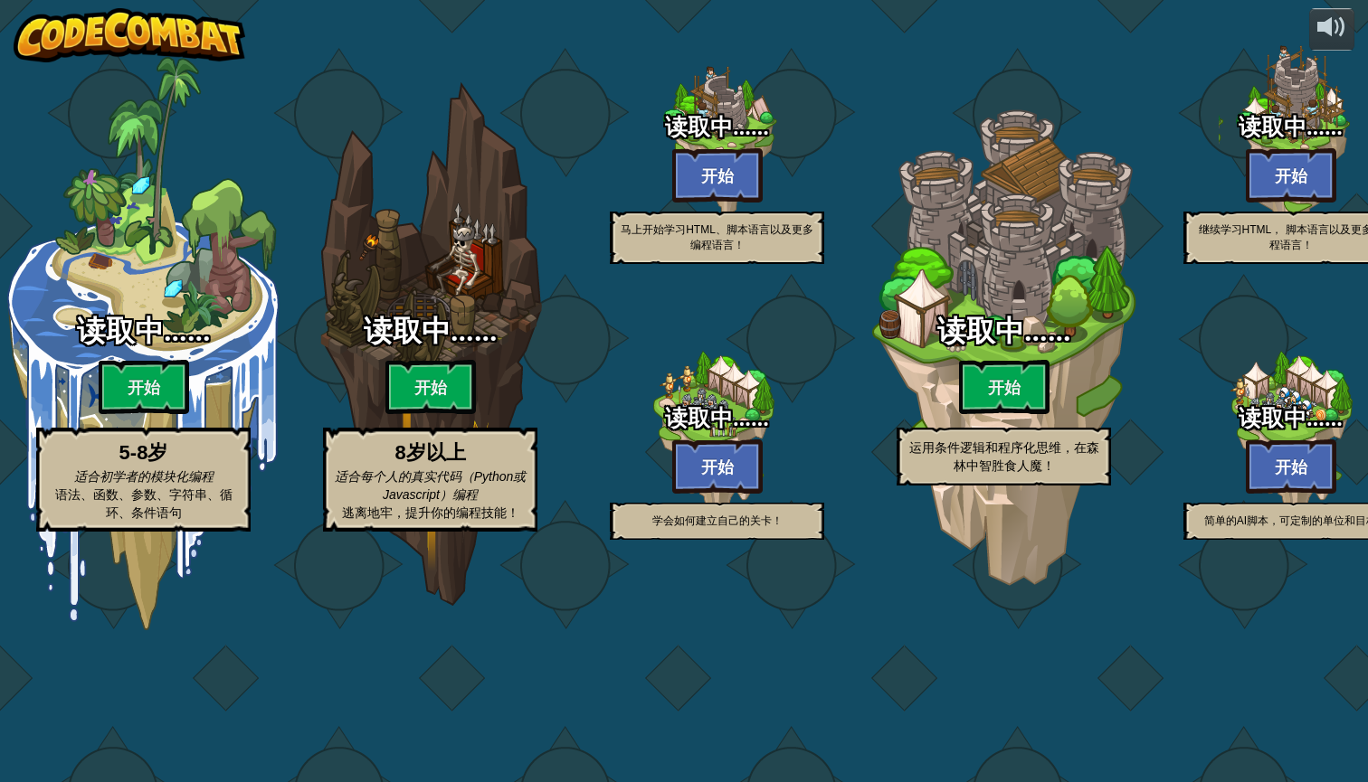
select select "zh-[PERSON_NAME]"
